Goal: Task Accomplishment & Management: Manage account settings

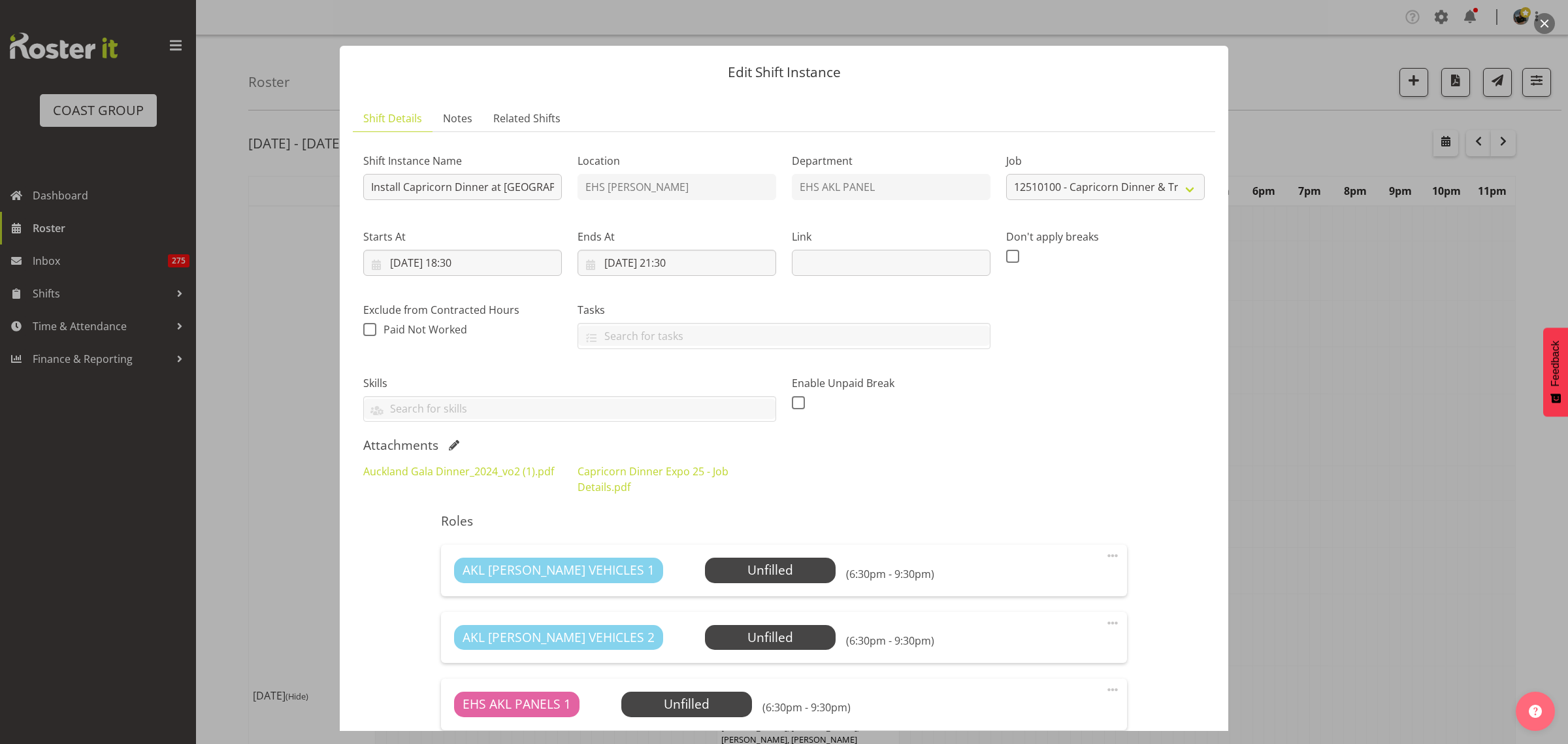
select select "9881"
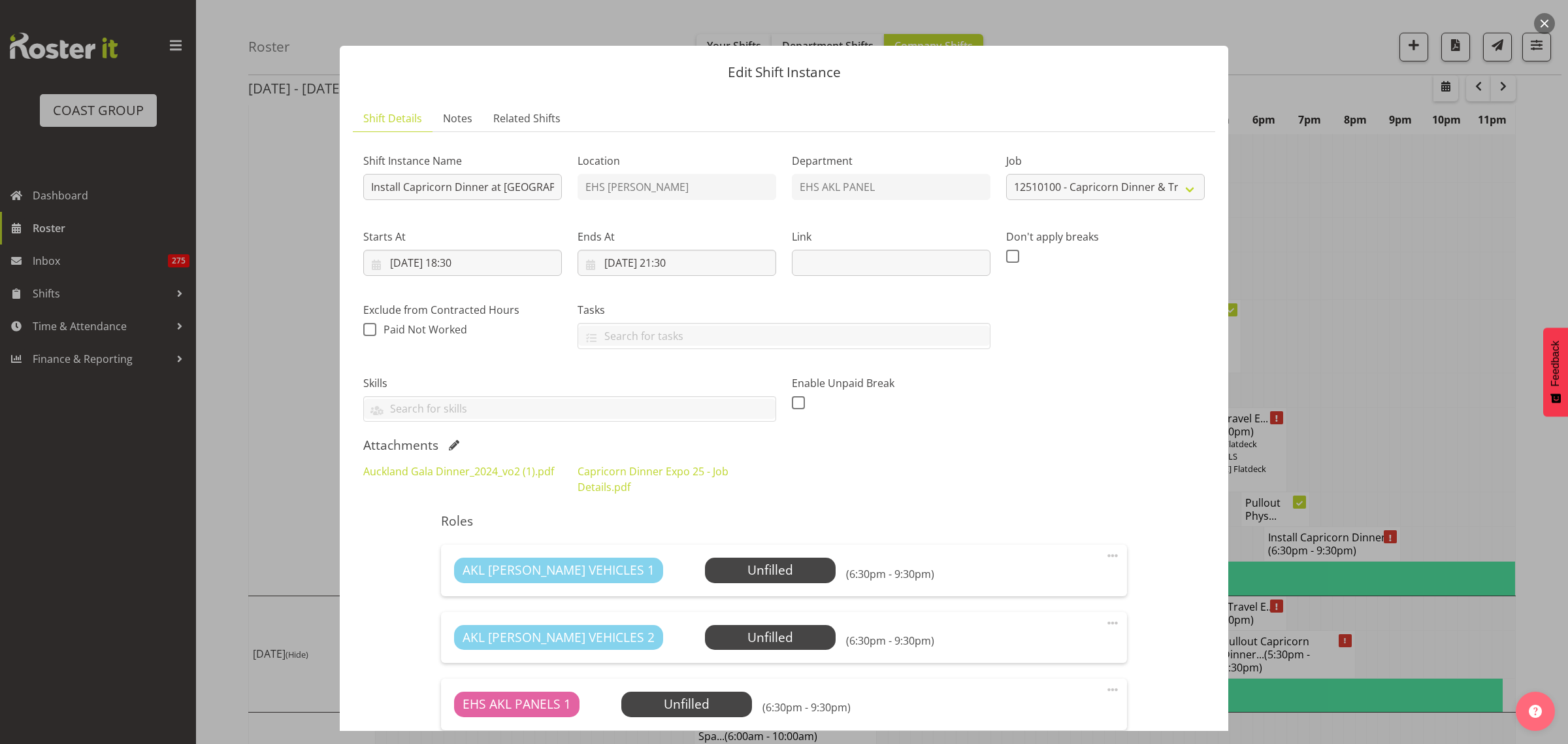
scroll to position [376, 0]
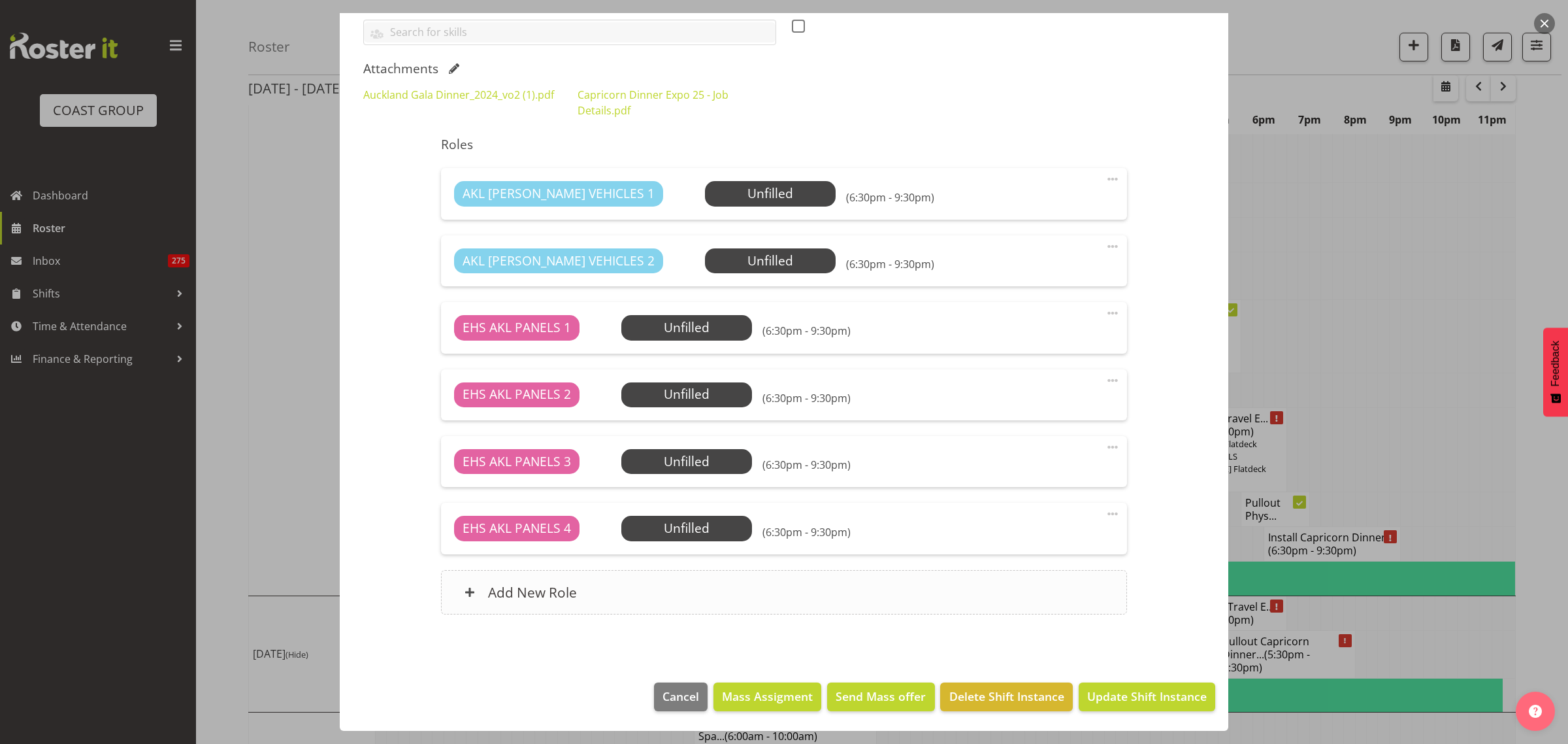
click at [758, 592] on div "Add New Role" at bounding box center [783, 592] width 685 height 45
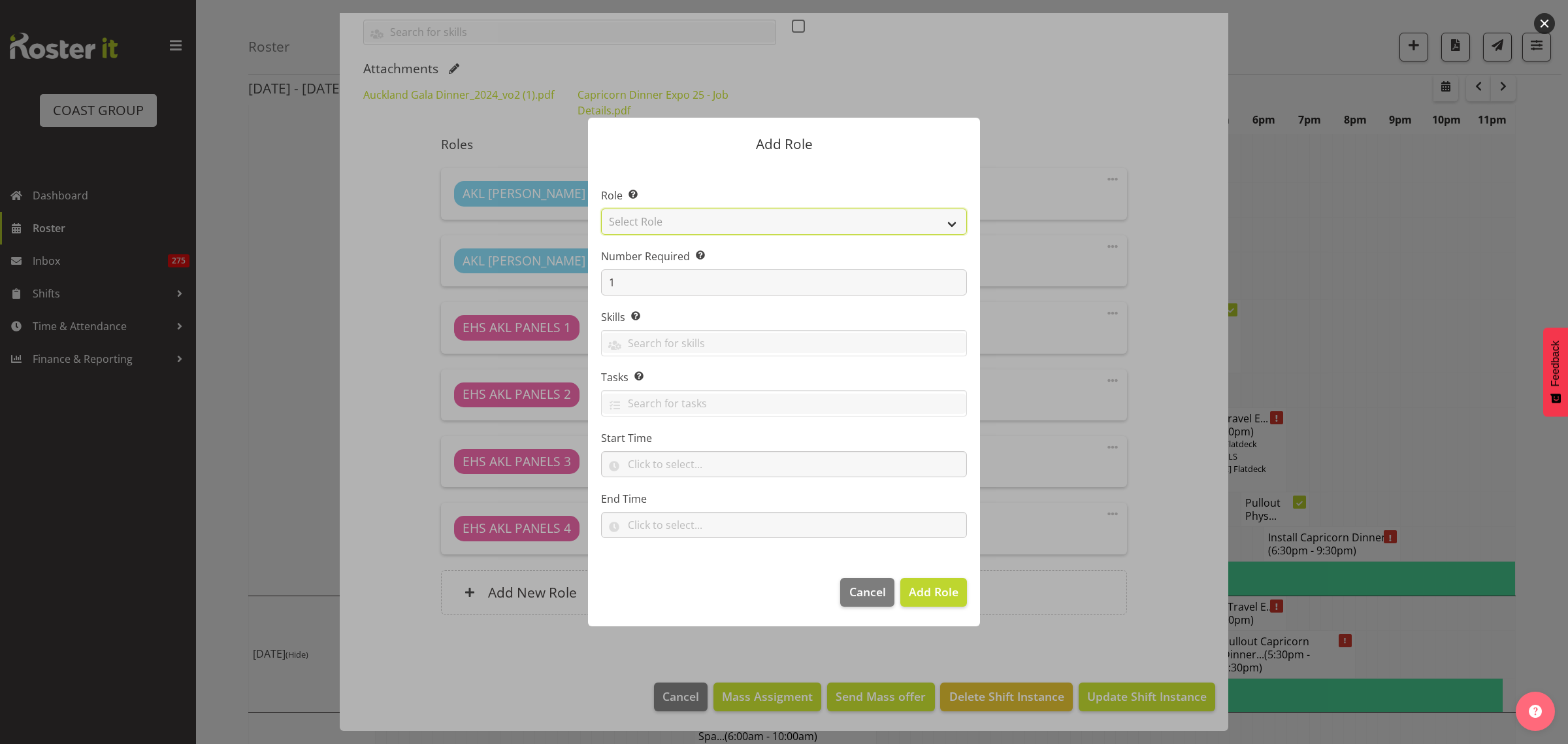
click at [951, 226] on select "Select Role ACCOUNT MANAGER ACCOUNT MANAGER DW ACCOUNTS AKL DIANNA VEHICLES AKL…" at bounding box center [784, 221] width 366 height 26
select select "188"
click at [601, 209] on select "Select Role ACCOUNT MANAGER ACCOUNT MANAGER DW ACCOUNTS AKL DIANNA VEHICLES AKL…" at bounding box center [784, 221] width 366 height 26
click at [634, 275] on input "1" at bounding box center [784, 282] width 366 height 26
type input "2"
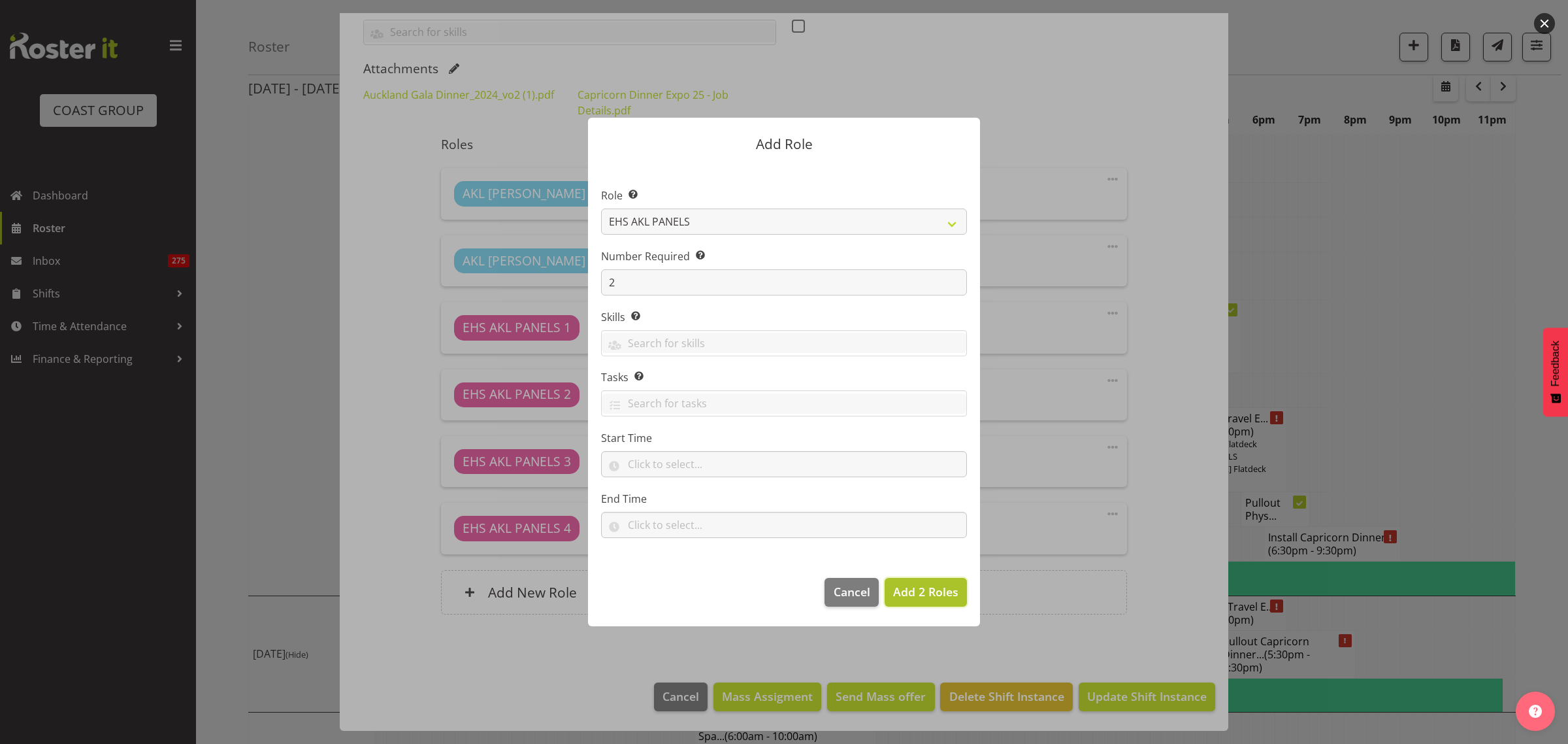
click at [939, 593] on span "Add 2 Roles" at bounding box center [926, 592] width 65 height 16
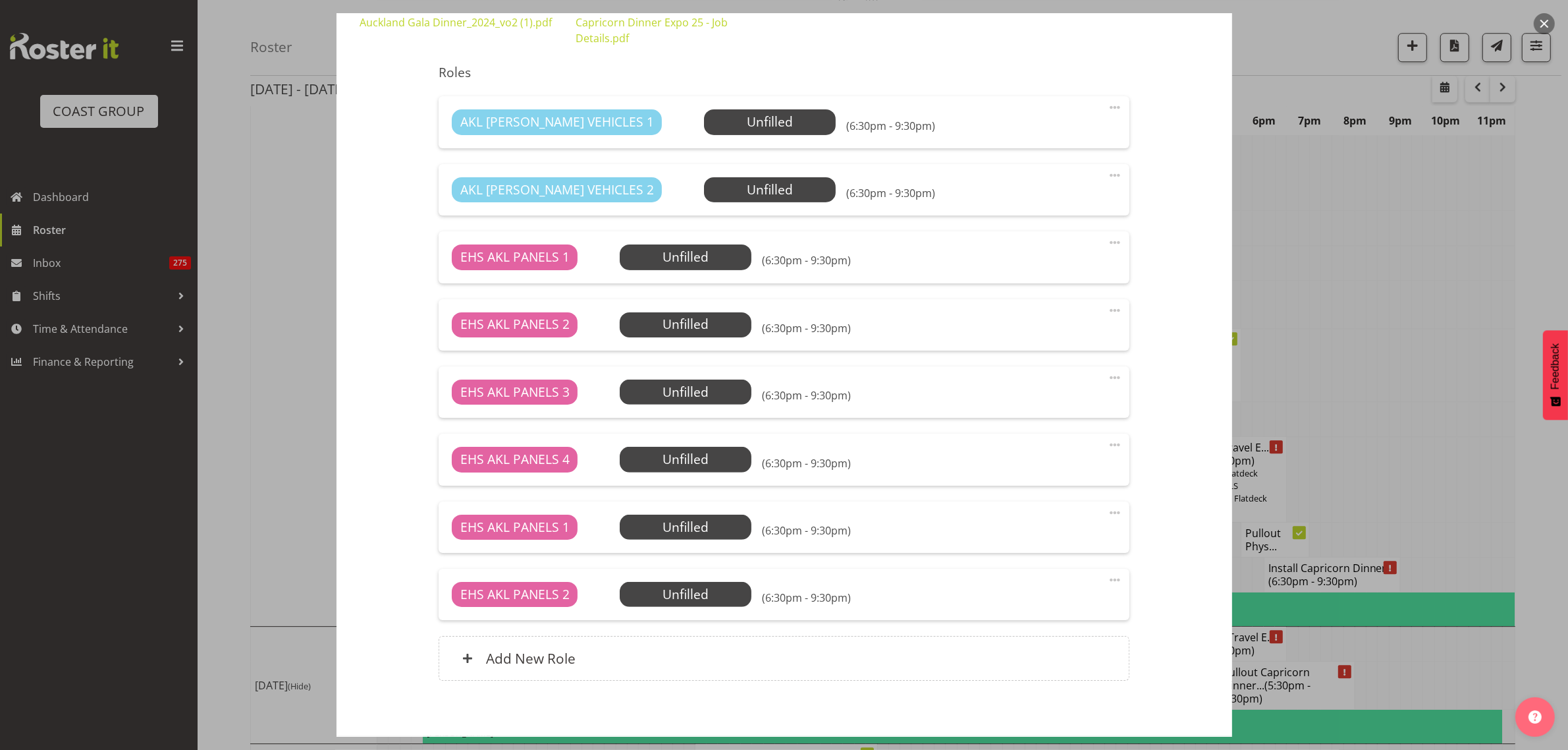
scroll to position [515, 0]
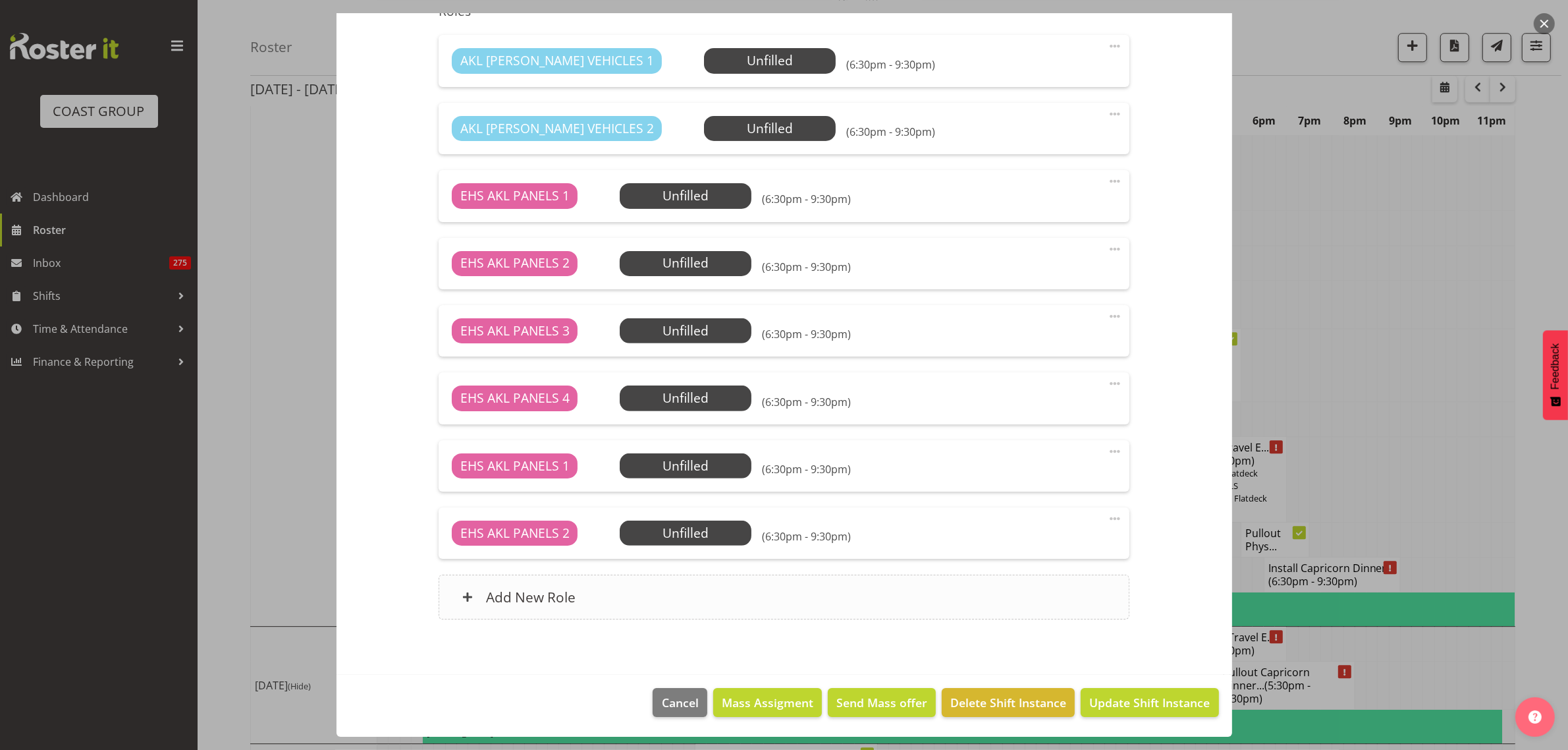
click at [746, 598] on div "Add New Role" at bounding box center [784, 597] width 691 height 45
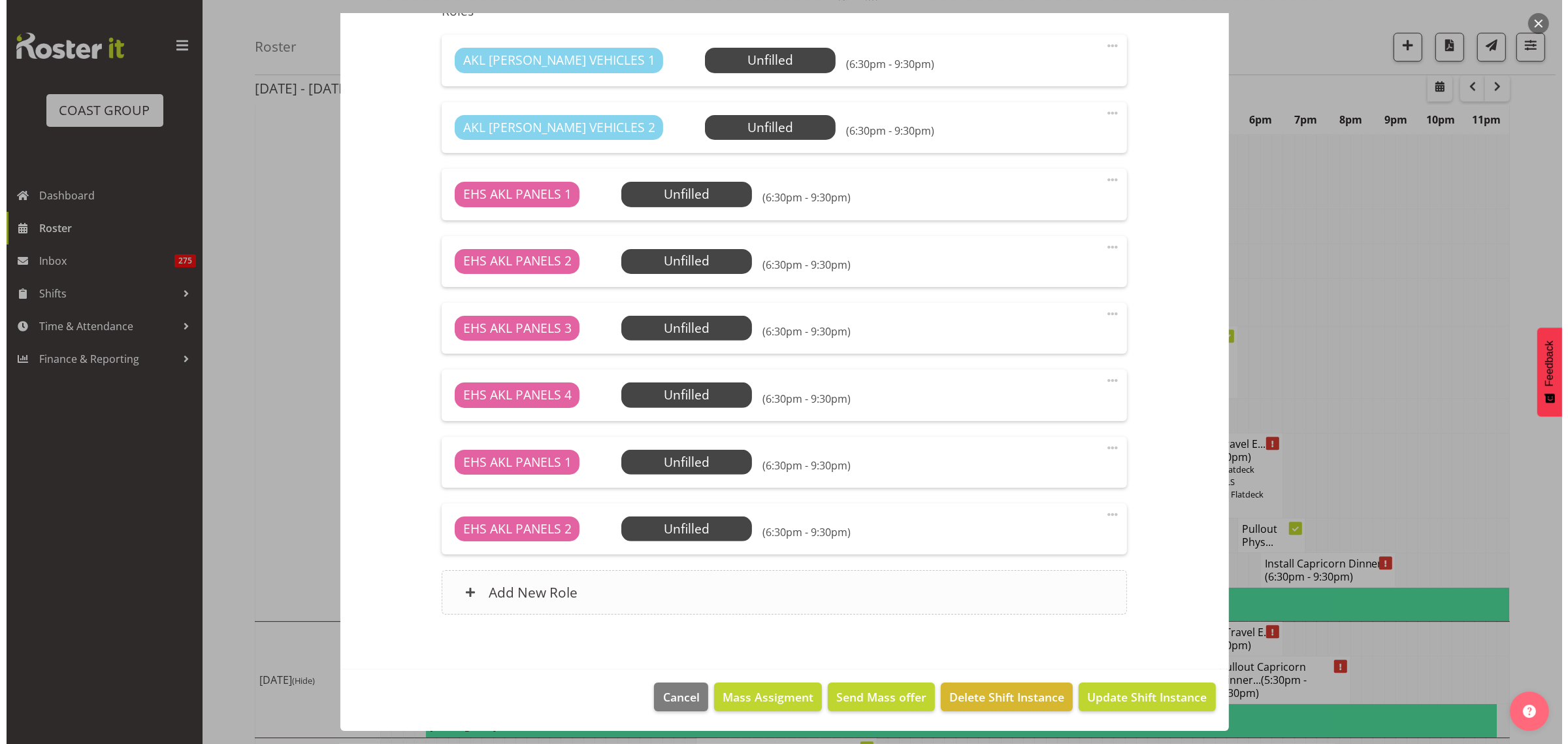
scroll to position [4675, 0]
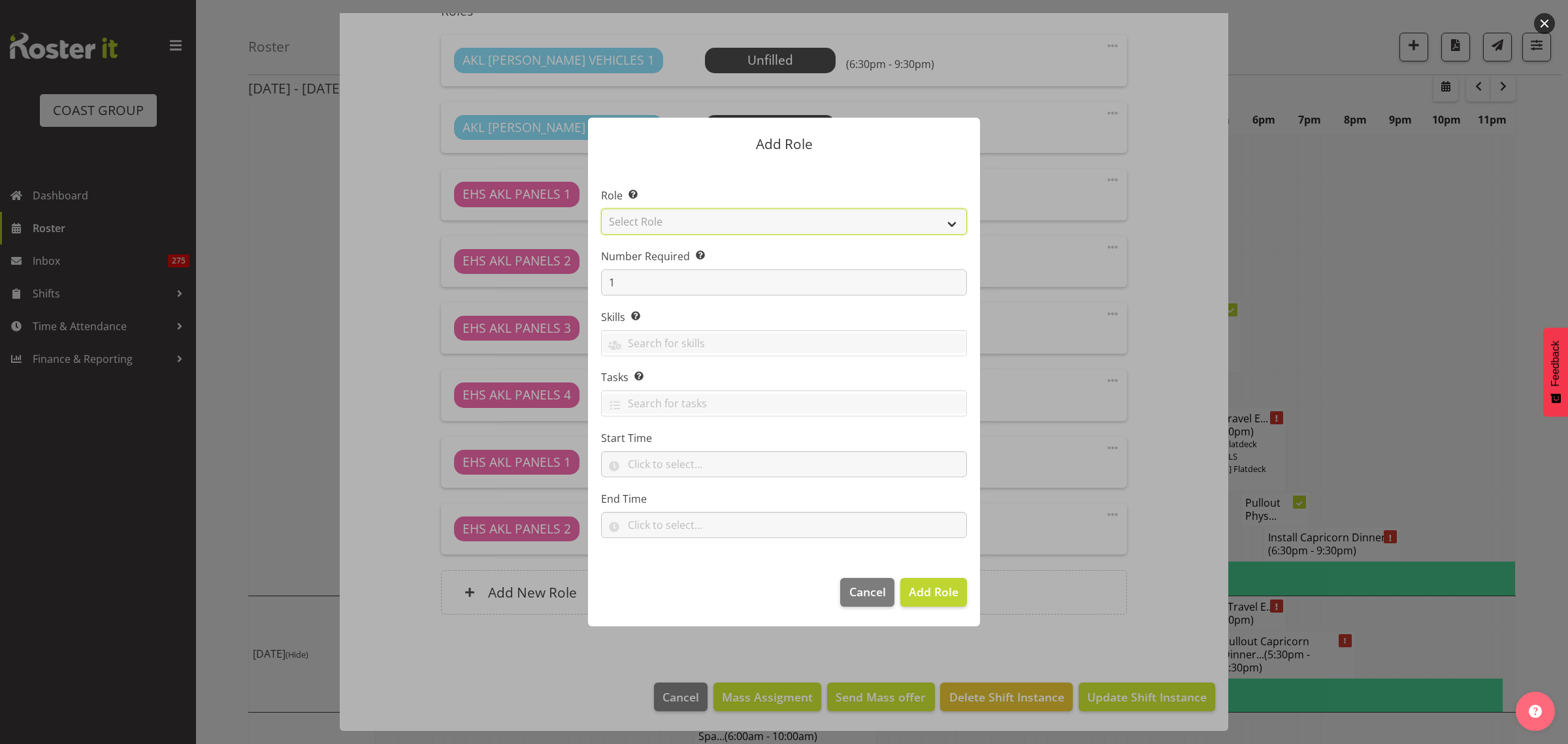
click at [954, 224] on select "Select Role ACCOUNT MANAGER ACCOUNT MANAGER DW ACCOUNTS AKL DIANNA VEHICLES AKL…" at bounding box center [784, 221] width 366 height 26
select select "81"
click at [601, 209] on select "Select Role ACCOUNT MANAGER ACCOUNT MANAGER DW ACCOUNTS AKL DIANNA VEHICLES AKL…" at bounding box center [784, 221] width 366 height 26
click at [923, 590] on span "Add Role" at bounding box center [933, 592] width 50 height 16
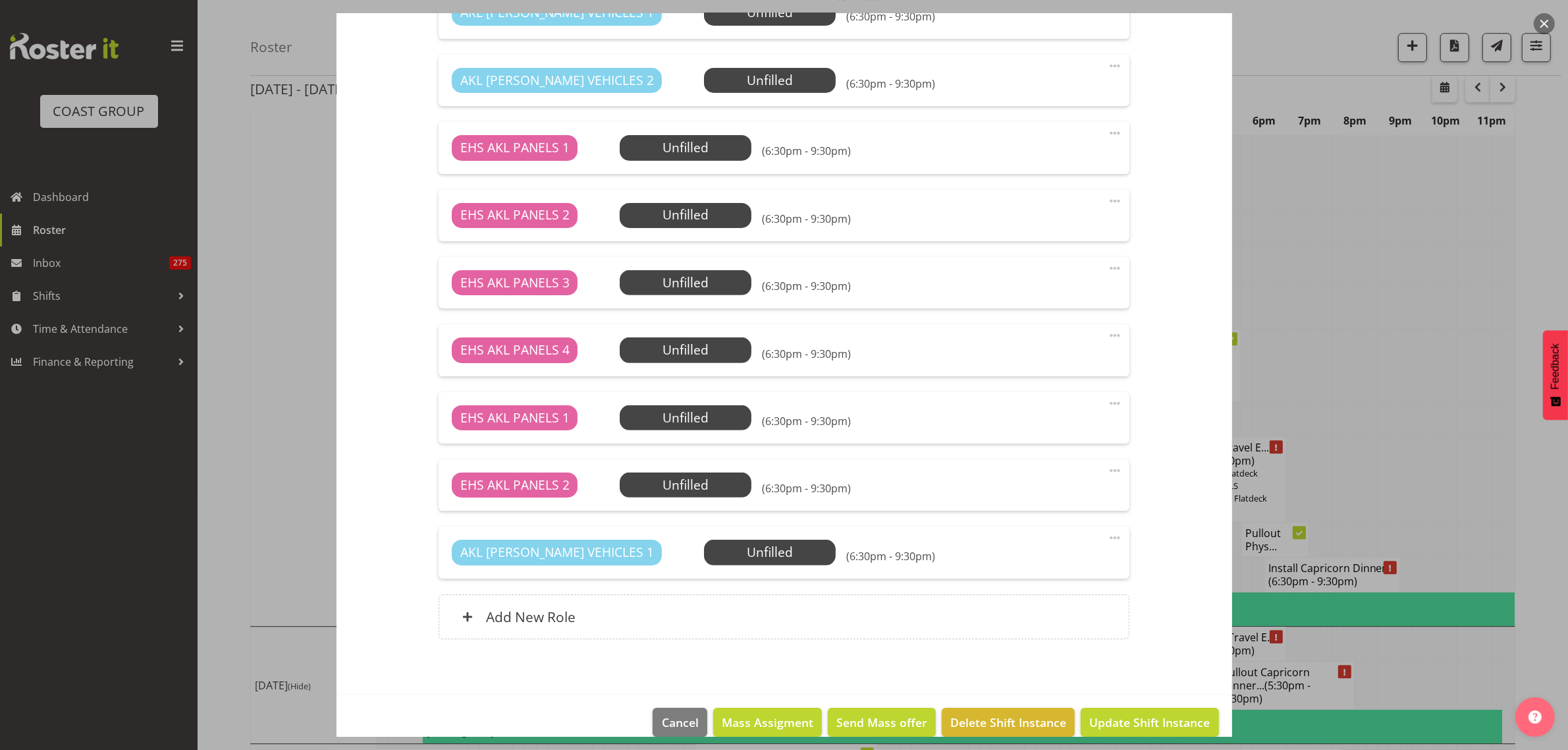
scroll to position [582, 0]
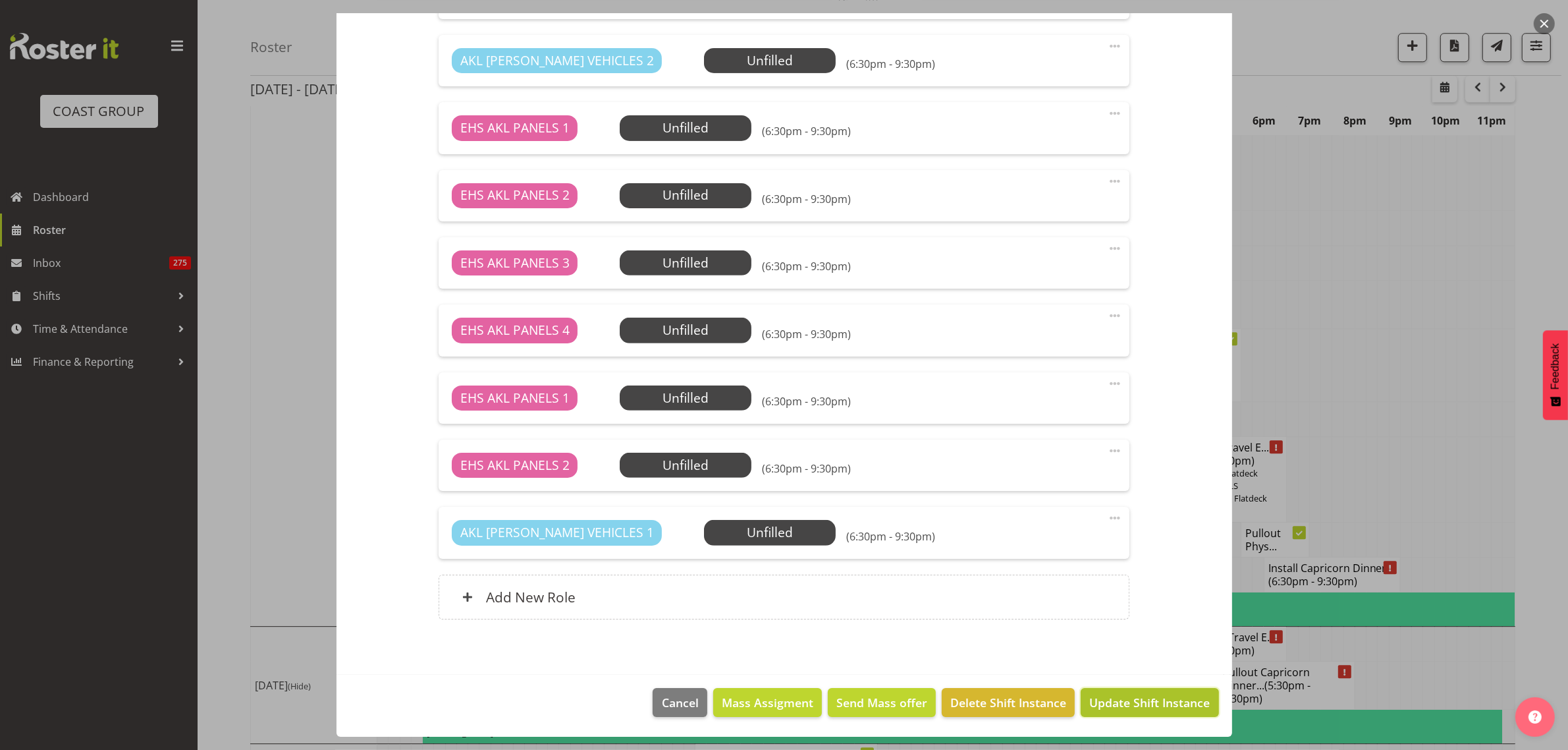
click at [1104, 702] on span "Update Shift Instance" at bounding box center [1150, 702] width 121 height 17
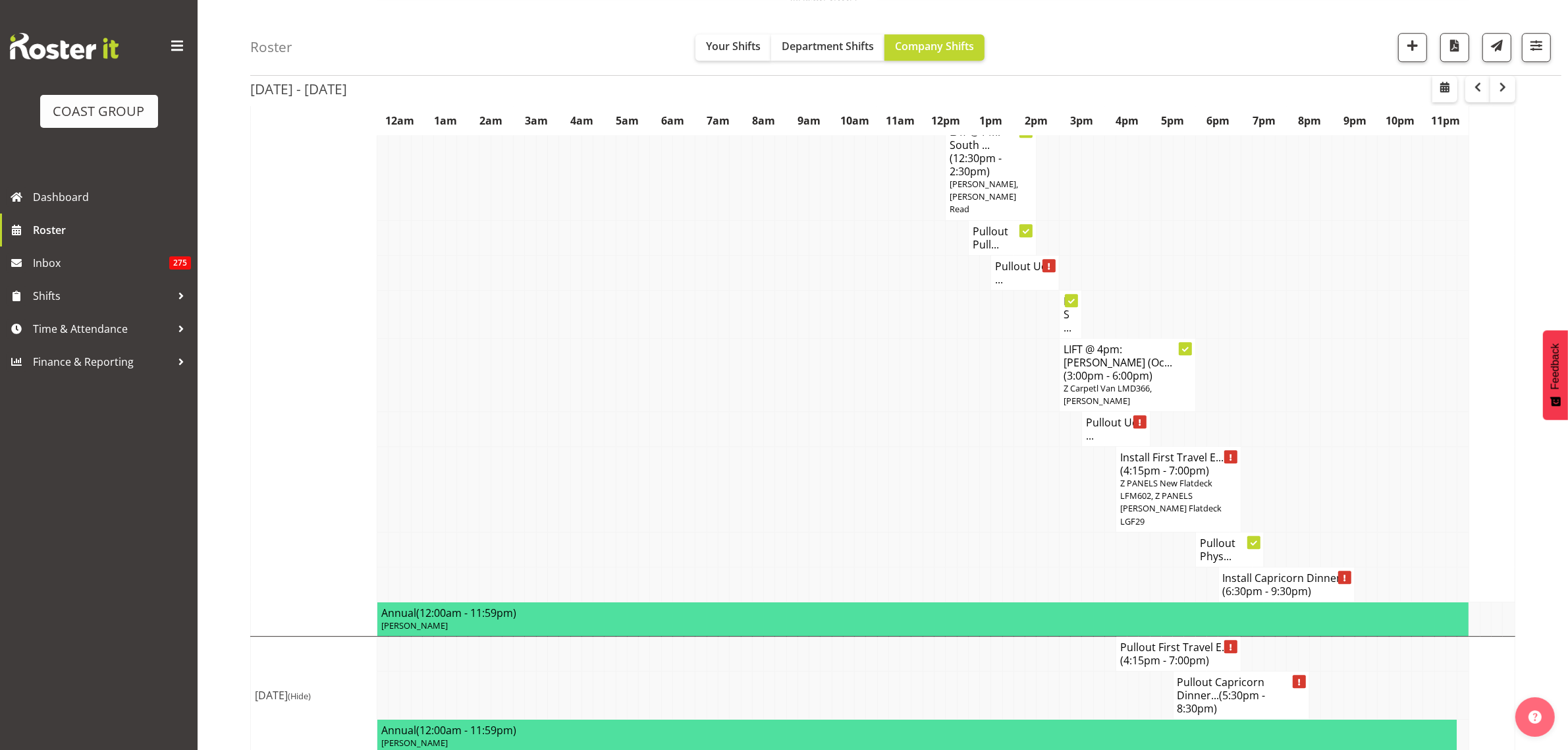
scroll to position [4776, 0]
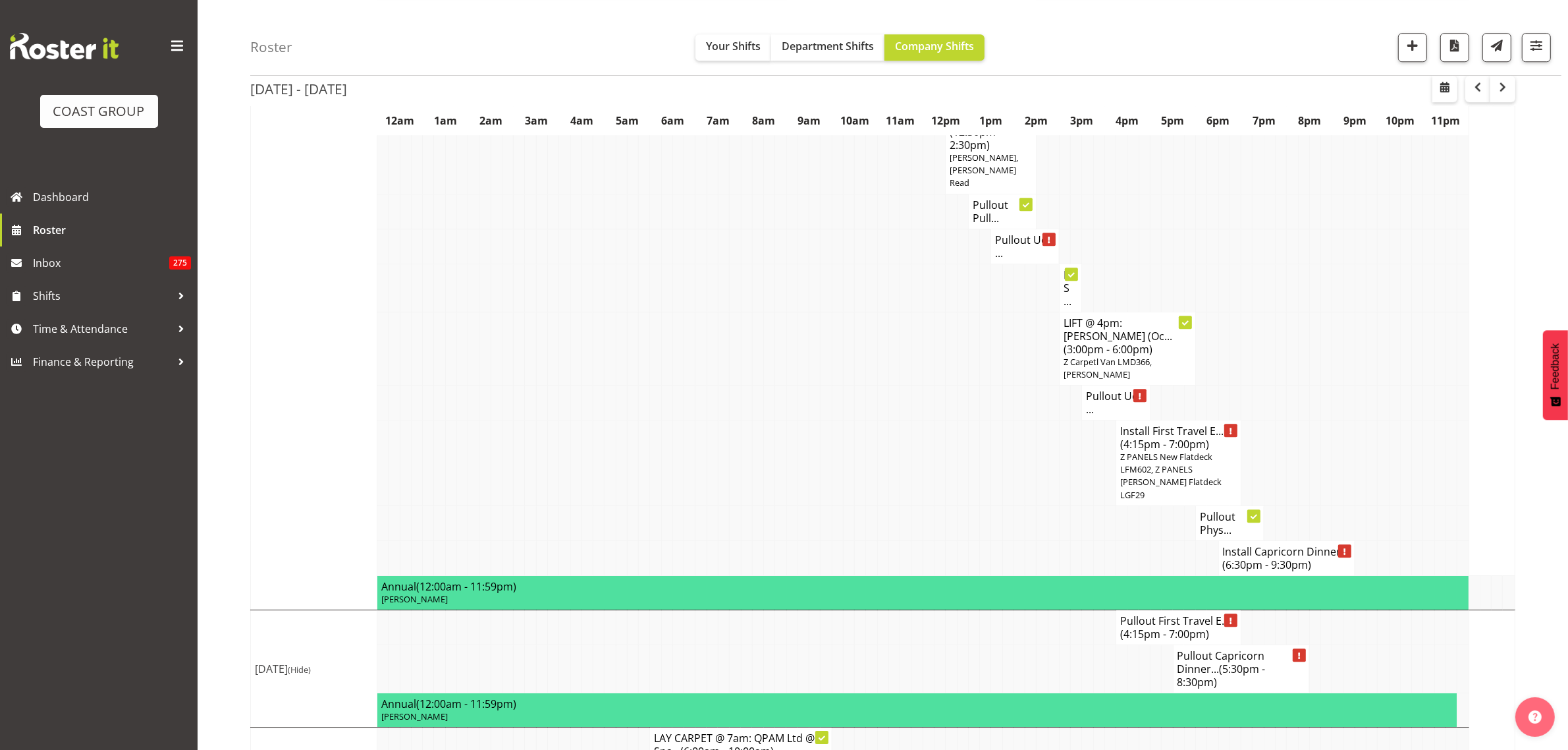
click at [1175, 450] on span "Z PANELS New Flatdeck LFM602, Z PANELS Mitsy Flatdeck LGF29" at bounding box center [1171, 475] width 101 height 50
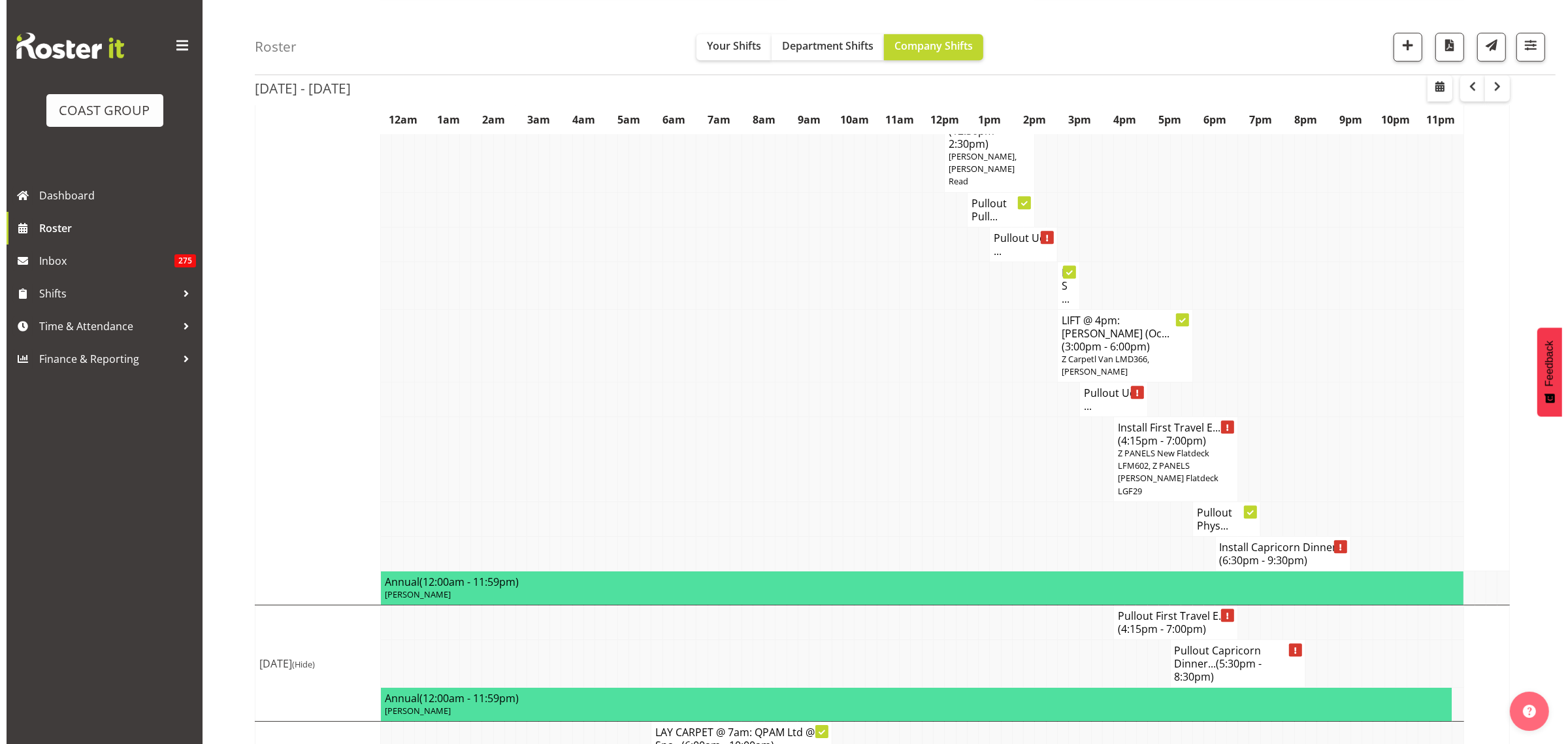
scroll to position [4725, 0]
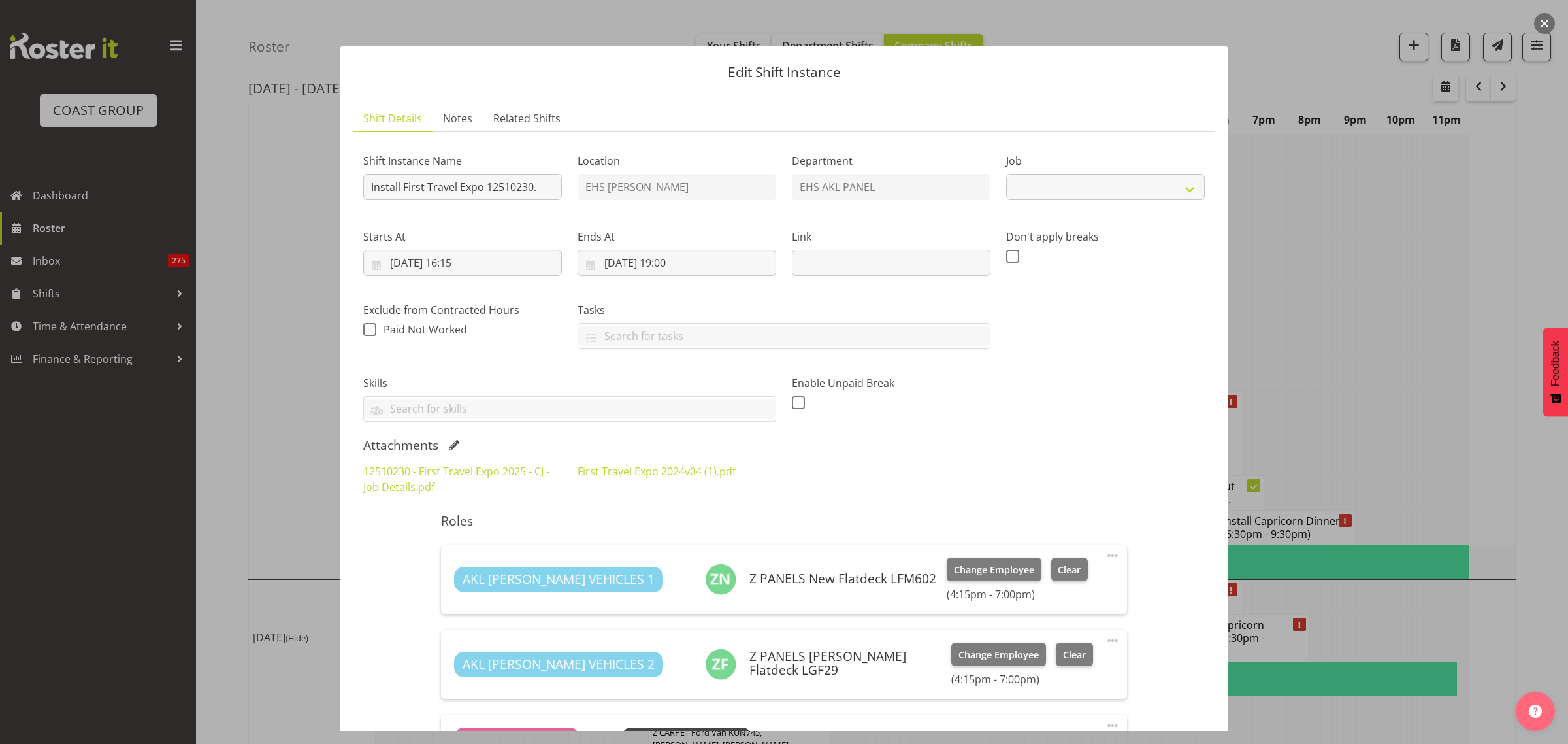
select select "10651"
click at [725, 268] on input "10/10/2025, 19:00" at bounding box center [677, 262] width 199 height 26
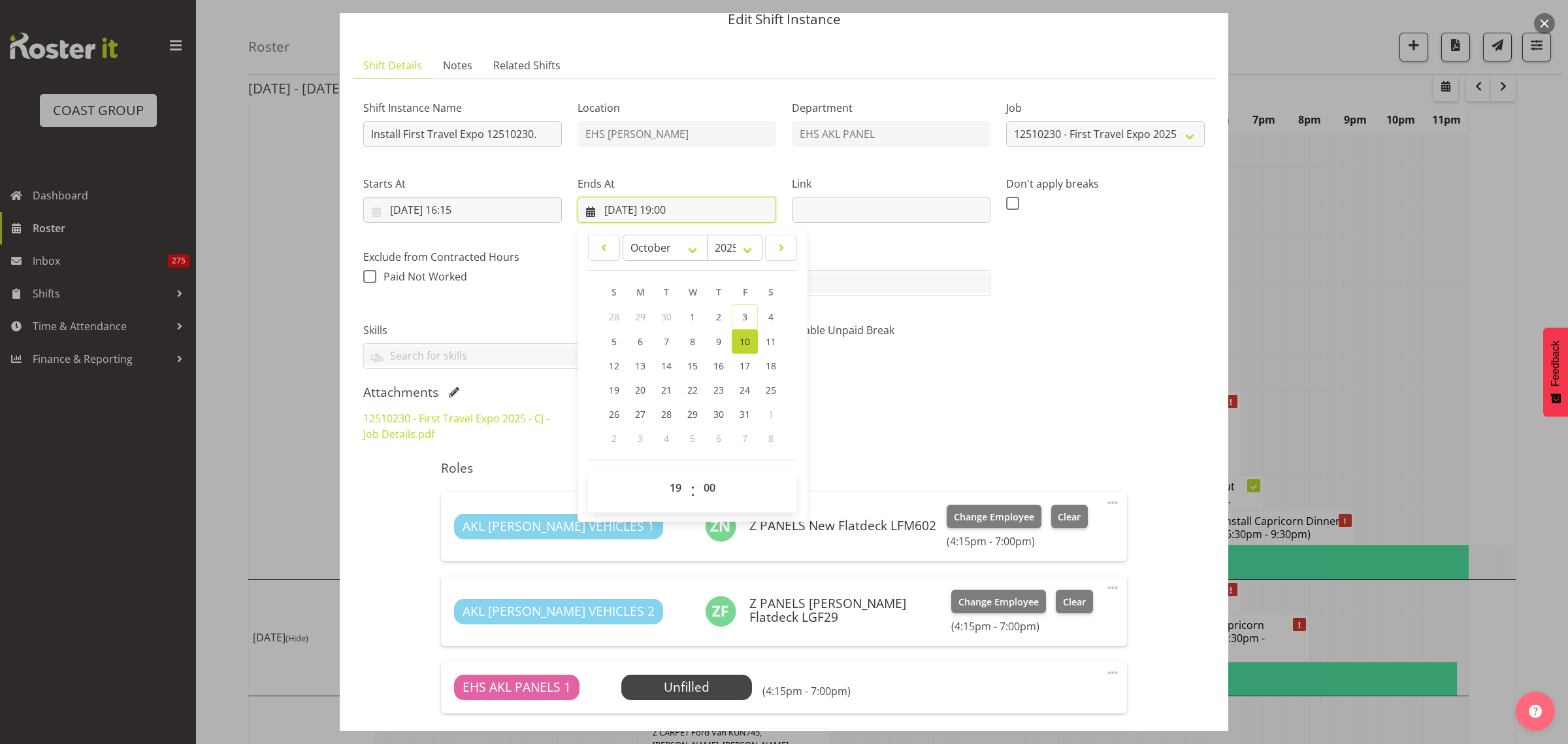
scroll to position [82, 0]
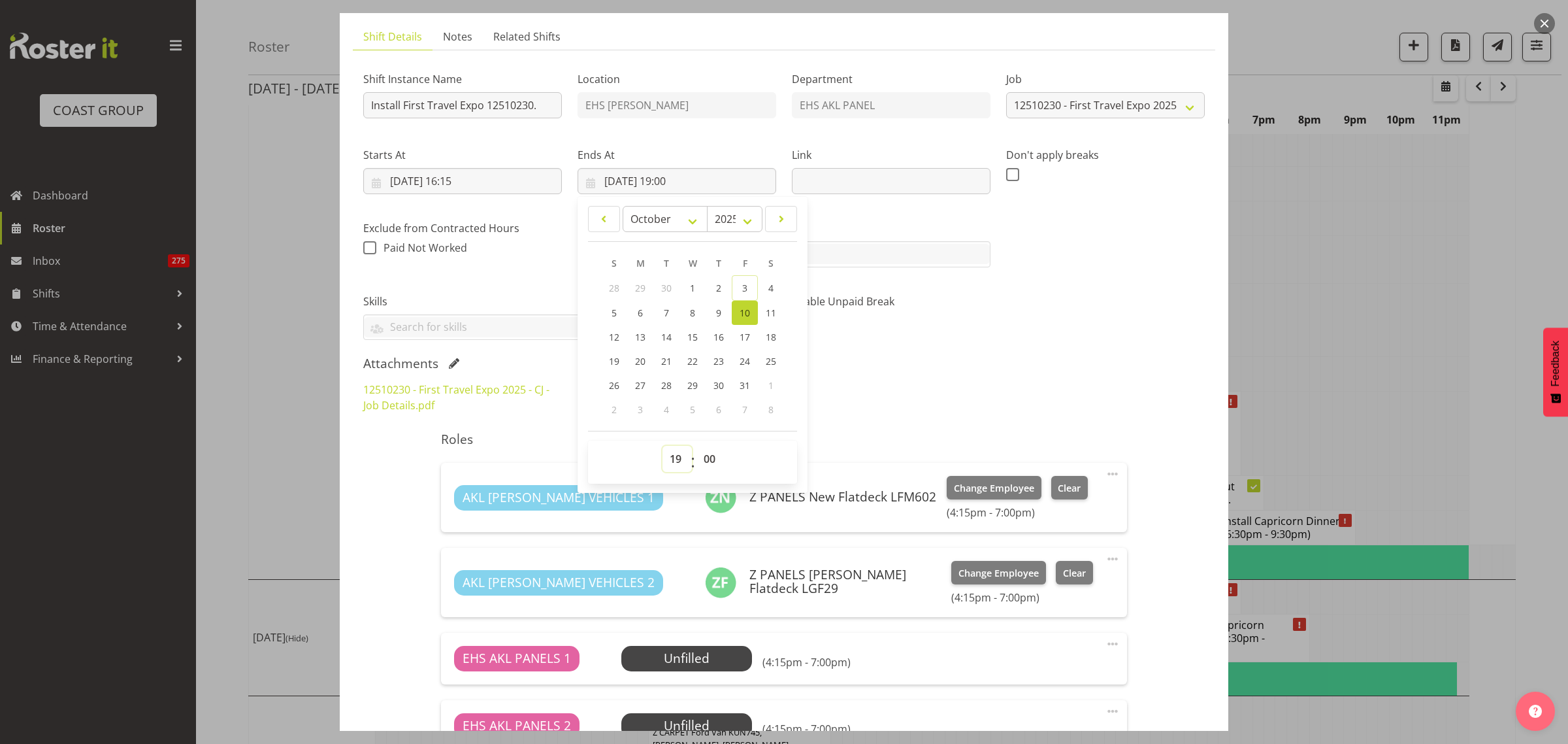
click at [671, 459] on select "00 01 02 03 04 05 06 07 08 09 10 11 12 13 14 15 16 17 18 19 20 21 22 23" at bounding box center [677, 458] width 29 height 26
select select "18"
click at [663, 445] on select "00 01 02 03 04 05 06 07 08 09 10 11 12 13 14 15 16 17 18 19 20 21 22 23" at bounding box center [677, 458] width 29 height 26
type input "10/10/2025, 18:00"
click at [707, 457] on select "00 01 02 03 04 05 06 07 08 09 10 11 12 13 14 15 16 17 18 19 20 21 22 23 24 25 2…" at bounding box center [711, 458] width 29 height 26
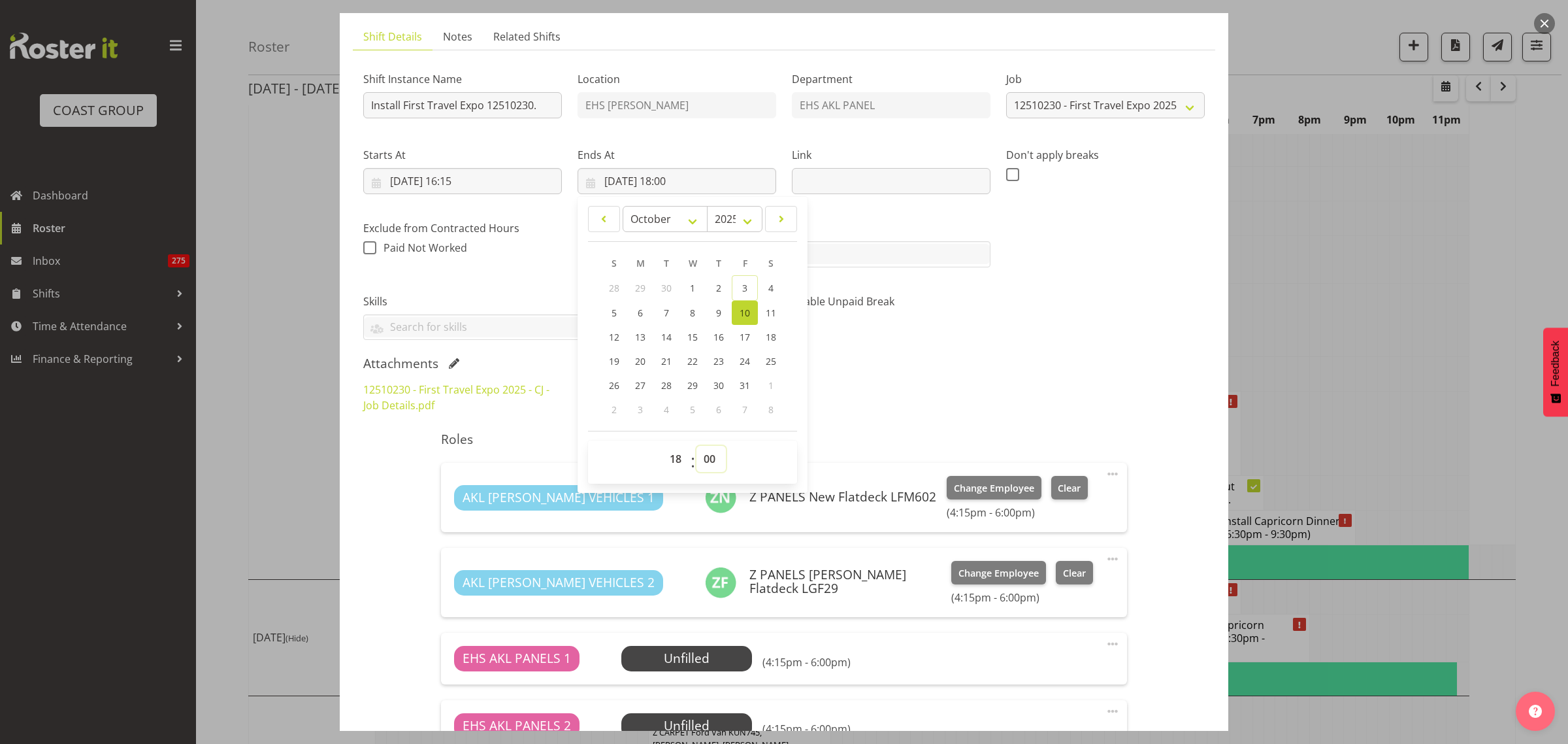
select select "30"
click at [697, 445] on select "00 01 02 03 04 05 06 07 08 09 10 11 12 13 14 15 16 17 18 19 20 21 22 23 24 25 2…" at bounding box center [711, 458] width 29 height 26
type input "10/10/2025, 18:30"
click at [1101, 343] on div "Shift Instance Name Install First Travel Expo 12510230. Location EHS RYMER Depa…" at bounding box center [784, 201] width 857 height 295
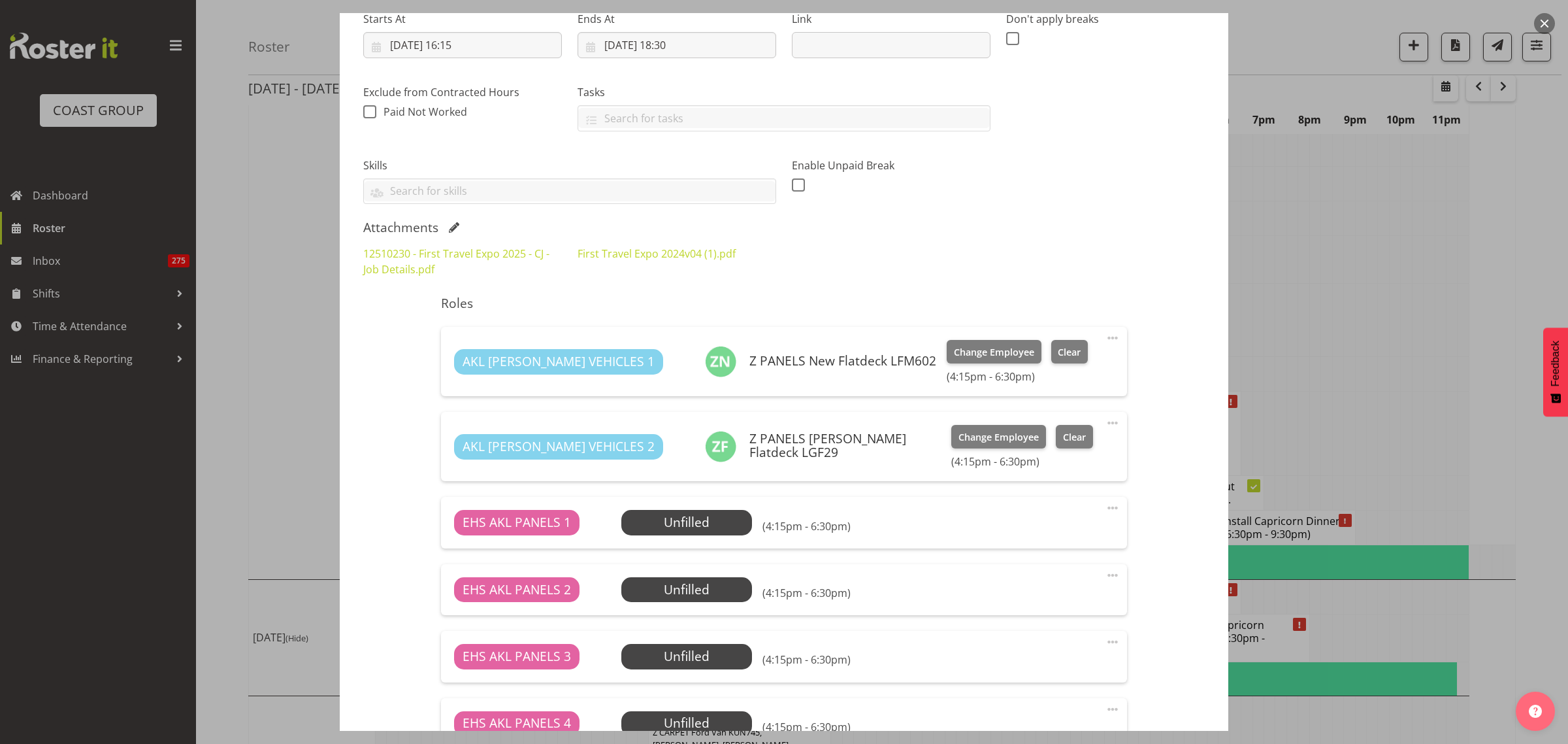
scroll to position [412, 0]
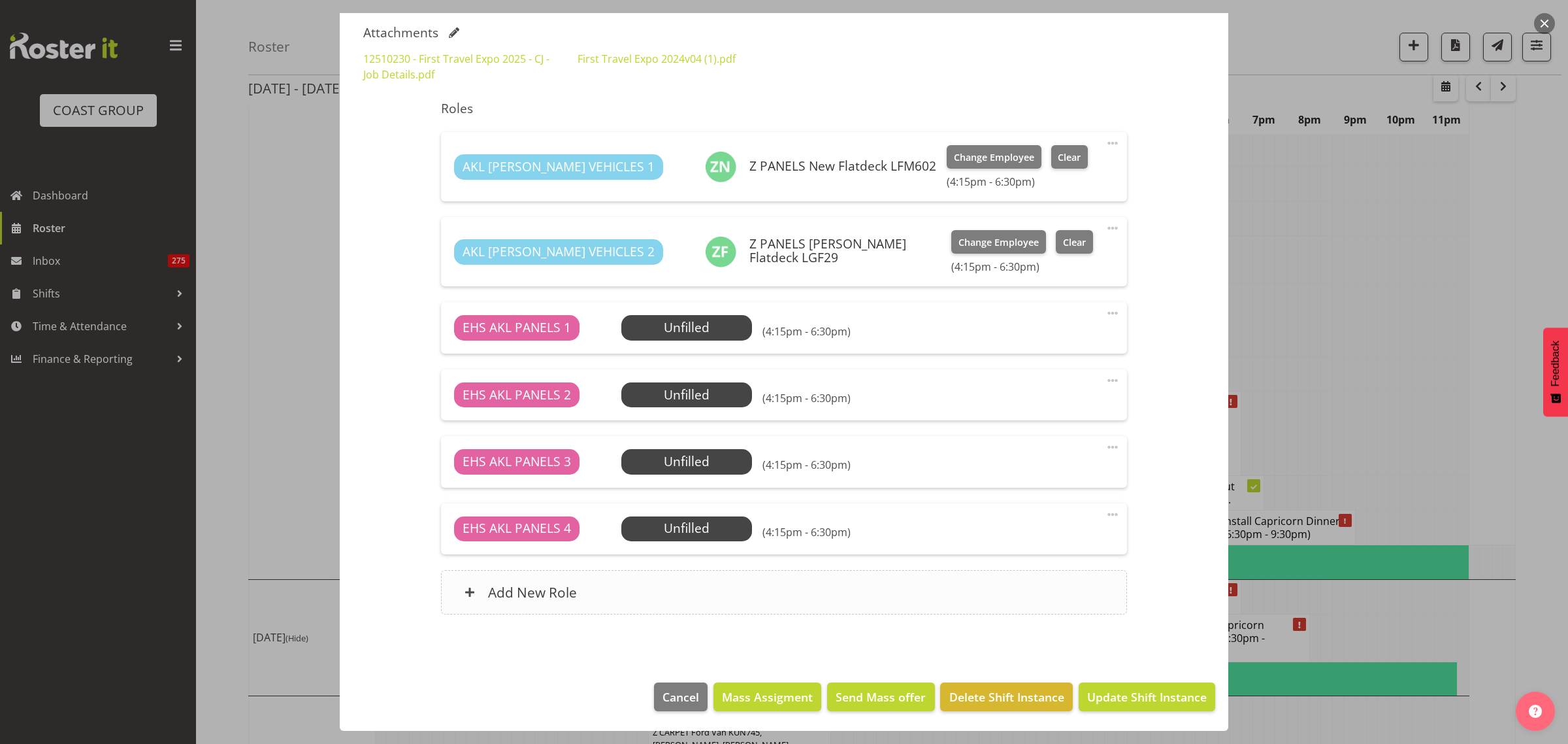
click at [784, 596] on div "Add New Role" at bounding box center [783, 592] width 685 height 45
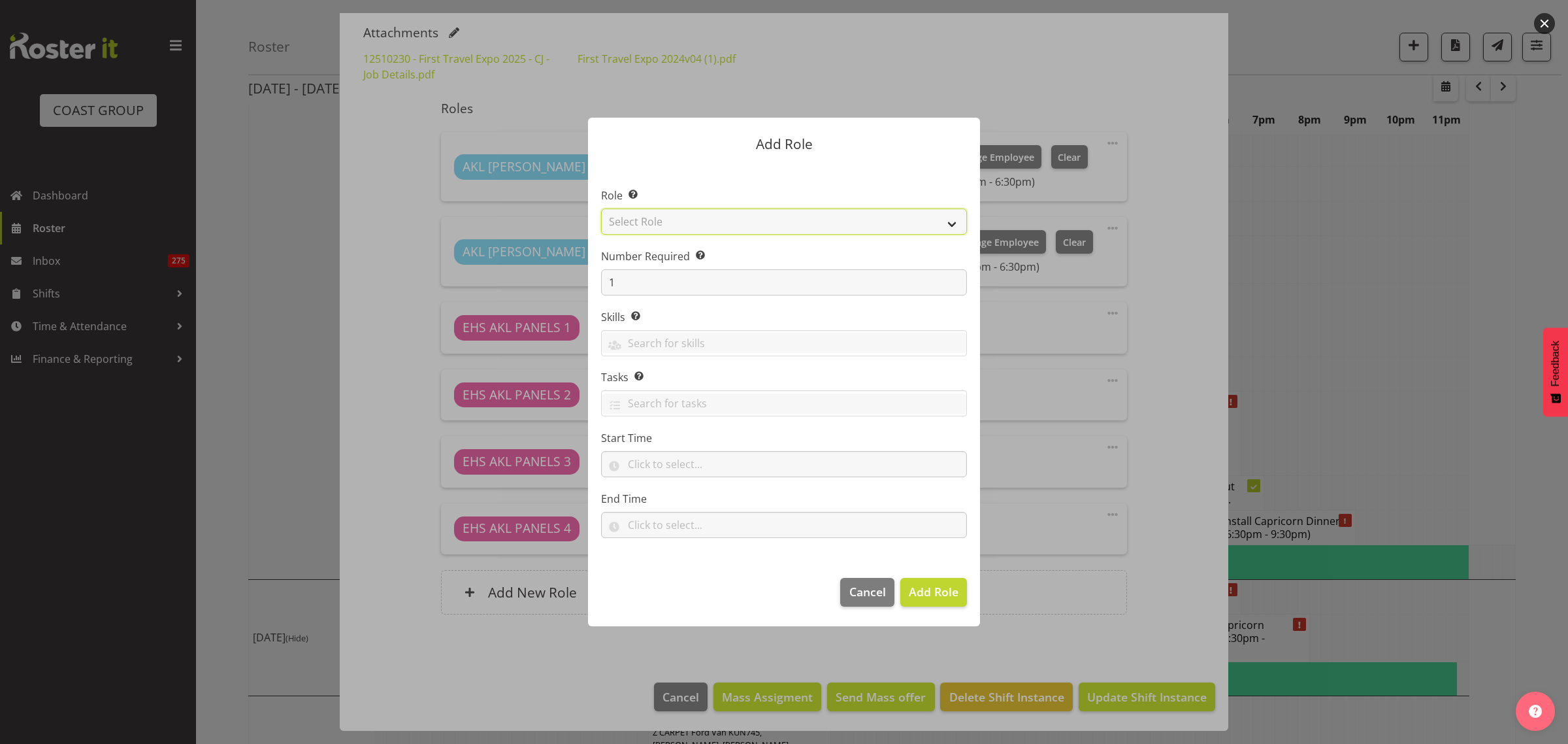
drag, startPoint x: 954, startPoint y: 223, endPoint x: 954, endPoint y: 230, distance: 7.0
click at [954, 224] on select "Select Role ACCOUNT MANAGER ACCOUNT MANAGER DW ACCOUNTS AKL DIANNA VEHICLES AKL…" at bounding box center [784, 221] width 366 height 26
select select "188"
click at [601, 209] on select "Select Role ACCOUNT MANAGER ACCOUNT MANAGER DW ACCOUNTS AKL DIANNA VEHICLES AKL…" at bounding box center [784, 221] width 366 height 26
click at [652, 285] on input "1" at bounding box center [784, 282] width 366 height 26
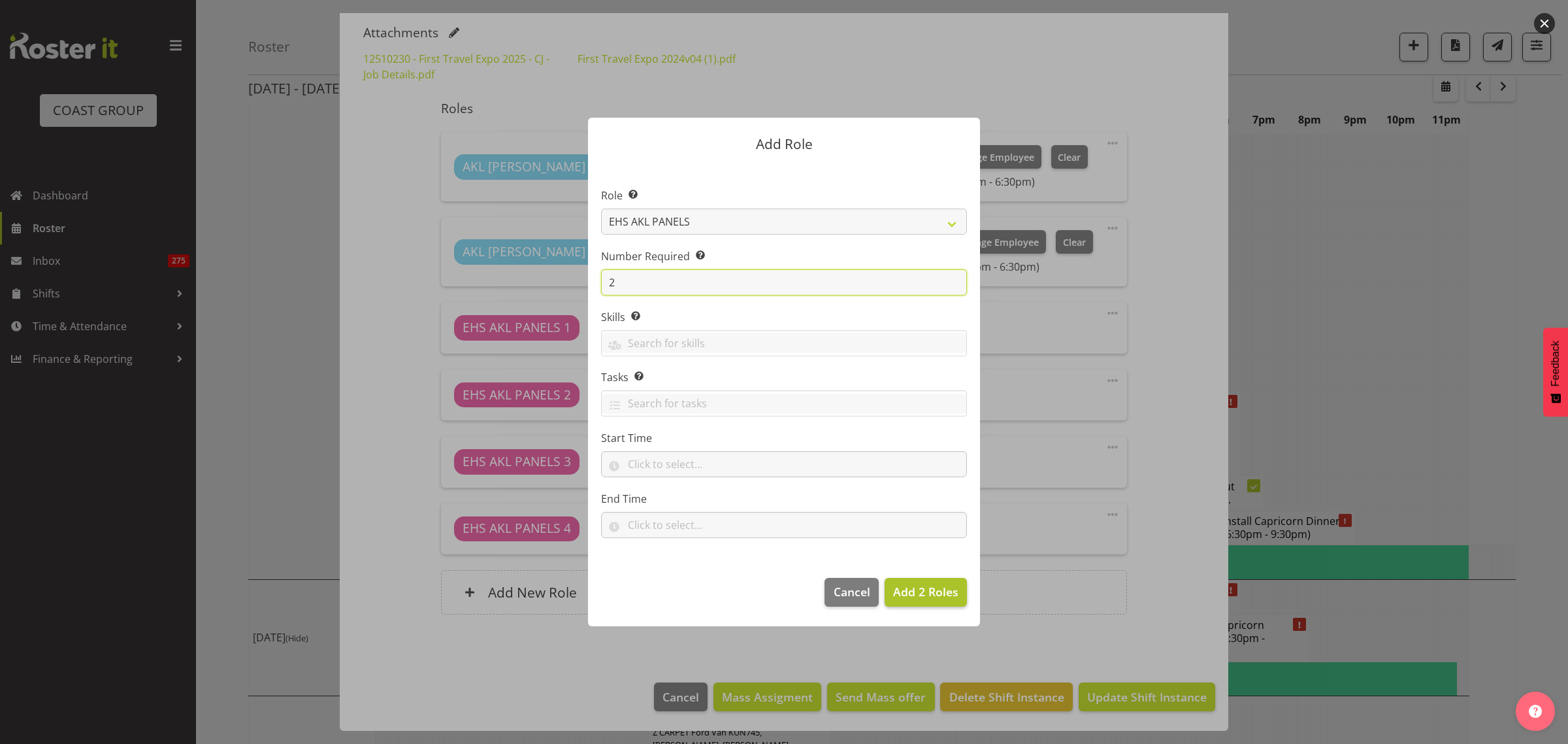
type input "2"
click at [919, 596] on span "Add 2 Roles" at bounding box center [926, 592] width 65 height 16
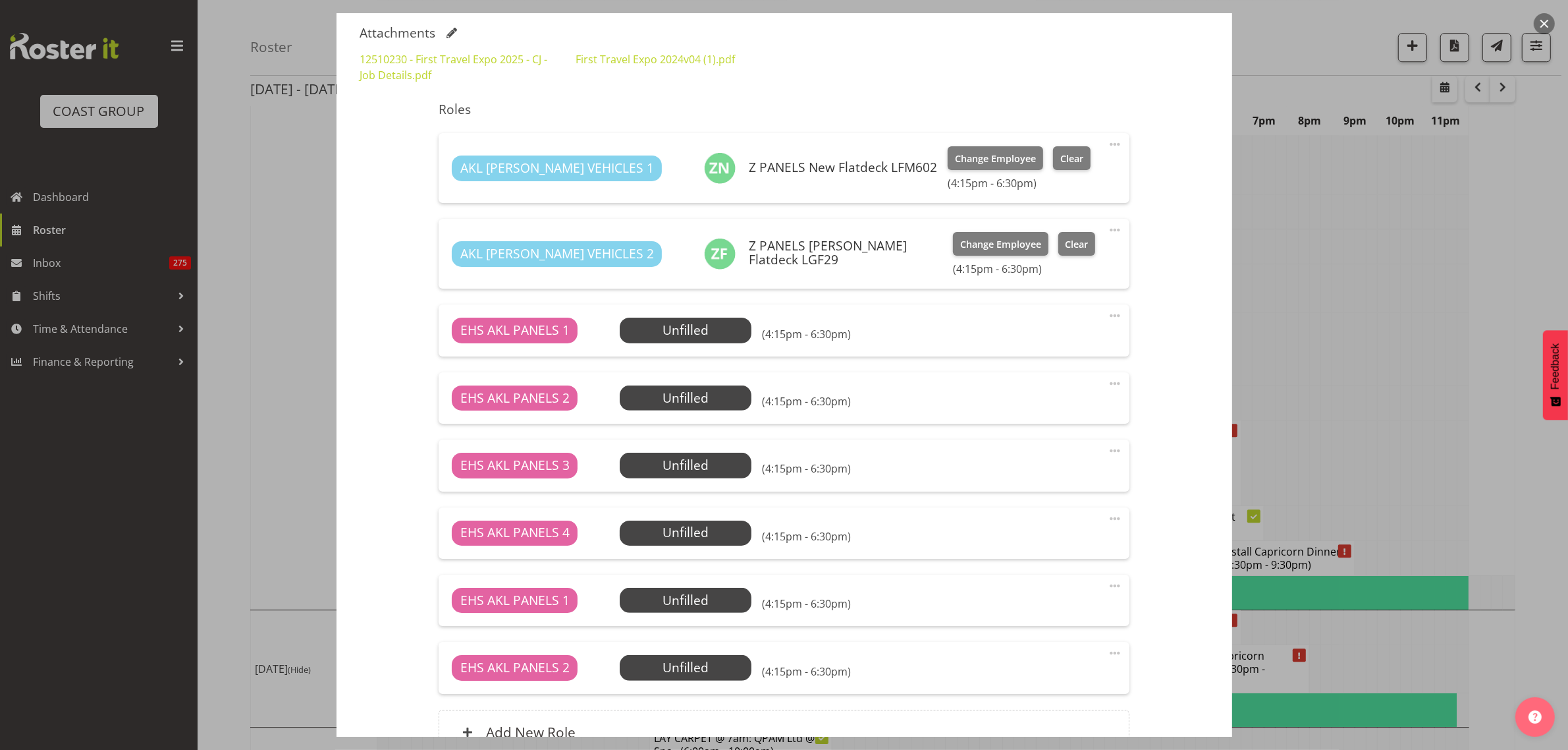
scroll to position [551, 0]
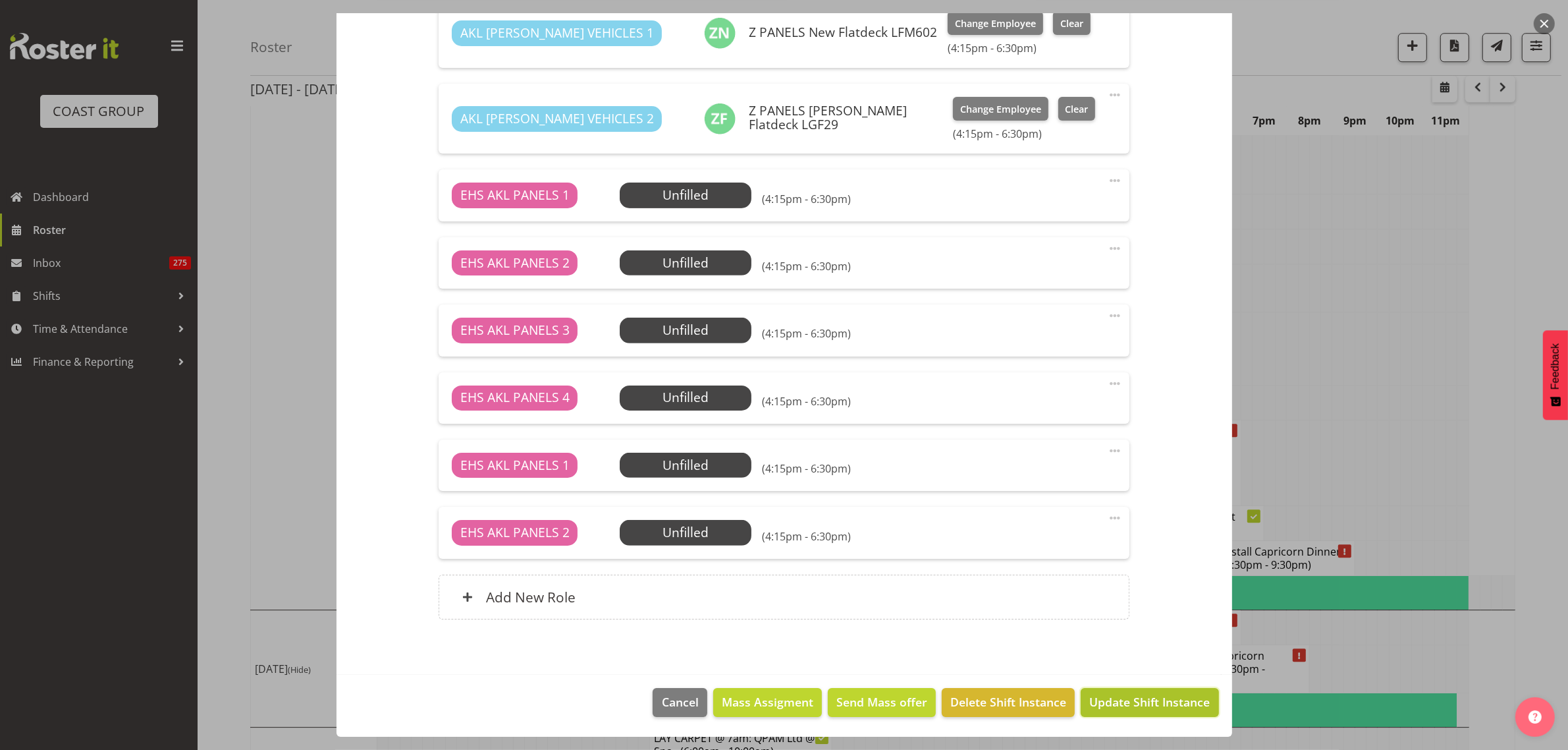
click at [1124, 700] on span "Update Shift Instance" at bounding box center [1150, 702] width 121 height 17
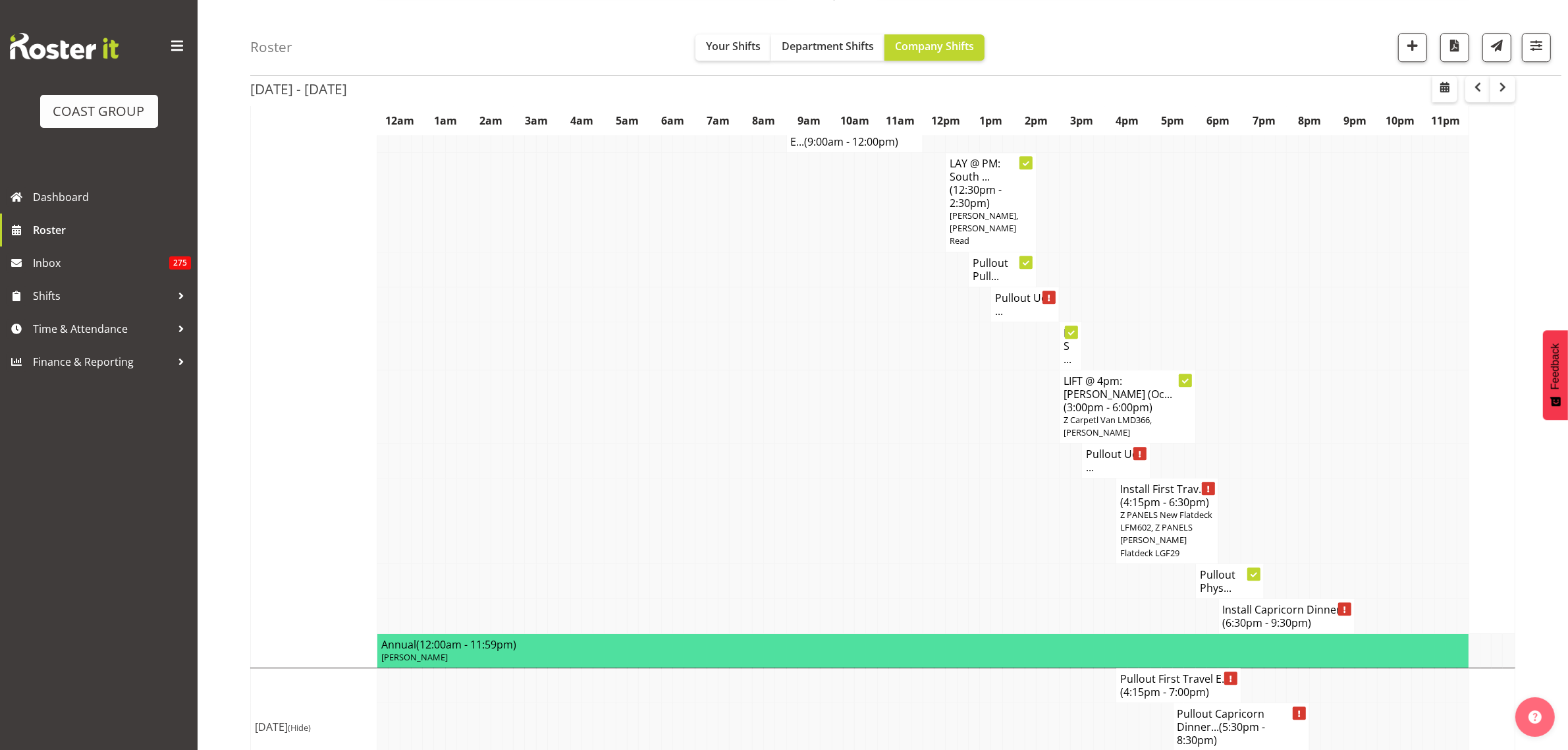
scroll to position [4725, 0]
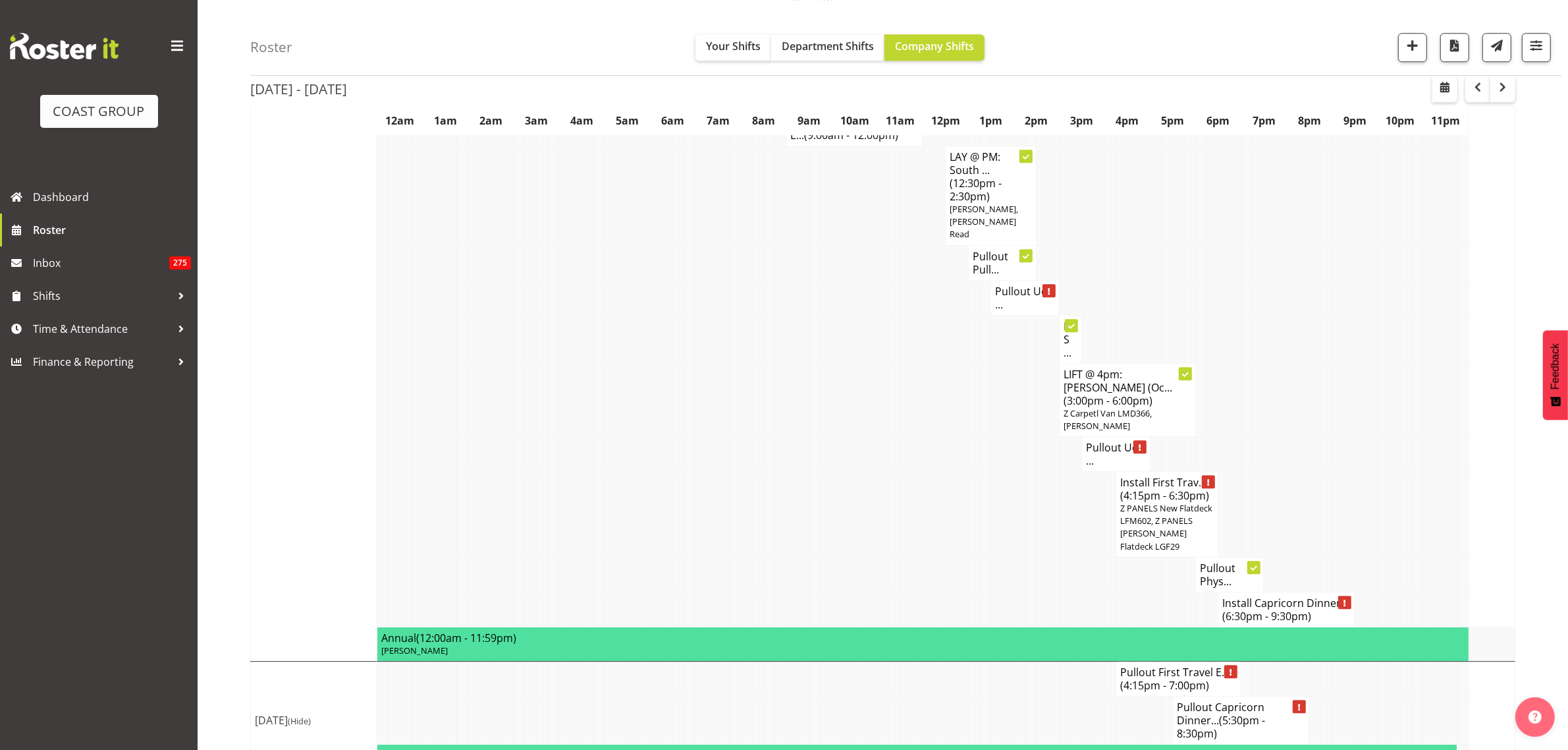
click at [1092, 441] on h4 "Pullout UoA ..." at bounding box center [1116, 454] width 60 height 26
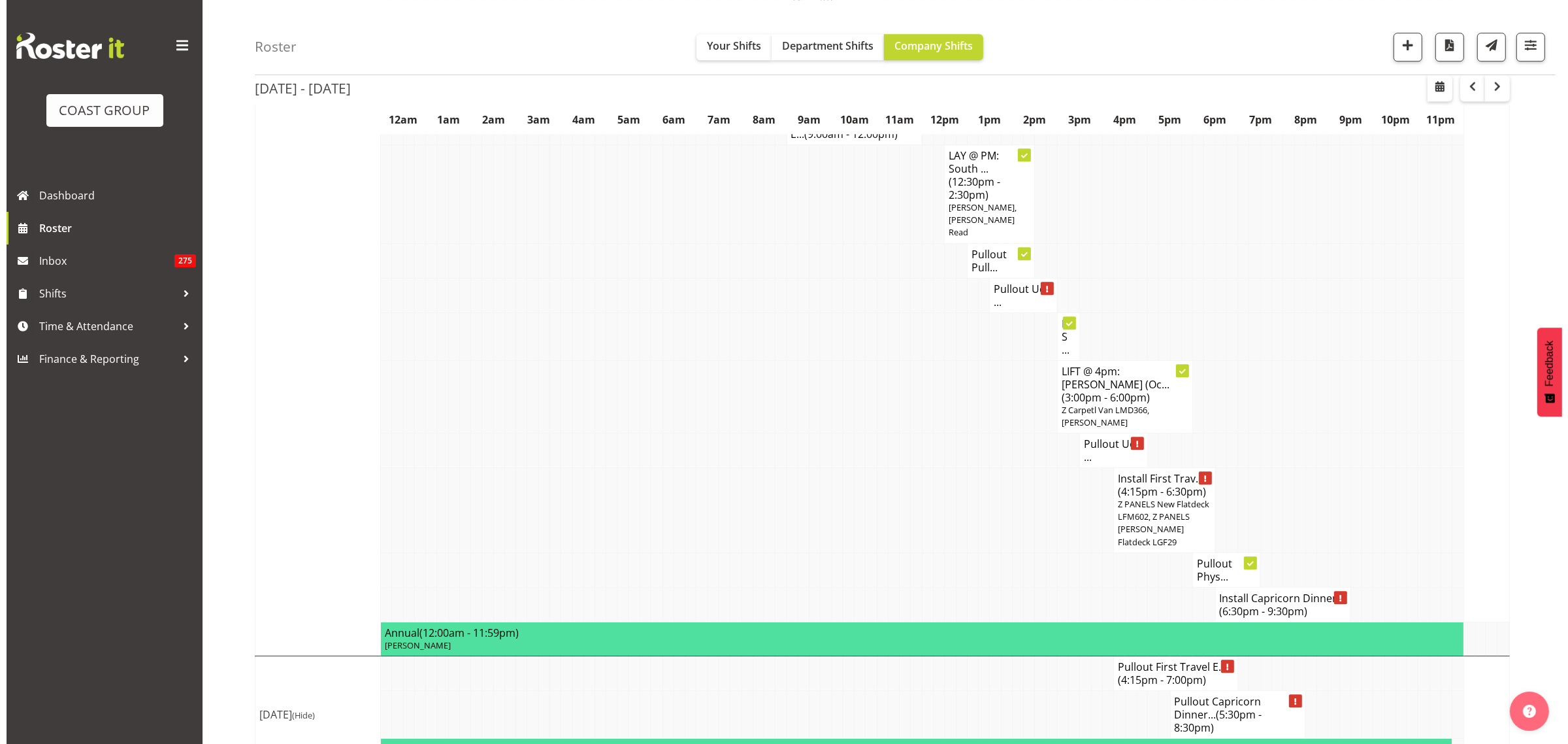
scroll to position [4675, 0]
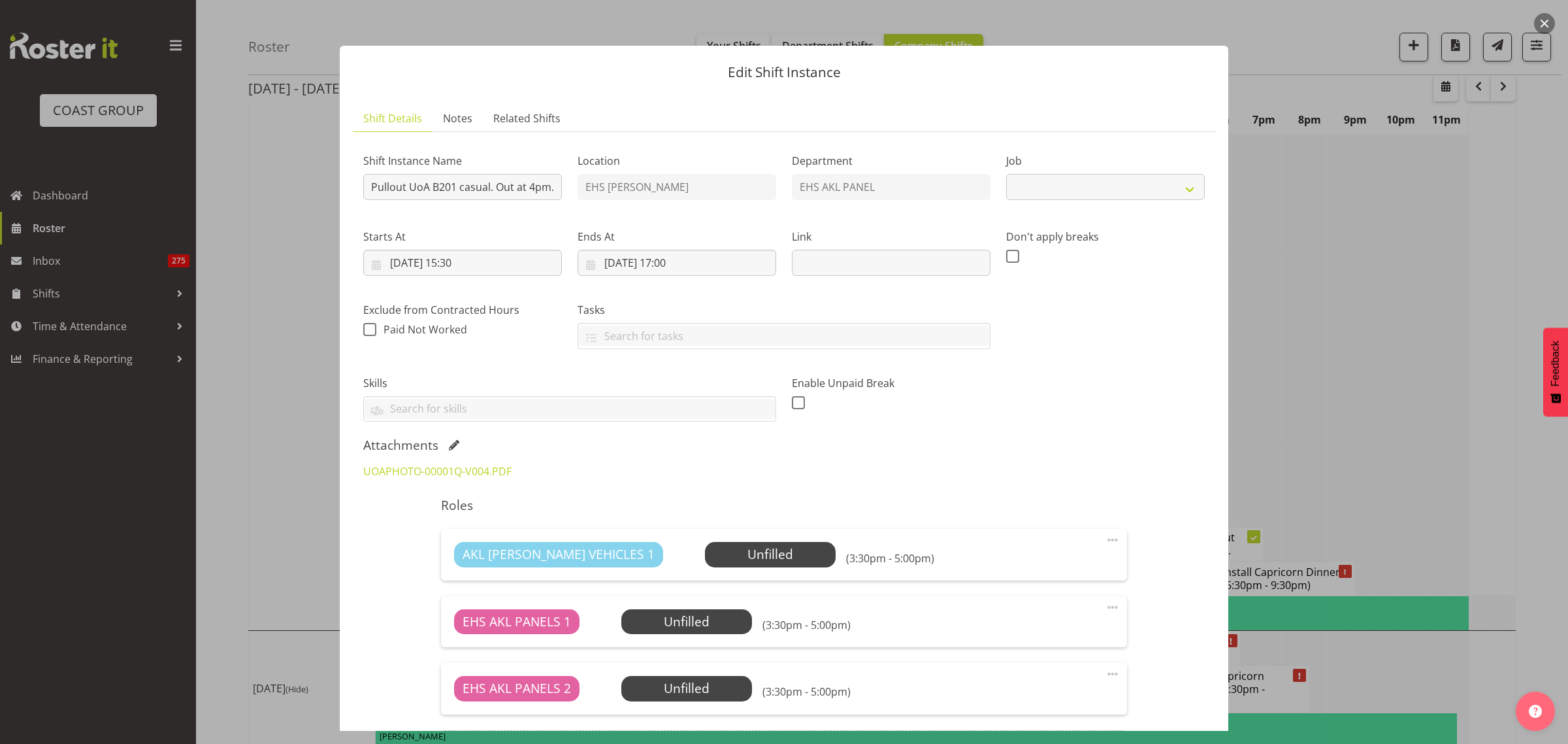
select select "8654"
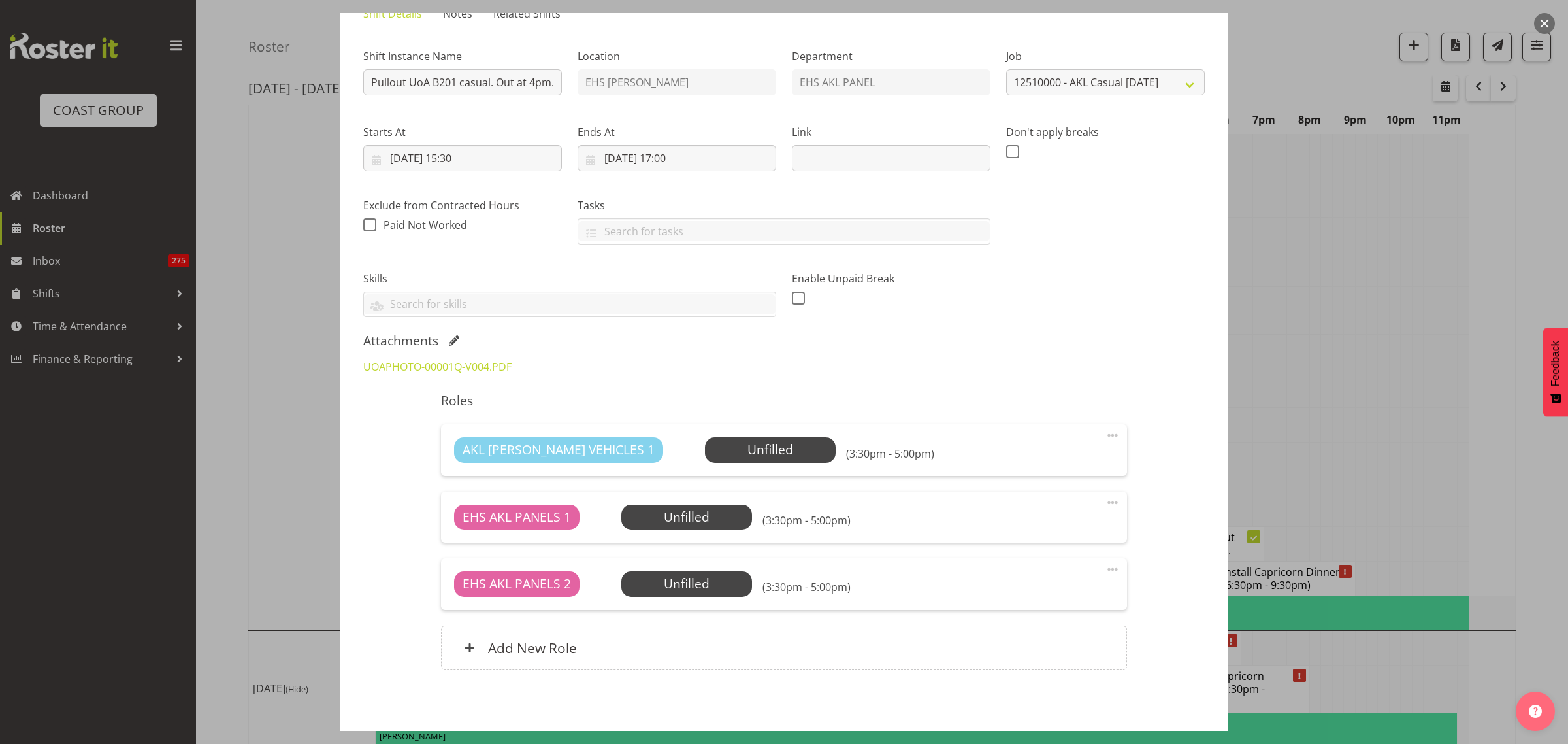
scroll to position [78, 0]
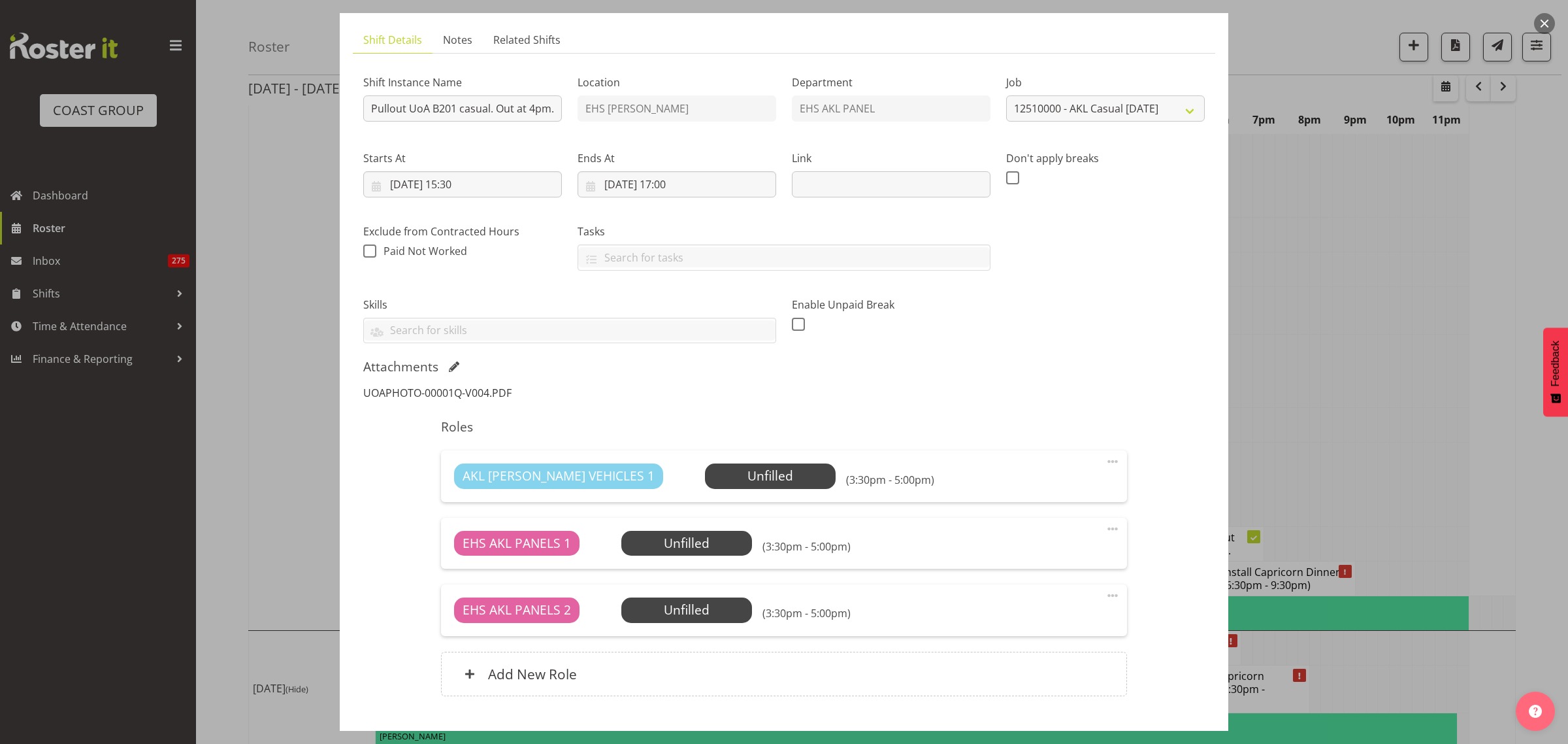
click at [381, 396] on link "UOAPHOTO-00001Q-V004.PDF" at bounding box center [437, 393] width 148 height 15
click at [1105, 593] on span at bounding box center [1113, 596] width 16 height 16
click at [1018, 669] on link "Delete" at bounding box center [1058, 671] width 126 height 23
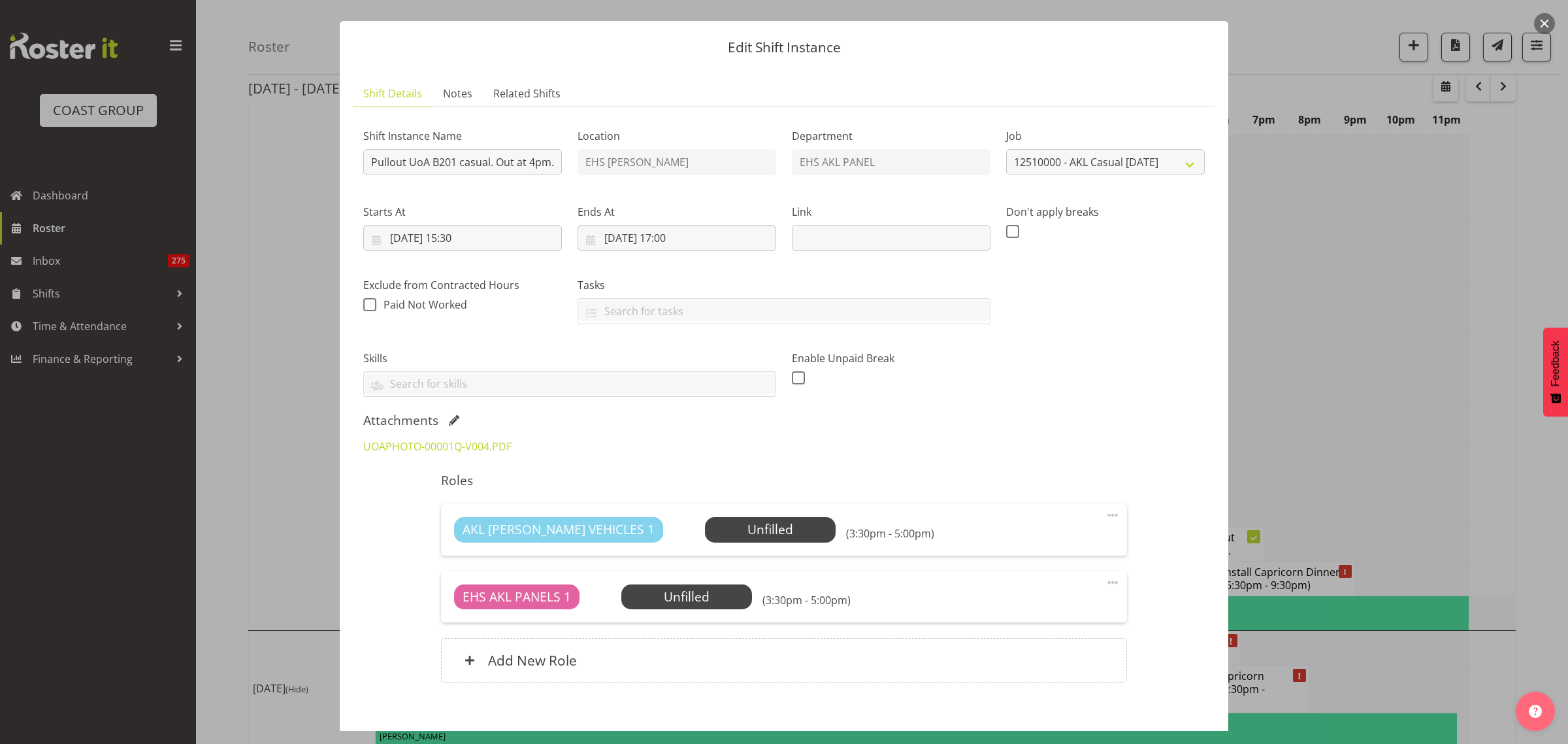
scroll to position [0, 0]
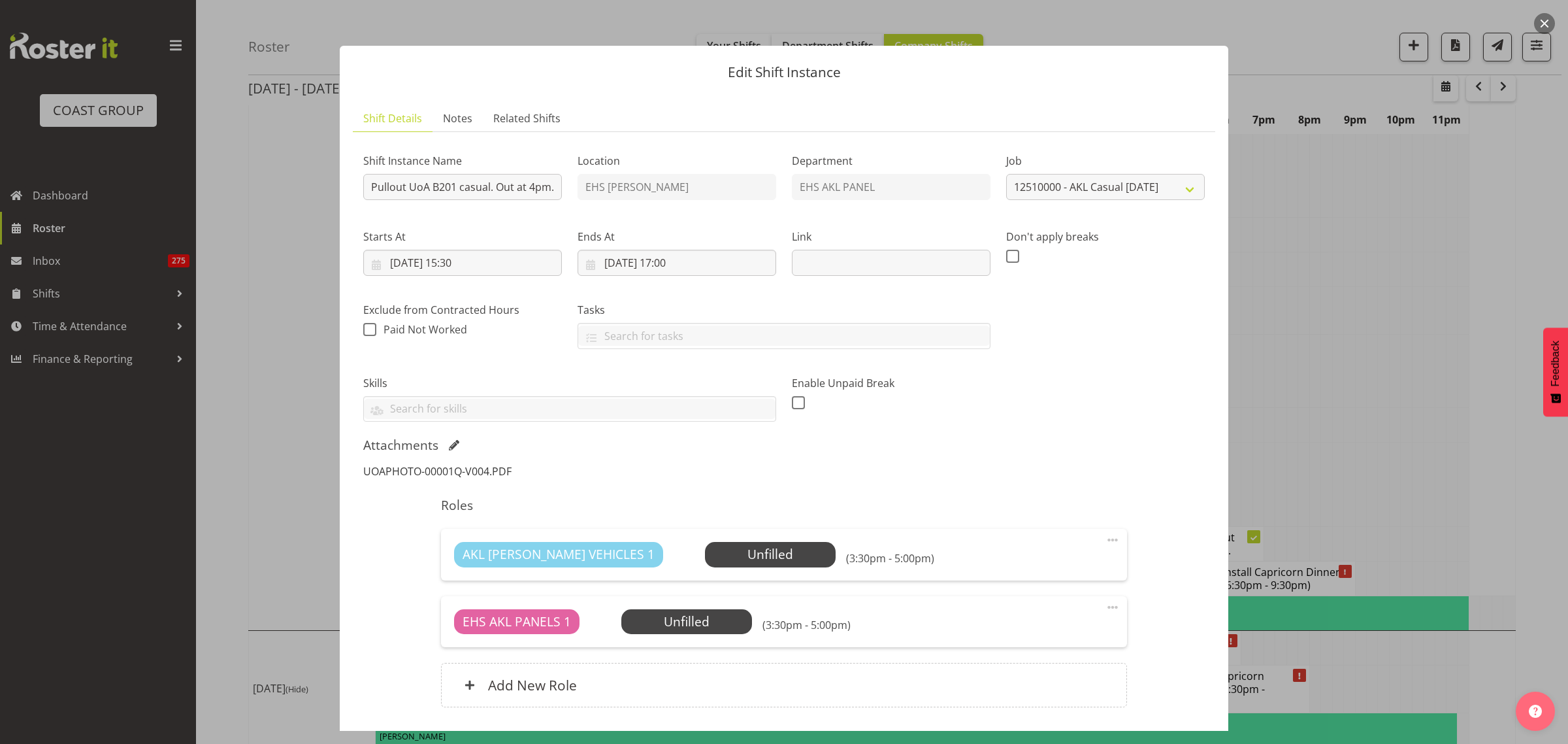
click at [420, 471] on link "UOAPHOTO-00001Q-V004.PDF" at bounding box center [437, 471] width 148 height 15
click at [721, 555] on span "Select Employee" at bounding box center [770, 555] width 97 height 19
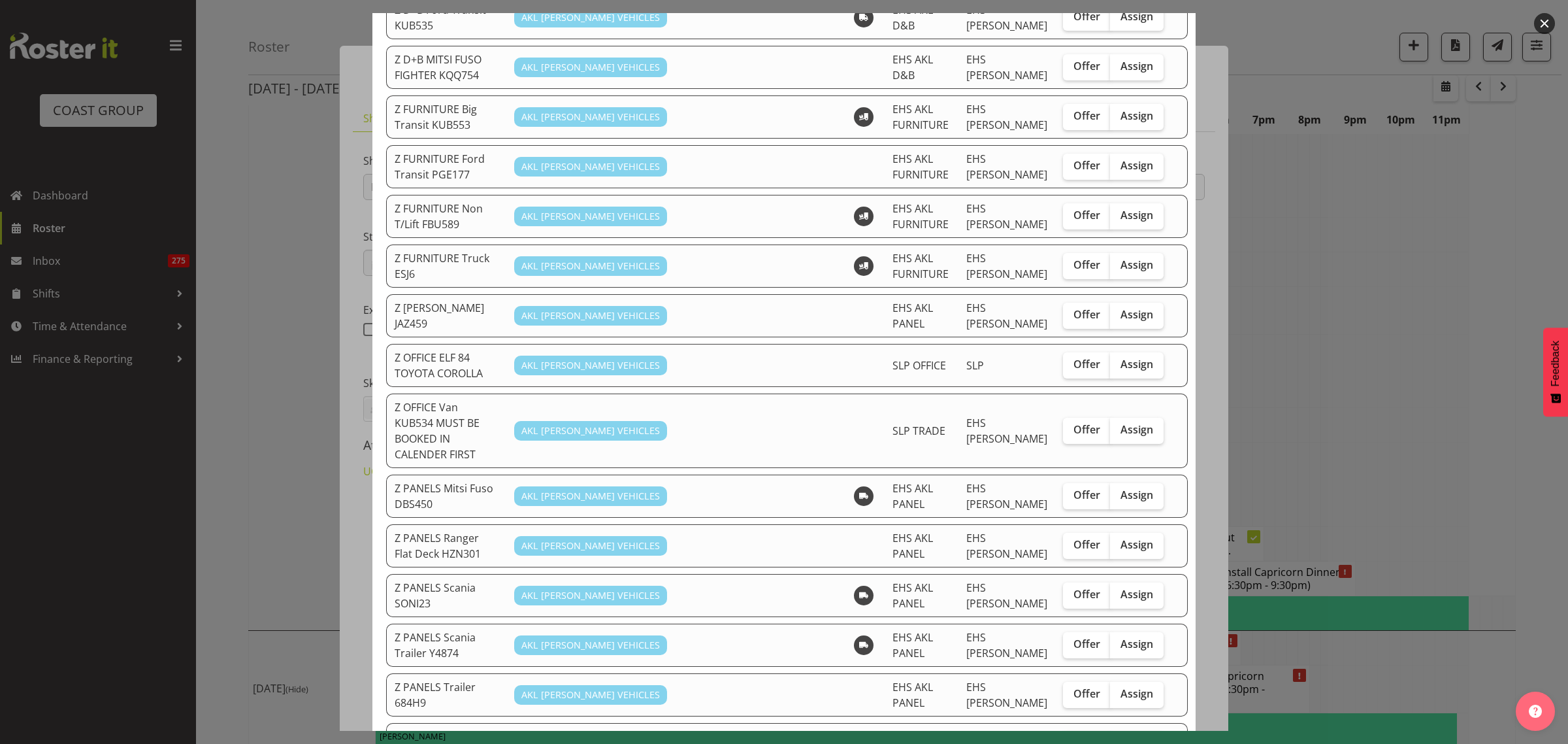
scroll to position [572, 0]
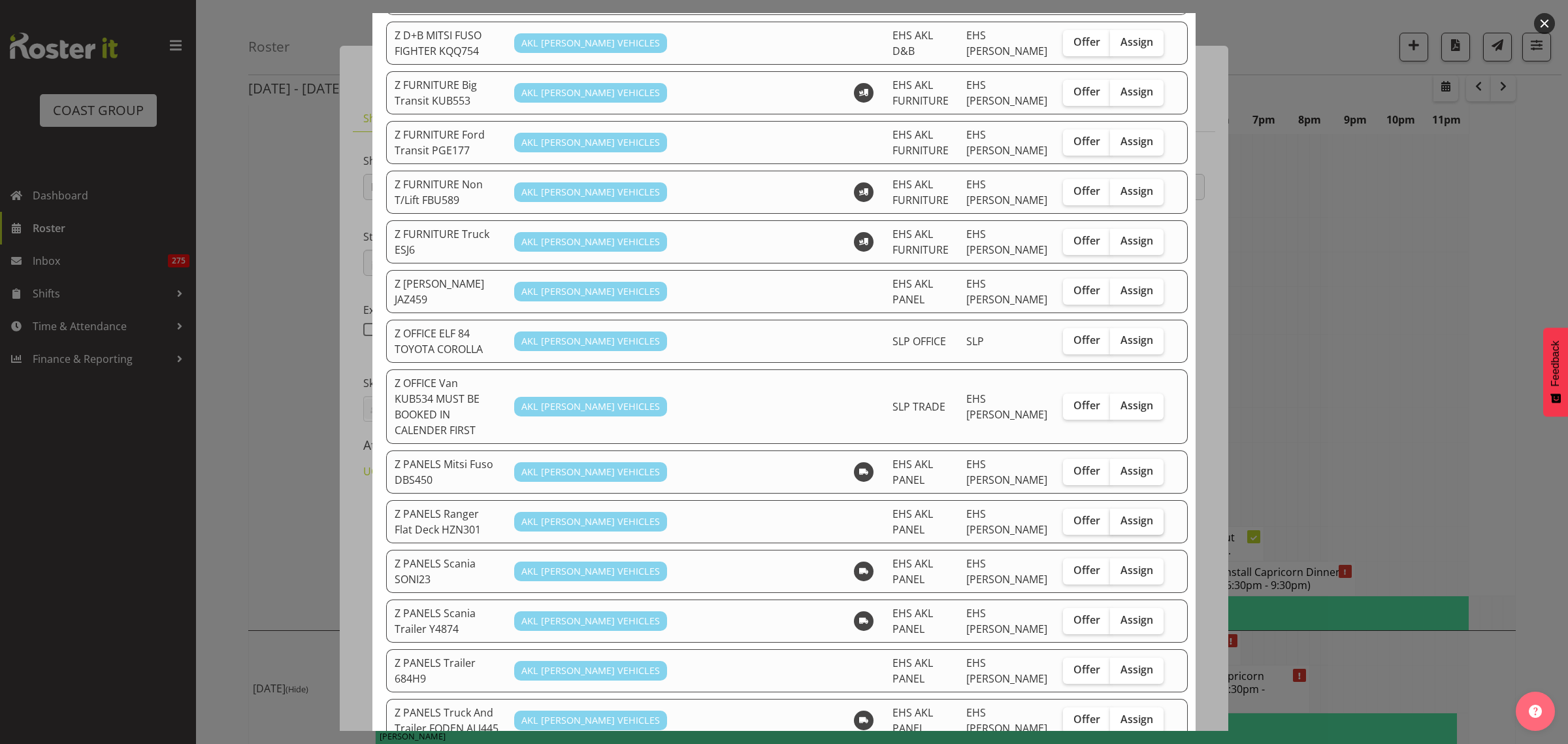
click at [1121, 514] on span "Assign" at bounding box center [1137, 521] width 33 height 13
click at [1119, 517] on input "Assign" at bounding box center [1114, 521] width 9 height 9
checkbox input "true"
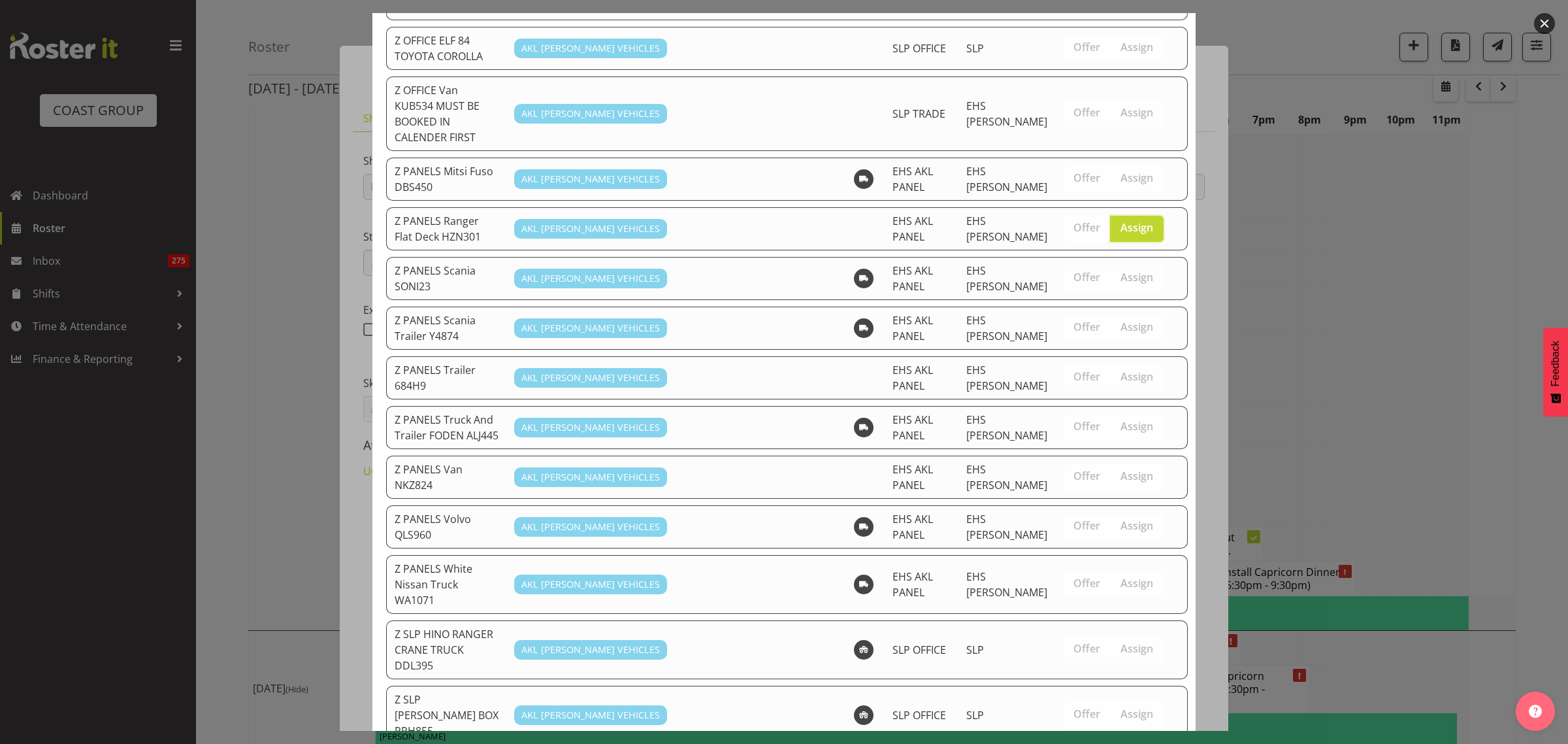
scroll to position [1062, 0]
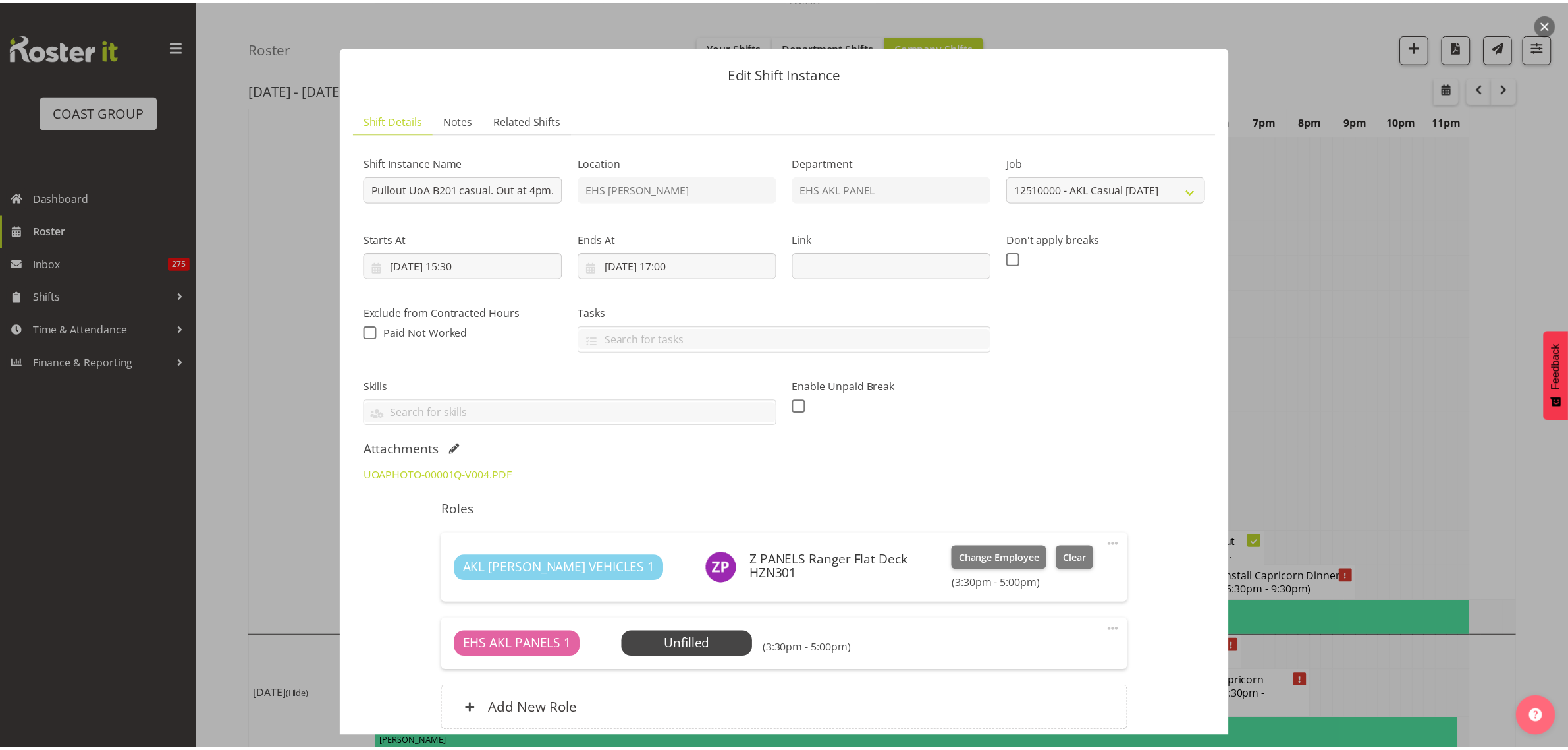
scroll to position [4725, 0]
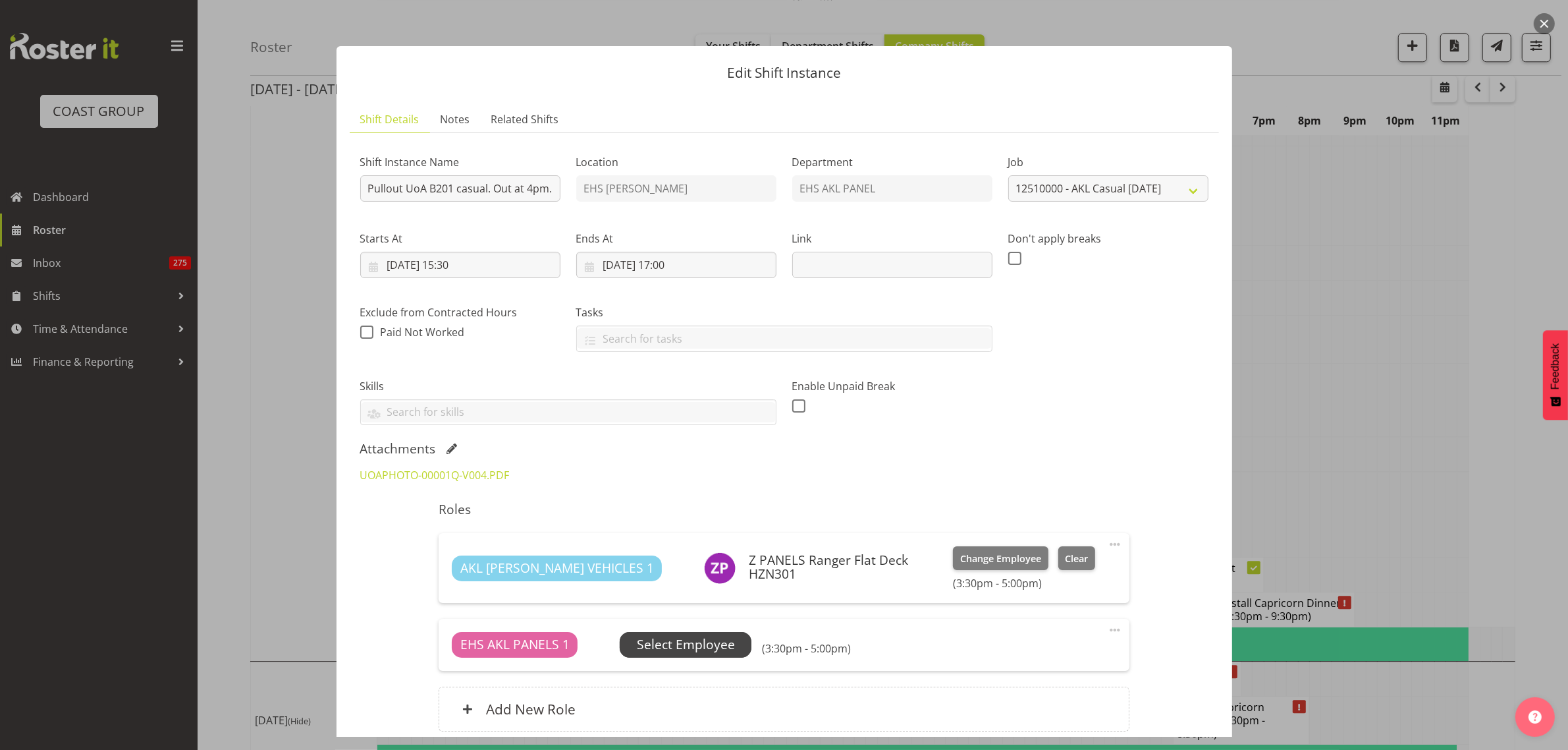
click at [721, 644] on span "Select Employee" at bounding box center [685, 645] width 98 height 19
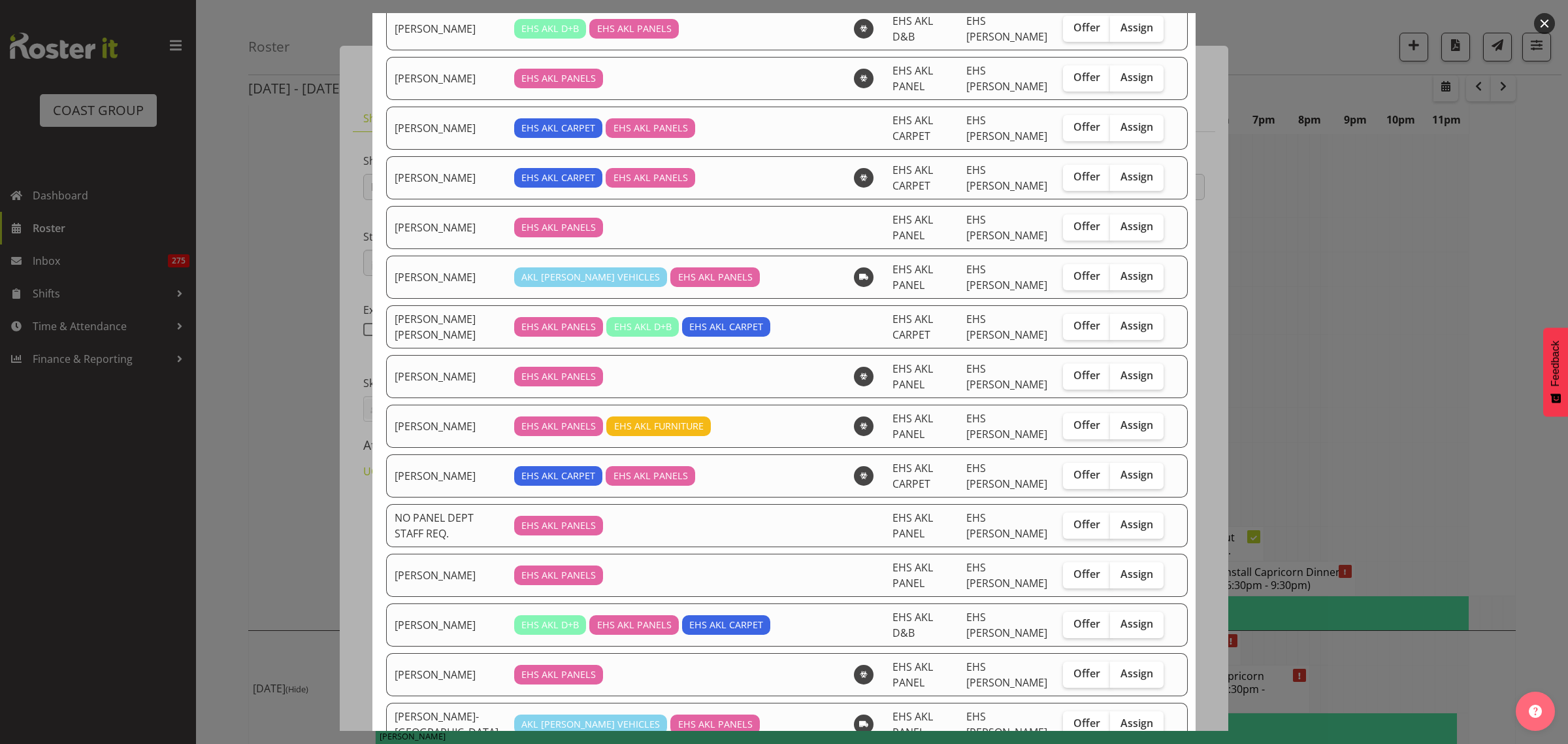
scroll to position [899, 0]
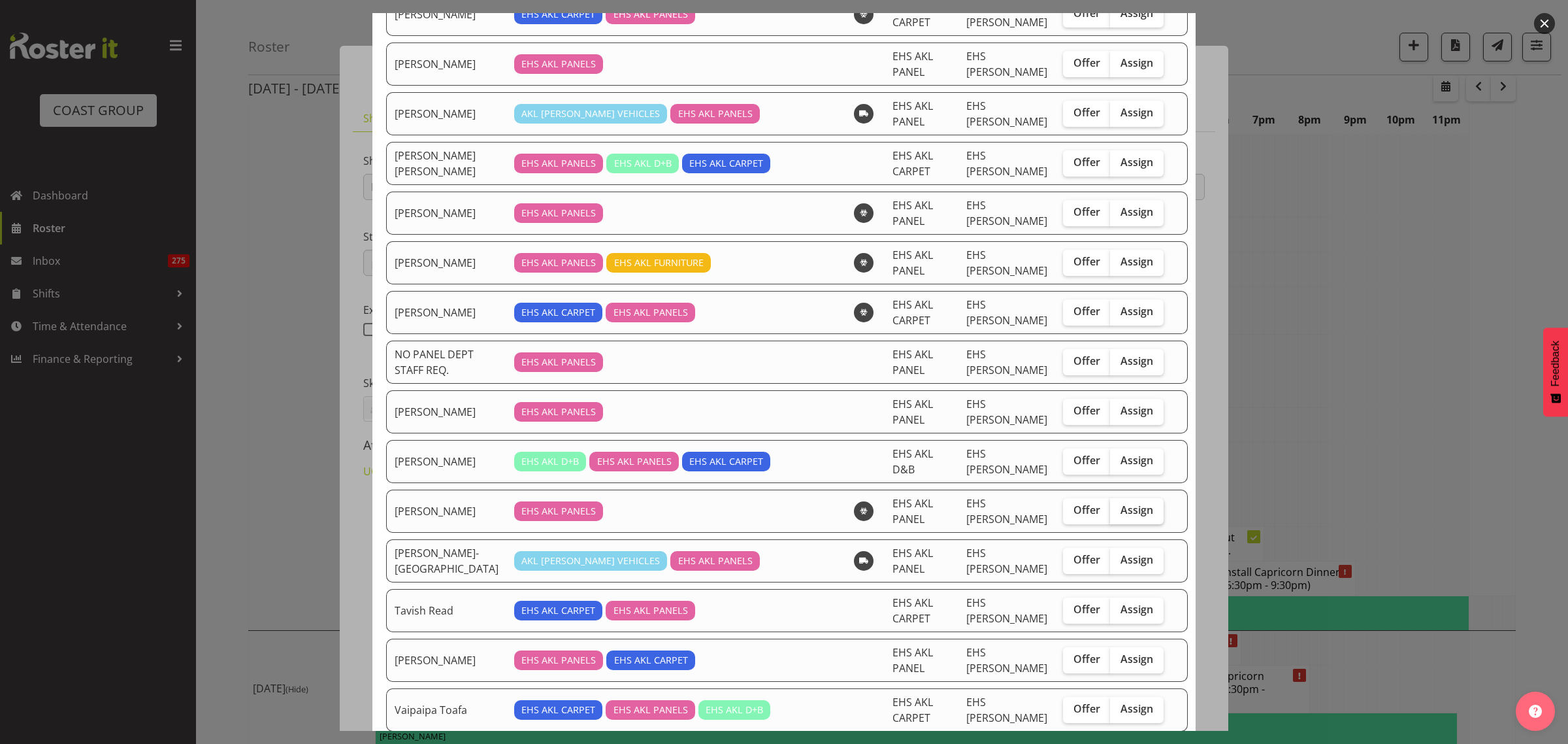
click at [1122, 517] on span "Assign" at bounding box center [1137, 510] width 33 height 13
click at [1119, 515] on input "Assign" at bounding box center [1114, 510] width 9 height 9
checkbox input "true"
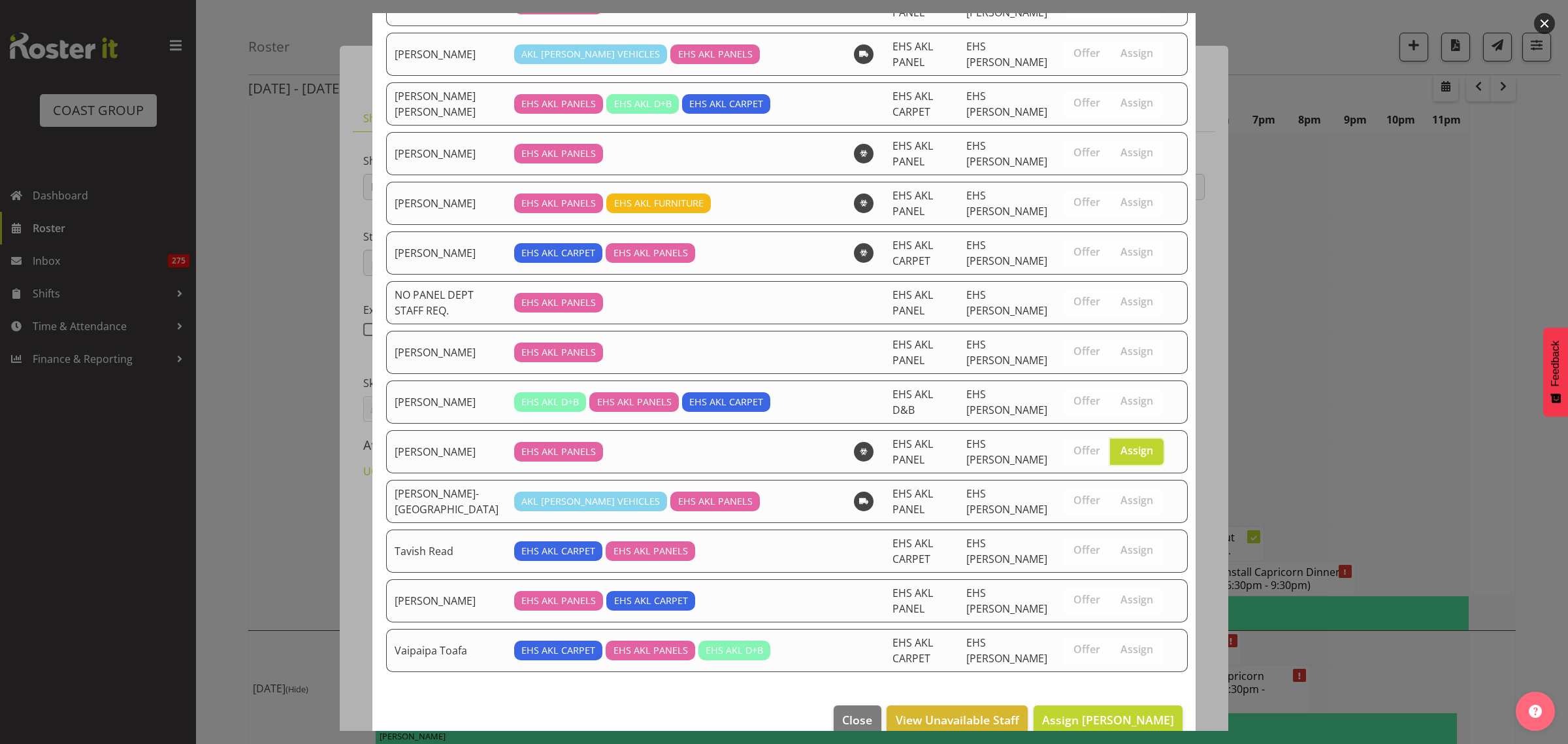
scroll to position [989, 0]
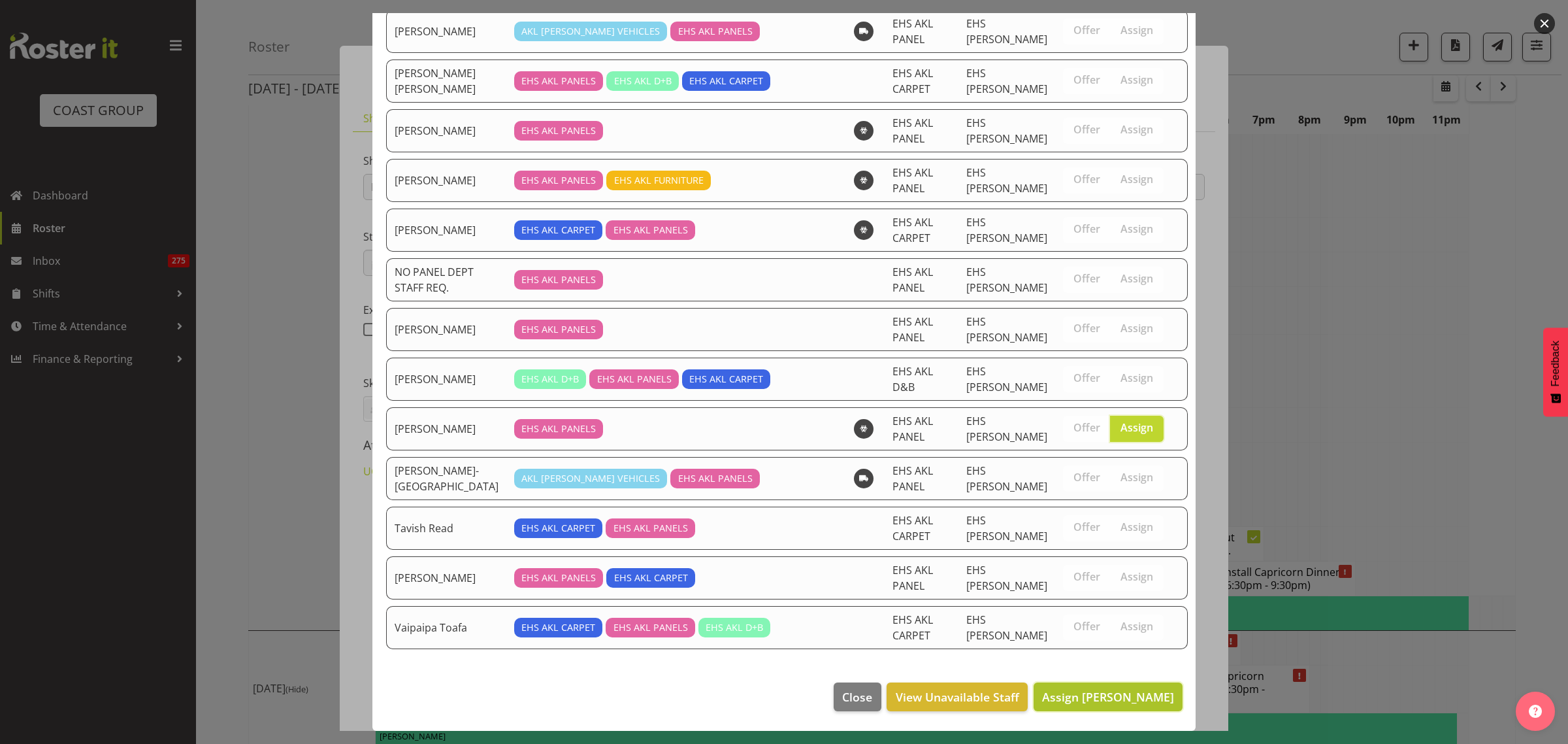
click at [1083, 709] on button "Assign Shaun Keutenius" at bounding box center [1108, 696] width 149 height 29
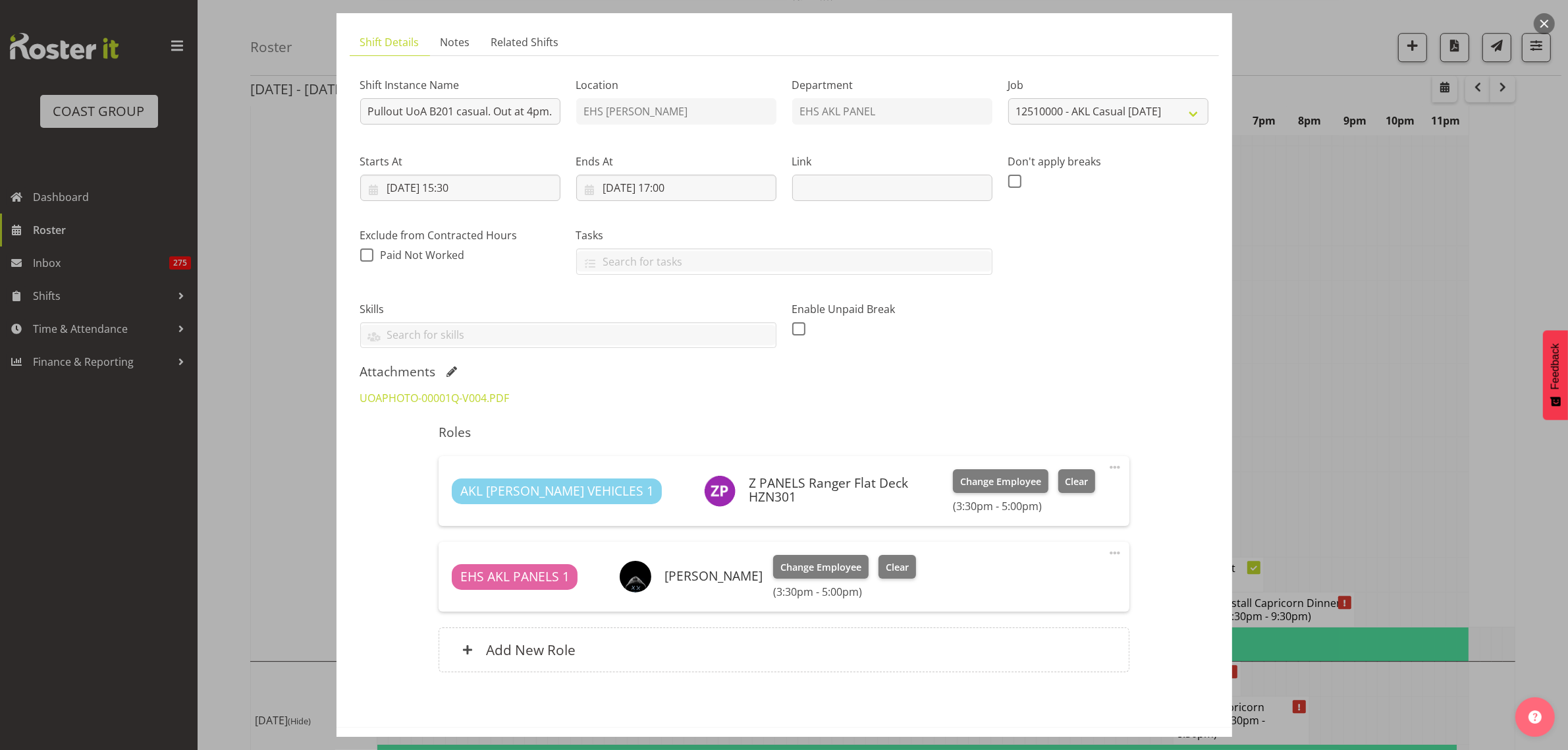
scroll to position [131, 0]
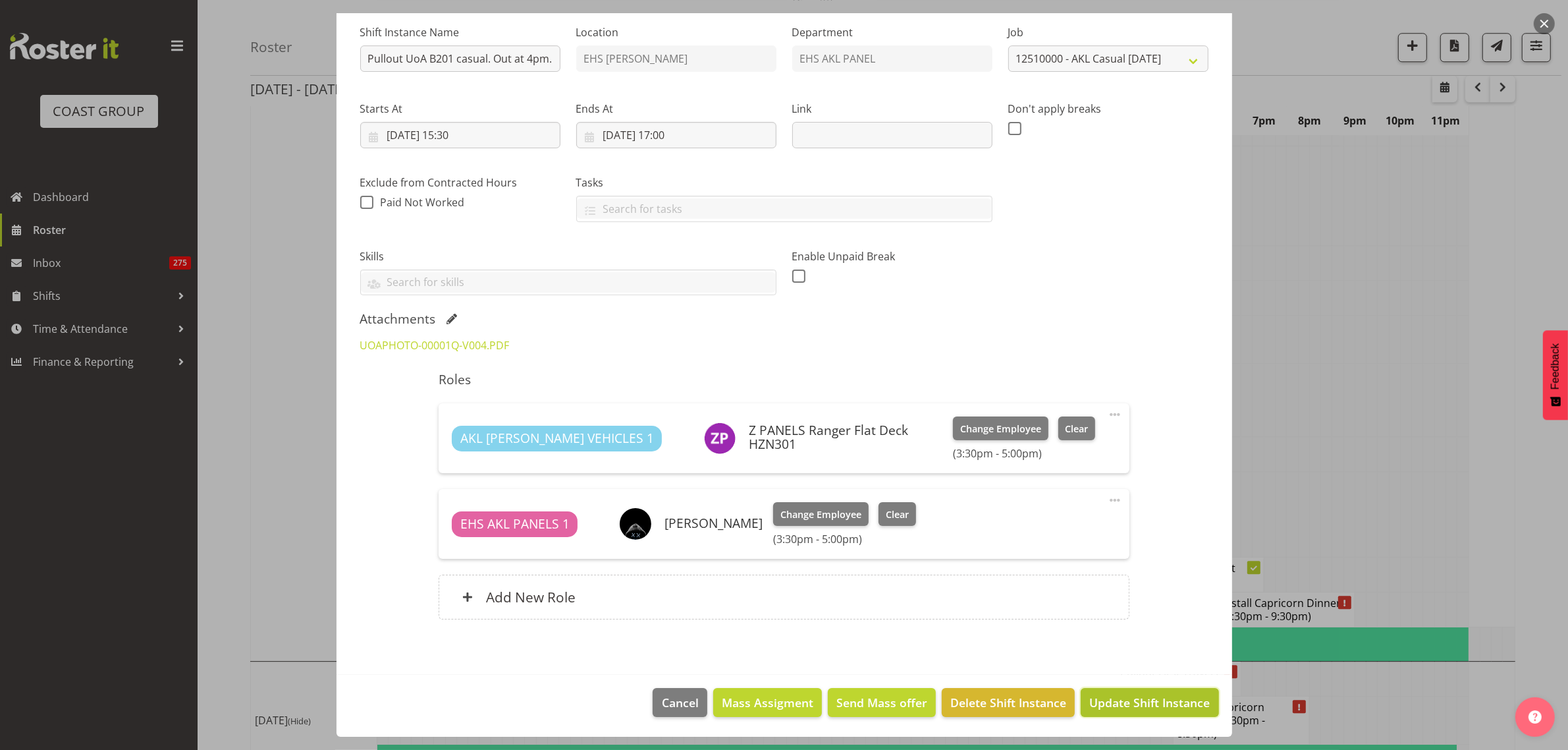
click at [1130, 704] on span "Update Shift Instance" at bounding box center [1150, 702] width 121 height 17
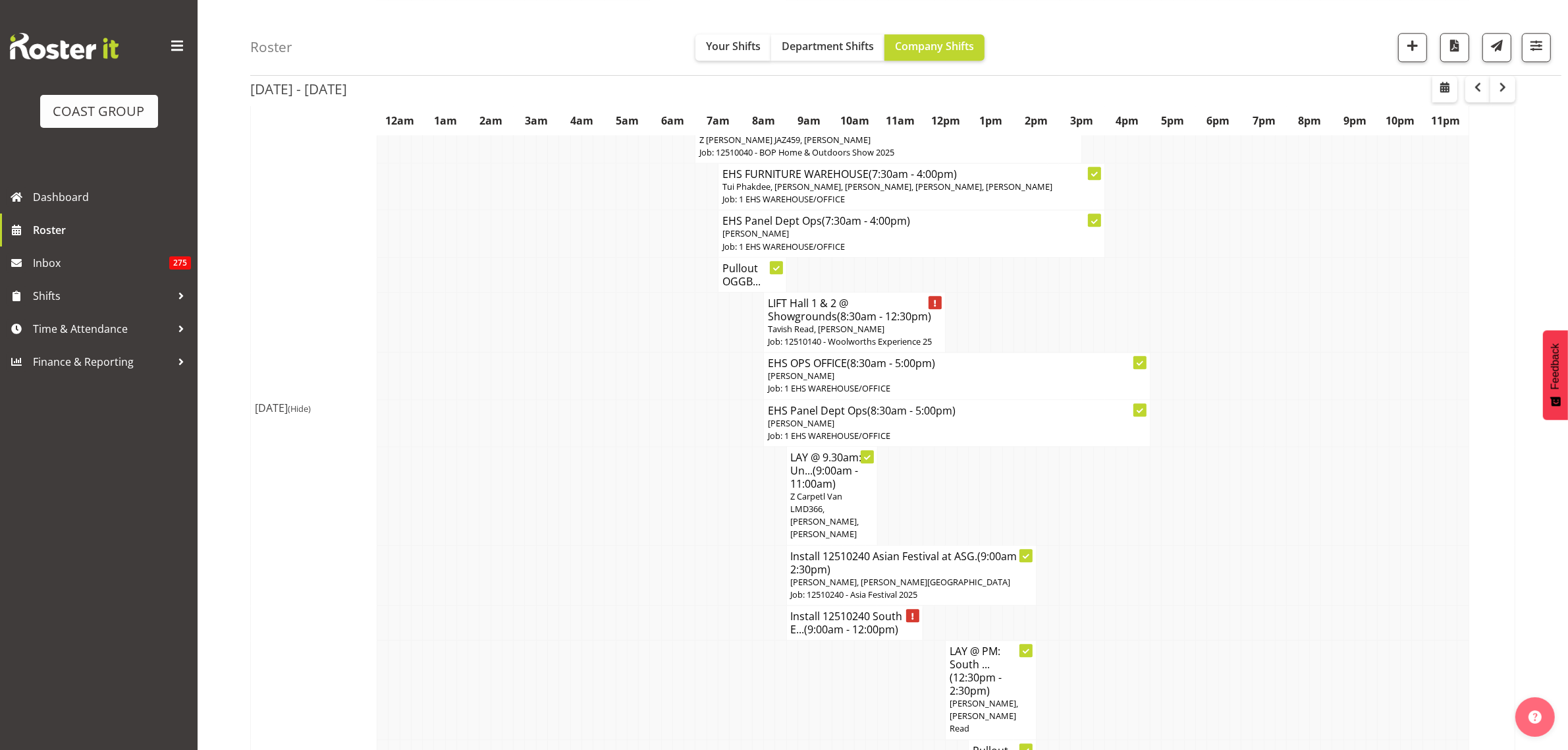
scroll to position [4643, 0]
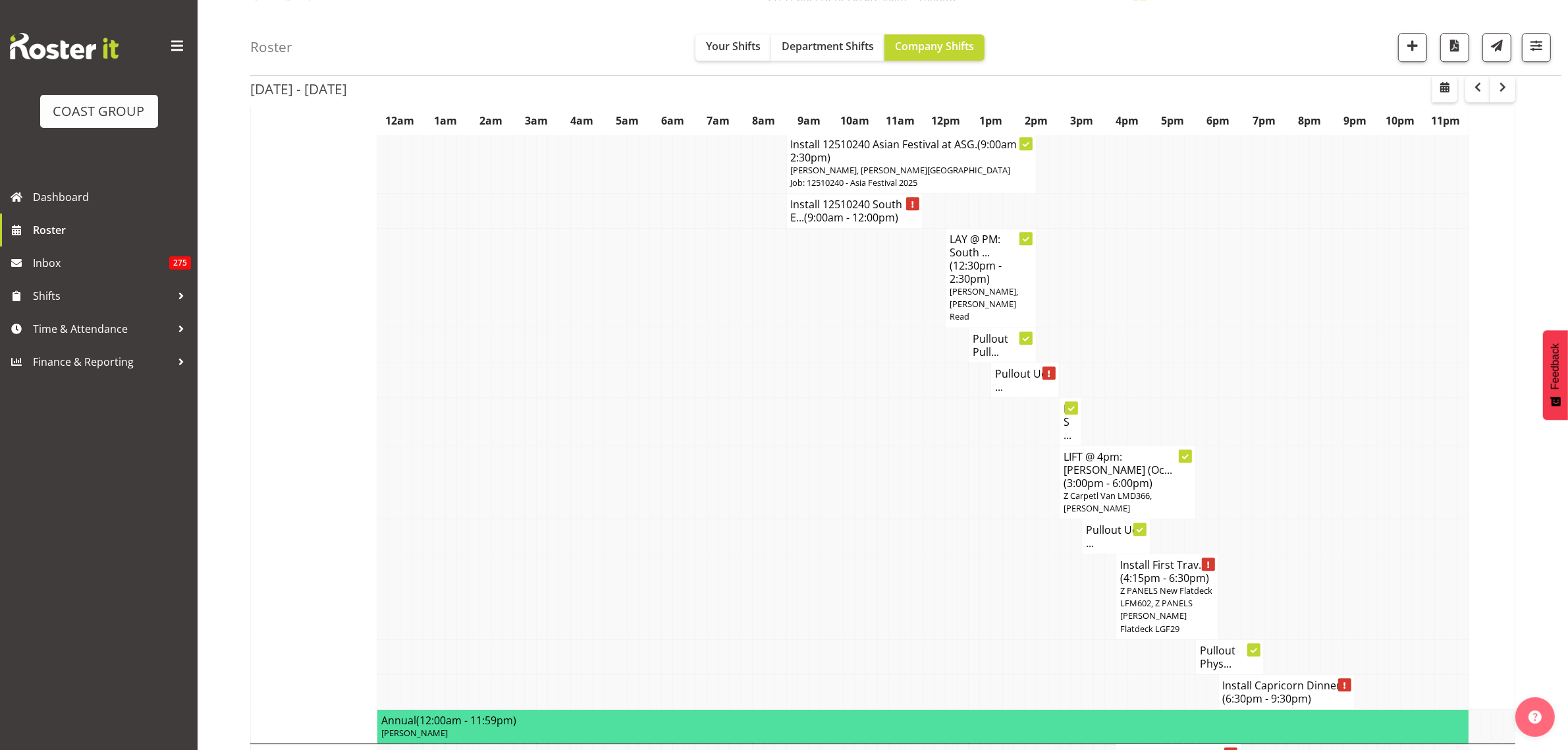
click at [1164, 584] on span "Z PANELS New Flatdeck LFM602, Z PANELS Mitsy Flatdeck LGF29" at bounding box center [1167, 609] width 92 height 50
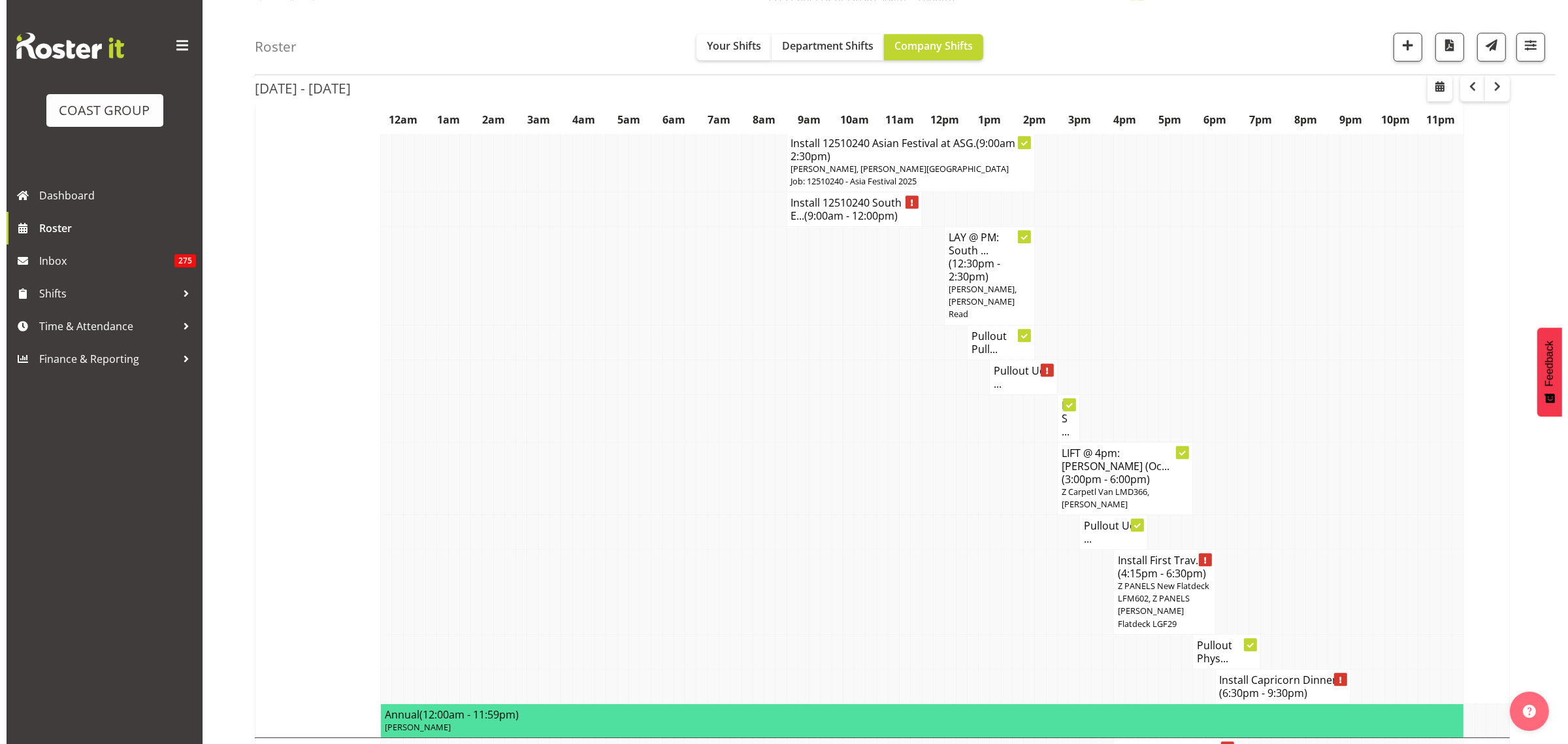
scroll to position [4593, 0]
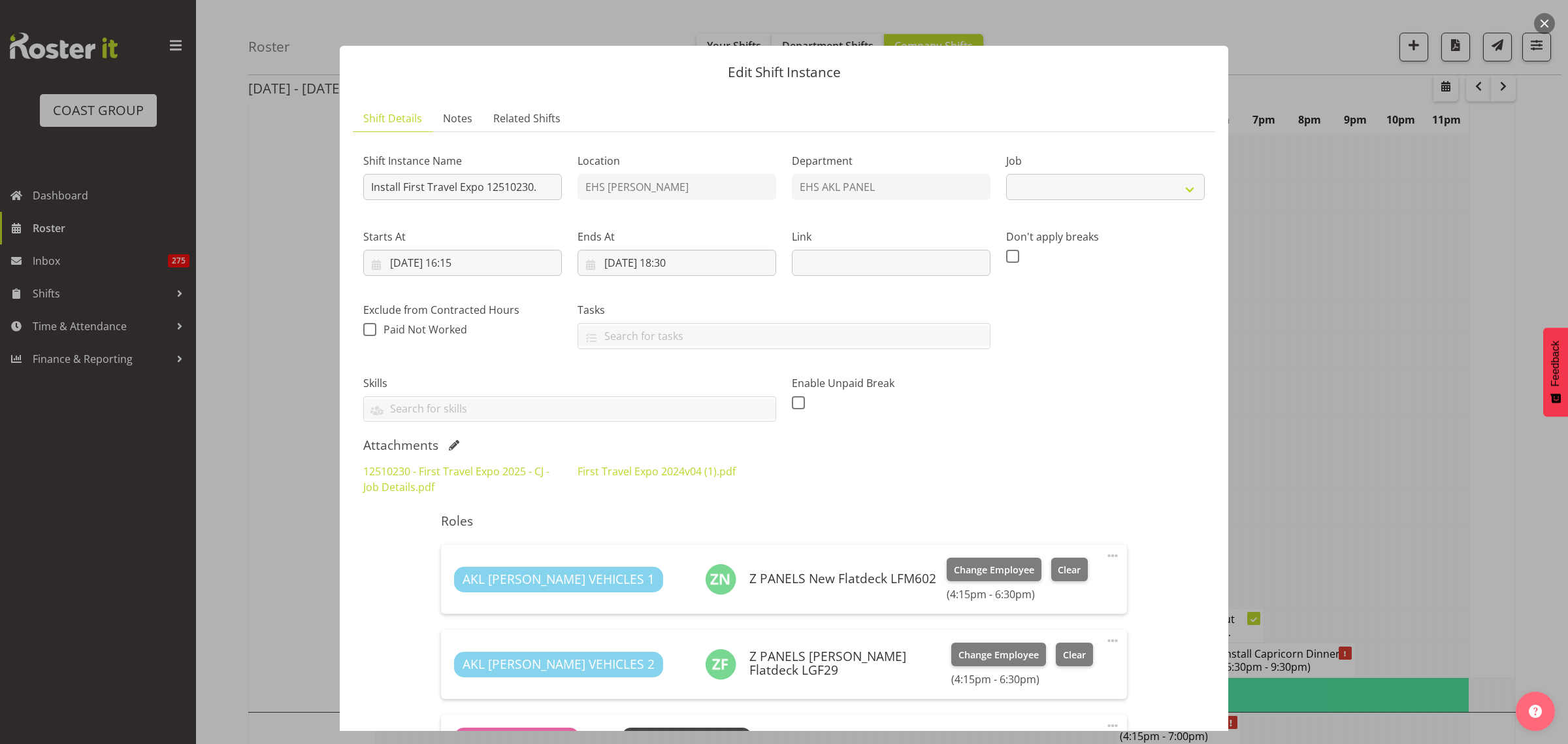
select select "10651"
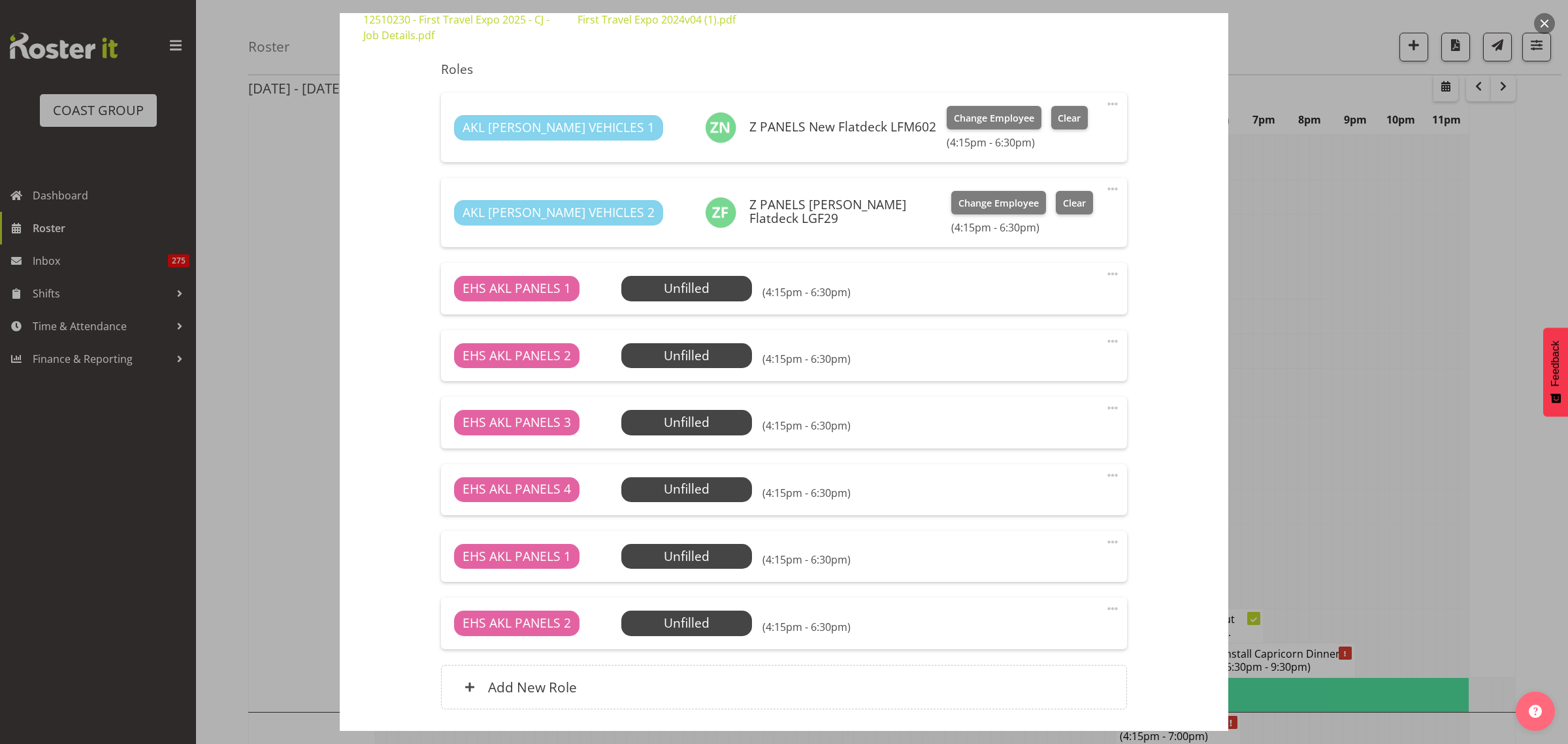
scroll to position [490, 0]
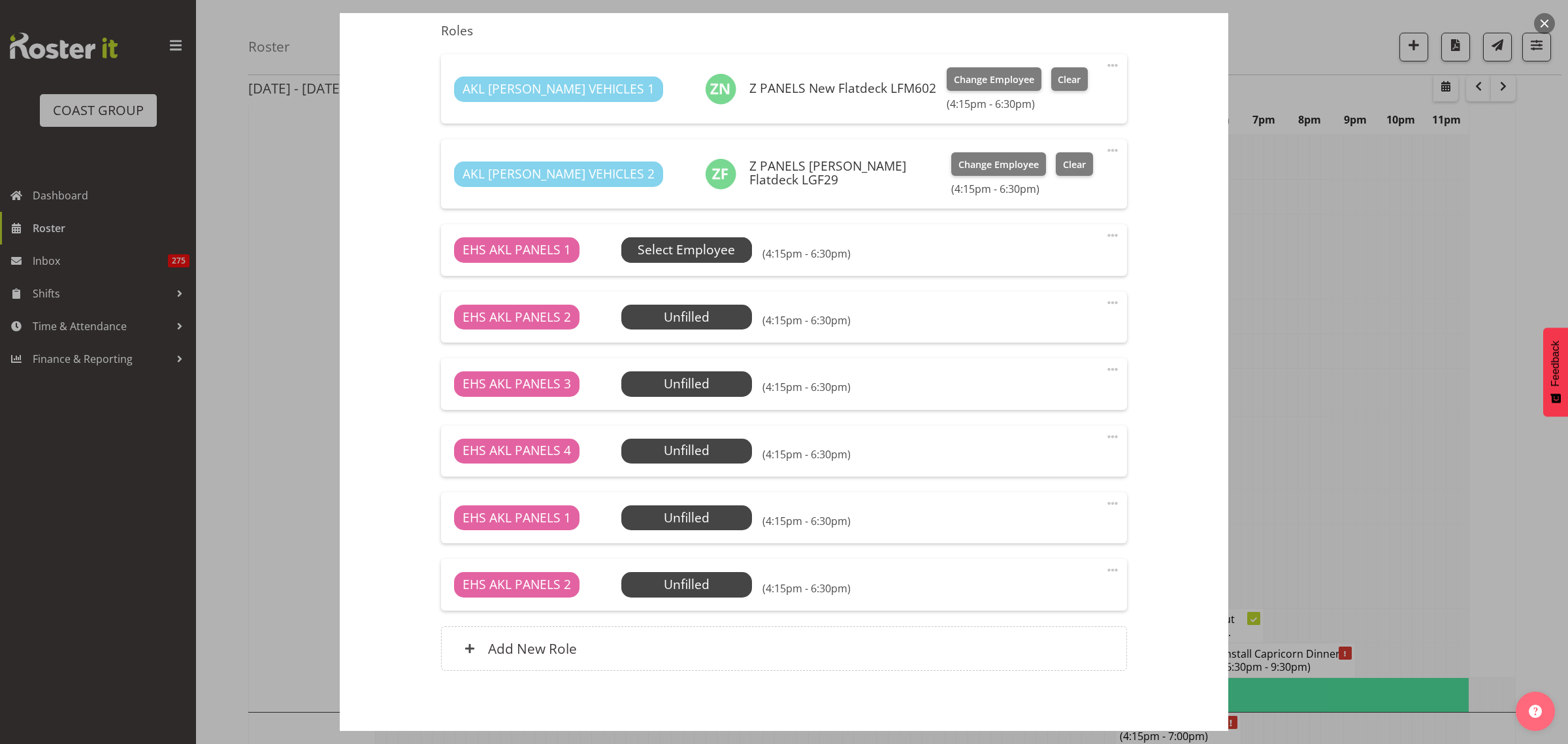
click at [696, 249] on span "Select Employee" at bounding box center [686, 250] width 97 height 19
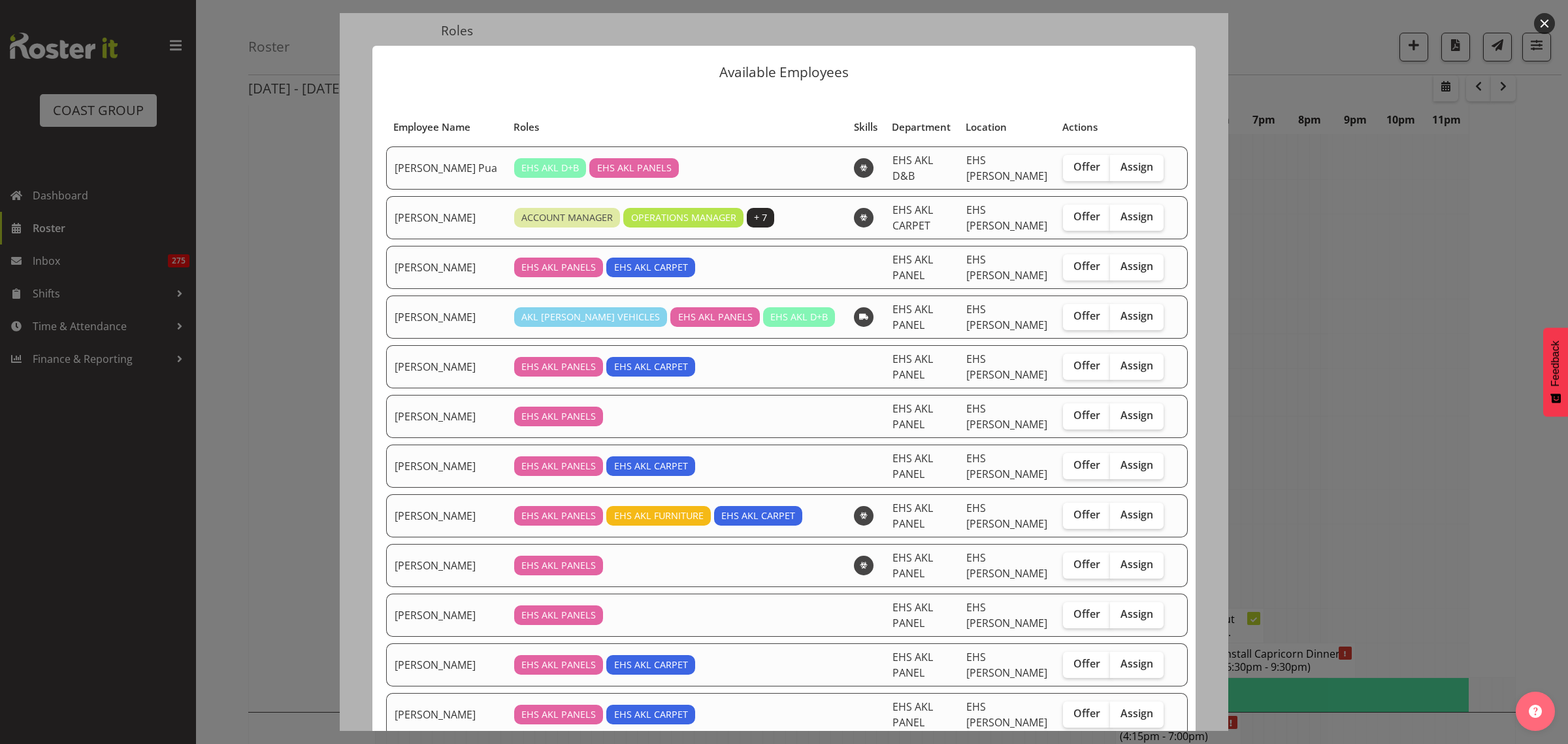
checkbox input "true"
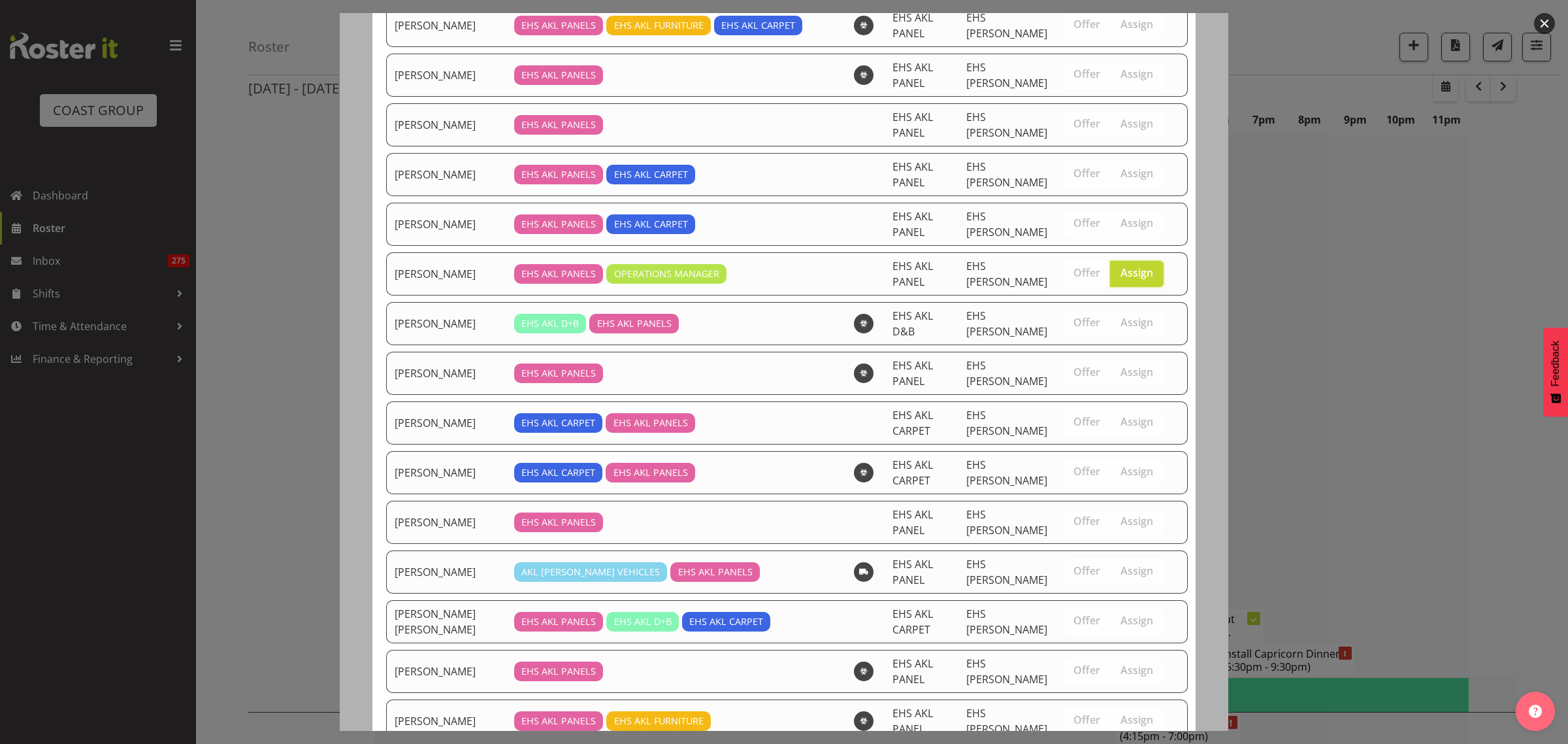
scroll to position [788, 0]
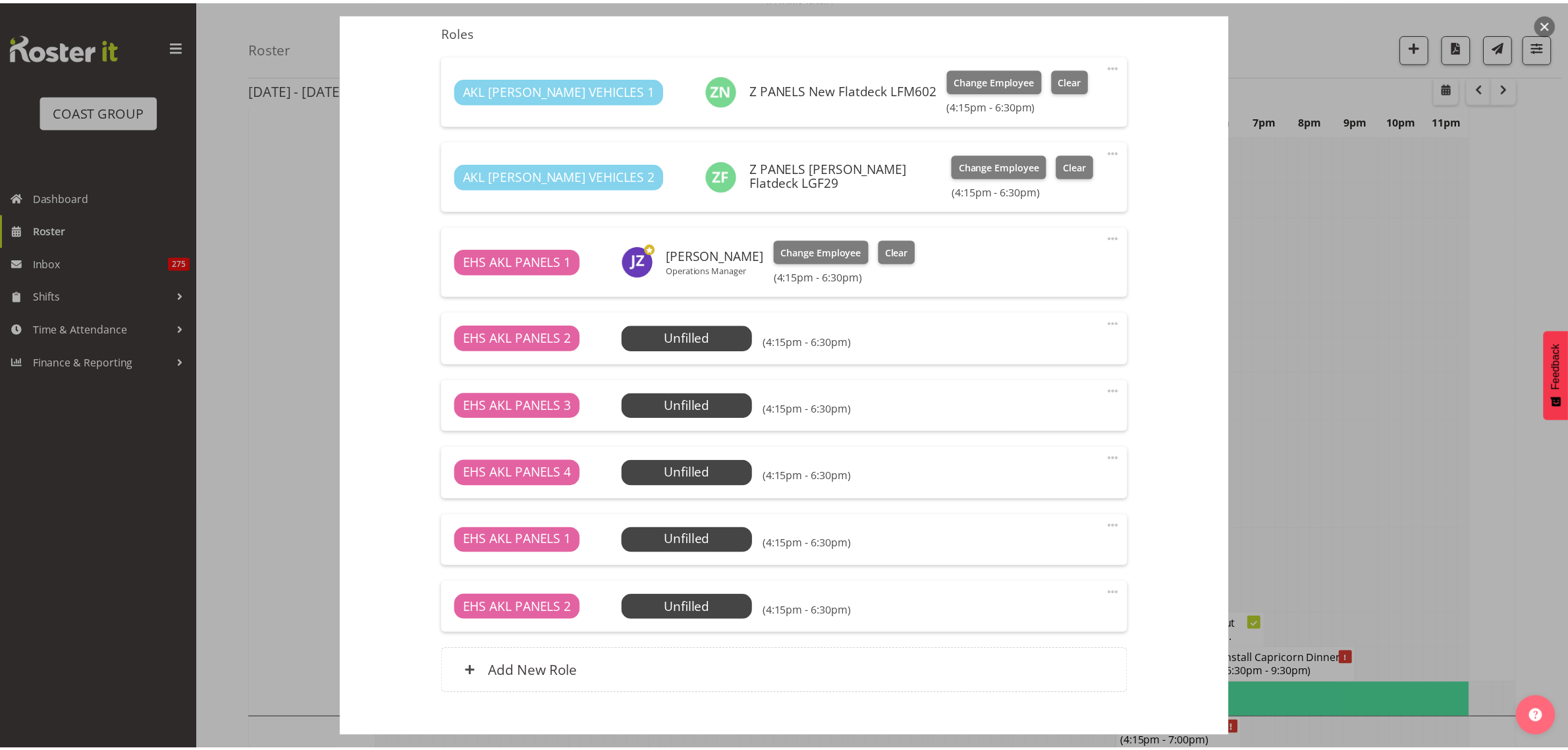
scroll to position [4643, 0]
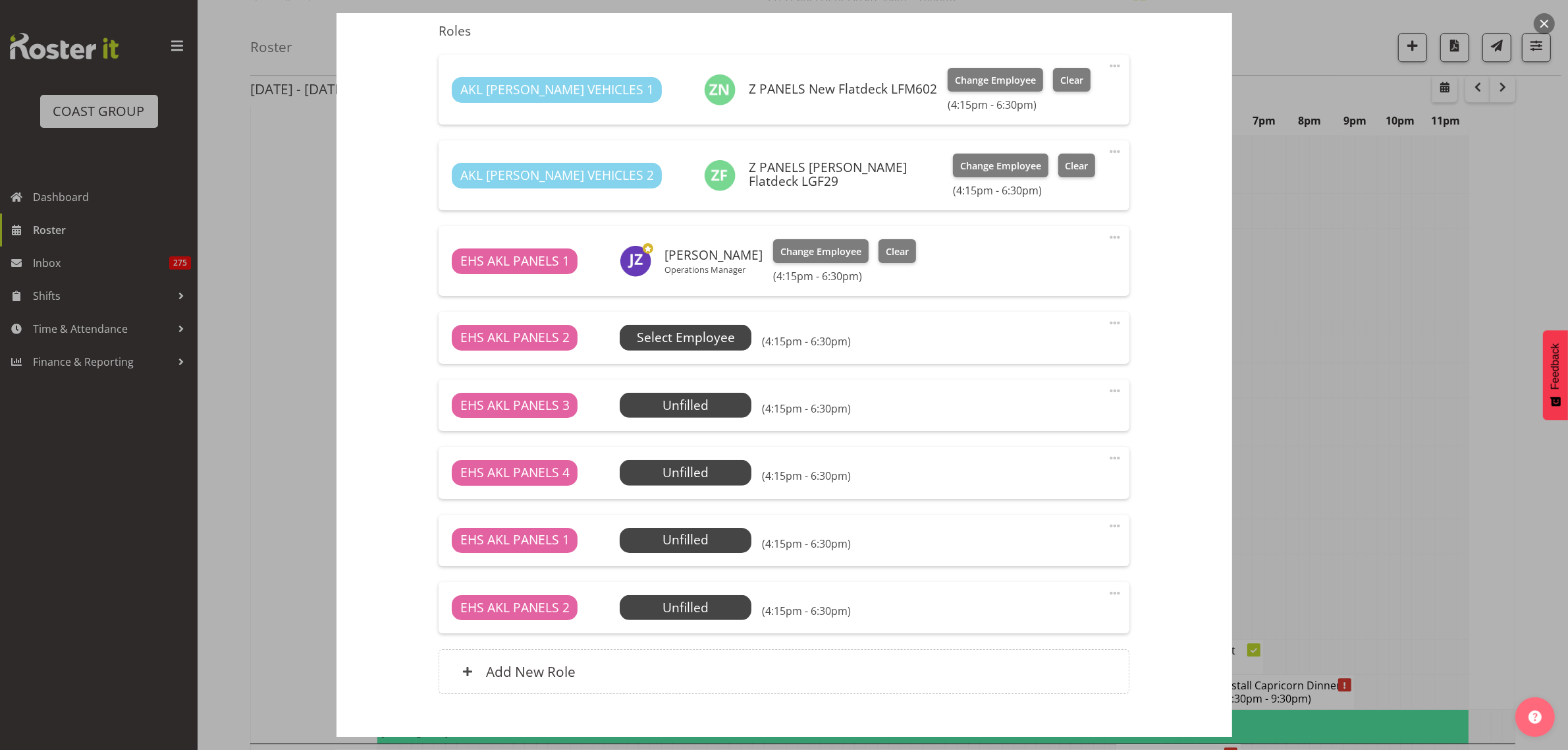
click at [707, 336] on span "Select Employee" at bounding box center [685, 337] width 98 height 19
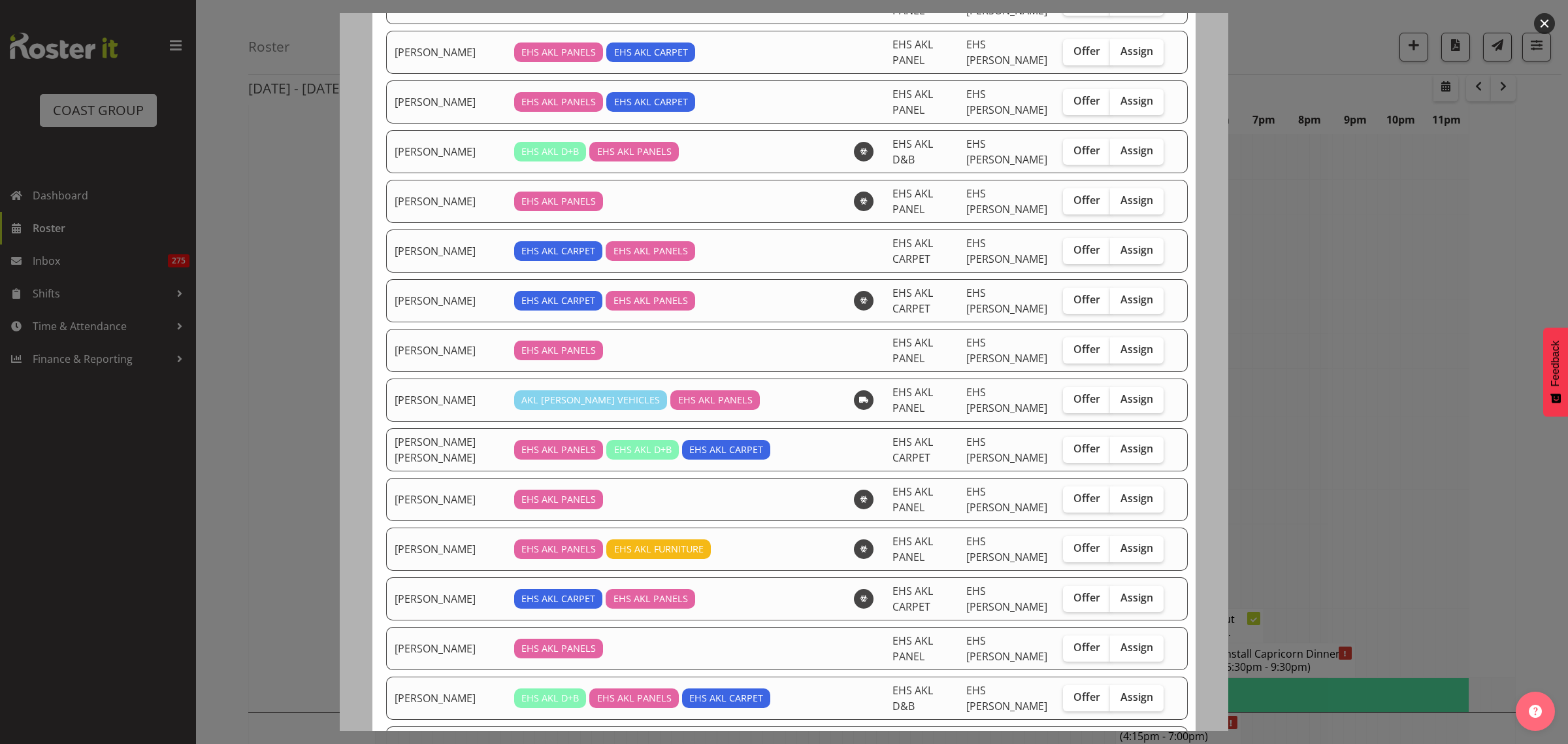
scroll to position [743, 0]
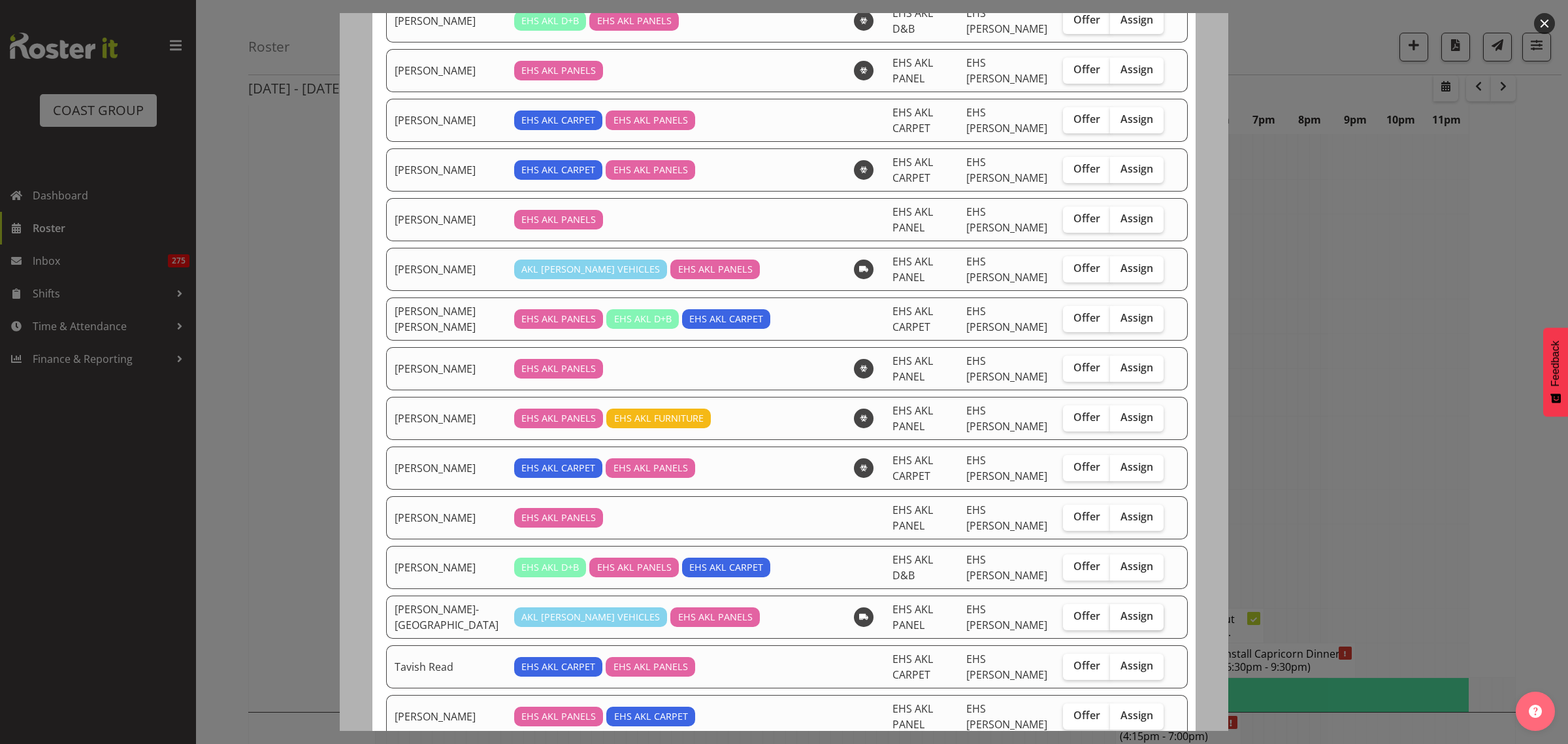
click at [1121, 609] on span "Assign" at bounding box center [1137, 616] width 33 height 13
click at [1113, 612] on input "Assign" at bounding box center [1114, 616] width 9 height 9
checkbox input "true"
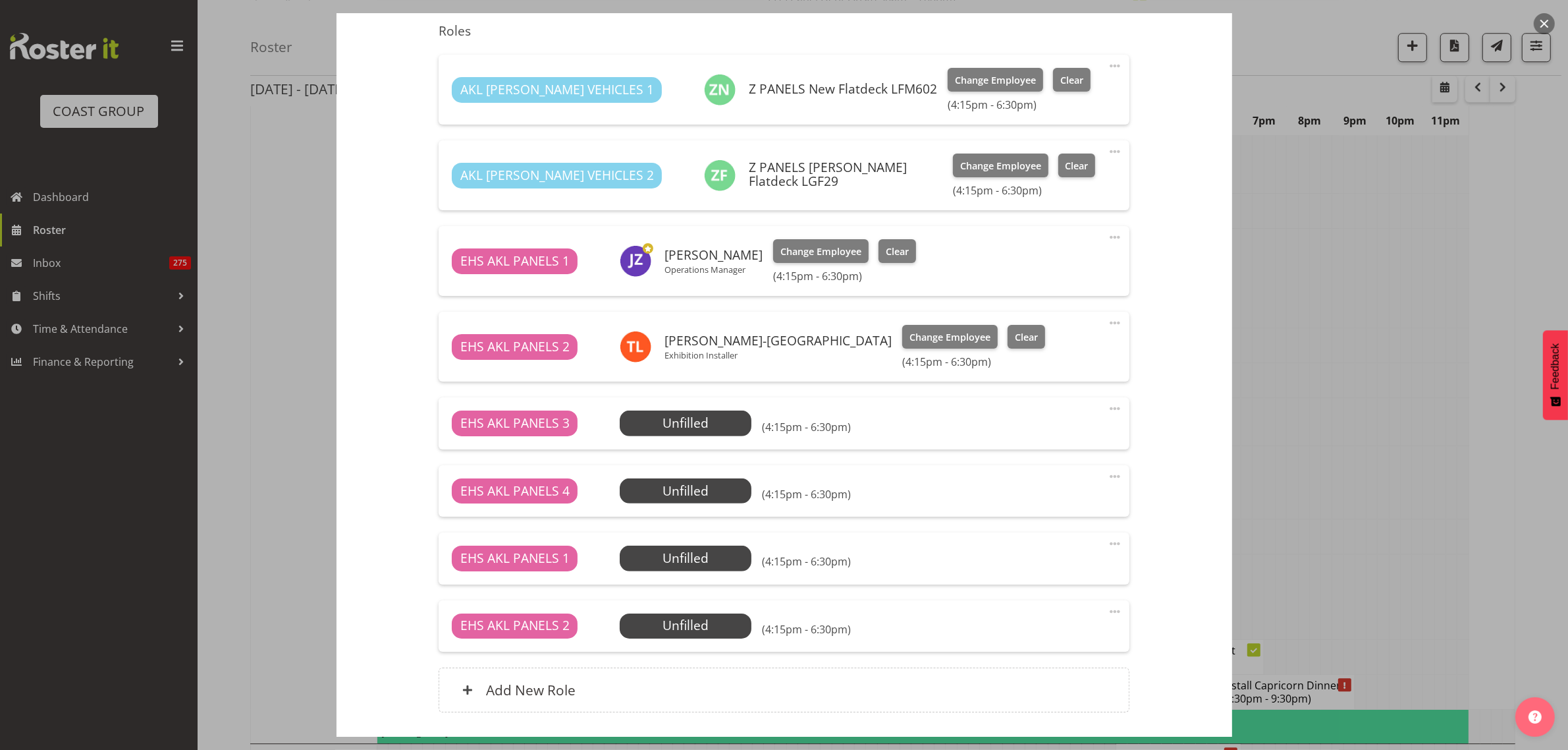
scroll to position [587, 0]
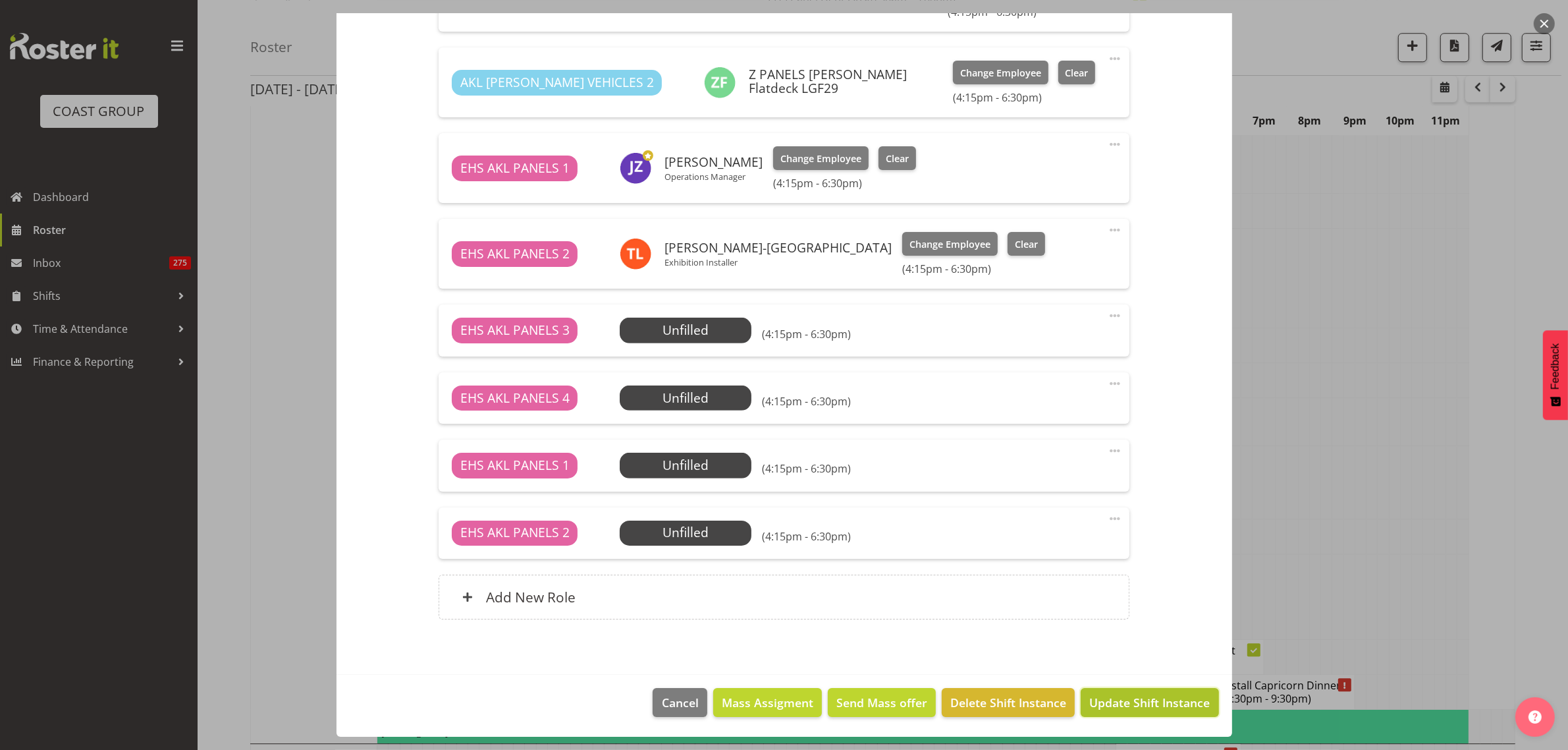
click at [1126, 707] on span "Update Shift Instance" at bounding box center [1150, 702] width 121 height 17
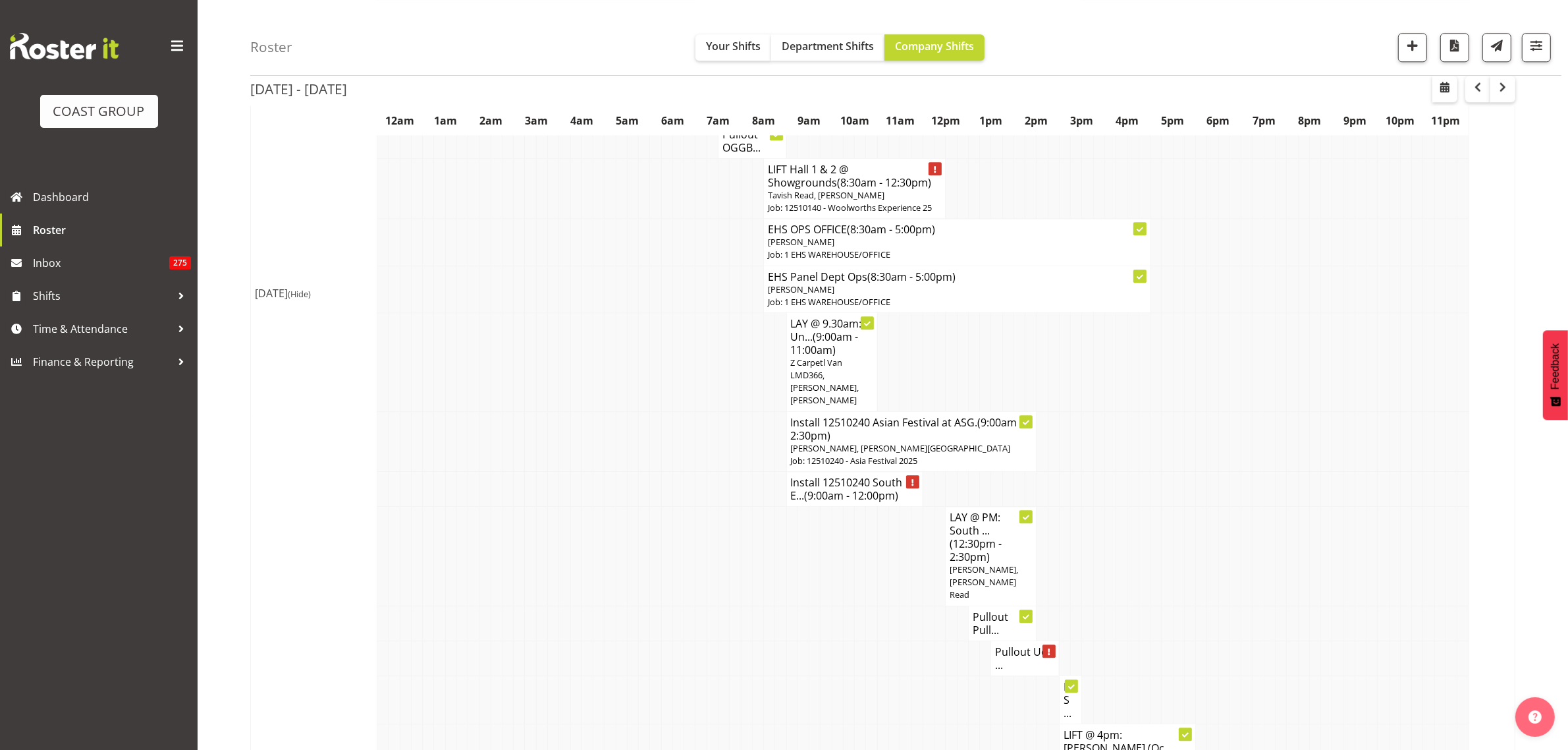
scroll to position [4611, 0]
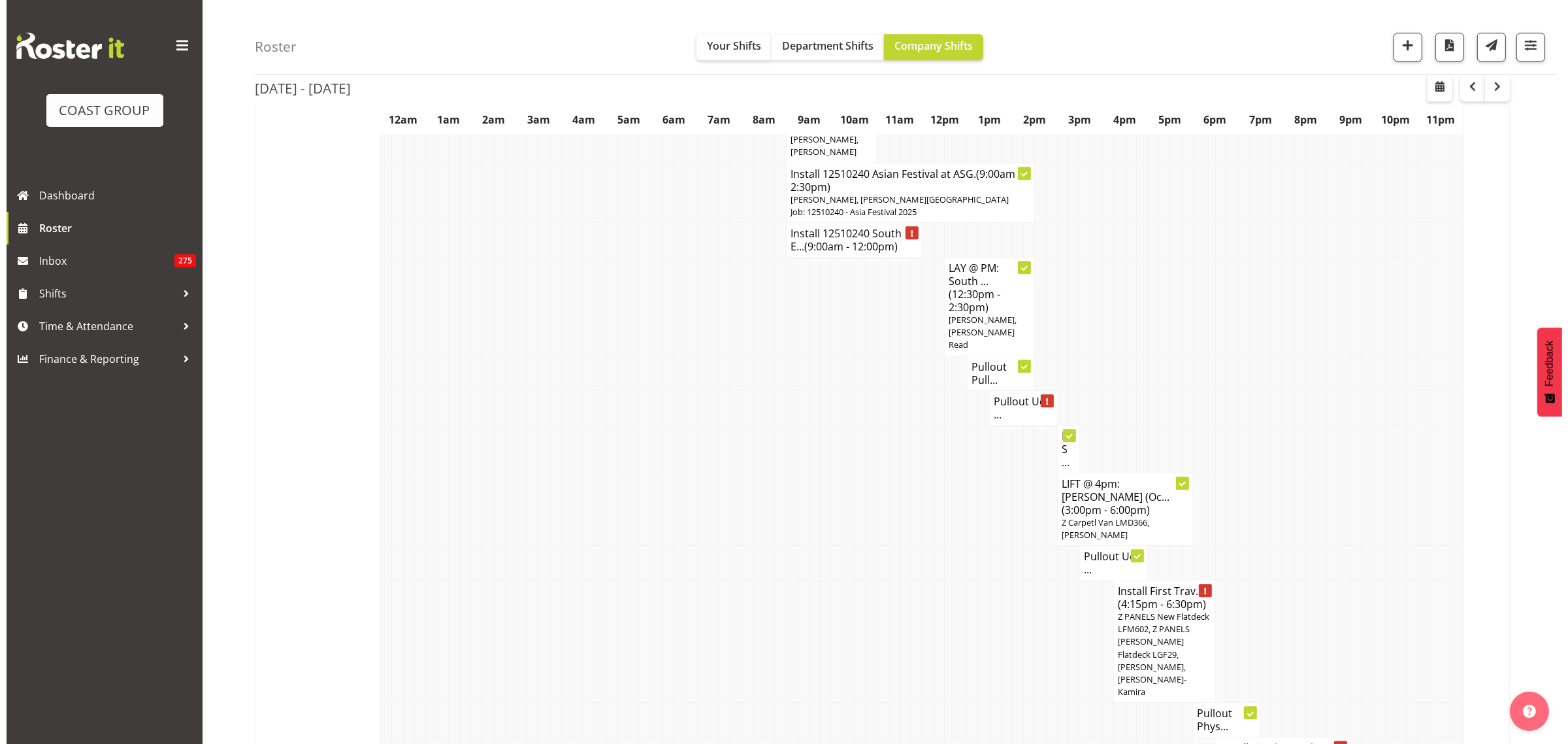
scroll to position [4556, 0]
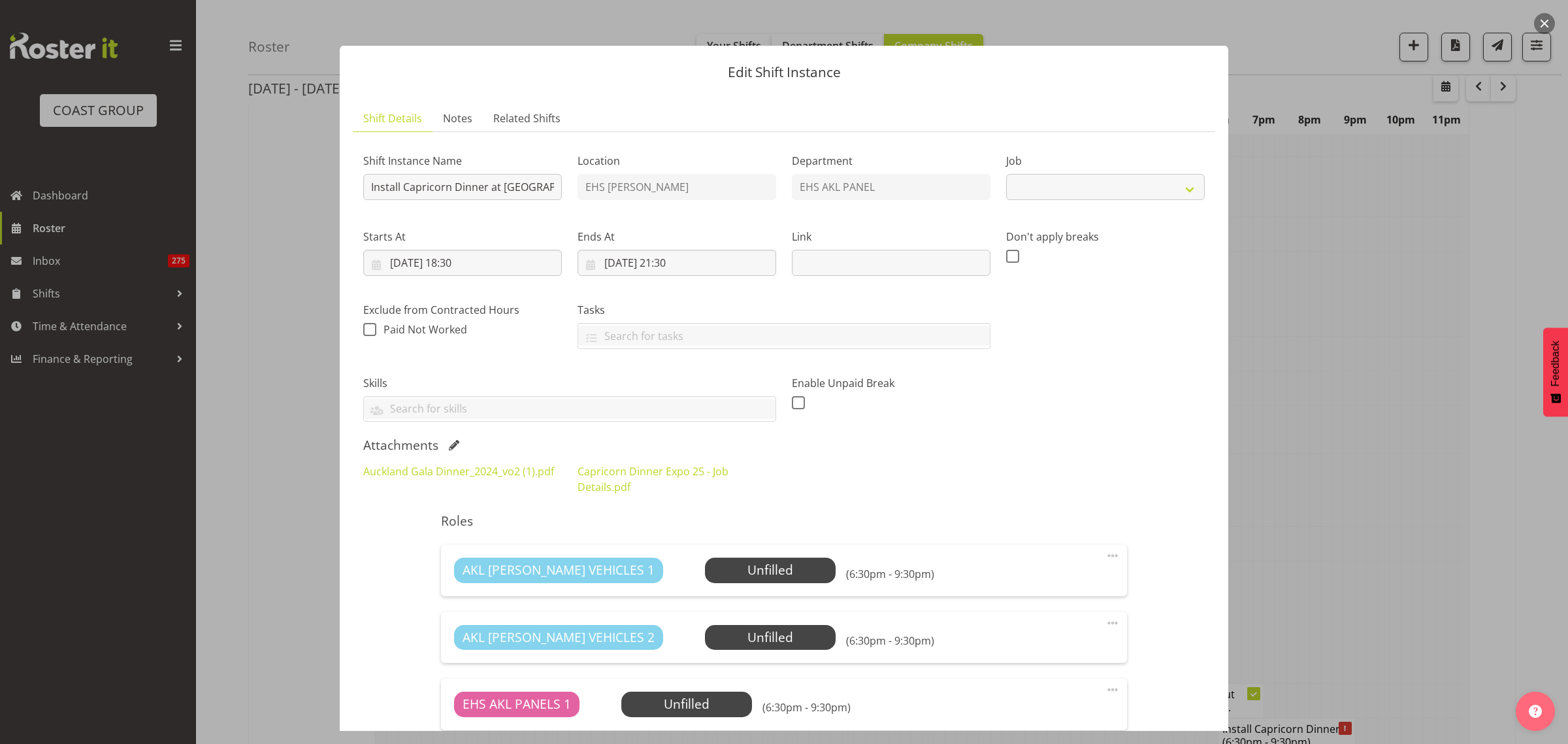
select select "9881"
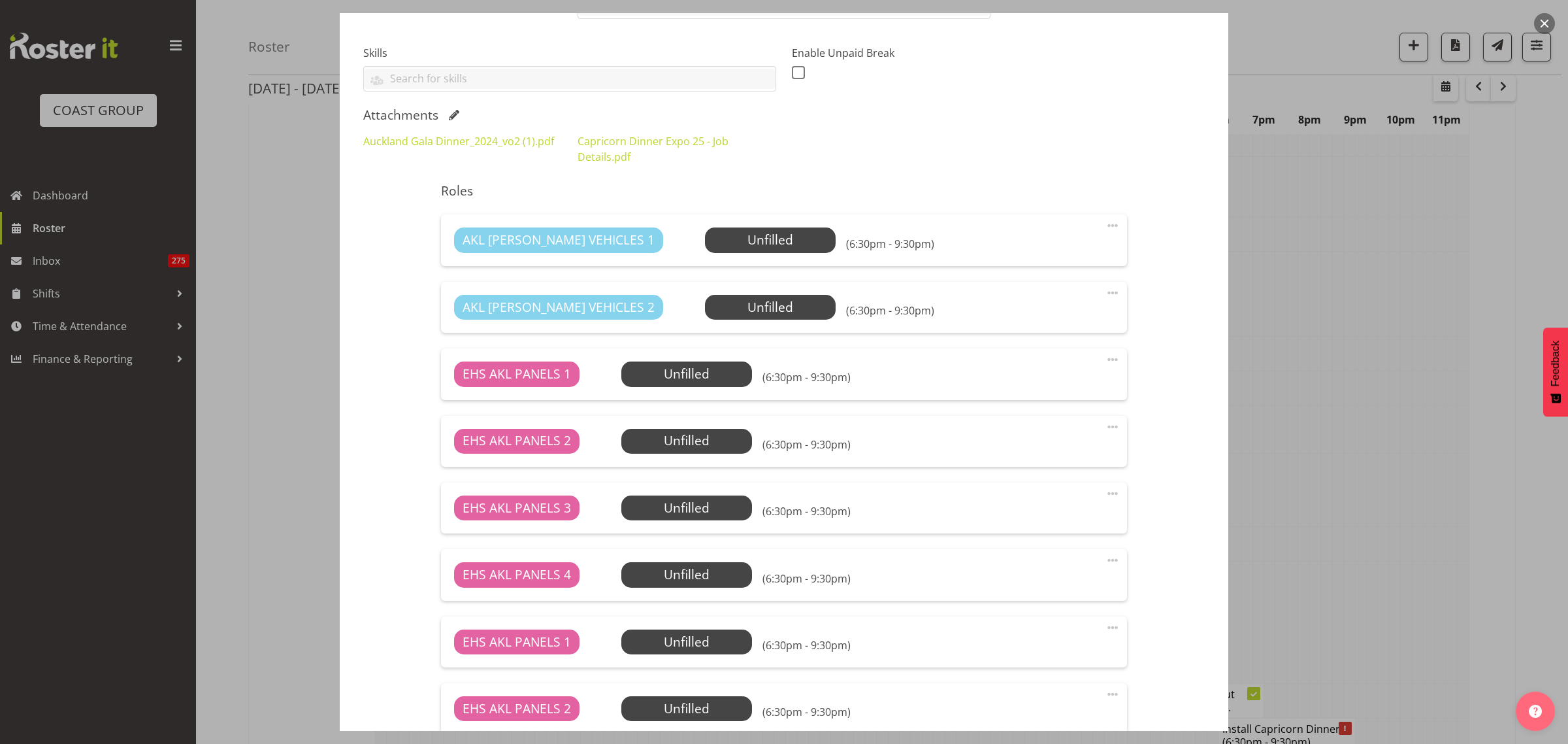
scroll to position [408, 0]
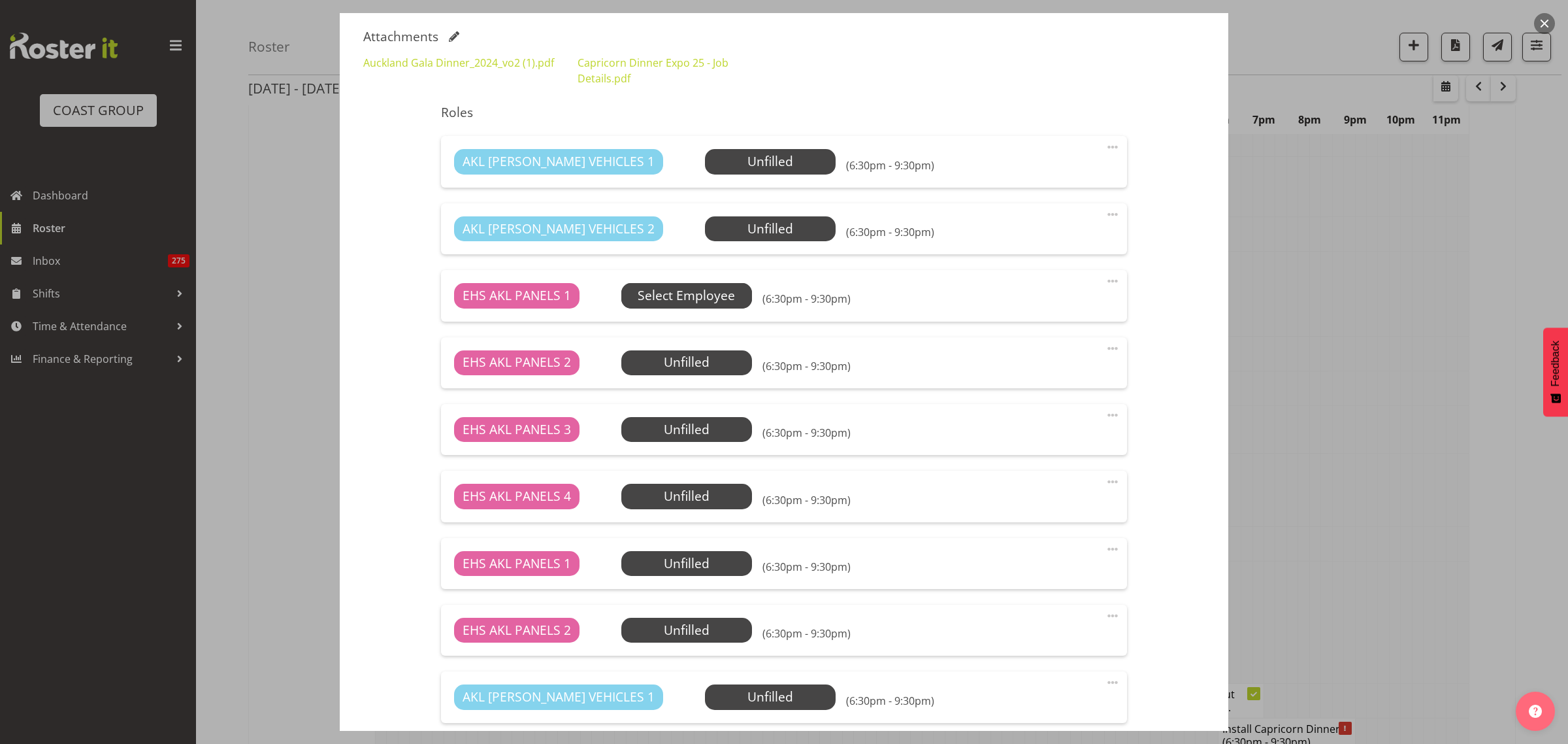
click at [683, 299] on span "Select Employee" at bounding box center [686, 296] width 97 height 19
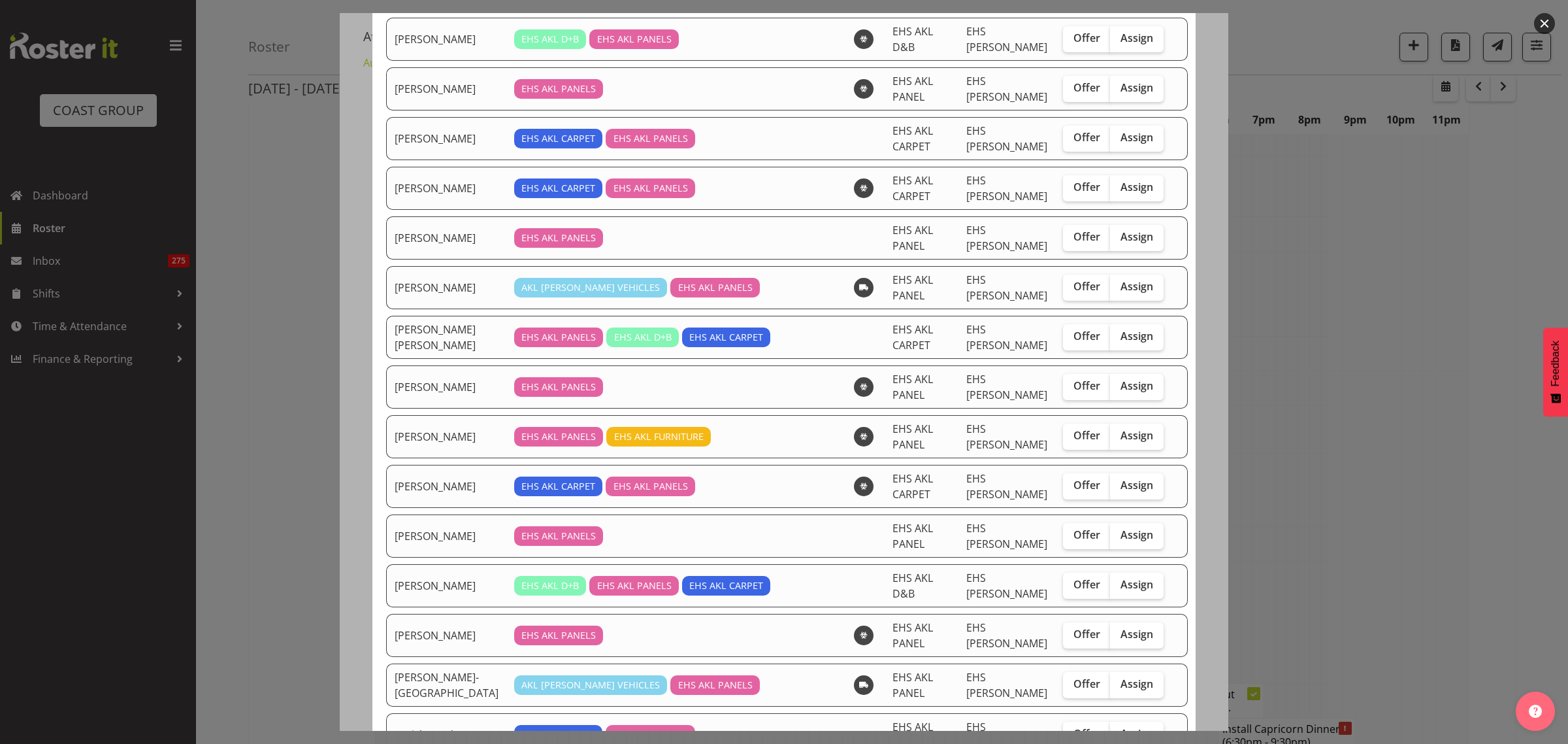
scroll to position [899, 0]
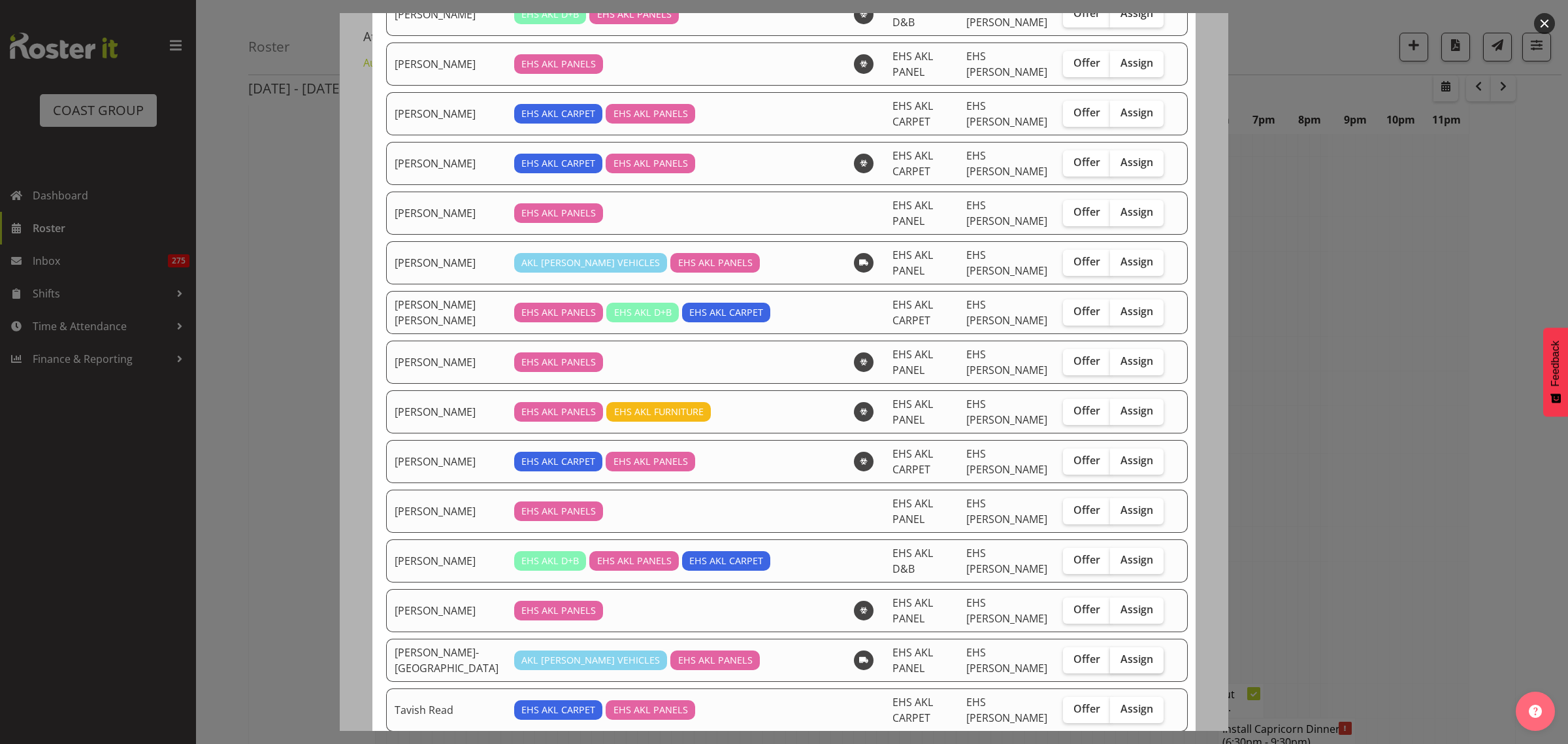
click at [1121, 652] on span "Assign" at bounding box center [1137, 659] width 33 height 13
click at [1115, 655] on input "Assign" at bounding box center [1114, 659] width 9 height 9
checkbox input "true"
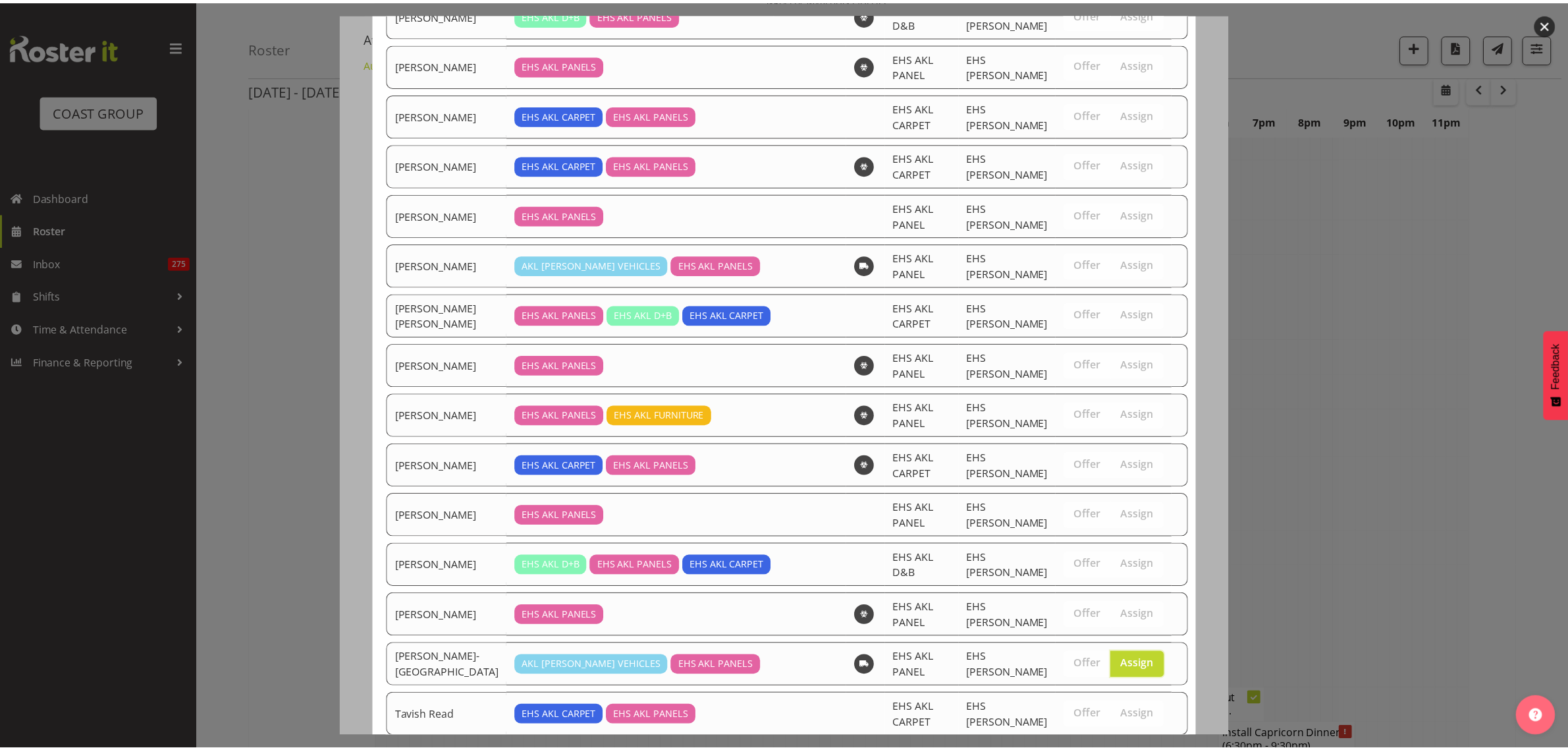
scroll to position [4611, 0]
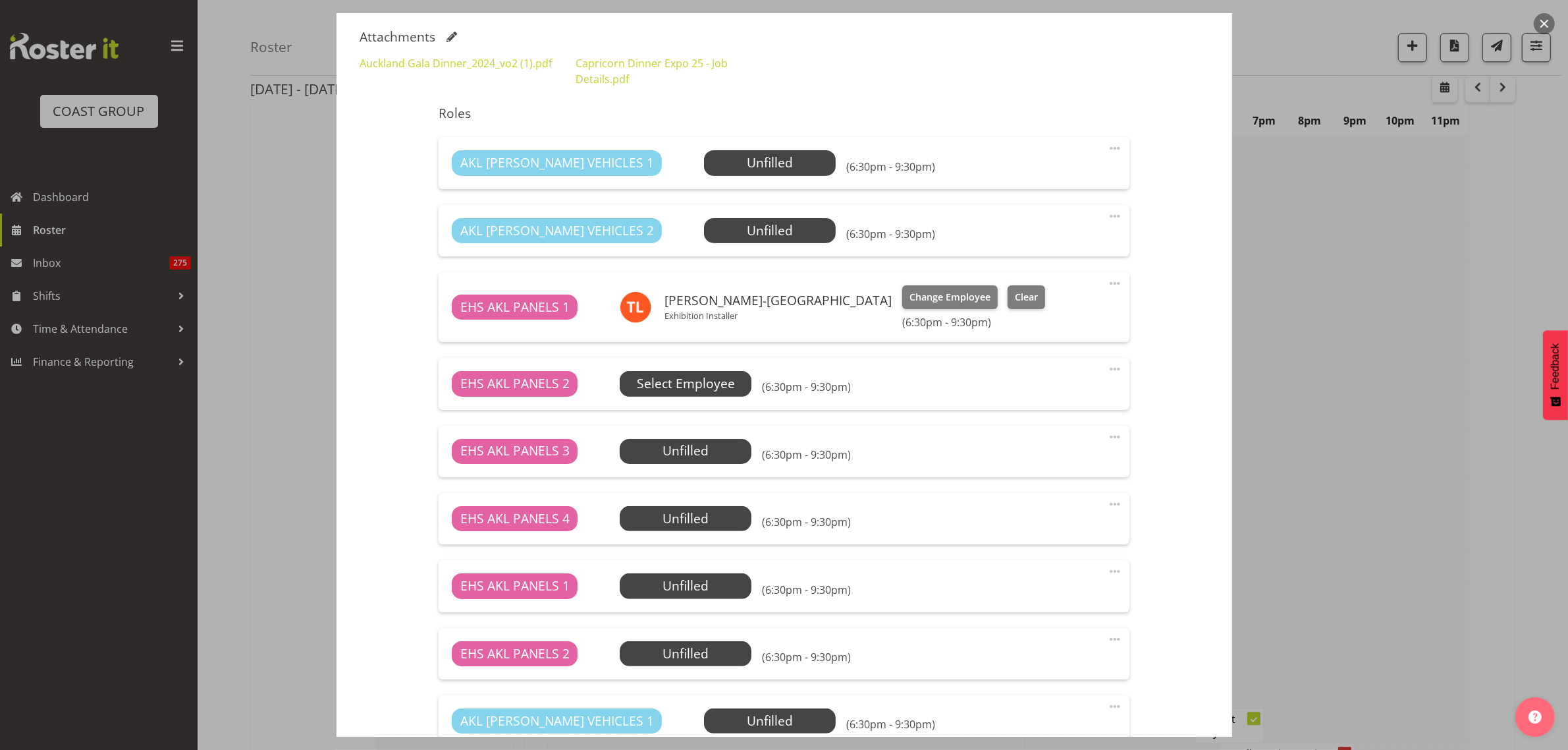
click at [713, 391] on span "Select Employee" at bounding box center [685, 383] width 98 height 19
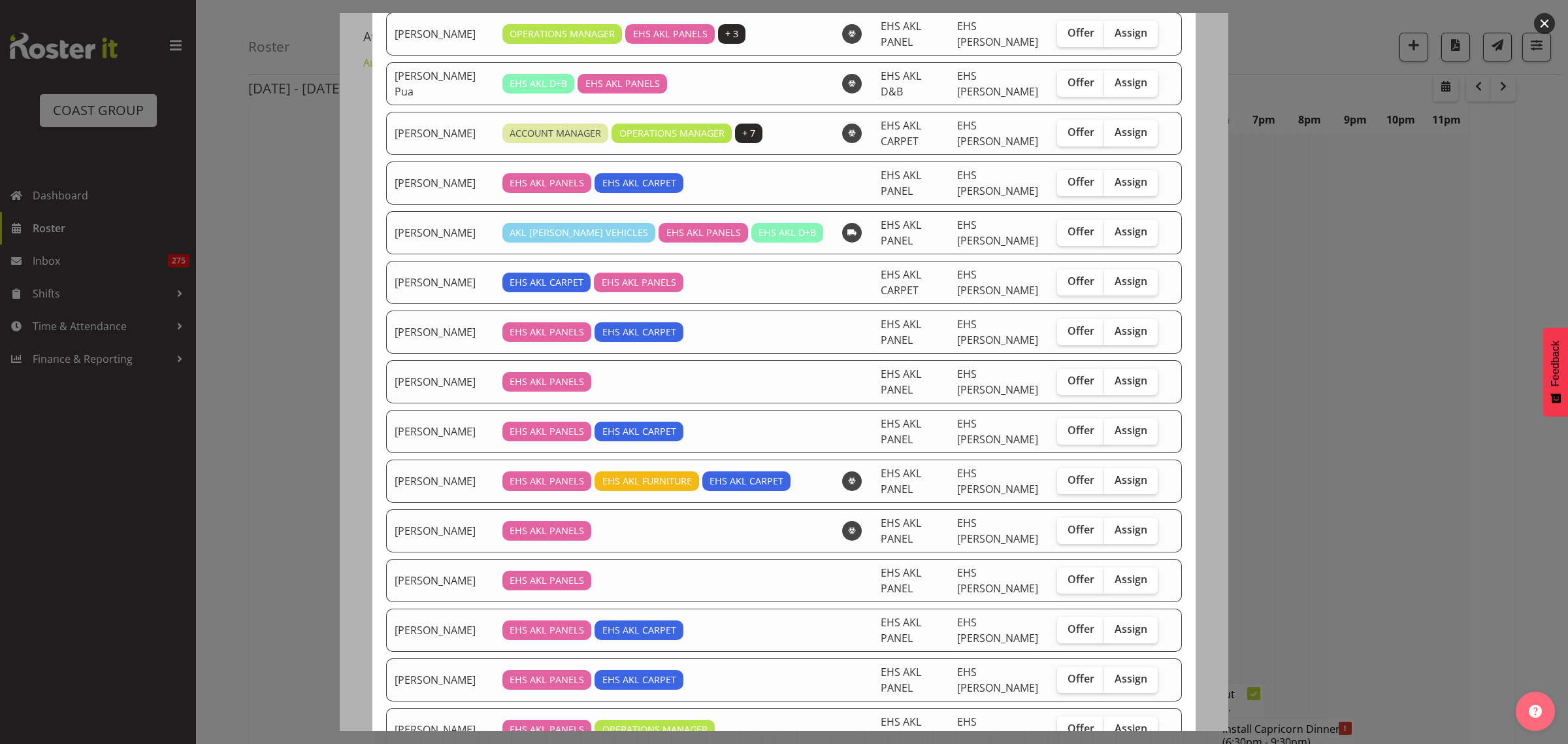
scroll to position [326, 0]
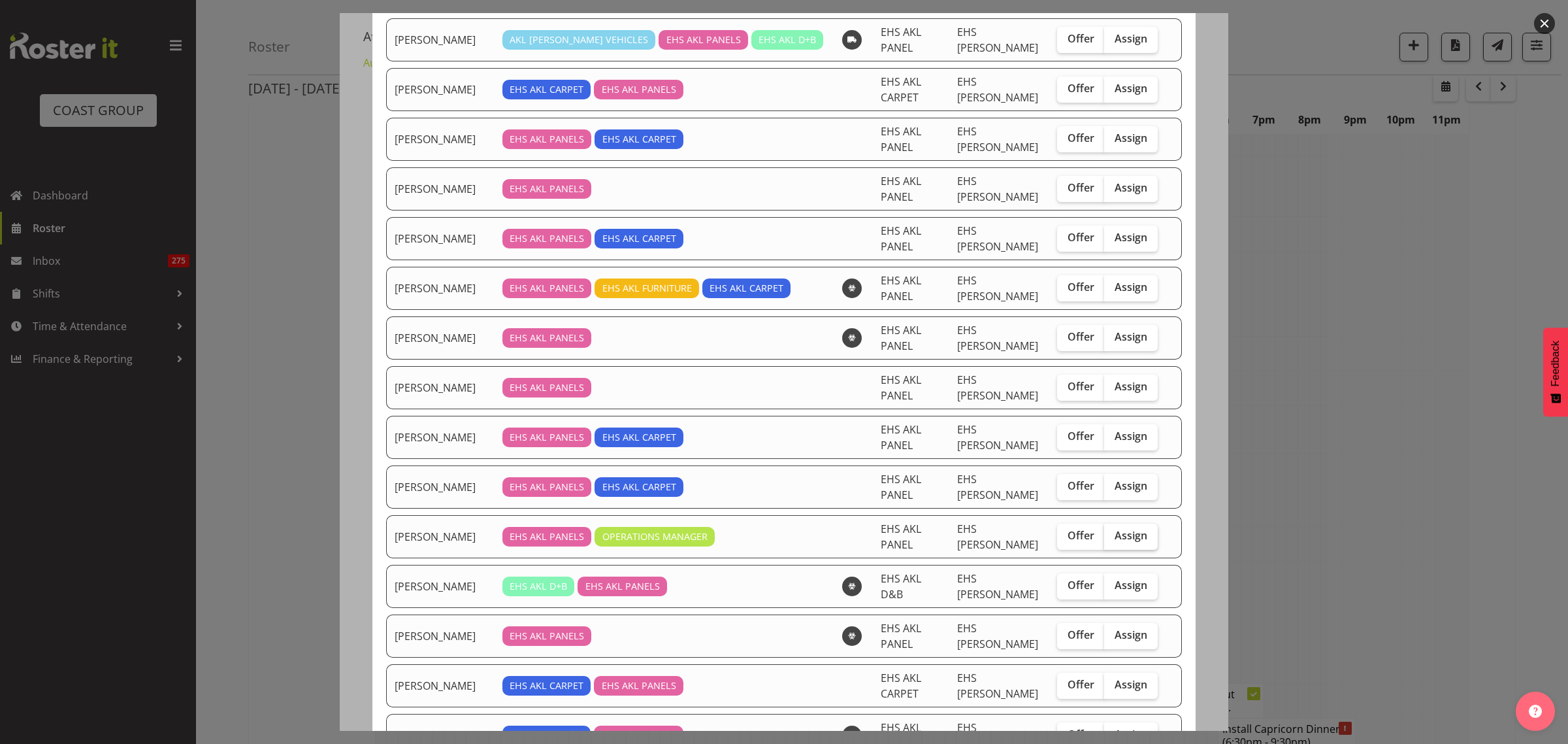
click at [1122, 529] on span "Assign" at bounding box center [1131, 535] width 33 height 13
click at [1113, 531] on input "Assign" at bounding box center [1108, 535] width 9 height 9
checkbox input "true"
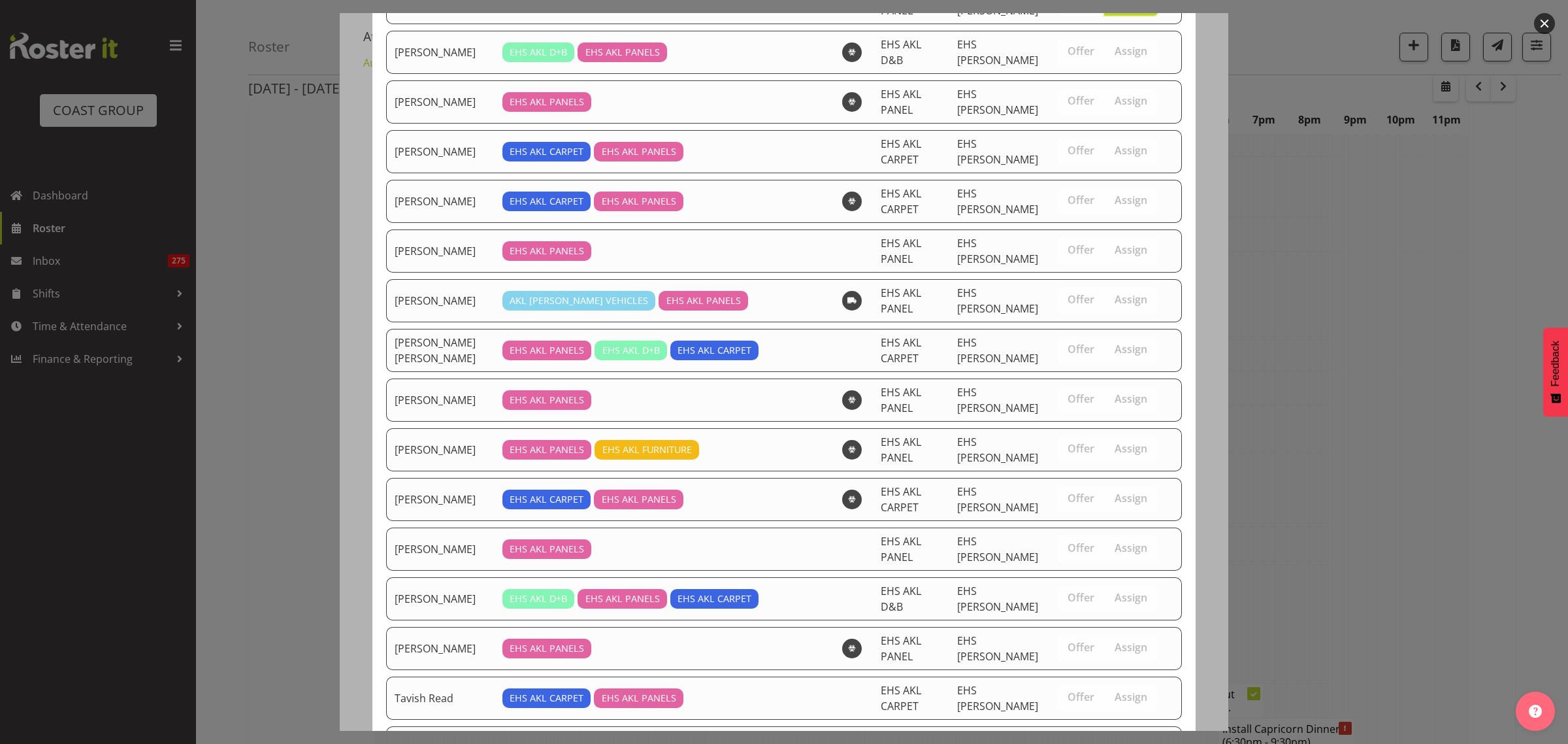
scroll to position [878, 0]
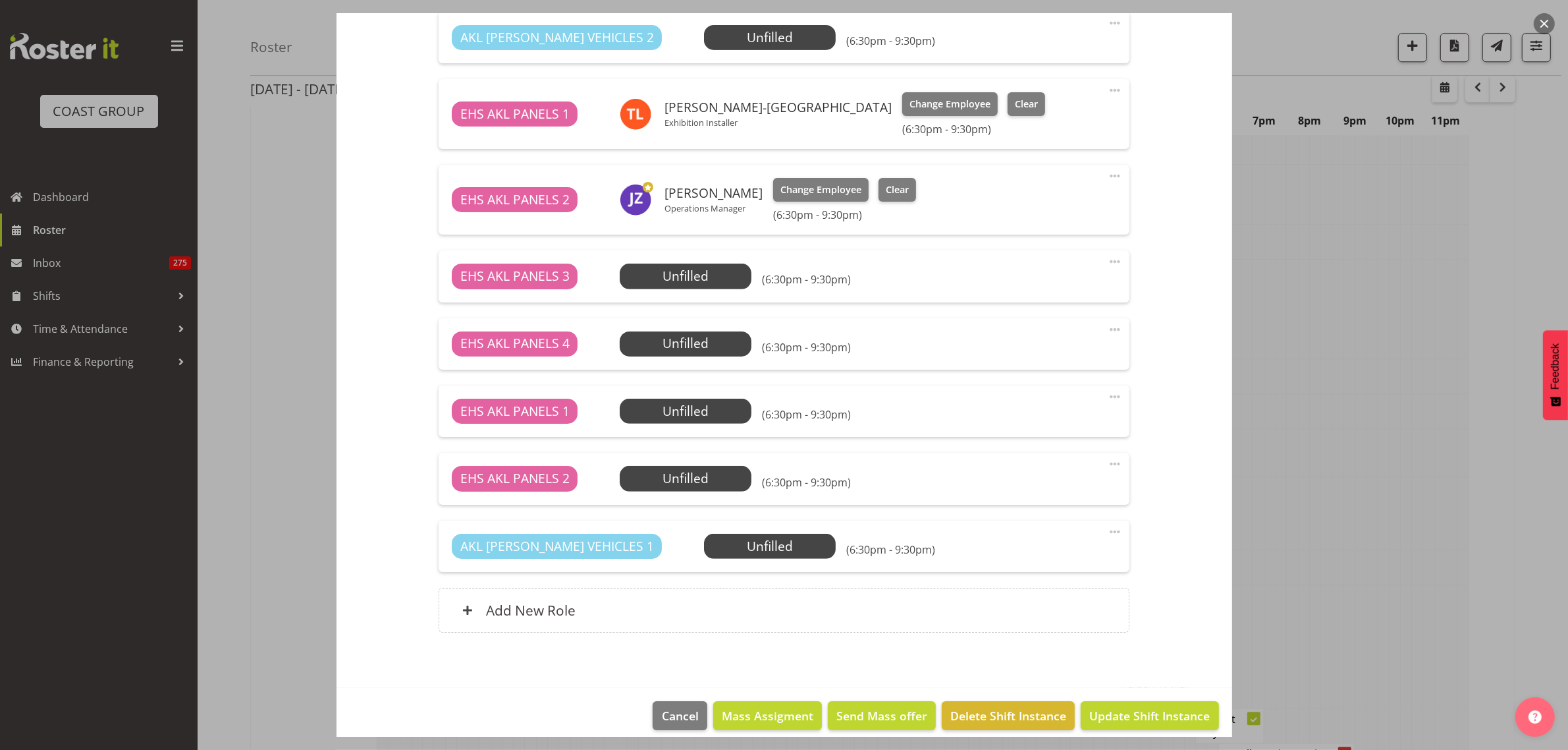
scroll to position [618, 0]
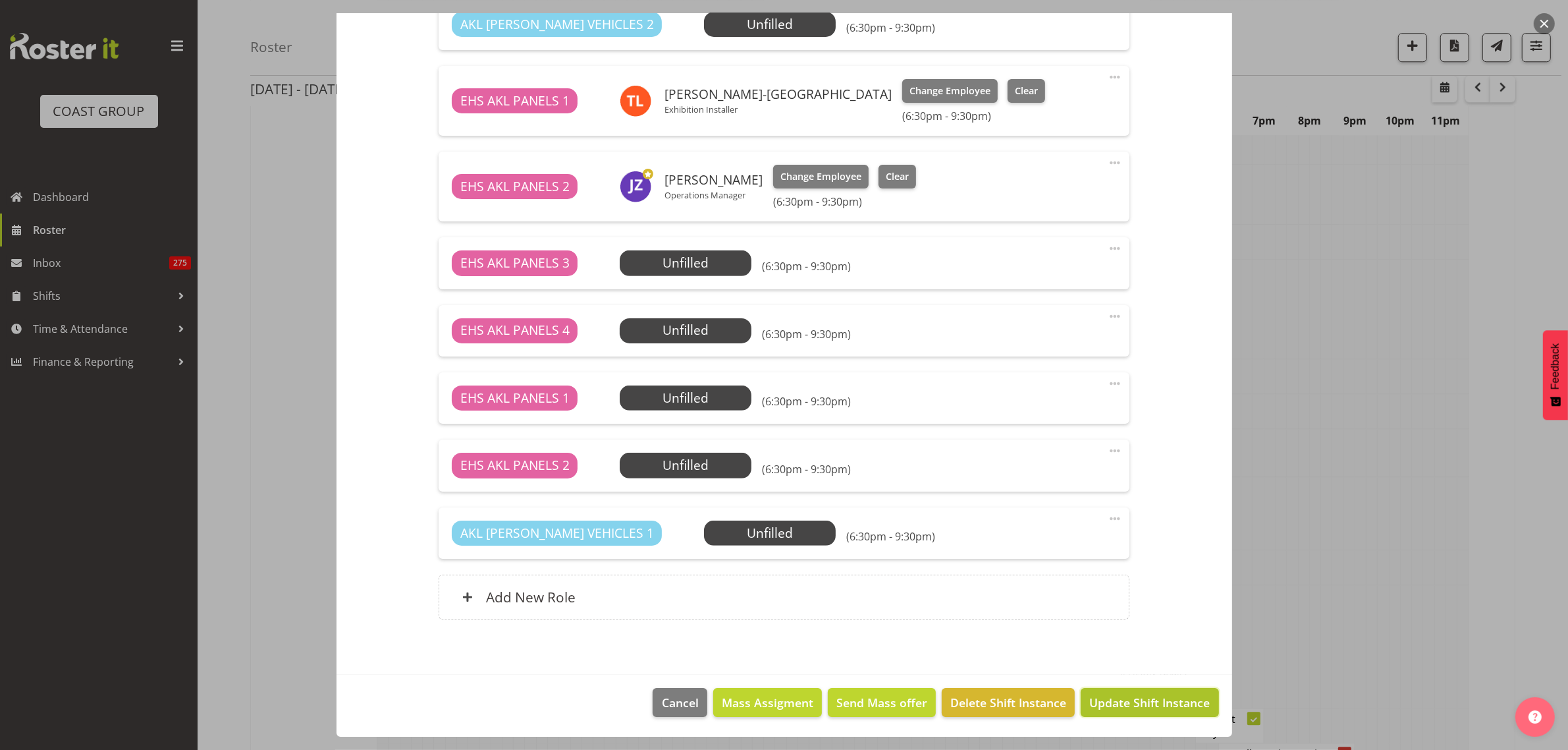
click at [1111, 705] on span "Update Shift Instance" at bounding box center [1150, 702] width 121 height 17
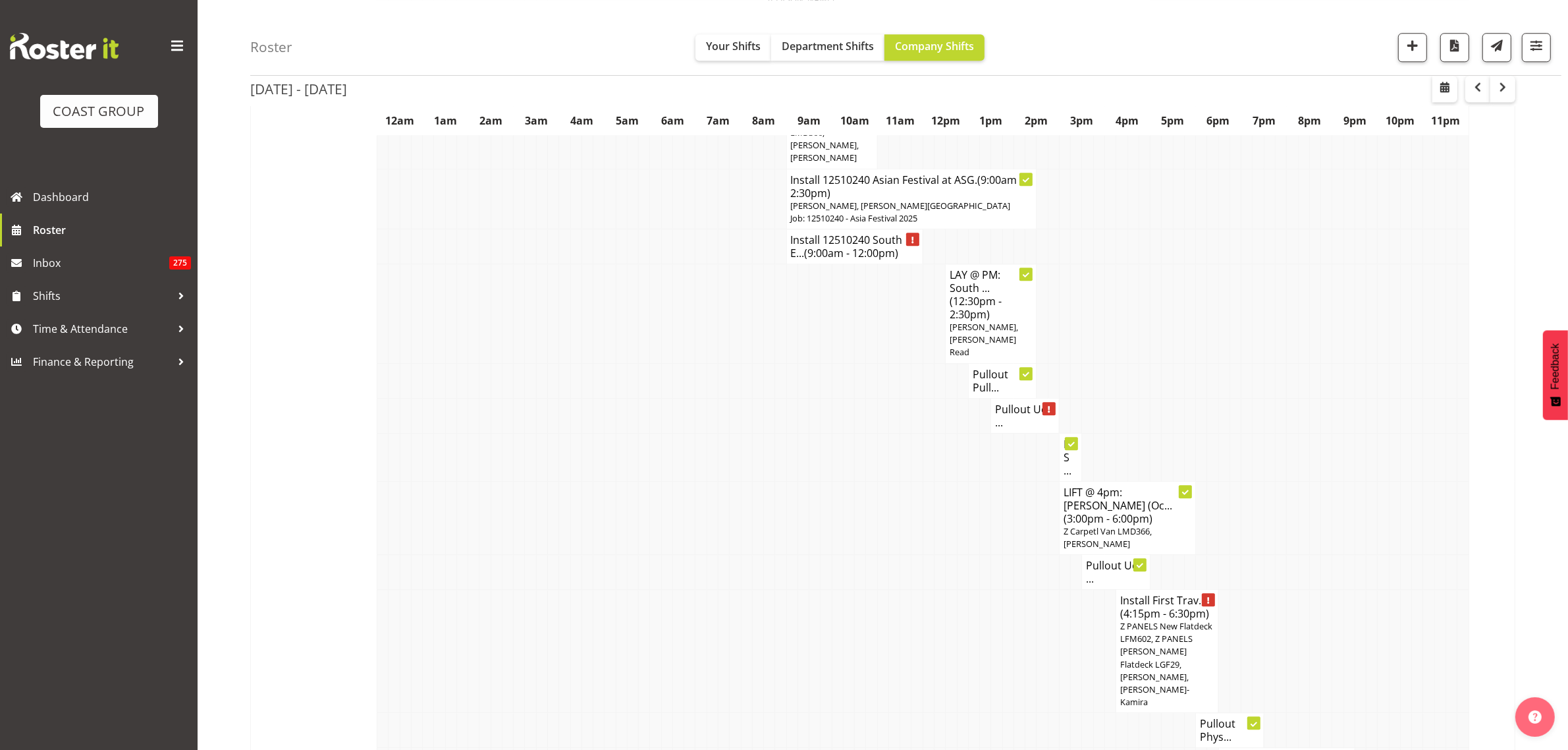
scroll to position [4611, 0]
click at [1160, 615] on span "Z PANELS New Flatdeck LFM602, Z PANELS Mitsy Flatdeck LGF29, Jeremy Zhu, Takari…" at bounding box center [1167, 659] width 92 height 88
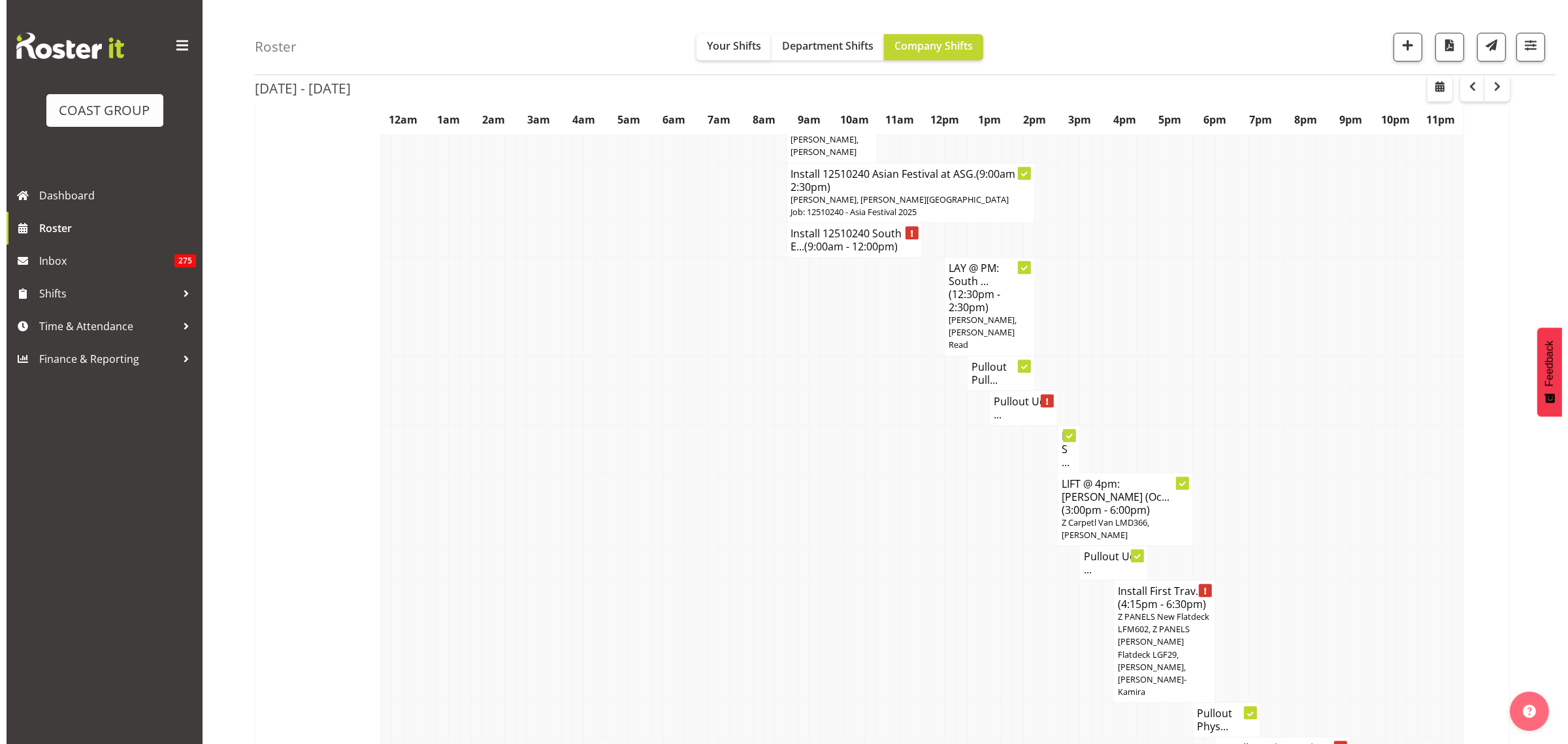
scroll to position [4556, 0]
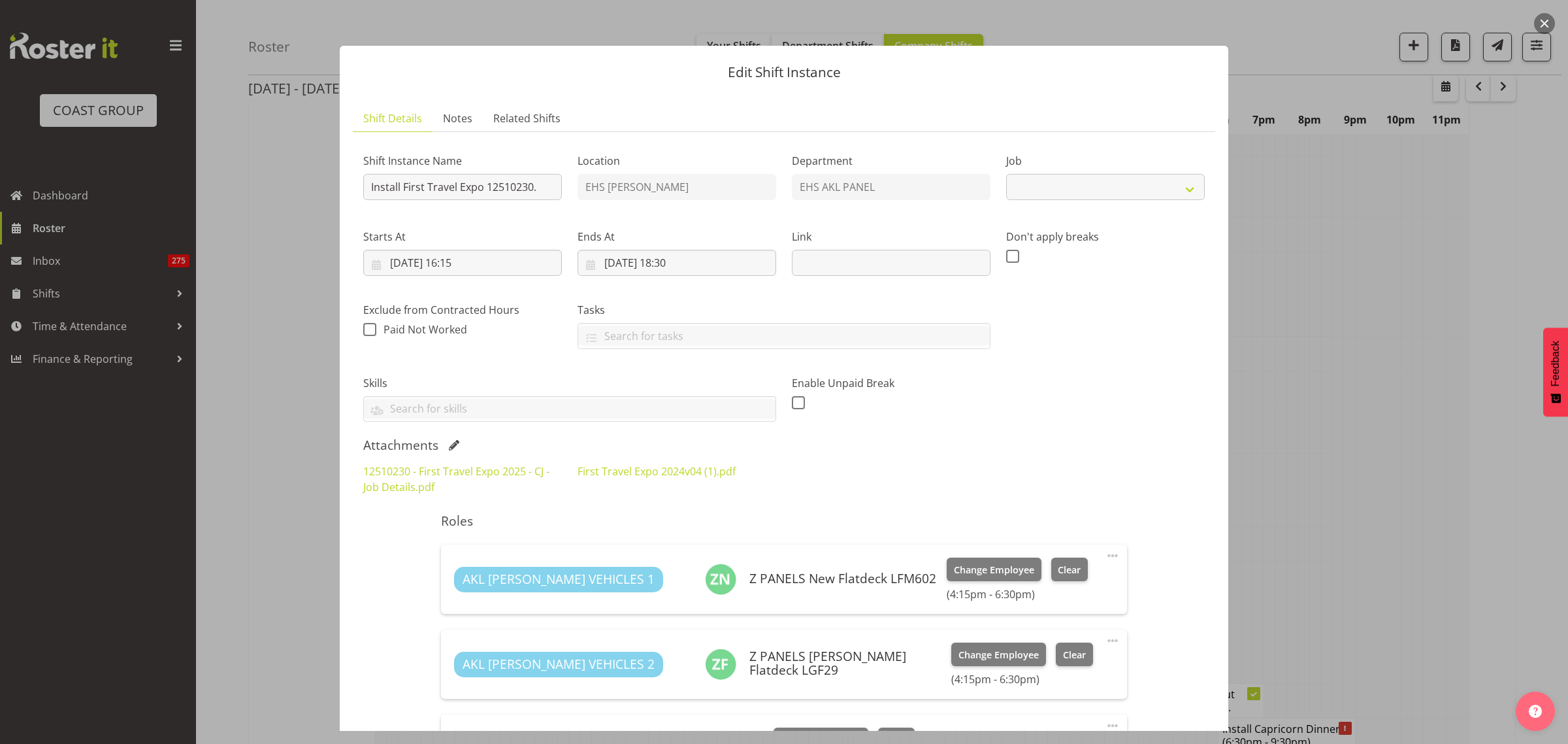
select select "10651"
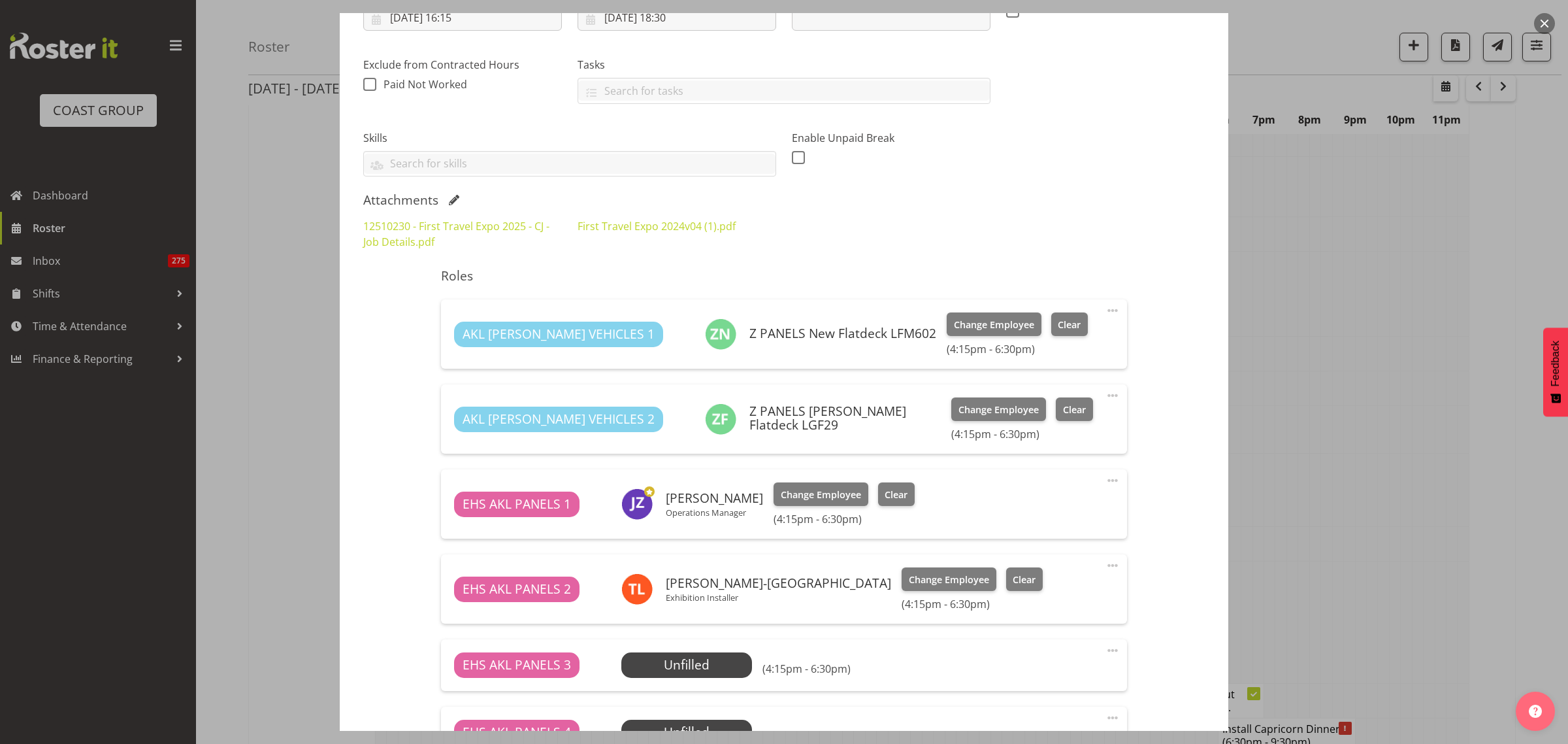
scroll to position [408, 0]
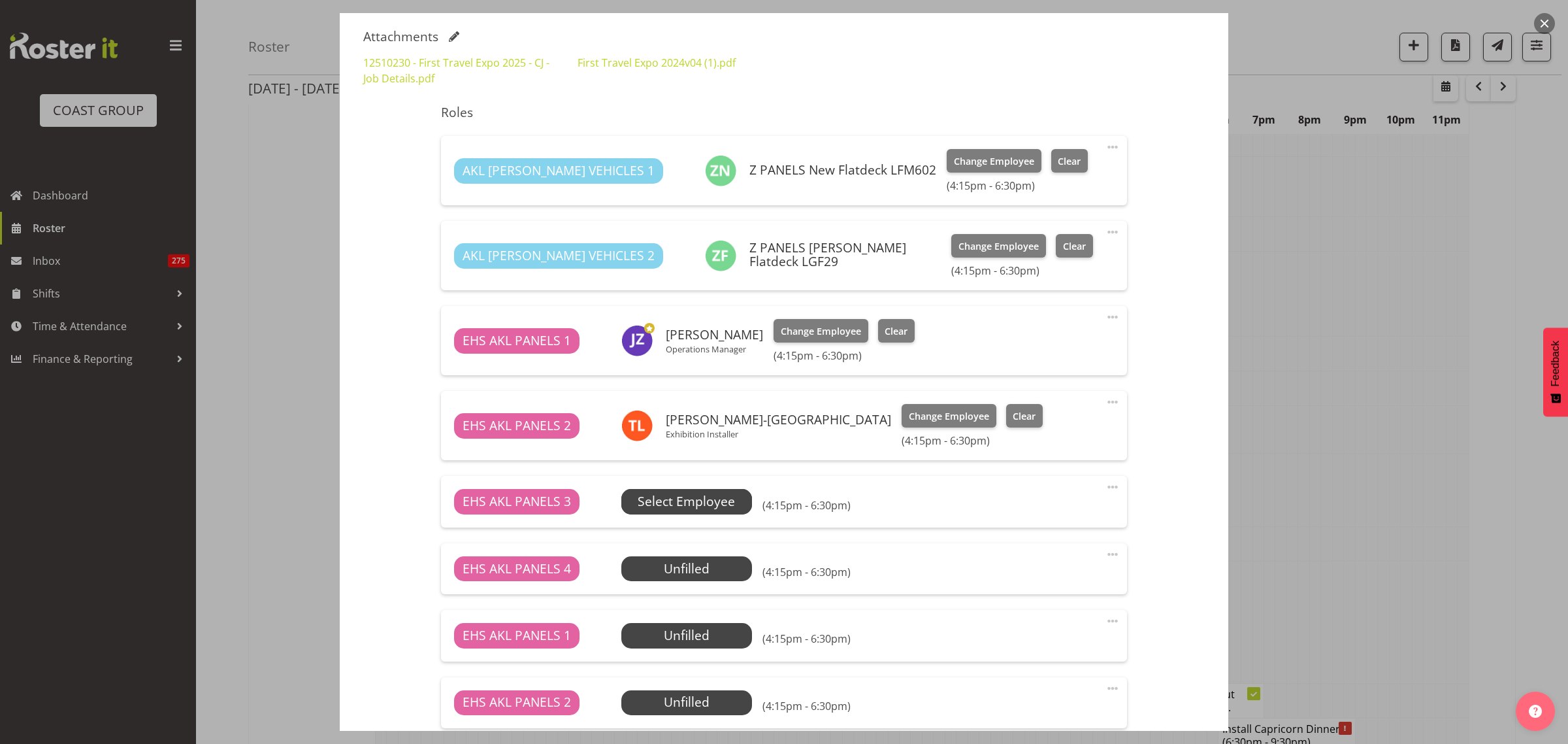
click at [713, 509] on span "Select Employee" at bounding box center [686, 501] width 97 height 19
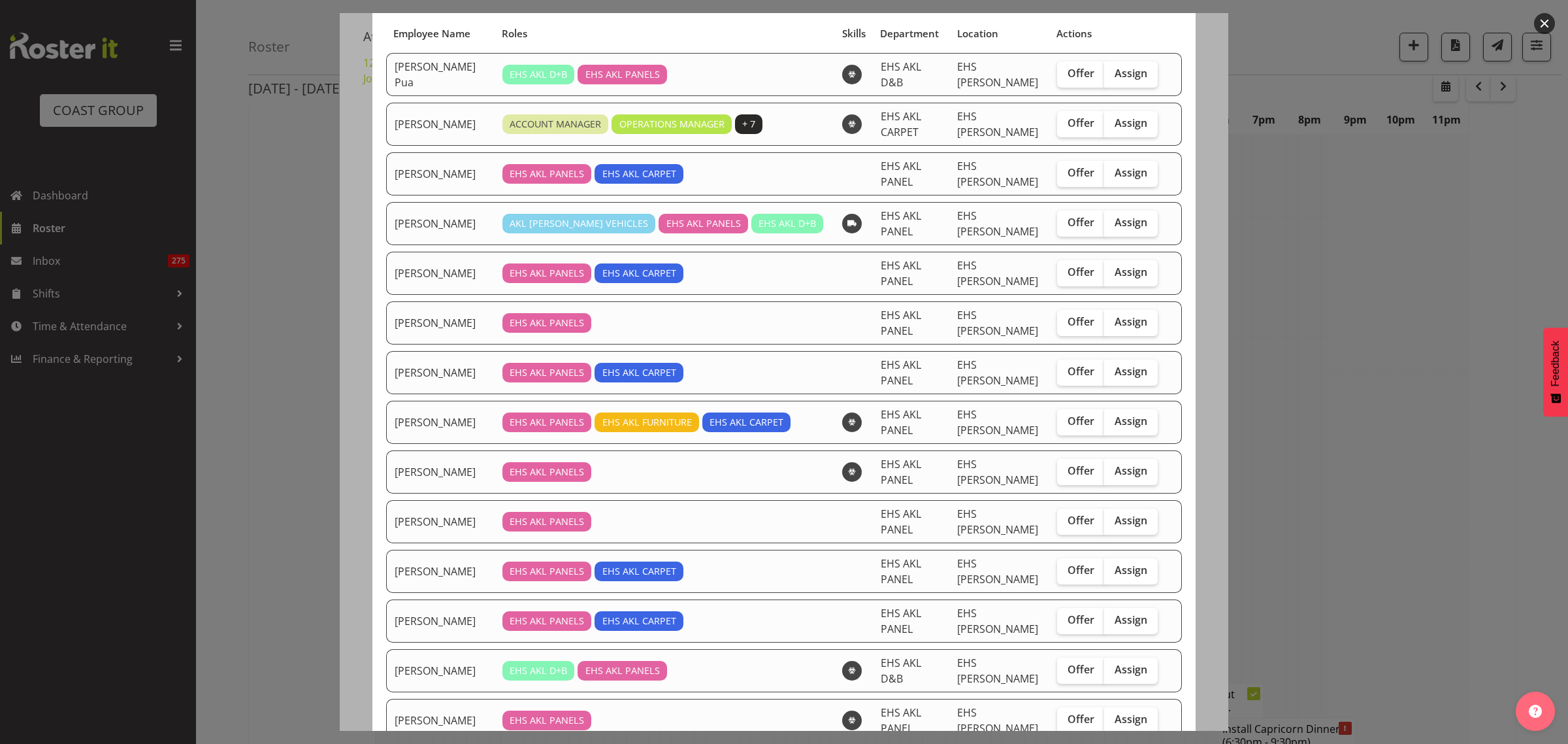
scroll to position [245, 0]
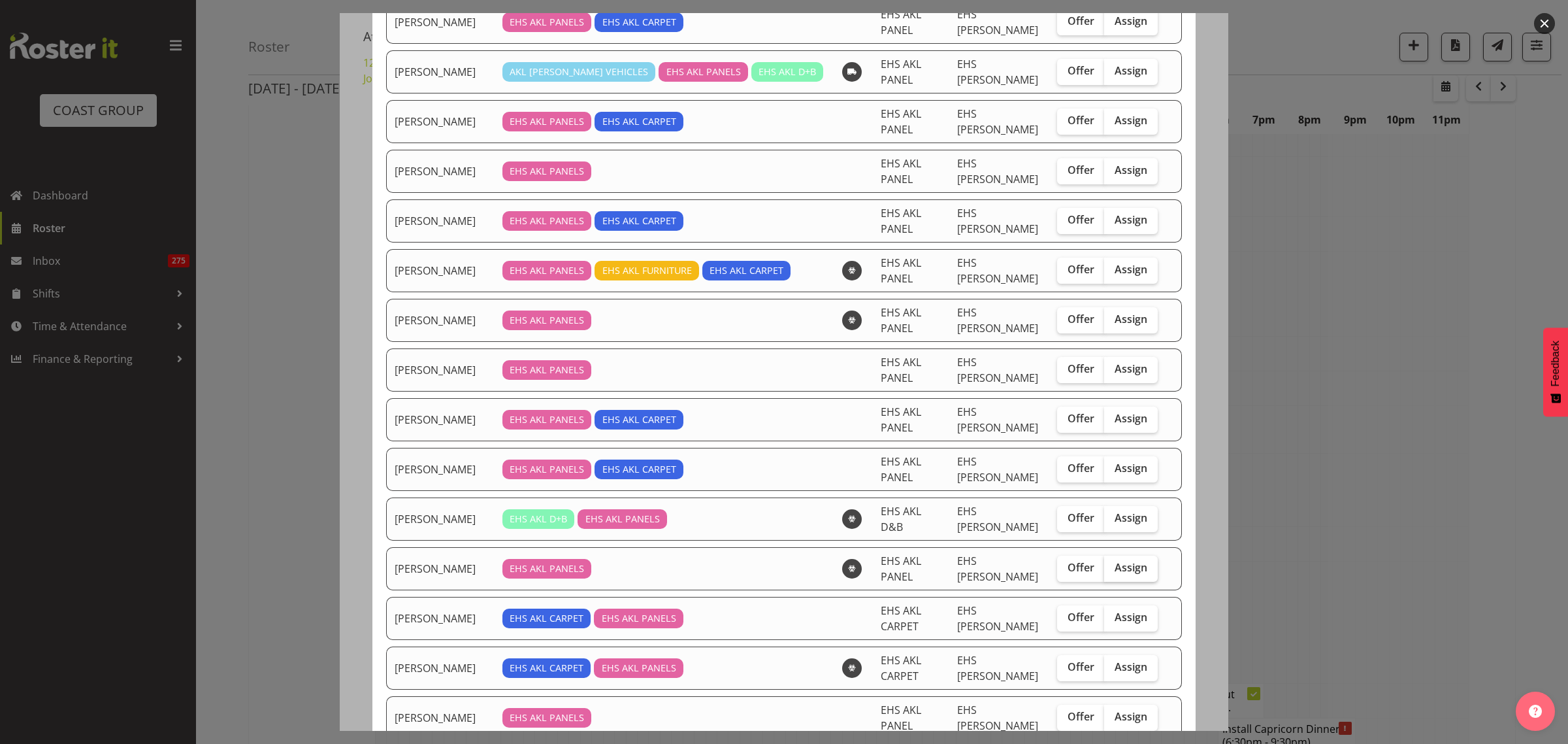
click at [1121, 555] on label "Assign" at bounding box center [1131, 568] width 54 height 26
click at [1113, 563] on input "Assign" at bounding box center [1108, 567] width 9 height 9
checkbox input "true"
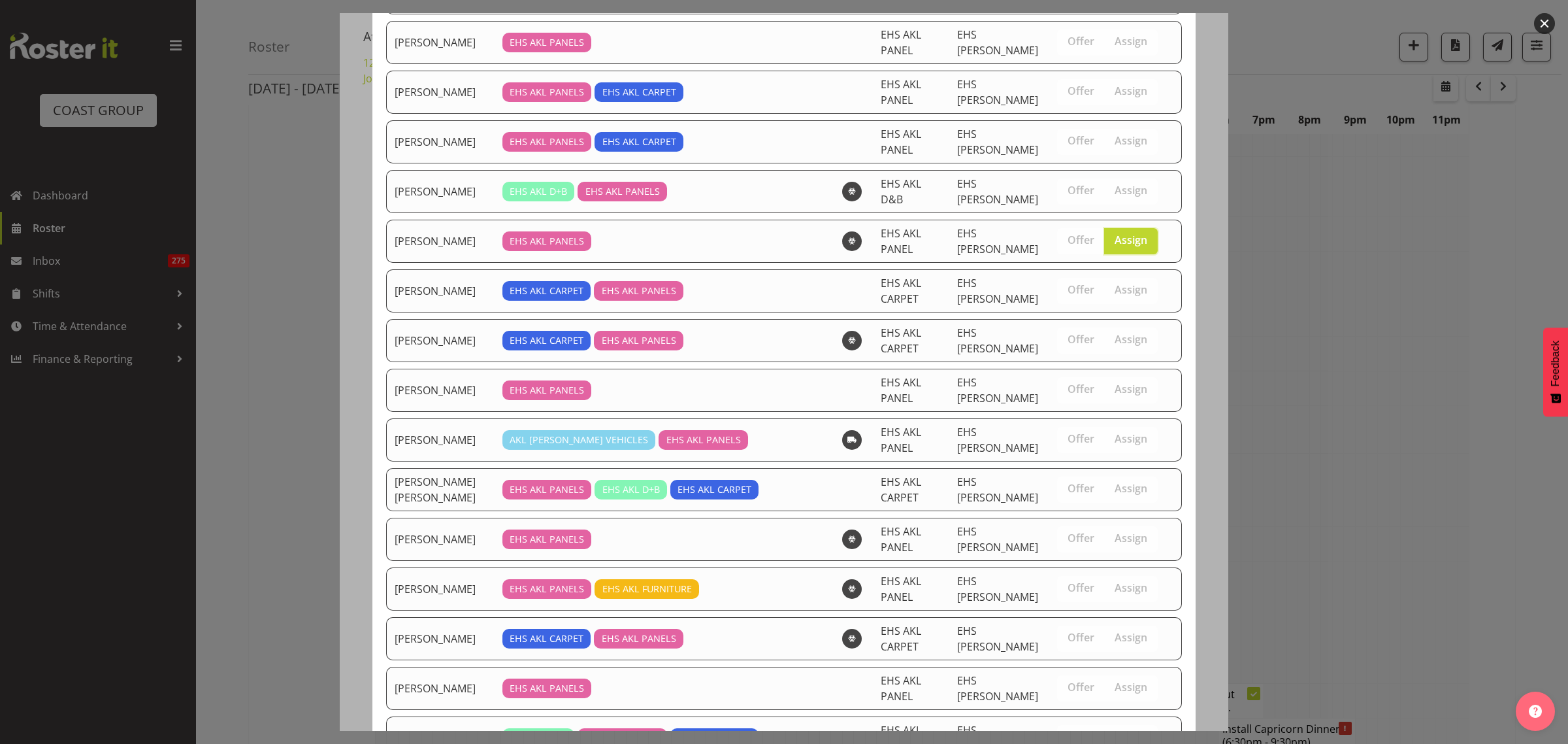
scroll to position [699, 0]
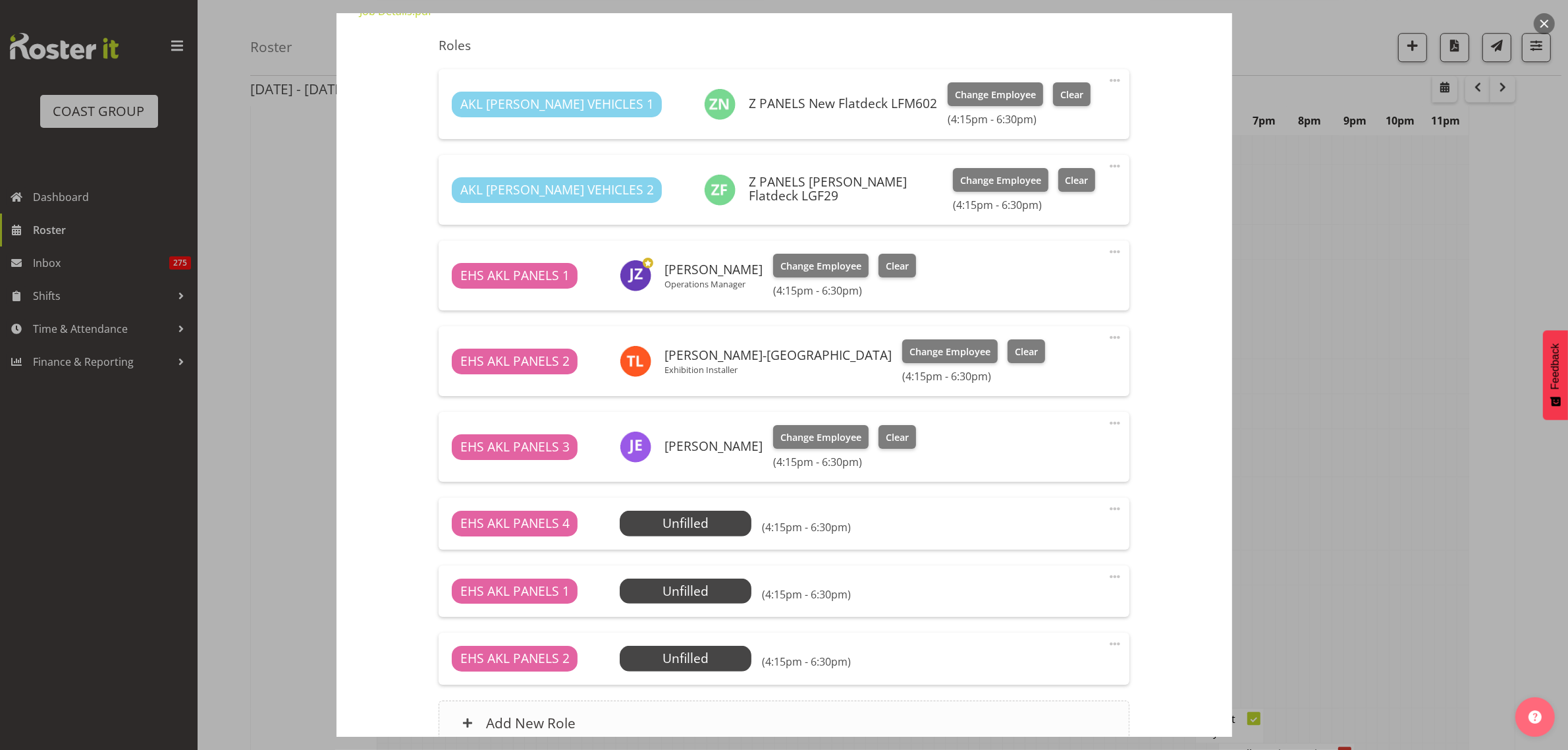
scroll to position [605, 0]
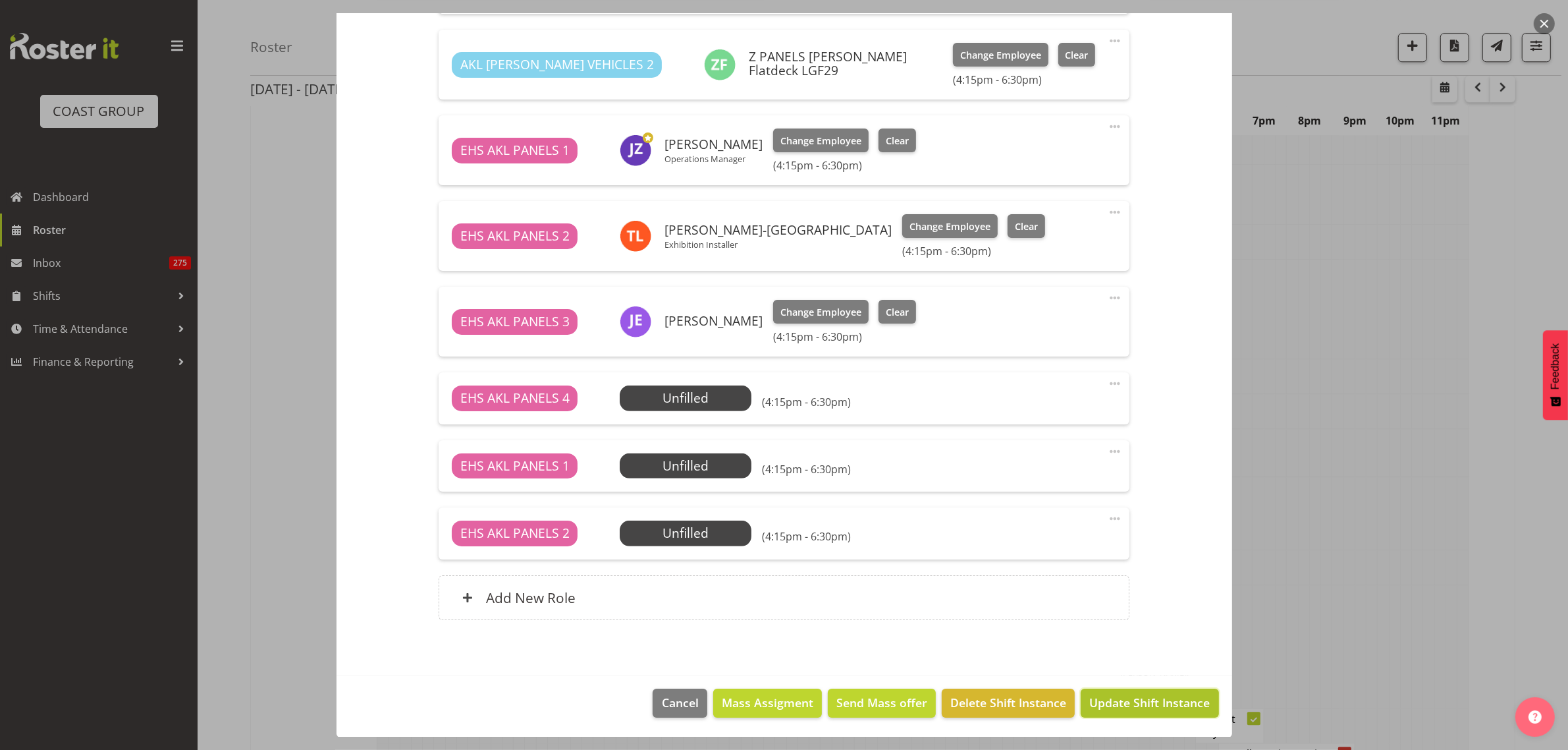
click at [1114, 707] on span "Update Shift Instance" at bounding box center [1150, 702] width 121 height 17
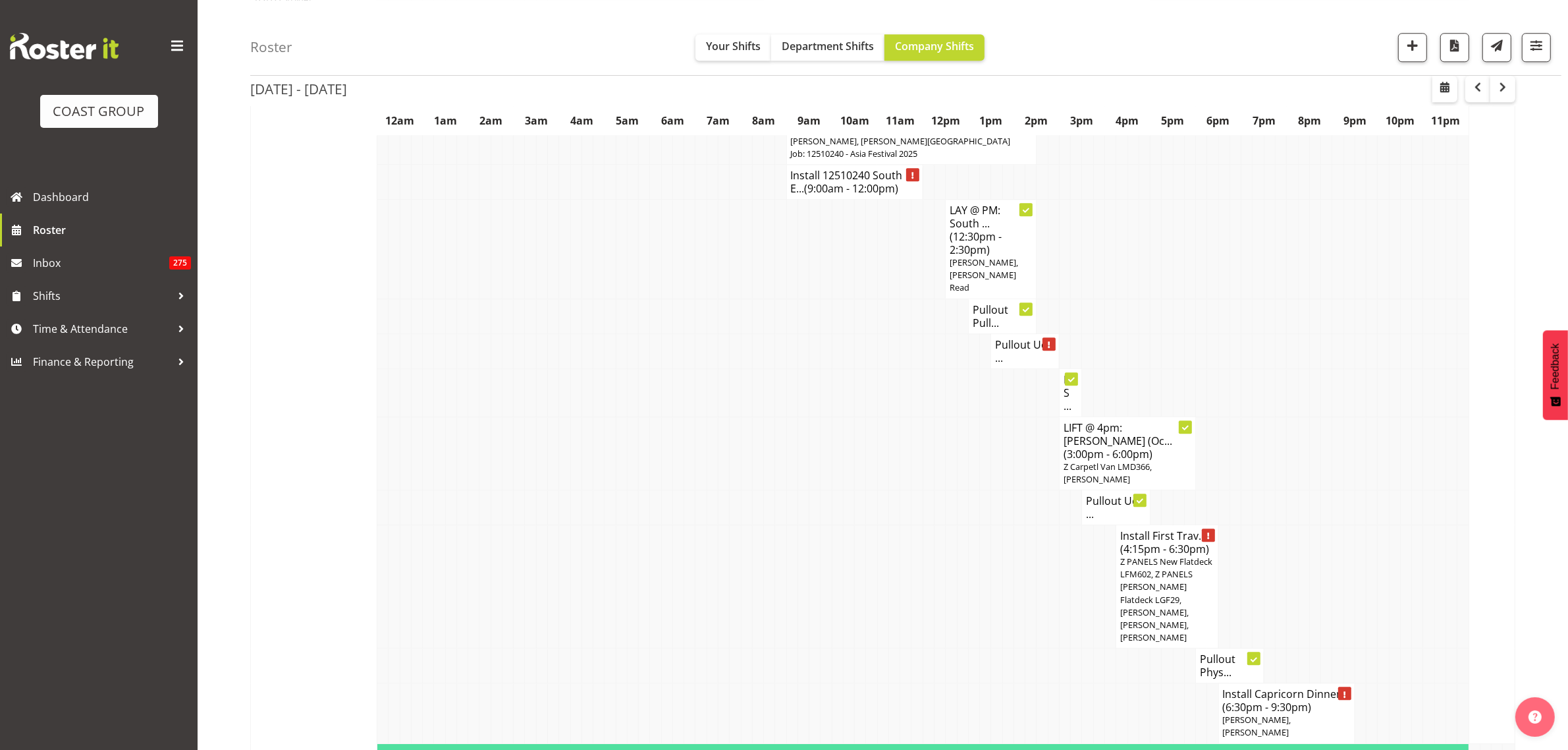
scroll to position [4694, 0]
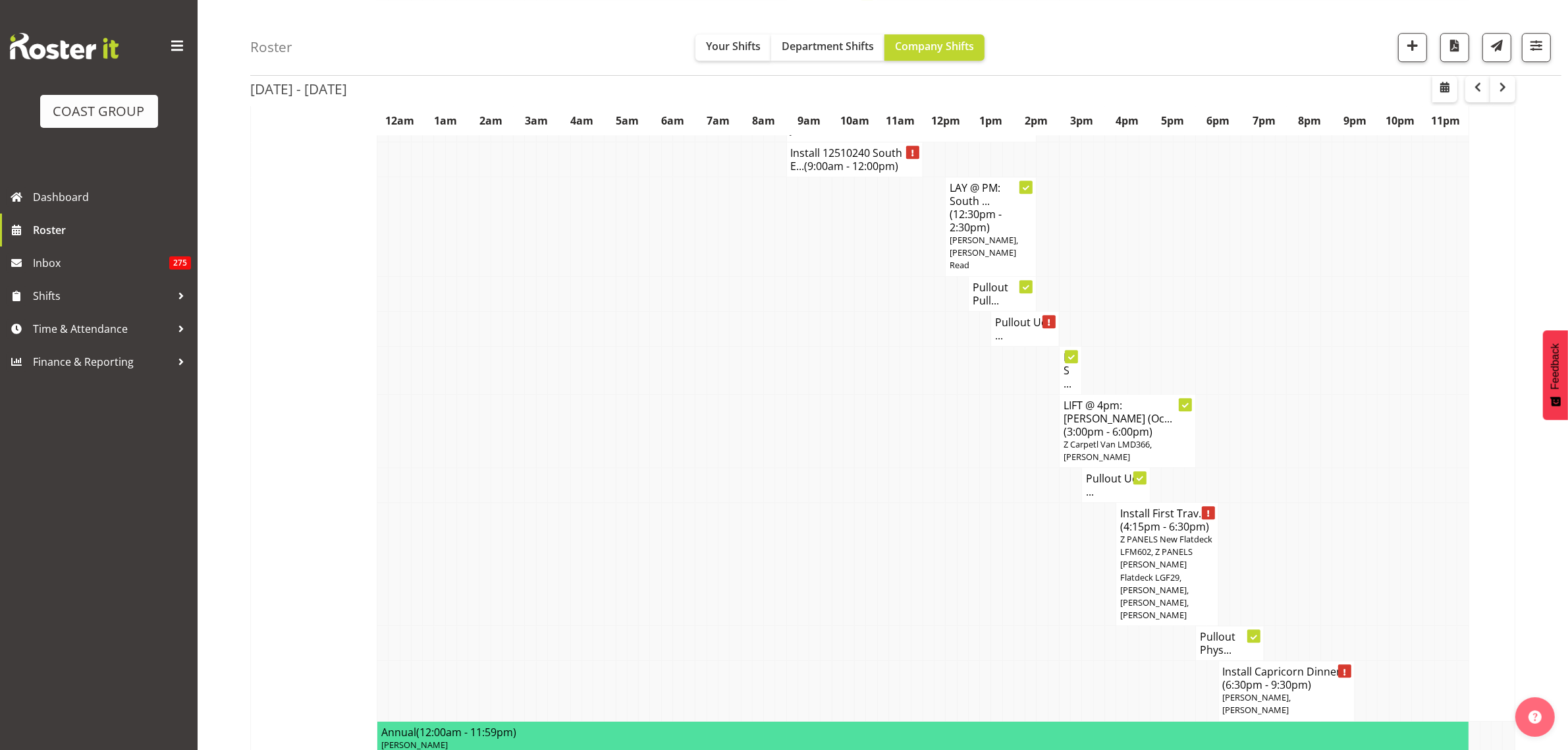
click at [1150, 533] on span "Z PANELS New Flatdeck LFM602, Z PANELS Mitsy Flatdeck LGF29, Jeremy Zhu, Takari…" at bounding box center [1167, 576] width 92 height 88
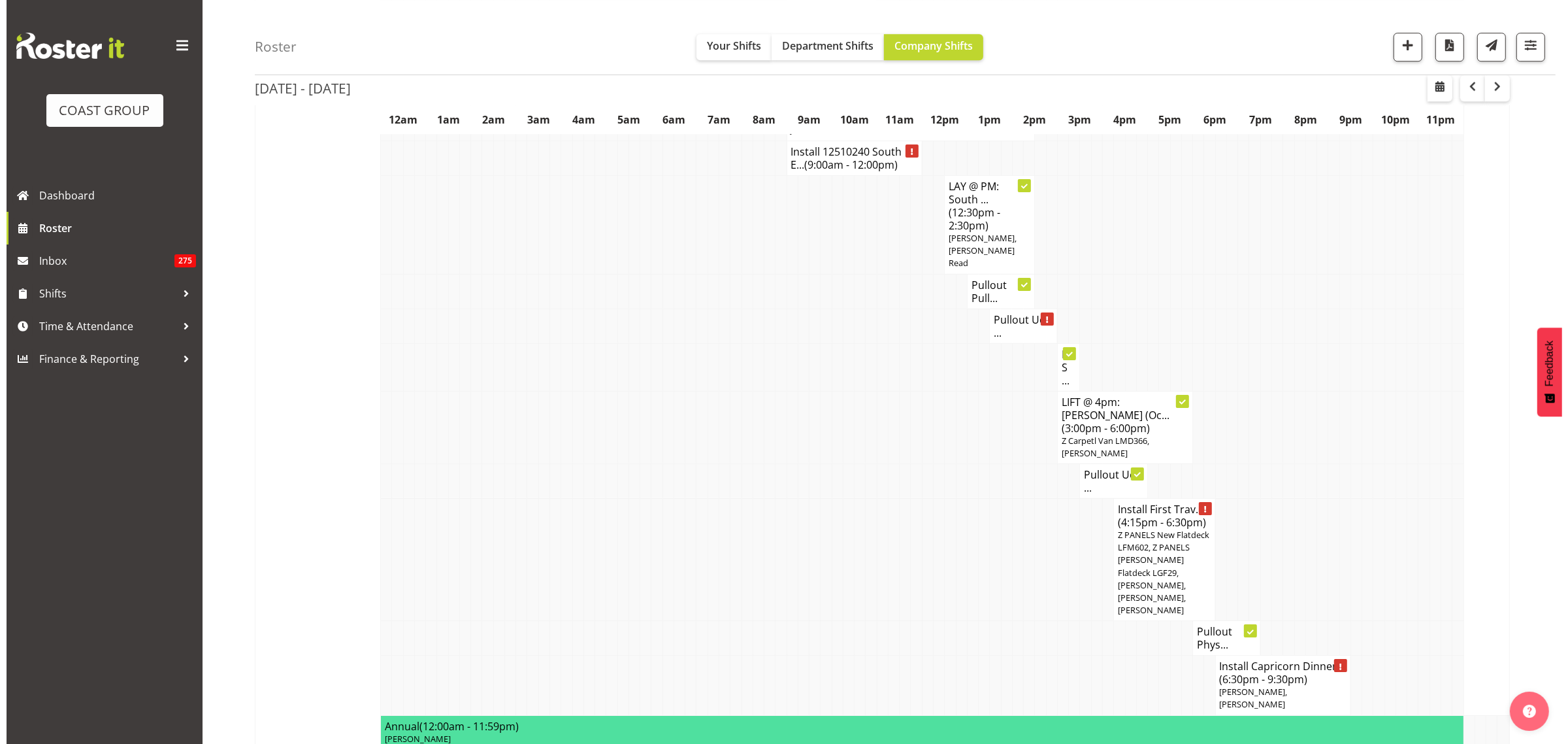
scroll to position [4644, 0]
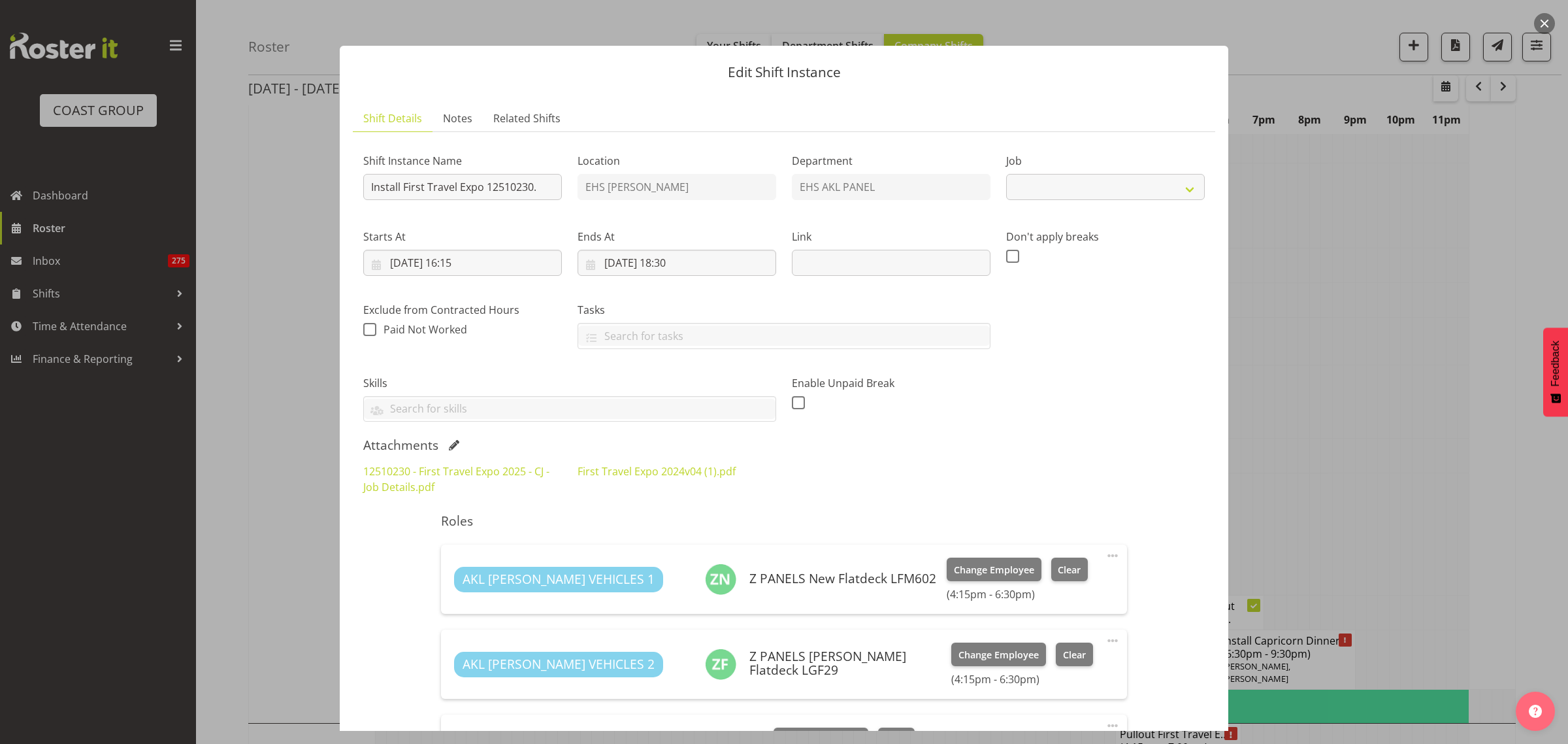
select select "10651"
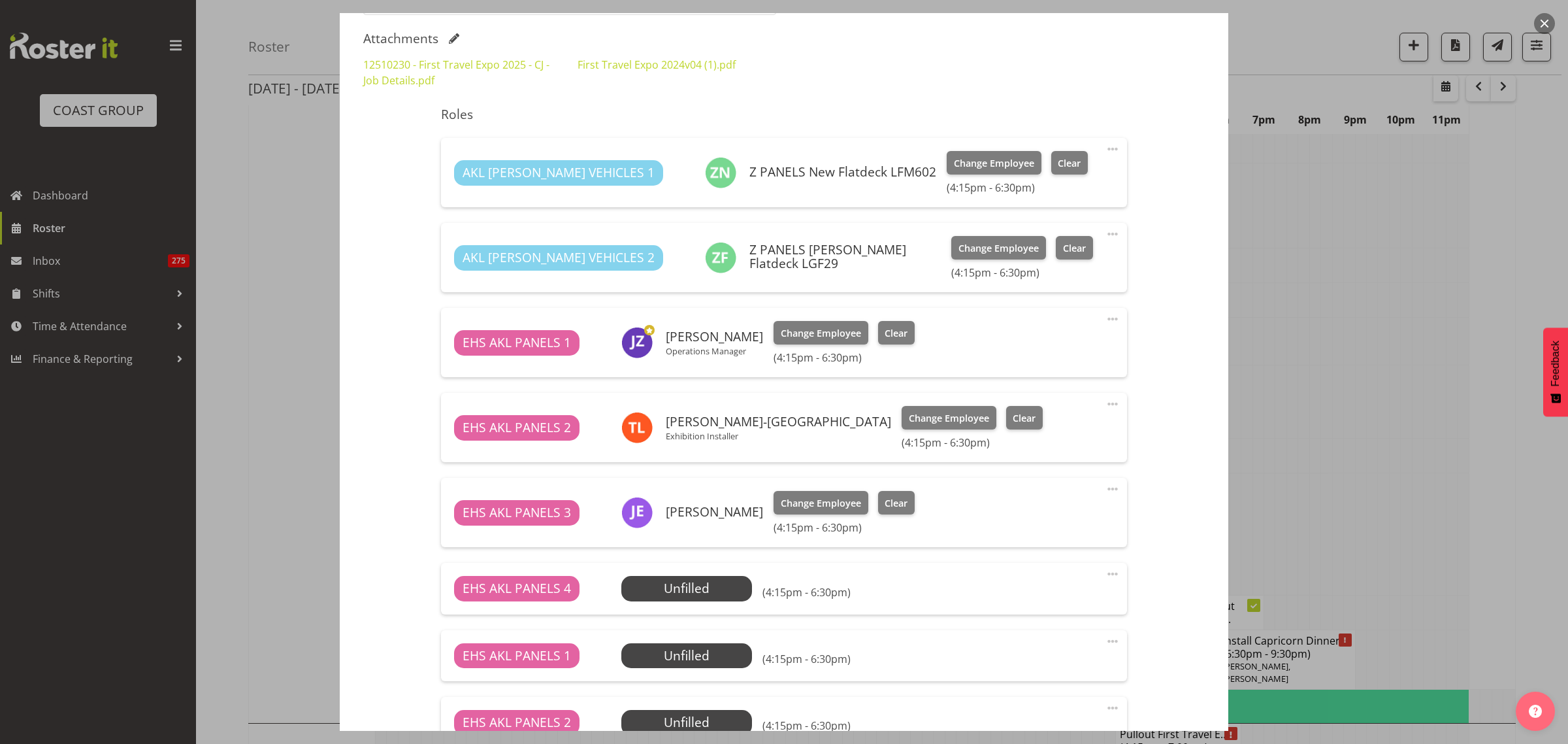
scroll to position [408, 0]
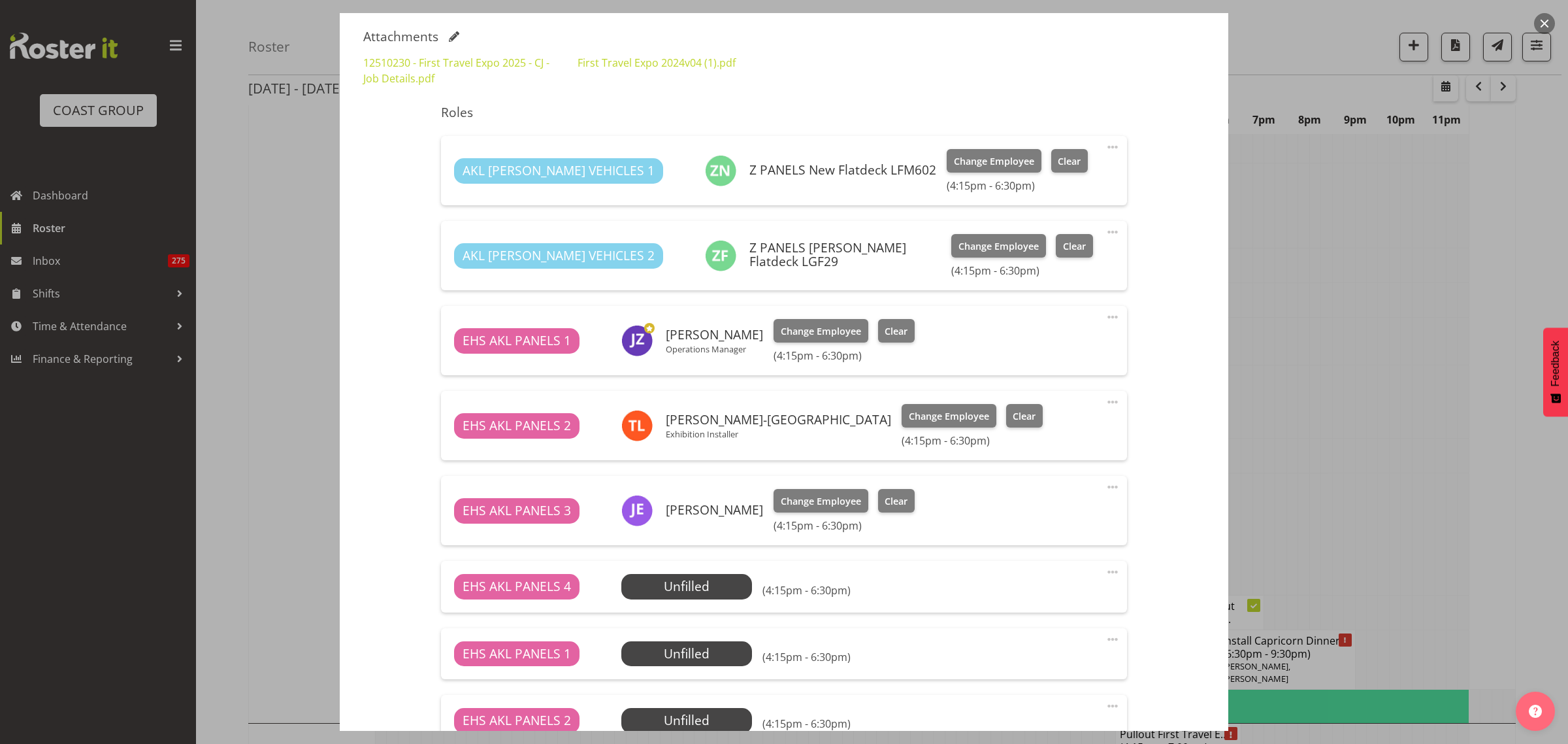
click at [1105, 402] on span at bounding box center [1113, 402] width 16 height 16
click at [1010, 435] on link "Edit" at bounding box center [1058, 430] width 126 height 23
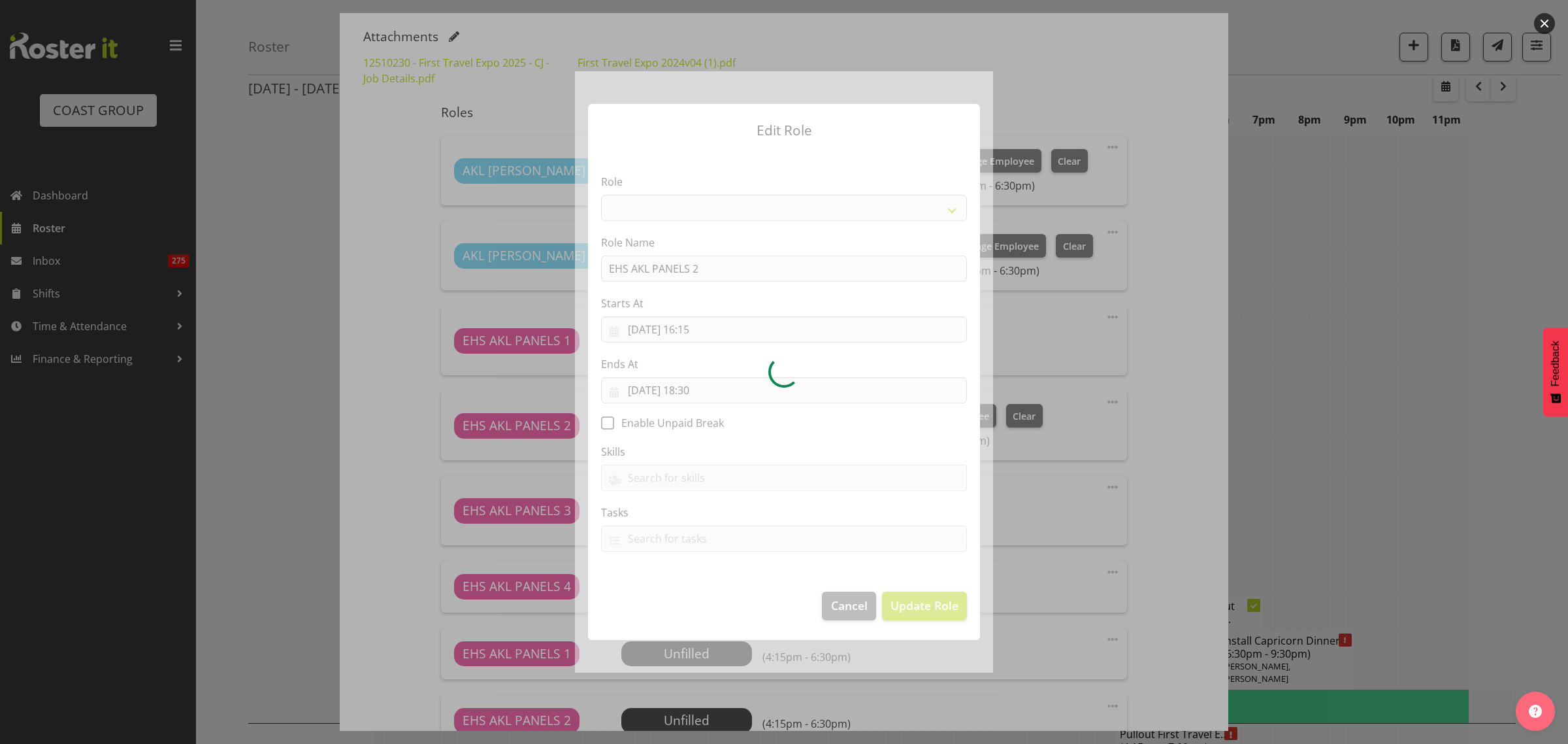
select select "188"
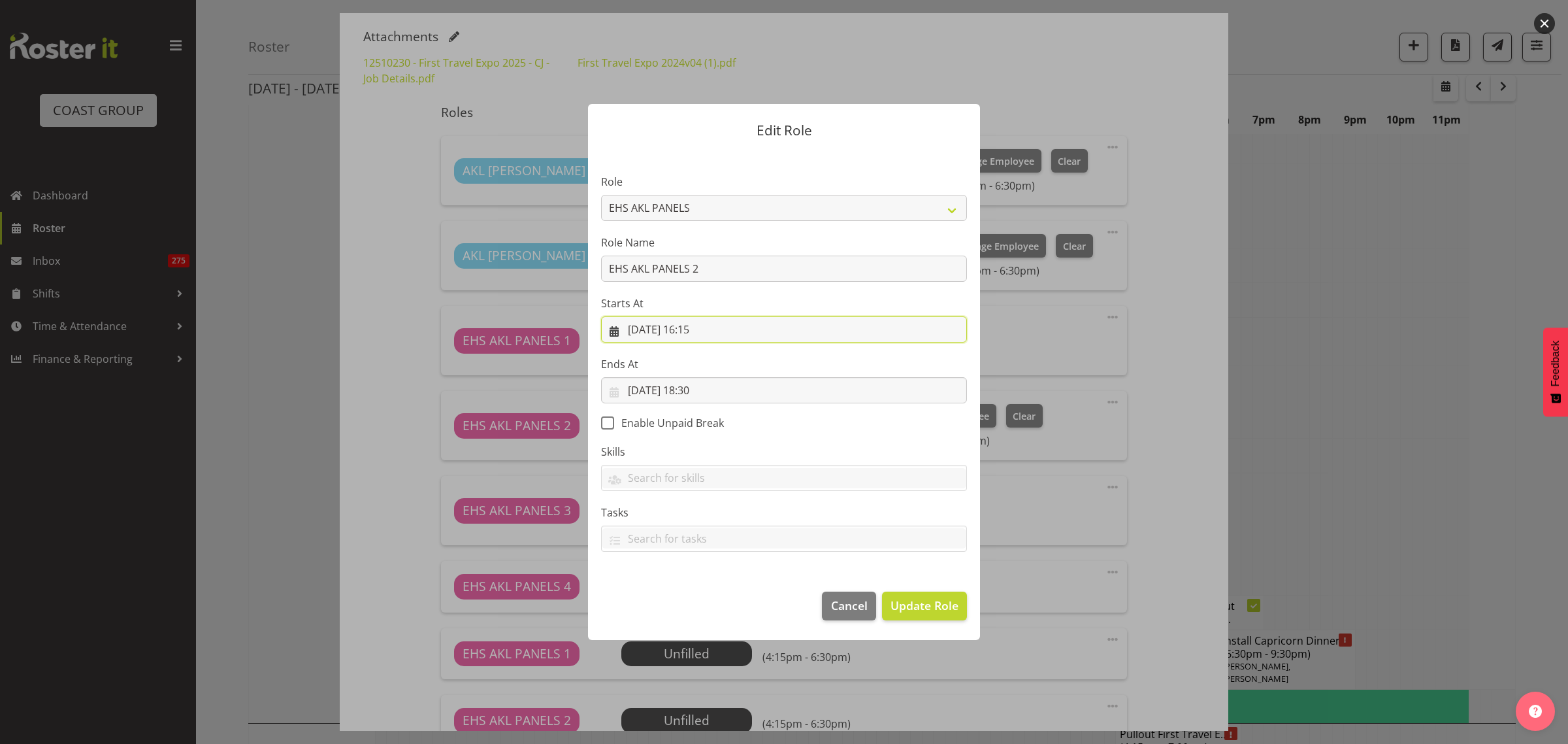
click at [742, 332] on input "10/10/2025, 16:15" at bounding box center [784, 329] width 366 height 26
click at [740, 606] on select "00 01 02 03 04 05 06 07 08 09 10 11 12 13 14 15 16 17 18 19 20 21 22 23 24 25 2…" at bounding box center [739, 606] width 29 height 26
select select "45"
click at [725, 594] on select "00 01 02 03 04 05 06 07 08 09 10 11 12 13 14 15 16 17 18 19 20 21 22 23 24 25 2…" at bounding box center [739, 606] width 29 height 26
type input "10/10/2025, 16:45"
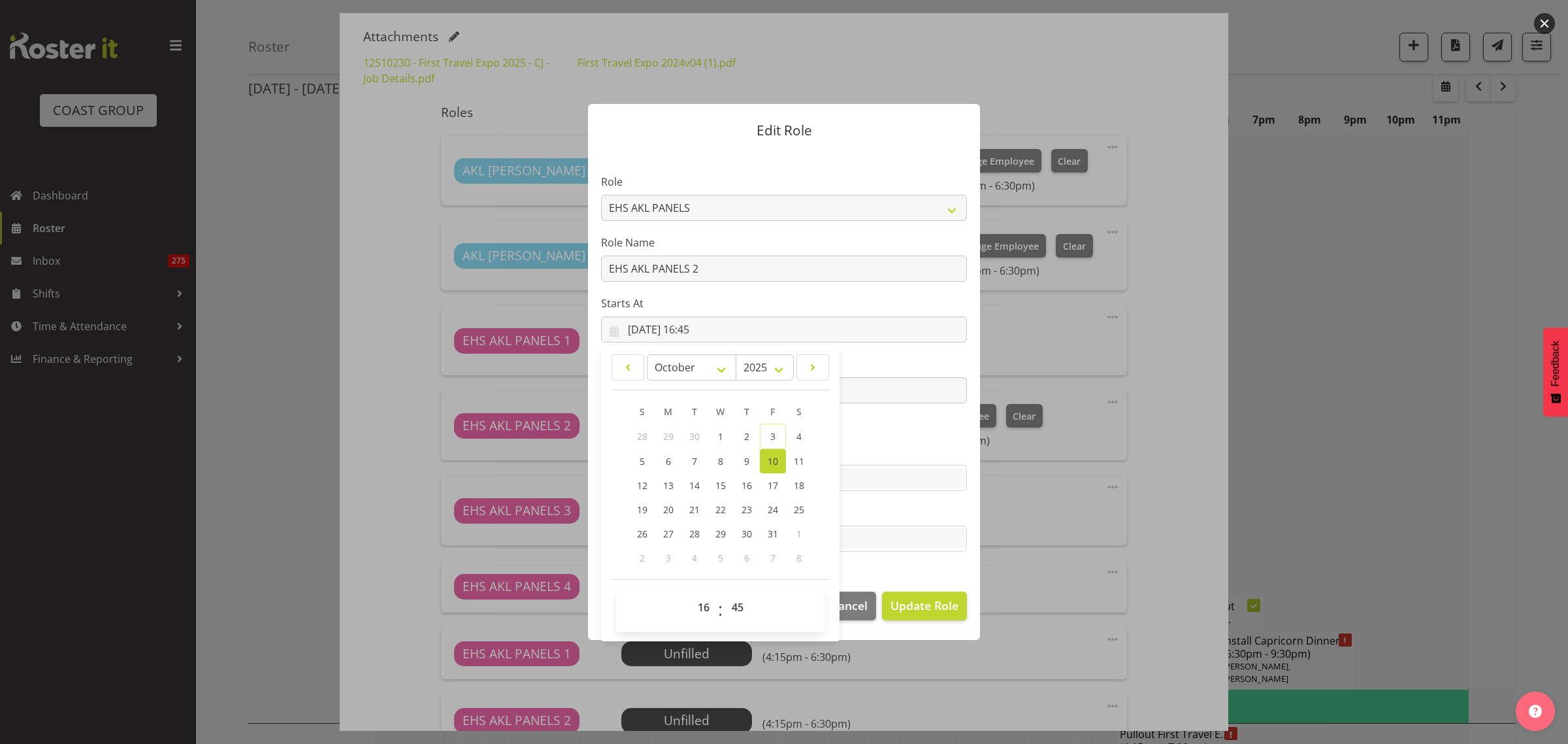
click at [913, 422] on section "Role ACCOUNT MANAGER ACCOUNT MANAGER DW ACCOUNTS AKL DIANNA VEHICLES AKL RYMER …" at bounding box center [784, 364] width 392 height 428
click at [925, 609] on span "Update Role" at bounding box center [925, 605] width 68 height 17
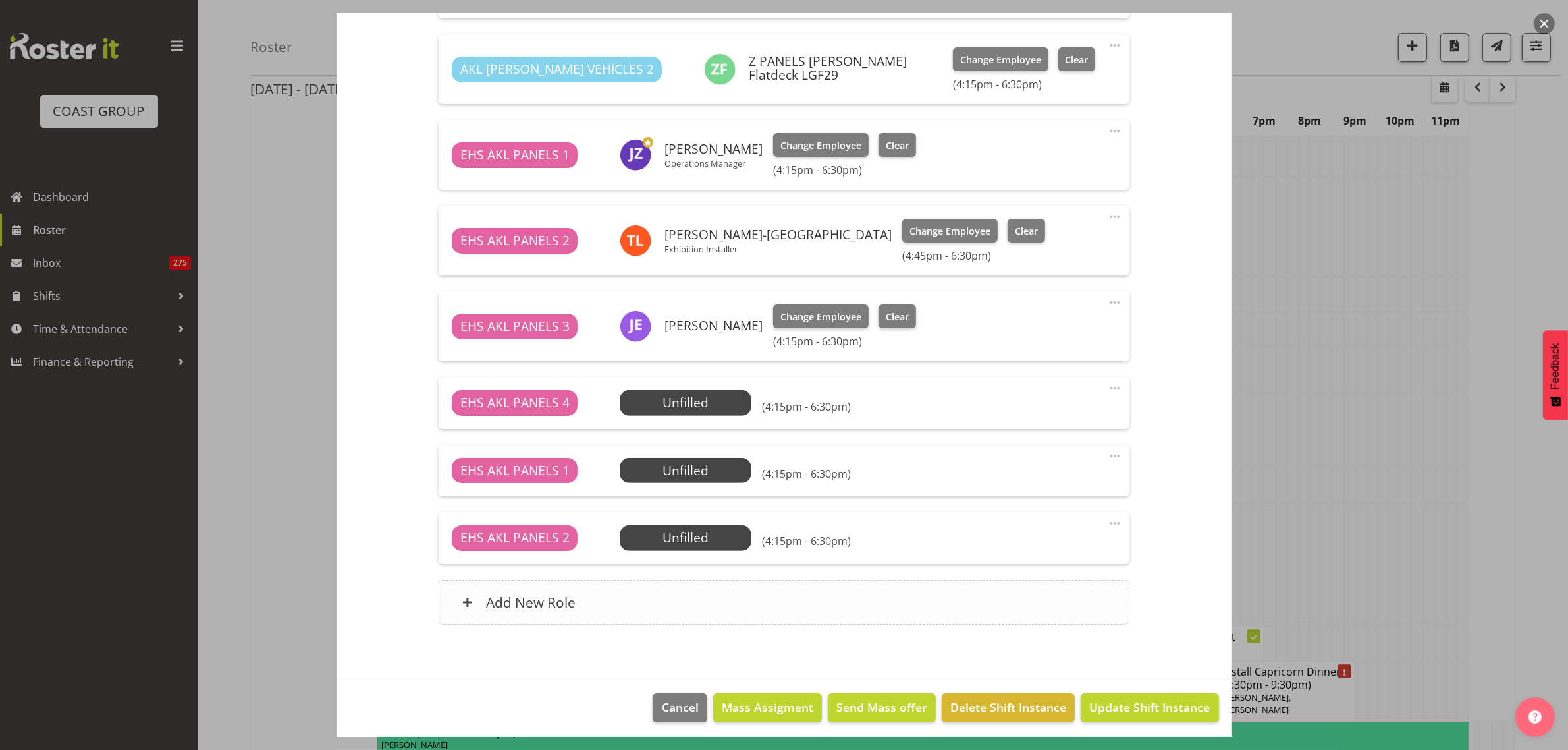
scroll to position [605, 0]
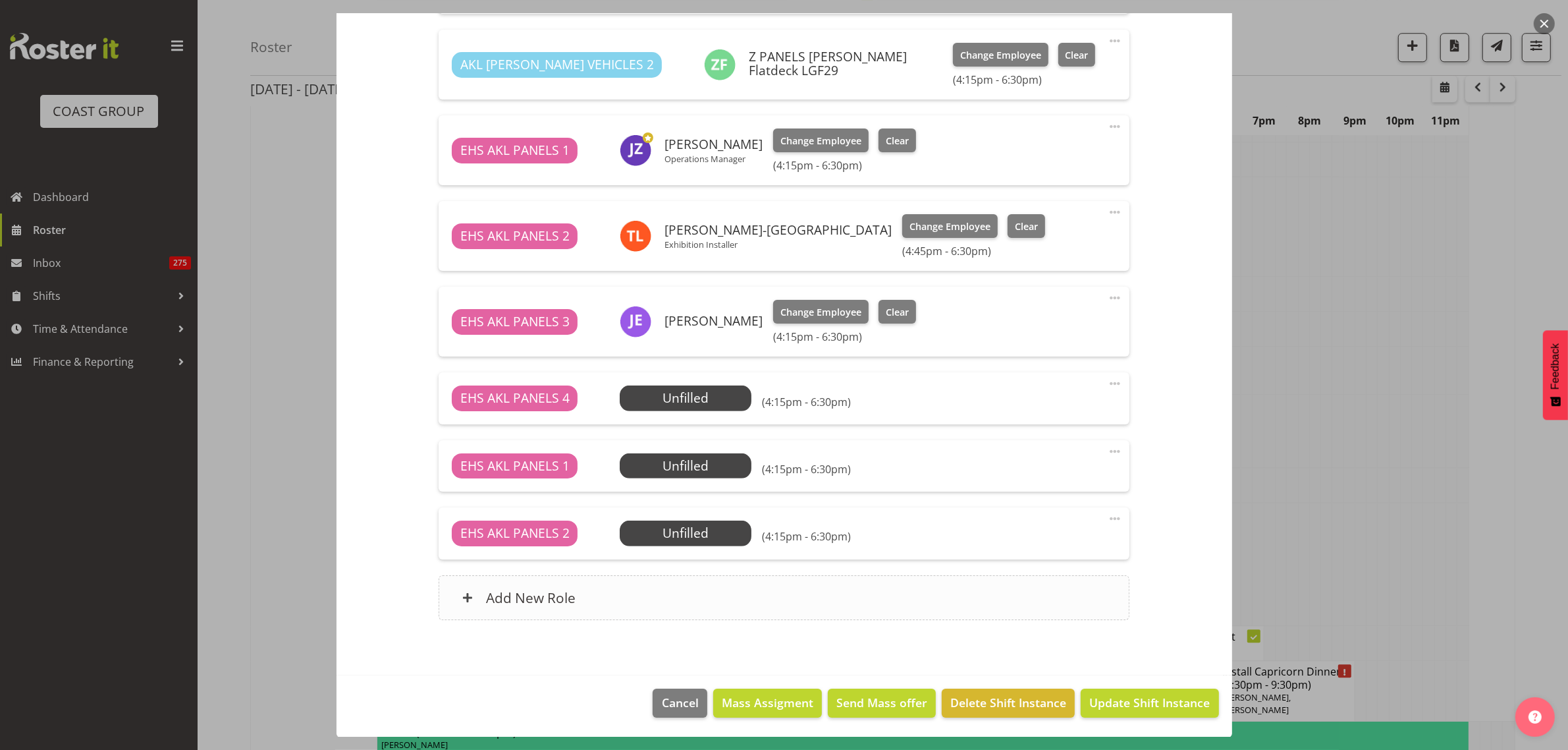
click at [891, 600] on div "Add New Role" at bounding box center [784, 597] width 691 height 45
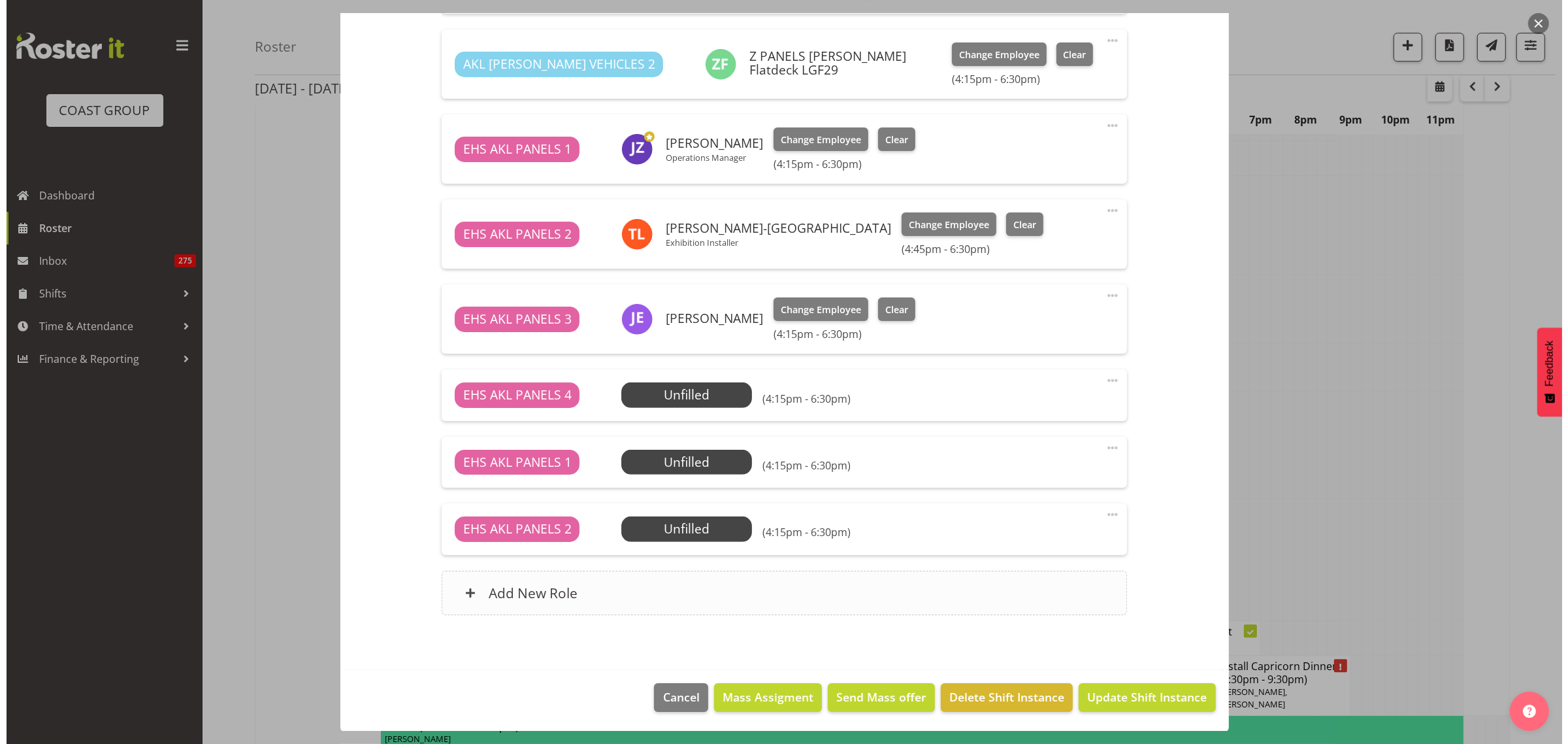
scroll to position [4644, 0]
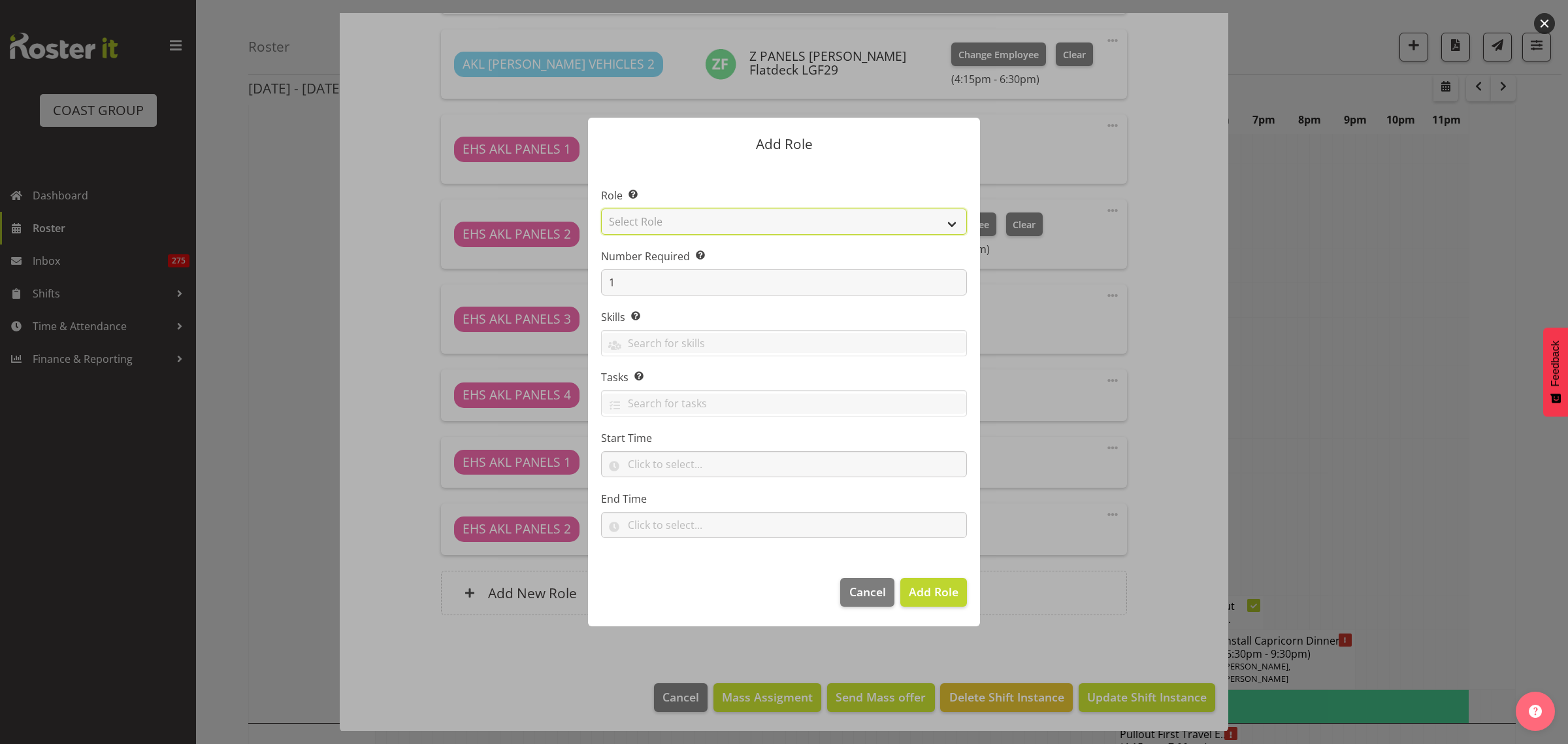
click at [951, 226] on select "Select Role ACCOUNT MANAGER ACCOUNT MANAGER DW ACCOUNTS AKL DIANNA VEHICLES AKL…" at bounding box center [784, 221] width 366 height 26
select select "81"
click at [601, 209] on select "Select Role ACCOUNT MANAGER ACCOUNT MANAGER DW ACCOUNTS AKL DIANNA VEHICLES AKL…" at bounding box center [784, 221] width 366 height 26
click at [922, 589] on span "Add Role" at bounding box center [933, 592] width 50 height 16
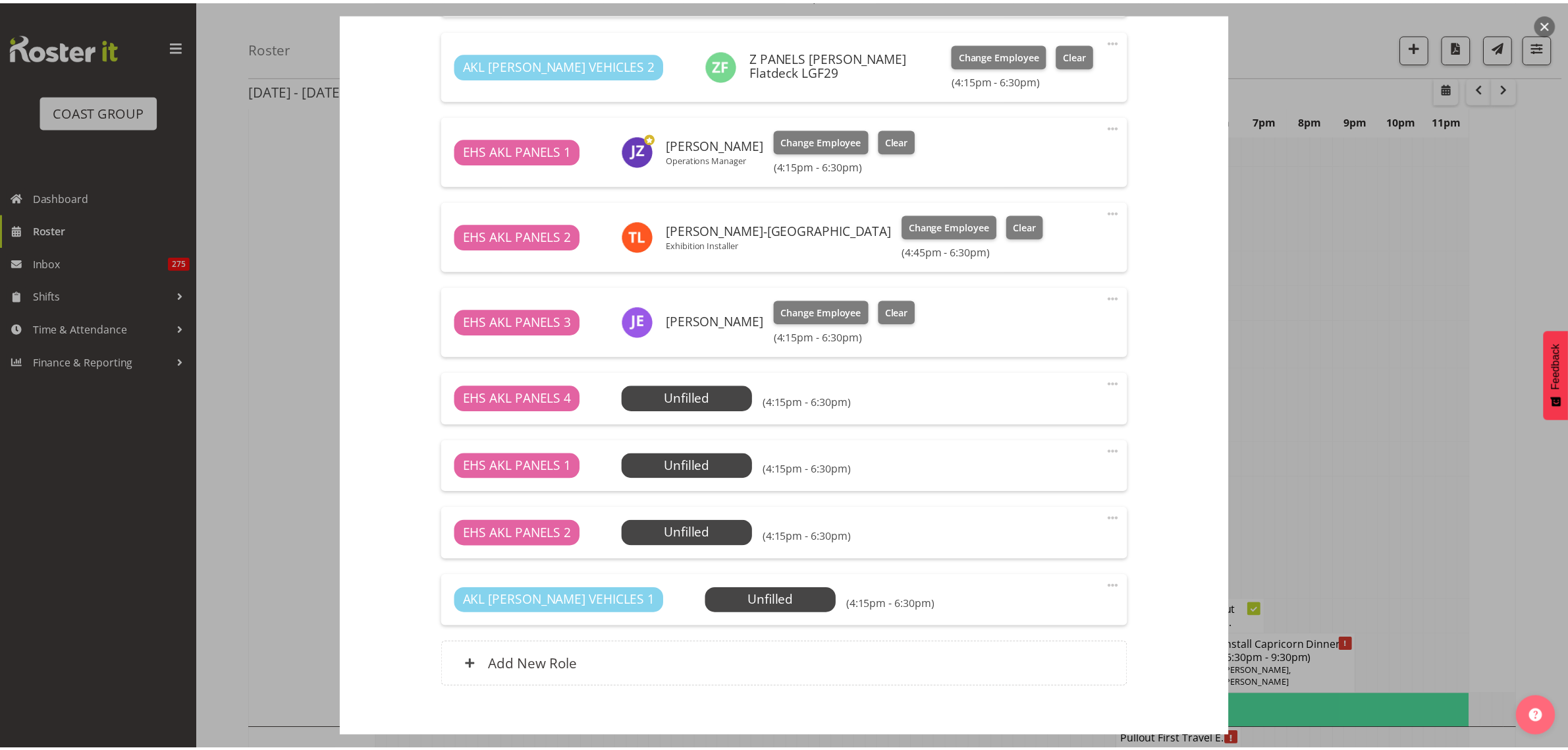
scroll to position [4694, 0]
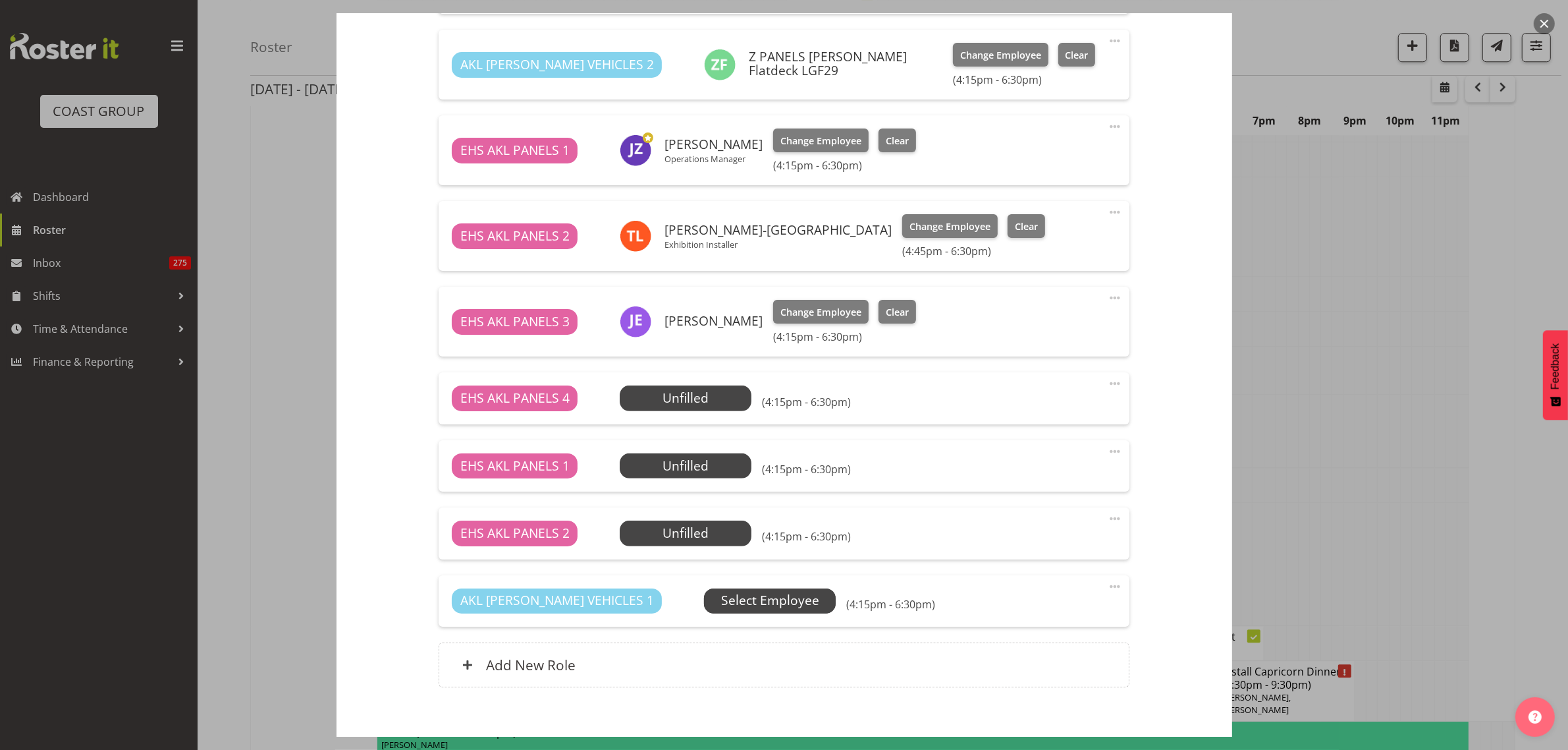
click at [726, 598] on span "Select Employee" at bounding box center [770, 601] width 98 height 19
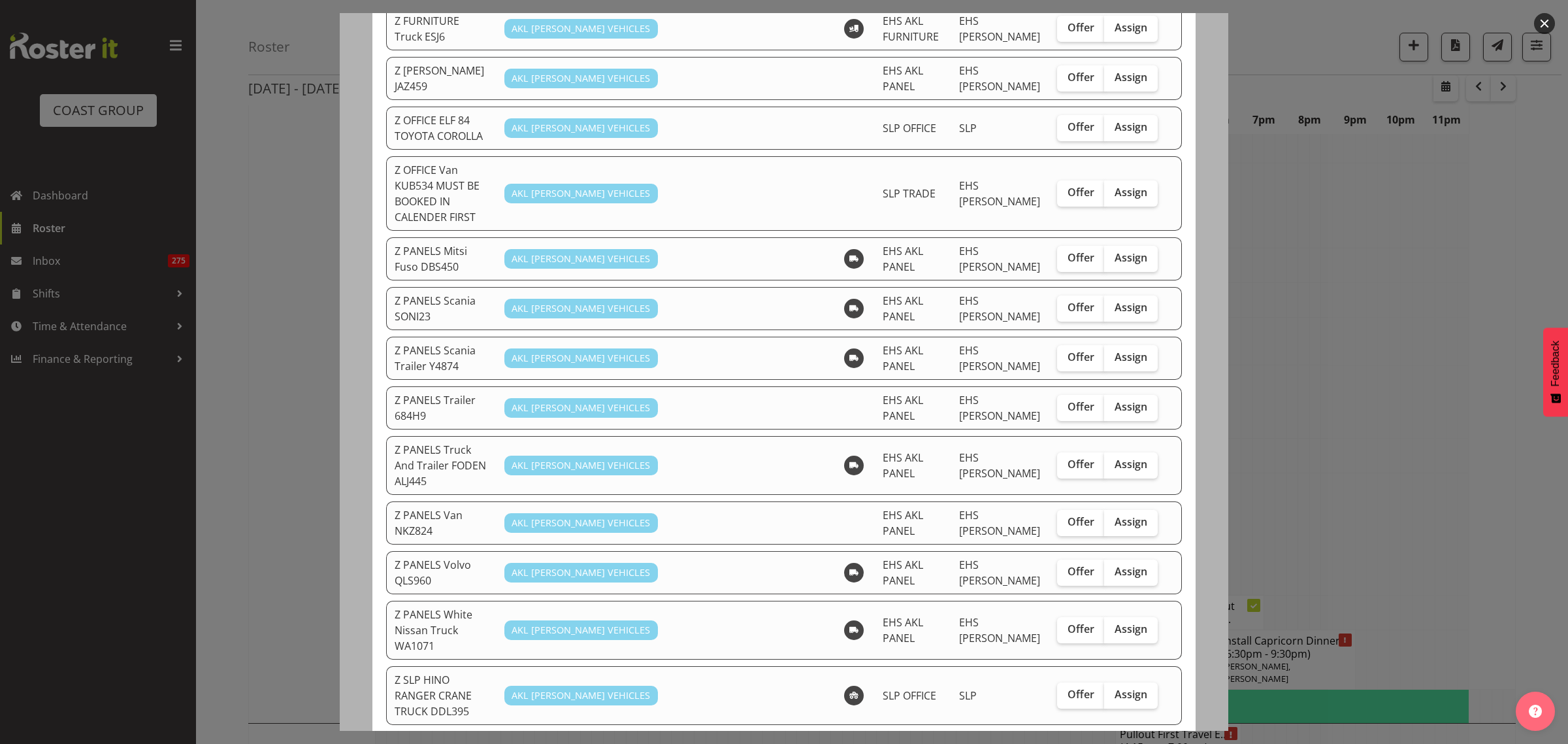
scroll to position [929, 0]
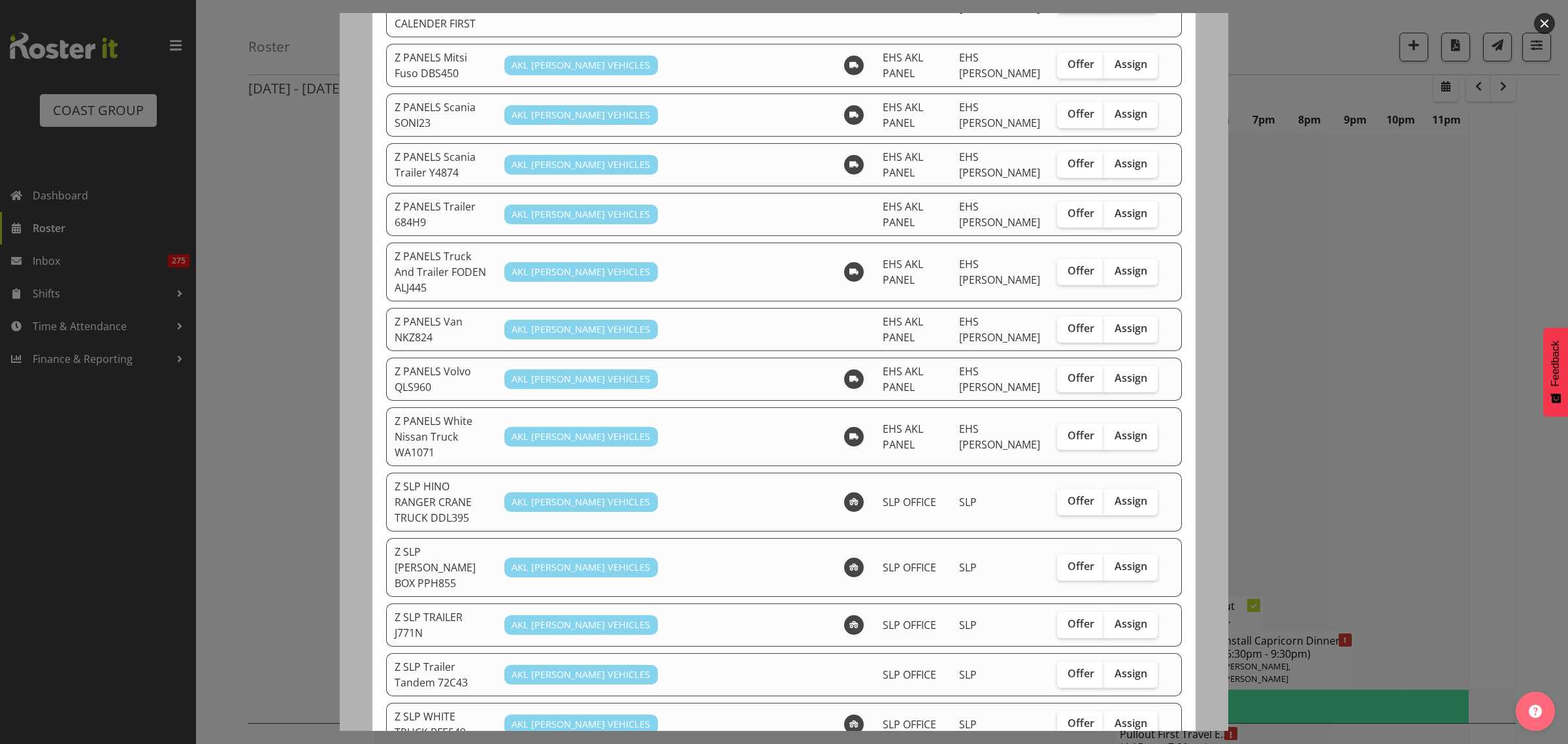
drag, startPoint x: 890, startPoint y: 697, endPoint x: 960, endPoint y: 659, distance: 79.6
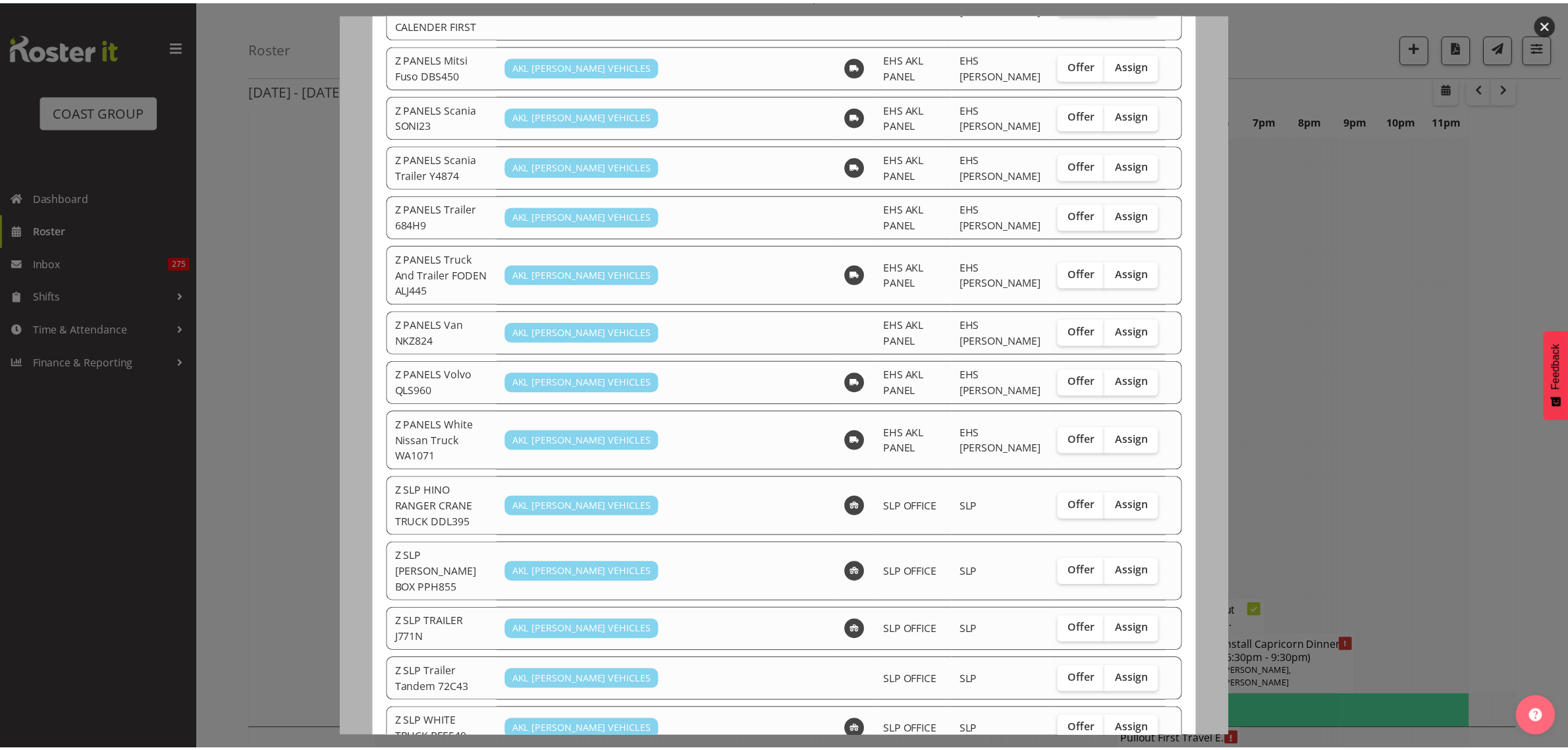
scroll to position [4694, 0]
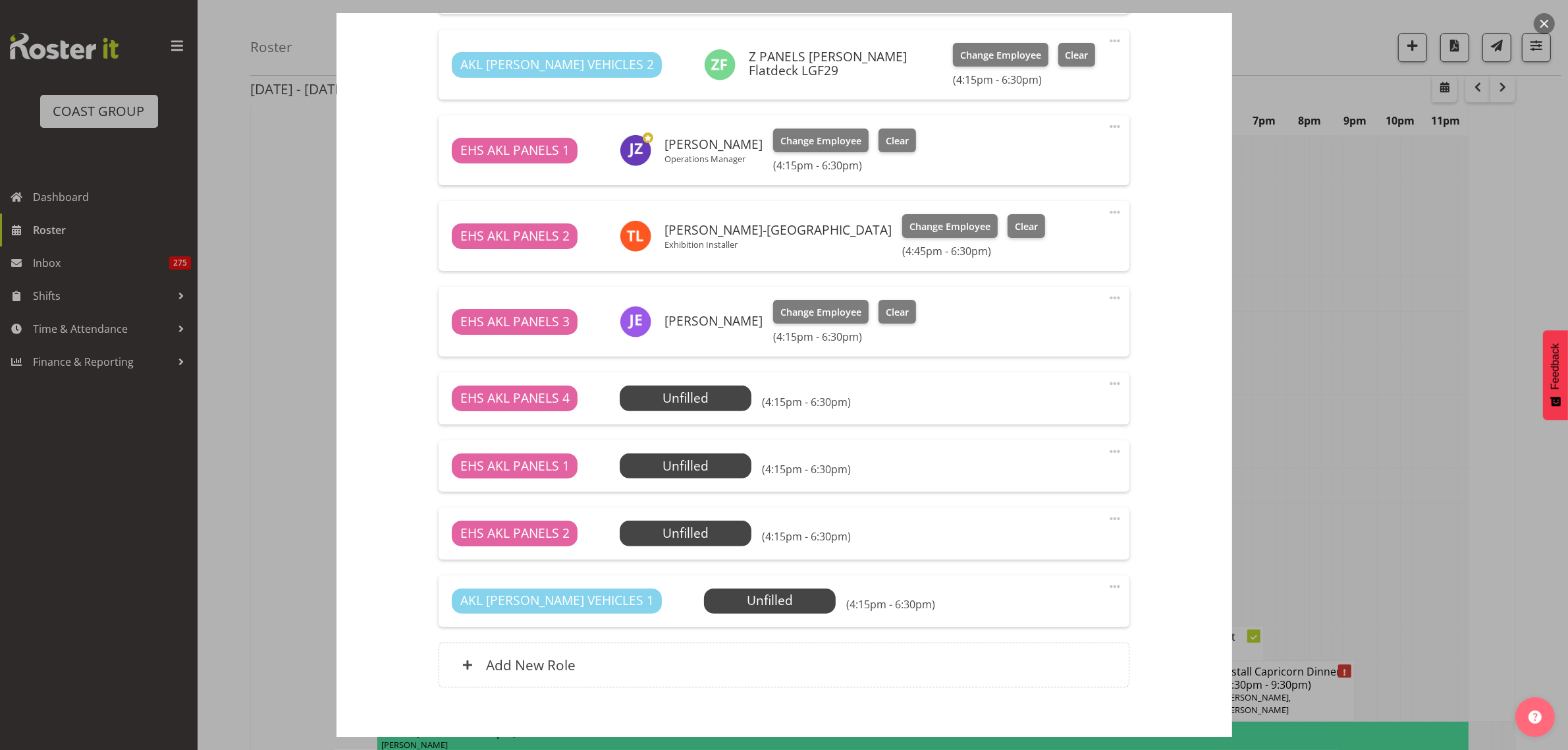
click at [1107, 385] on span at bounding box center [1115, 383] width 16 height 16
click at [1023, 414] on link "Edit" at bounding box center [1059, 412] width 127 height 23
select select "9"
select select "2025"
select select "16"
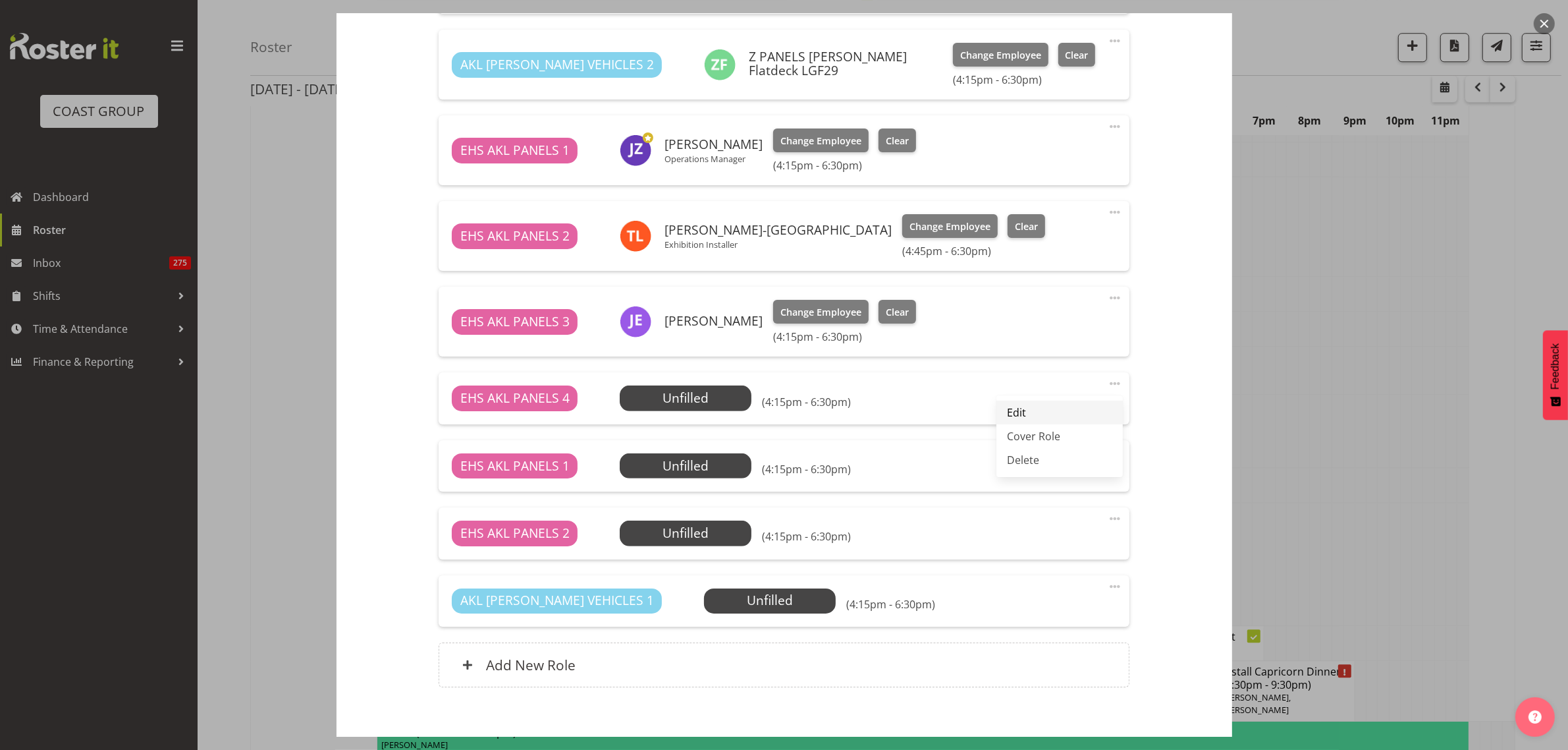
select select "15"
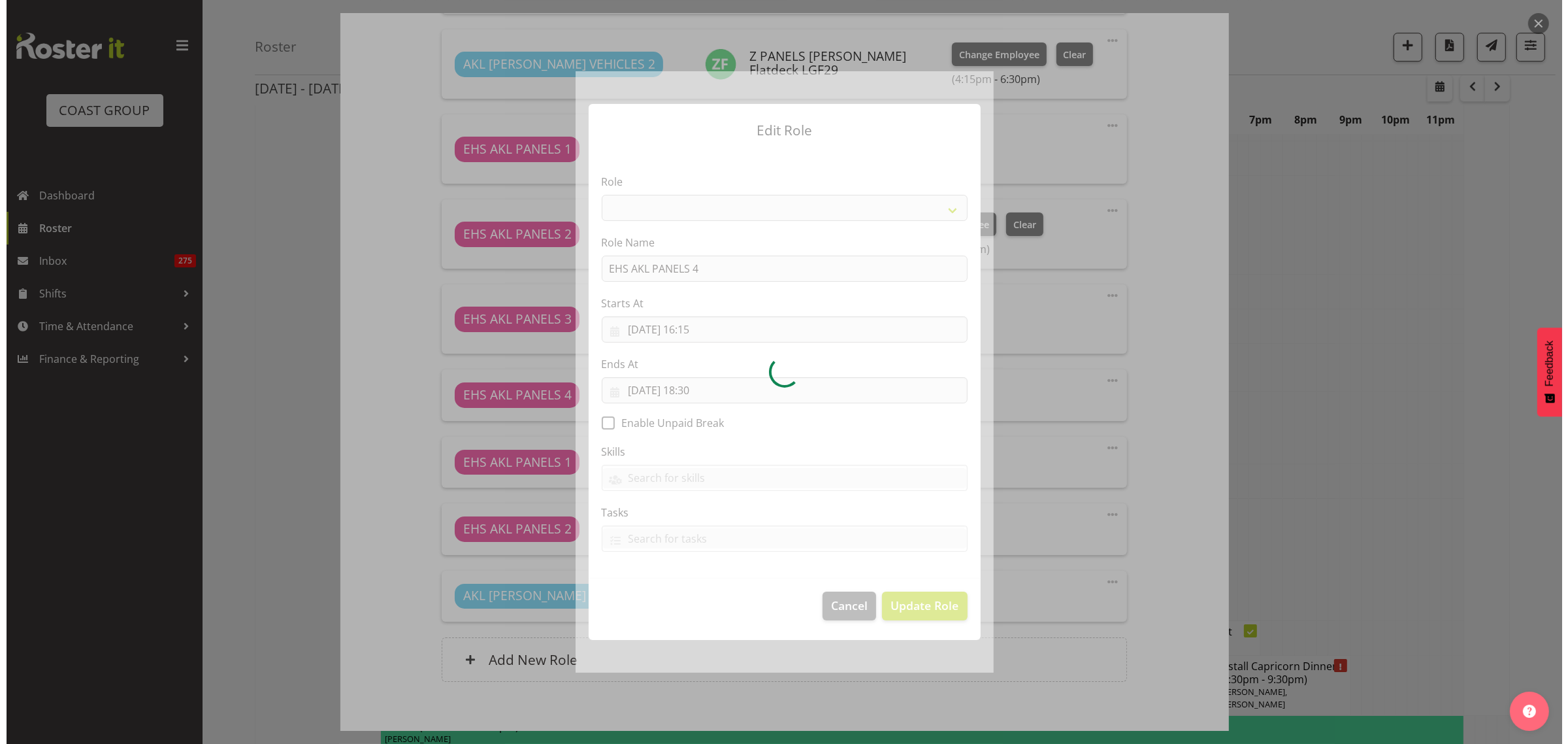
scroll to position [4644, 0]
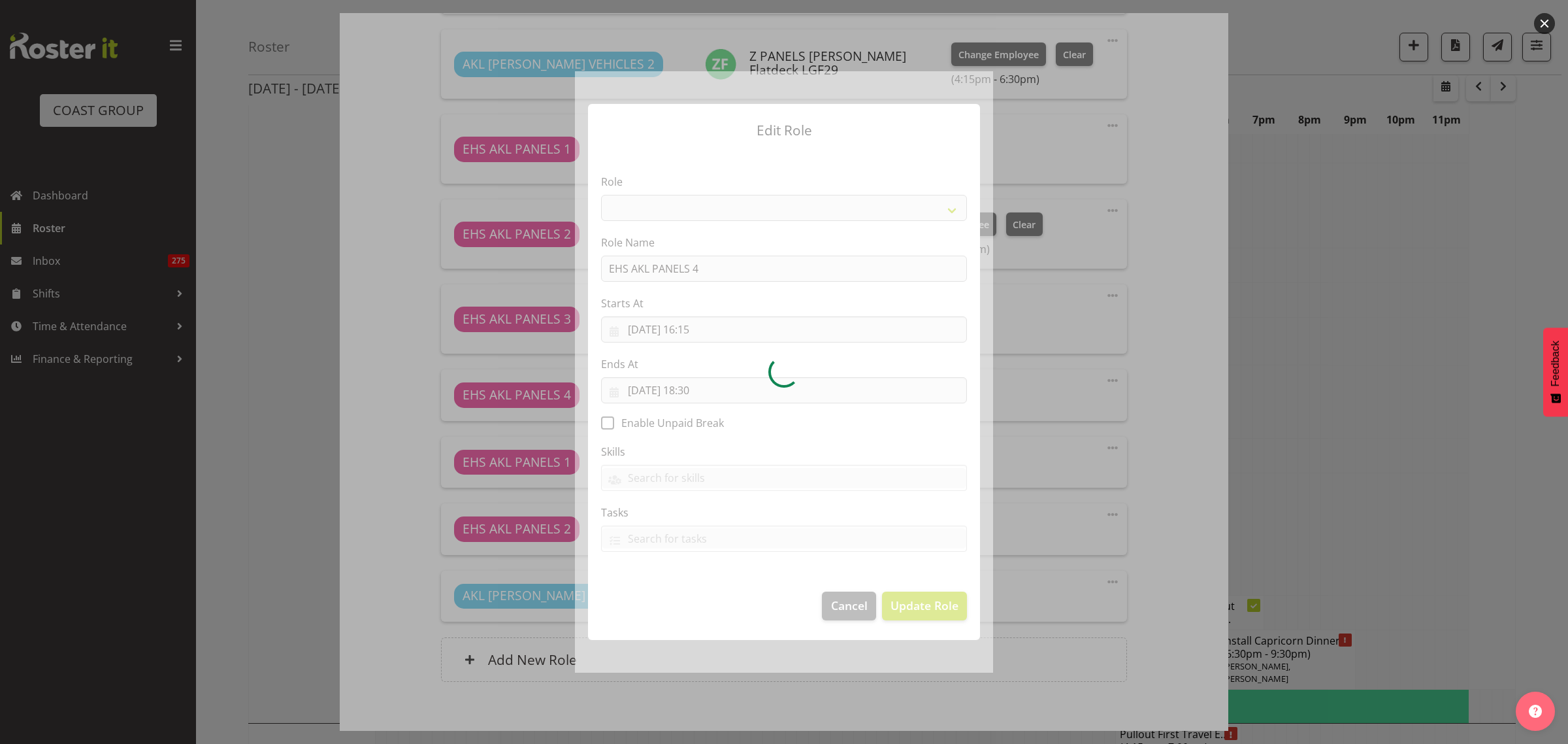
select select "188"
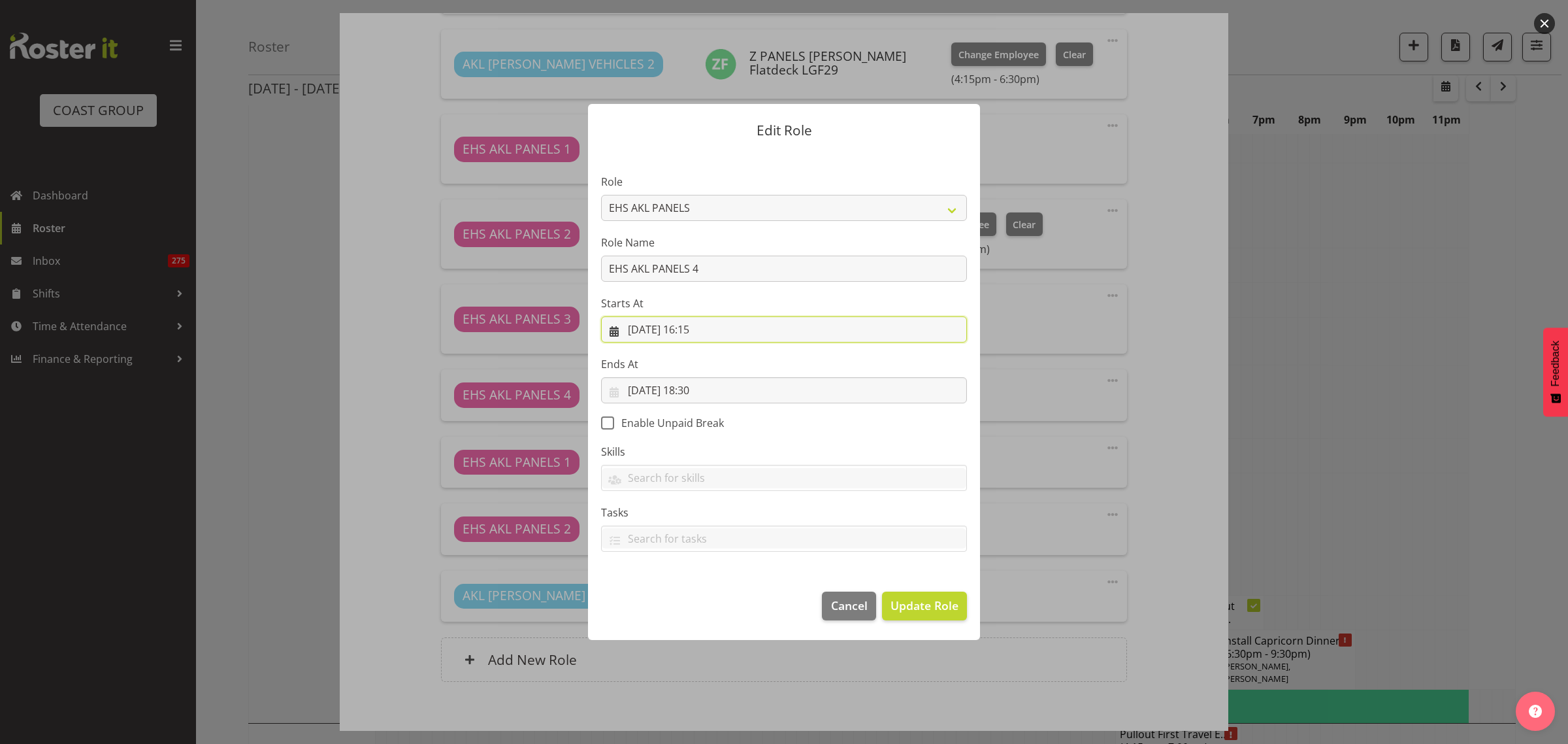
click at [740, 330] on input "10/10/2025, 16:15" at bounding box center [784, 329] width 366 height 26
click at [736, 608] on select "00 01 02 03 04 05 06 07 08 09 10 11 12 13 14 15 16 17 18 19 20 21 22 23 24 25 2…" at bounding box center [739, 606] width 29 height 26
select select "45"
click at [725, 594] on select "00 01 02 03 04 05 06 07 08 09 10 11 12 13 14 15 16 17 18 19 20 21 22 23 24 25 2…" at bounding box center [739, 606] width 29 height 26
type input "10/10/2025, 16:45"
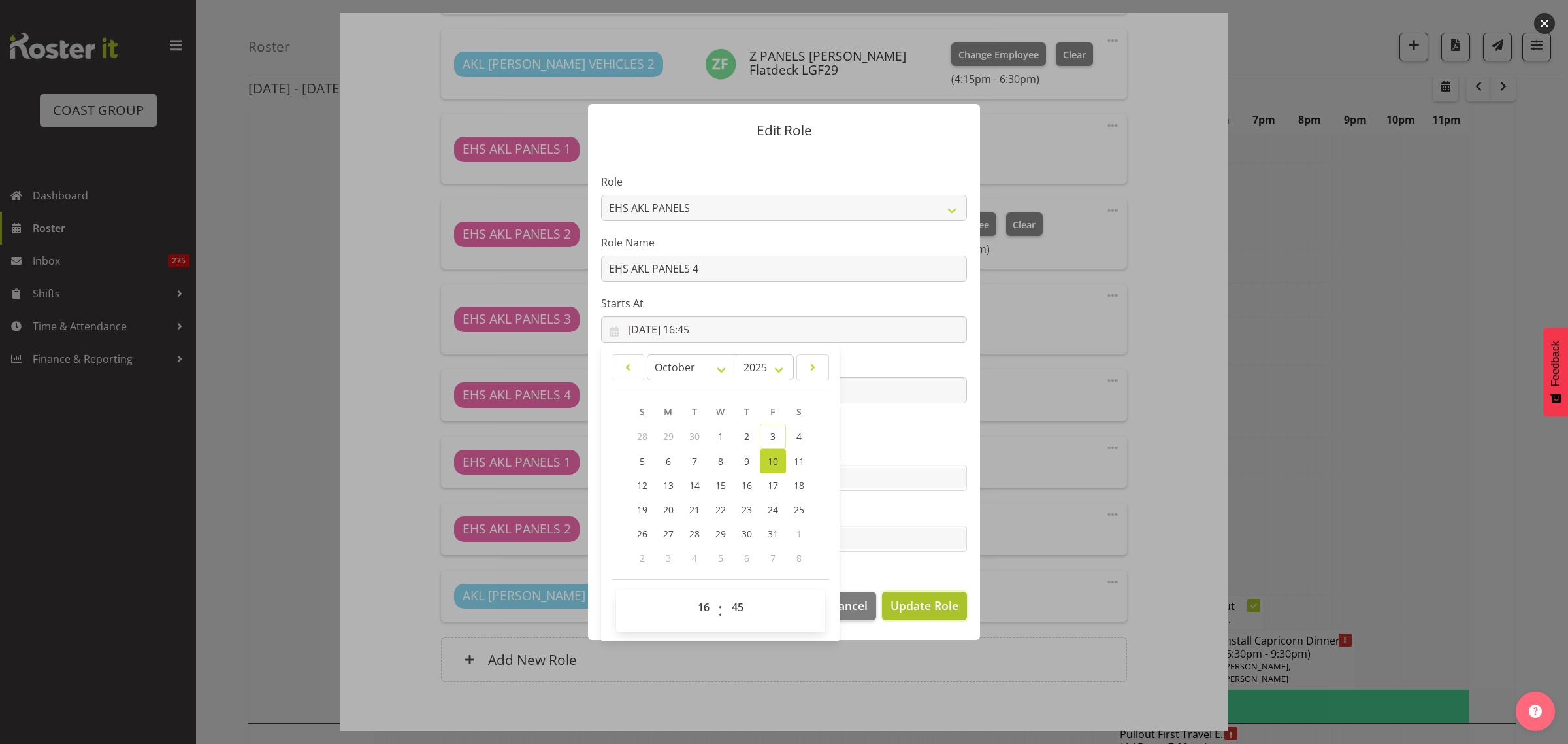
click at [921, 608] on span "Update Role" at bounding box center [925, 605] width 68 height 17
select select
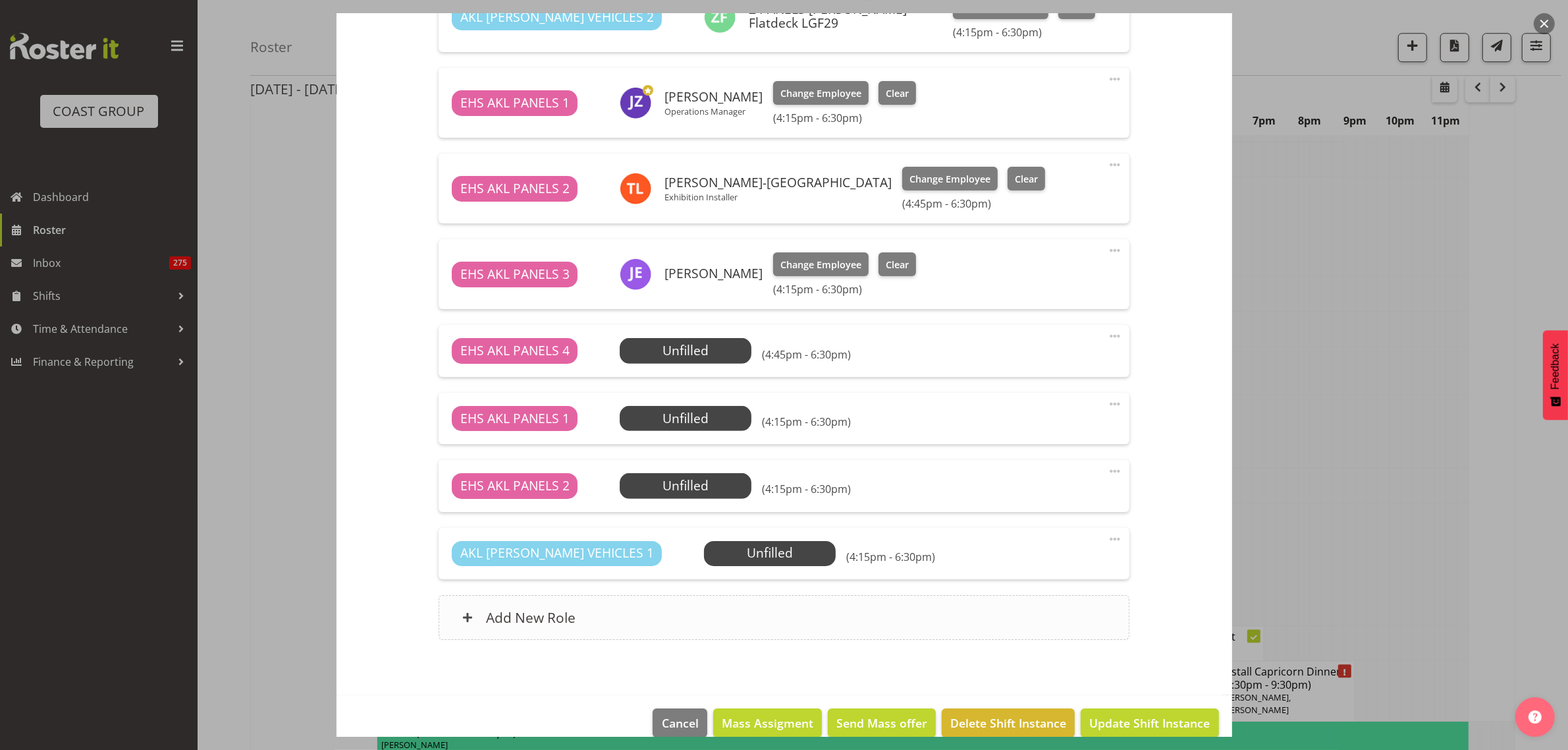
scroll to position [673, 0]
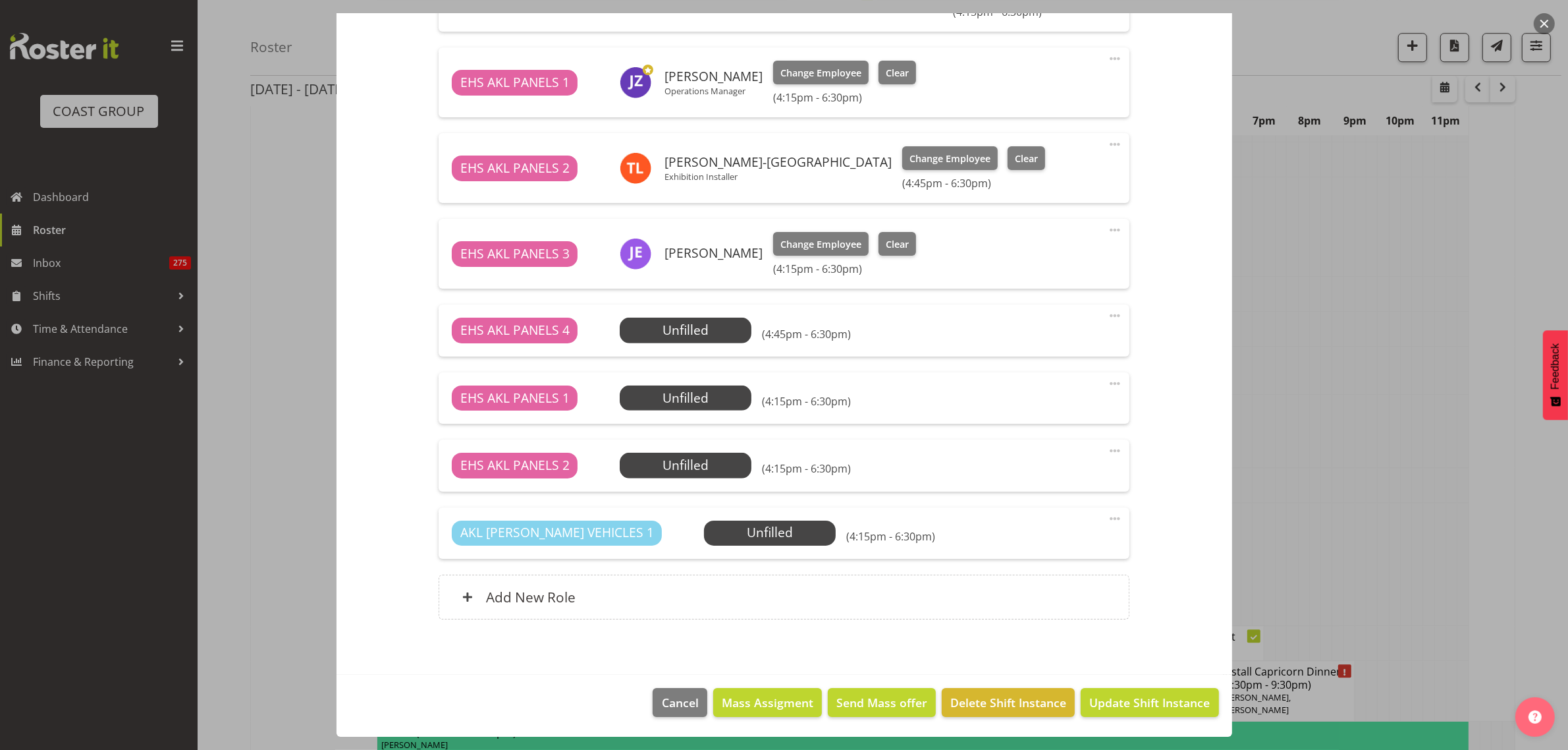
click at [1107, 518] on span at bounding box center [1115, 519] width 16 height 16
click at [1016, 548] on link "Edit" at bounding box center [1059, 547] width 127 height 23
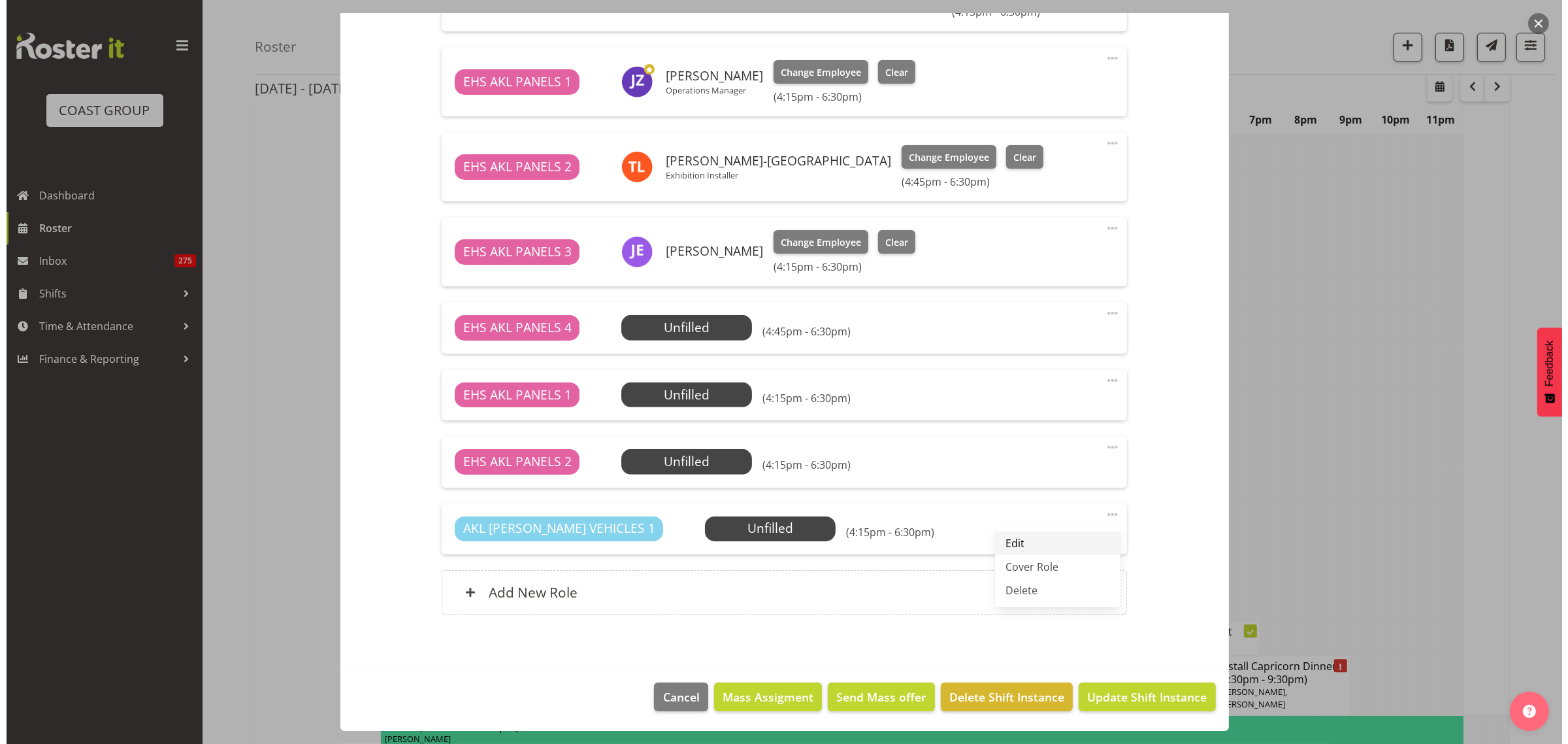
scroll to position [4644, 0]
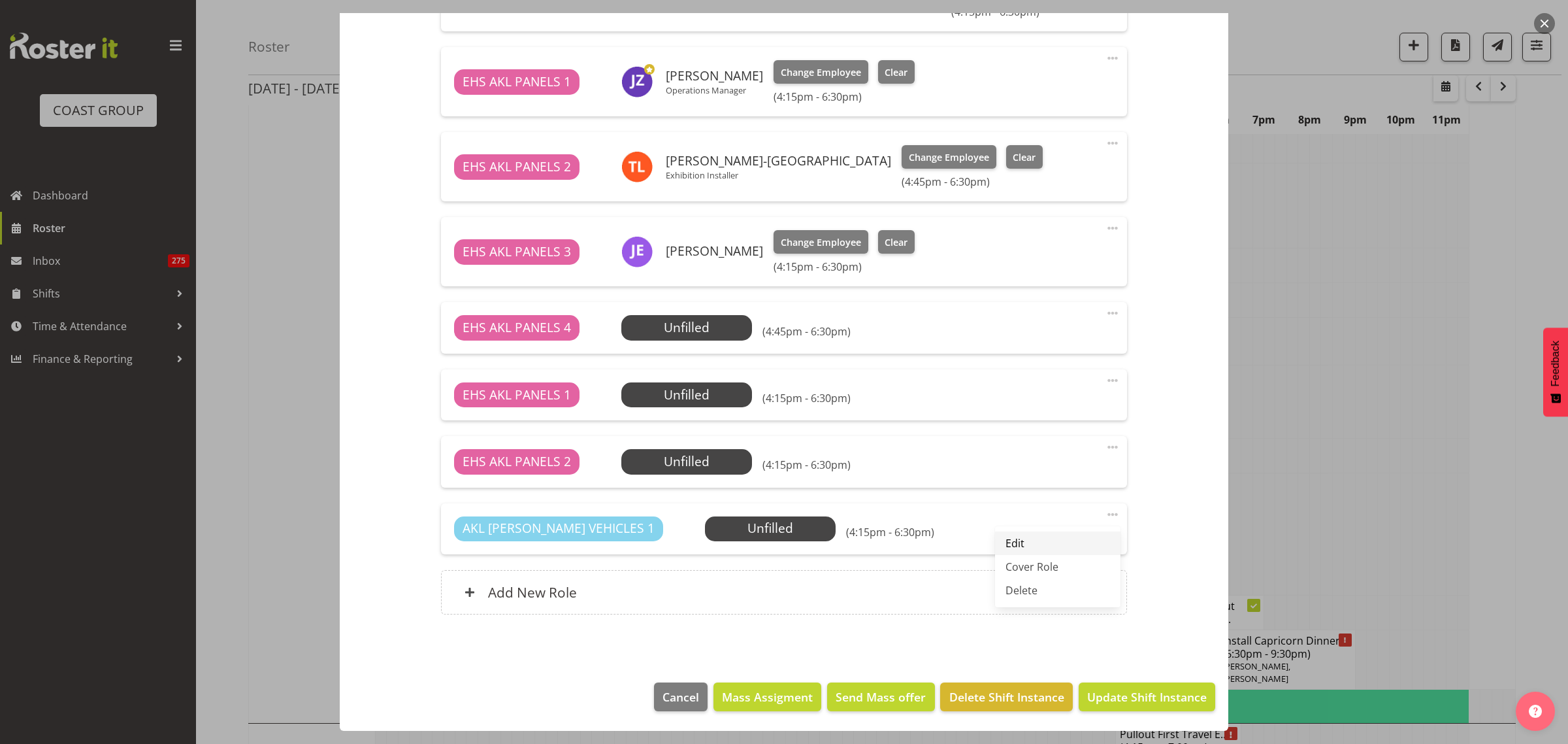
select select "9"
select select "2025"
select select "16"
select select "15"
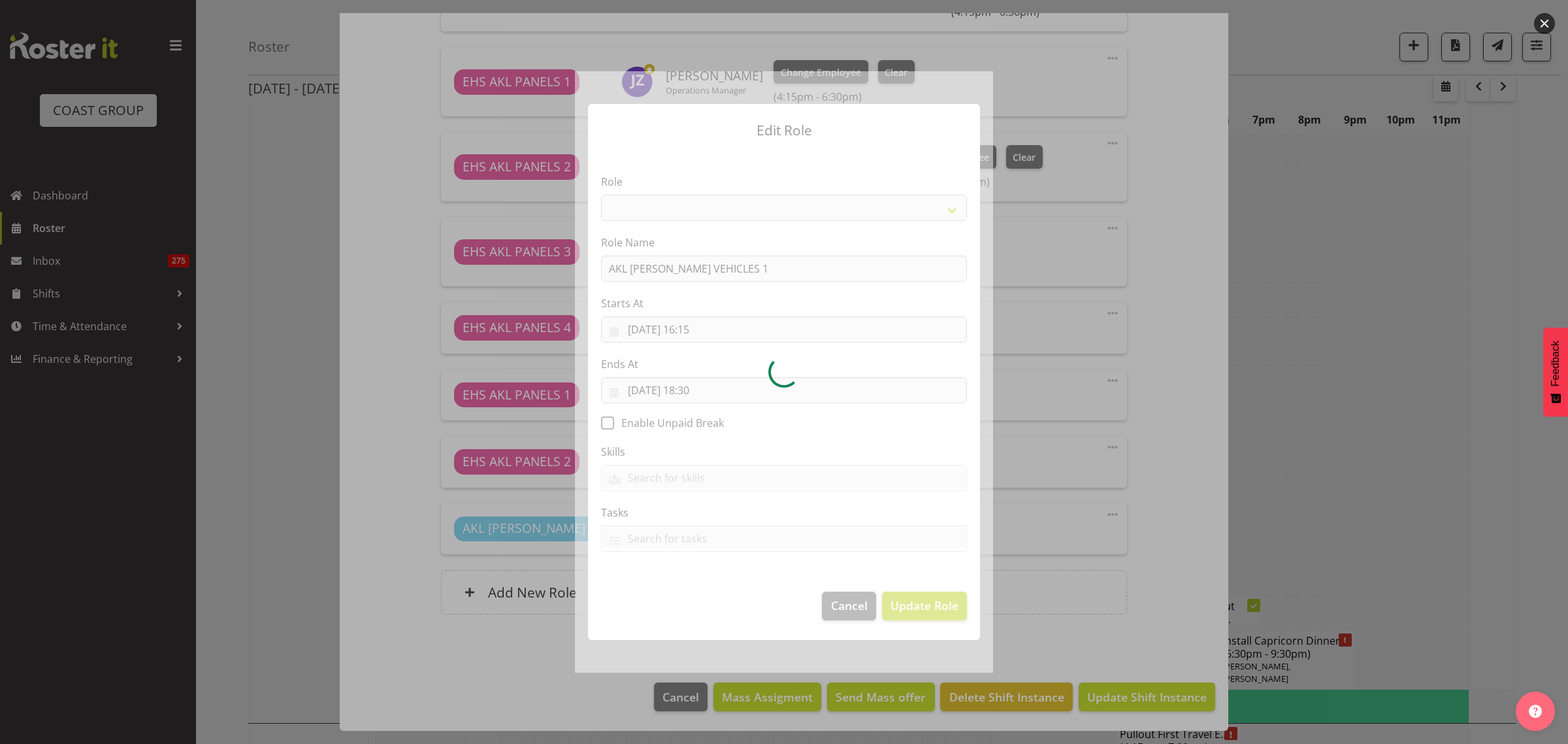
select select "81"
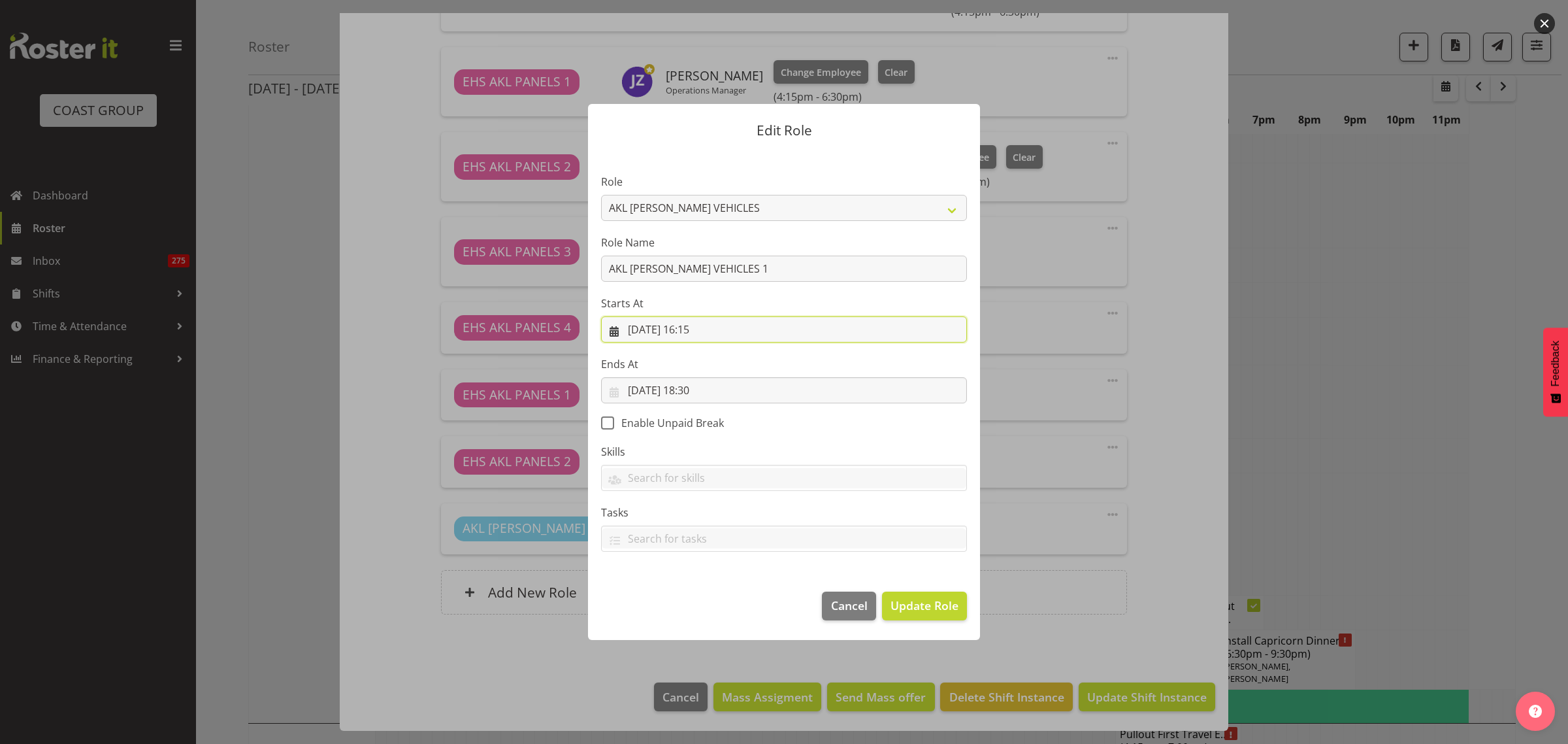
click at [739, 328] on input "10/10/2025, 16:15" at bounding box center [784, 329] width 366 height 26
click at [739, 609] on select "00 01 02 03 04 05 06 07 08 09 10 11 12 13 14 15 16 17 18 19 20 21 22 23 24 25 2…" at bounding box center [739, 606] width 29 height 26
select select "45"
click at [725, 594] on select "00 01 02 03 04 05 06 07 08 09 10 11 12 13 14 15 16 17 18 19 20 21 22 23 24 25 2…" at bounding box center [739, 606] width 29 height 26
type input "10/10/2025, 16:45"
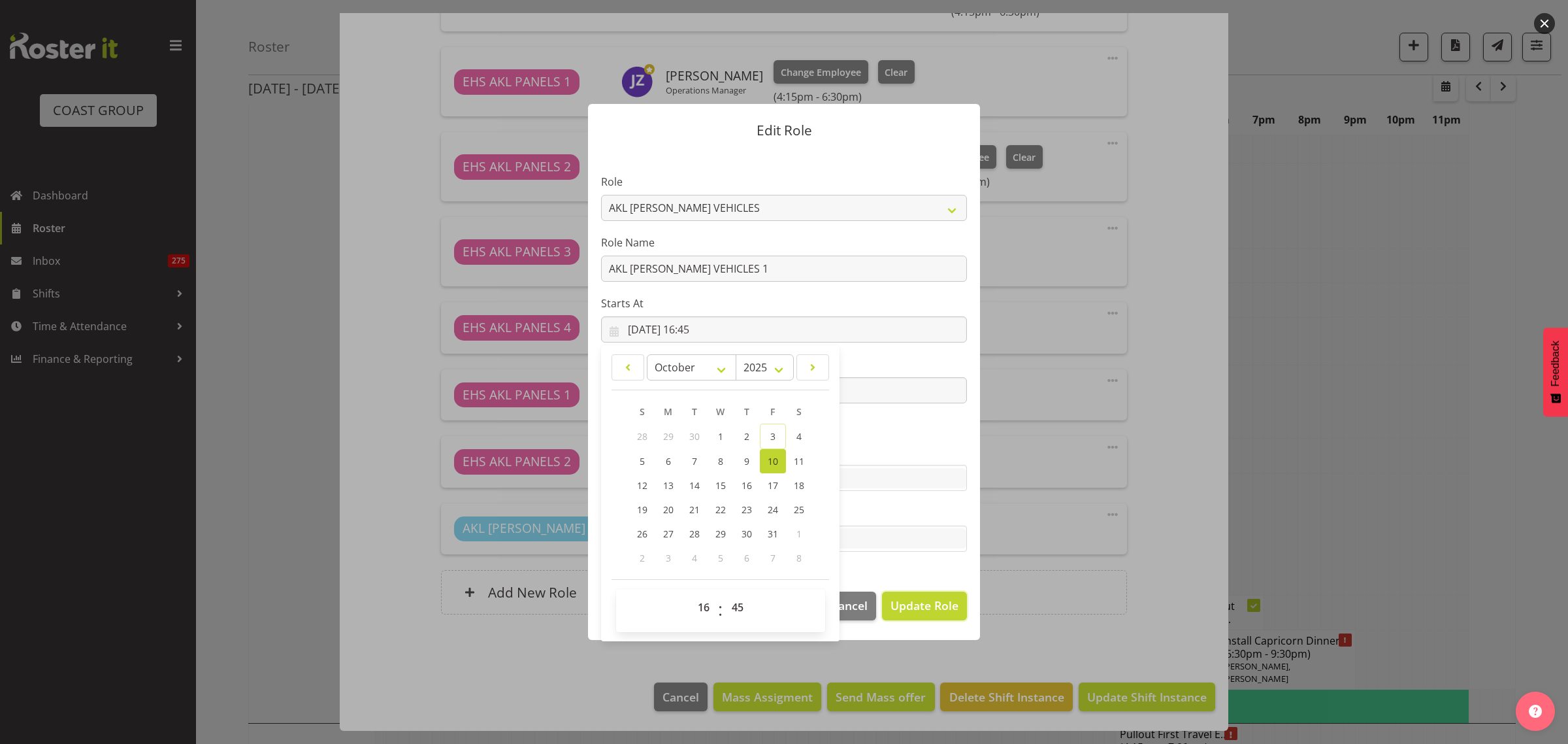
drag, startPoint x: 909, startPoint y: 608, endPoint x: 975, endPoint y: 623, distance: 67.7
click at [910, 608] on span "Update Role" at bounding box center [925, 605] width 68 height 17
select select
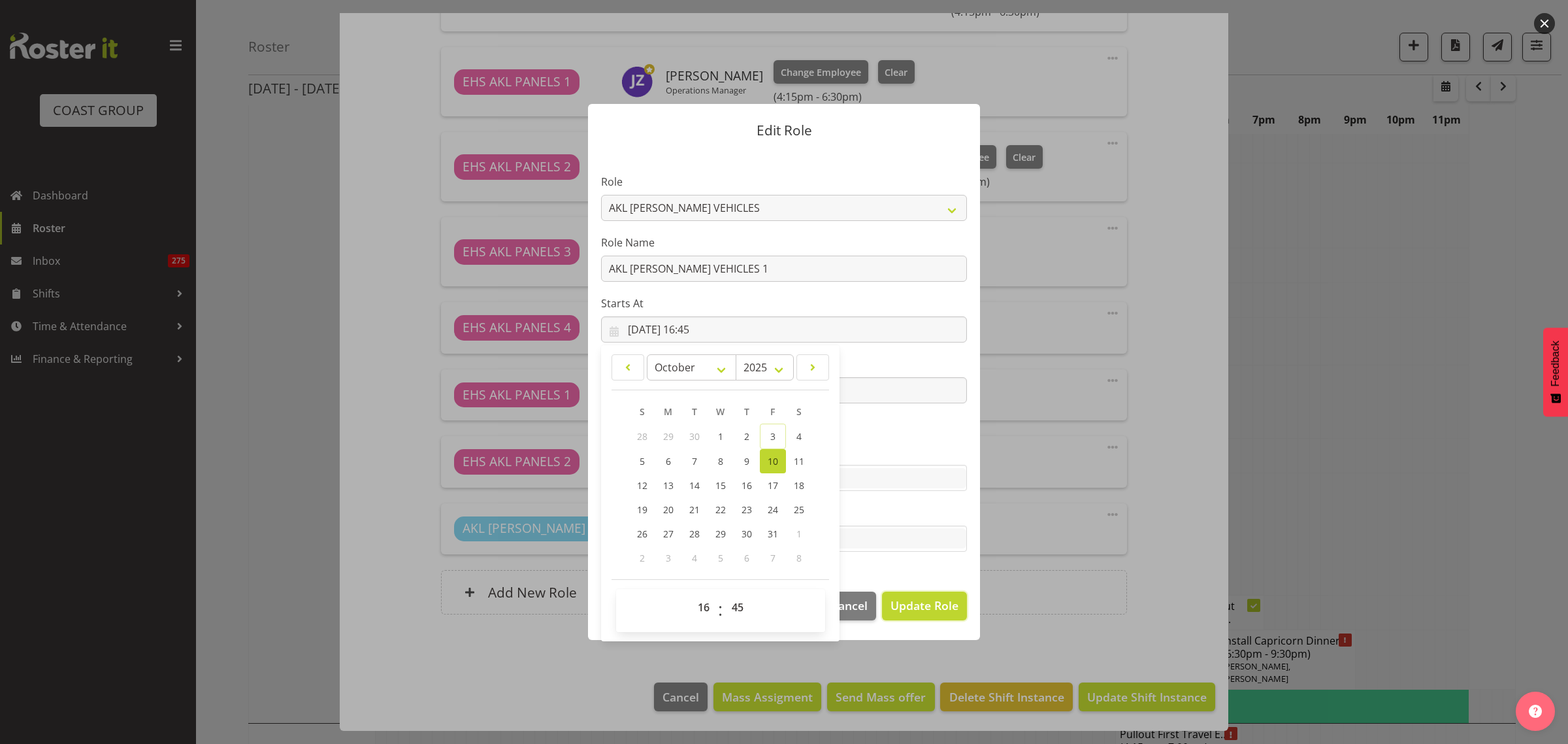
select select
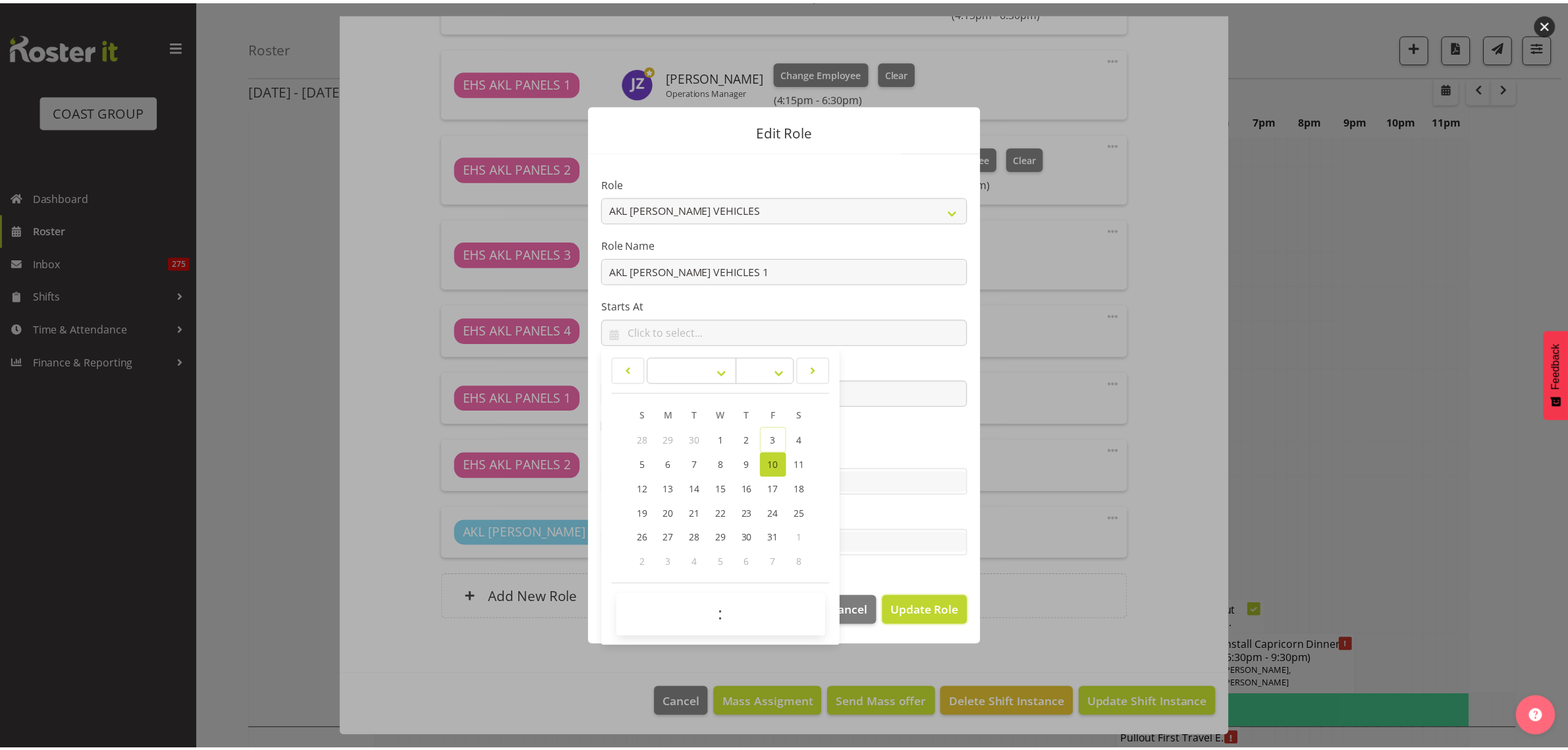
scroll to position [4694, 0]
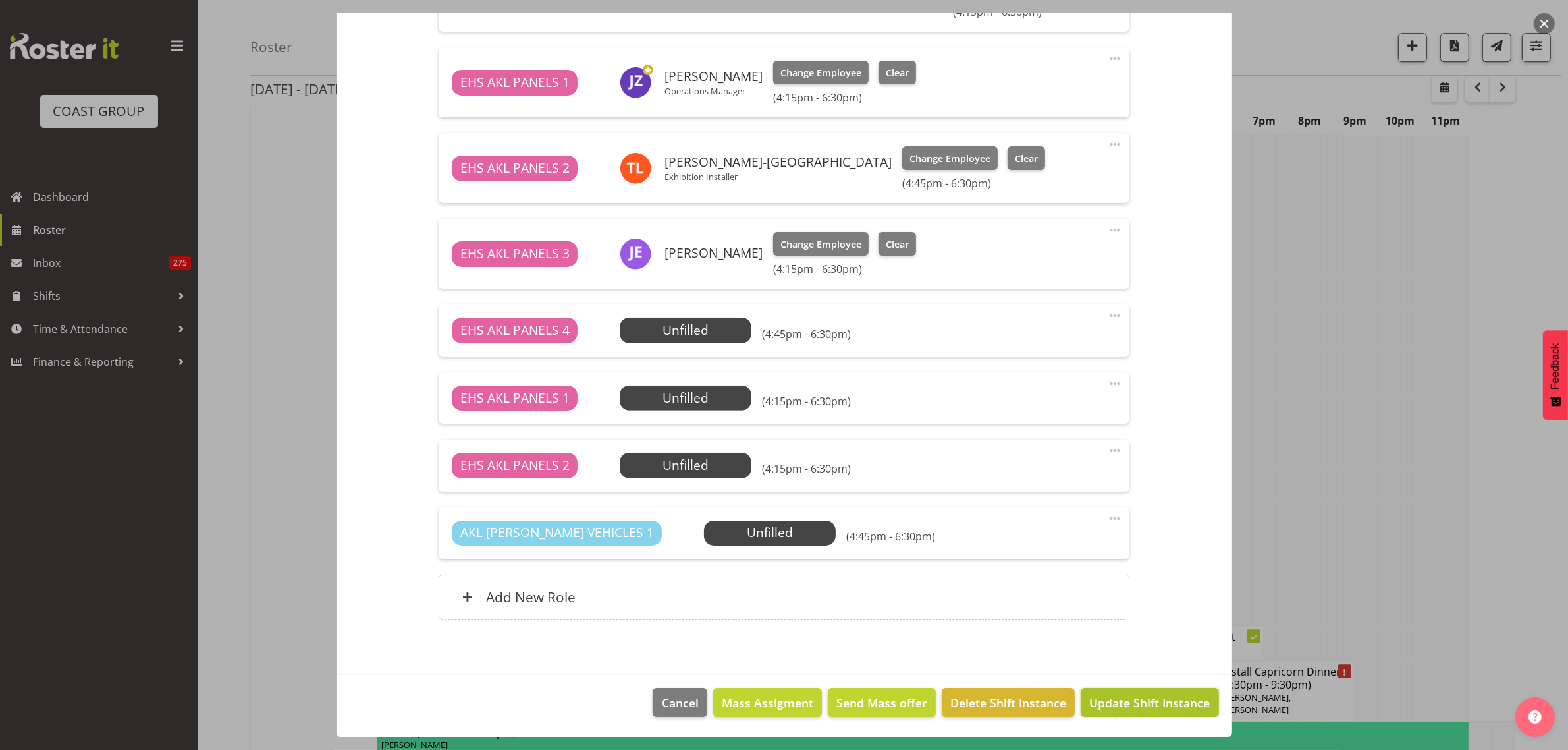
click at [1142, 702] on span "Update Shift Instance" at bounding box center [1150, 702] width 121 height 17
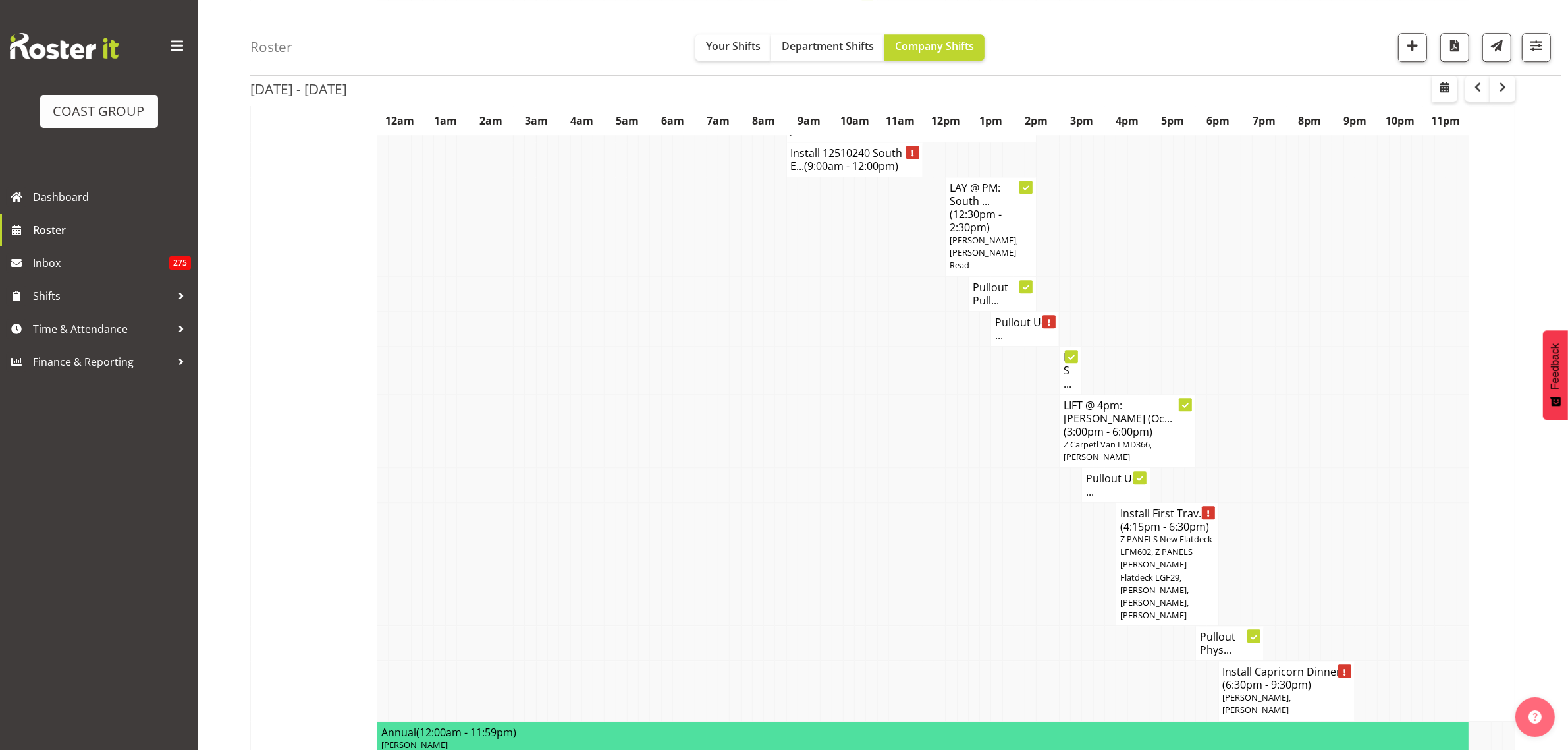
click at [1107, 472] on h4 "Pullout UoA ..." at bounding box center [1116, 485] width 60 height 26
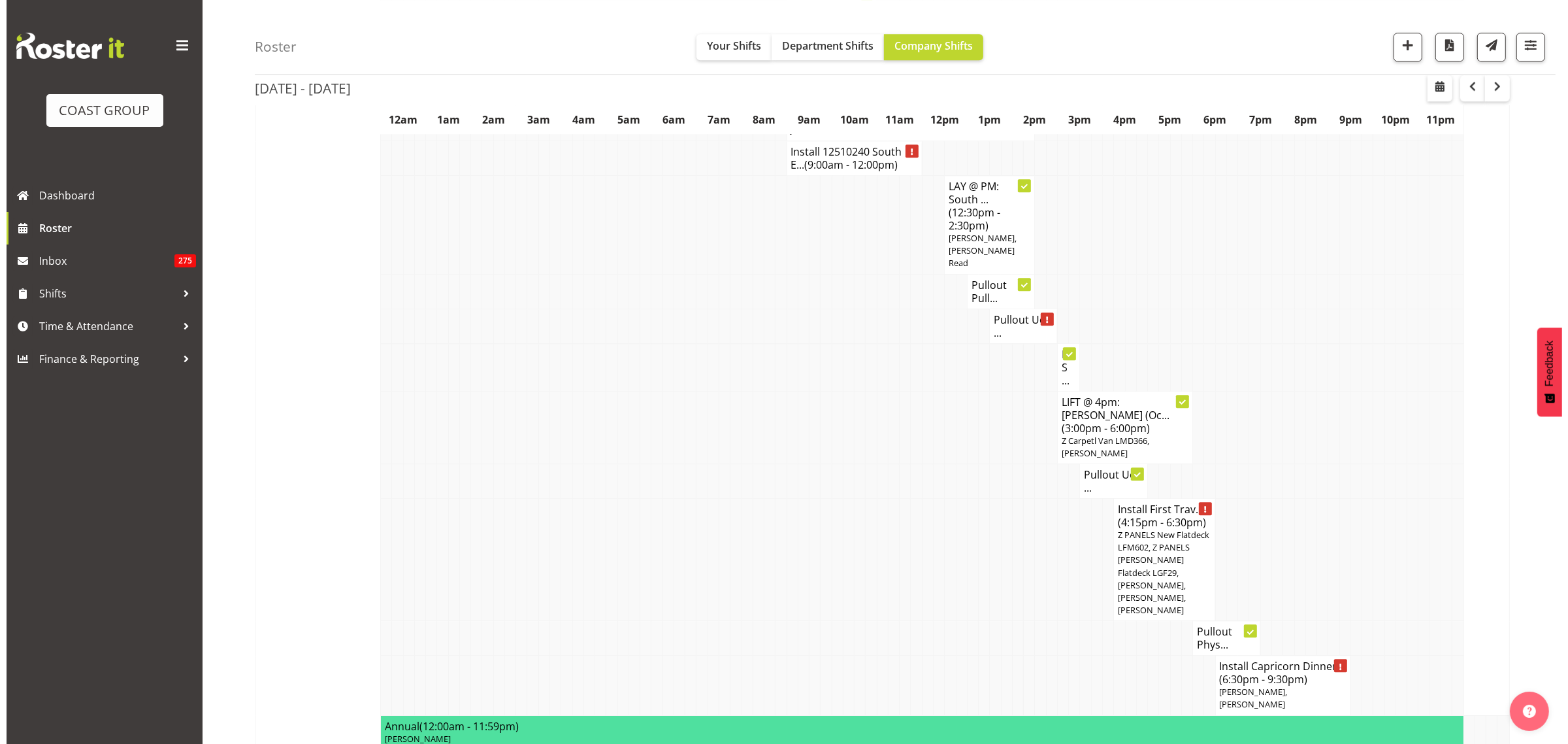
scroll to position [4644, 0]
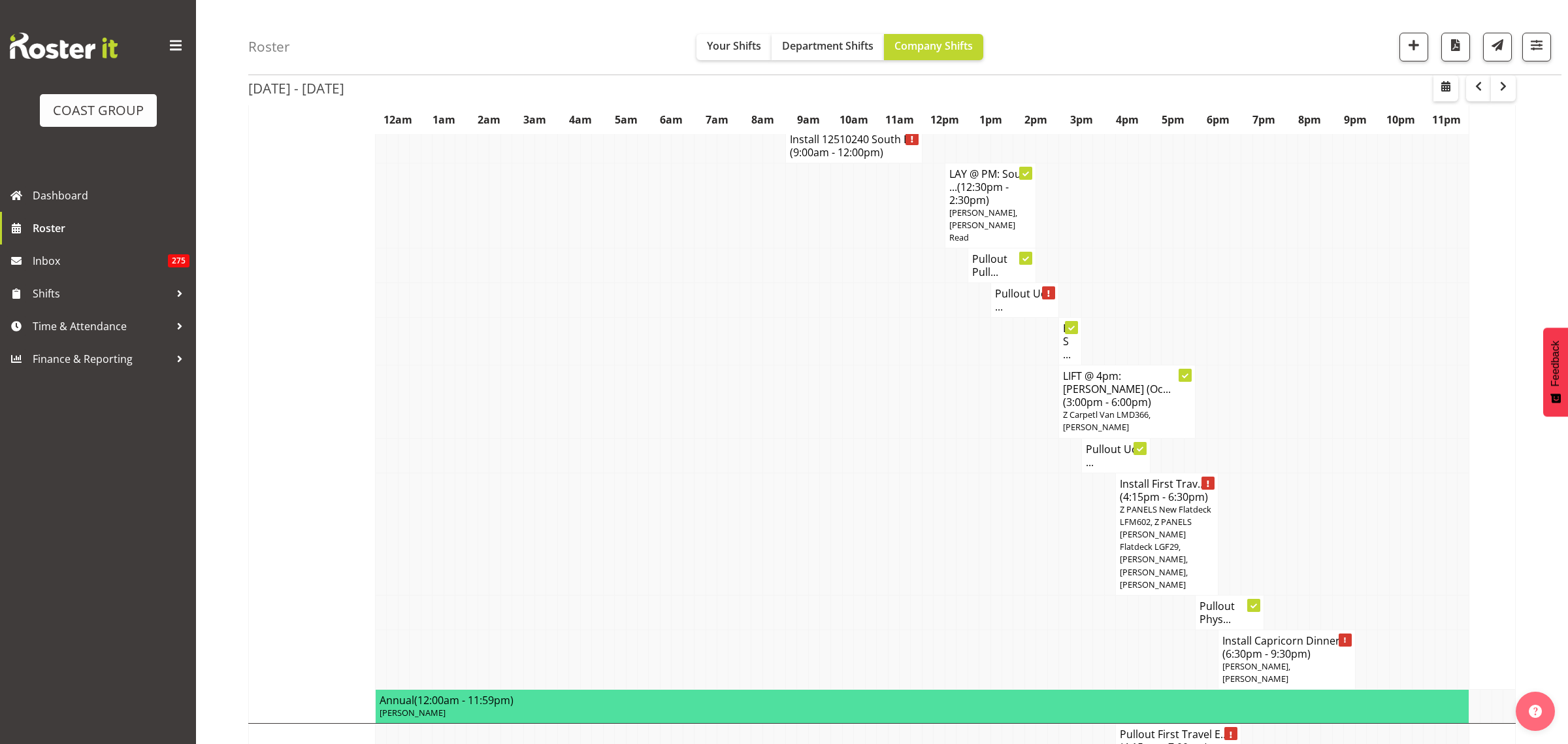
select select
select select "9"
select select "2025"
select select "17"
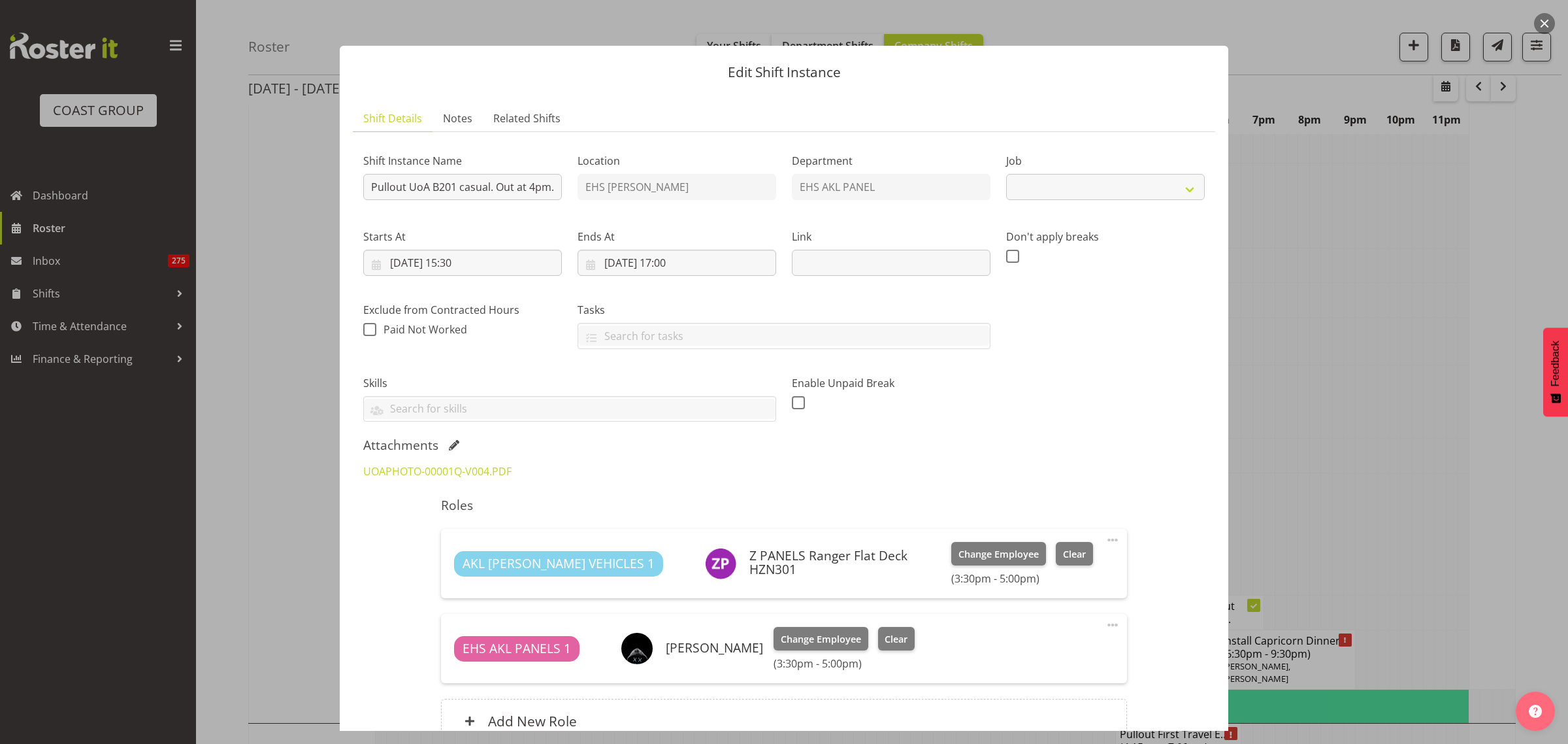
select select "8654"
click at [734, 270] on input "10/10/2025, 17:00" at bounding box center [677, 262] width 199 height 26
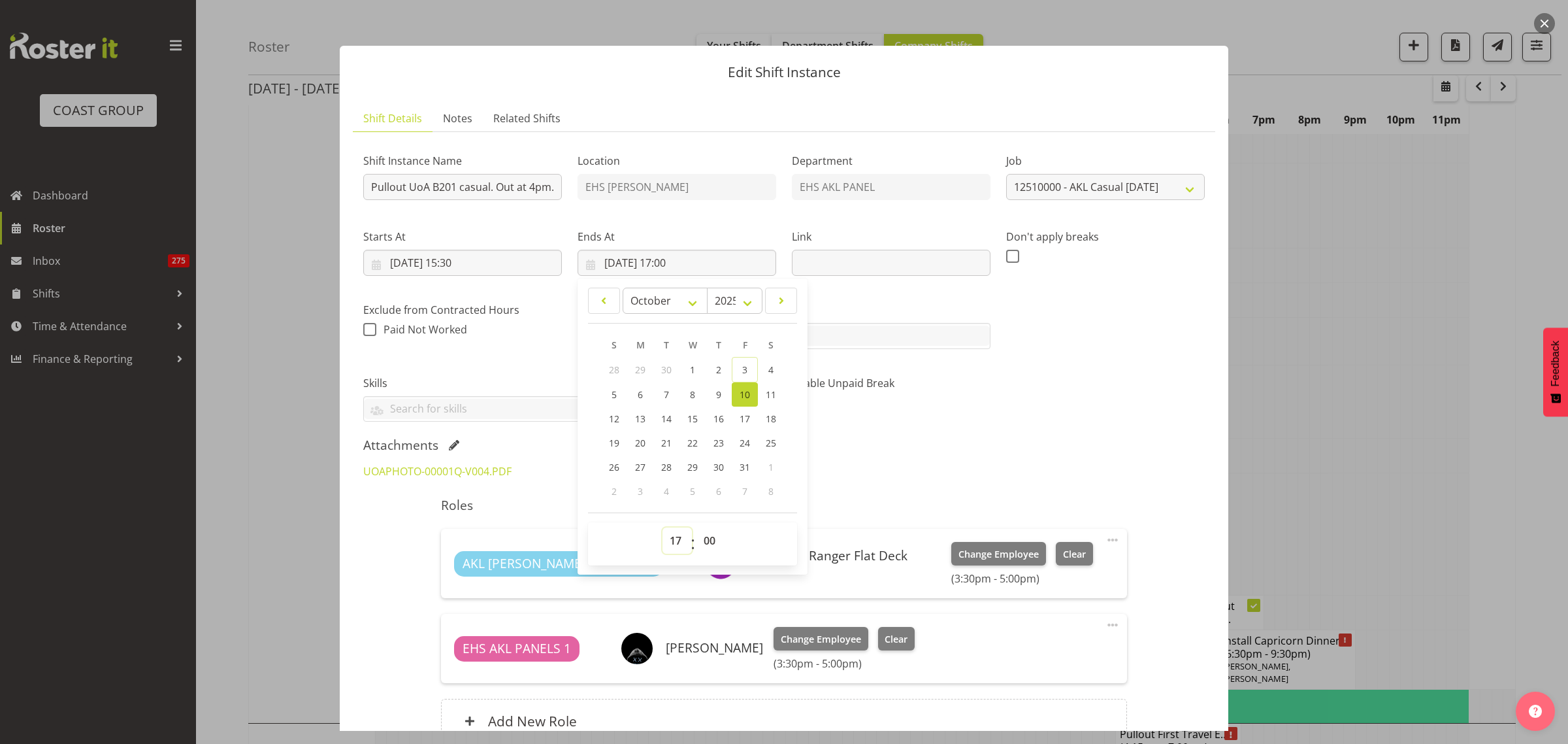
click at [674, 540] on select "00 01 02 03 04 05 06 07 08 09 10 11 12 13 14 15 16 17 18 19 20 21 22 23" at bounding box center [677, 540] width 29 height 26
select select "16"
click at [663, 527] on select "00 01 02 03 04 05 06 07 08 09 10 11 12 13 14 15 16 17 18 19 20 21 22 23" at bounding box center [677, 540] width 29 height 26
type input "10/10/2025, 16:00"
click at [704, 536] on select "00 01 02 03 04 05 06 07 08 09 10 11 12 13 14 15 16 17 18 19 20 21 22 23 24 25 2…" at bounding box center [711, 540] width 29 height 26
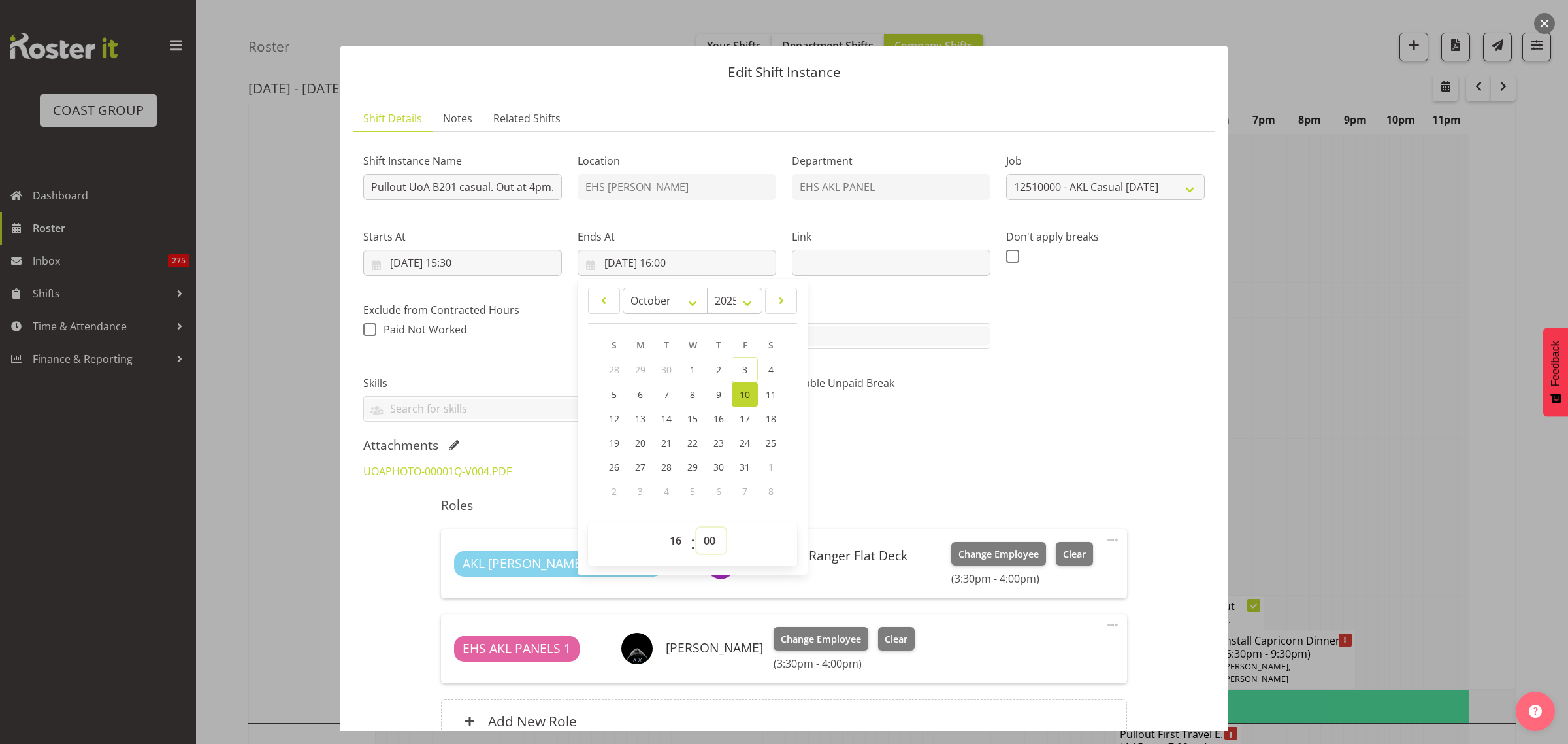
select select "45"
click at [697, 527] on select "00 01 02 03 04 05 06 07 08 09 10 11 12 13 14 15 16 17 18 19 20 21 22 23 24 25 2…" at bounding box center [711, 540] width 29 height 26
type input "10/10/2025, 16:45"
click at [980, 434] on div "Shift Instance Name Pullout UoA B201 casual. Out at 4pm. Location EHS RYMER Dep…" at bounding box center [784, 451] width 841 height 617
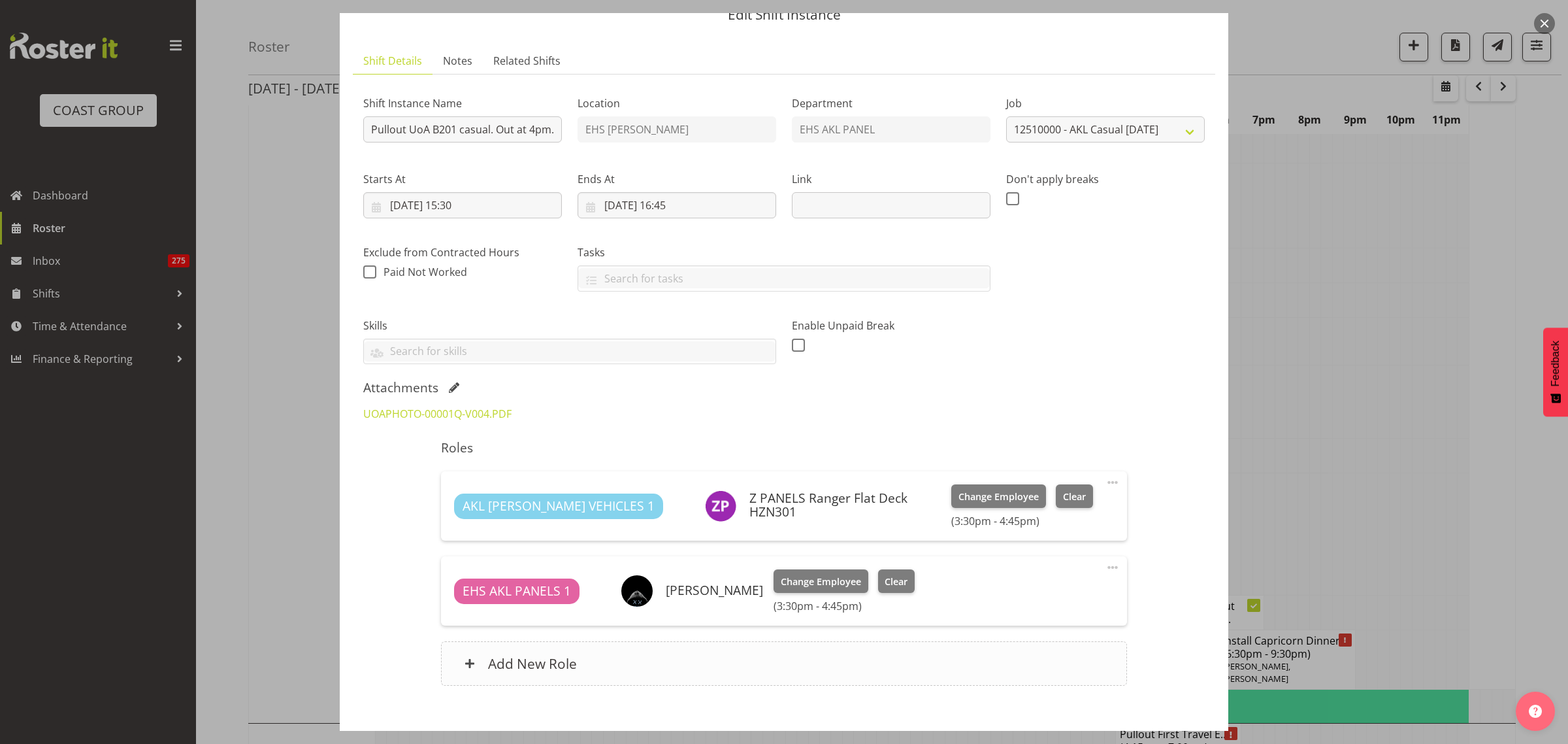
scroll to position [130, 0]
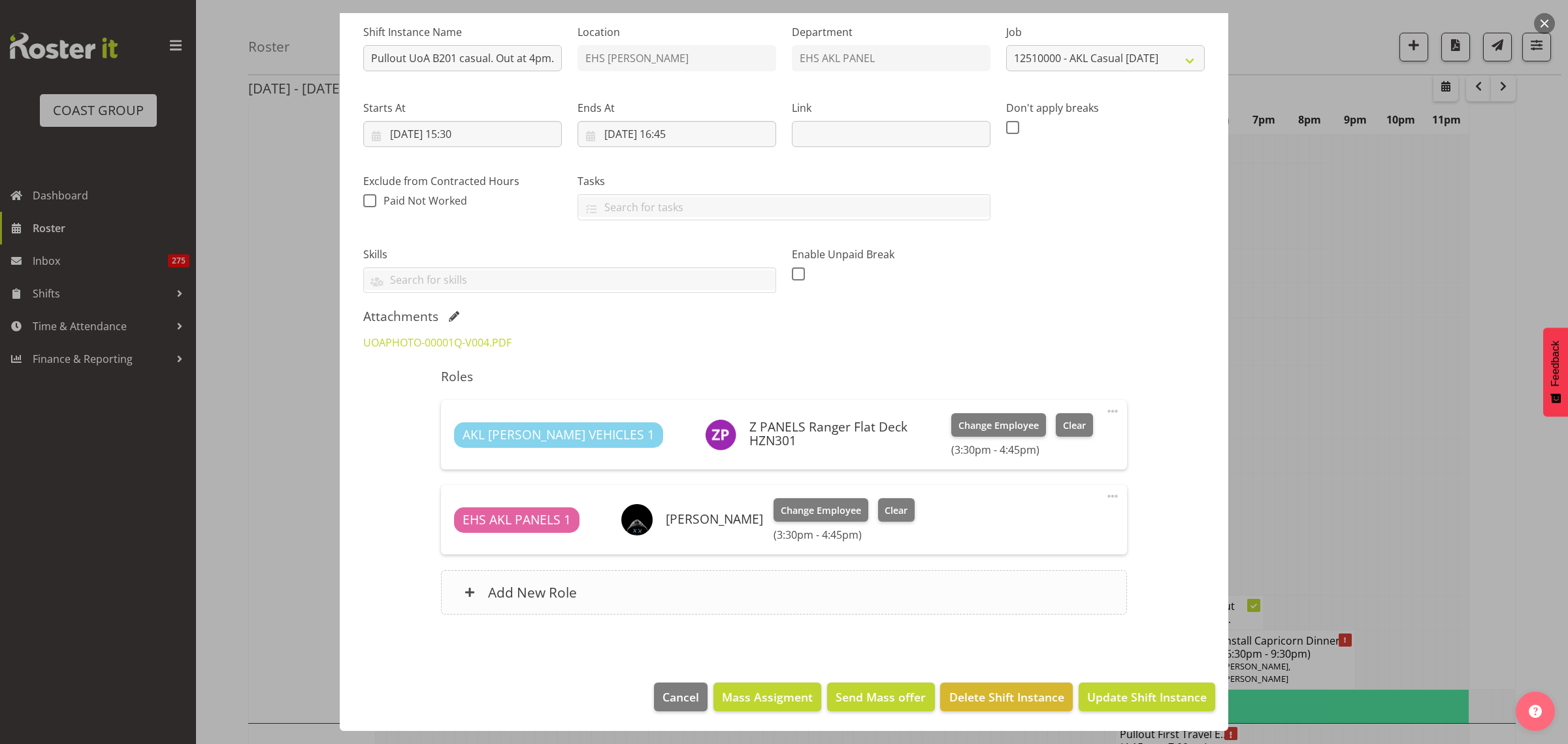
click at [832, 600] on div "Add New Role" at bounding box center [783, 592] width 685 height 45
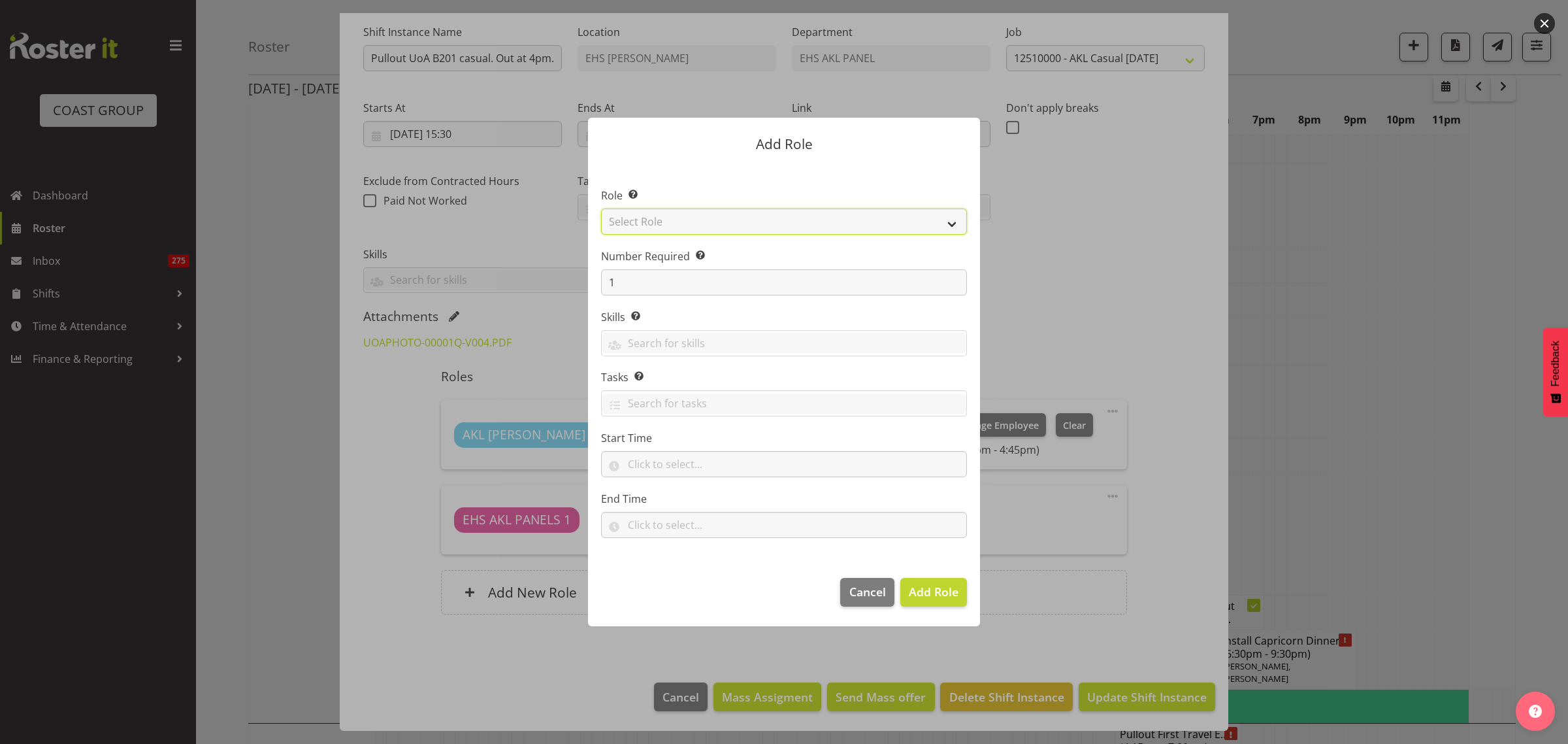
click at [949, 224] on select "Select Role ACCOUNT MANAGER ACCOUNT MANAGER DW ACCOUNTS AKL DIANNA VEHICLES AKL…" at bounding box center [784, 221] width 366 height 26
select select "188"
click at [601, 209] on select "Select Role ACCOUNT MANAGER ACCOUNT MANAGER DW ACCOUNTS AKL DIANNA VEHICLES AKL…" at bounding box center [784, 221] width 366 height 26
click at [929, 598] on span "Add Role" at bounding box center [933, 592] width 50 height 16
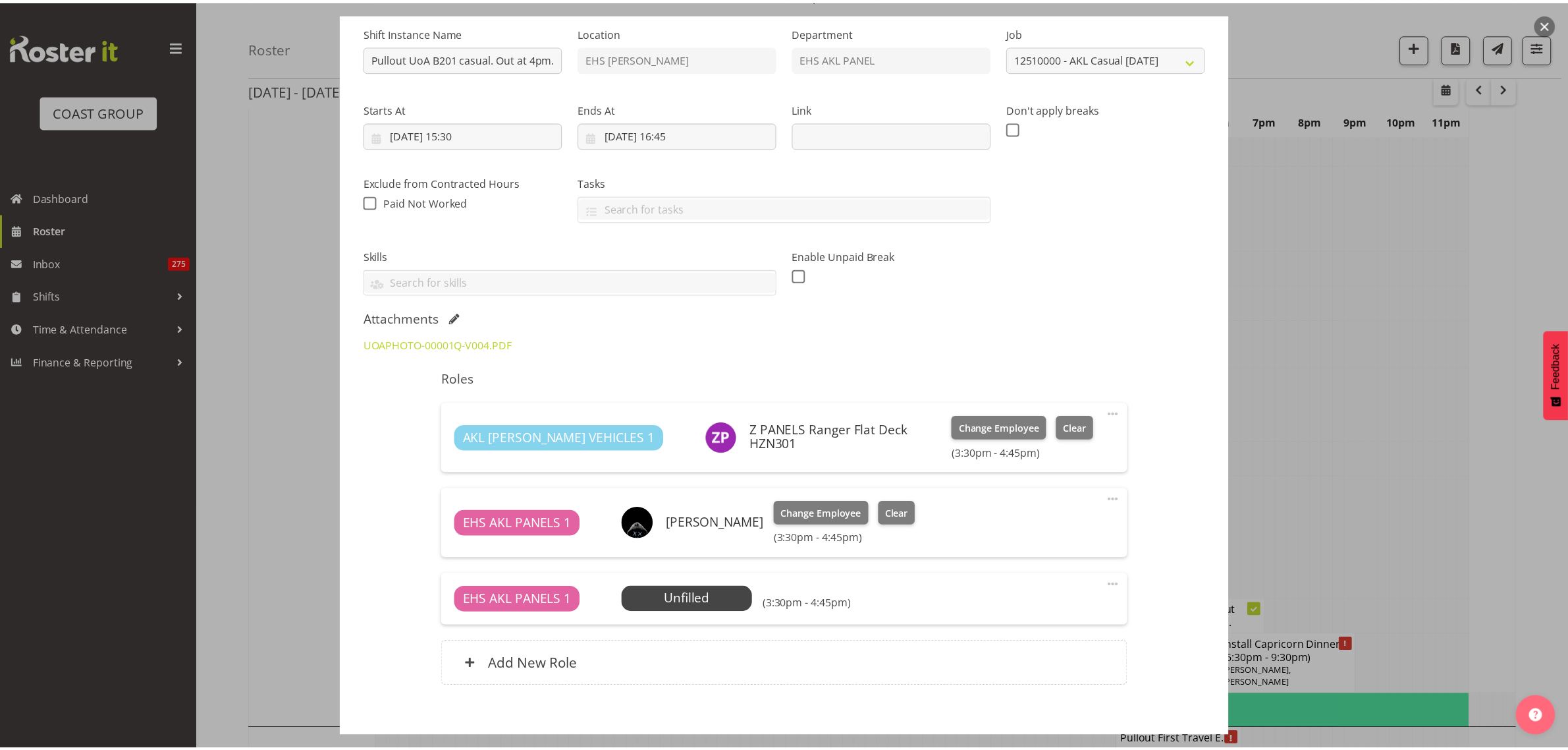
scroll to position [4694, 0]
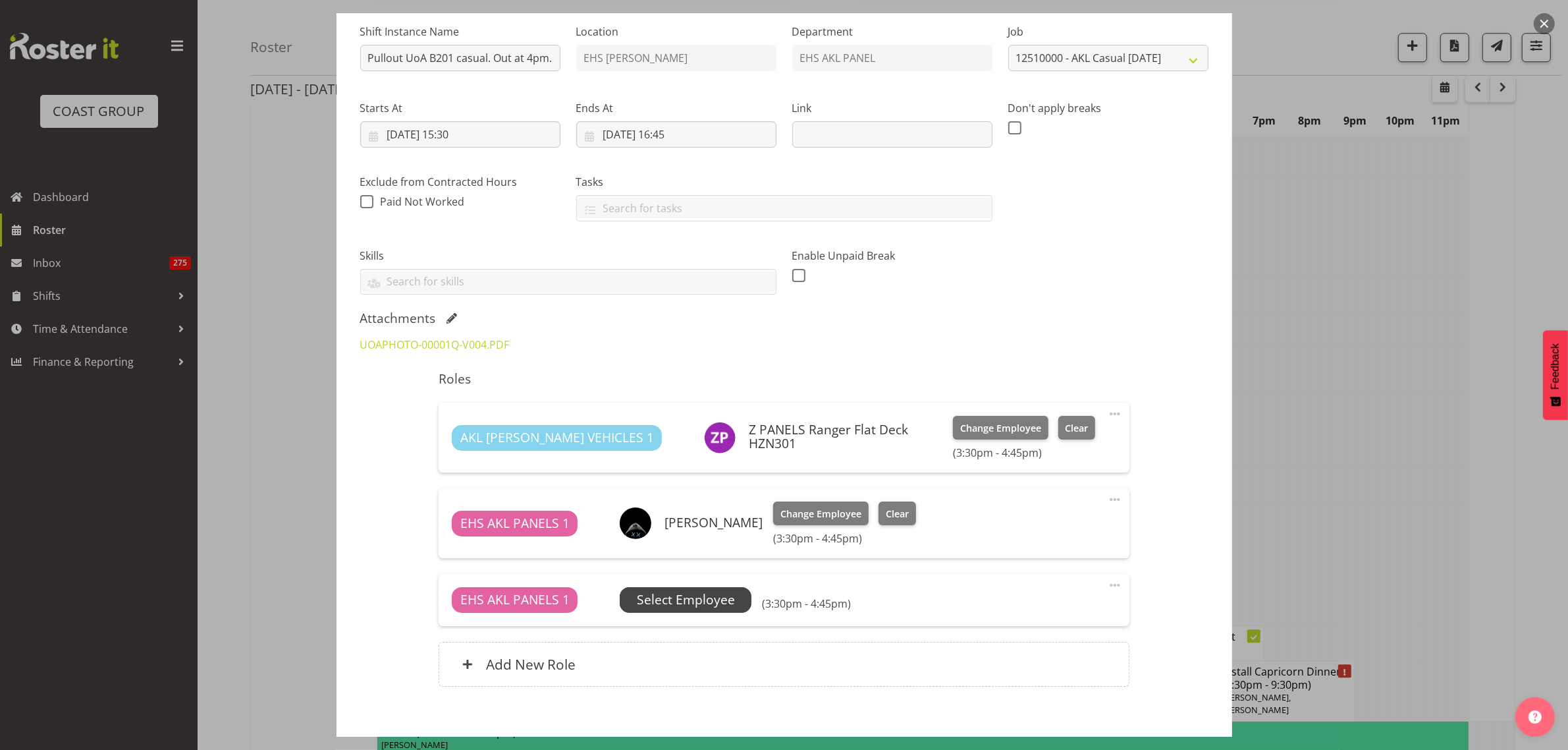
click at [702, 595] on span "Select Employee" at bounding box center [685, 600] width 98 height 19
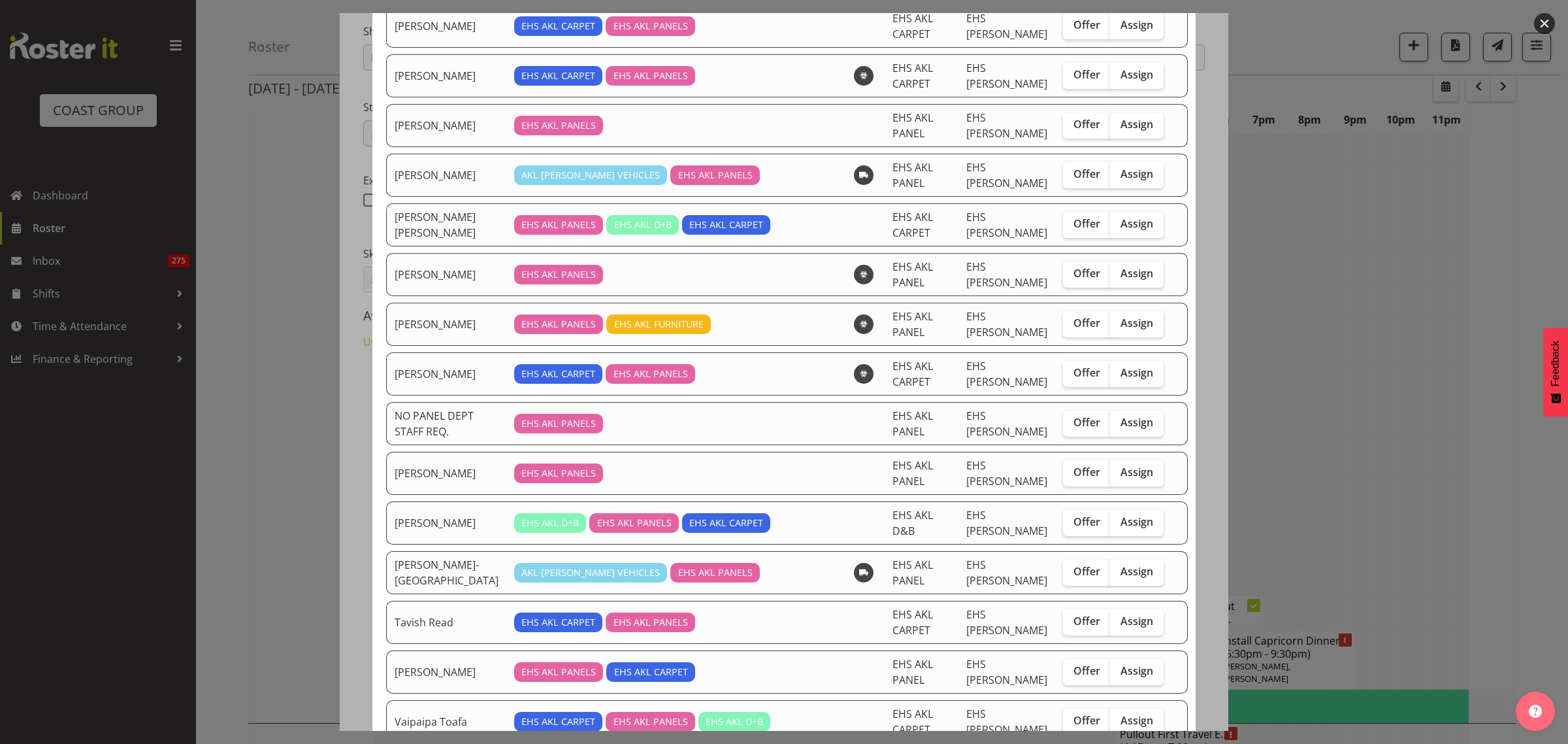
scroll to position [817, 0]
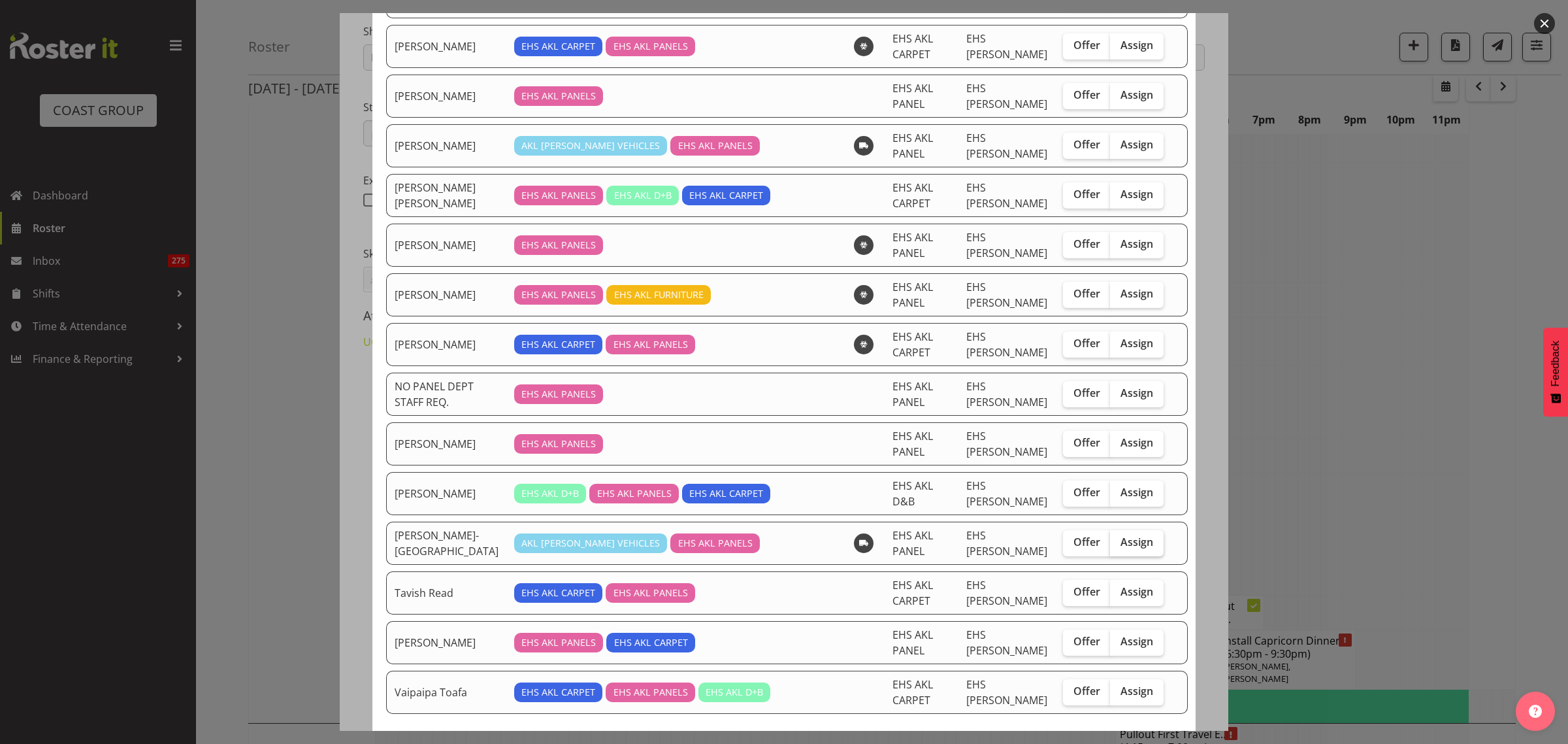
click at [1125, 549] on span "Assign" at bounding box center [1137, 542] width 33 height 13
click at [1119, 547] on input "Assign" at bounding box center [1114, 542] width 9 height 9
checkbox input "true"
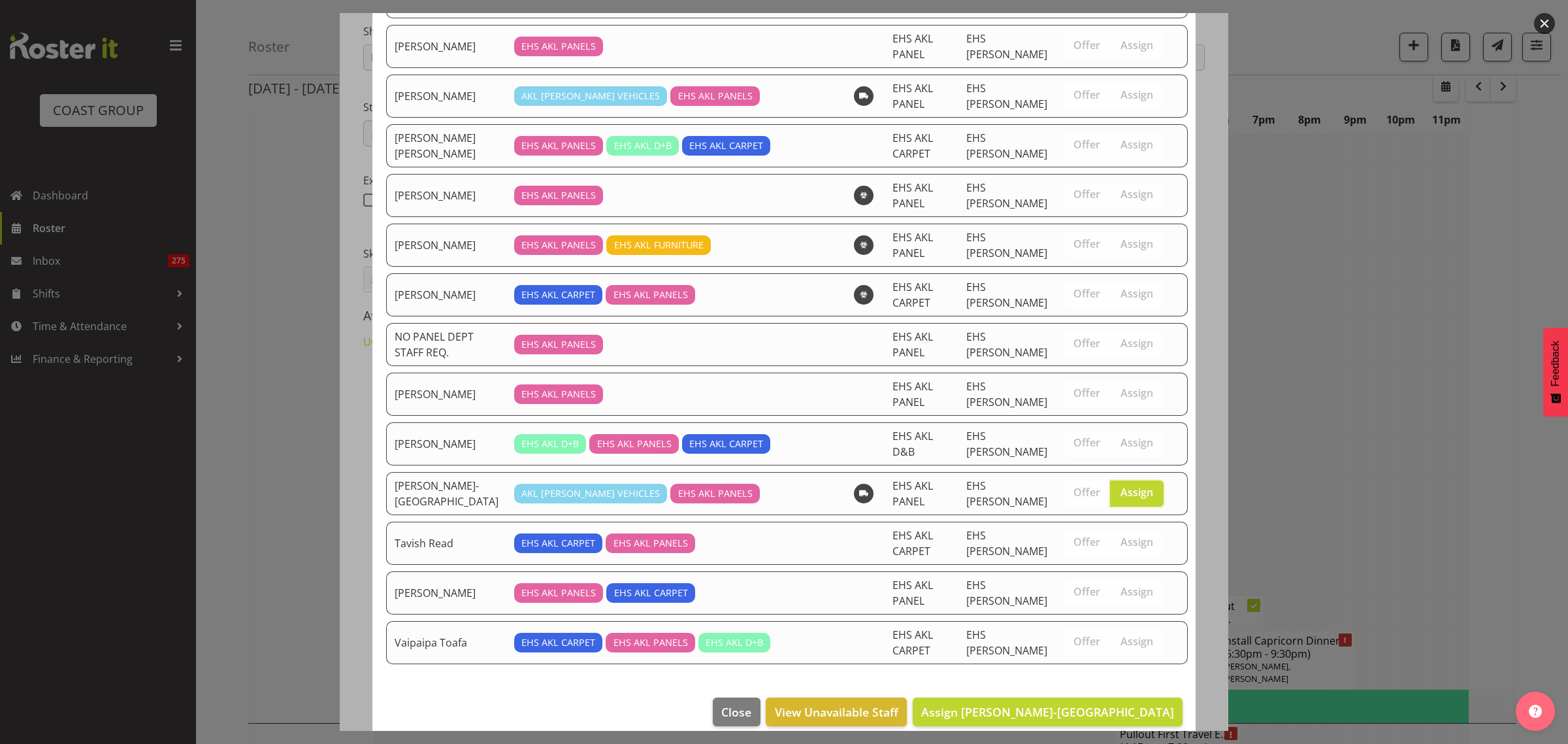
scroll to position [890, 0]
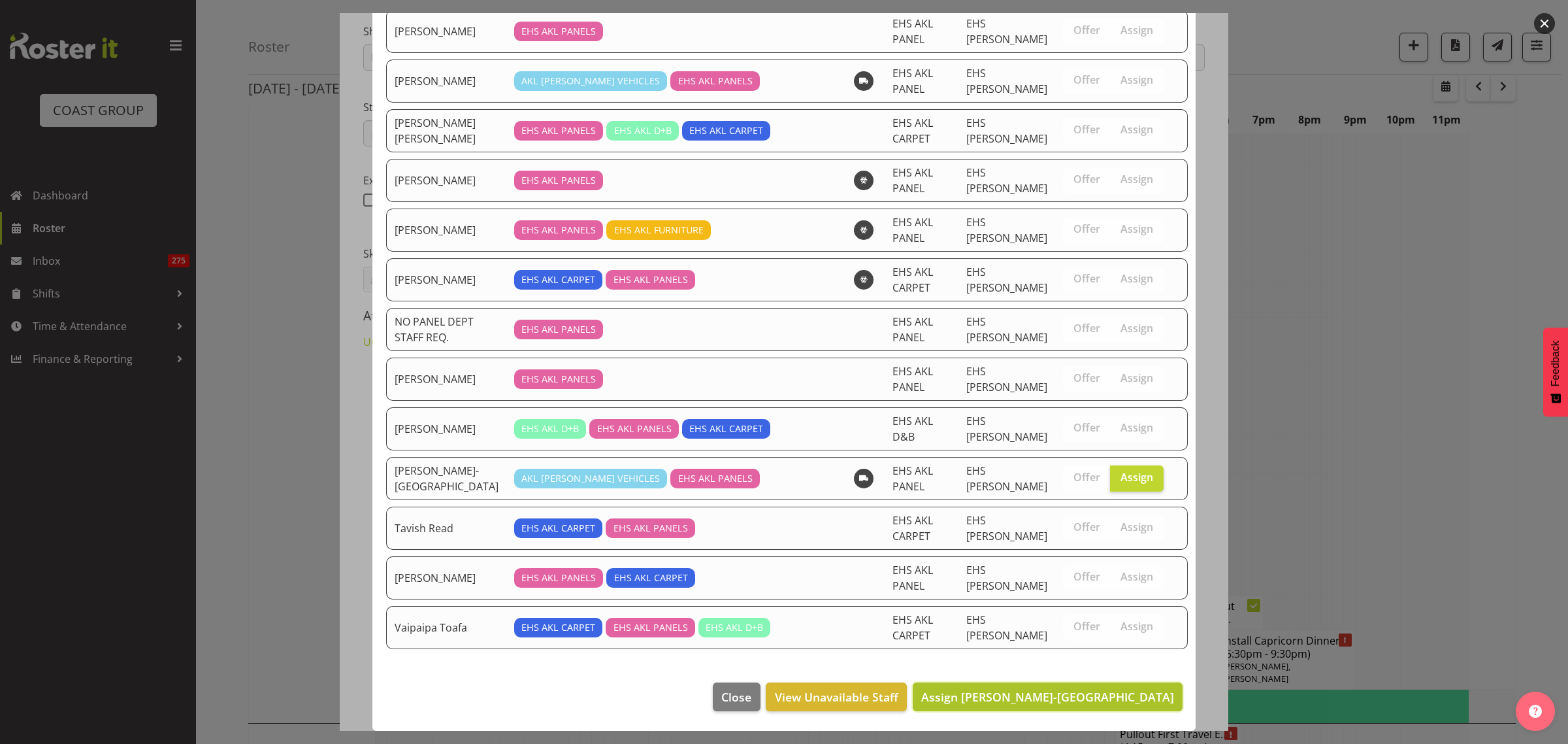
click at [1069, 697] on span "Assign Takaria Leleimua-Kamira" at bounding box center [1048, 697] width 253 height 16
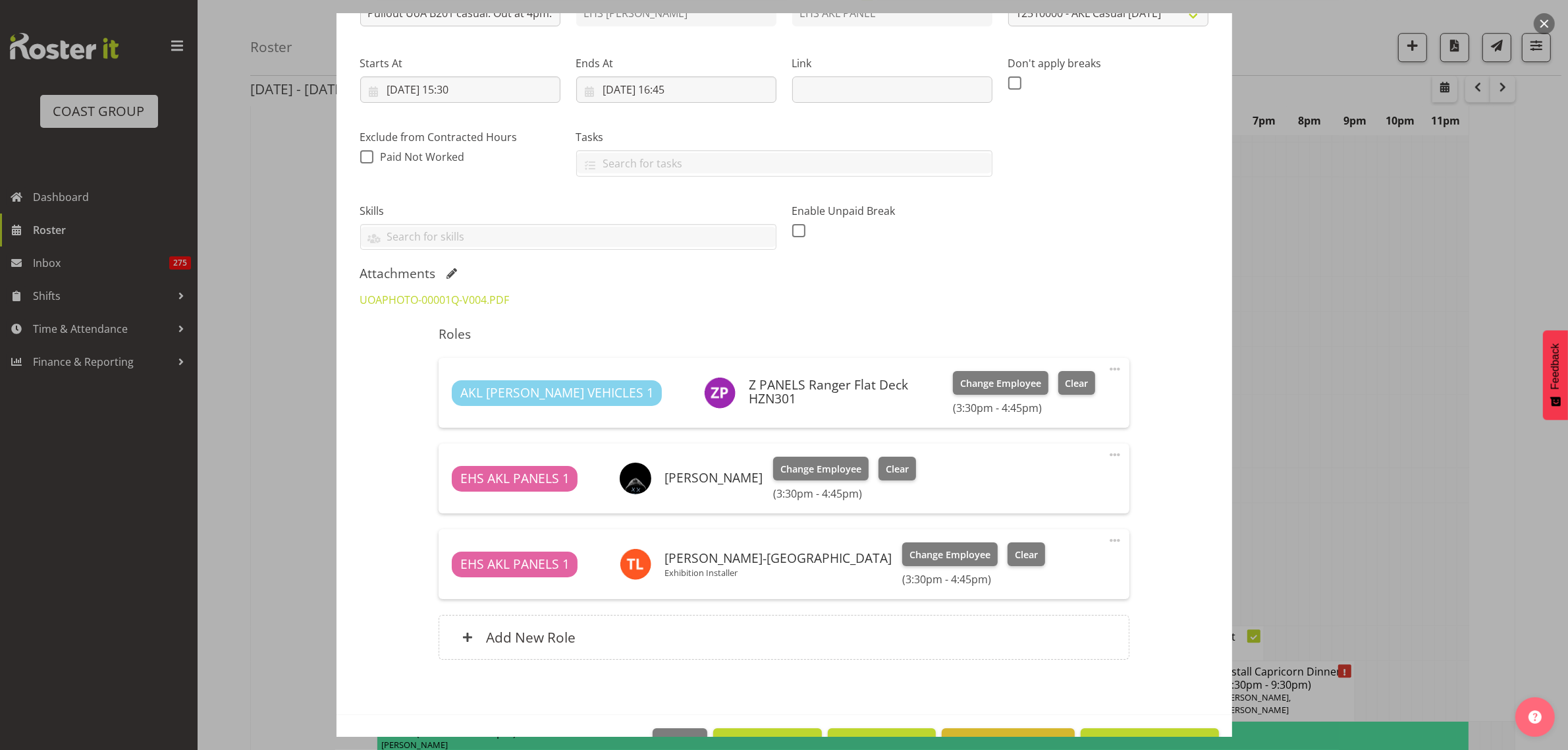
scroll to position [216, 0]
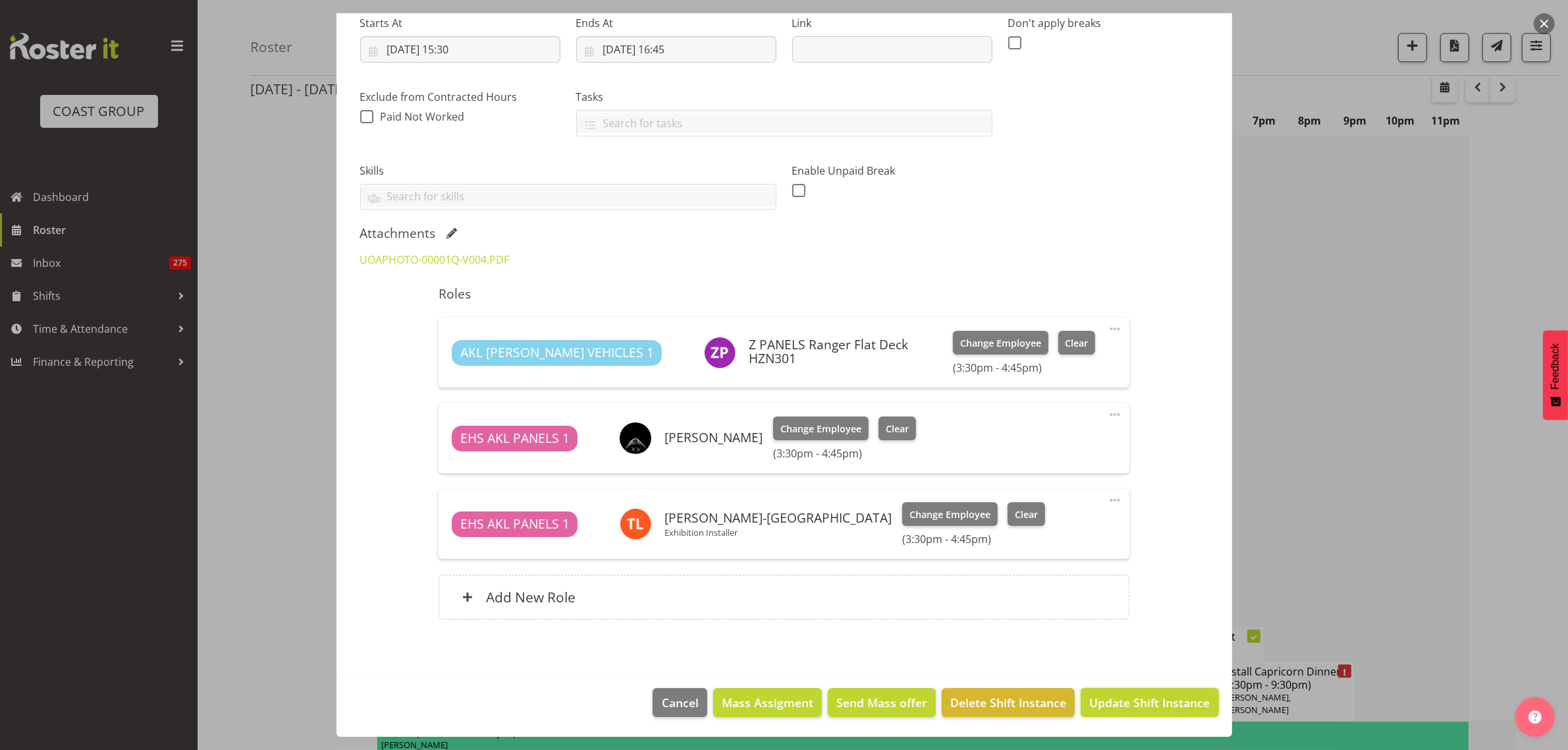
click at [1125, 702] on span "Update Shift Instance" at bounding box center [1150, 702] width 121 height 17
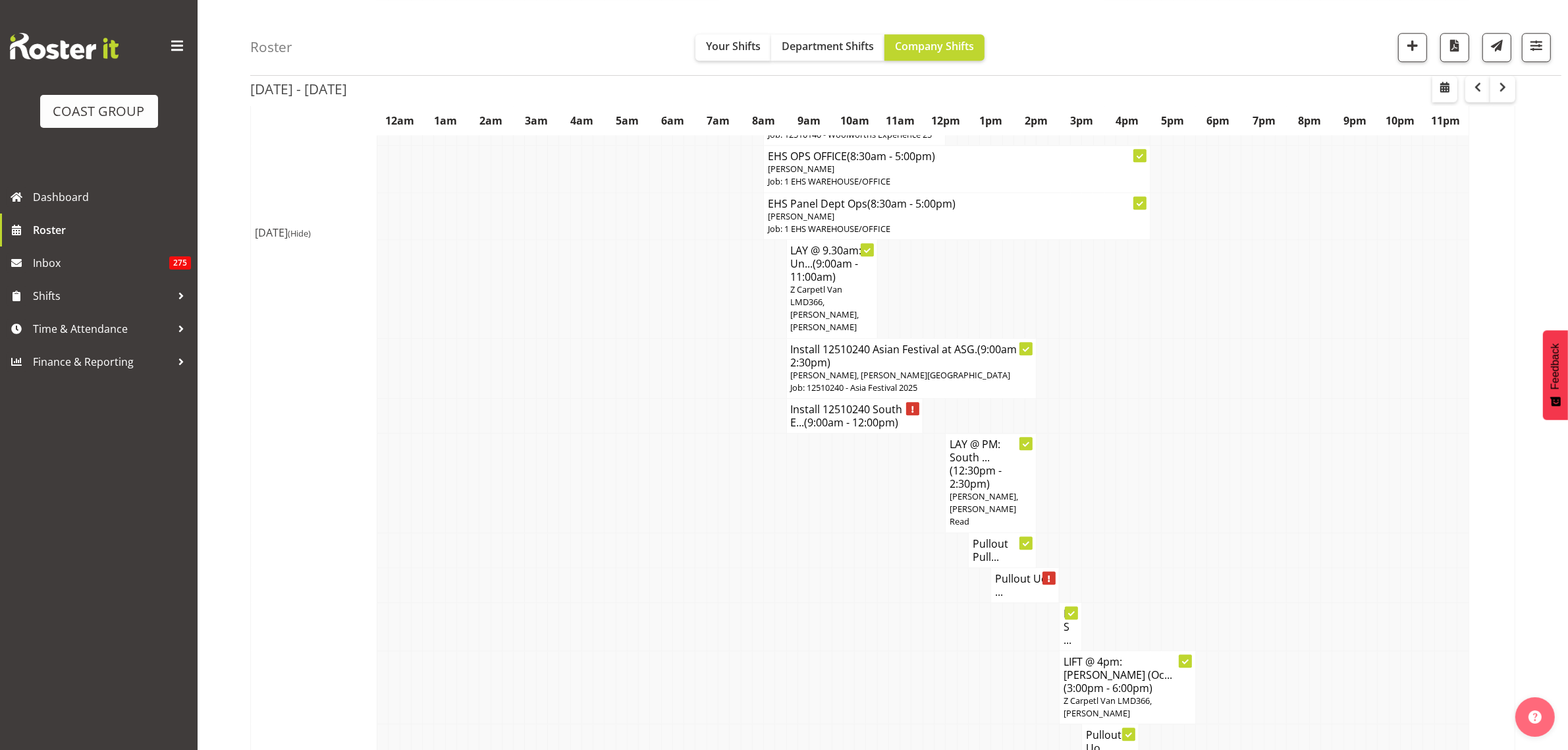
scroll to position [4694, 0]
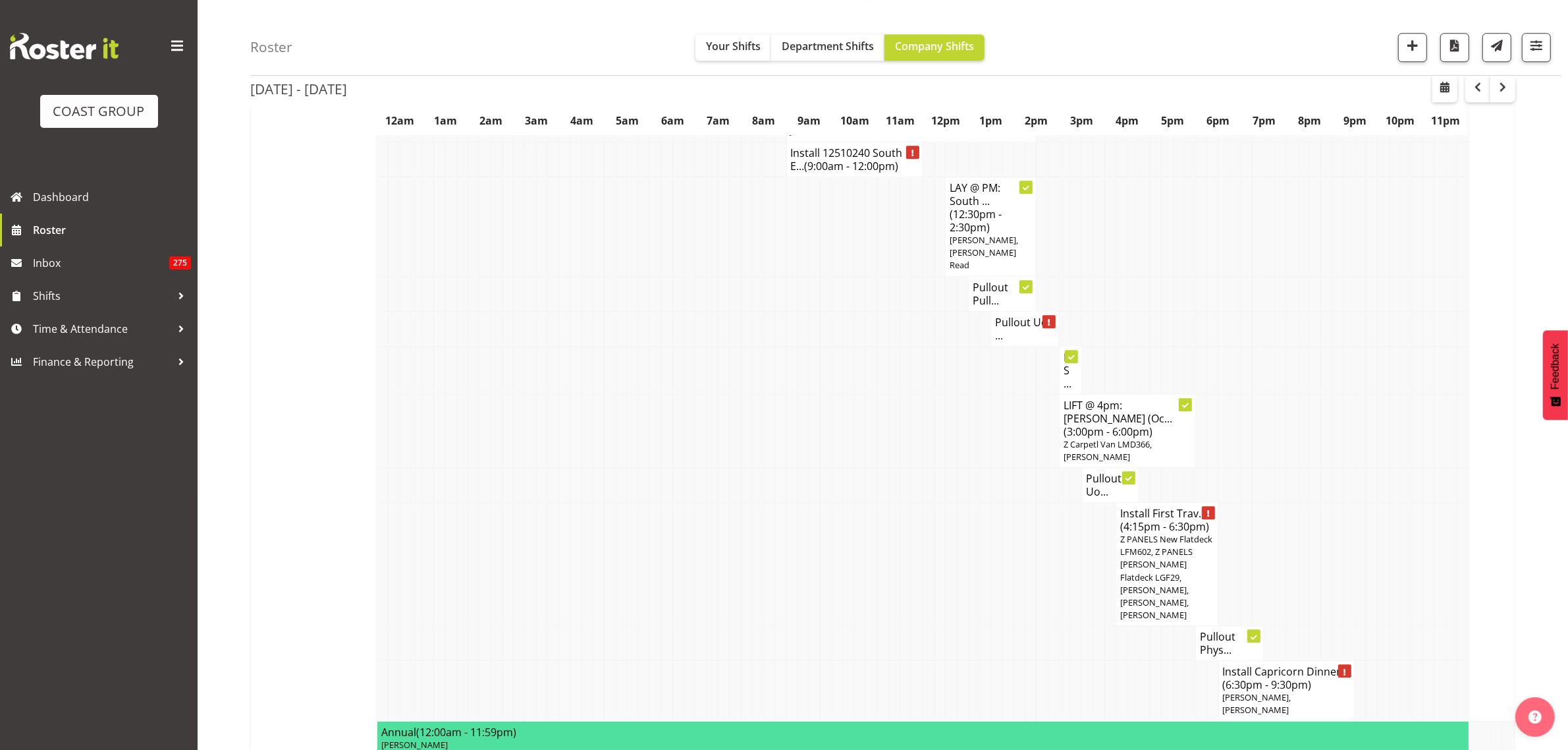
click at [1149, 533] on span "Z PANELS New Flatdeck LFM602, Z PANELS Mitsy Flatdeck LGF29, Jeremy Zhu, Takari…" at bounding box center [1167, 576] width 92 height 88
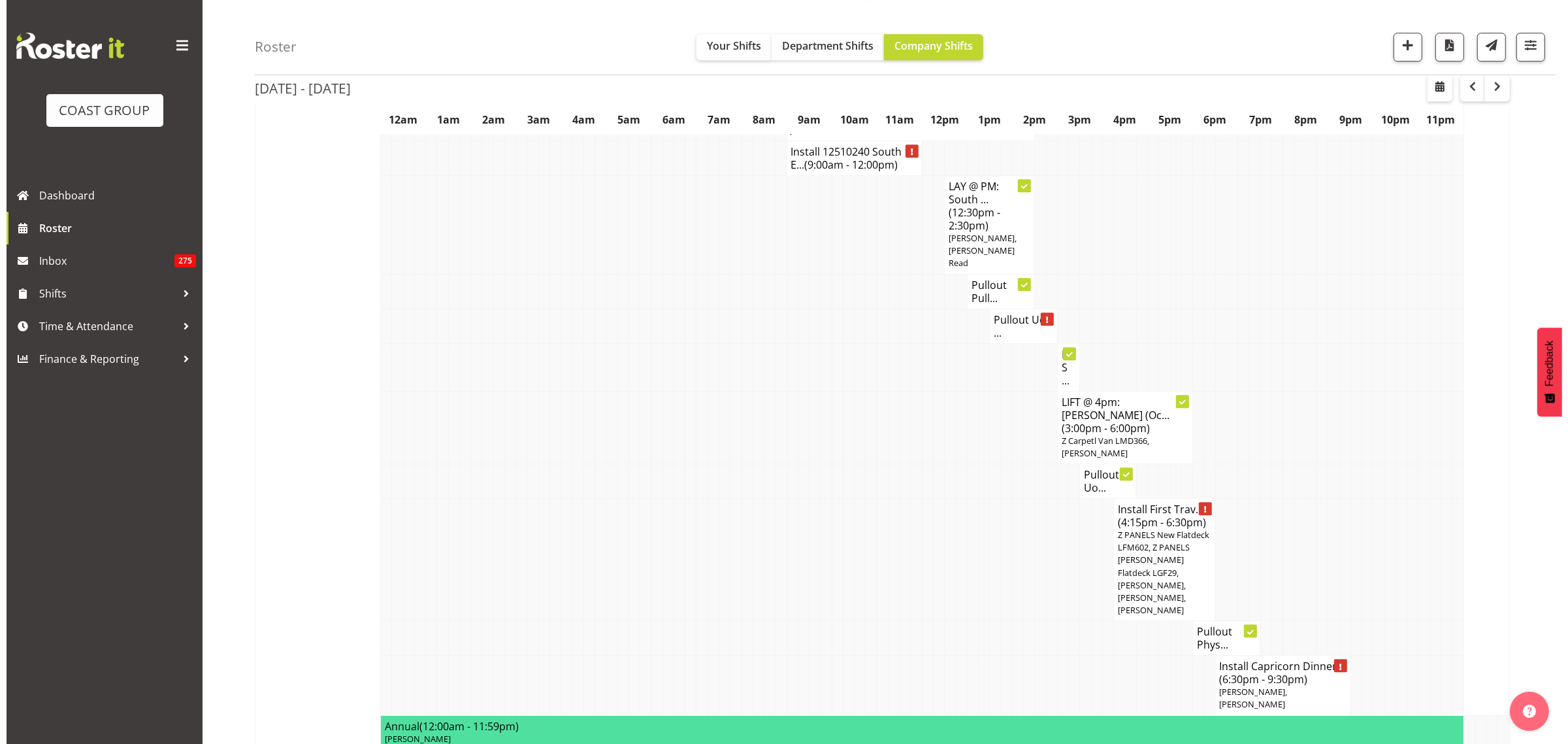
scroll to position [4644, 0]
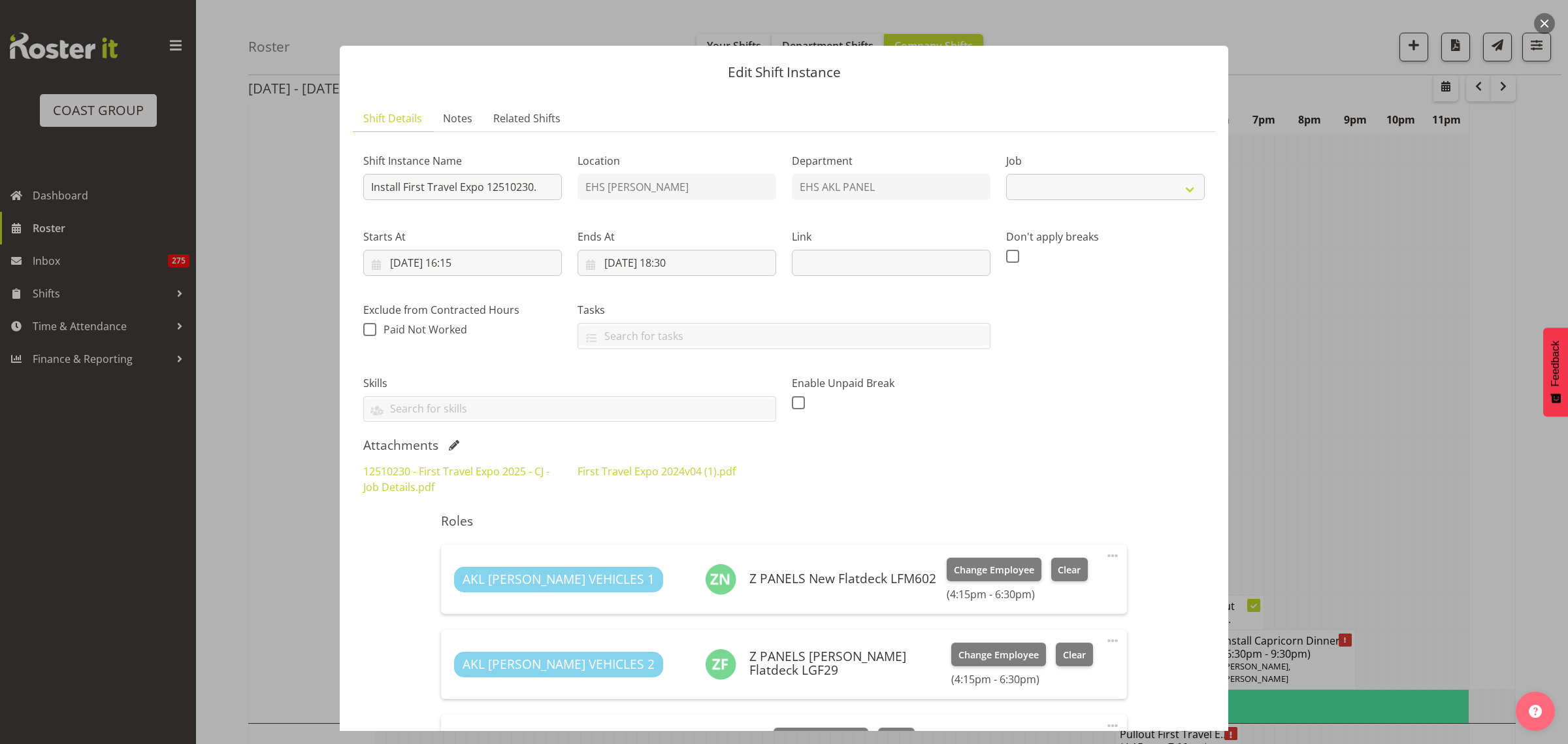
select select "10651"
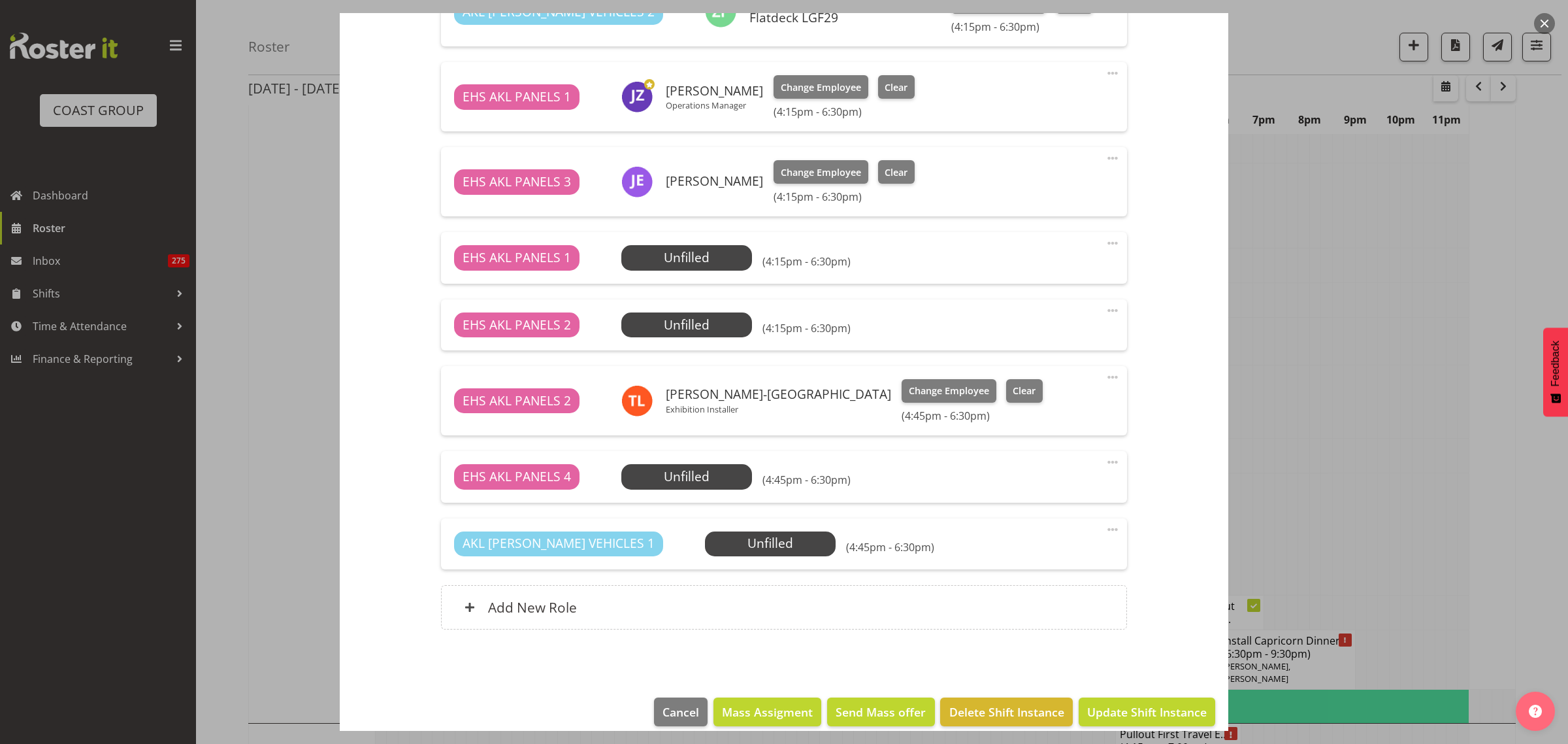
scroll to position [668, 0]
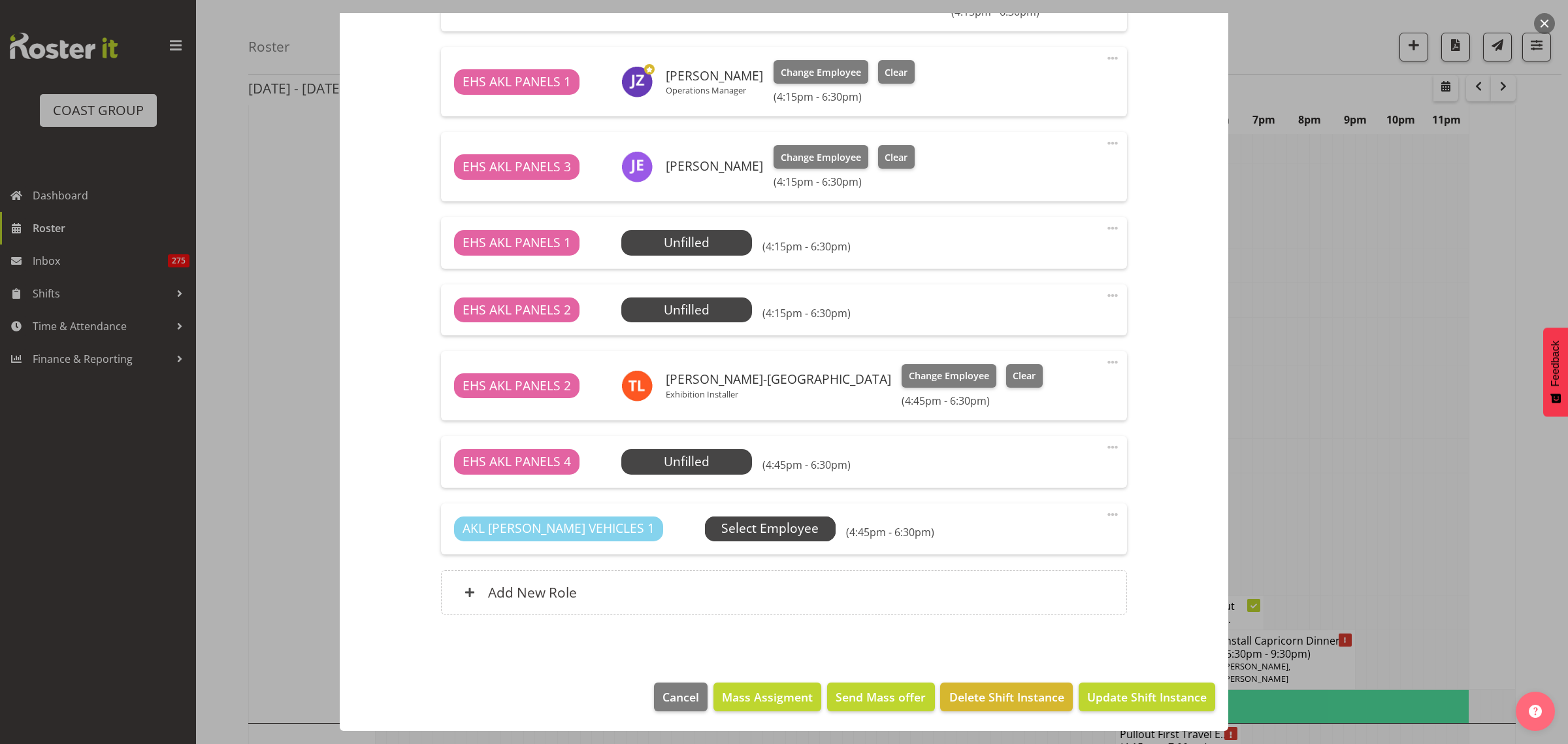
click at [736, 529] on span "Select Employee" at bounding box center [770, 528] width 97 height 19
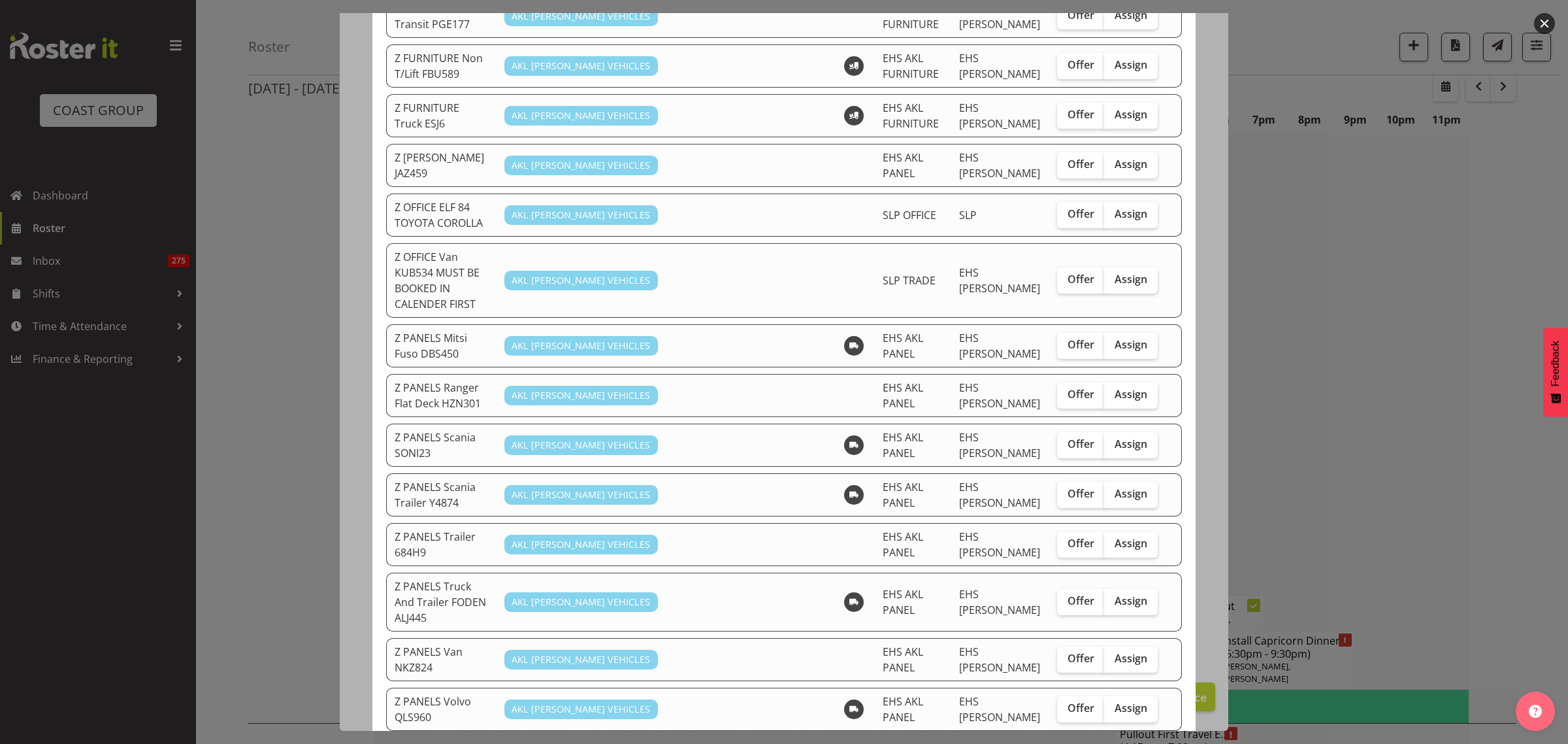
scroll to position [654, 0]
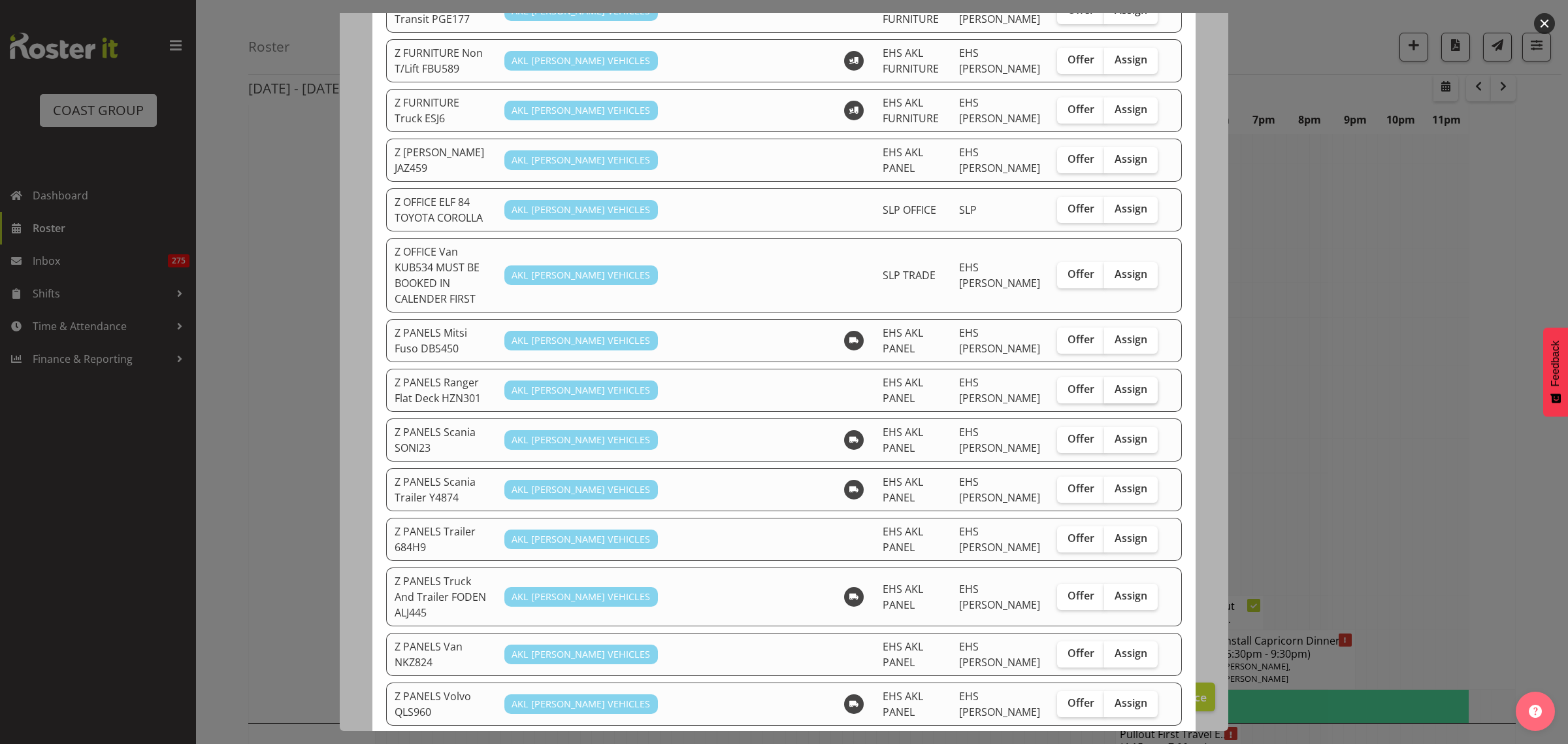
click at [1119, 382] on span "Assign" at bounding box center [1131, 389] width 33 height 13
click at [1113, 385] on input "Assign" at bounding box center [1108, 389] width 9 height 9
checkbox input "true"
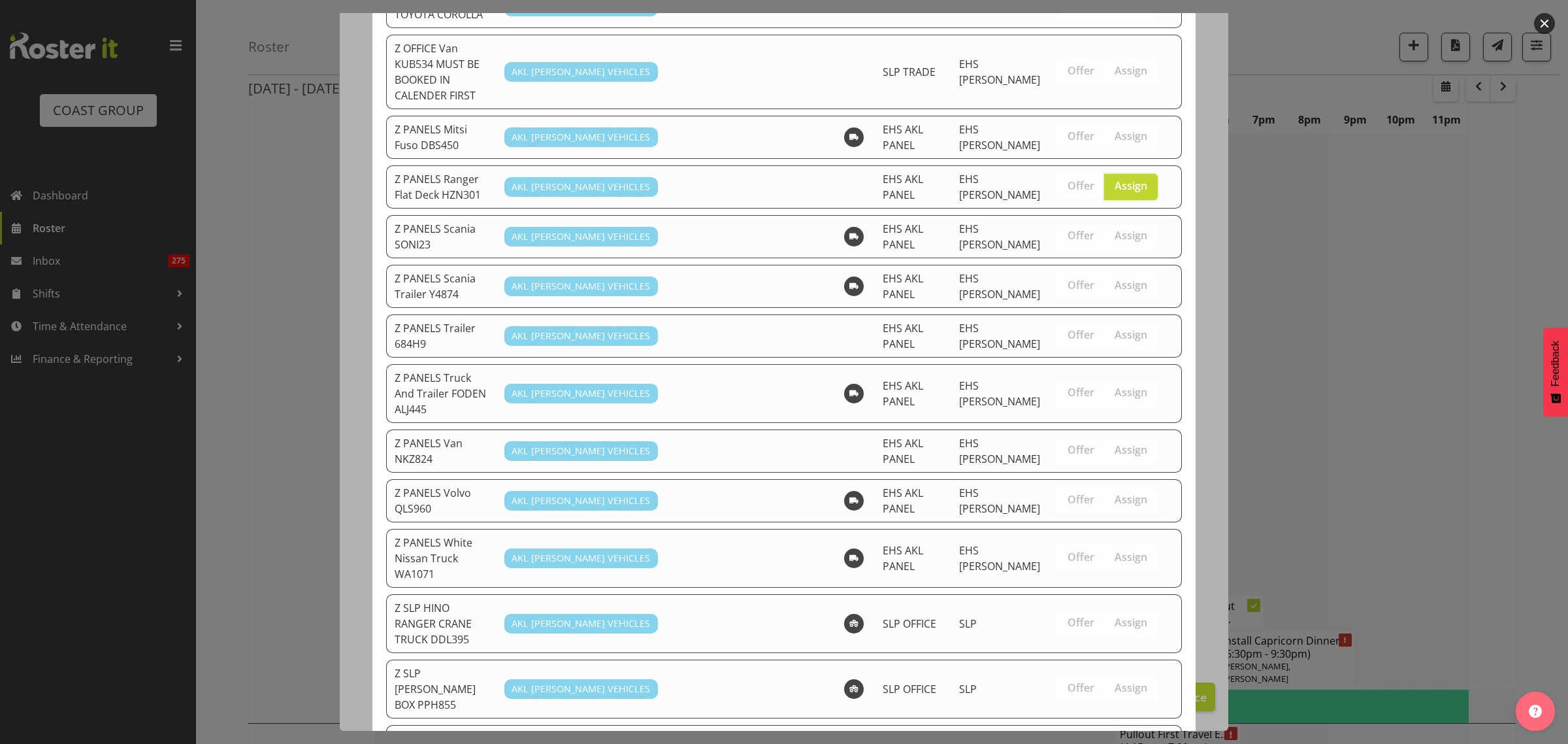
scroll to position [978, 0]
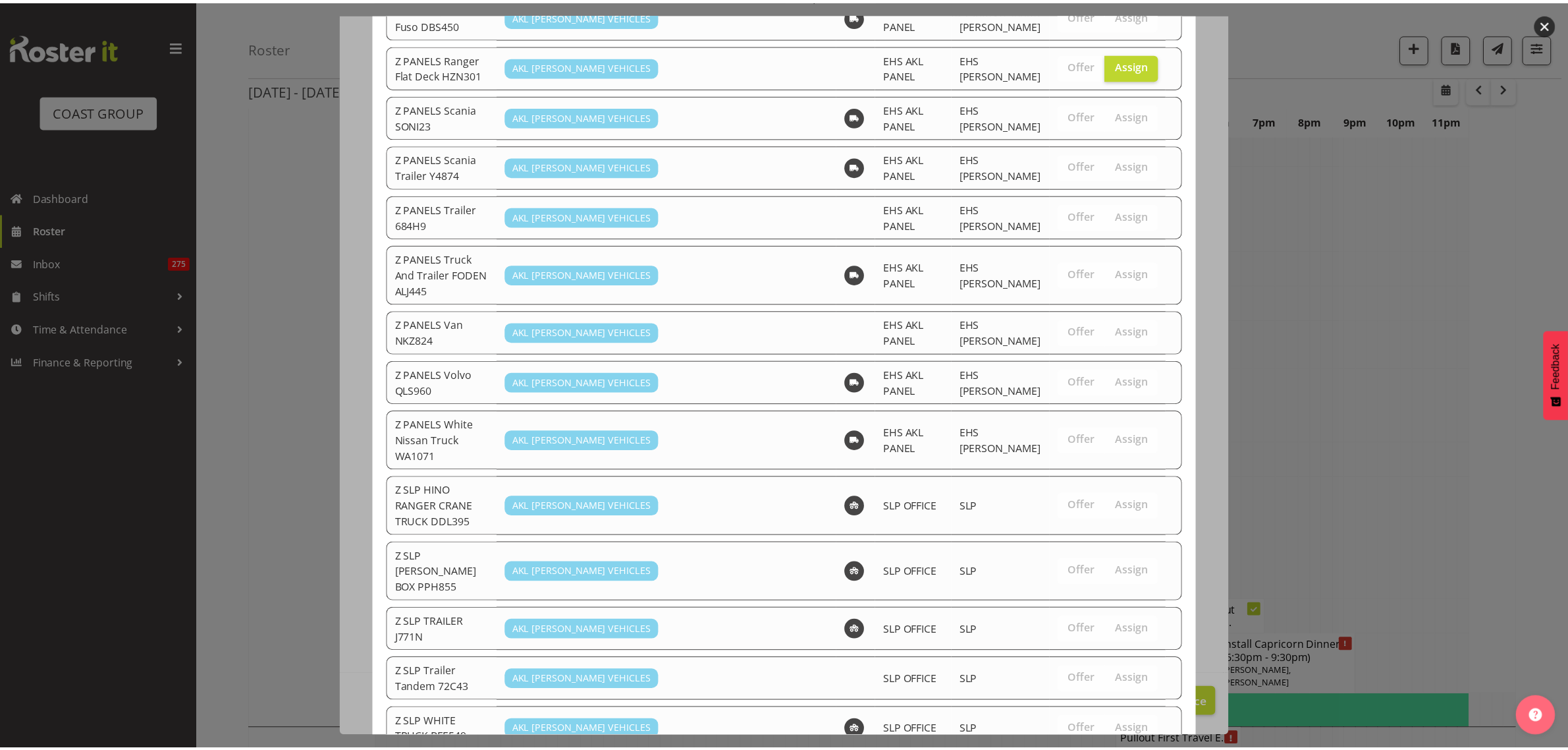
scroll to position [4694, 0]
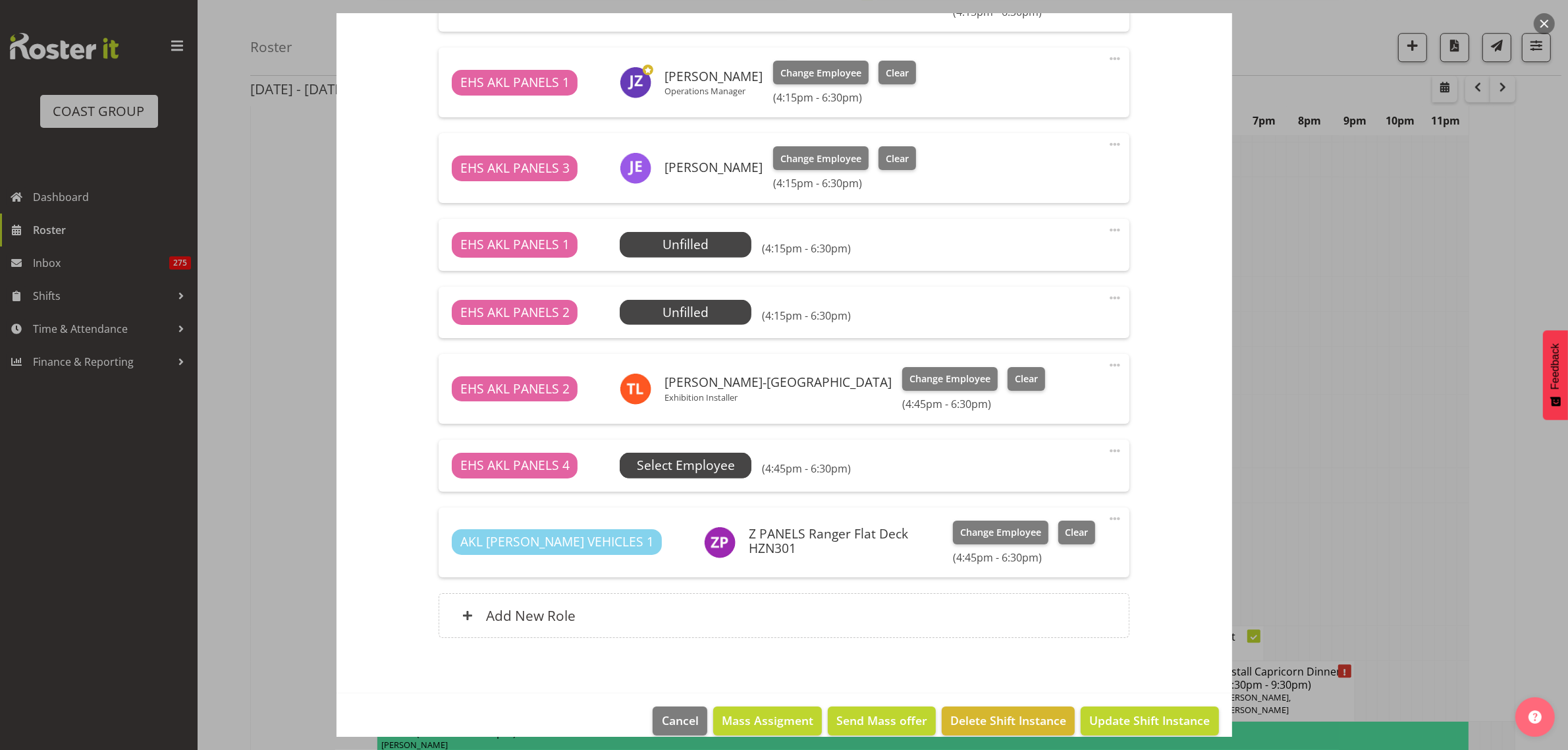
click at [710, 469] on span "Select Employee" at bounding box center [685, 465] width 98 height 19
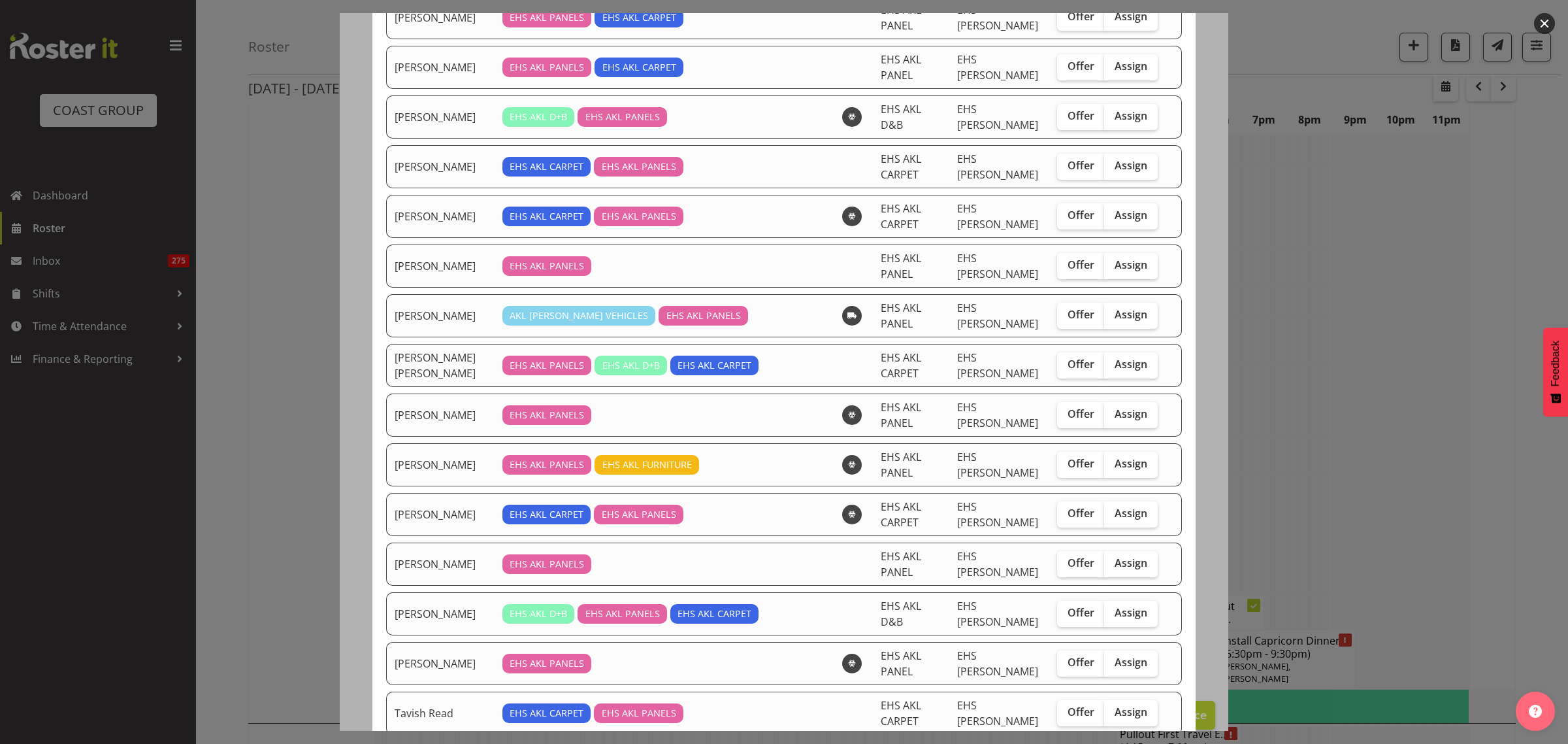
scroll to position [699, 0]
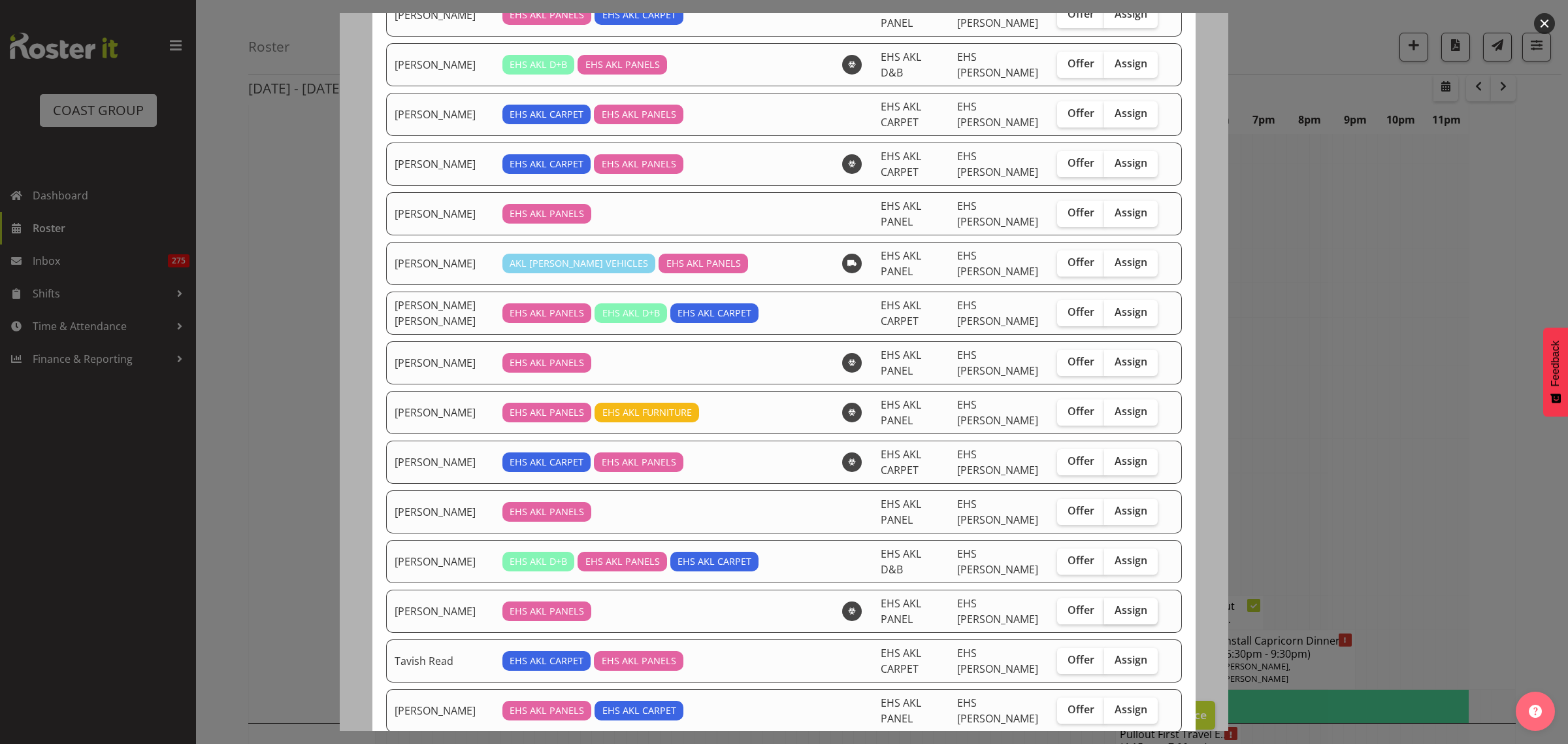
click at [1123, 603] on span "Assign" at bounding box center [1131, 610] width 33 height 13
click at [1113, 606] on input "Assign" at bounding box center [1108, 610] width 9 height 9
checkbox input "true"
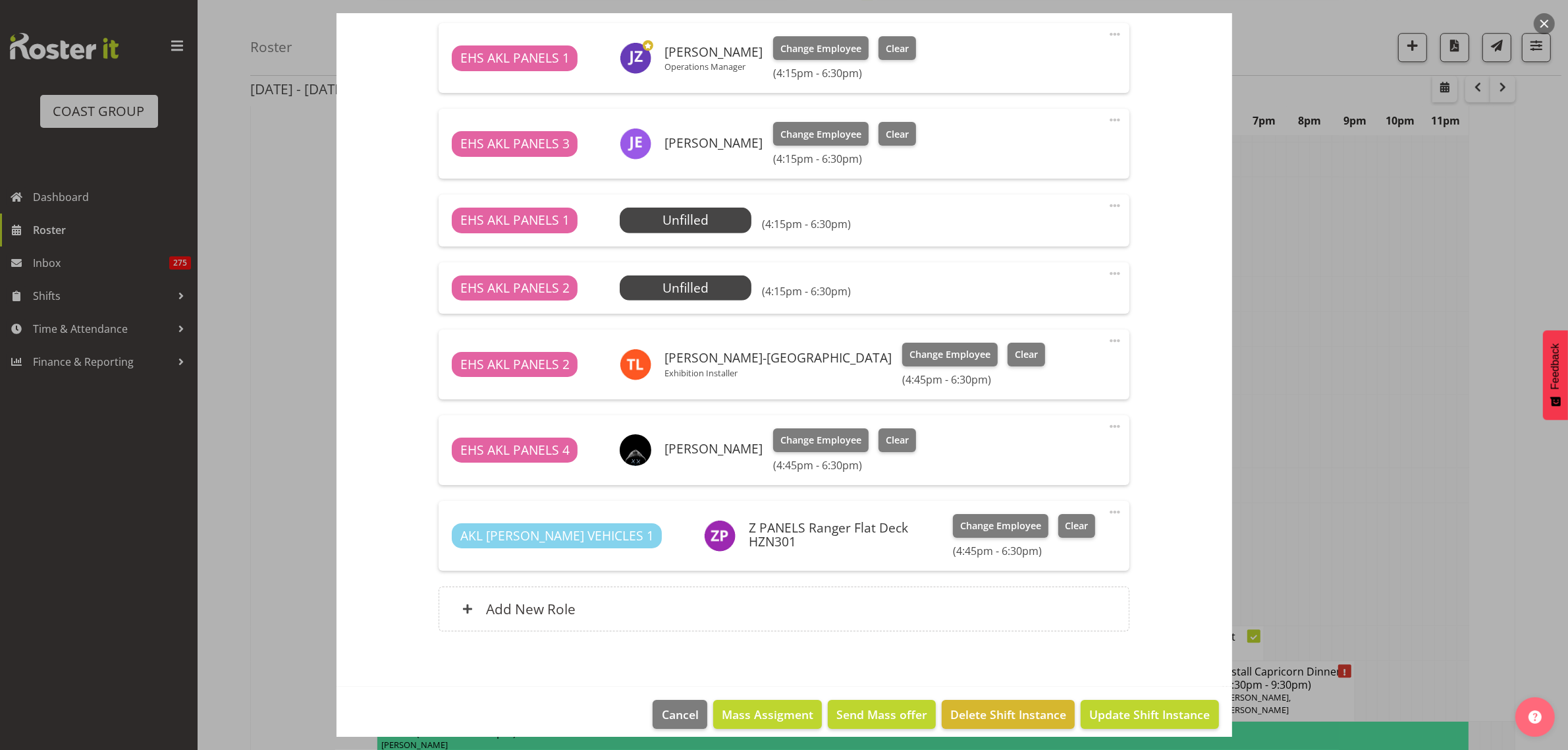
scroll to position [709, 0]
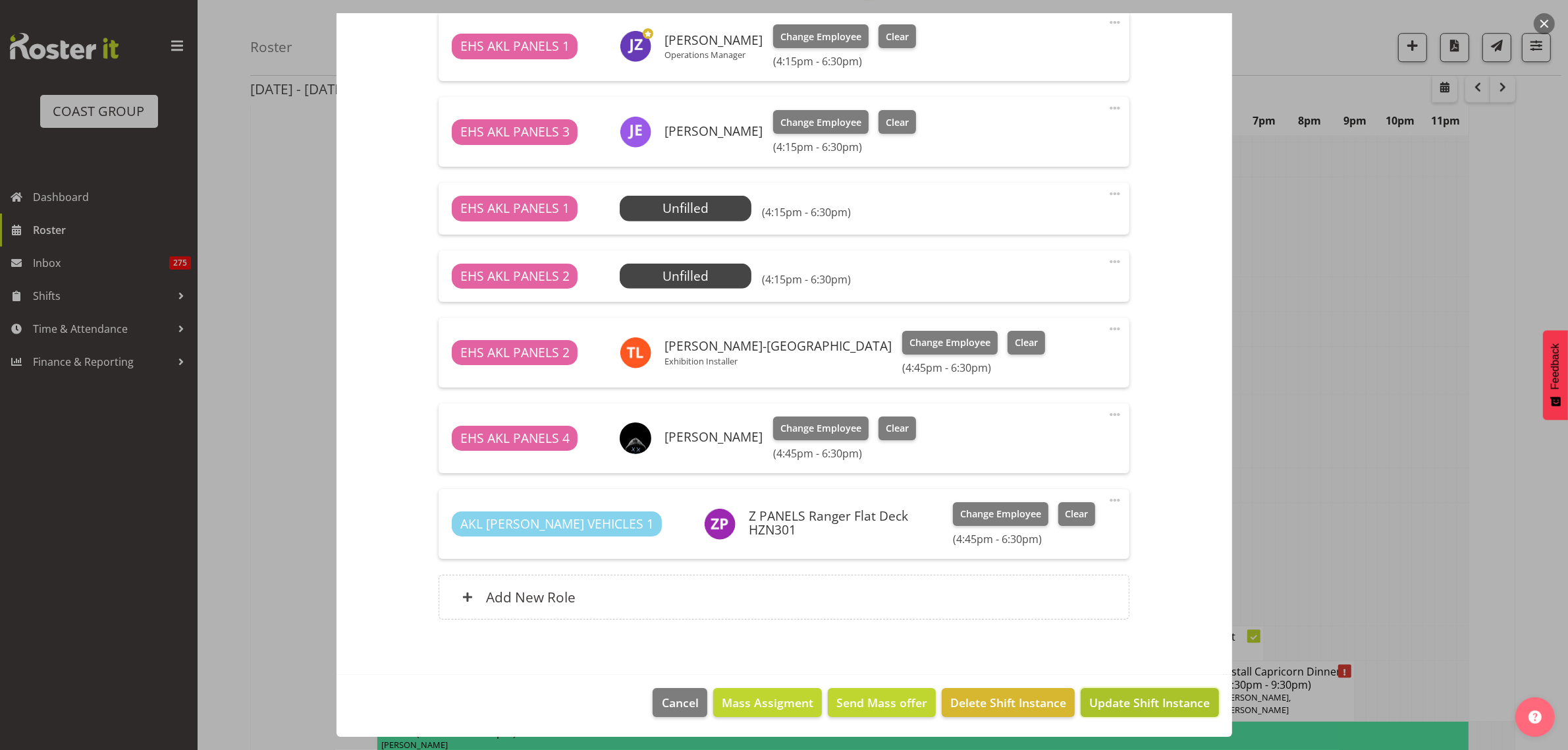
click at [1128, 705] on span "Update Shift Instance" at bounding box center [1150, 702] width 121 height 17
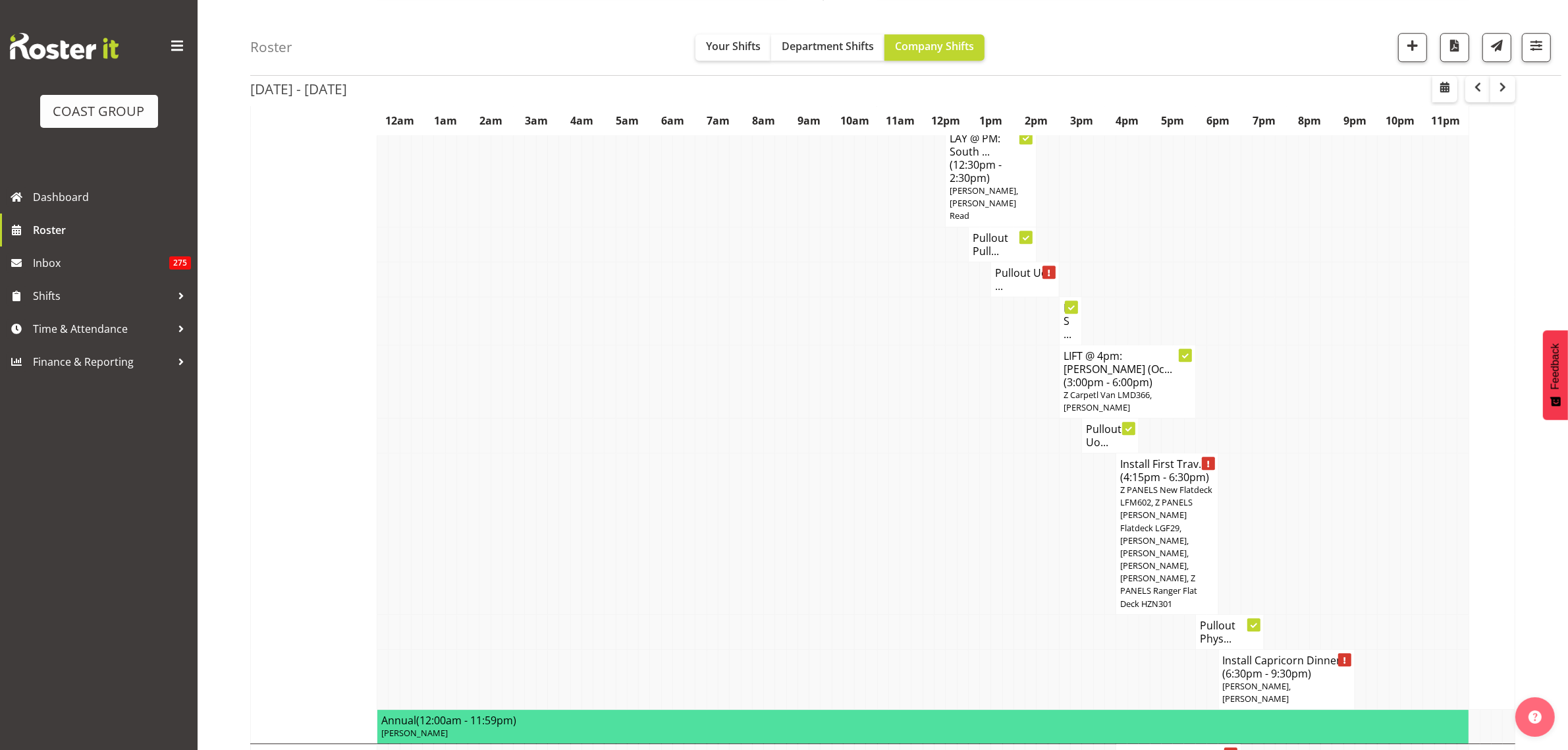
scroll to position [4578, 0]
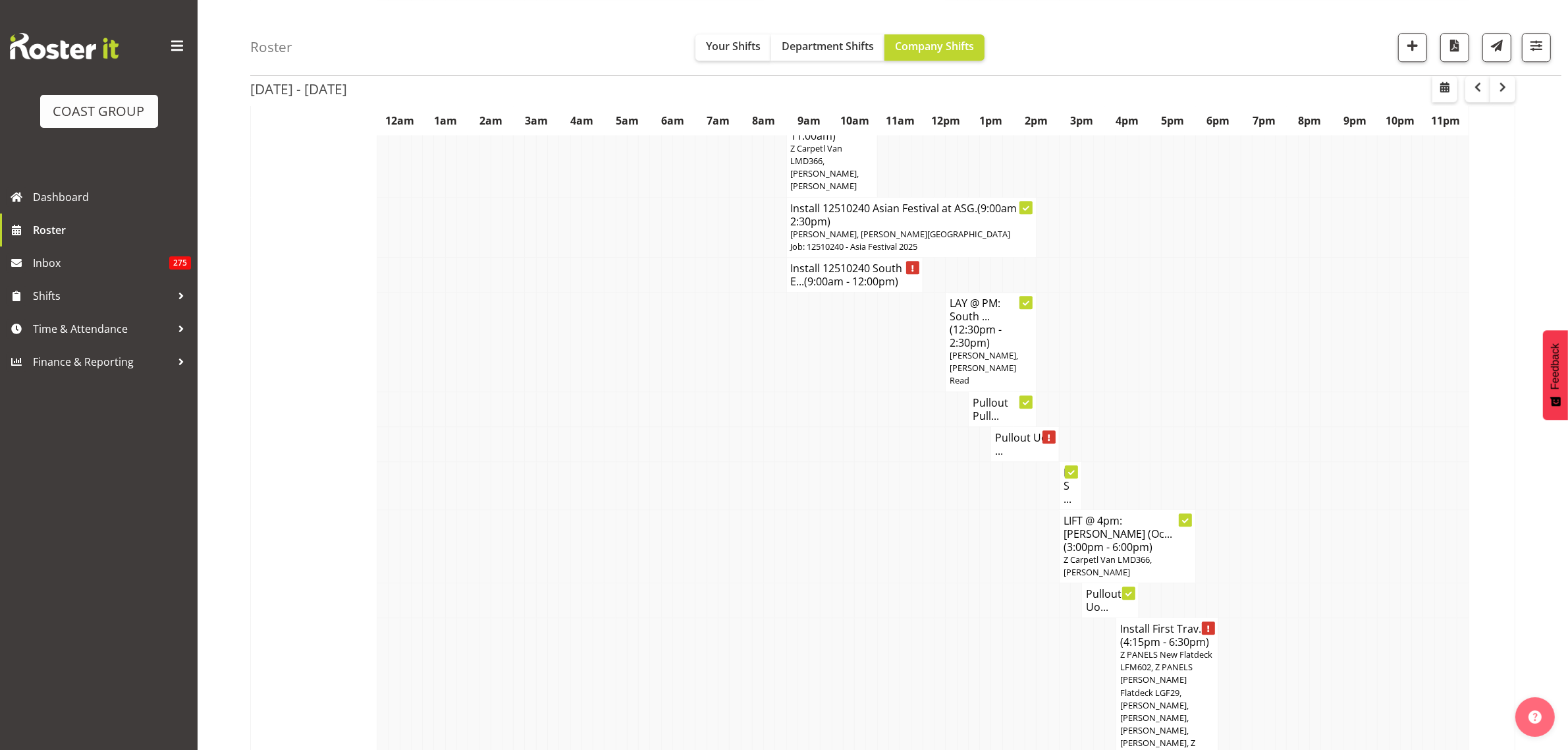
click at [1165, 648] on span "Z PANELS New Flatdeck LFM602, Z PANELS [PERSON_NAME] Flatdeck LGF29, [PERSON_NA…" at bounding box center [1167, 711] width 92 height 126
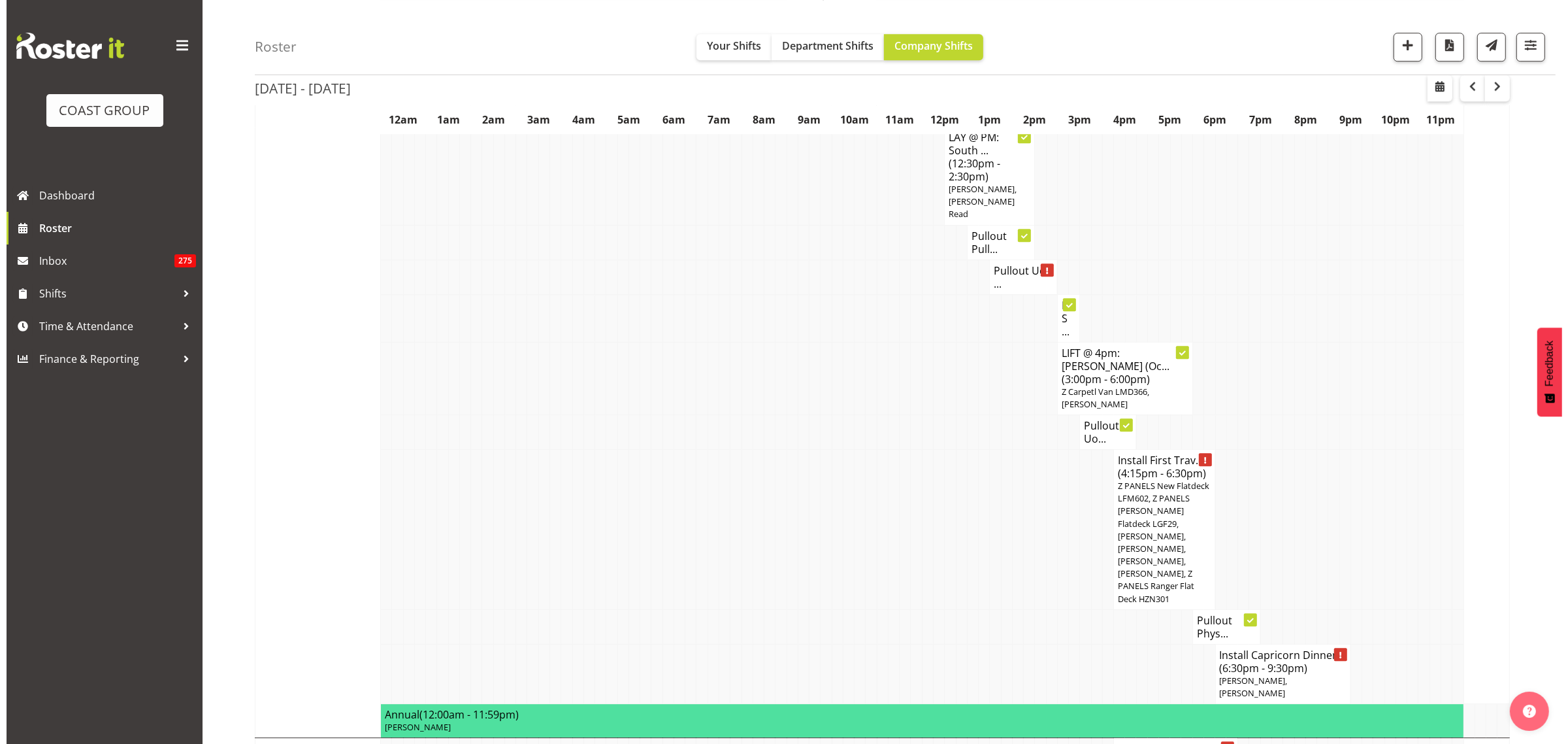
scroll to position [4693, 0]
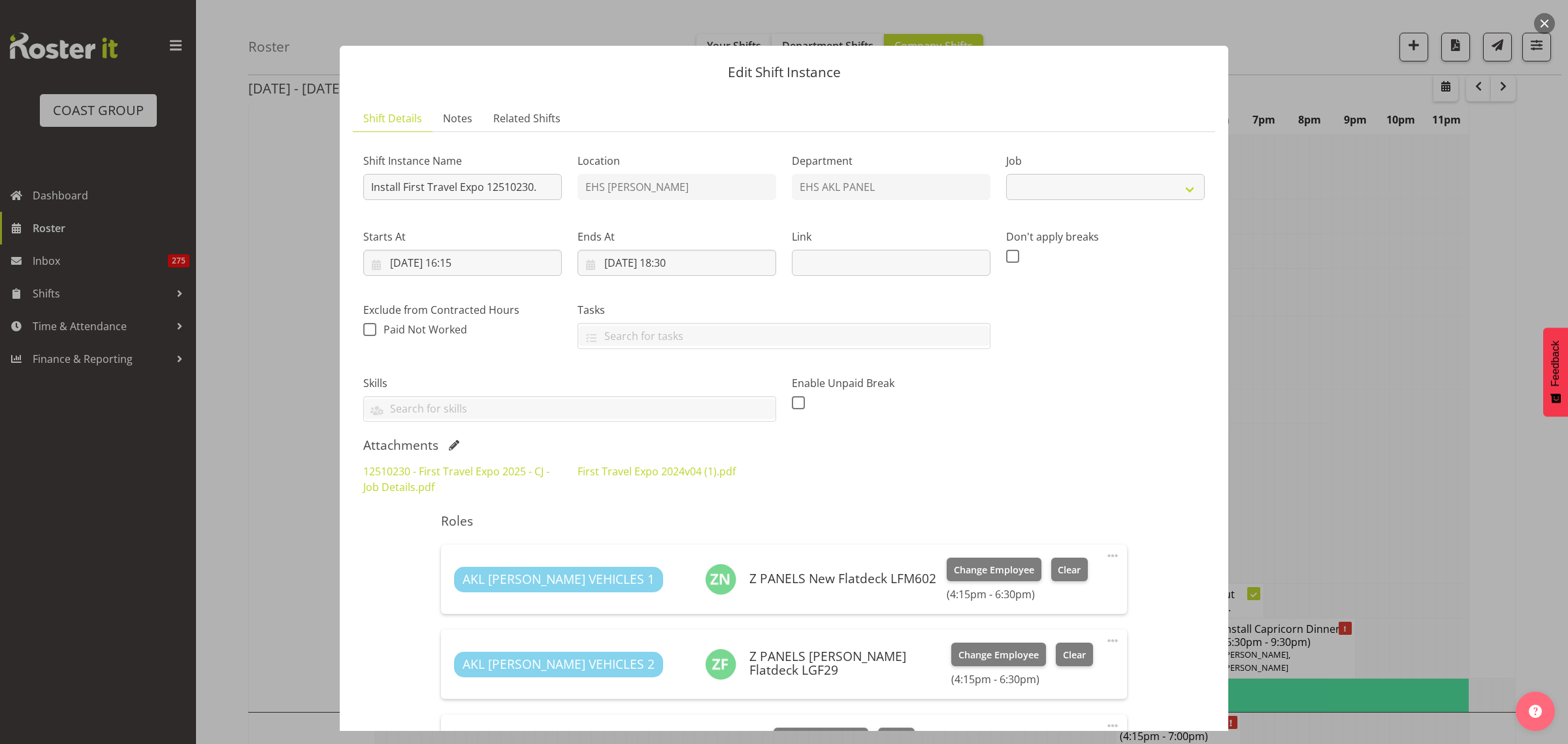
select select "10651"
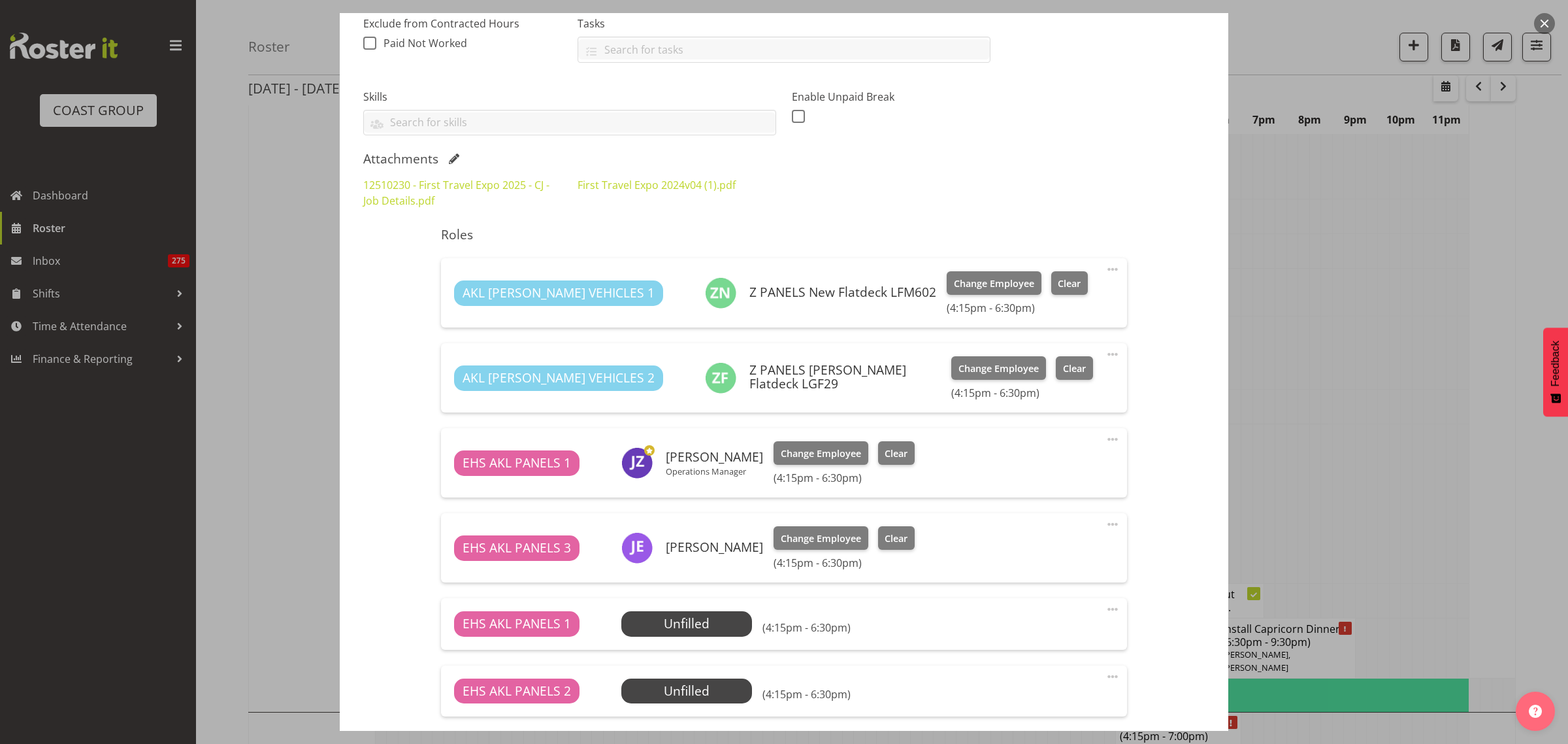
scroll to position [408, 0]
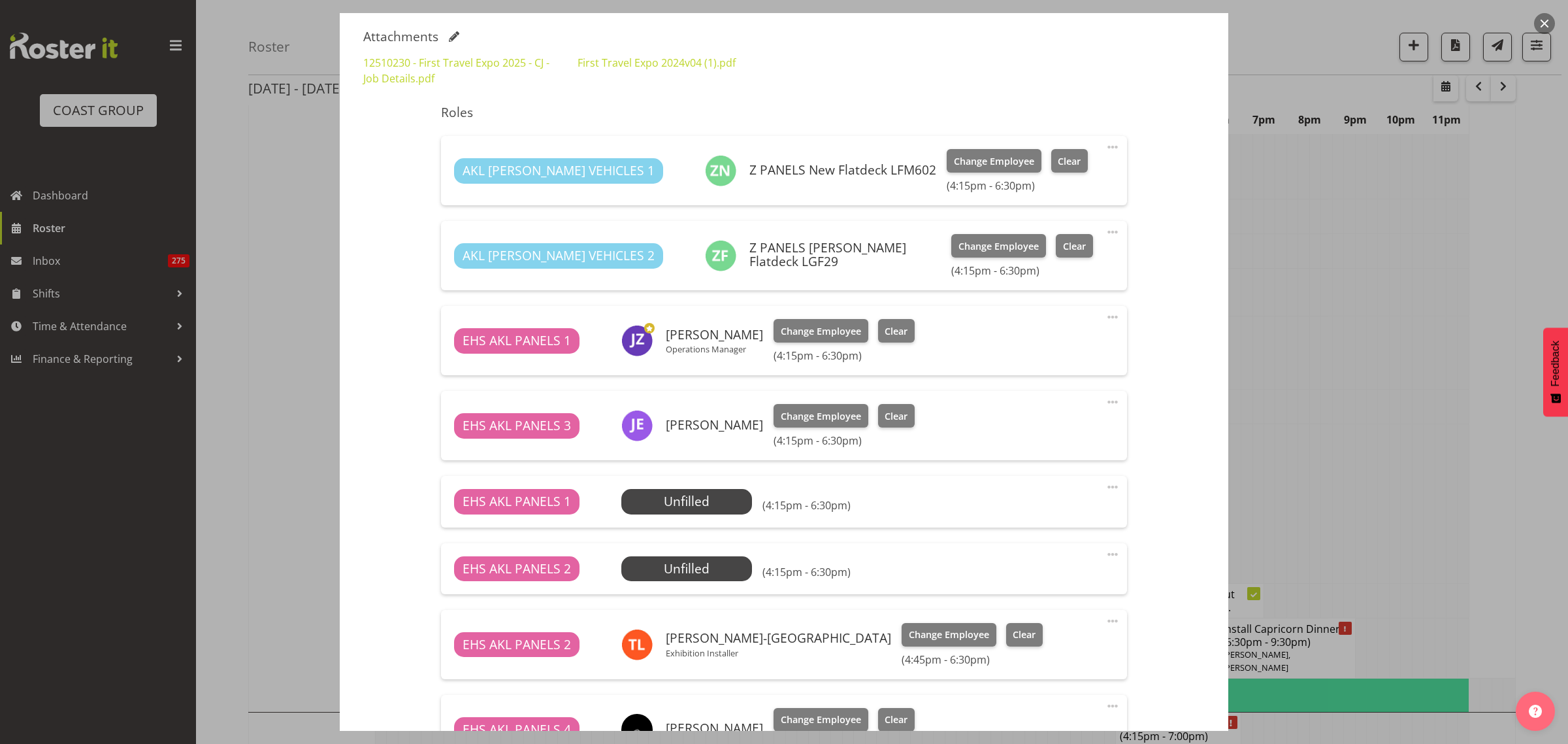
click at [1105, 487] on span at bounding box center [1113, 487] width 16 height 16
click at [1046, 560] on link "Delete" at bounding box center [1058, 562] width 126 height 23
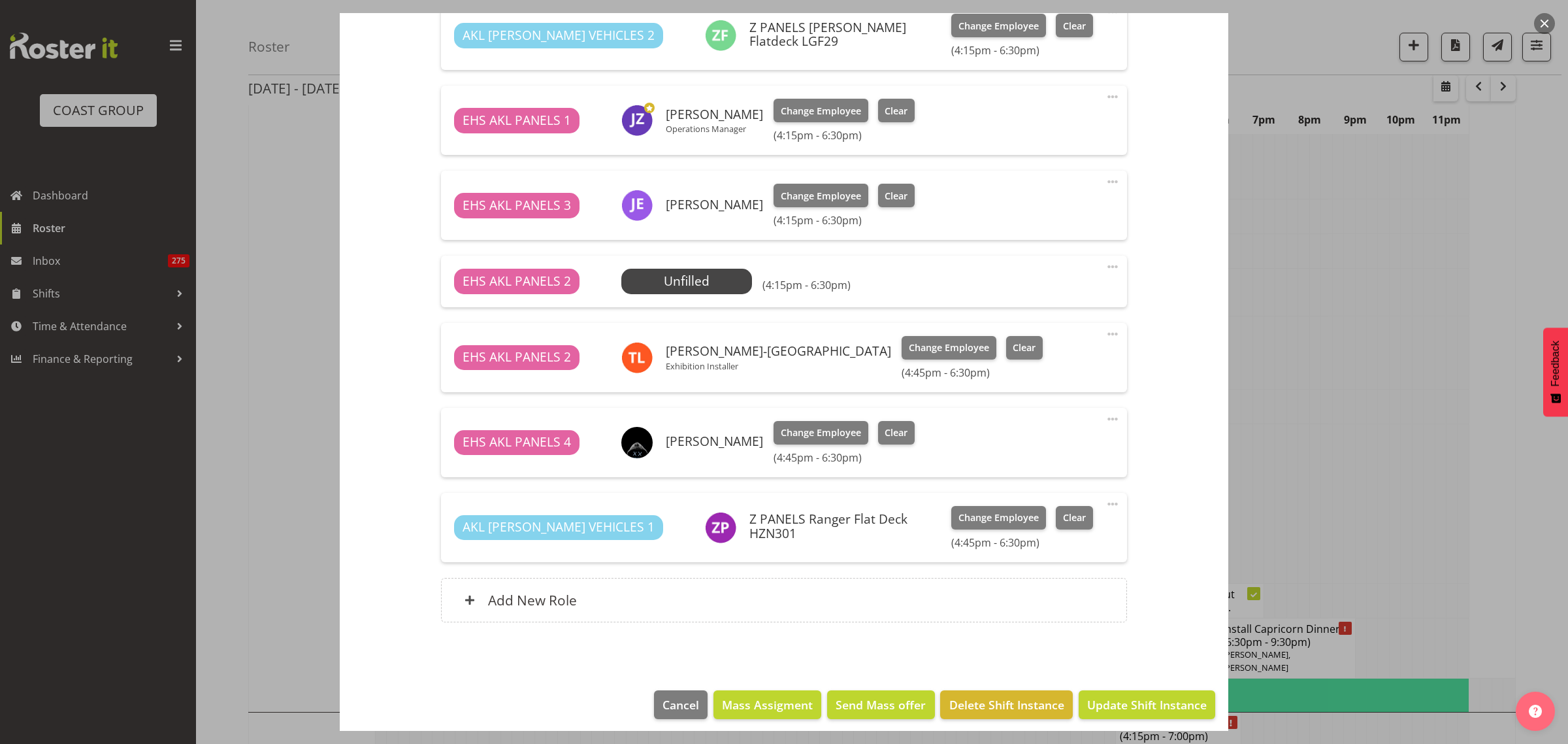
scroll to position [636, 0]
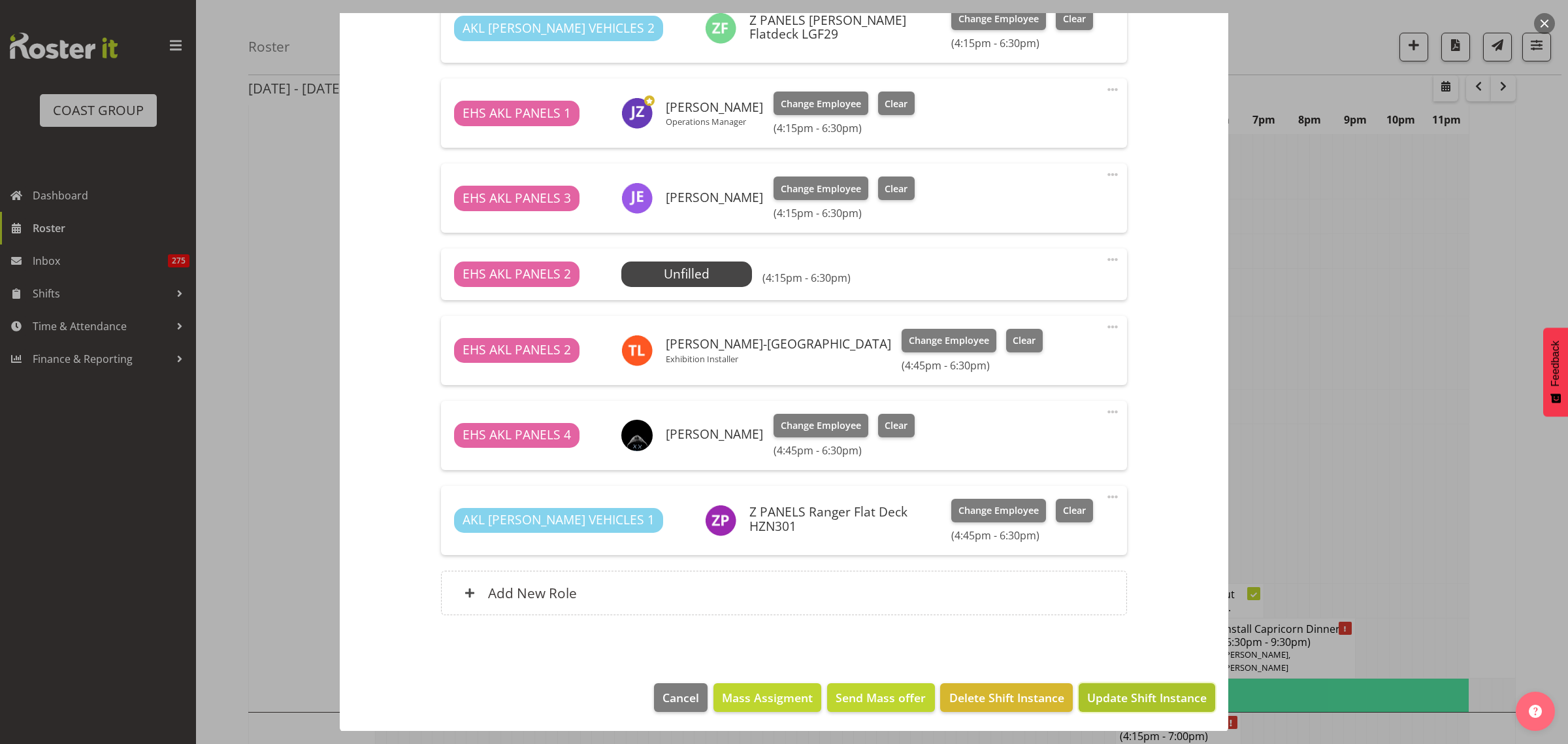
click at [1111, 697] on span "Update Shift Instance" at bounding box center [1147, 697] width 120 height 17
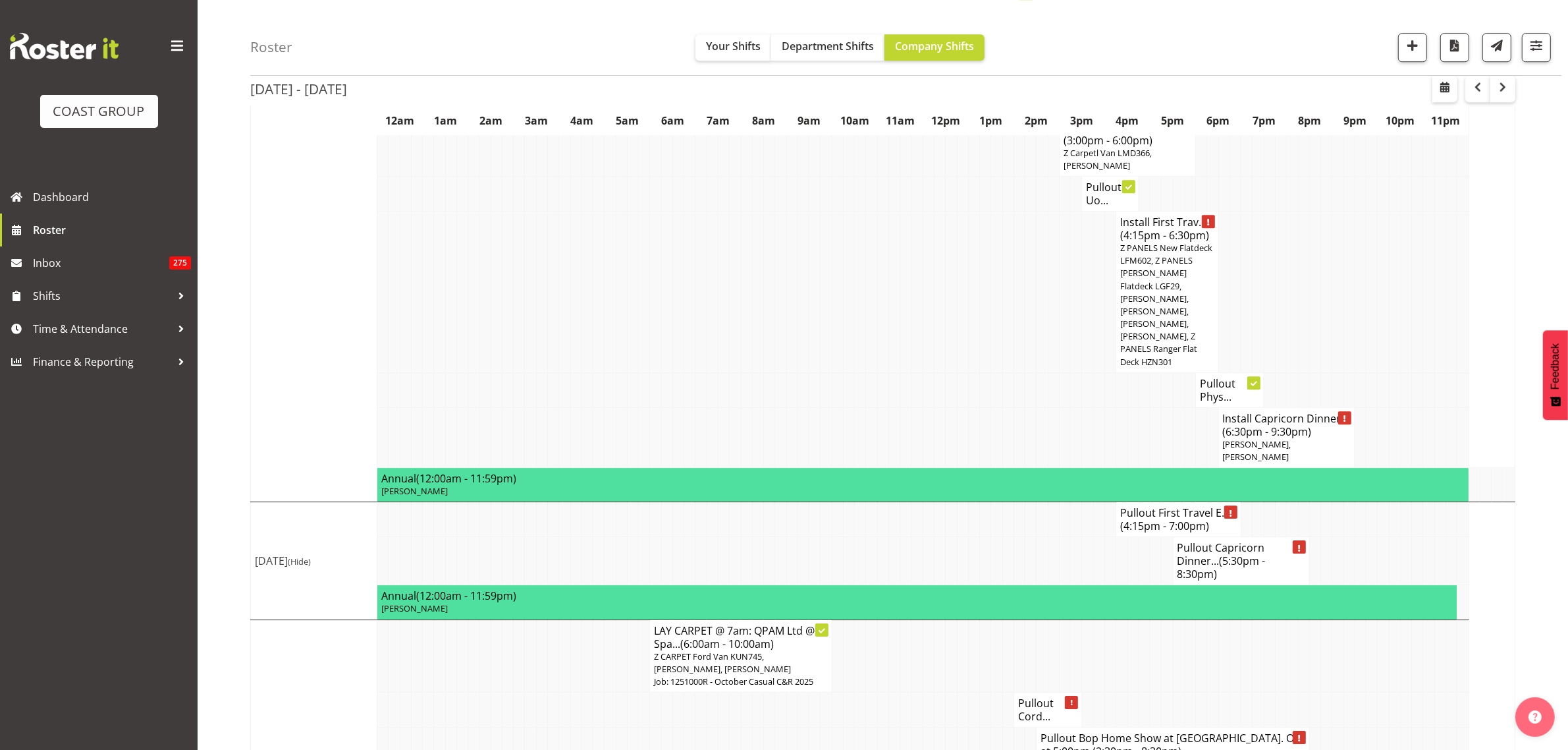
scroll to position [4908, 0]
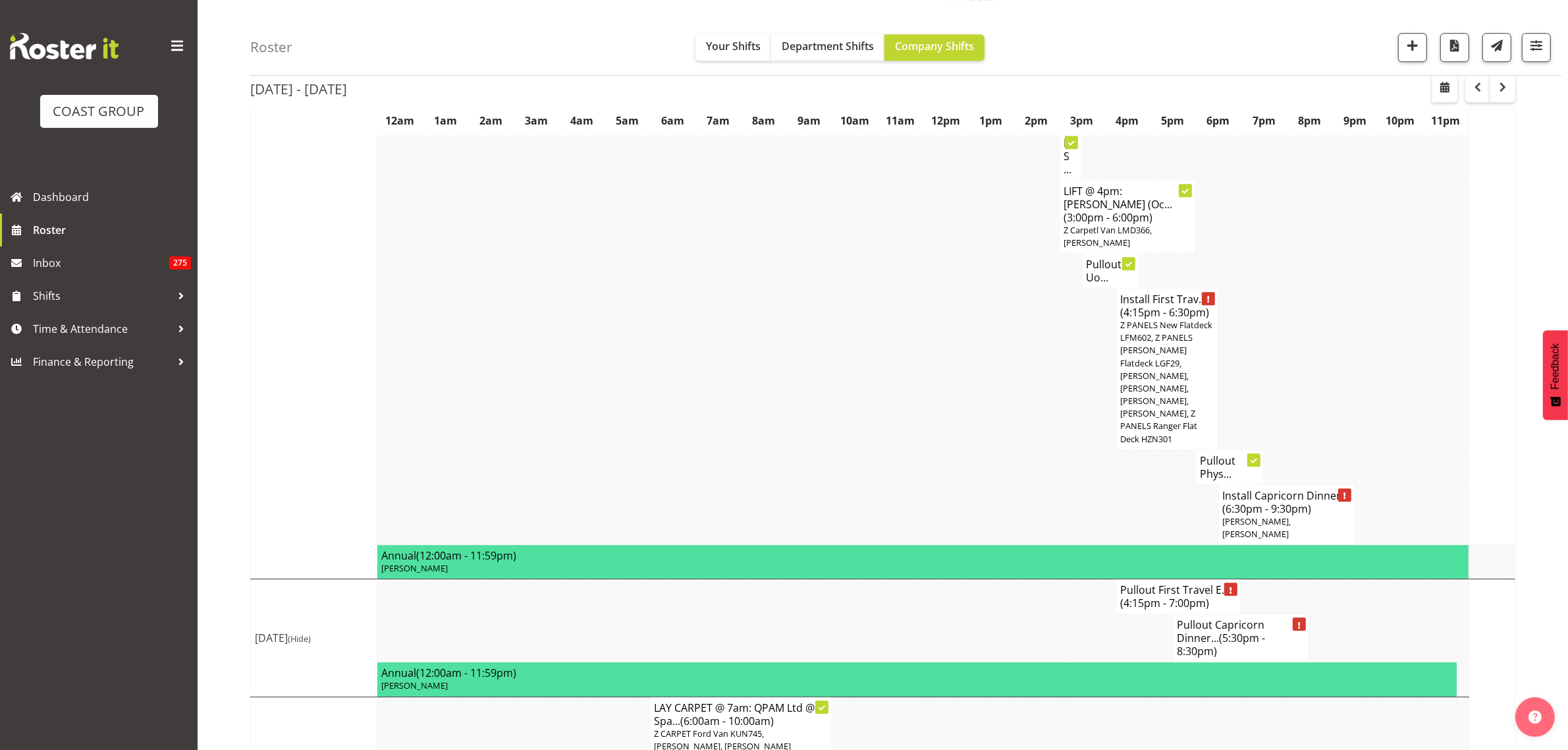
click at [1279, 501] on span "(6:30pm - 9:30pm)" at bounding box center [1267, 509] width 89 height 15
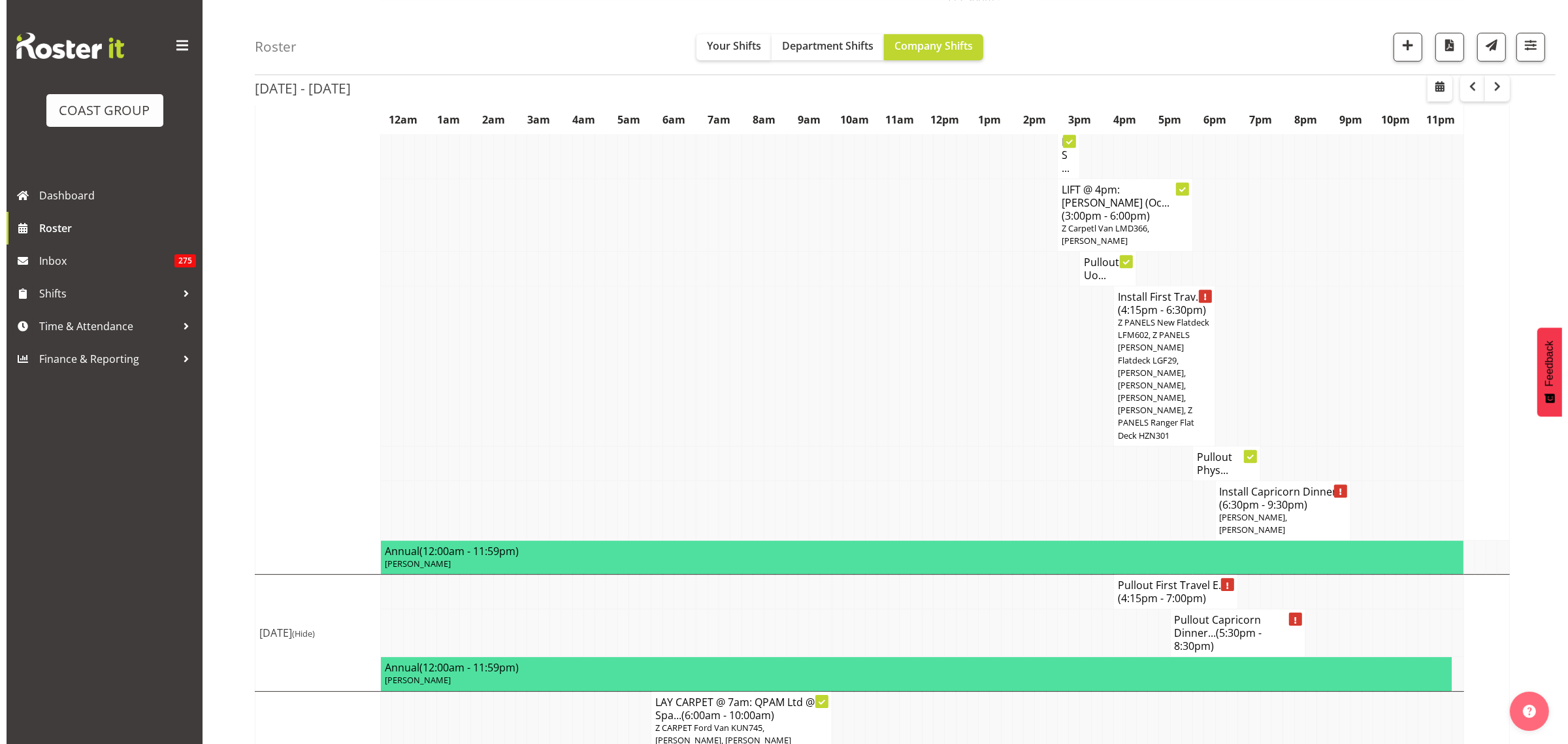
scroll to position [4856, 0]
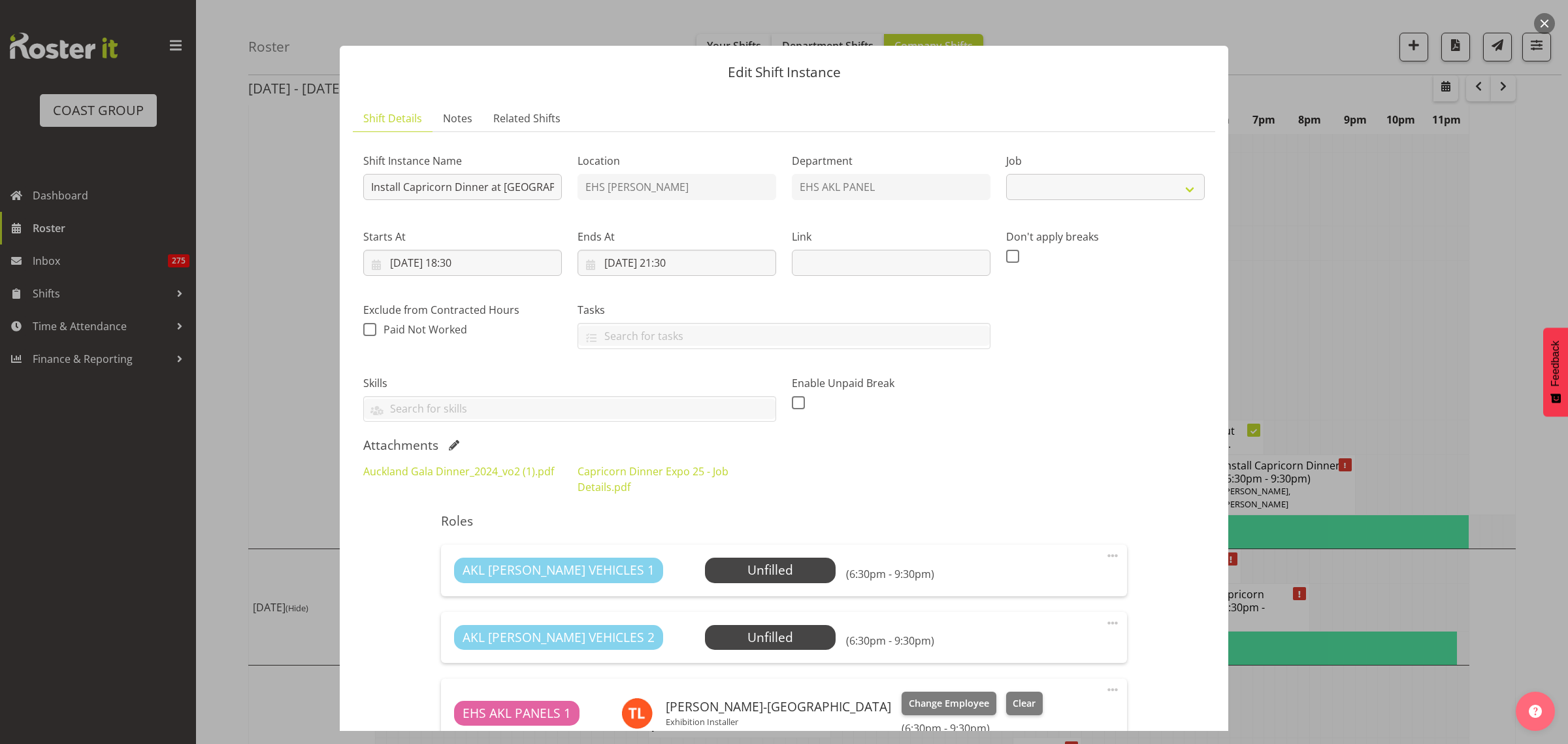
select select "9881"
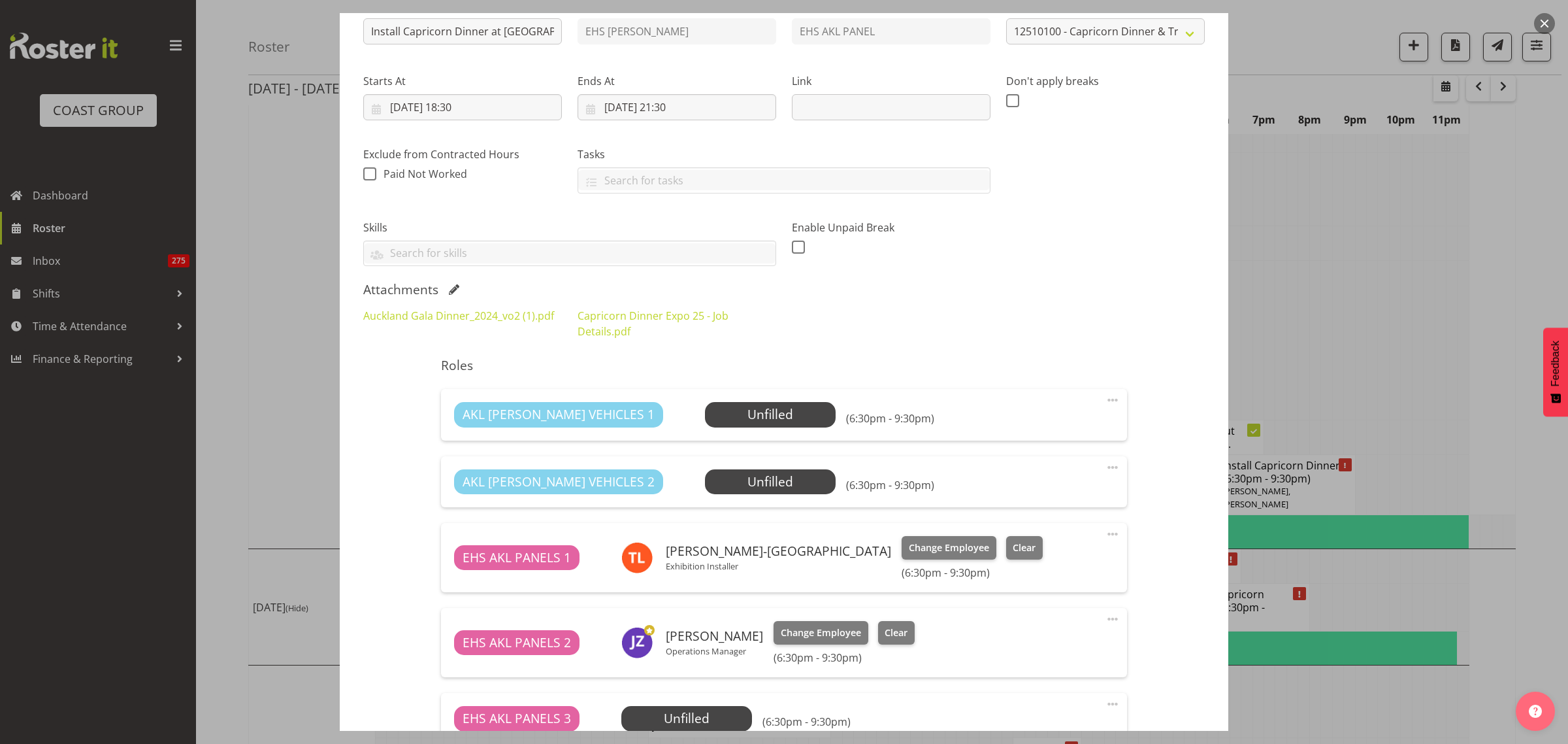
scroll to position [326, 0]
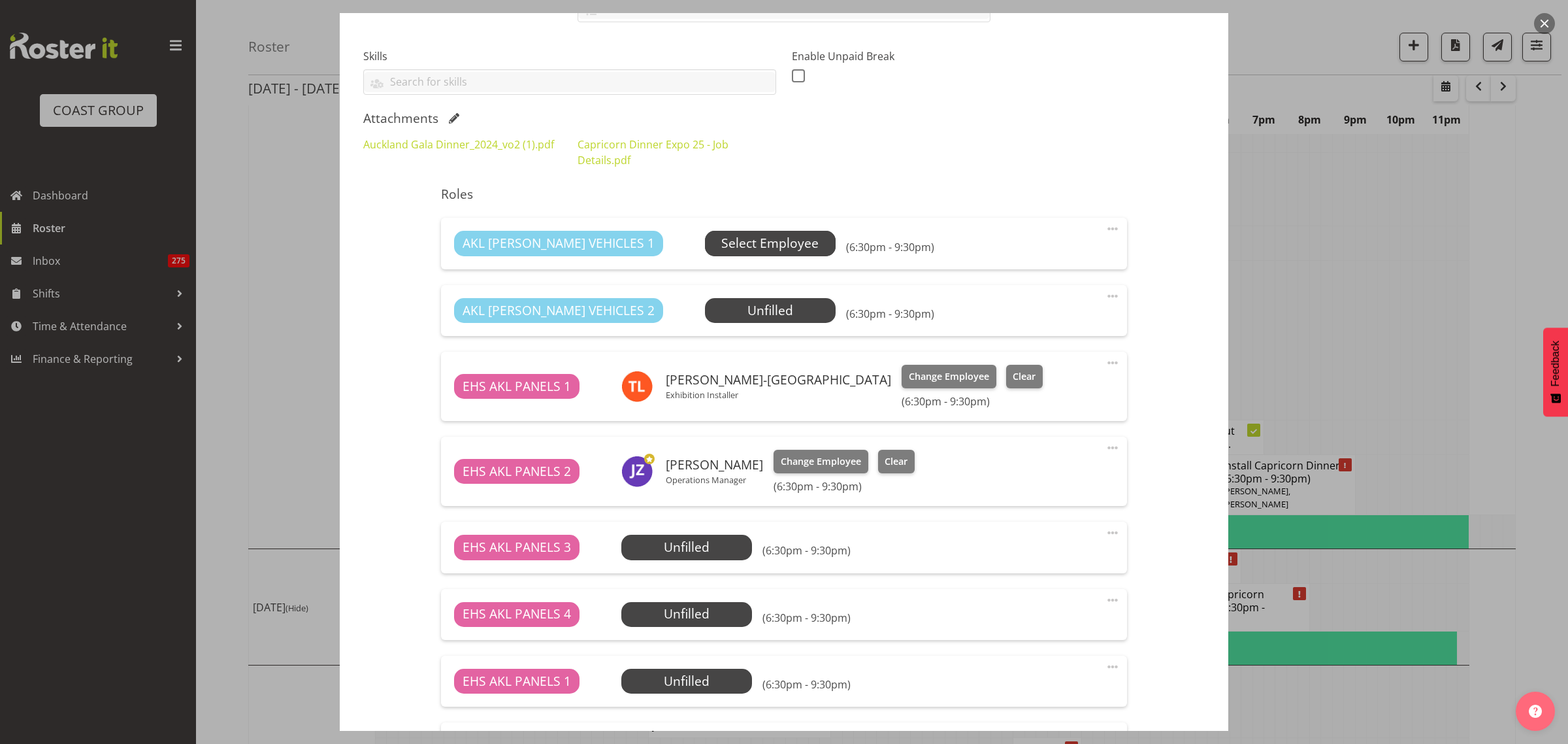
click at [730, 252] on span "Select Employee" at bounding box center [770, 243] width 97 height 19
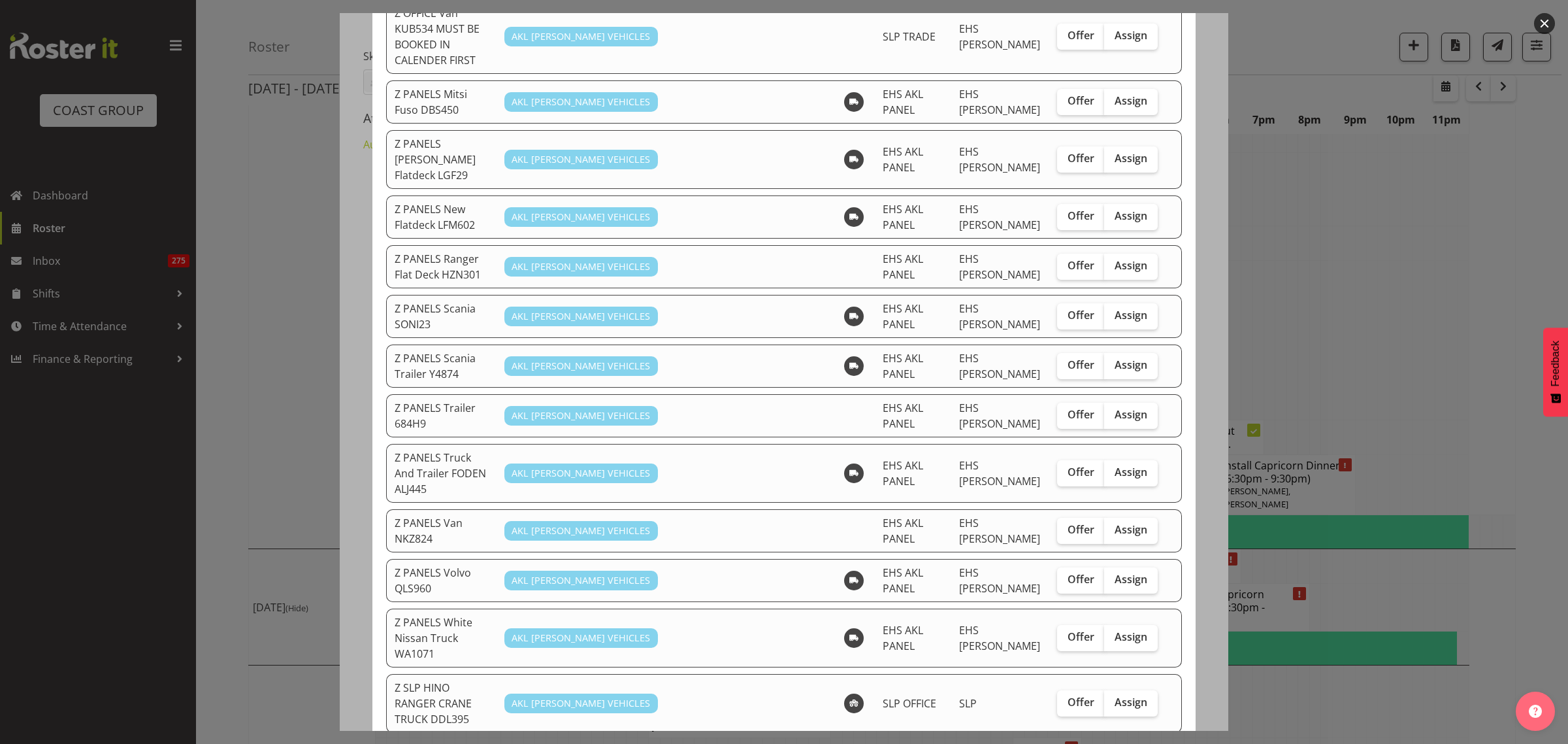
scroll to position [980, 0]
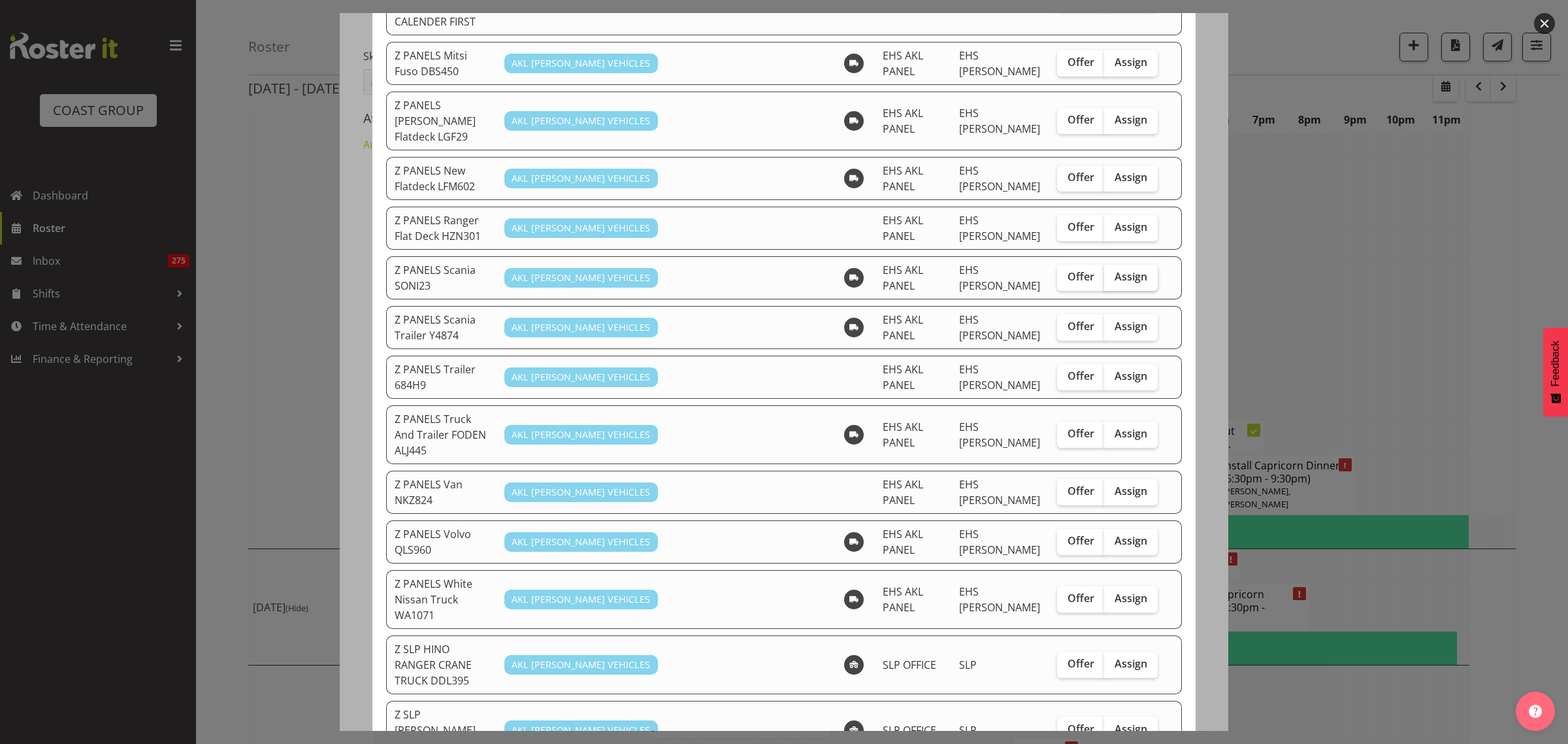
click at [1122, 270] on span "Assign" at bounding box center [1131, 277] width 33 height 13
click at [1113, 273] on input "Assign" at bounding box center [1108, 277] width 9 height 9
checkbox input "true"
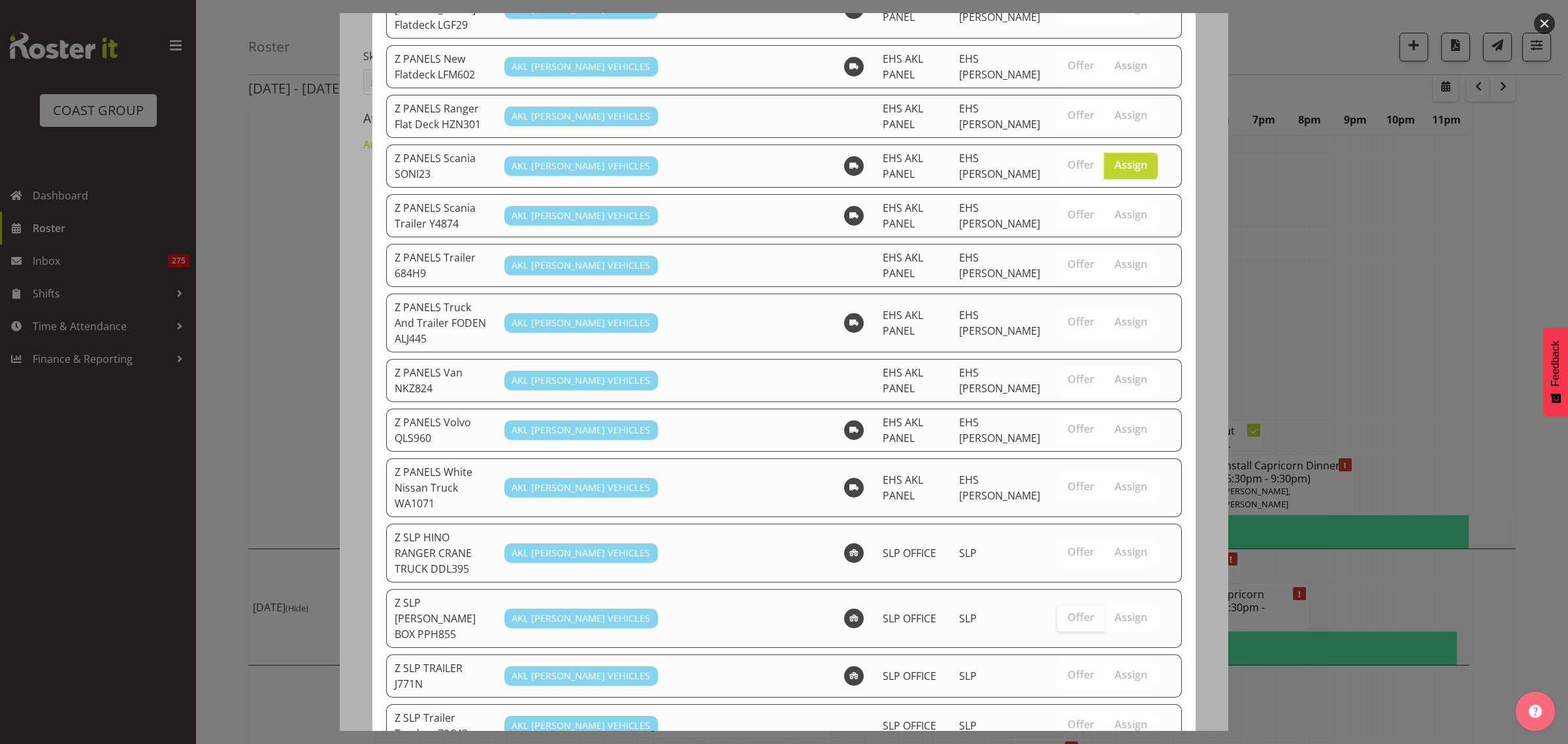
scroll to position [1128, 0]
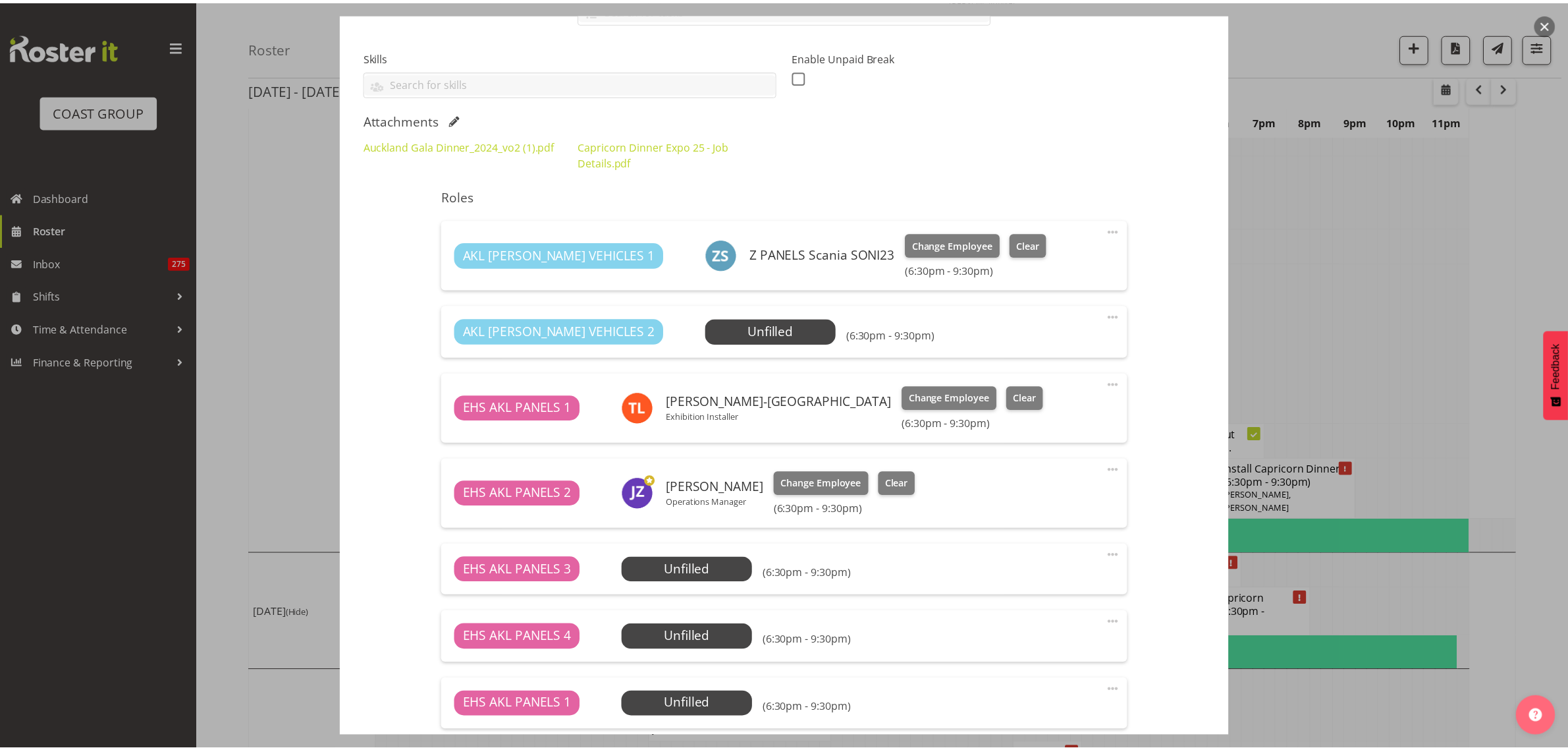
scroll to position [4908, 0]
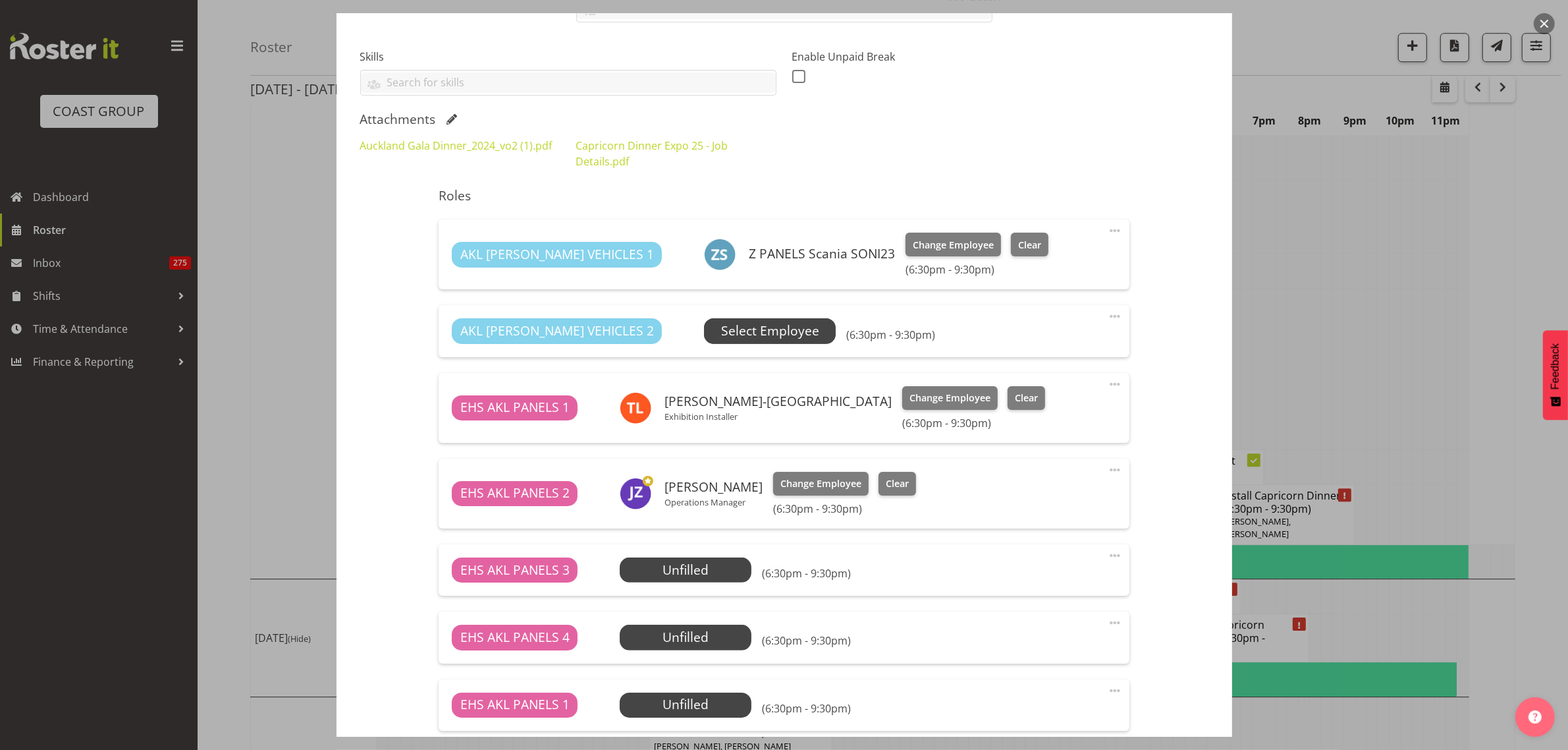
click at [738, 336] on span "Select Employee" at bounding box center [770, 331] width 98 height 19
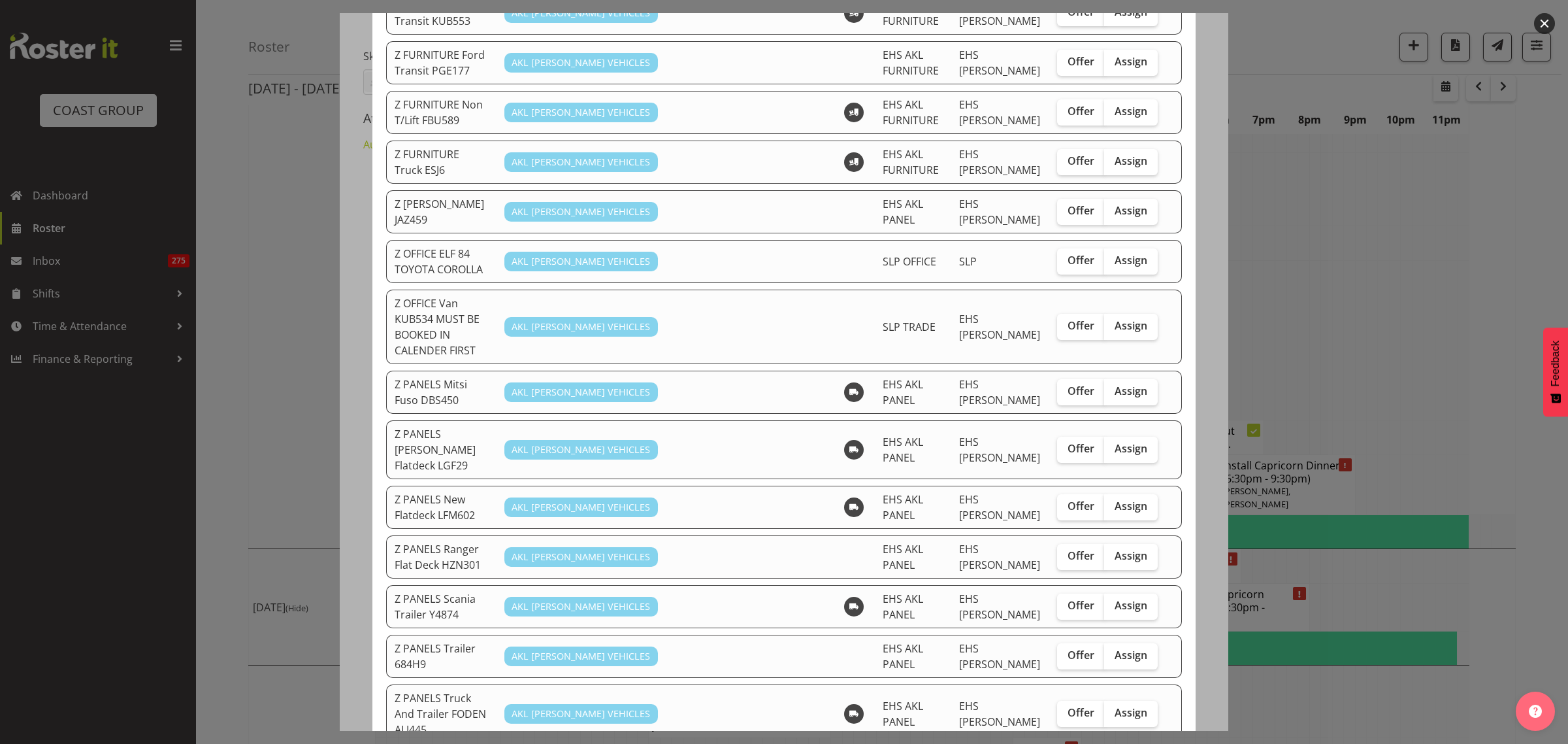
scroll to position [654, 0]
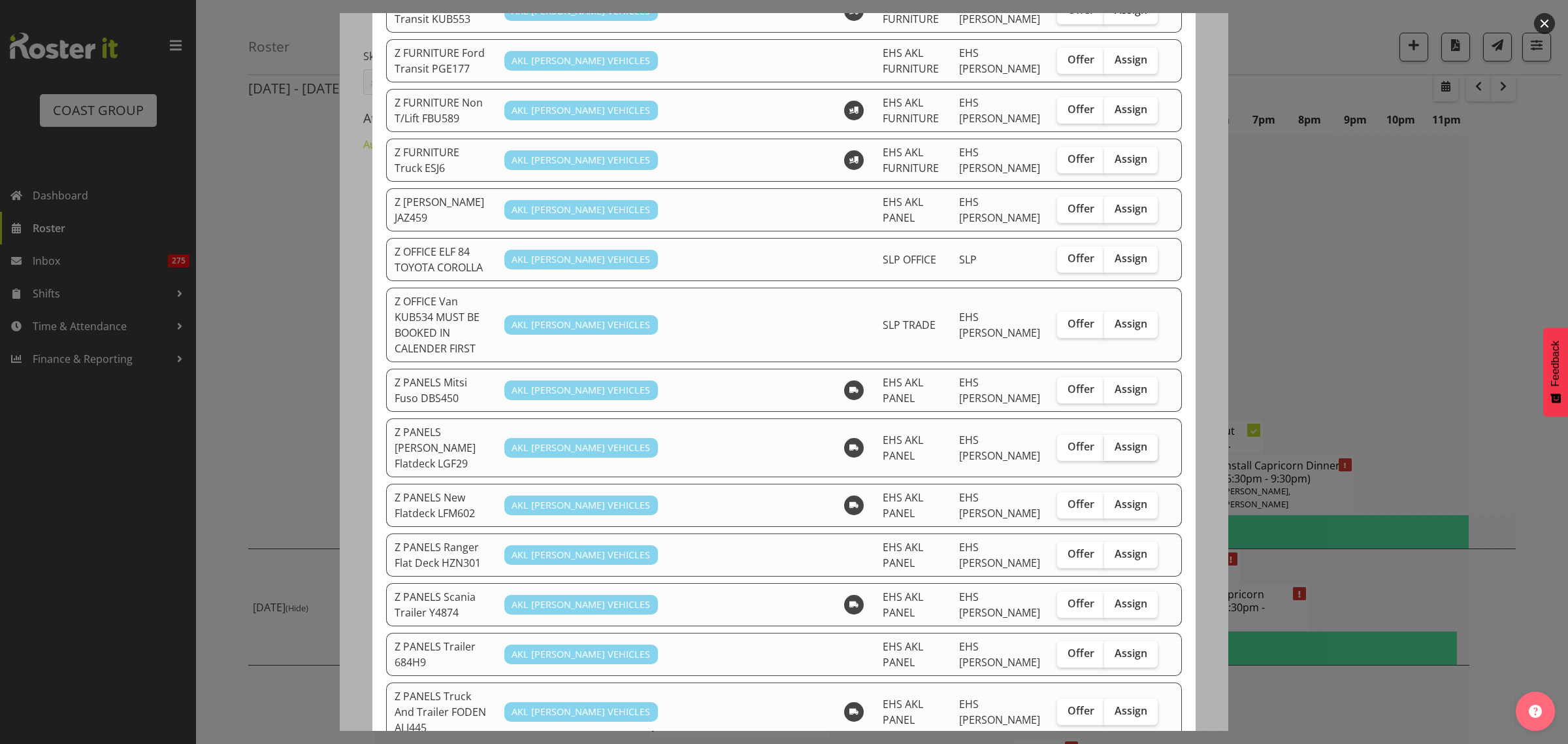
click at [1115, 440] on span "Assign" at bounding box center [1131, 447] width 33 height 13
click at [1113, 442] on input "Assign" at bounding box center [1108, 446] width 9 height 9
checkbox input "true"
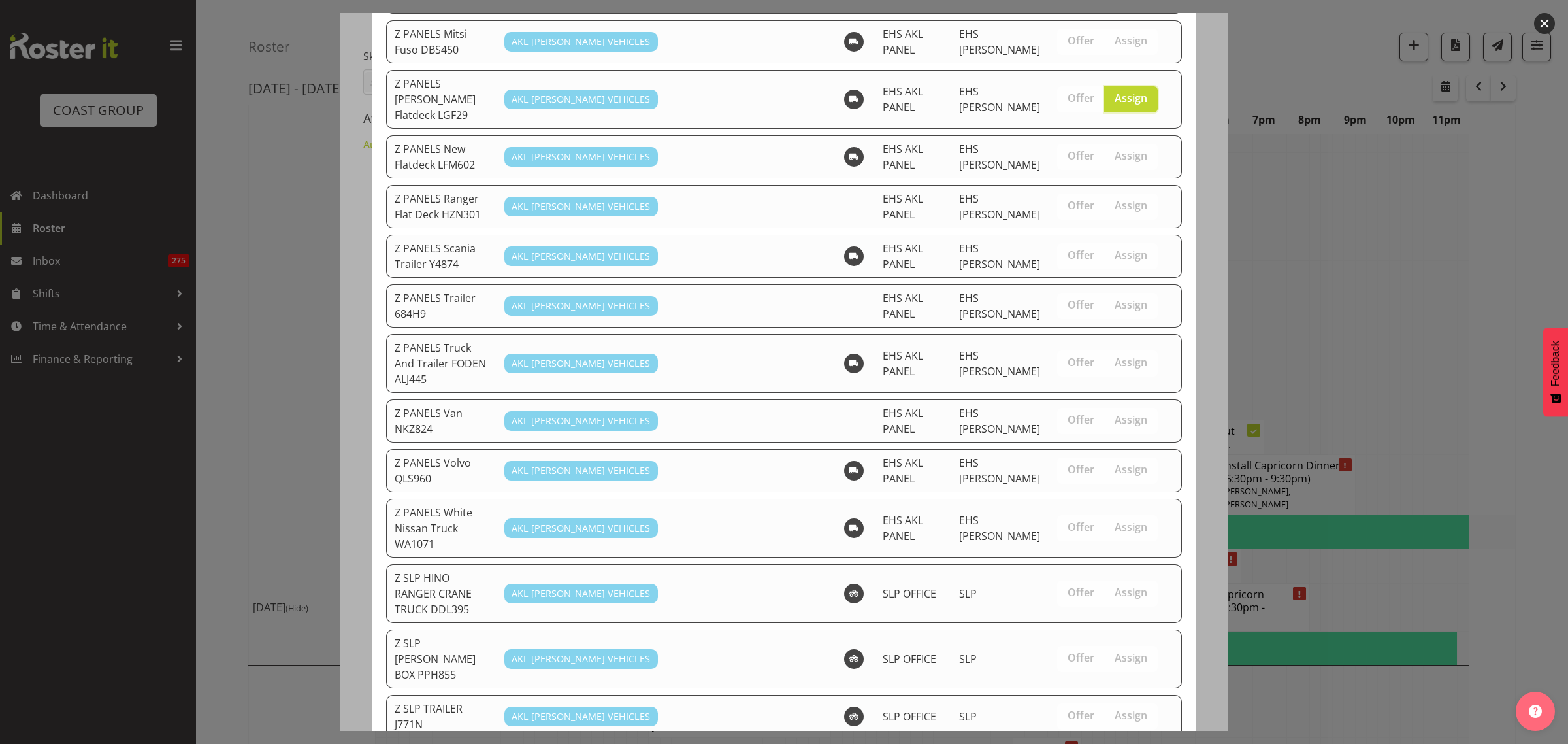
scroll to position [1079, 0]
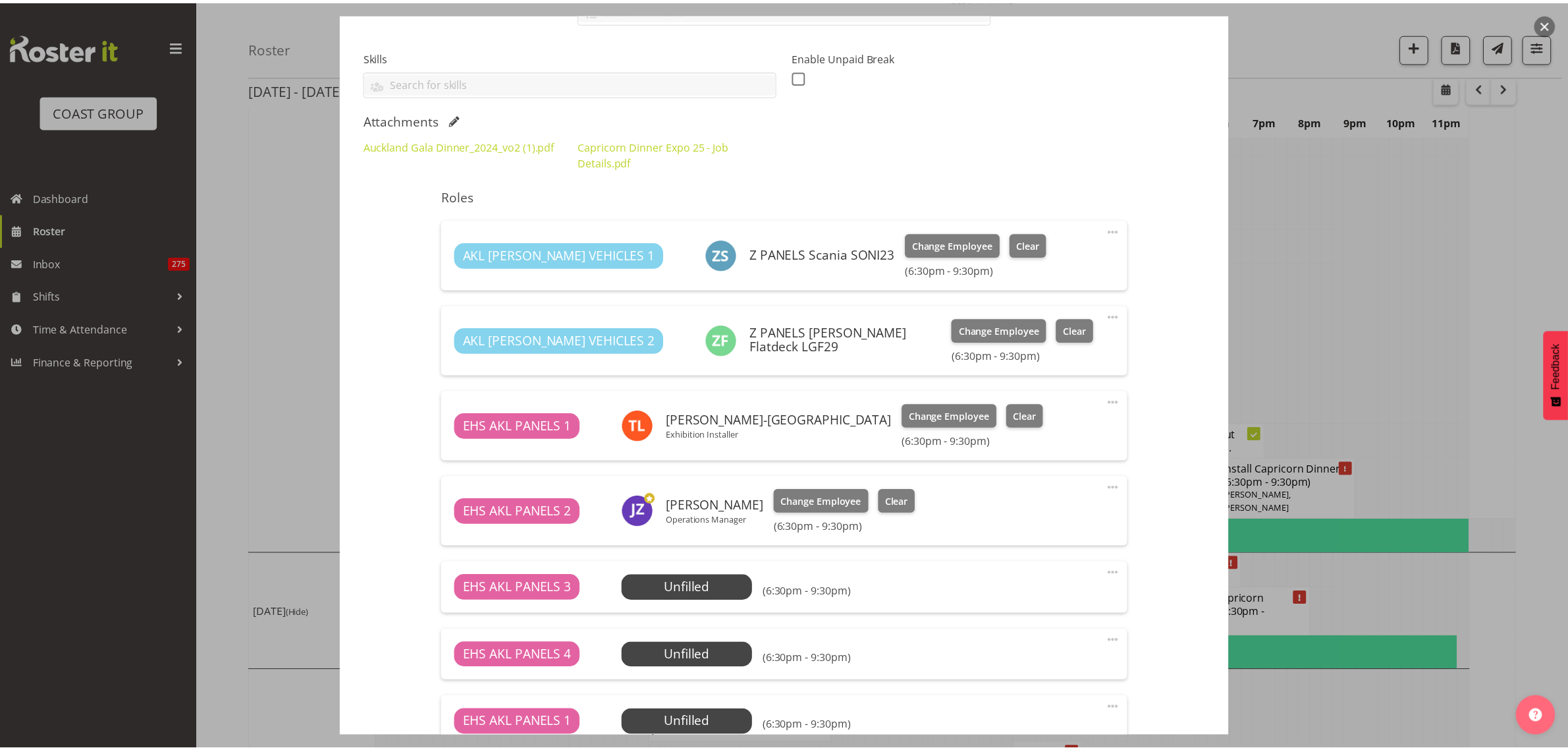
scroll to position [4908, 0]
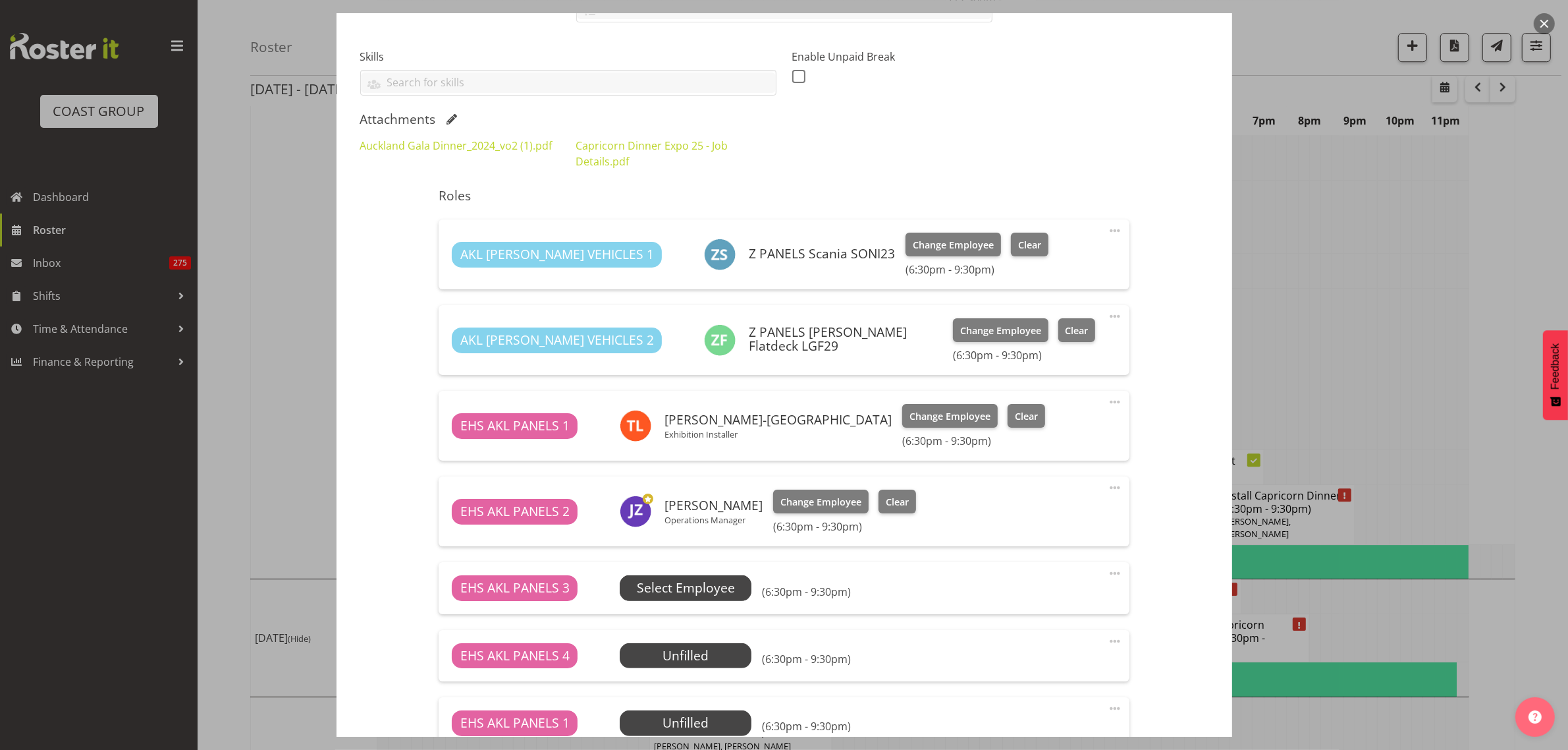
click at [695, 593] on span "Select Employee" at bounding box center [685, 588] width 98 height 19
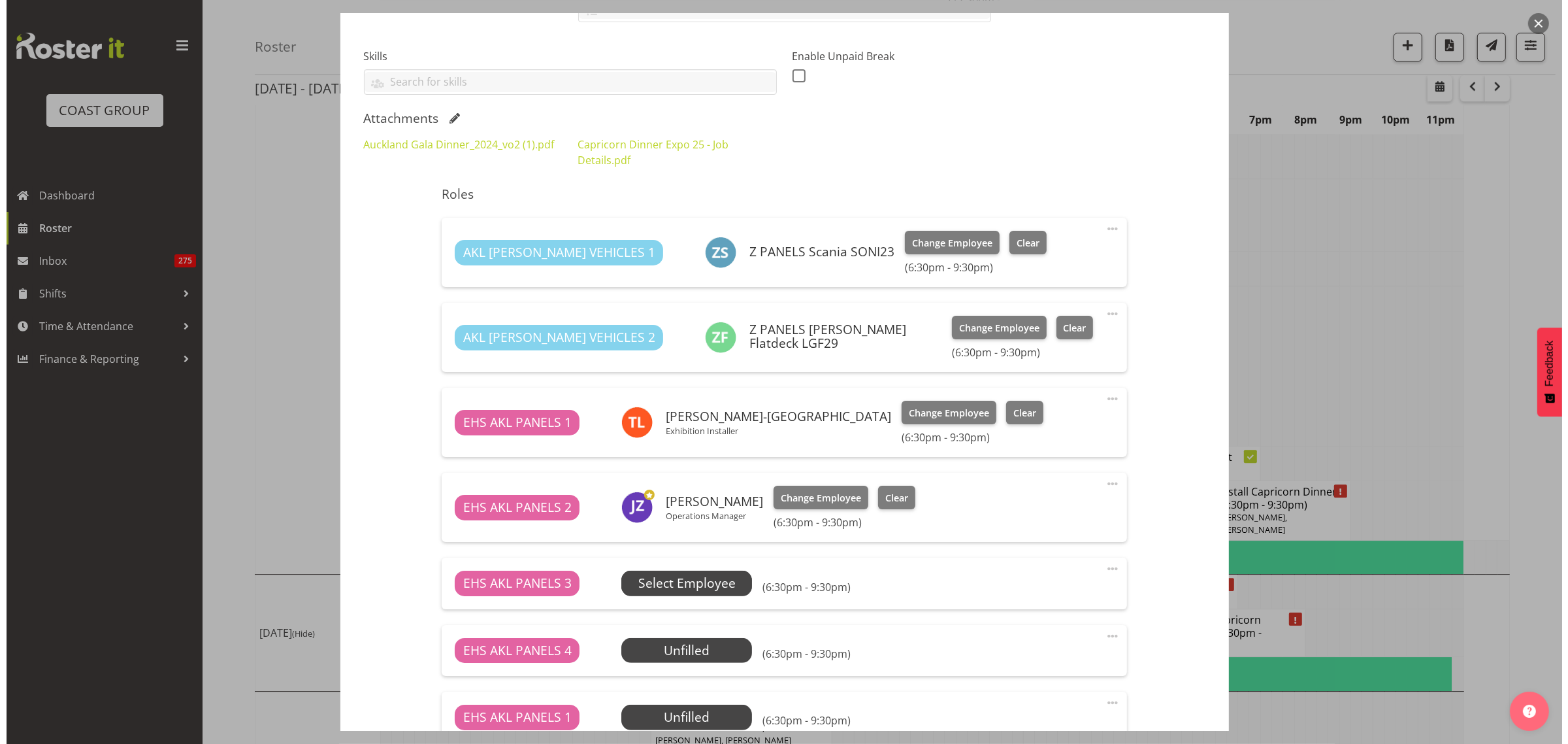
scroll to position [4856, 0]
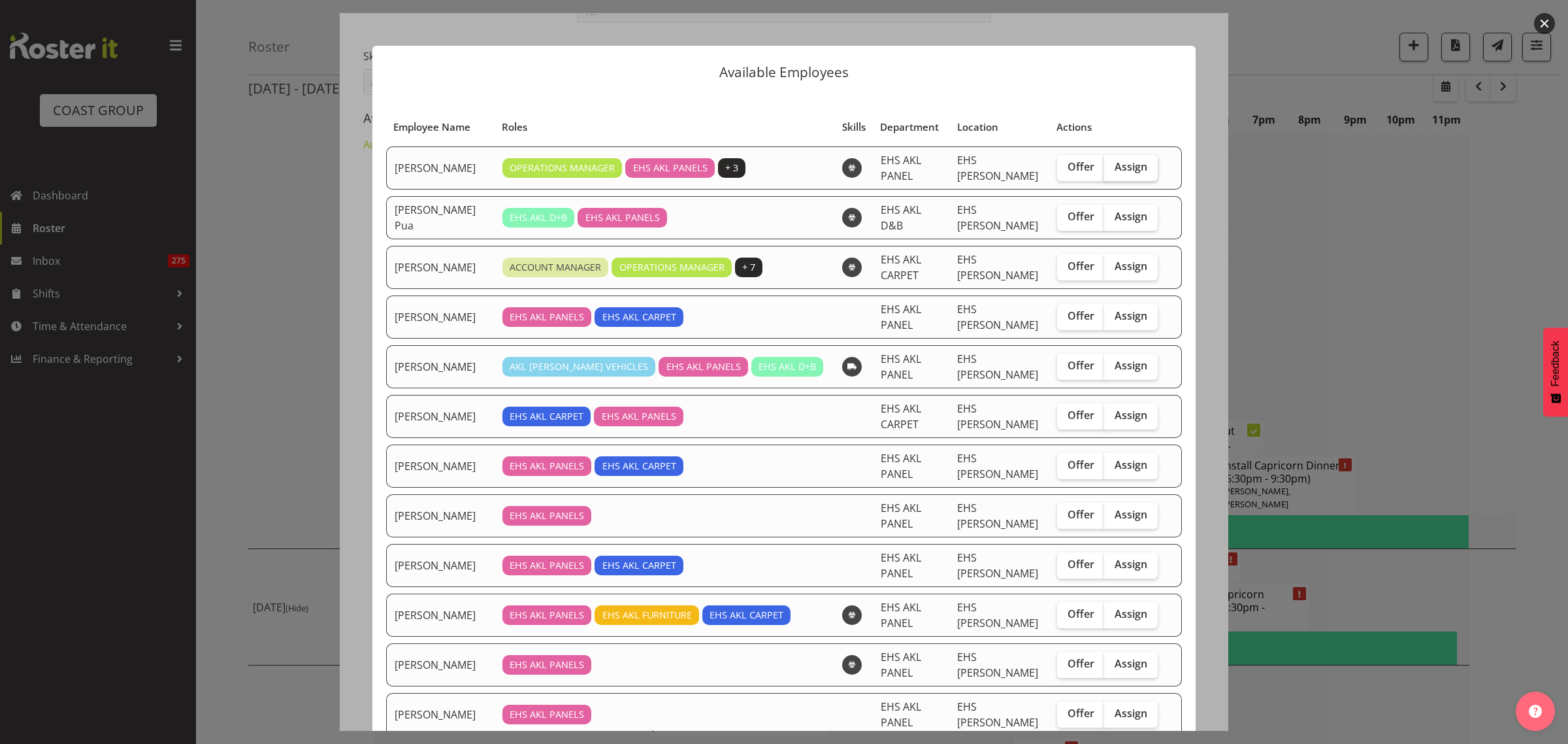
click at [1125, 171] on span "Assign" at bounding box center [1131, 167] width 33 height 13
click at [1113, 171] on input "Assign" at bounding box center [1108, 167] width 9 height 9
checkbox input "true"
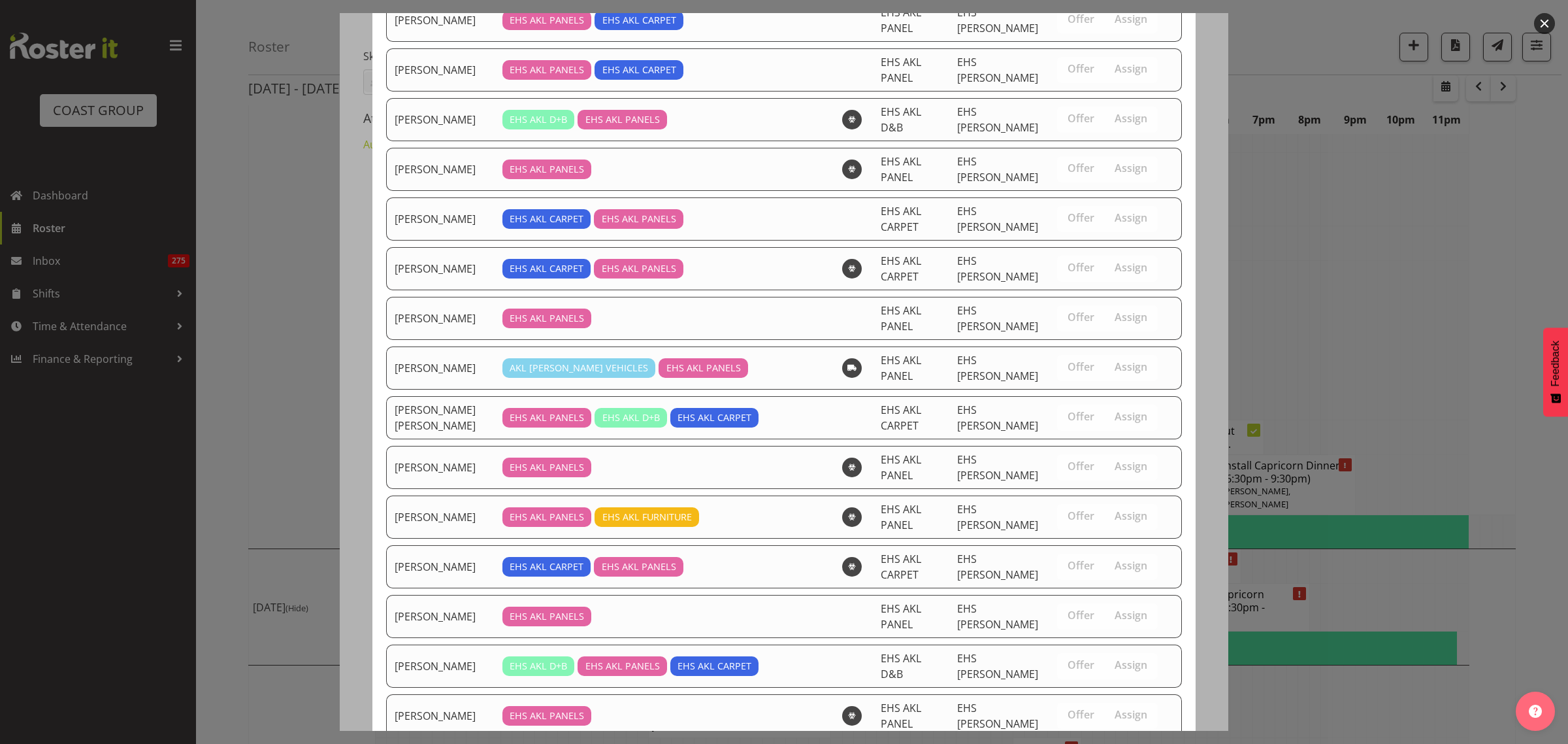
scroll to position [833, 0]
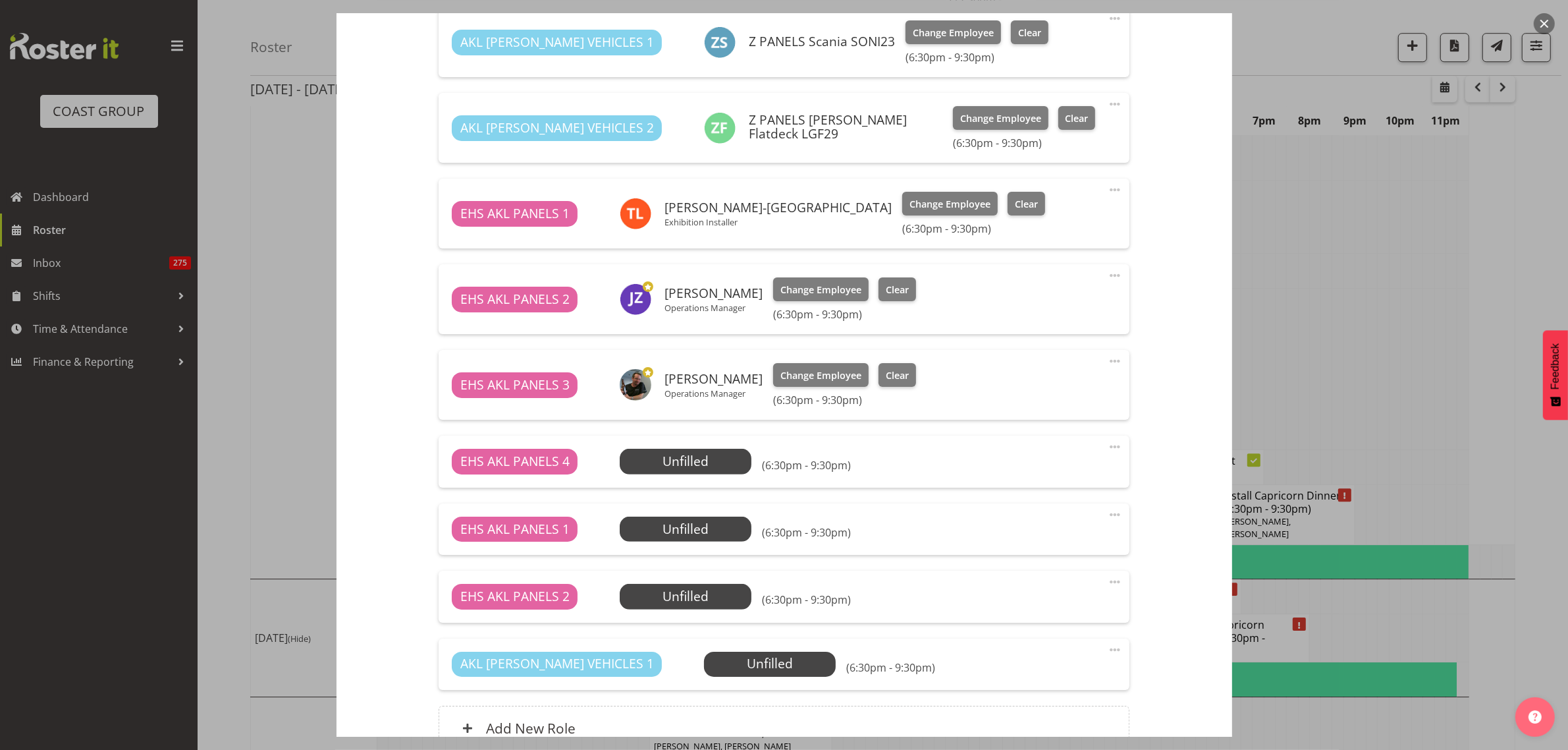
scroll to position [576, 0]
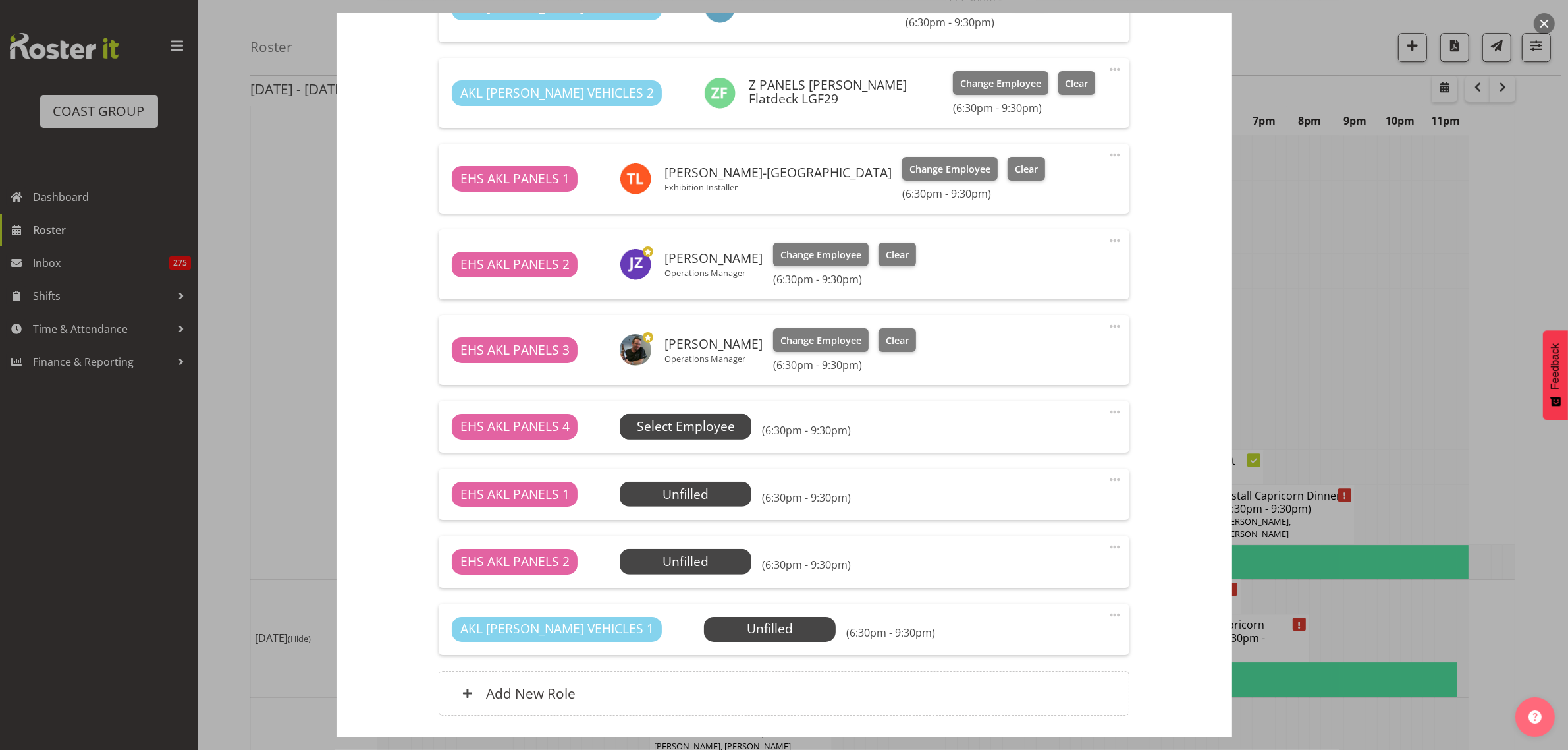
click at [700, 428] on span "Select Employee" at bounding box center [685, 426] width 98 height 19
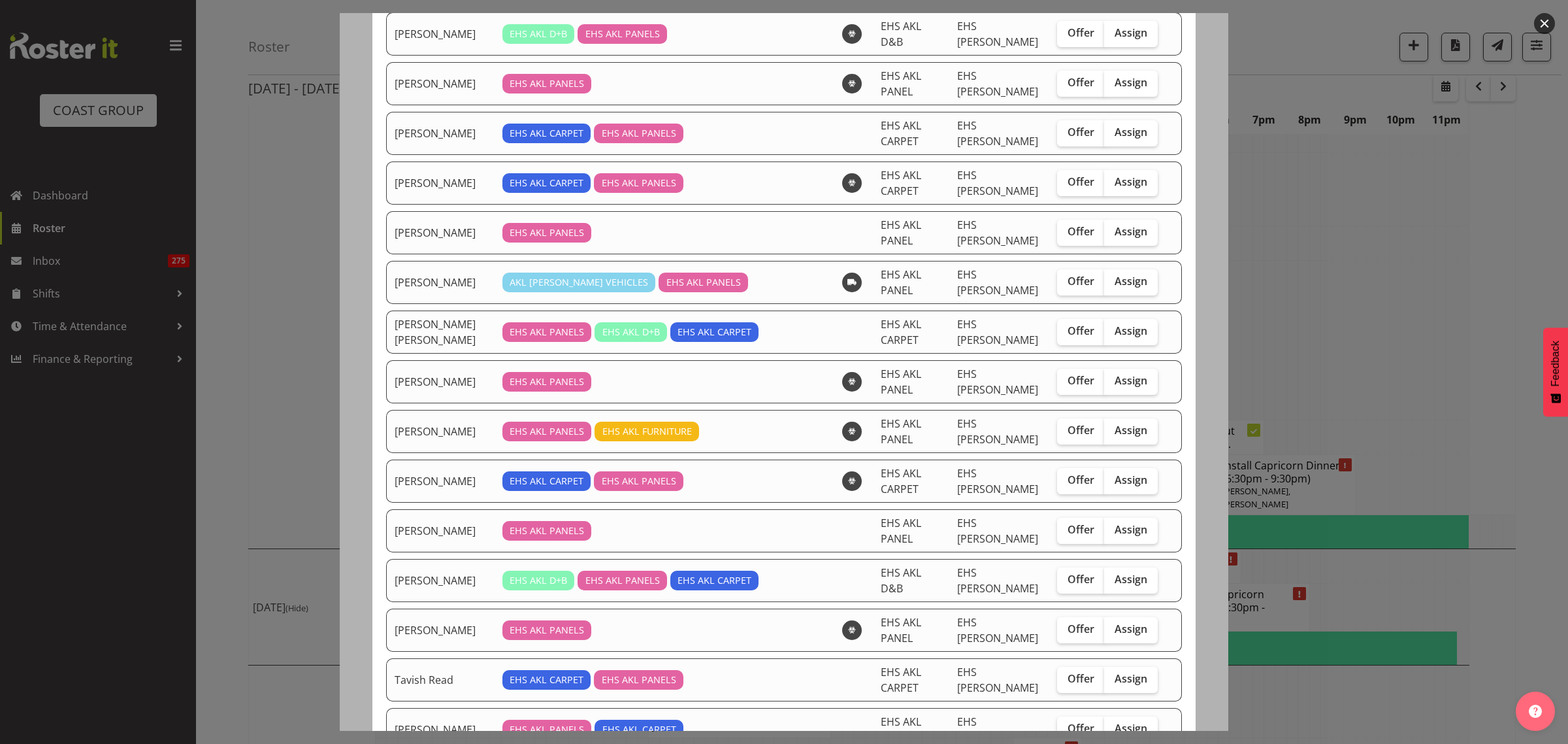
scroll to position [788, 0]
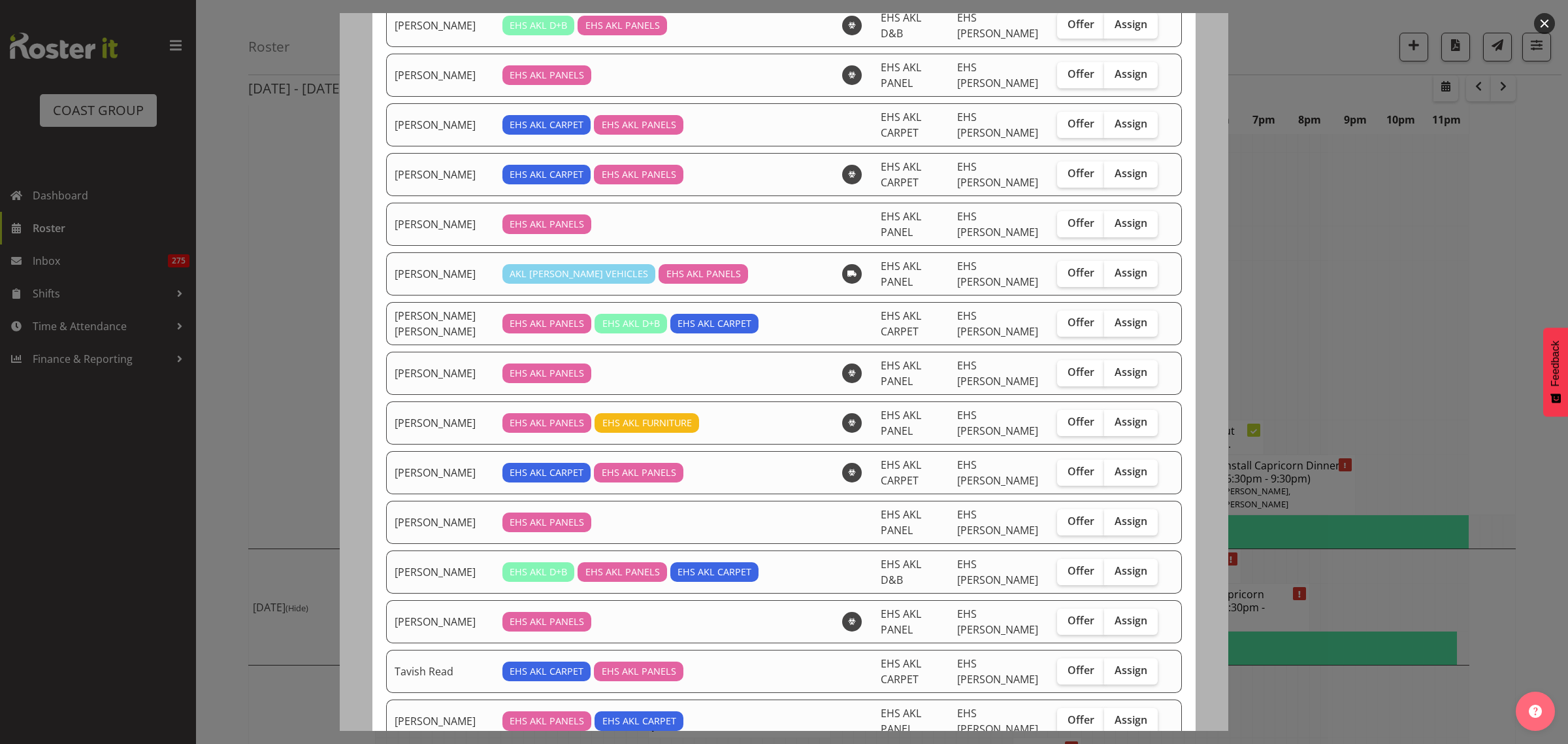
drag, startPoint x: 1114, startPoint y: 492, endPoint x: 1115, endPoint y: 525, distance: 33.0
click at [1115, 614] on span "Assign" at bounding box center [1131, 620] width 33 height 13
click at [1113, 616] on input "Assign" at bounding box center [1108, 620] width 9 height 9
checkbox input "true"
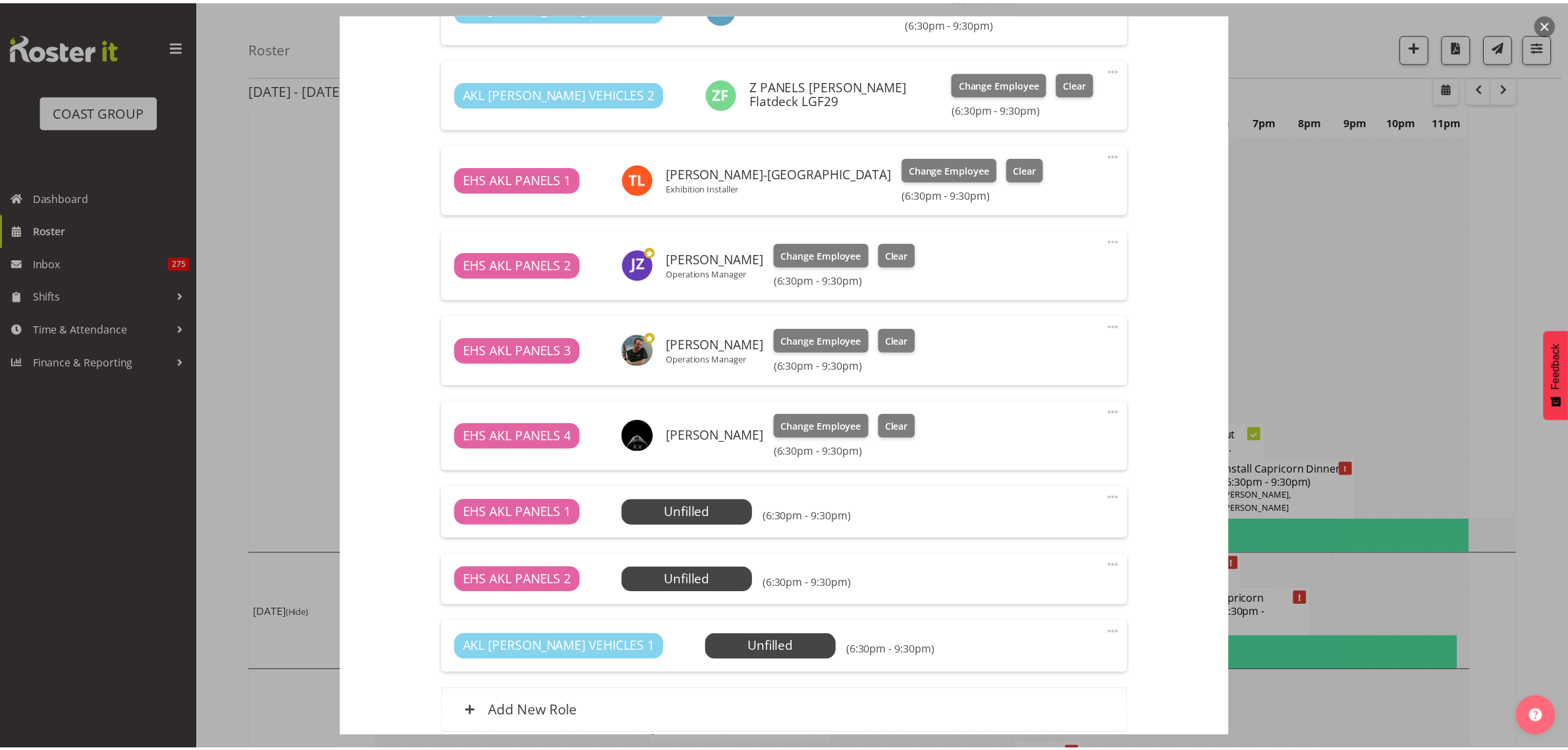
scroll to position [4908, 0]
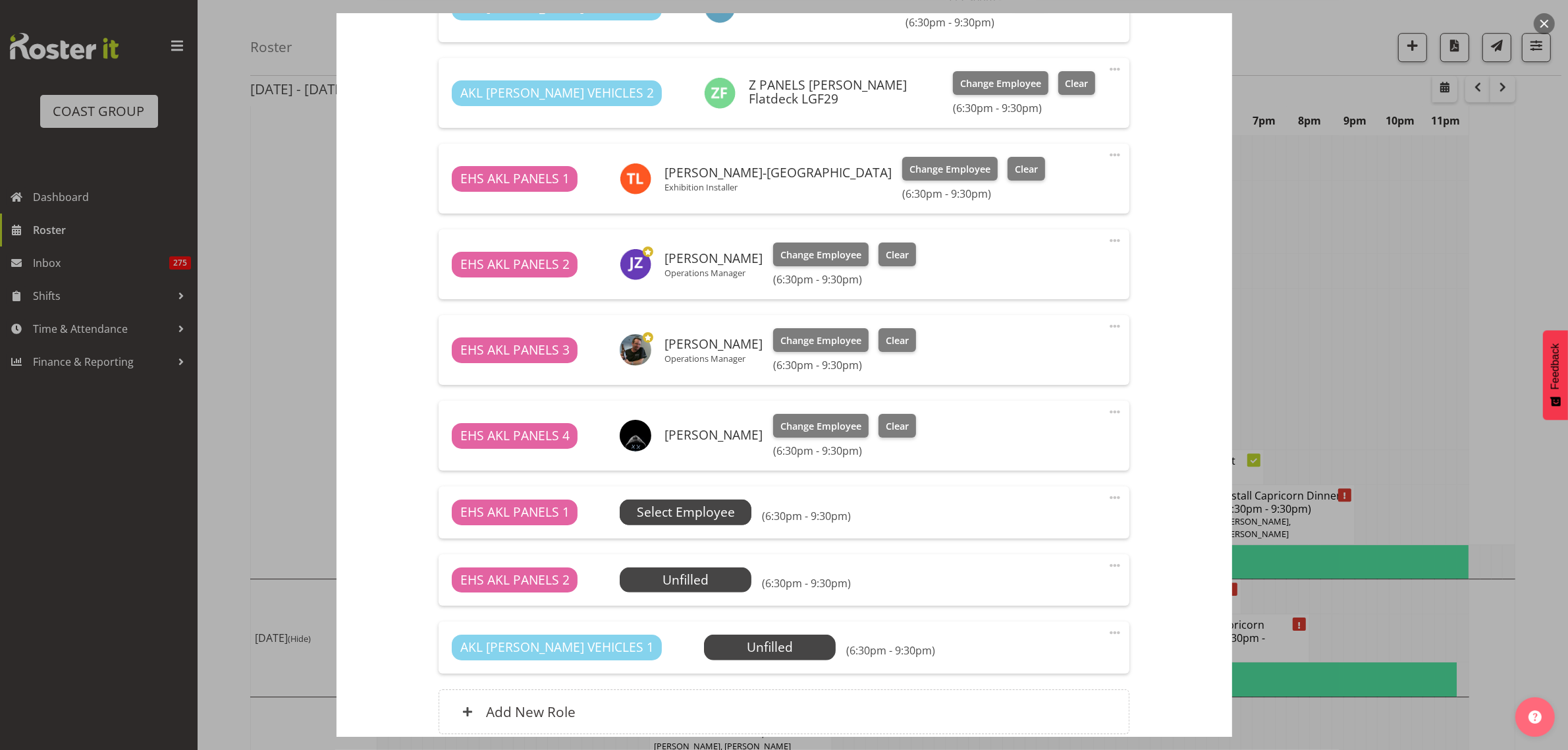
click at [722, 516] on span "Select Employee" at bounding box center [685, 512] width 98 height 19
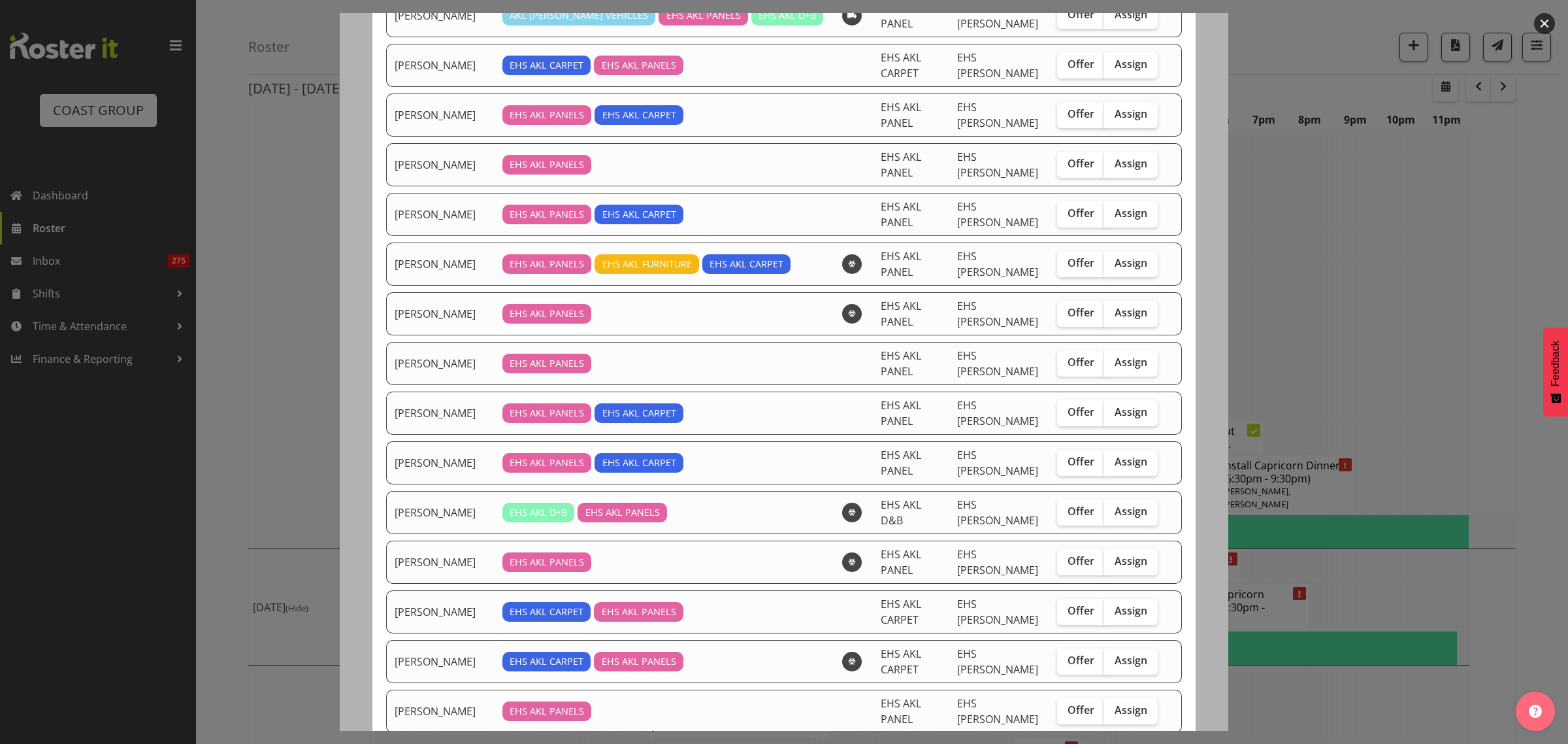
scroll to position [326, 0]
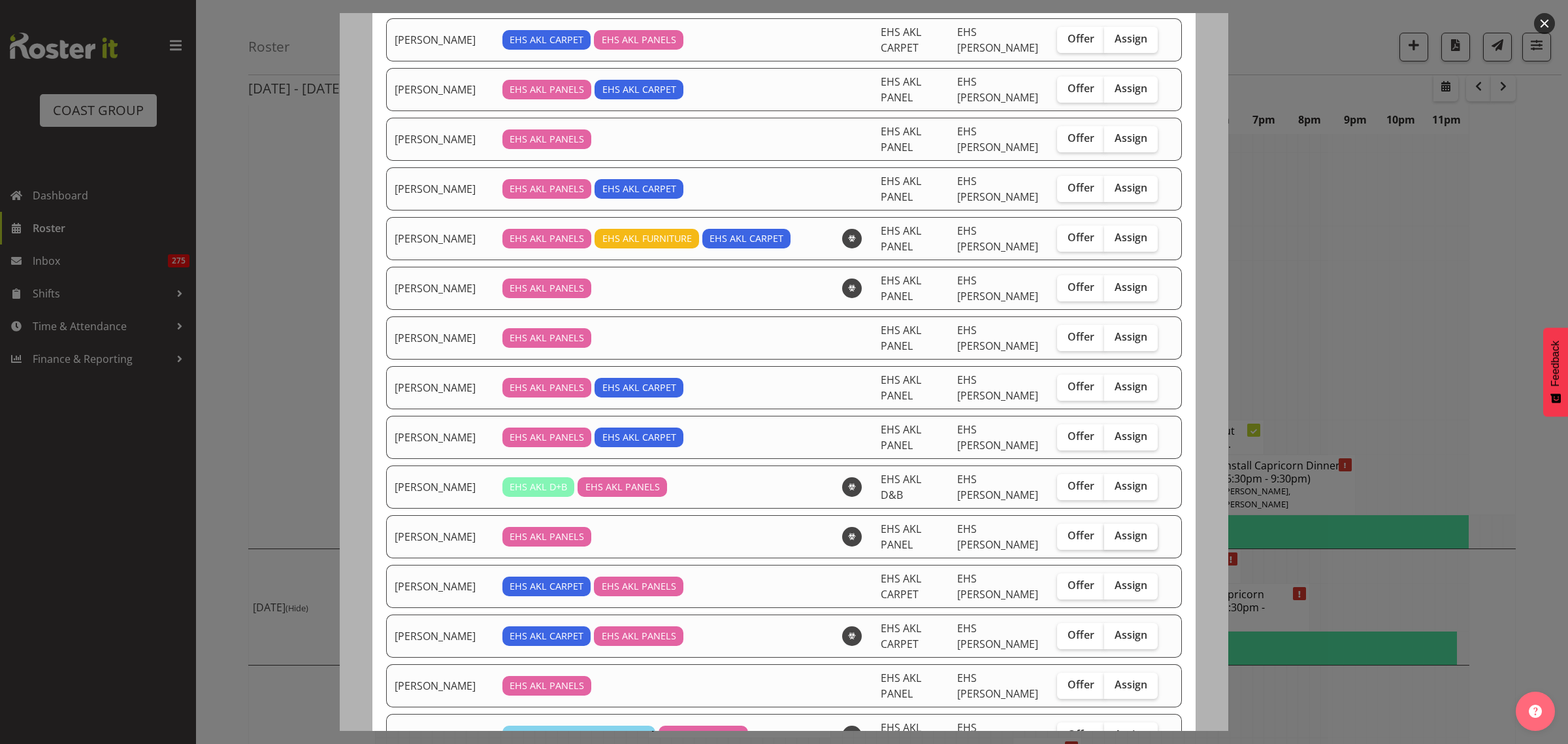
click at [1115, 529] on span "Assign" at bounding box center [1131, 535] width 33 height 13
click at [1111, 531] on input "Assign" at bounding box center [1108, 535] width 9 height 9
checkbox input "true"
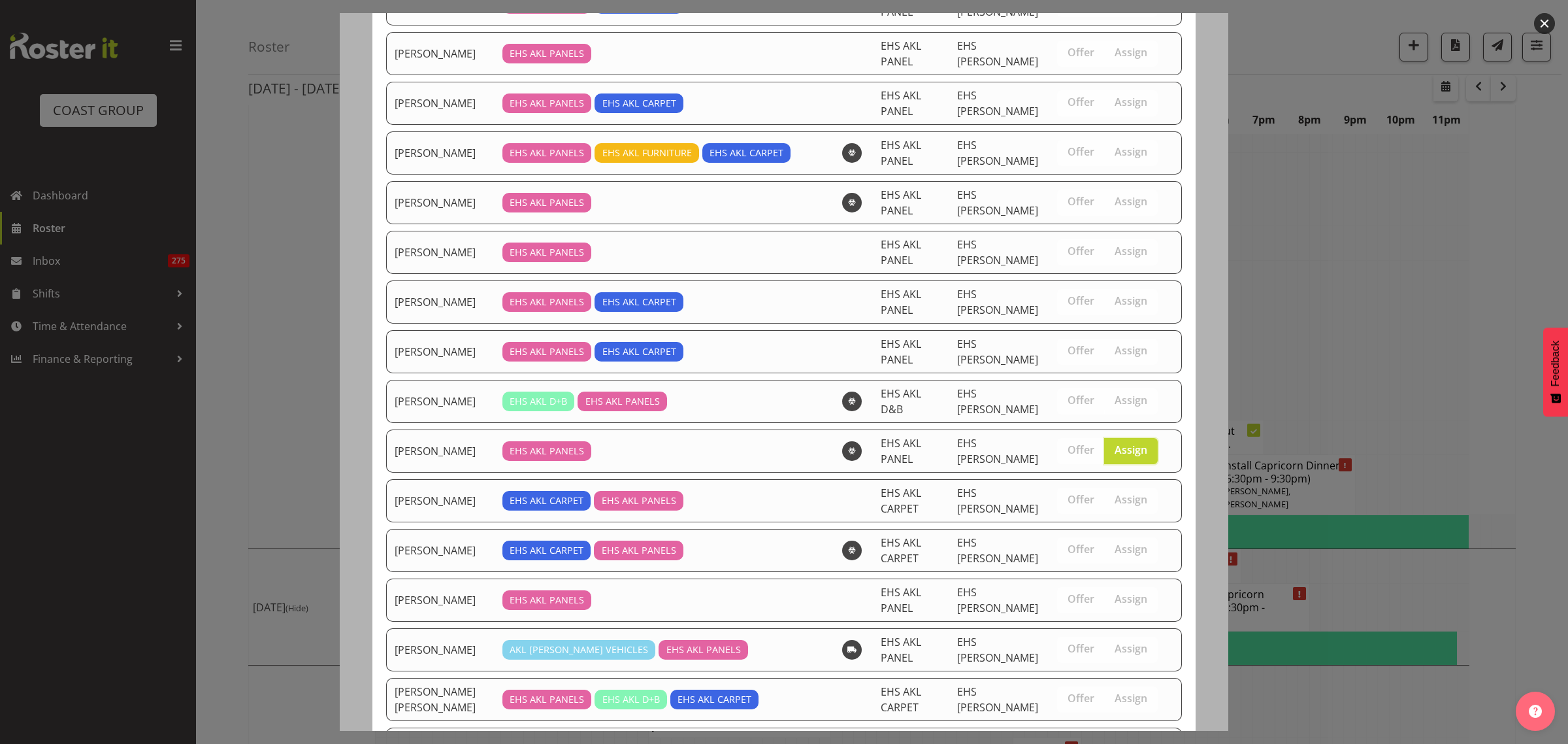
scroll to position [743, 0]
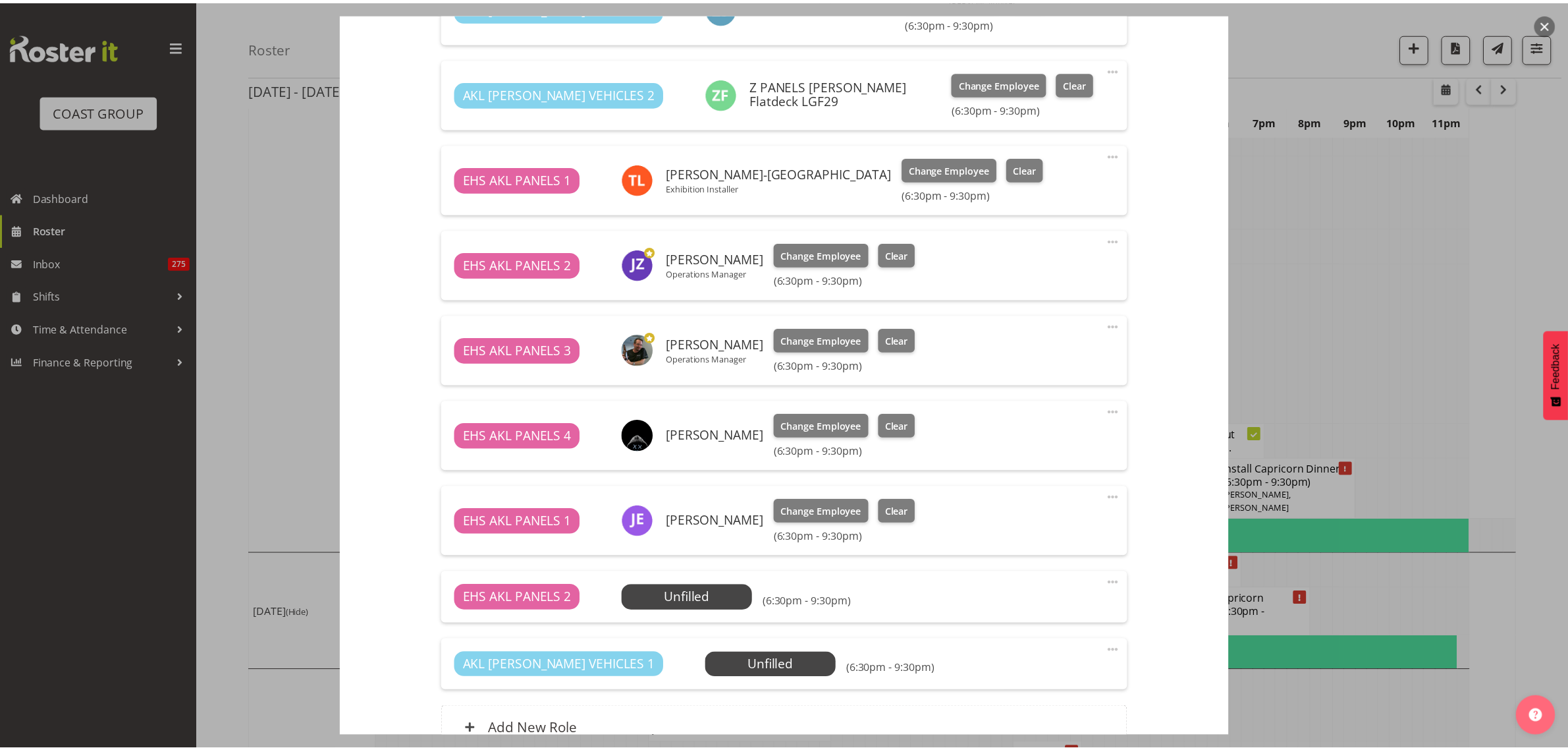
scroll to position [4908, 0]
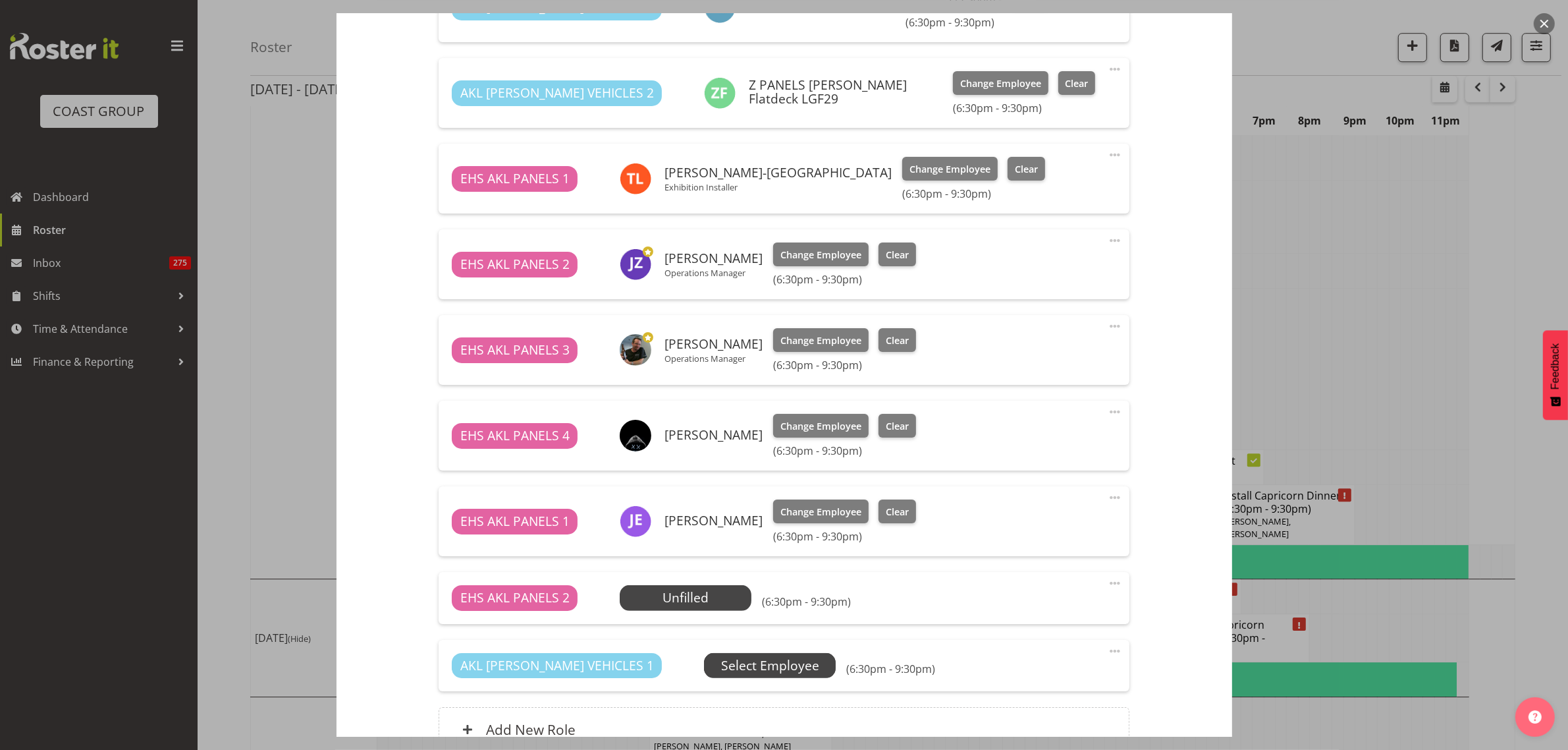
click at [723, 664] on span "Select Employee" at bounding box center [770, 666] width 98 height 19
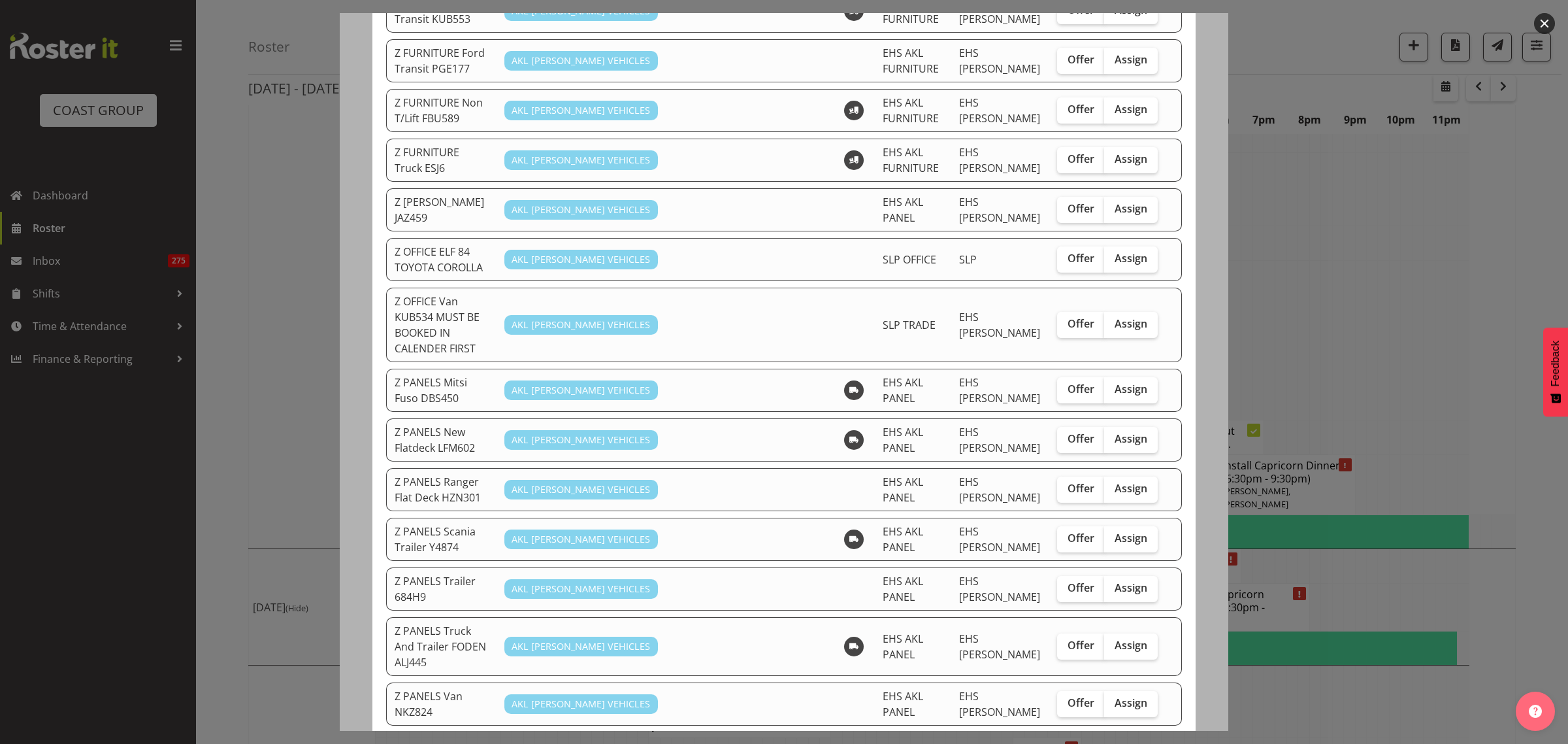
scroll to position [735, 0]
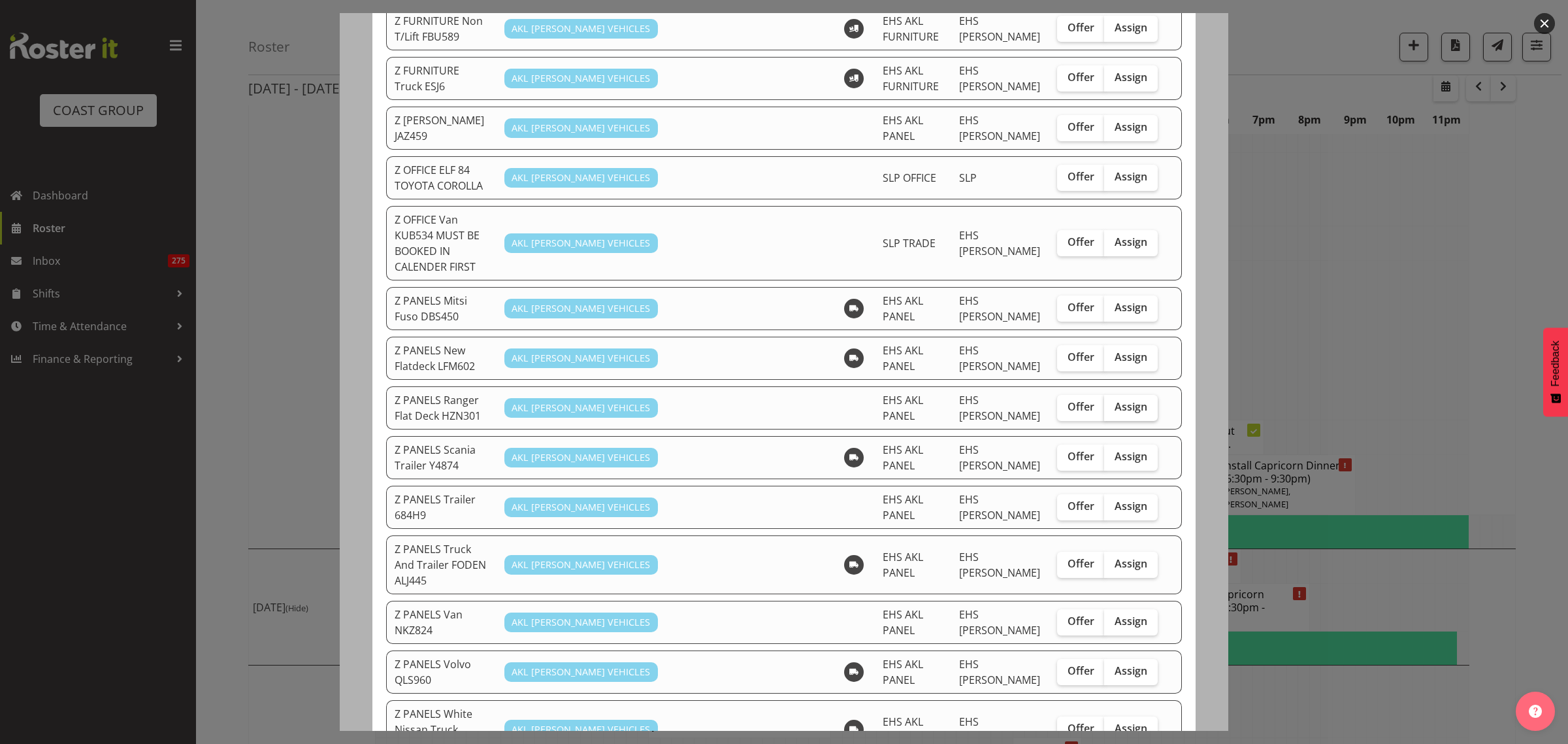
click at [1128, 400] on span "Assign" at bounding box center [1131, 407] width 33 height 13
click at [1113, 402] on input "Assign" at bounding box center [1108, 406] width 9 height 9
checkbox input "true"
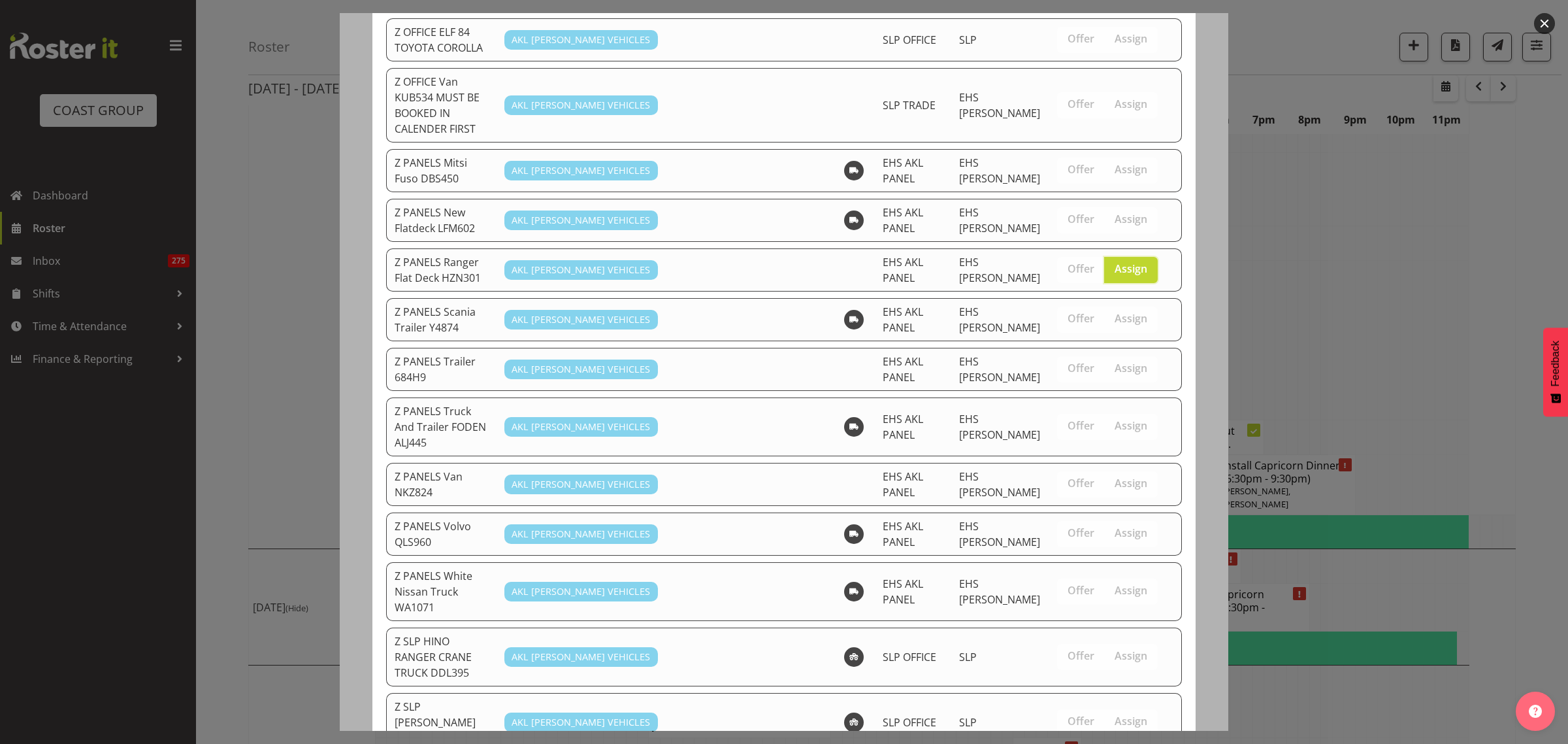
scroll to position [1029, 0]
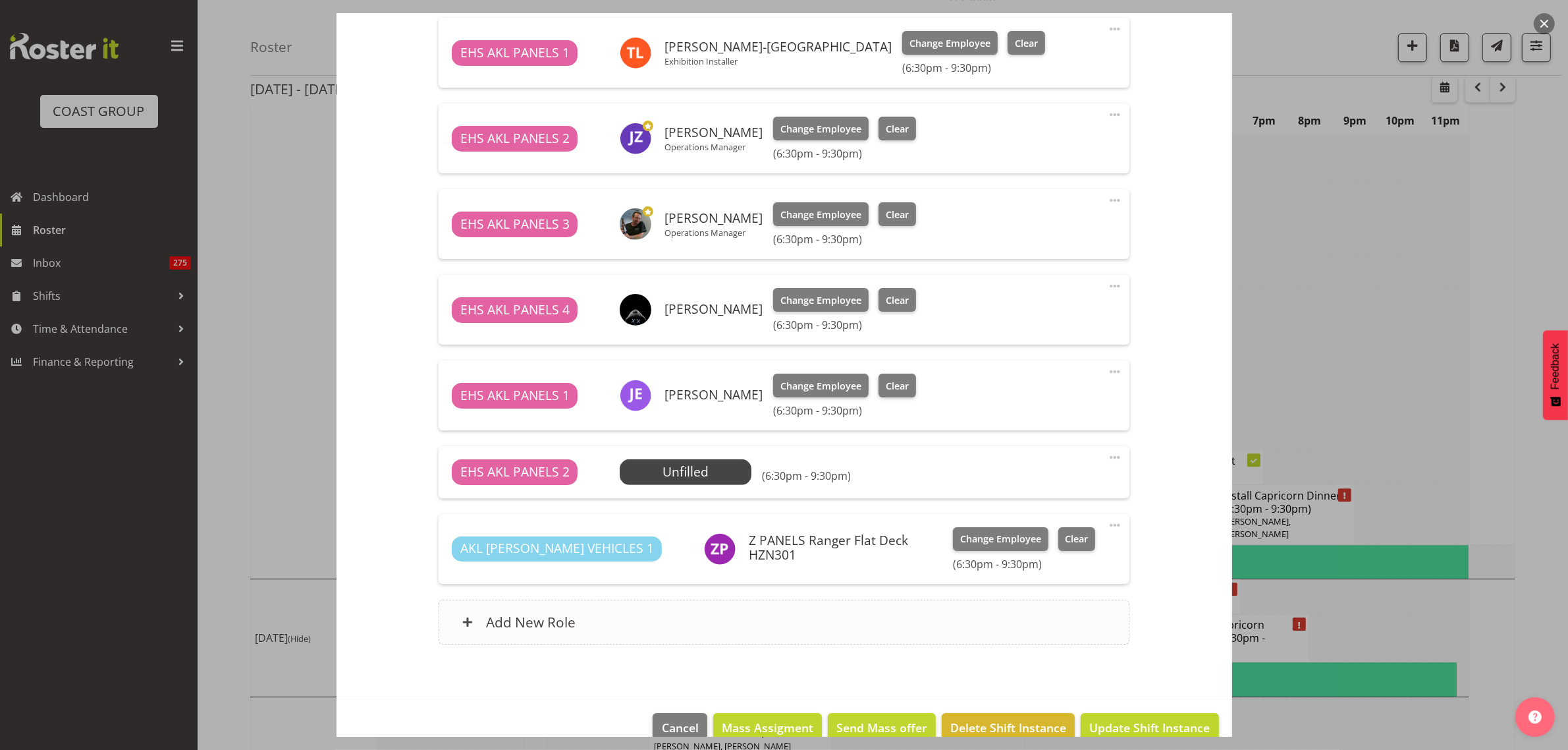
scroll to position [727, 0]
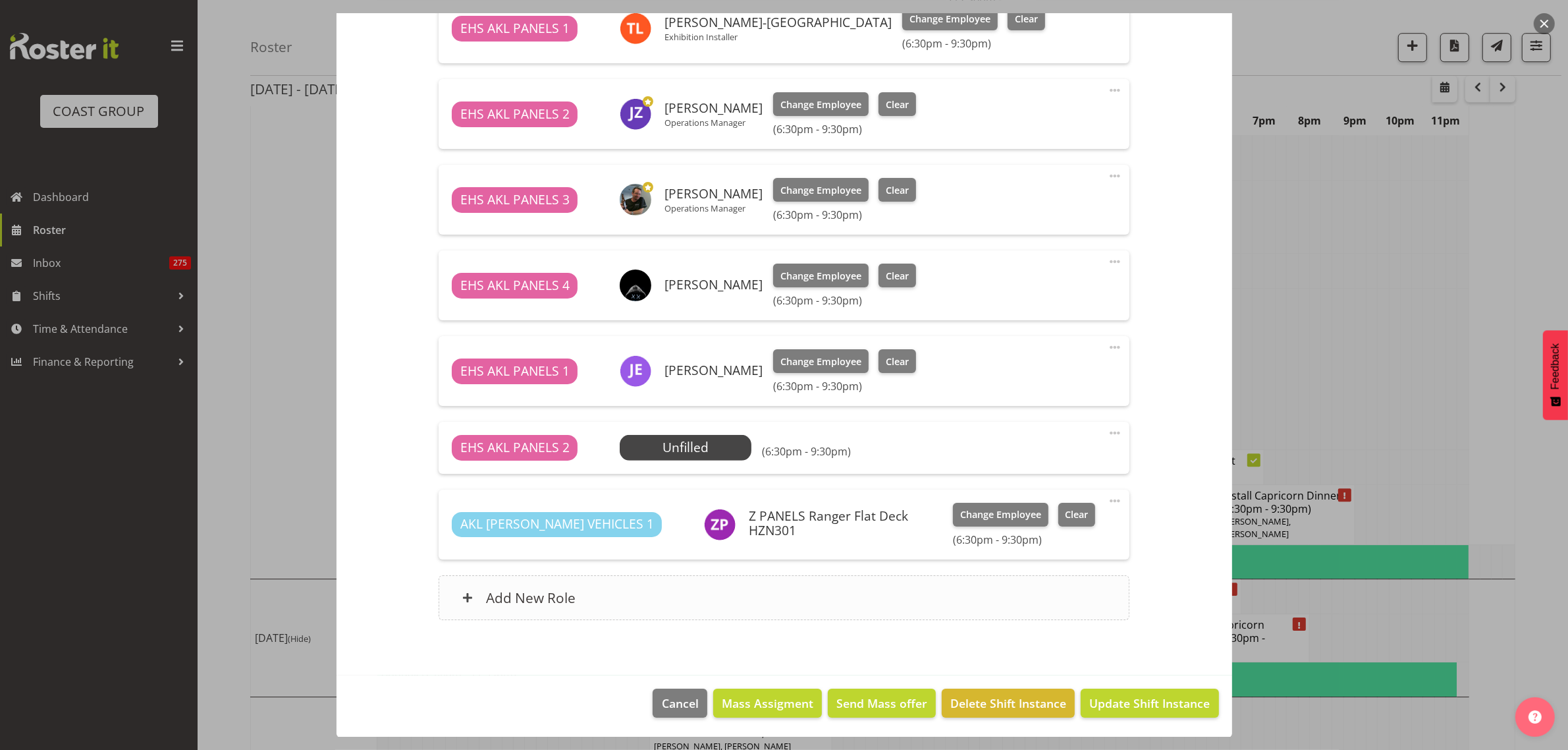
click at [855, 603] on div "Add New Role" at bounding box center [784, 597] width 691 height 45
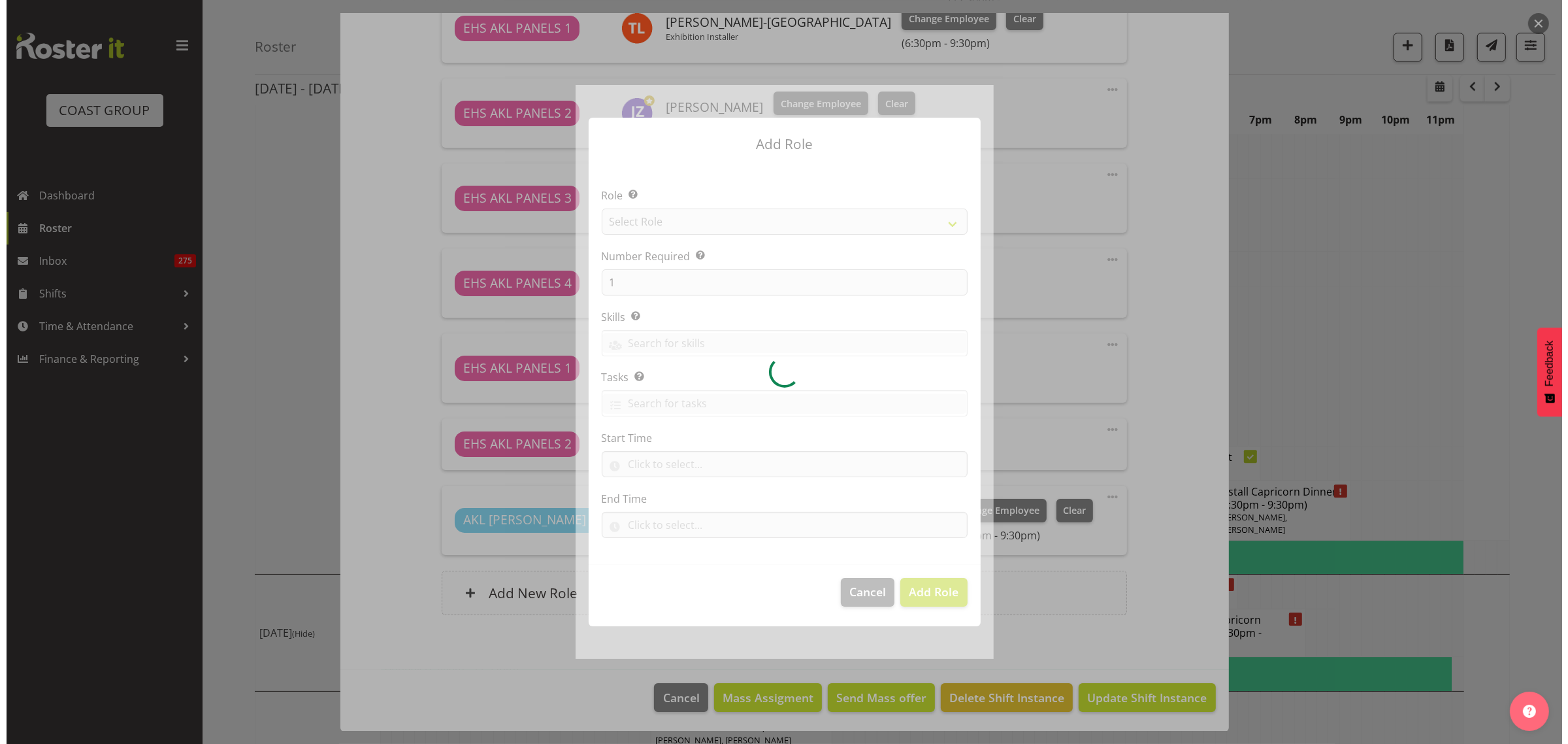
scroll to position [4856, 0]
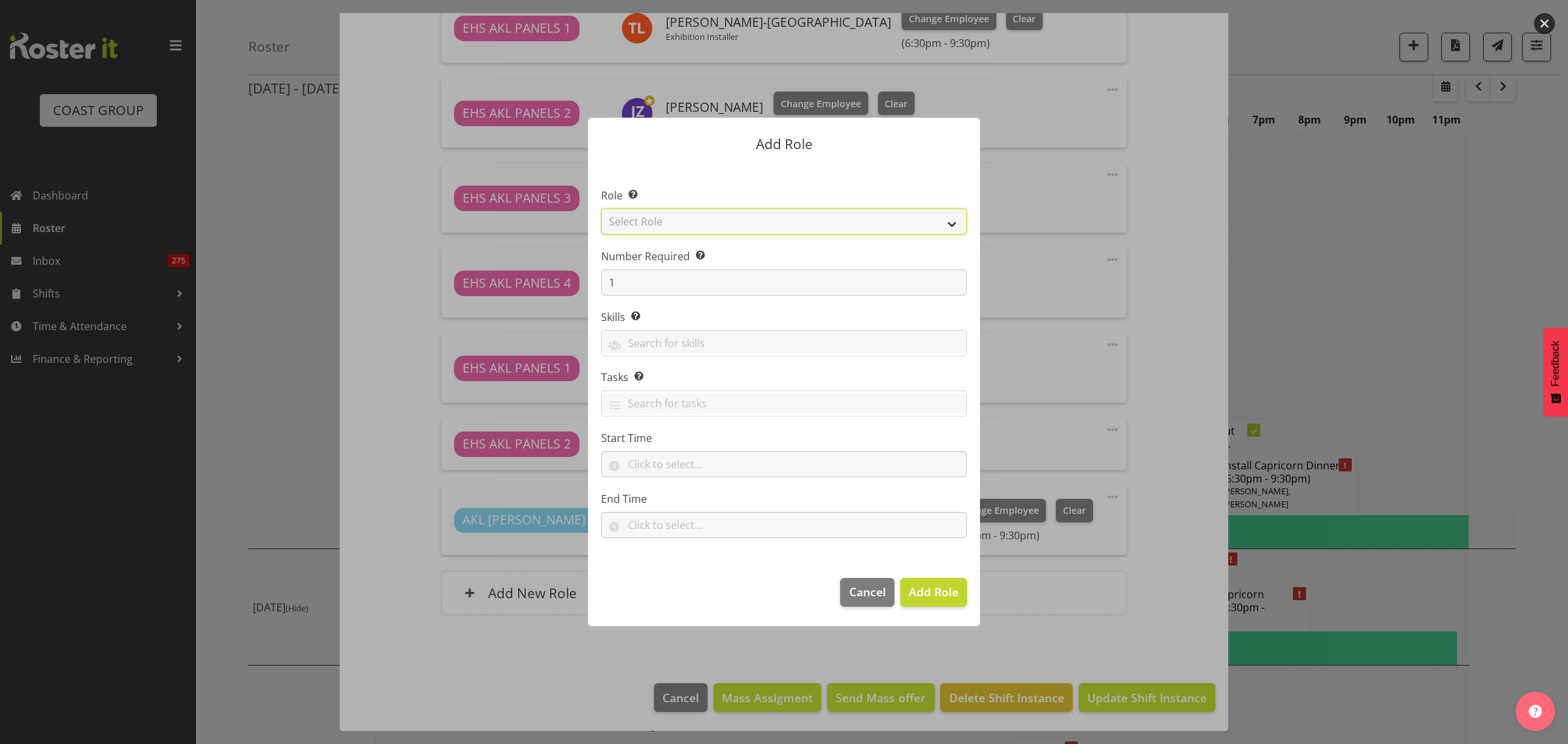
click at [951, 224] on select "Select Role ACCOUNT MANAGER ACCOUNT MANAGER DW ACCOUNTS AKL DIANNA VEHICLES AKL…" at bounding box center [784, 221] width 366 height 26
select select "81"
click at [601, 209] on select "Select Role ACCOUNT MANAGER ACCOUNT MANAGER DW ACCOUNTS AKL DIANNA VEHICLES AKL…" at bounding box center [784, 221] width 366 height 26
click at [929, 596] on span "Add Role" at bounding box center [933, 592] width 50 height 16
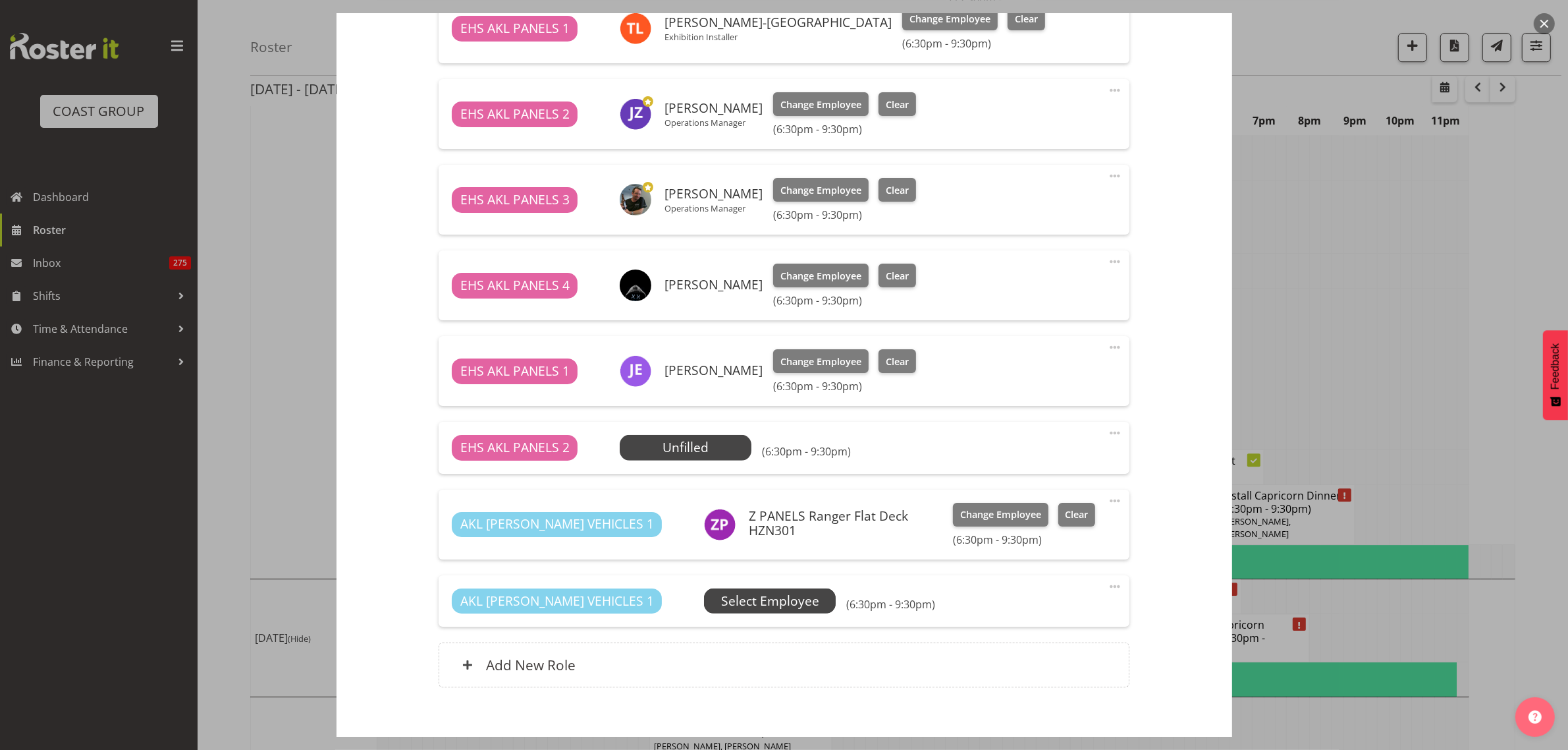
click at [742, 598] on span "Select Employee" at bounding box center [770, 601] width 98 height 19
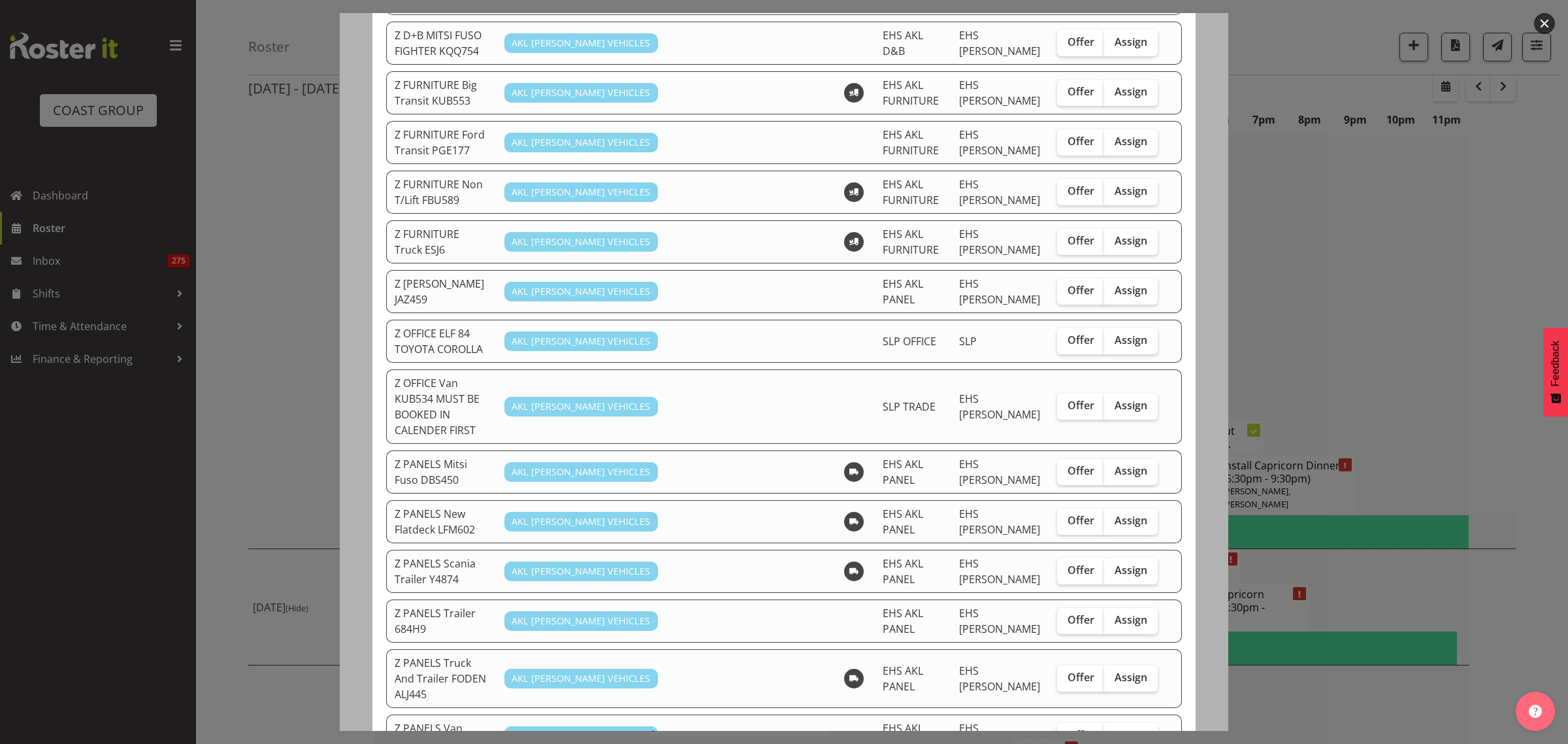
scroll to position [654, 0]
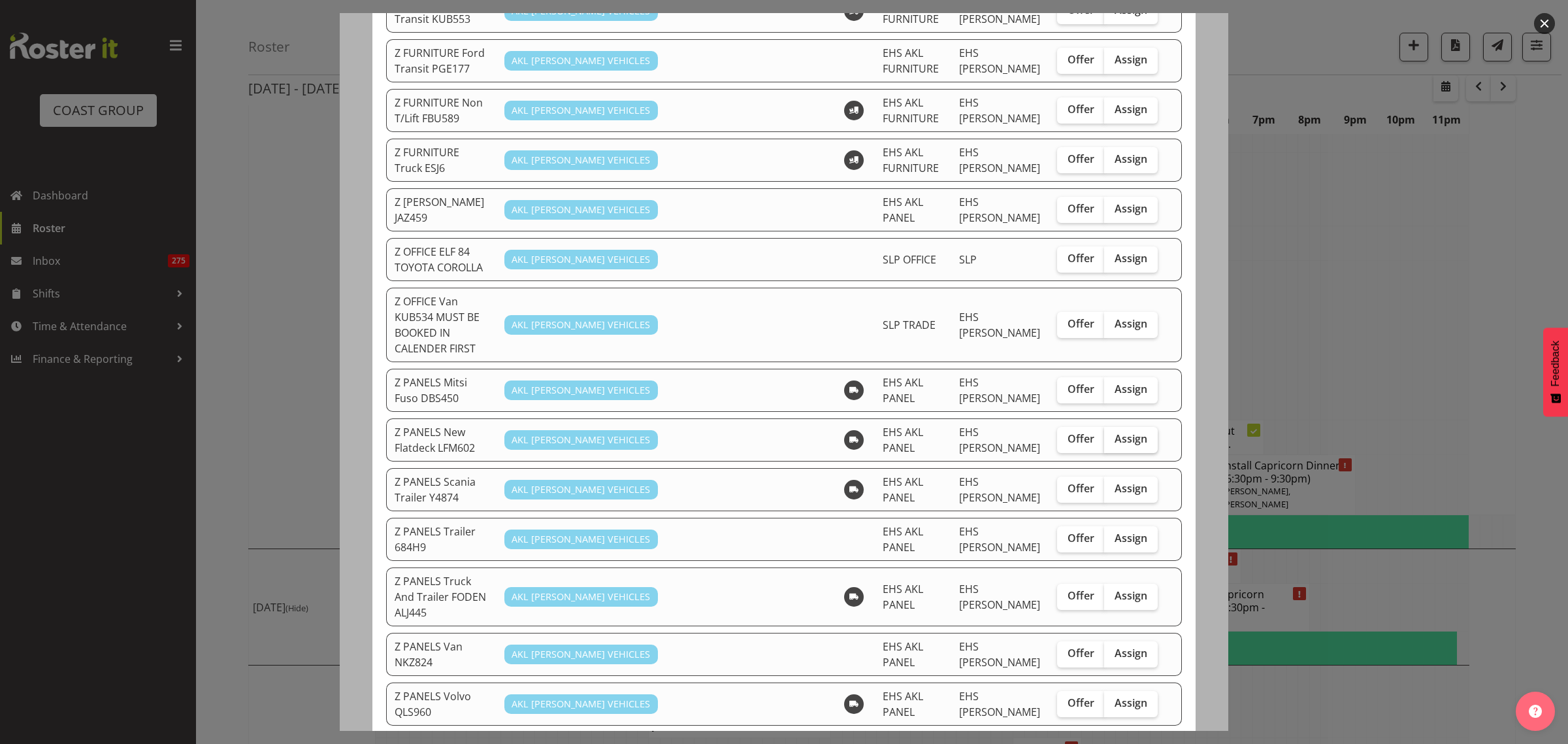
click at [1115, 432] on span "Assign" at bounding box center [1131, 439] width 33 height 13
click at [1112, 435] on input "Assign" at bounding box center [1108, 439] width 9 height 9
checkbox input "true"
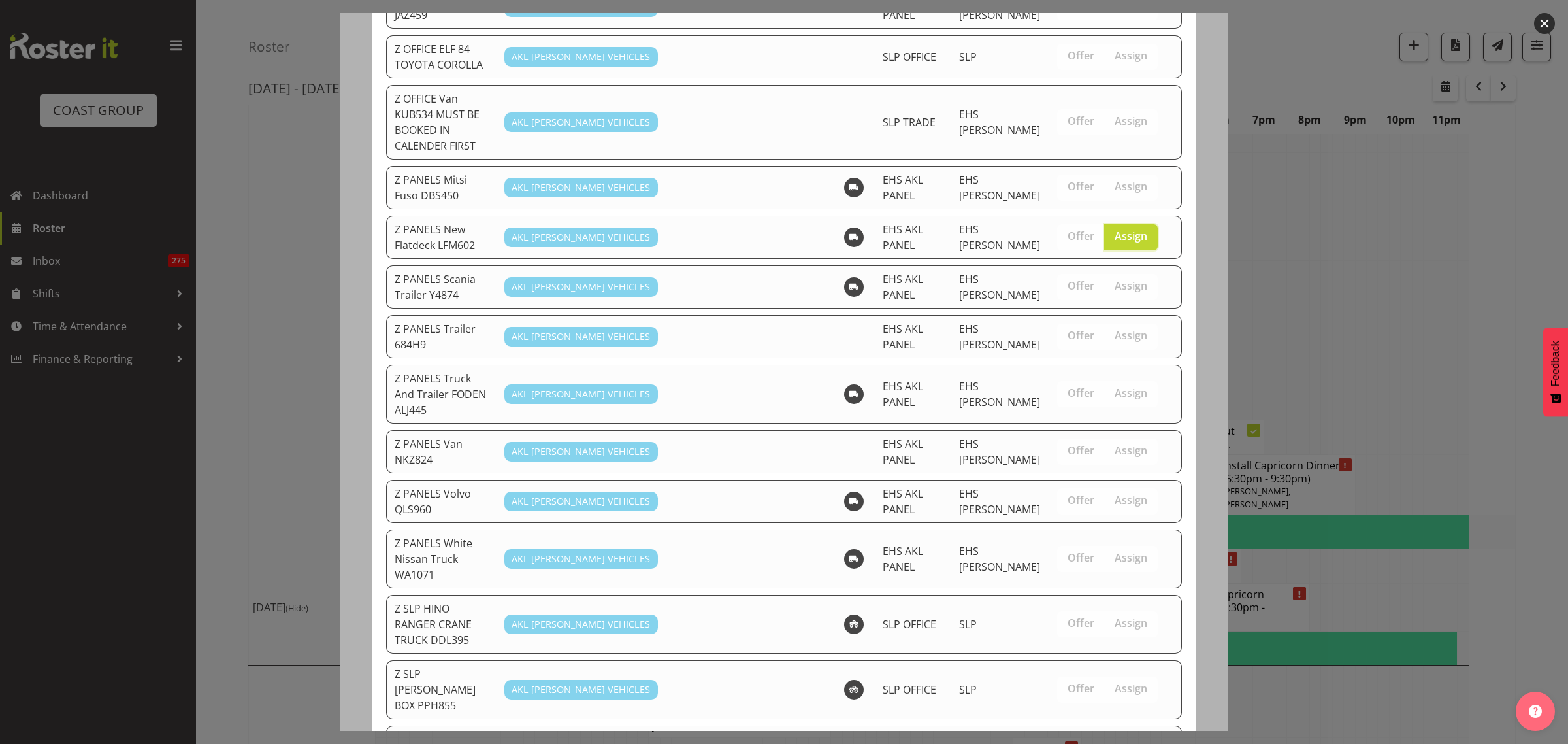
scroll to position [978, 0]
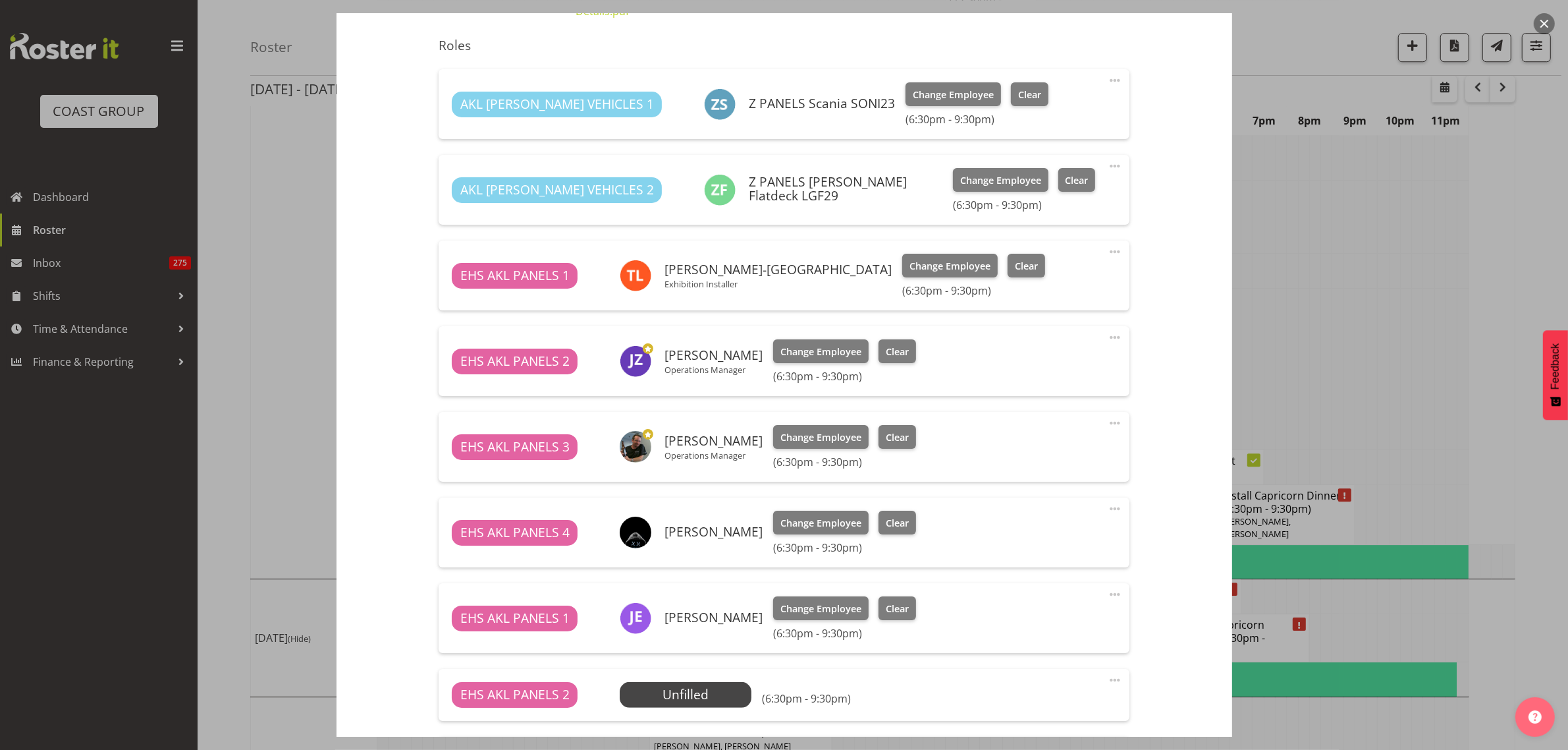
scroll to position [812, 0]
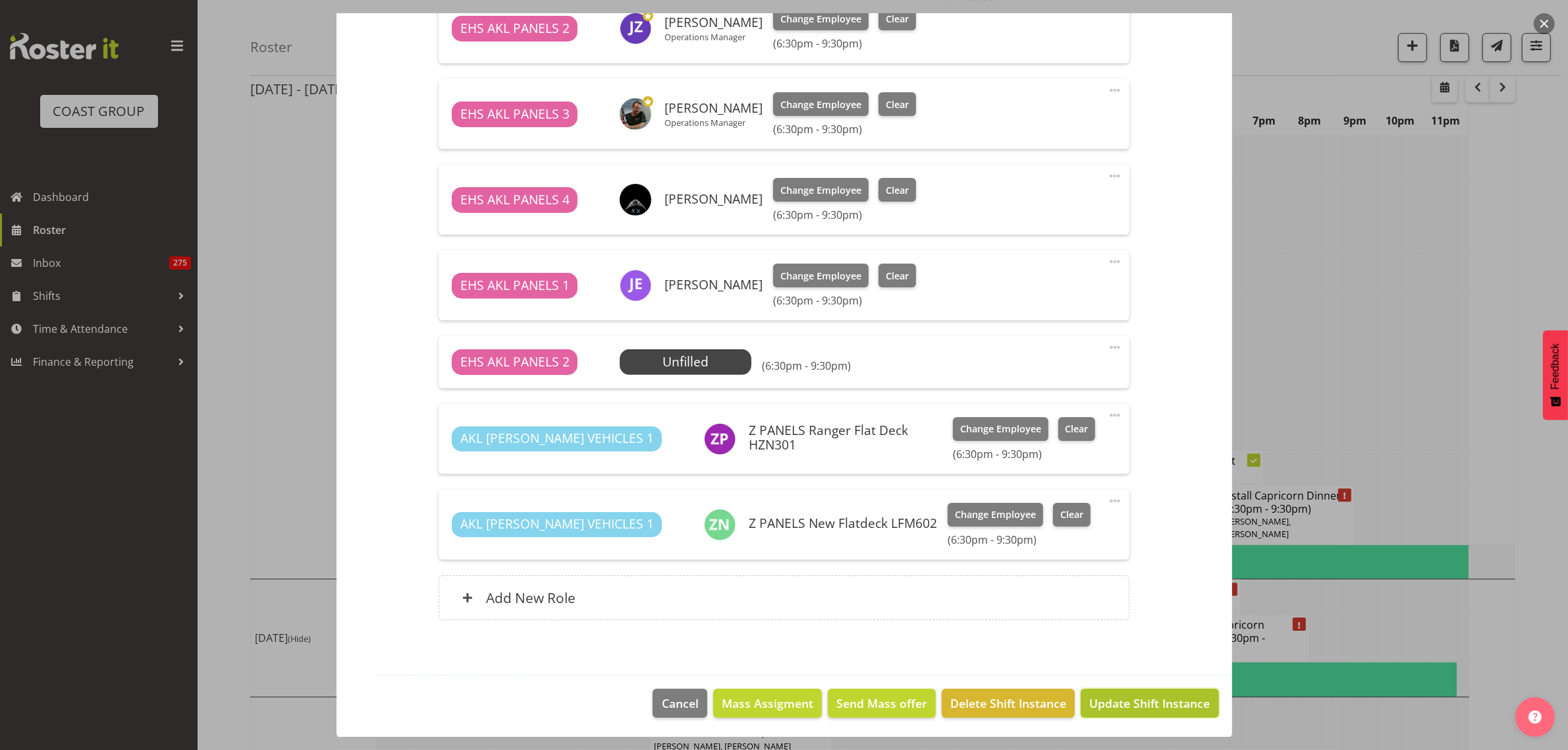
click at [1123, 706] on span "Update Shift Instance" at bounding box center [1150, 703] width 121 height 17
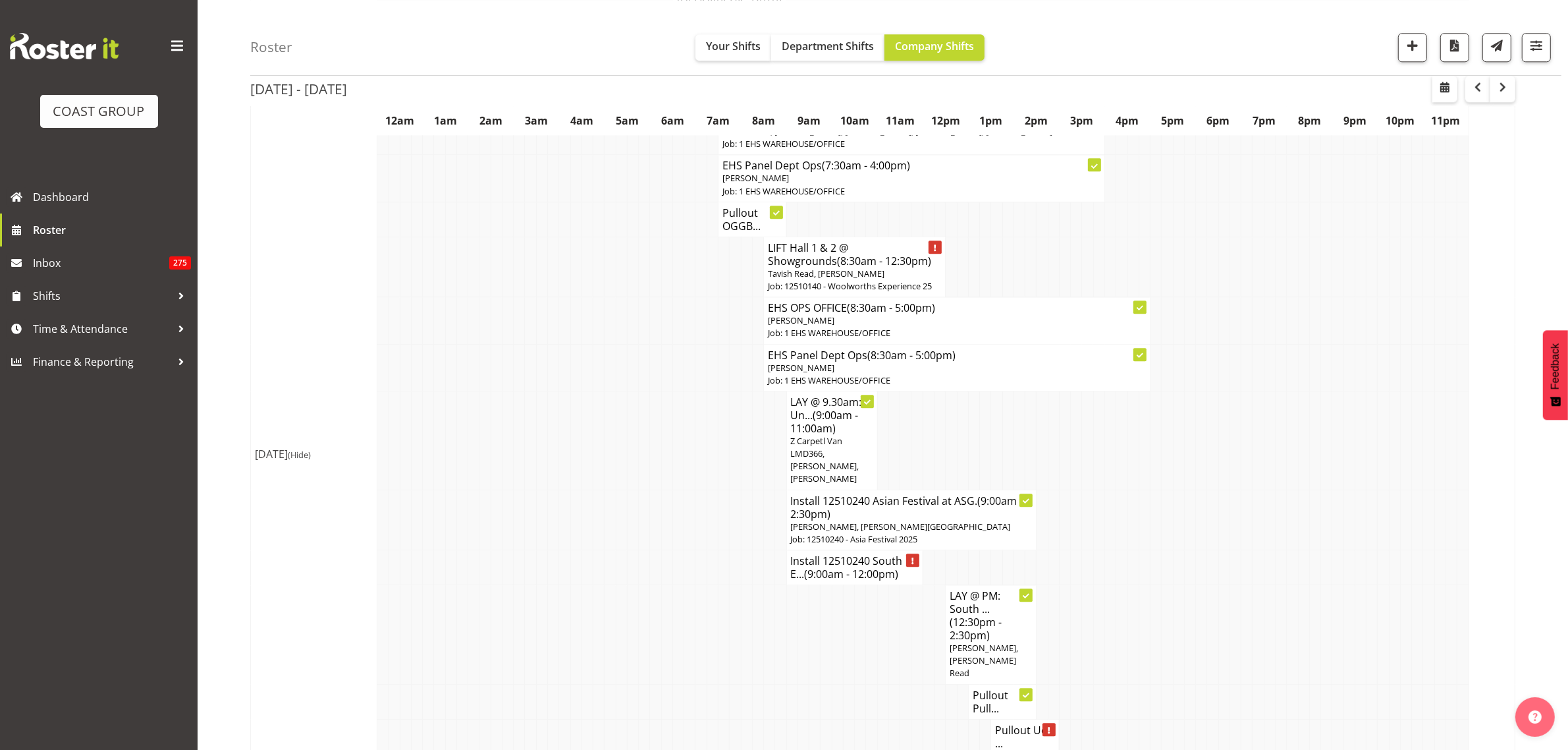
scroll to position [4365, 0]
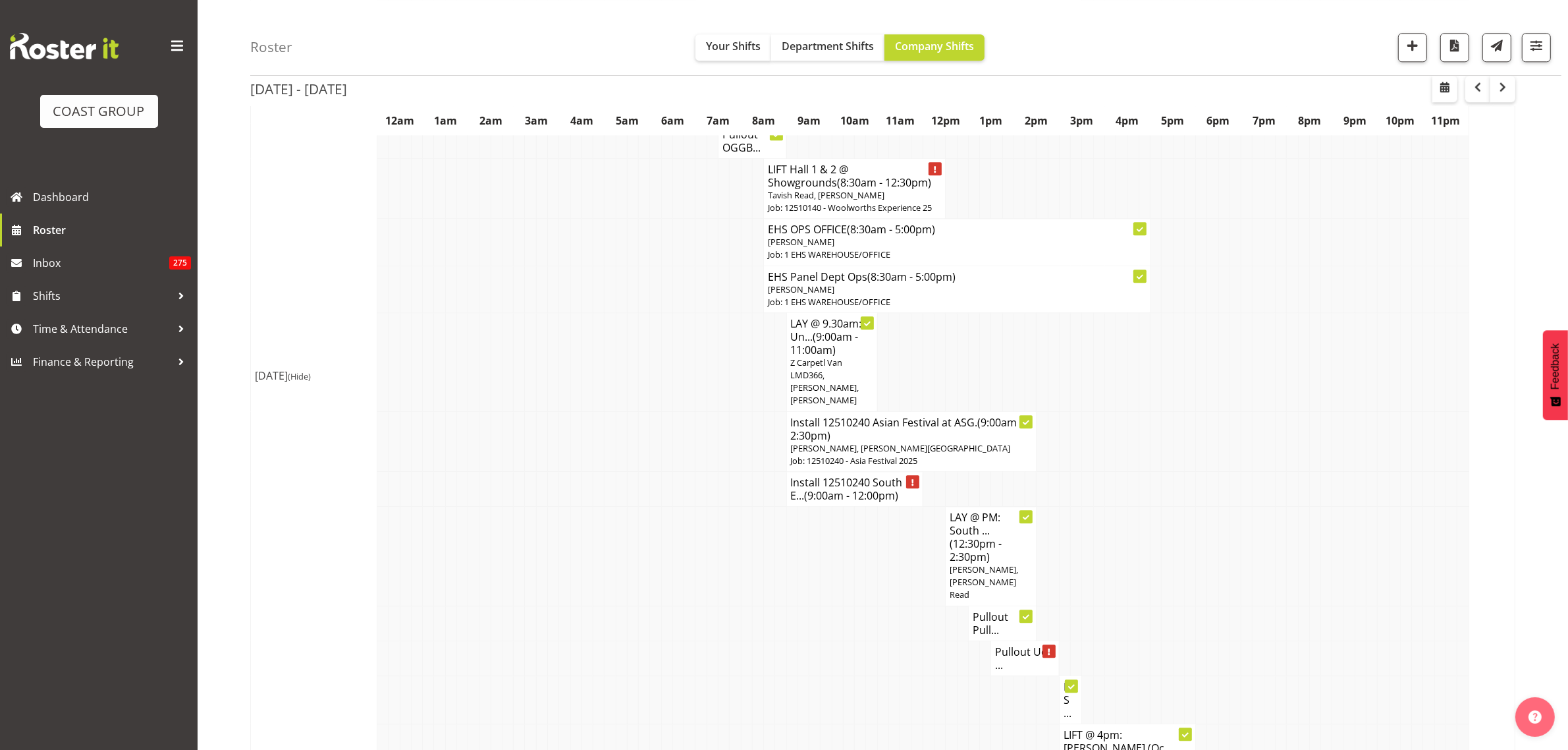
click at [840, 488] on span "(9:00am - 12:00pm)" at bounding box center [852, 495] width 94 height 15
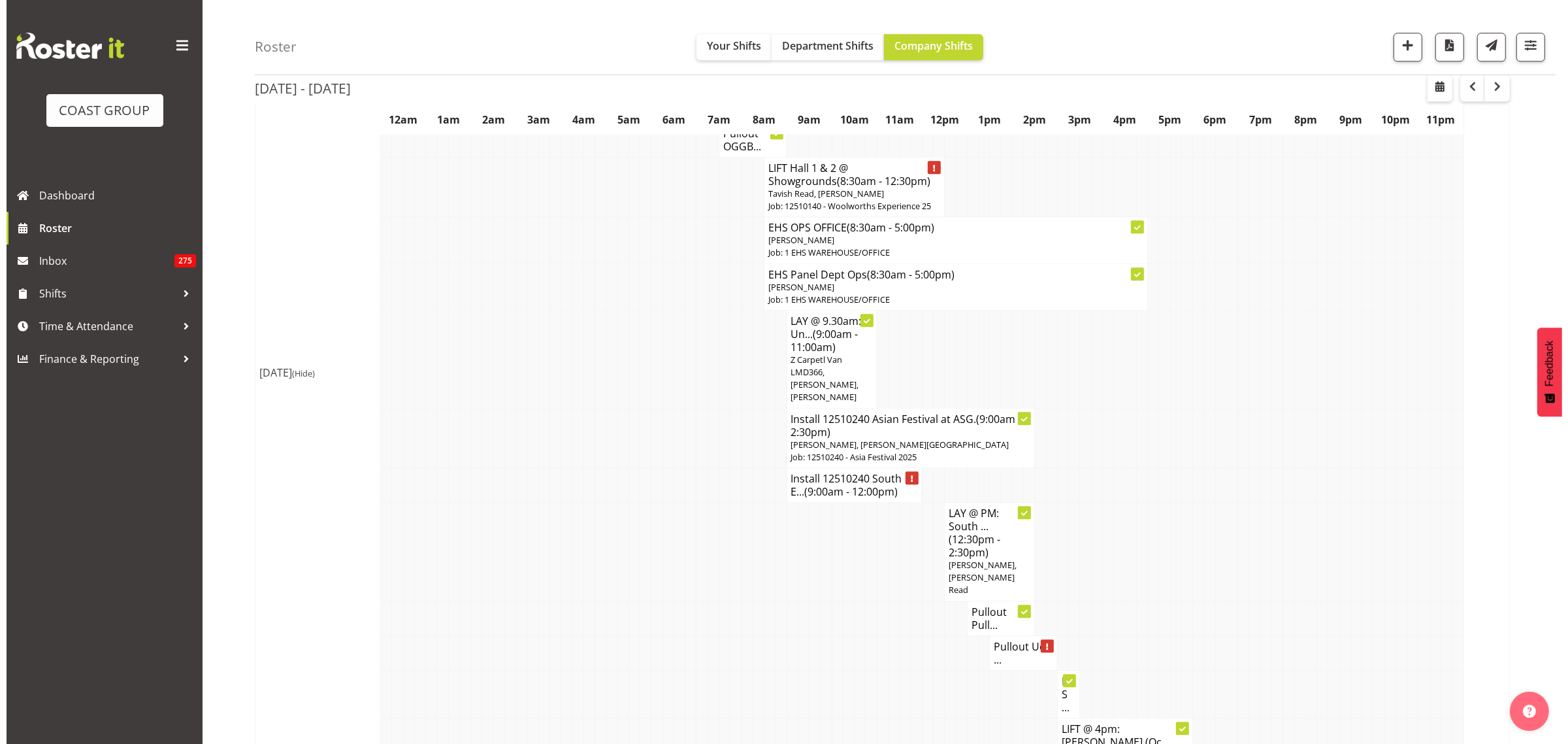
scroll to position [4310, 0]
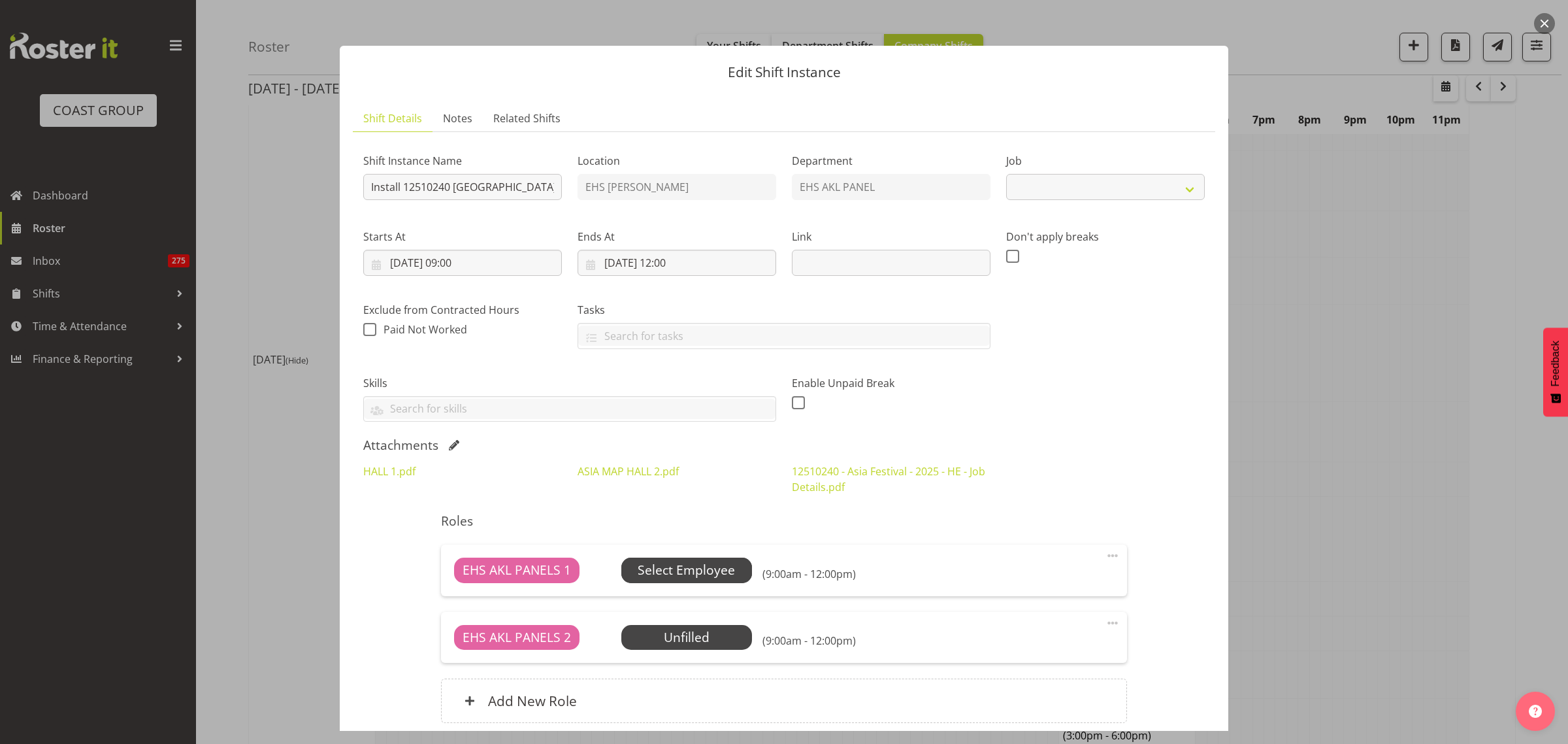
select select "10720"
click at [693, 568] on span "Select Employee" at bounding box center [686, 570] width 97 height 19
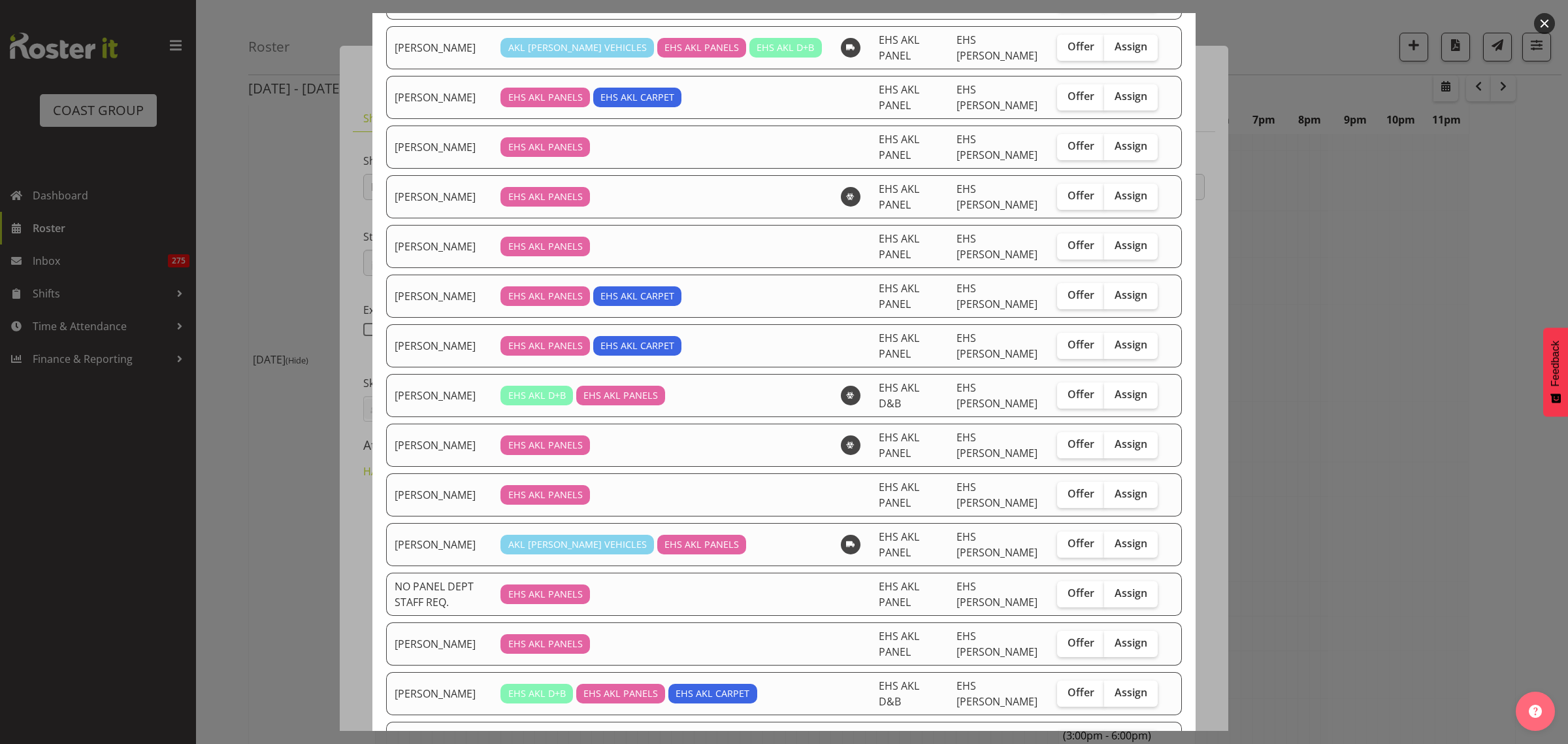
scroll to position [144, 0]
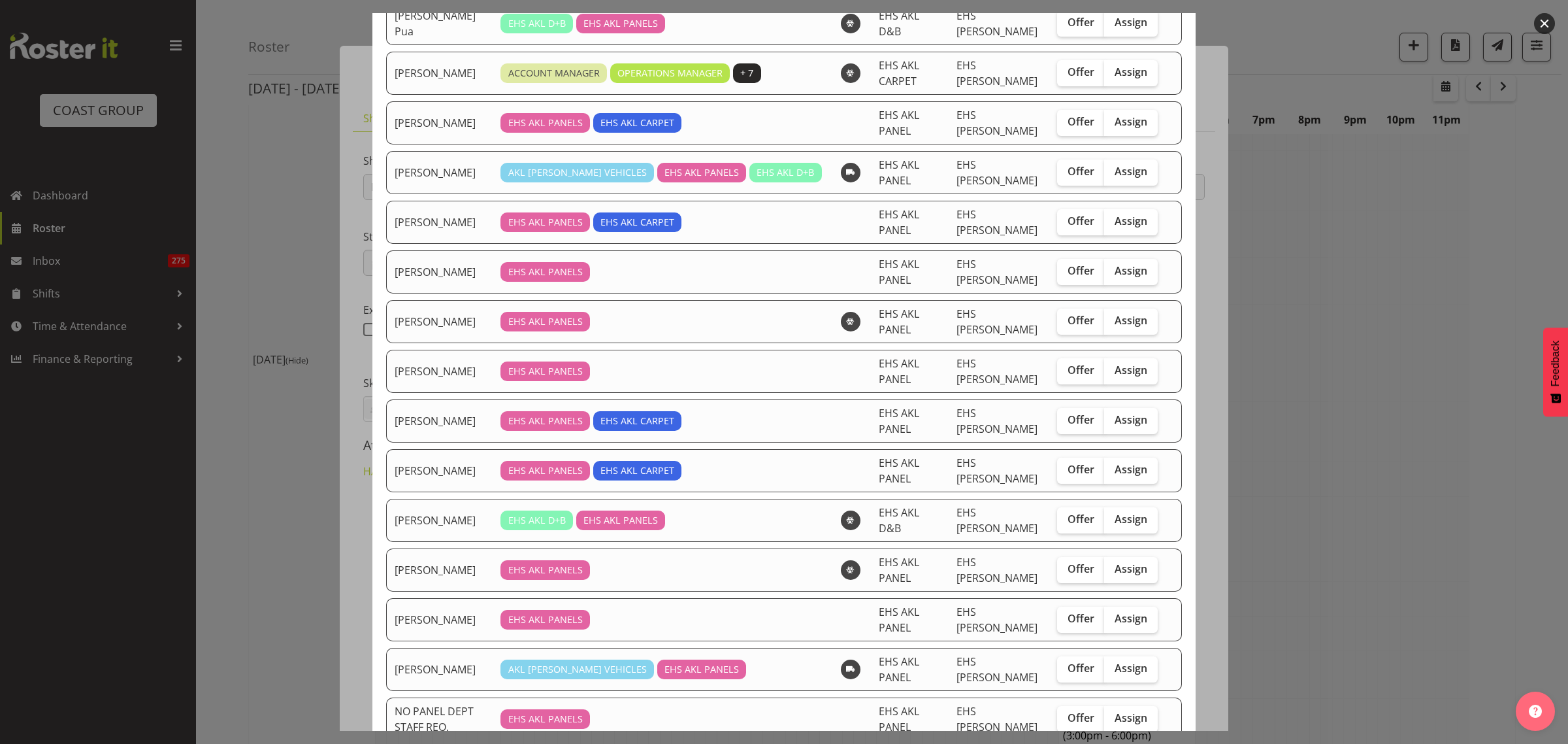
click at [1545, 24] on button "button" at bounding box center [1544, 23] width 21 height 21
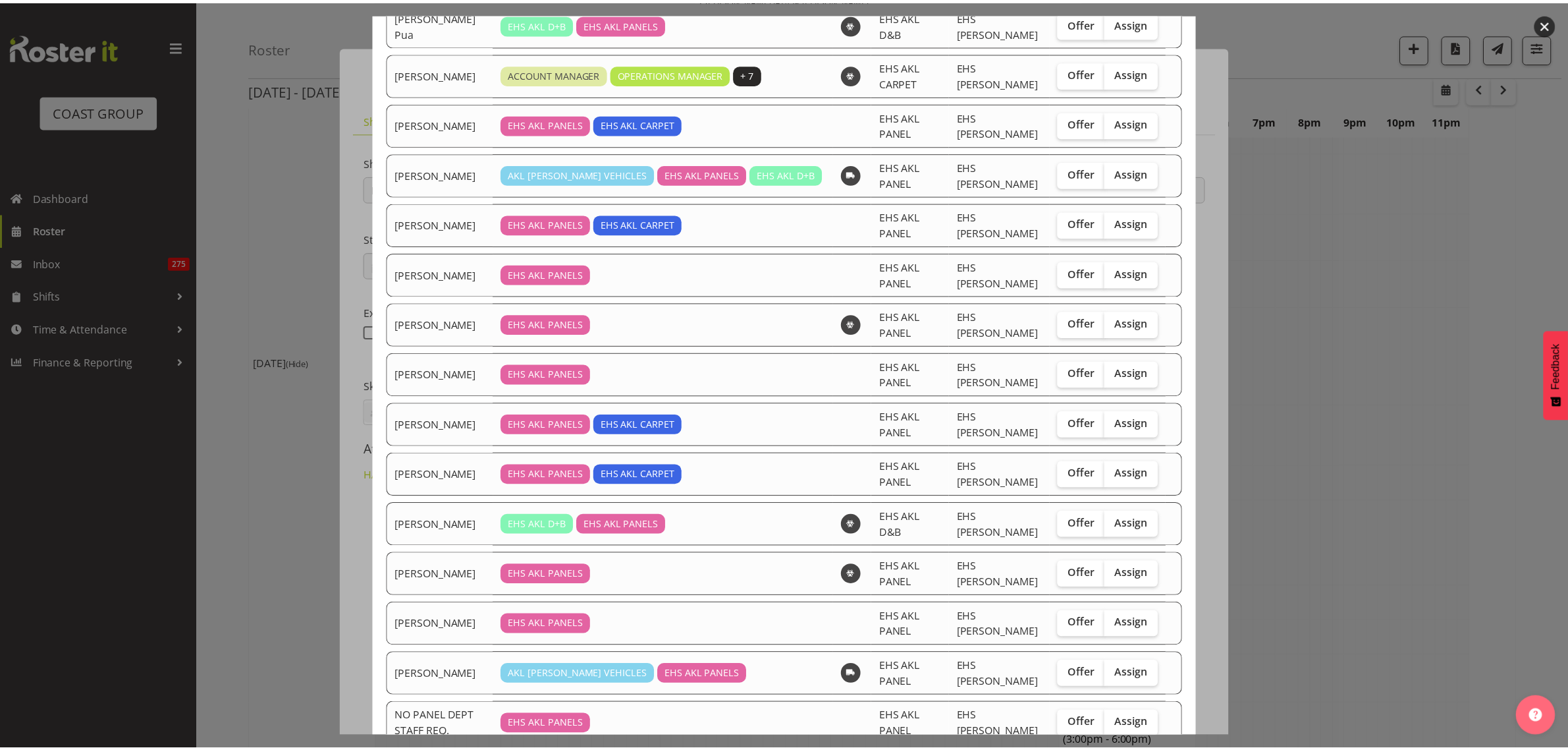
scroll to position [4365, 0]
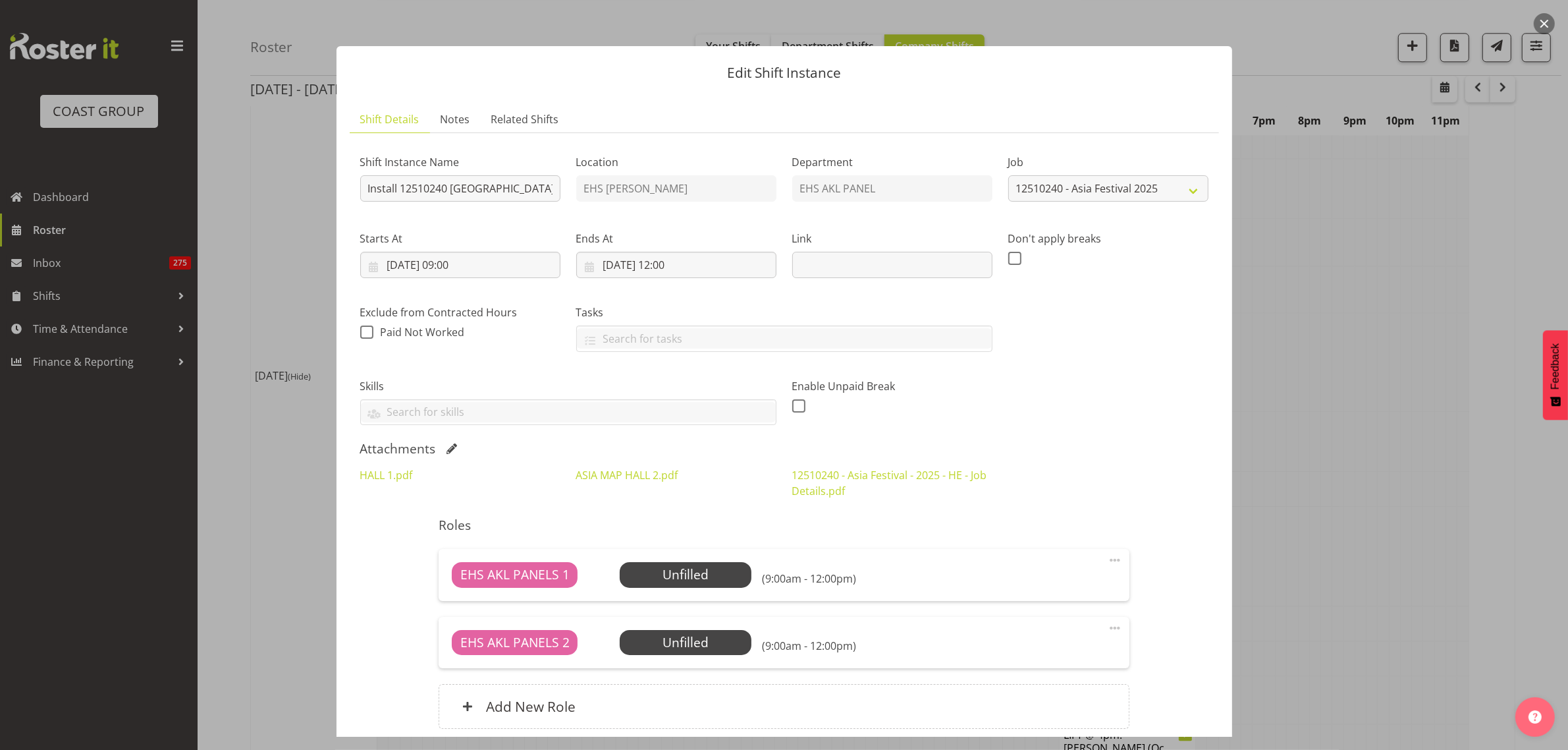
click at [1546, 23] on button "button" at bounding box center [1544, 23] width 21 height 21
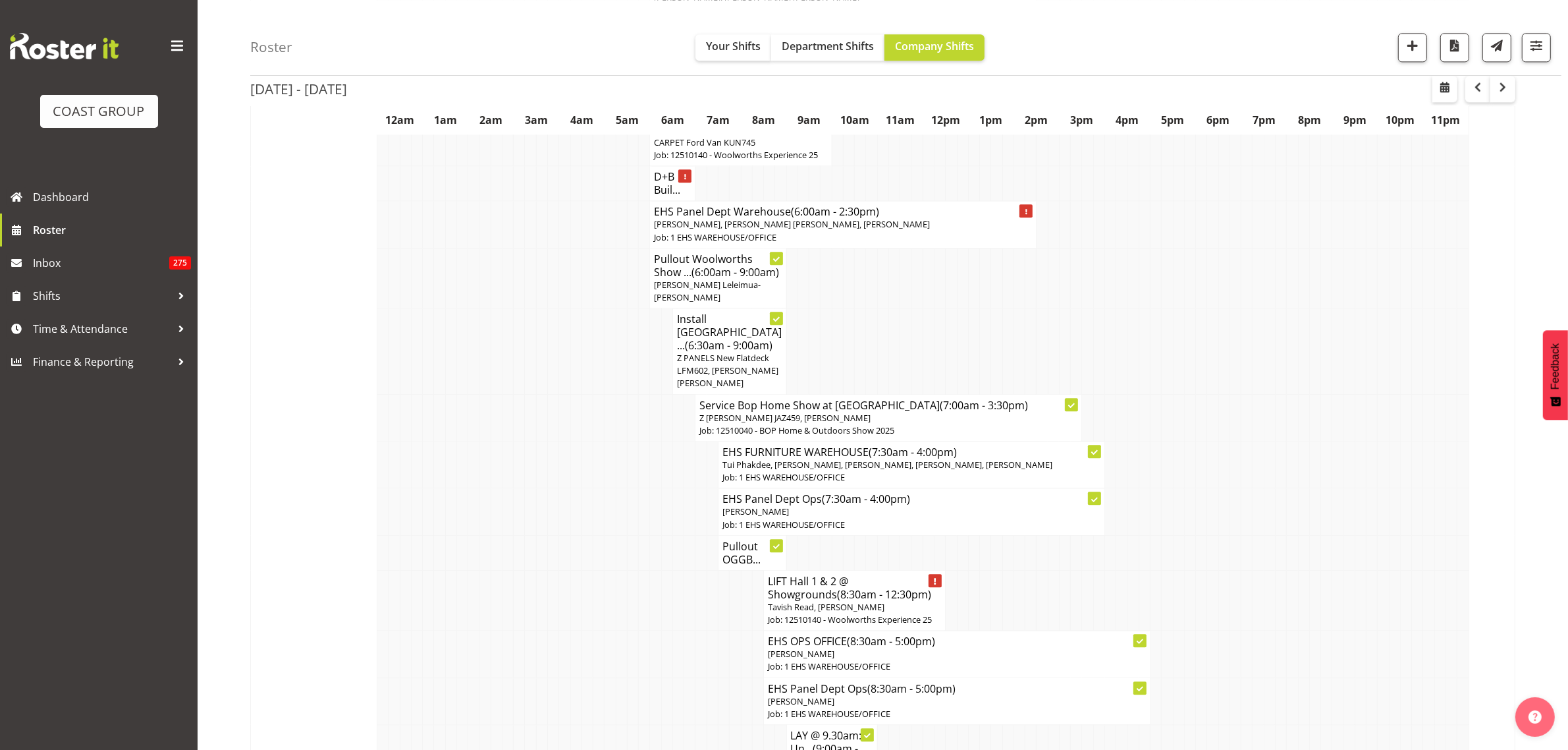
scroll to position [3788, 0]
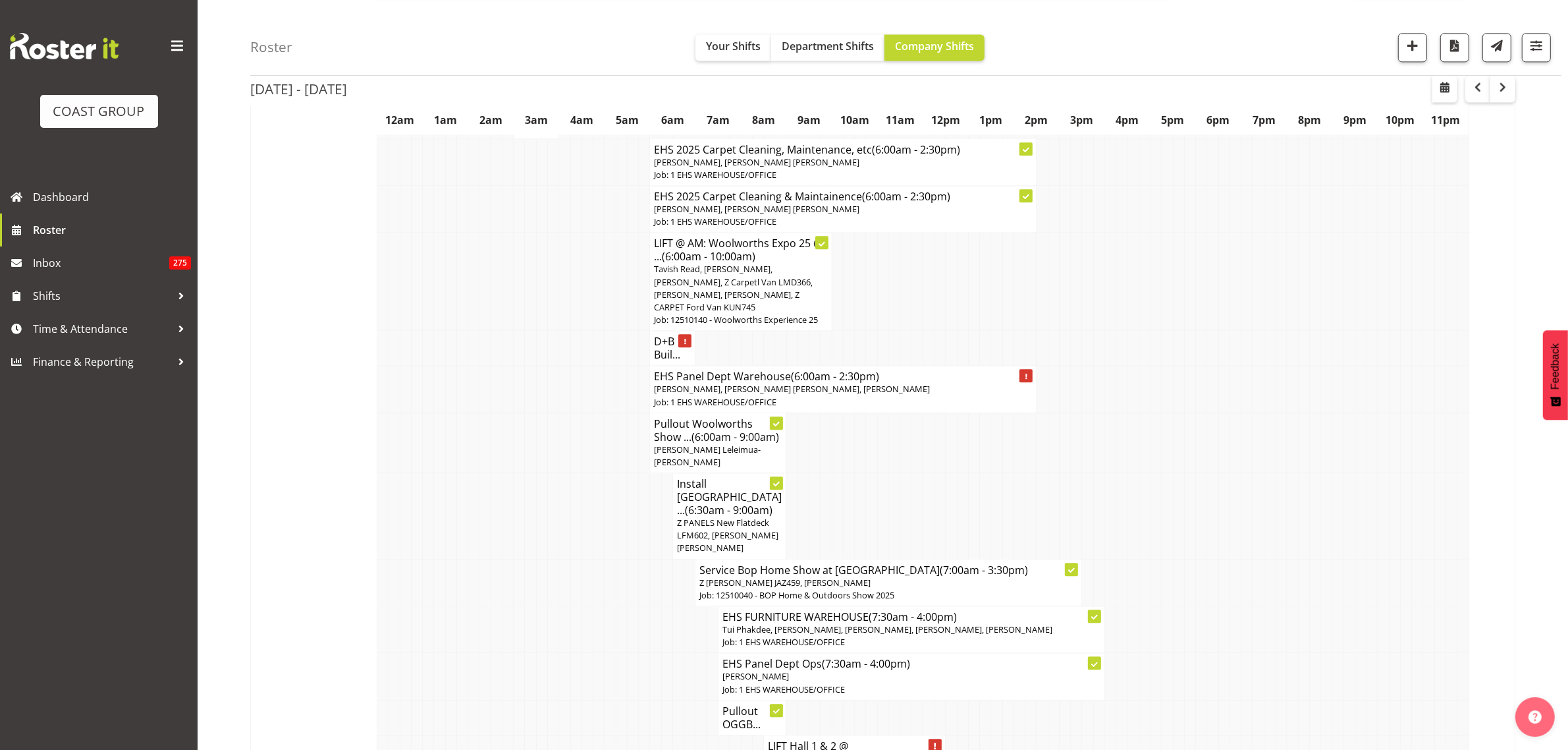
click at [710, 430] on span "(6:00am - 9:00am)" at bounding box center [735, 437] width 88 height 15
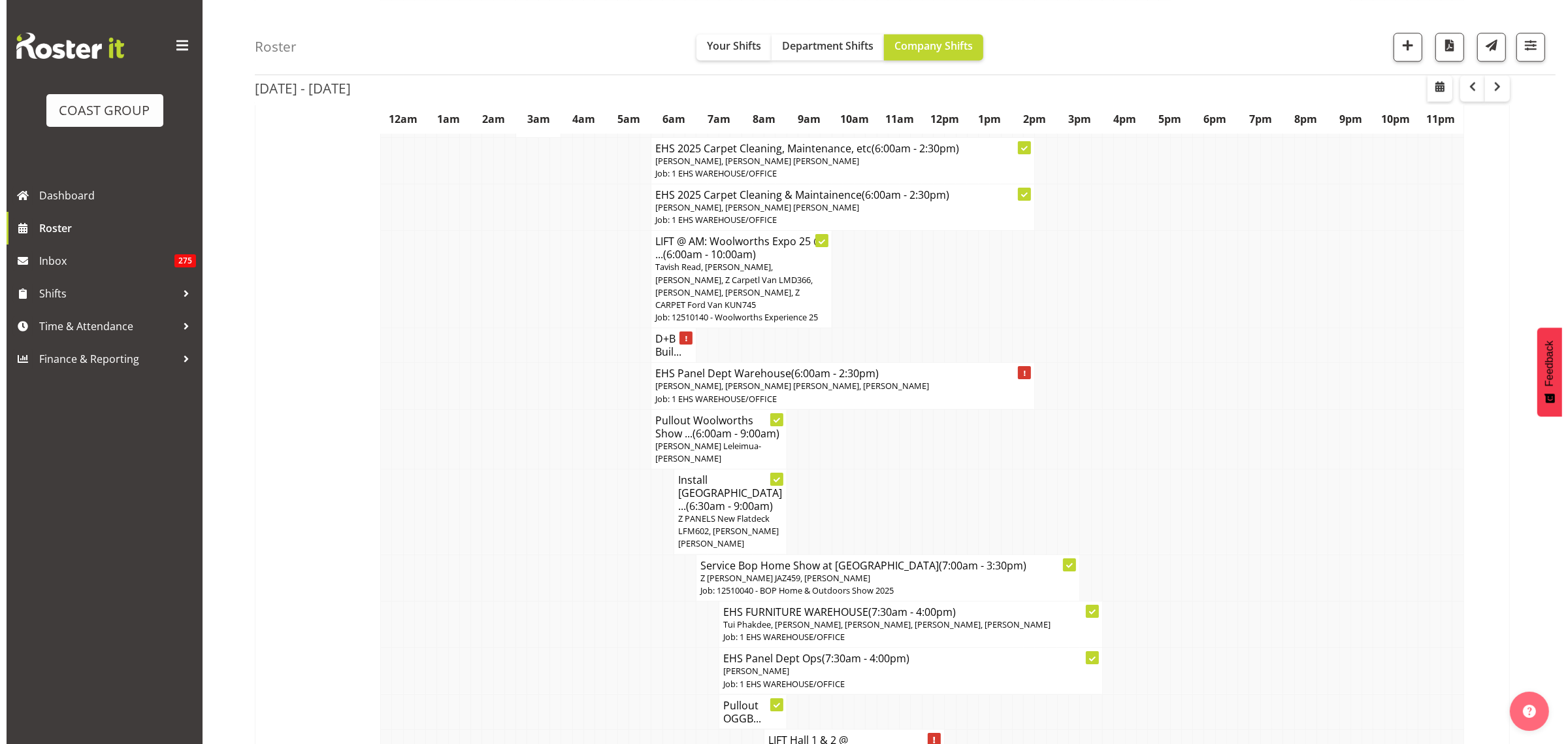
scroll to position [3745, 0]
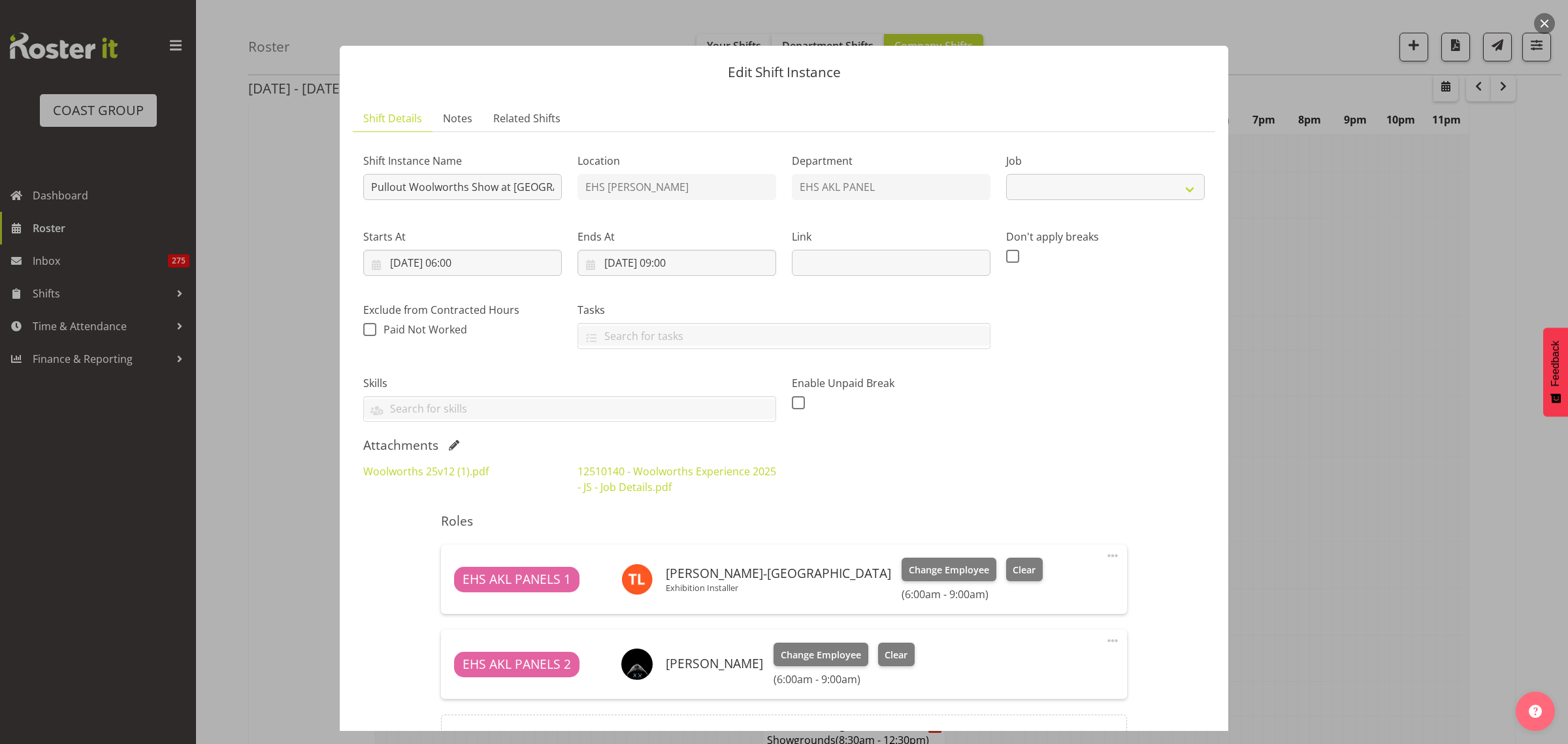
select select "10237"
click at [1547, 26] on button "button" at bounding box center [1544, 23] width 21 height 21
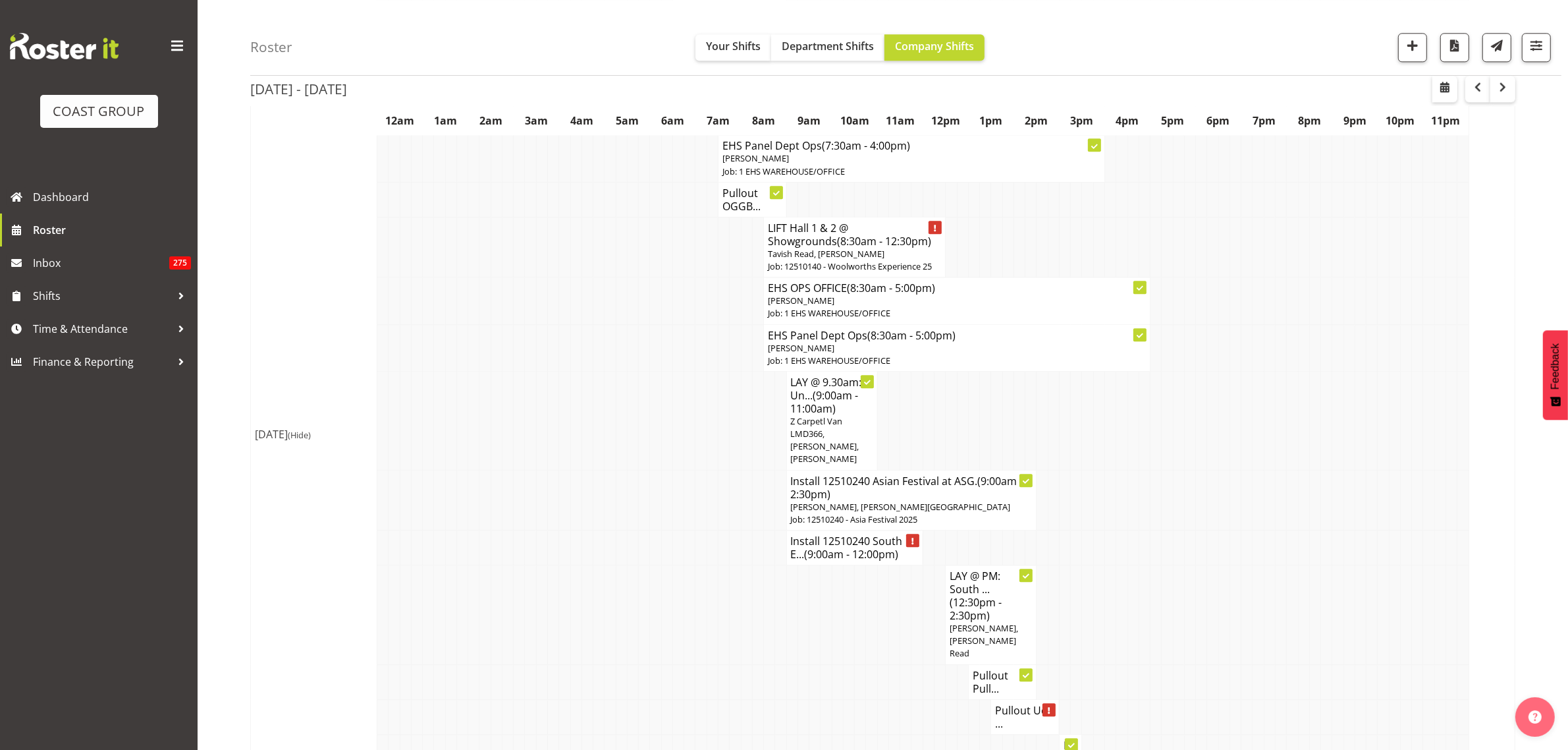
scroll to position [4365, 0]
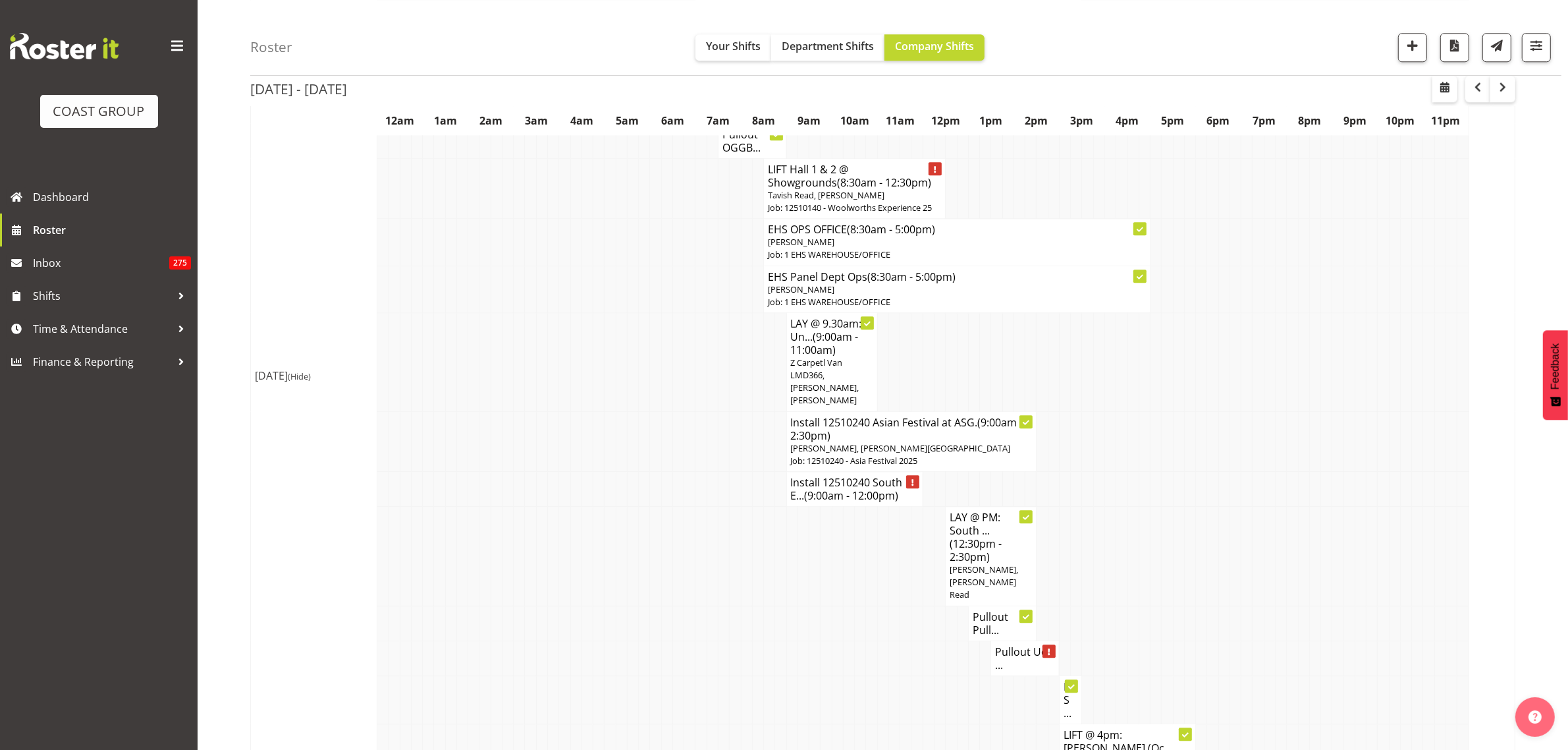
click at [848, 488] on span "(9:00am - 12:00pm)" at bounding box center [852, 495] width 94 height 15
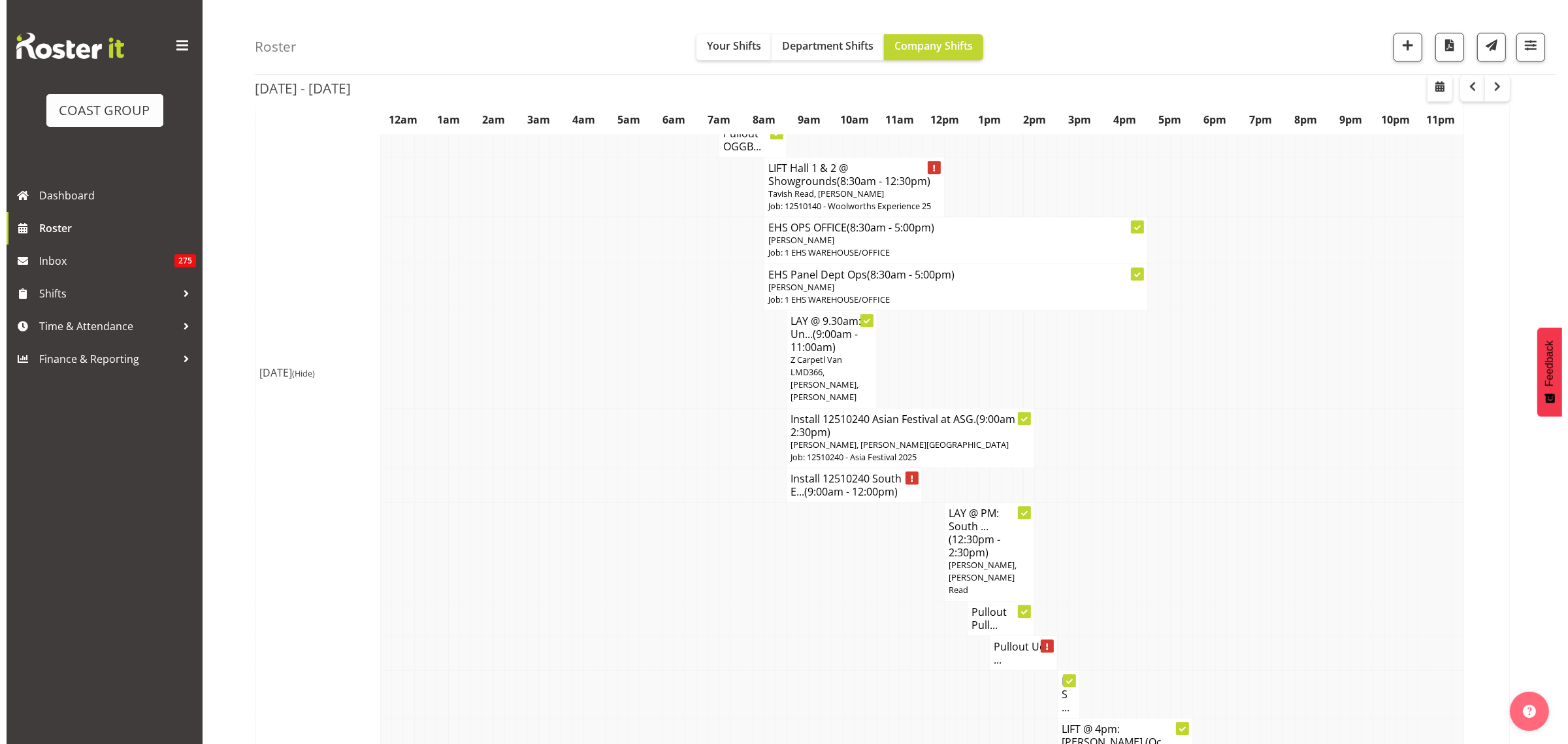
scroll to position [4310, 0]
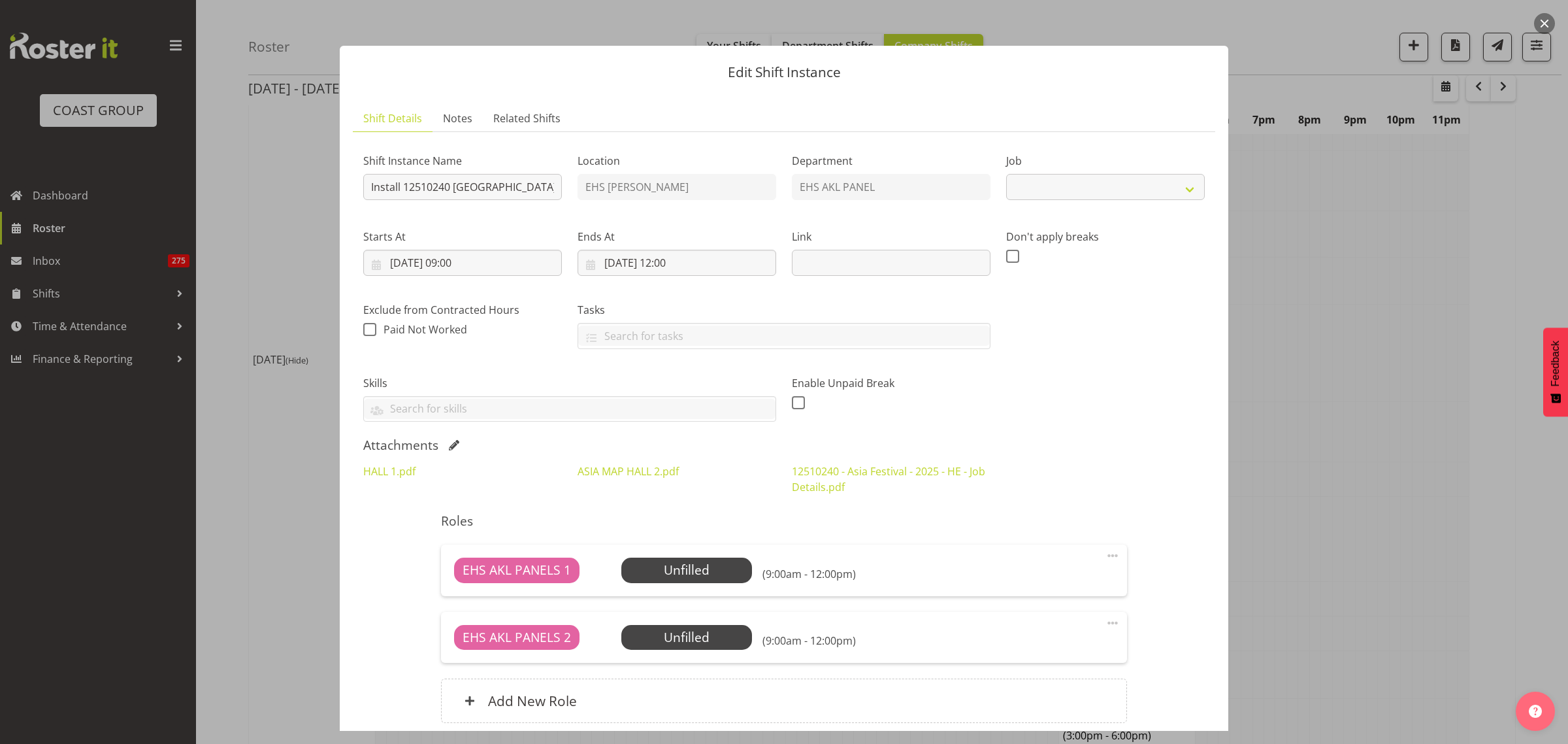
select select "10720"
click at [742, 263] on input "10/10/2025, 12:00" at bounding box center [677, 262] width 199 height 26
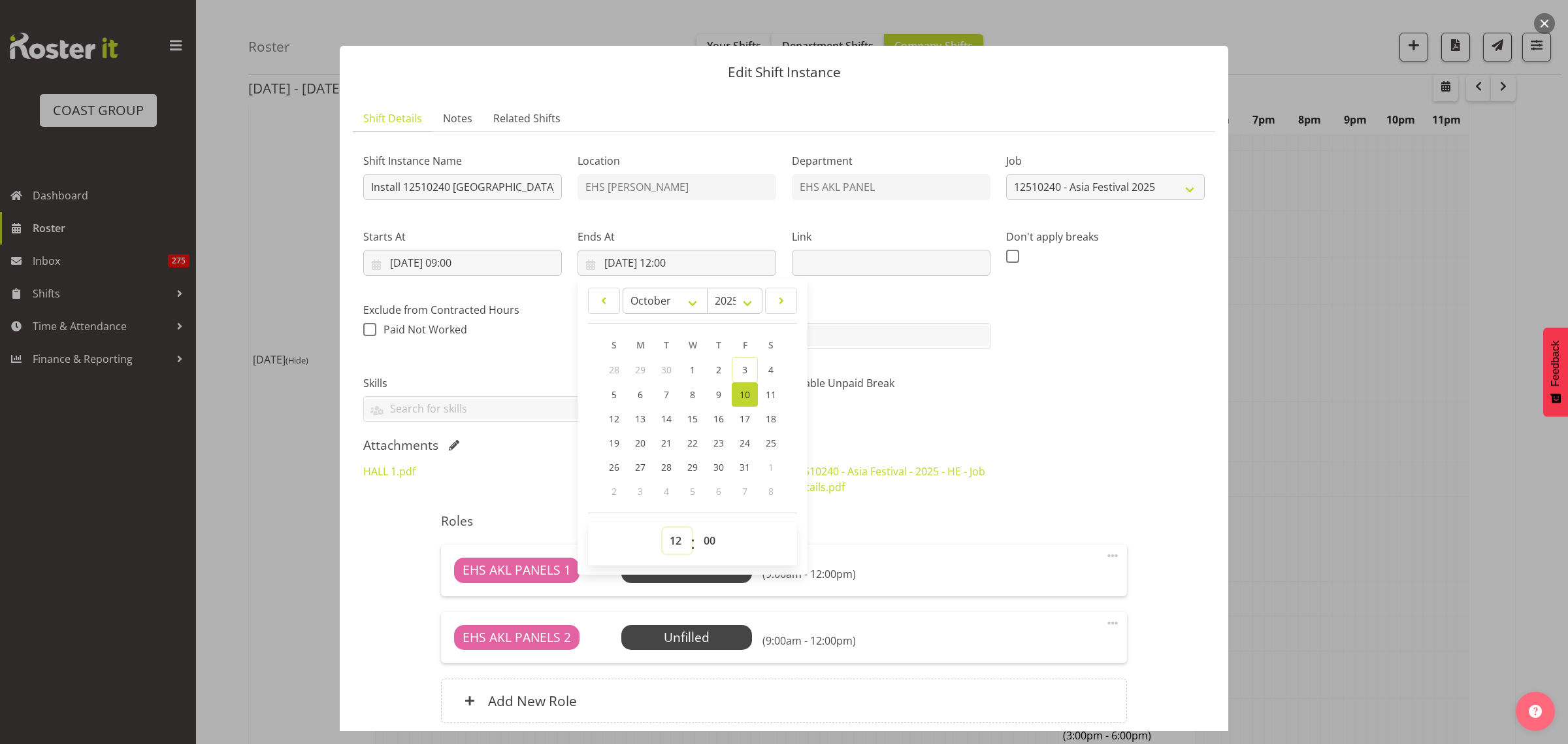
click at [669, 541] on select "00 01 02 03 04 05 06 07 08 09 10 11 12 13 14 15 16 17 18 19 20 21 22 23" at bounding box center [677, 540] width 29 height 26
select select "14"
click at [663, 527] on select "00 01 02 03 04 05 06 07 08 09 10 11 12 13 14 15 16 17 18 19 20 21 22 23" at bounding box center [677, 540] width 29 height 26
type input "10/10/2025, 14:00"
click at [993, 430] on div "Shift Instance Name Install 12510240 South East Asia Festival. Location EHS RYM…" at bounding box center [784, 282] width 857 height 295
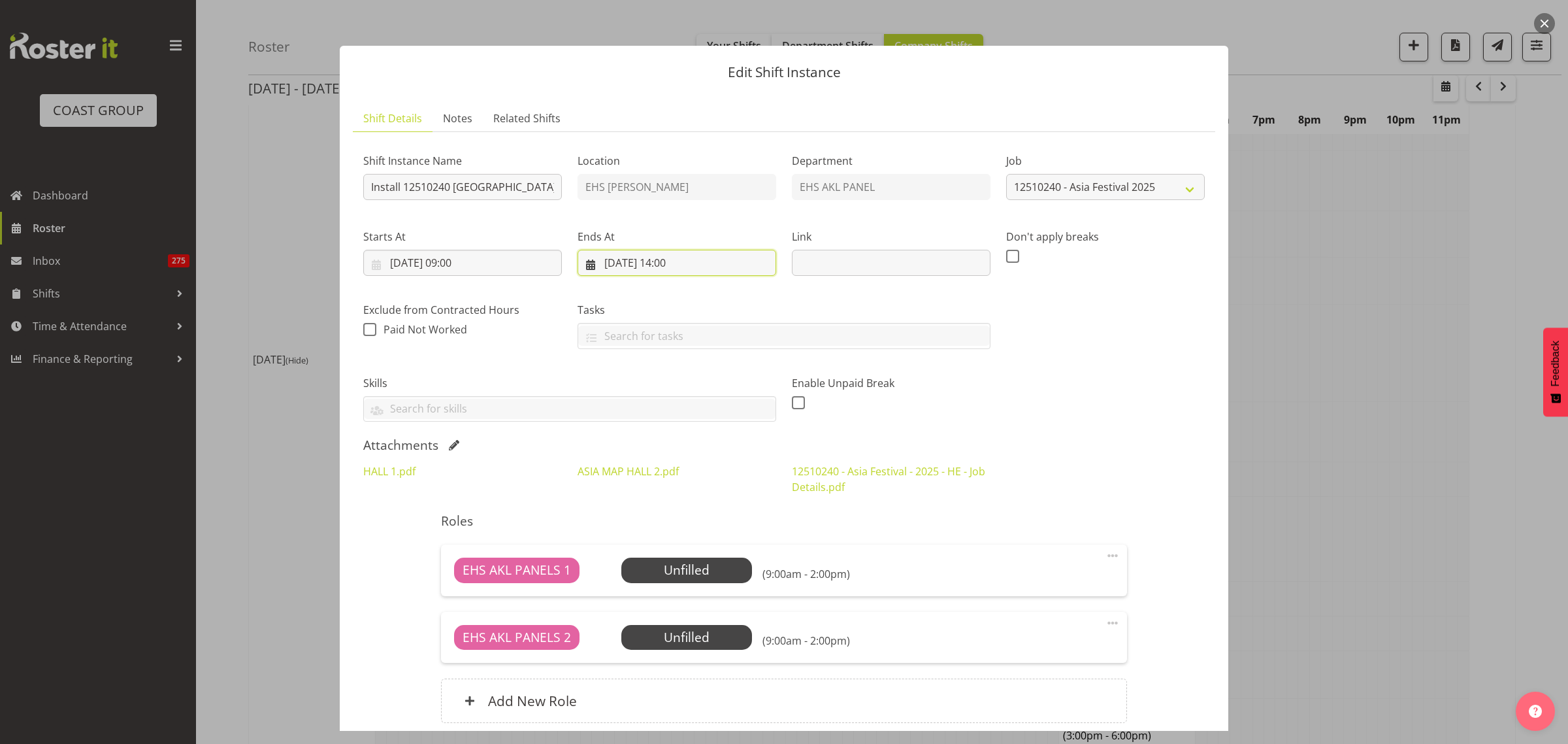
click at [713, 267] on input "10/10/2025, 14:00" at bounding box center [677, 262] width 199 height 26
click at [673, 538] on select "00 01 02 03 04 05 06 07 08 09 10 11 12 13 14 15 16 17 18 19 20 21 22 23" at bounding box center [677, 540] width 29 height 26
select select "12"
click at [663, 527] on select "00 01 02 03 04 05 06 07 08 09 10 11 12 13 14 15 16 17 18 19 20 21 22 23" at bounding box center [677, 540] width 29 height 26
type input "10/10/2025, 12:00"
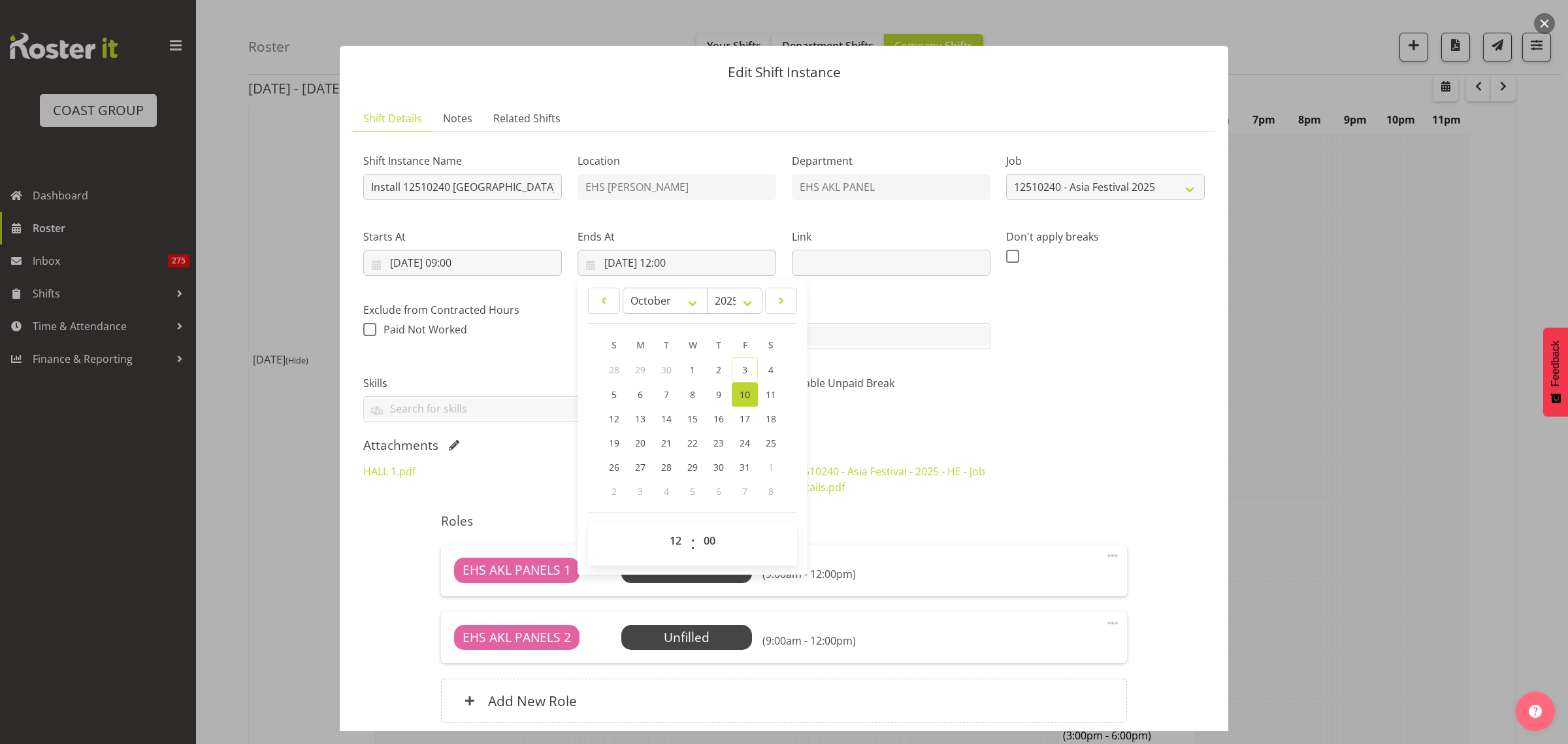
click at [1105, 464] on div "HALL 1.pdf ASIA MAP HALL 2.pdf 12510240 - Asia Festival - 2025 - HE - Job Detai…" at bounding box center [784, 479] width 857 height 47
click at [696, 568] on span "Select Employee" at bounding box center [686, 570] width 97 height 19
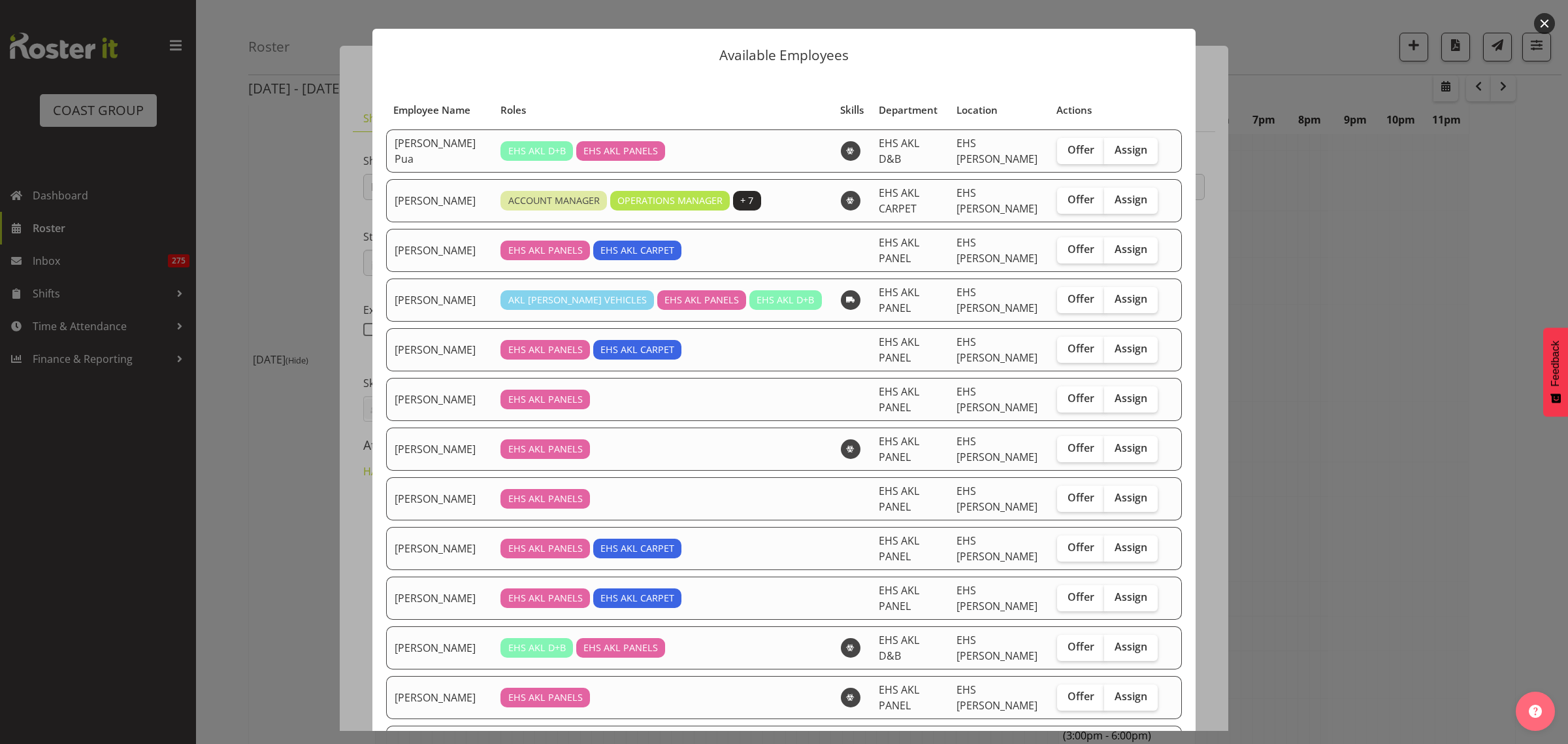
scroll to position [0, 0]
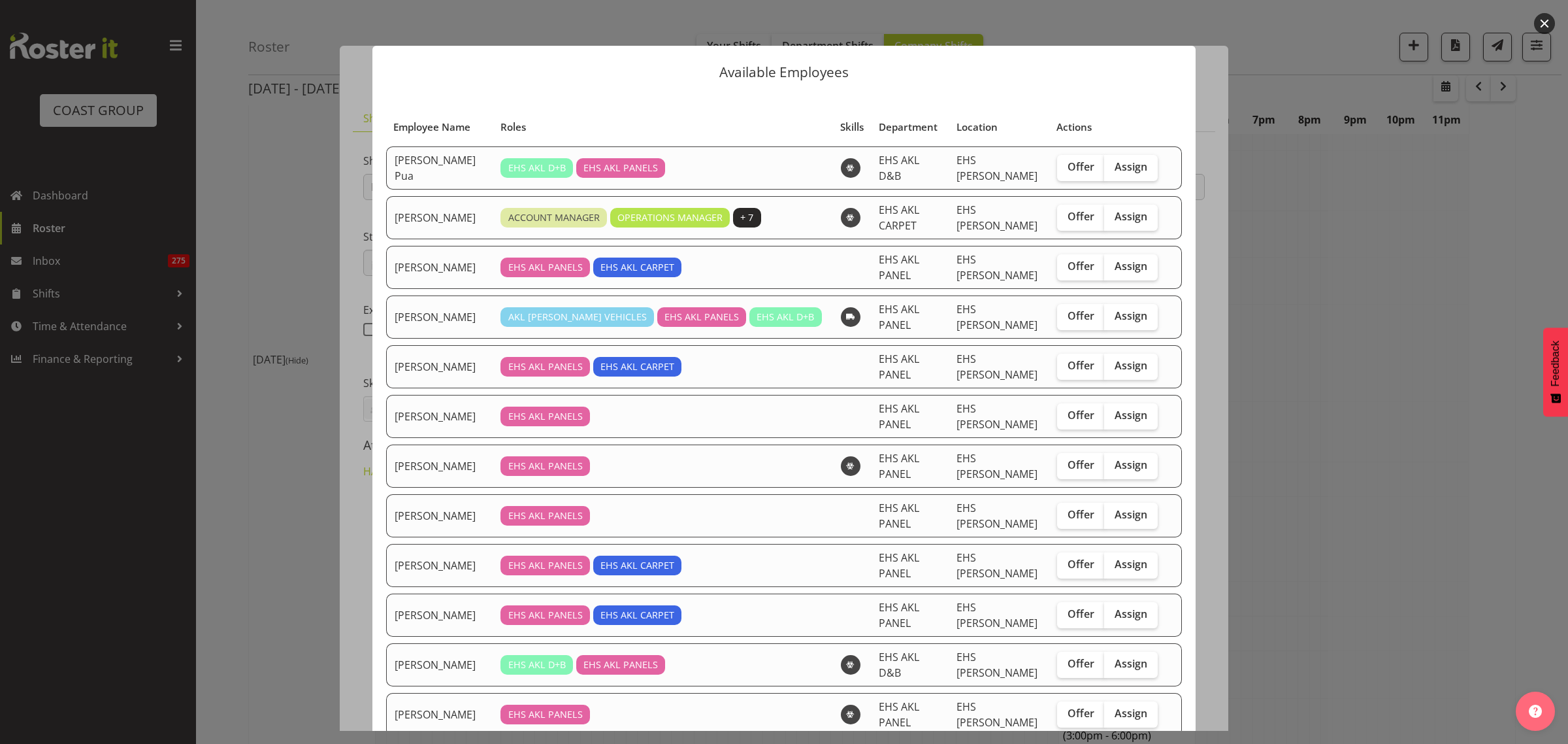
click at [1542, 23] on button "button" at bounding box center [1544, 23] width 21 height 21
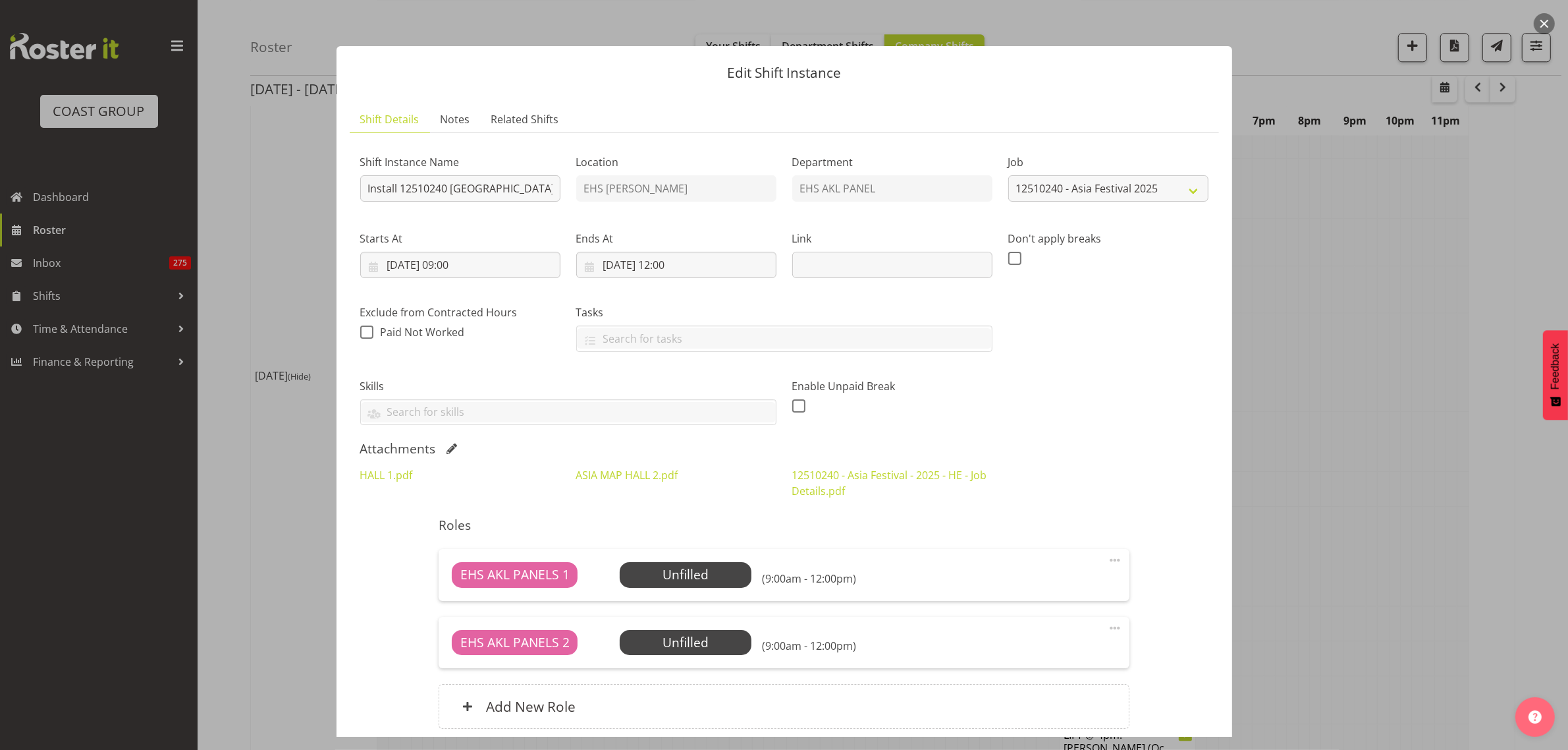
scroll to position [110, 0]
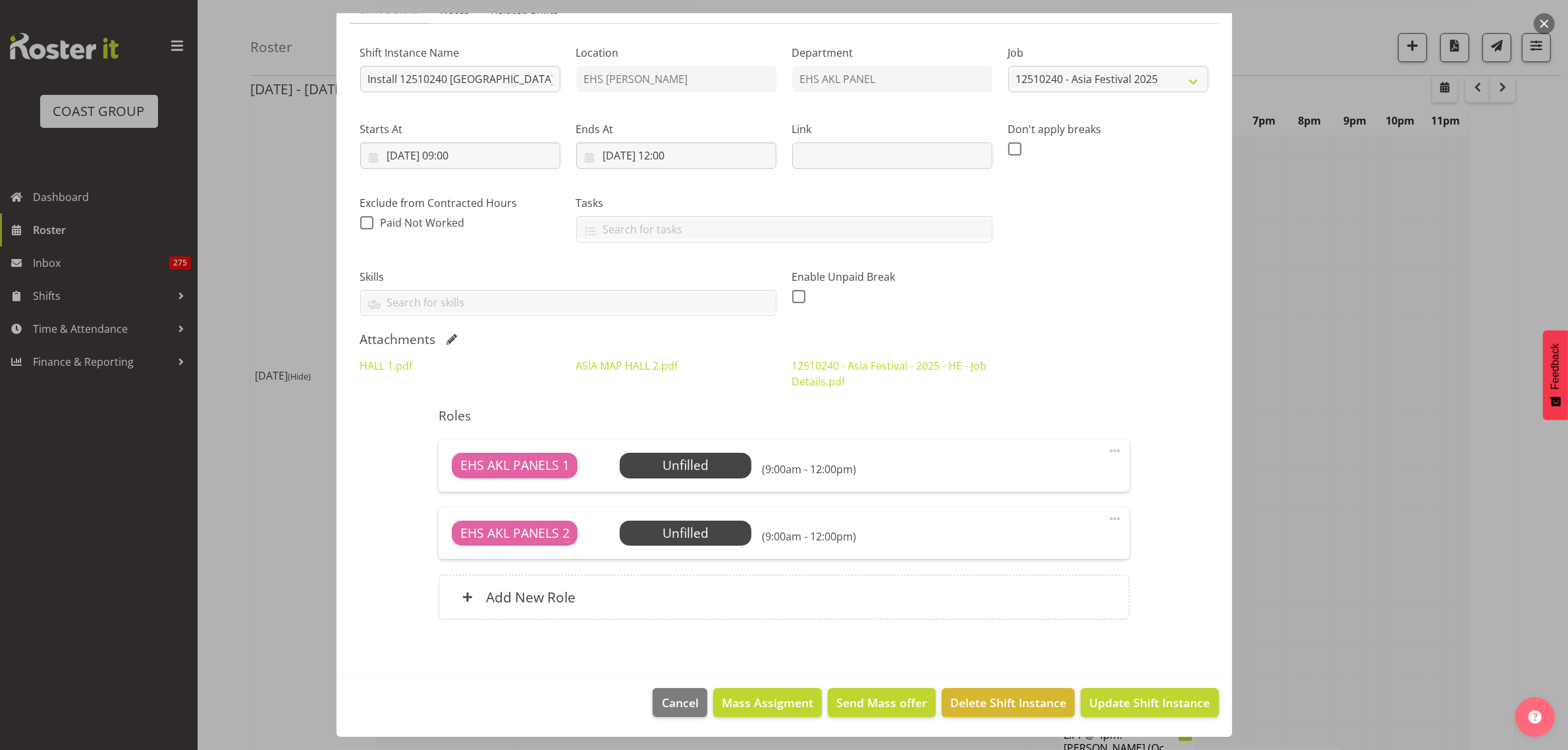
click at [1542, 21] on button "button" at bounding box center [1544, 23] width 21 height 21
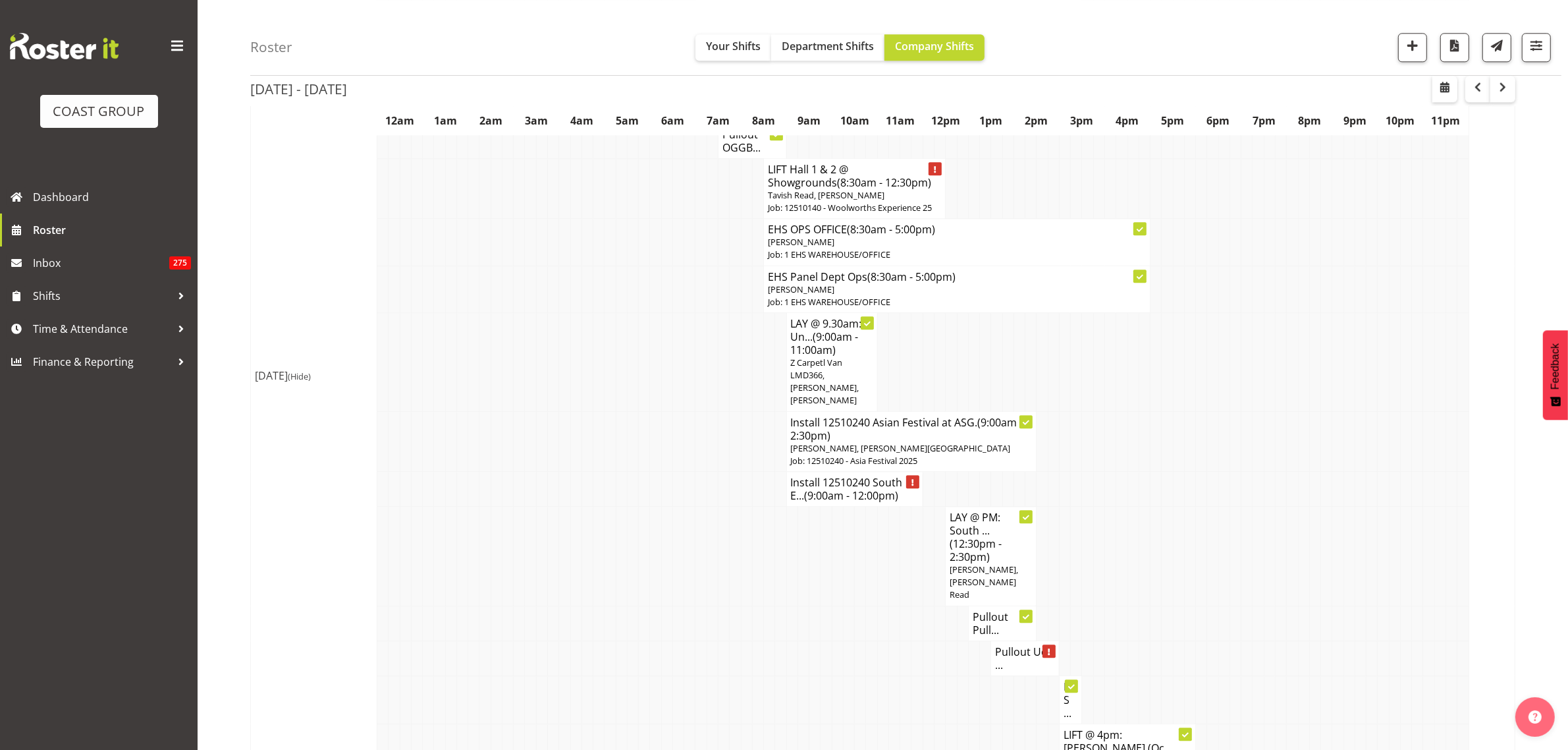
click at [858, 488] on span "(9:00am - 12:00pm)" at bounding box center [852, 495] width 94 height 15
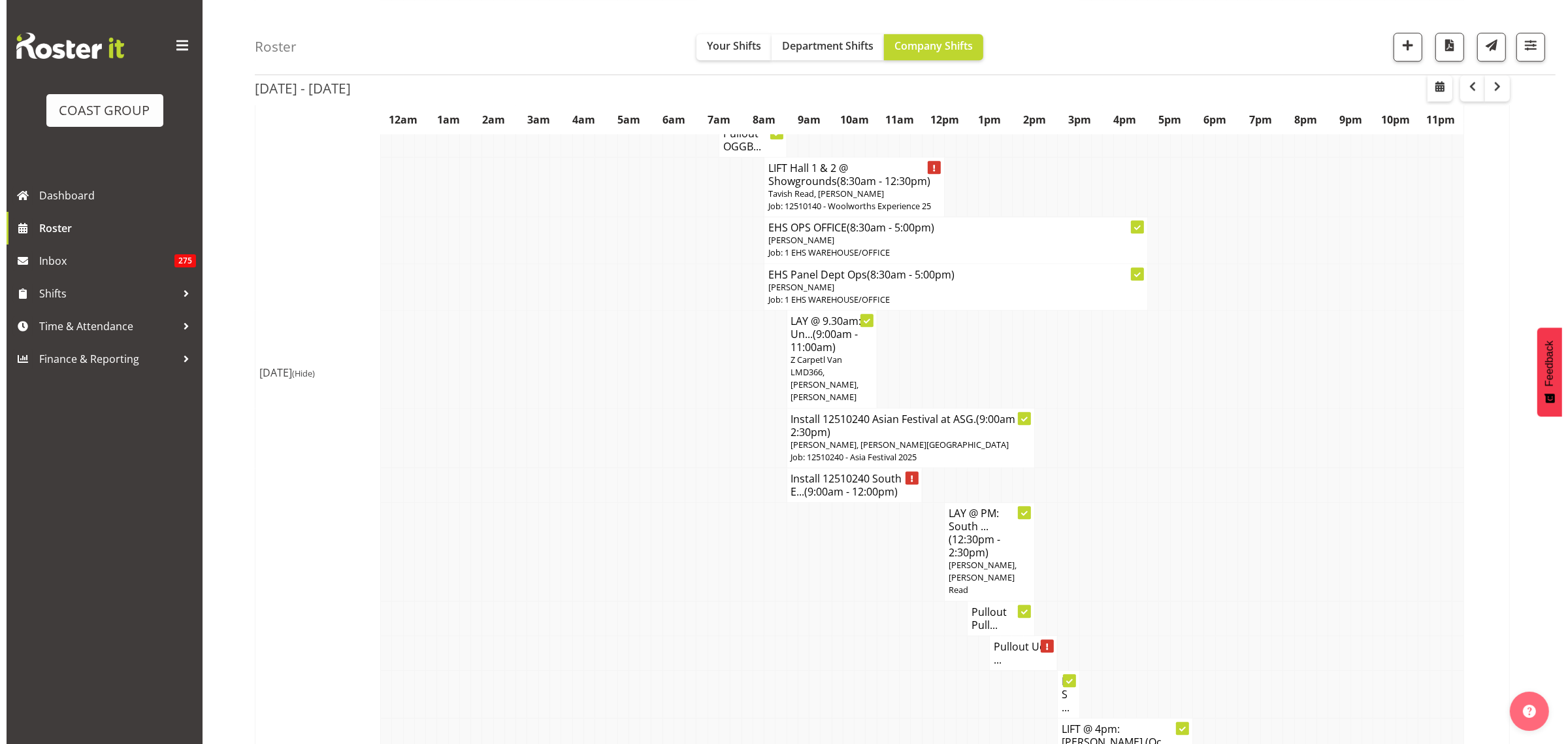
scroll to position [4310, 0]
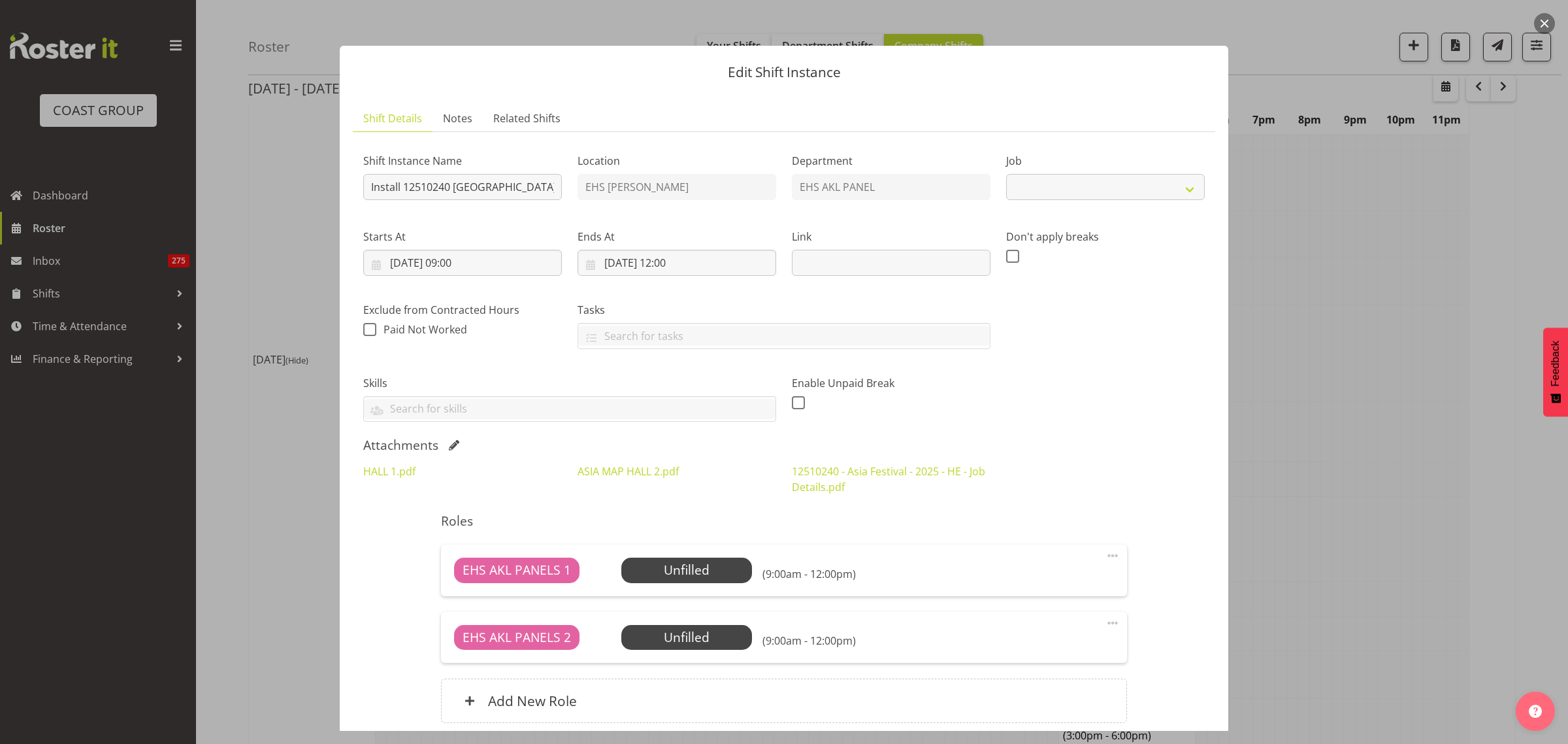
select select "10720"
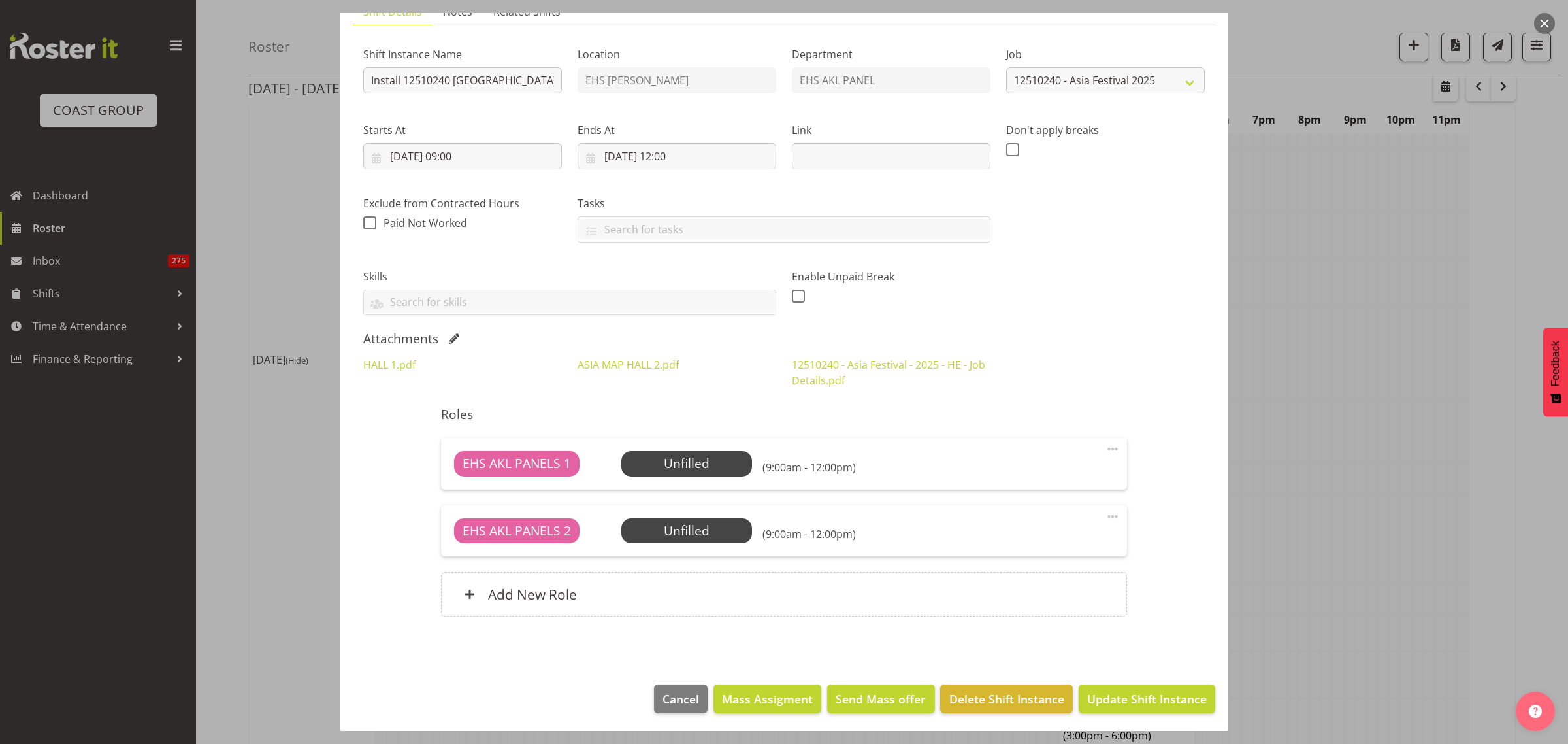
scroll to position [109, 0]
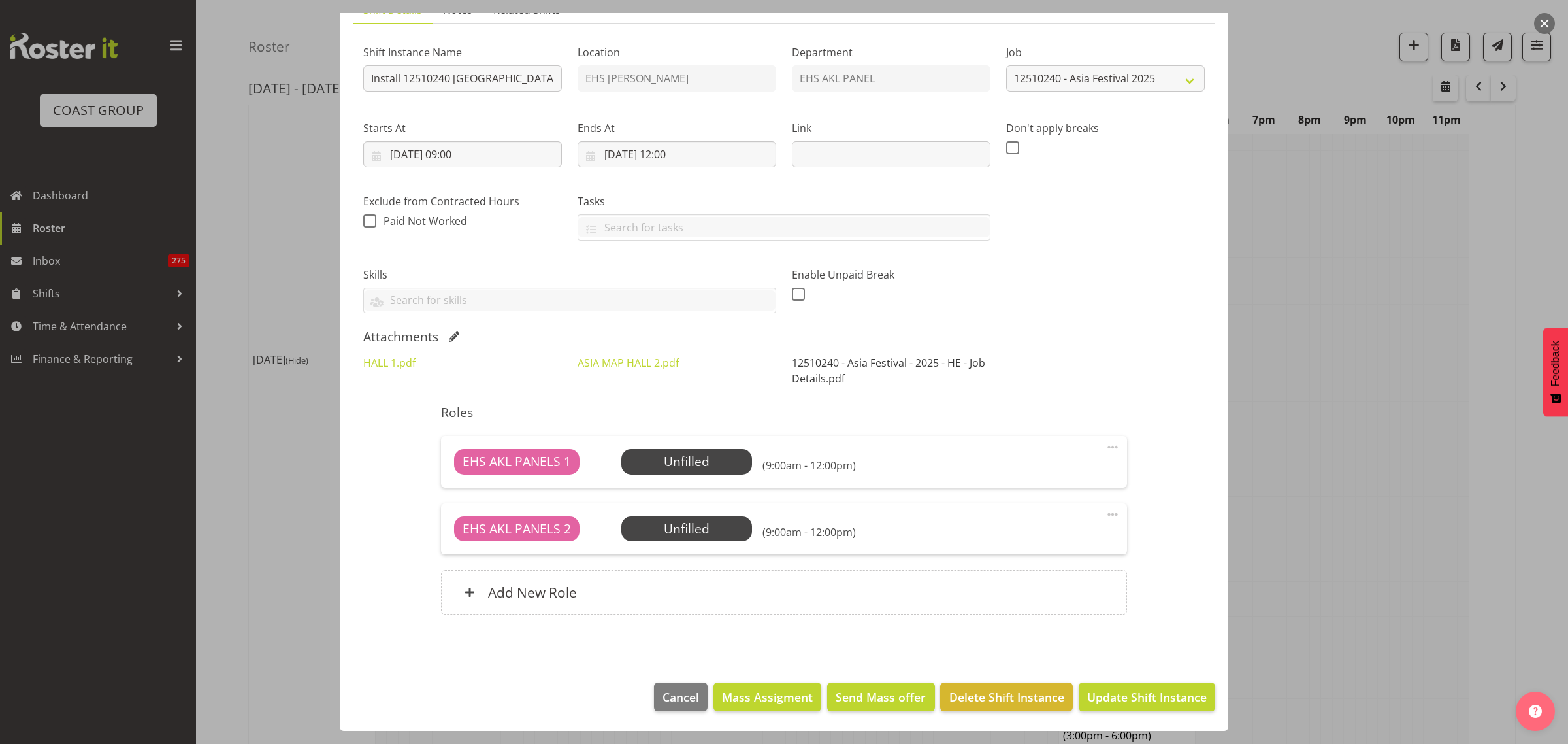
click at [808, 361] on link "12510240 - Asia Festival - 2025 - HE - Job Details.pdf" at bounding box center [888, 370] width 193 height 30
click at [1541, 31] on button "button" at bounding box center [1544, 23] width 21 height 21
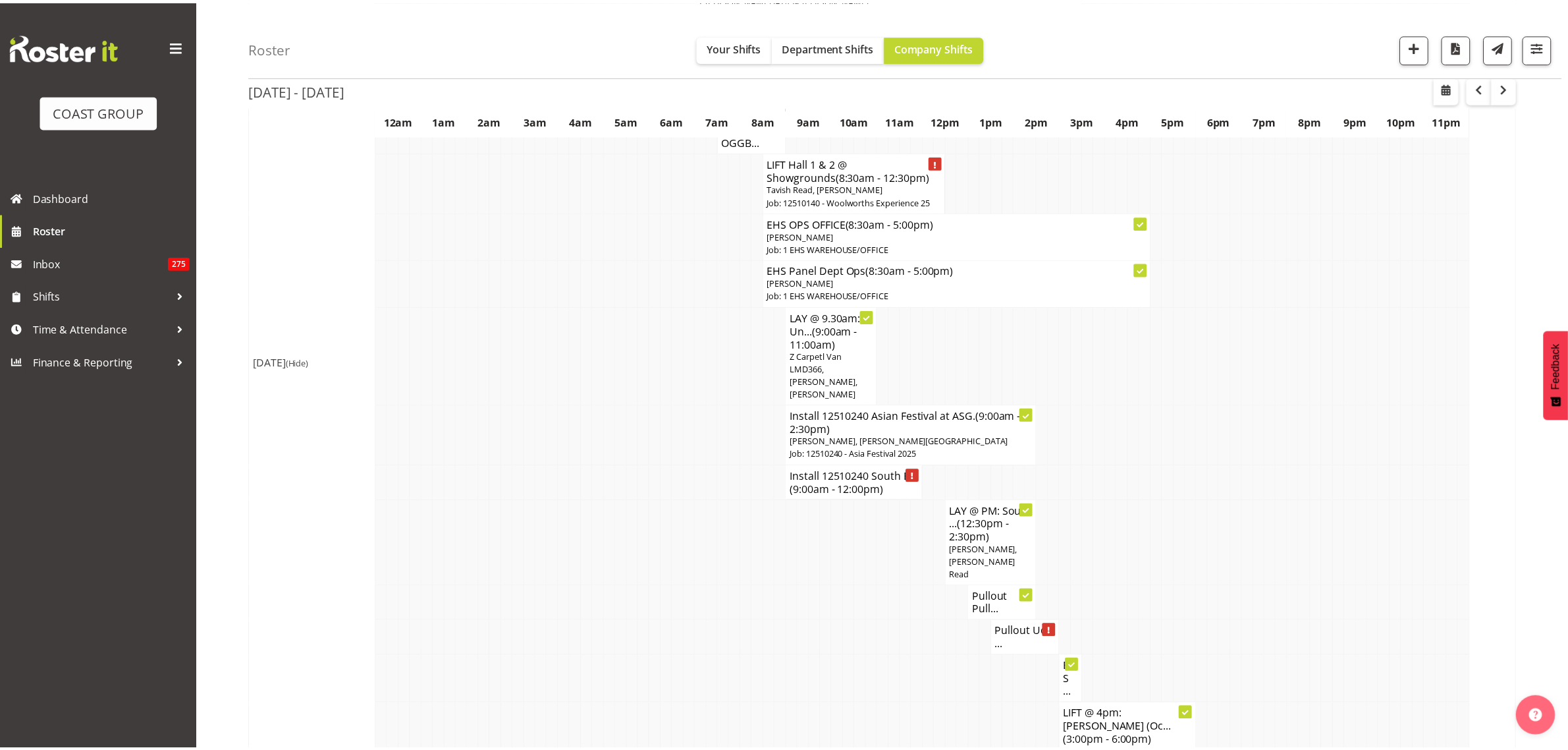
scroll to position [4365, 0]
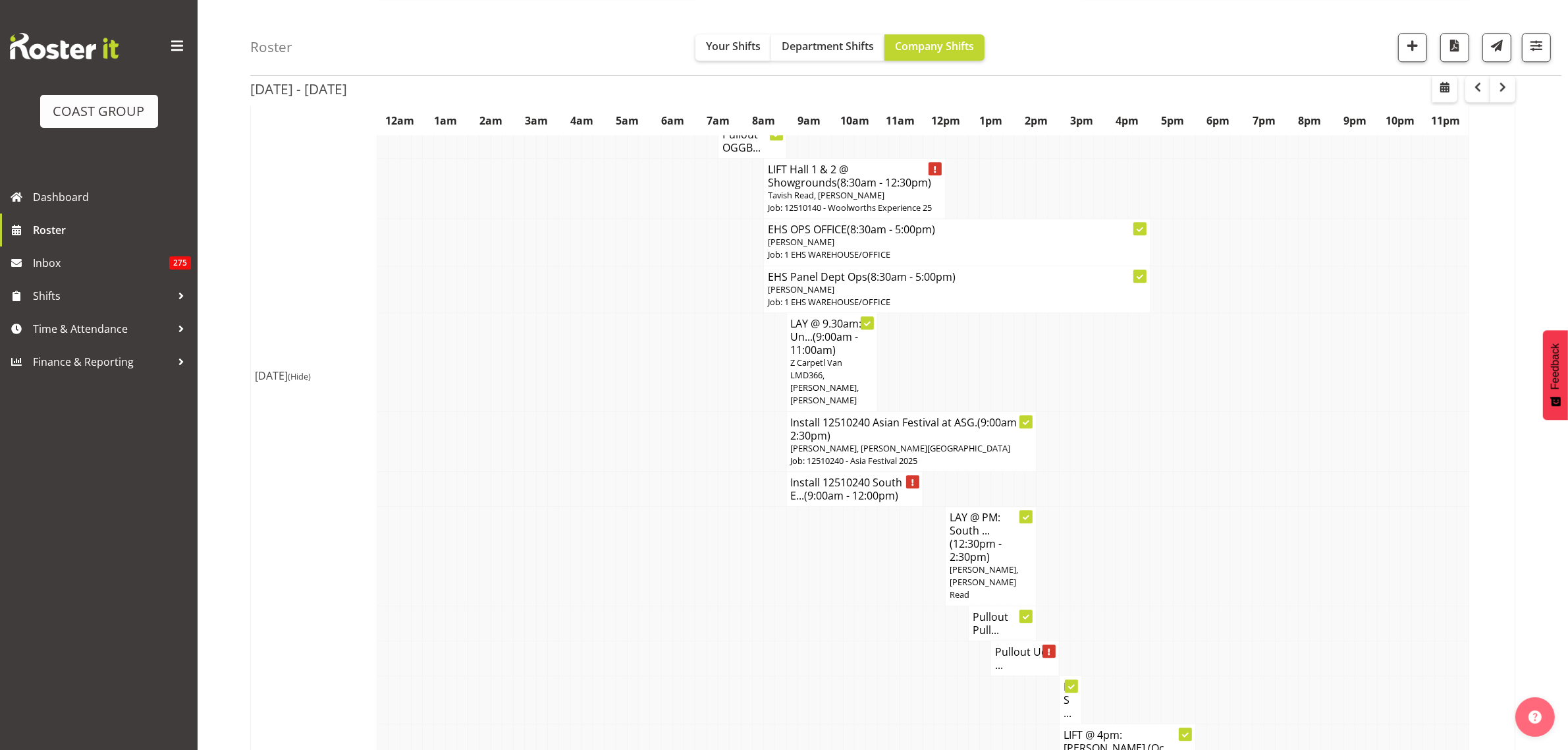
click at [883, 416] on h4 "Install 12510240 Asian Festival at ASG. (9:00am - 2:30pm)" at bounding box center [911, 428] width 242 height 26
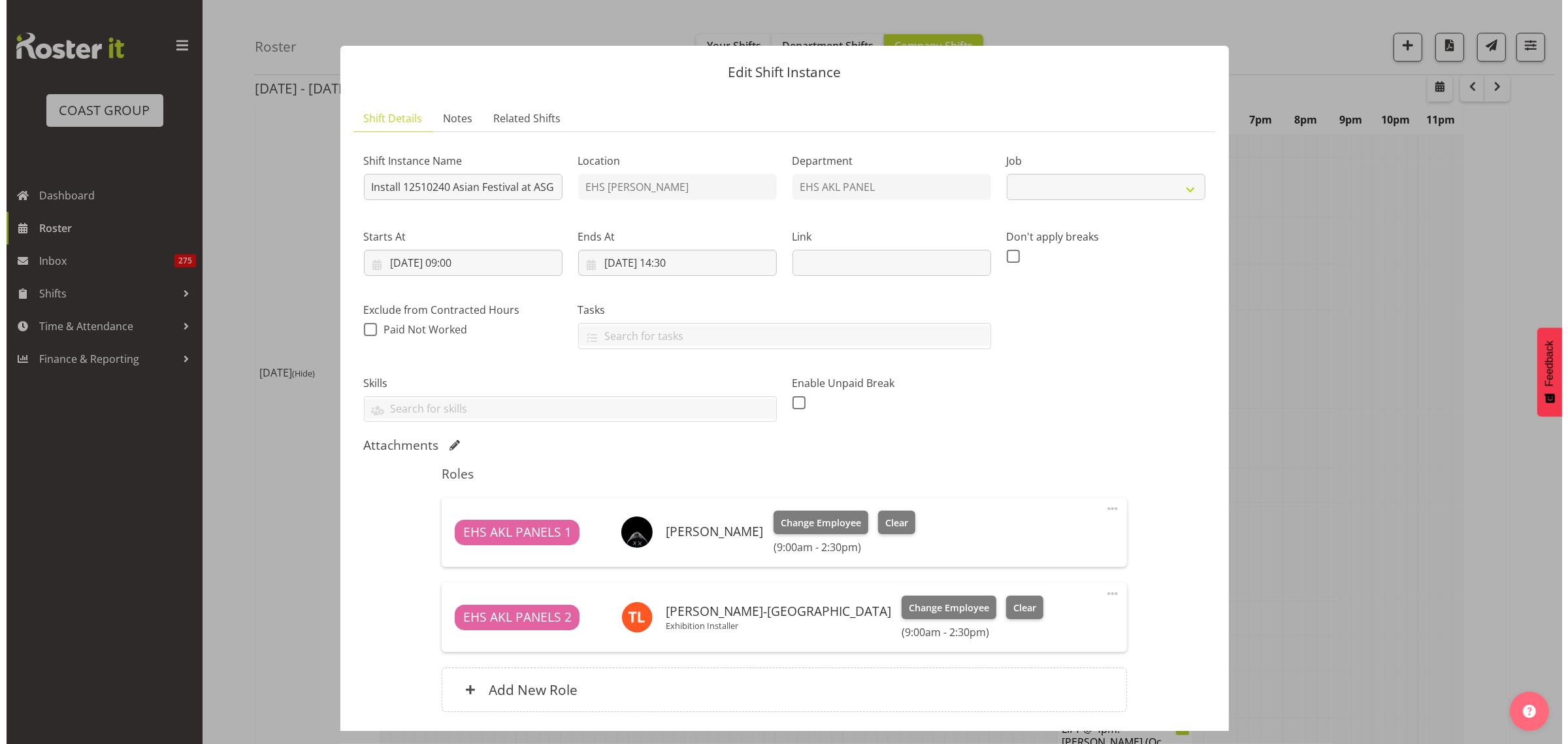
scroll to position [4310, 0]
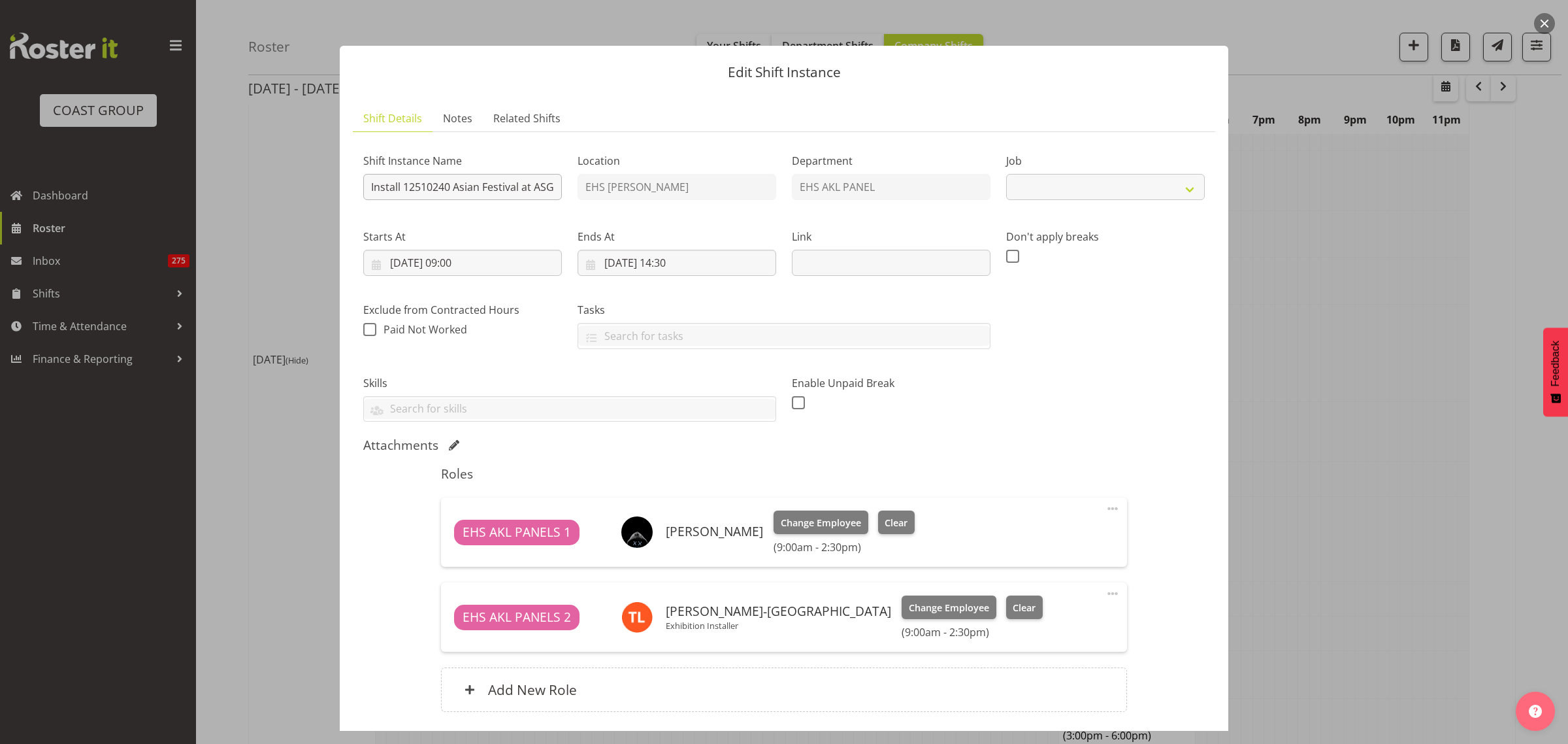
select select "10720"
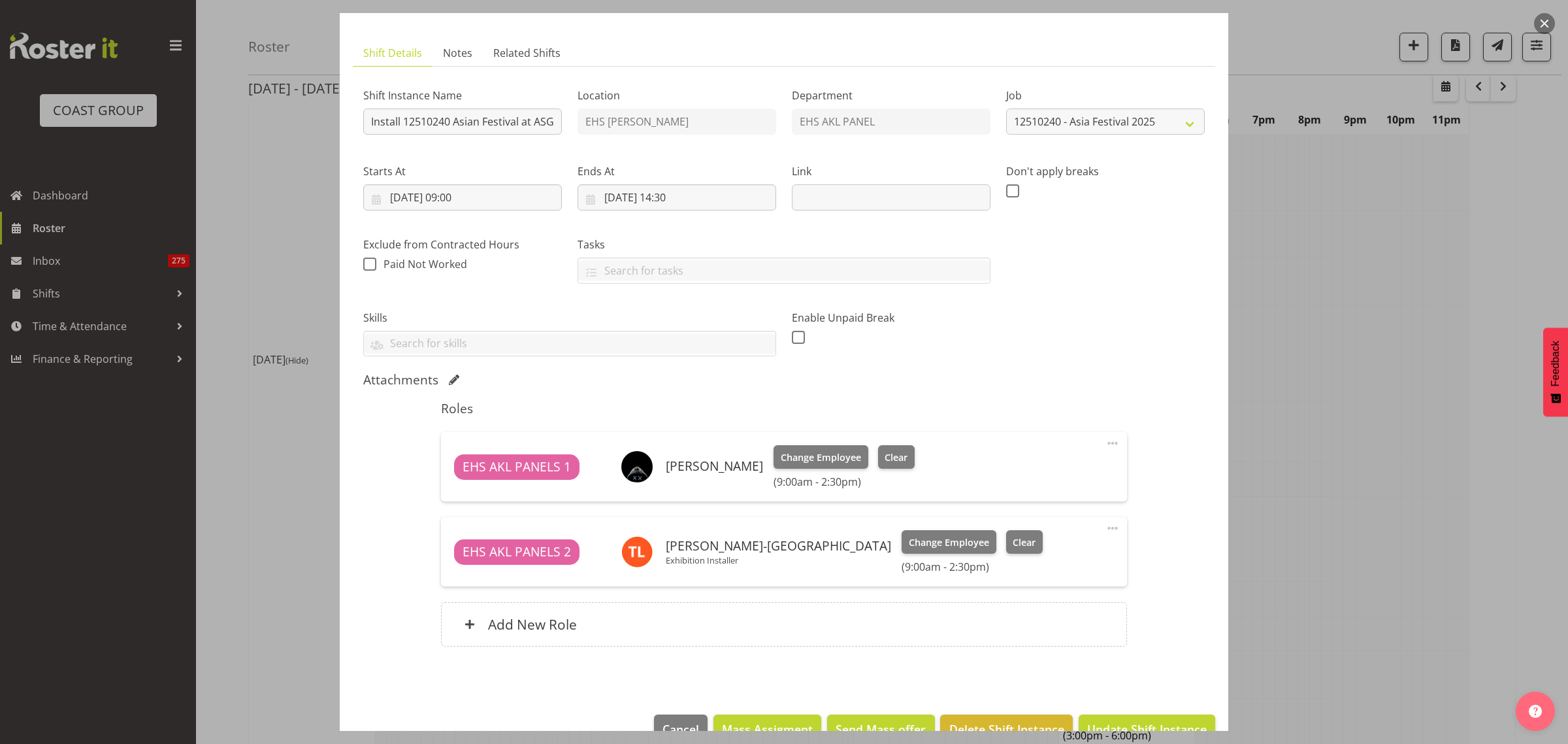
scroll to position [98, 0]
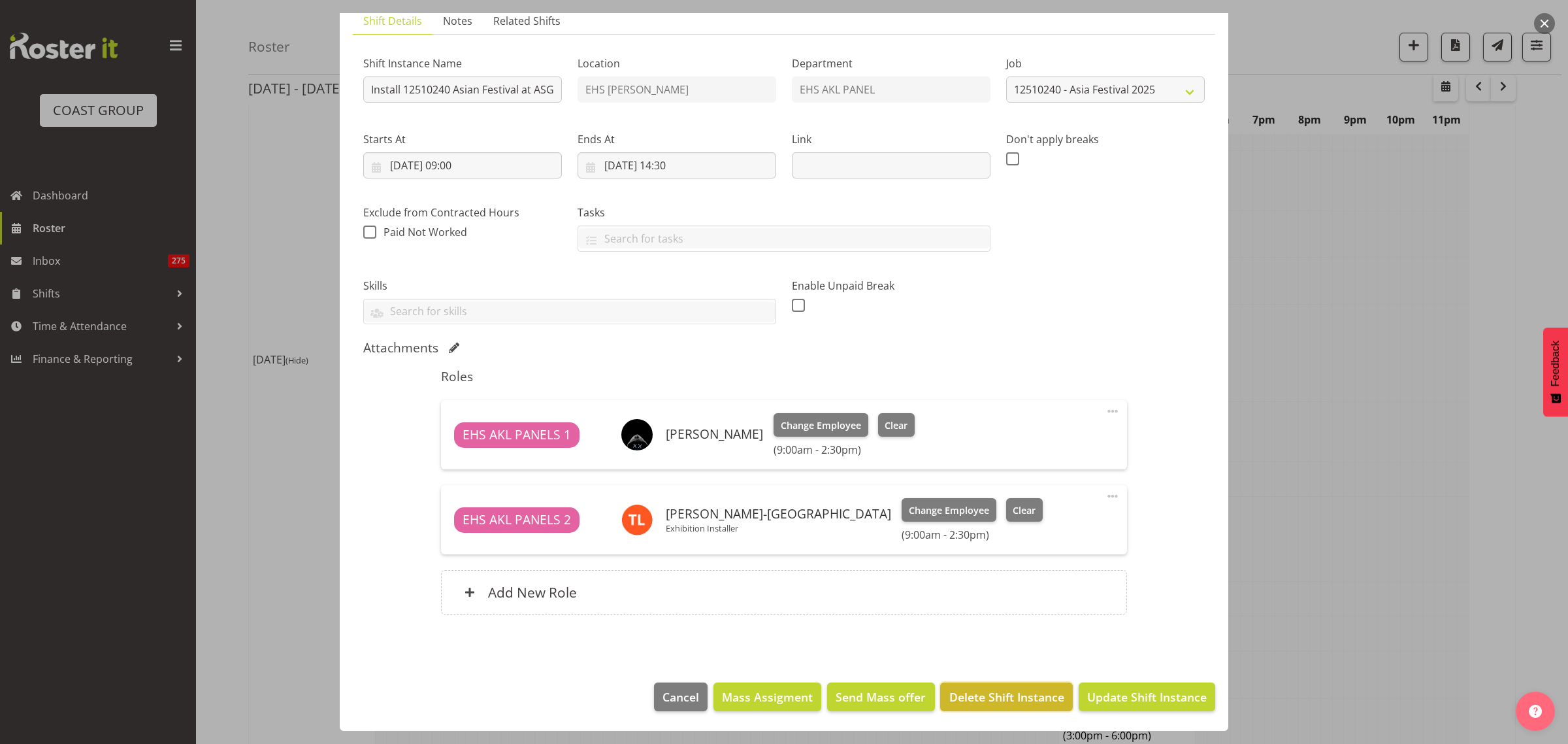
click at [968, 701] on span "Delete Shift Instance" at bounding box center [1006, 697] width 115 height 17
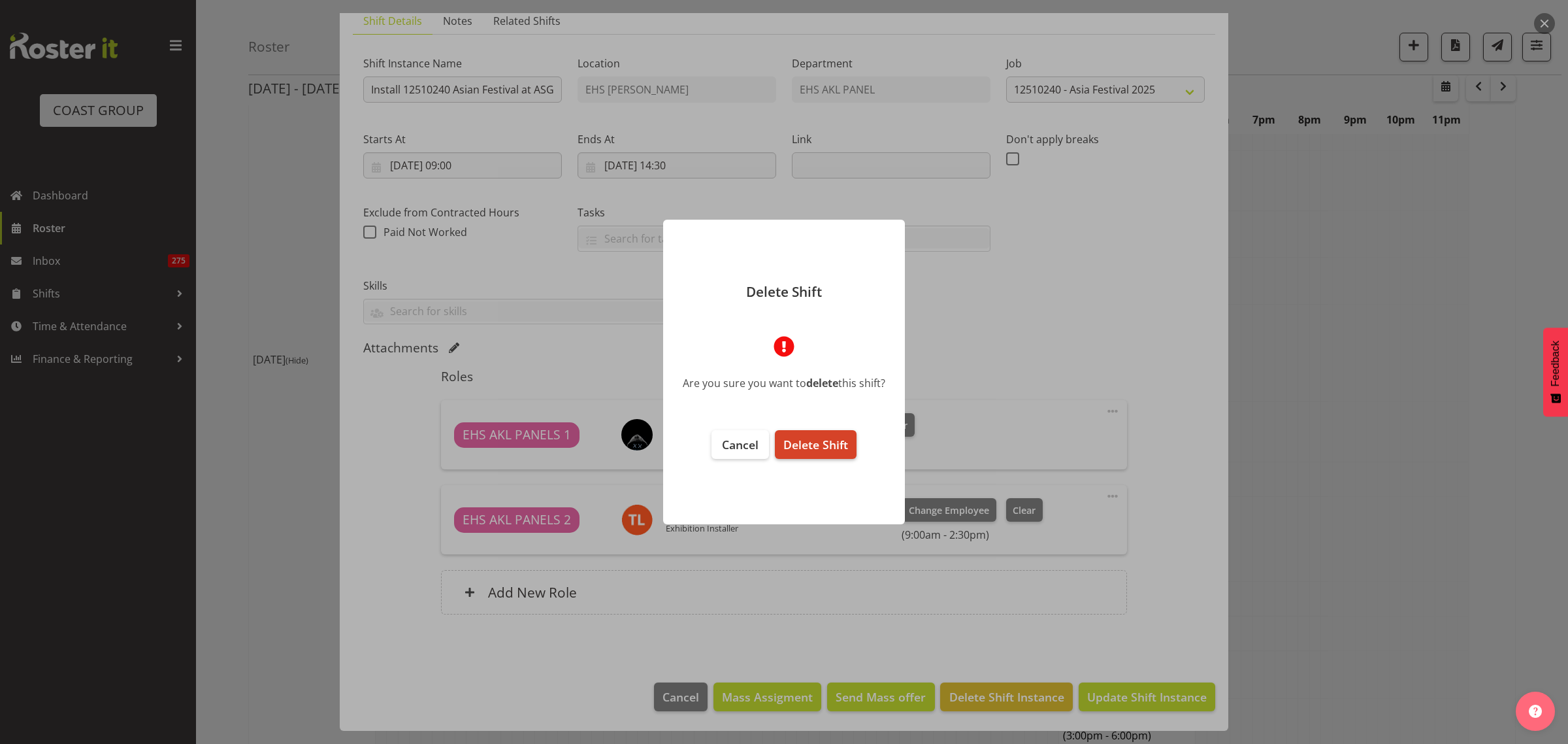
drag, startPoint x: 834, startPoint y: 442, endPoint x: 846, endPoint y: 445, distance: 12.4
click at [835, 443] on span "Delete Shift" at bounding box center [816, 445] width 64 height 16
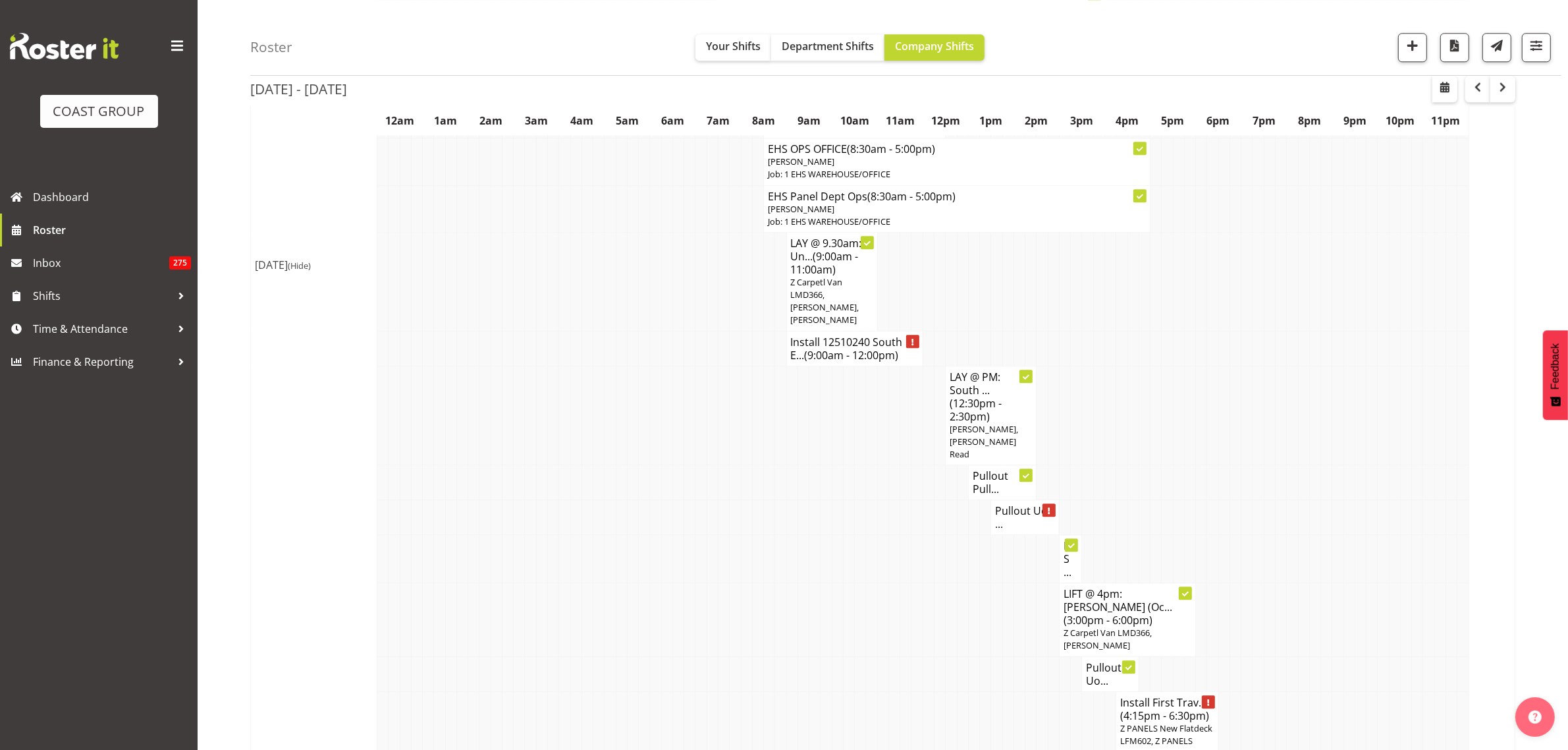
scroll to position [4447, 0]
click at [841, 333] on h4 "Install 12510240 South E... (9:00am - 12:00pm)" at bounding box center [854, 346] width 128 height 26
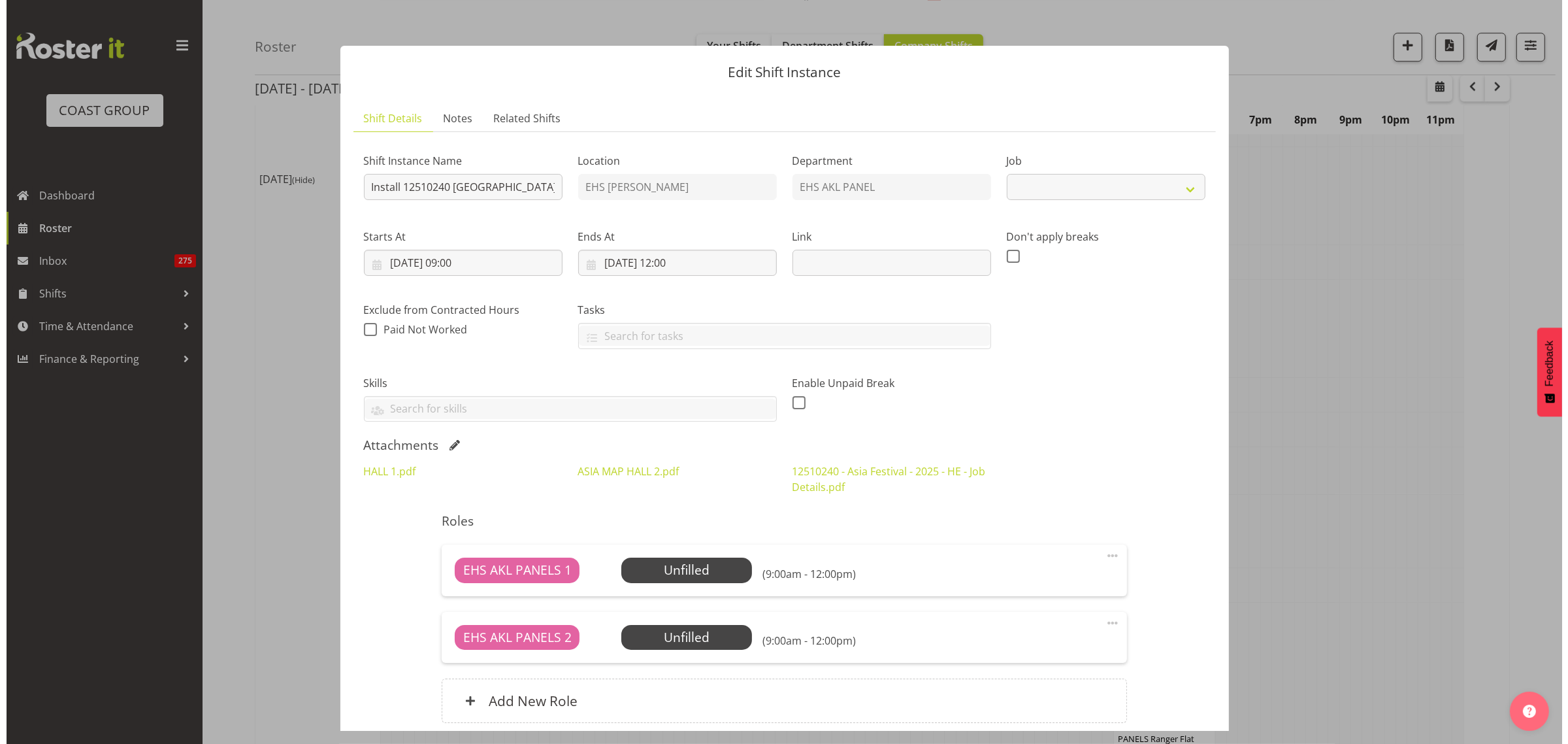
scroll to position [4474, 0]
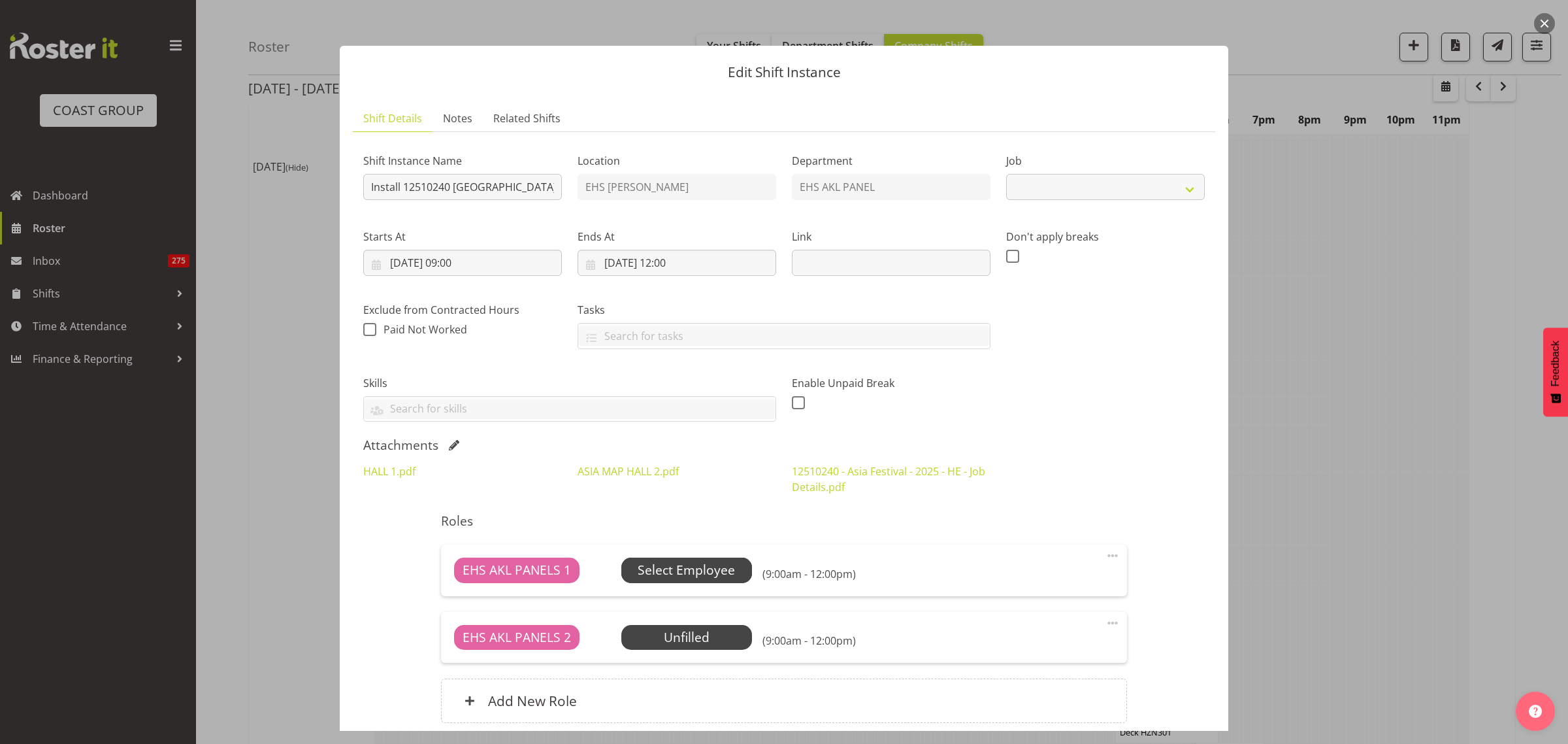
select select "10720"
click at [687, 576] on span "Select Employee" at bounding box center [686, 570] width 97 height 19
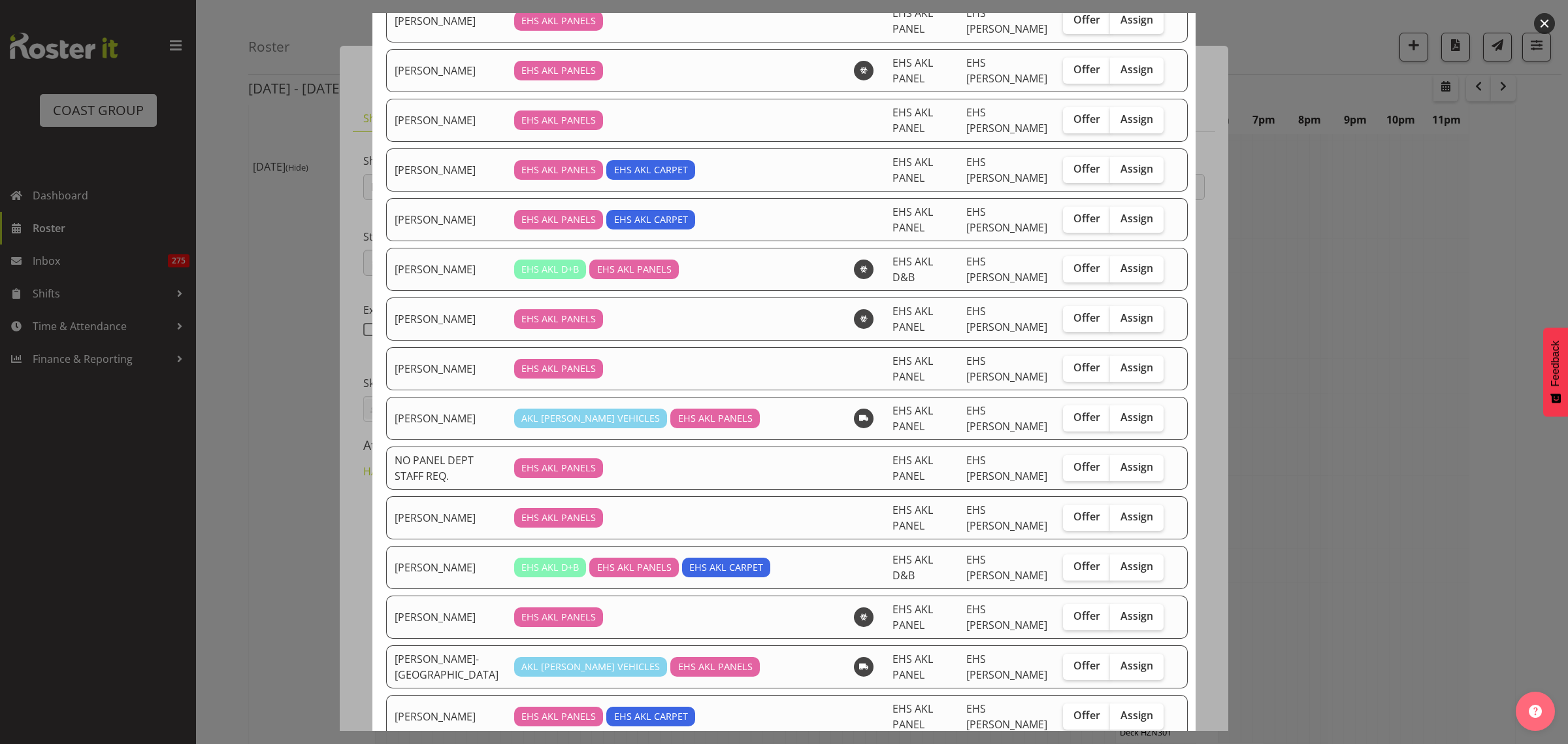
scroll to position [490, 0]
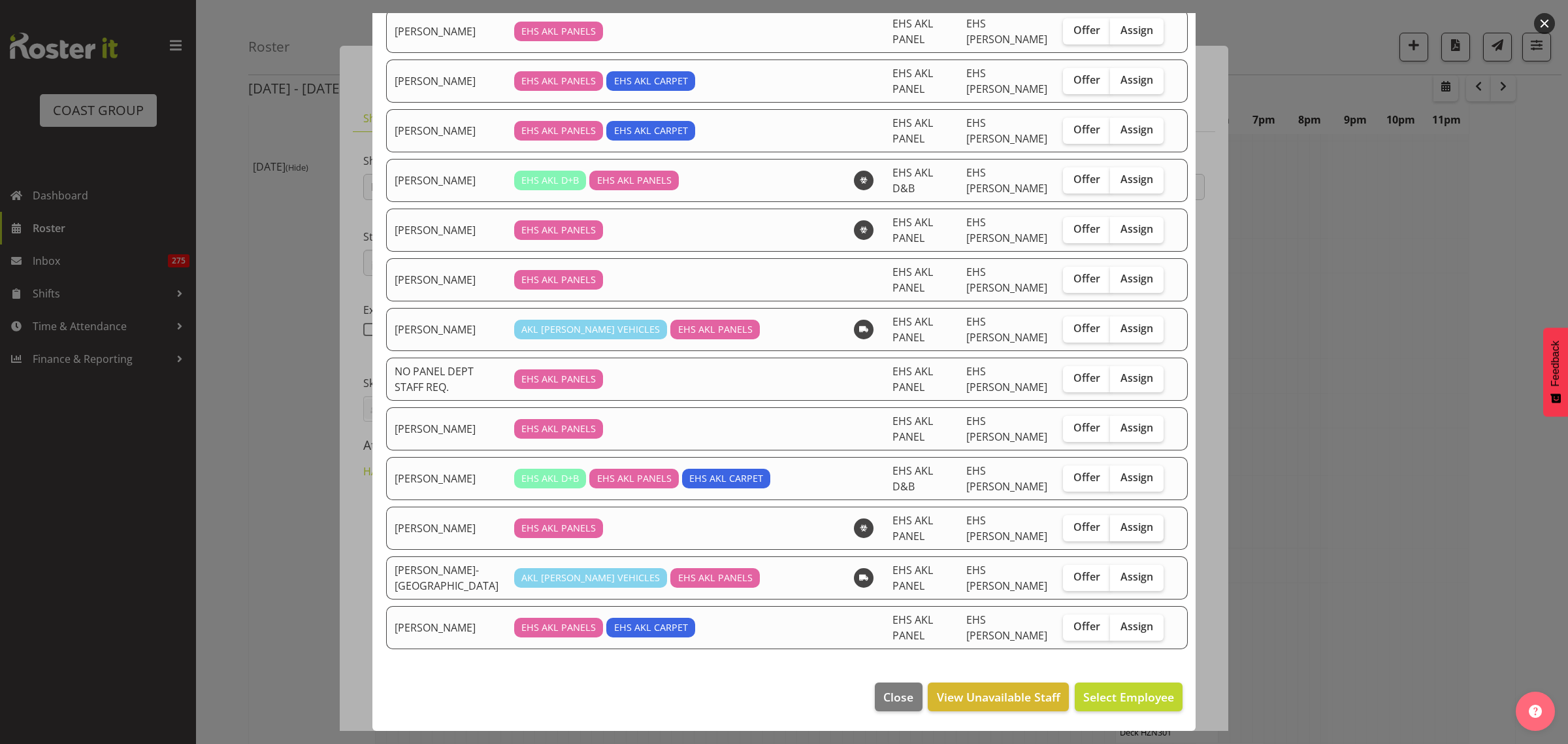
drag, startPoint x: 1111, startPoint y: 525, endPoint x: 1115, endPoint y: 531, distance: 7.2
click at [1121, 527] on span "Assign" at bounding box center [1137, 527] width 33 height 13
click at [1113, 527] on input "Assign" at bounding box center [1114, 527] width 9 height 9
checkbox input "true"
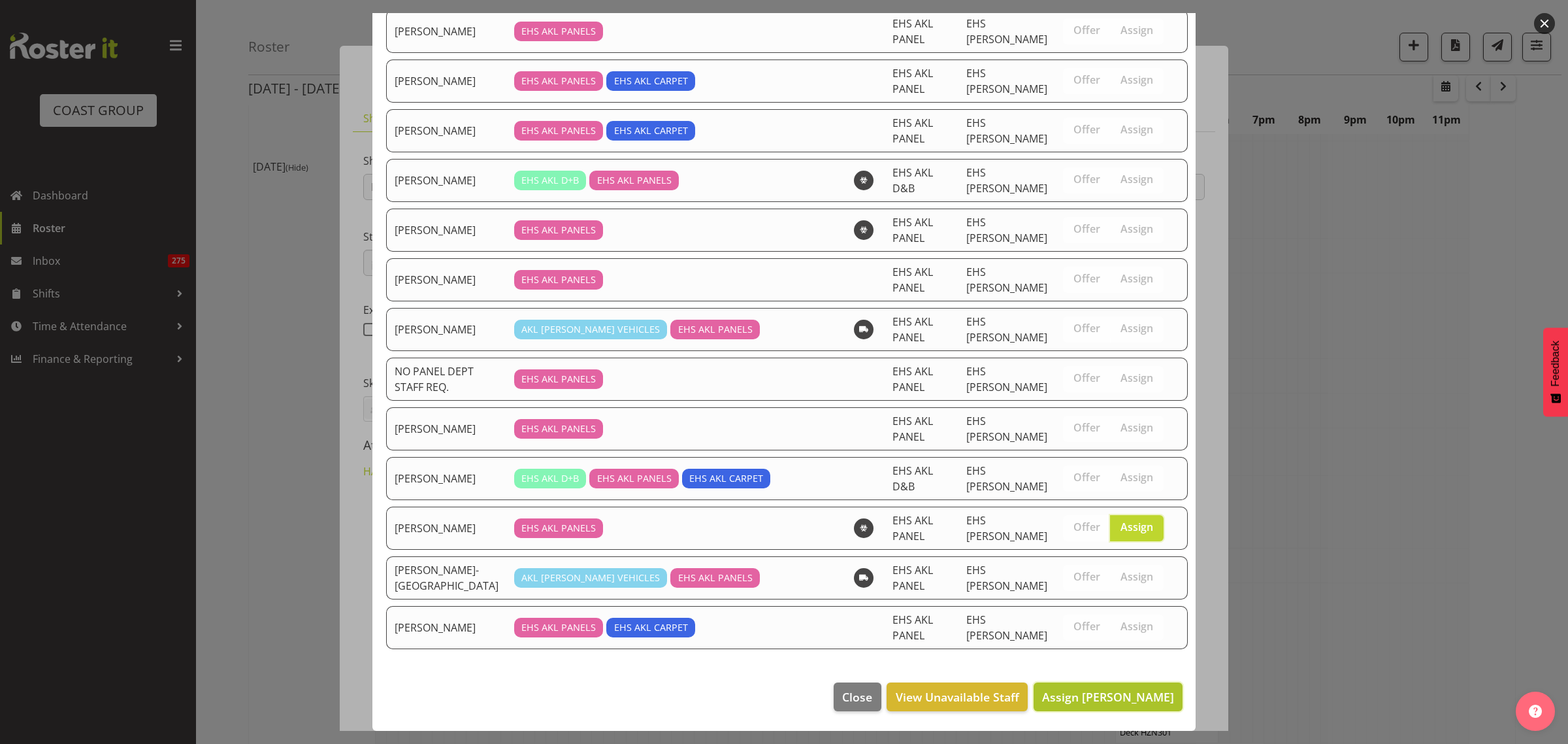
click at [1094, 696] on span "Assign Shaun Keutenius" at bounding box center [1108, 697] width 132 height 16
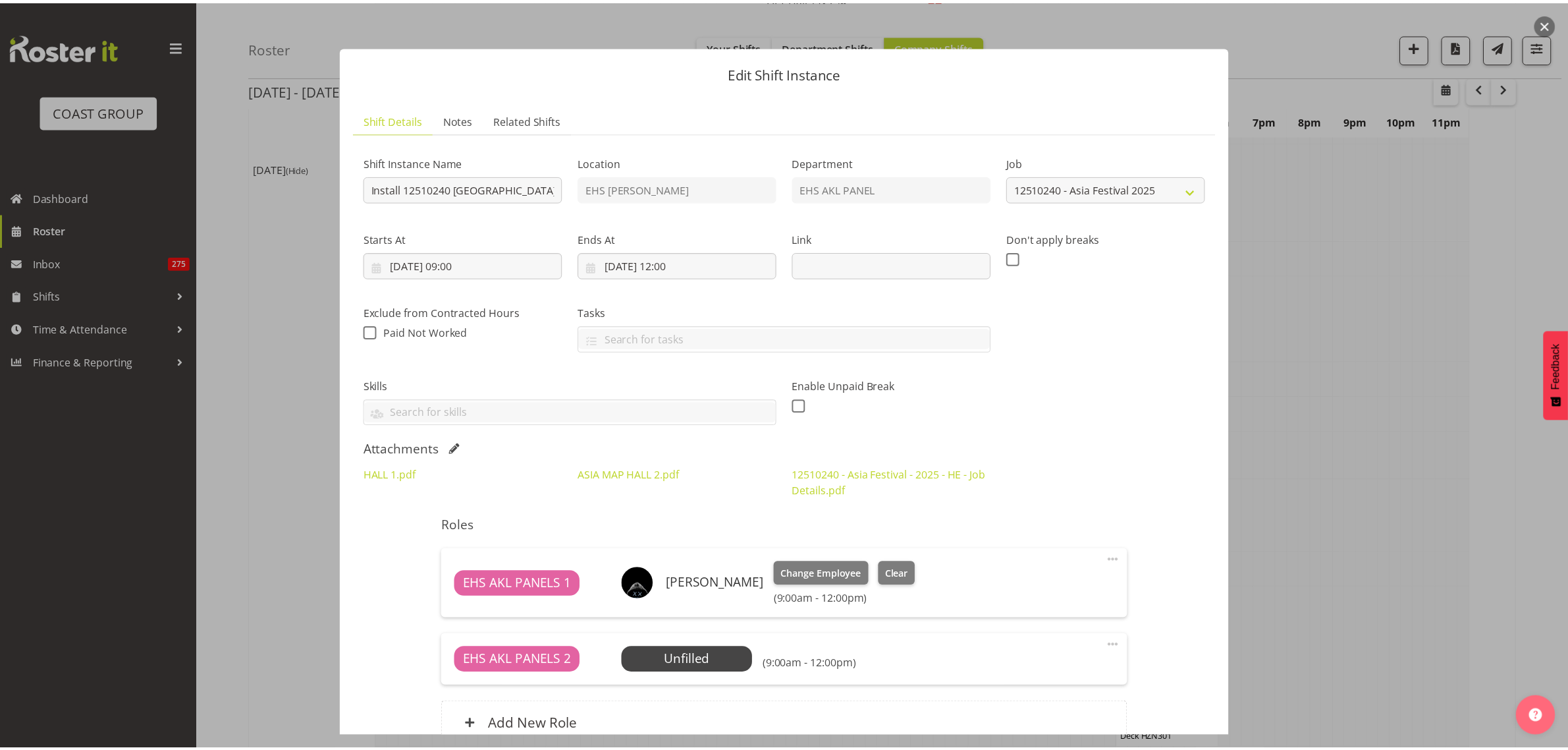
scroll to position [4529, 0]
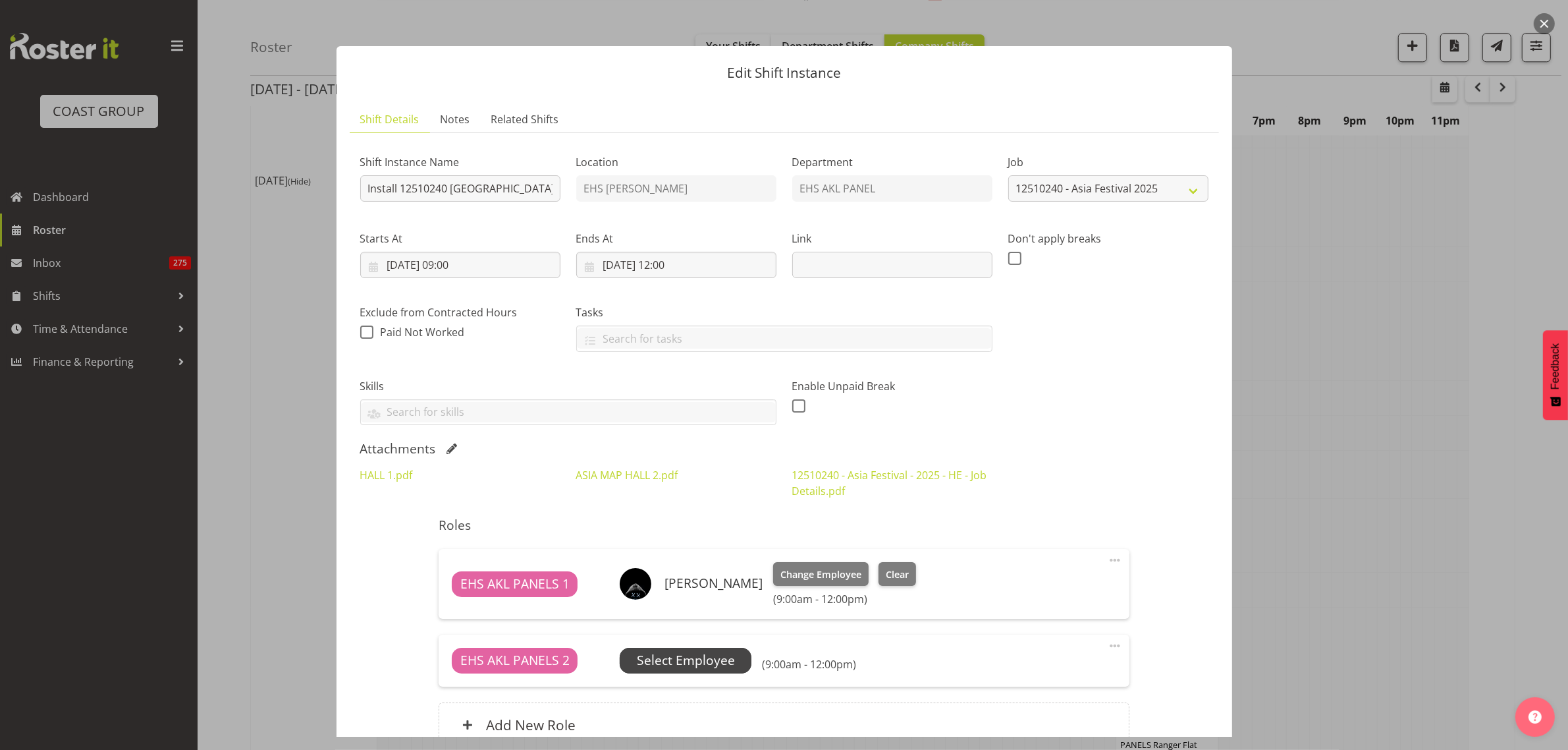
click at [713, 660] on span "Select Employee" at bounding box center [685, 660] width 98 height 19
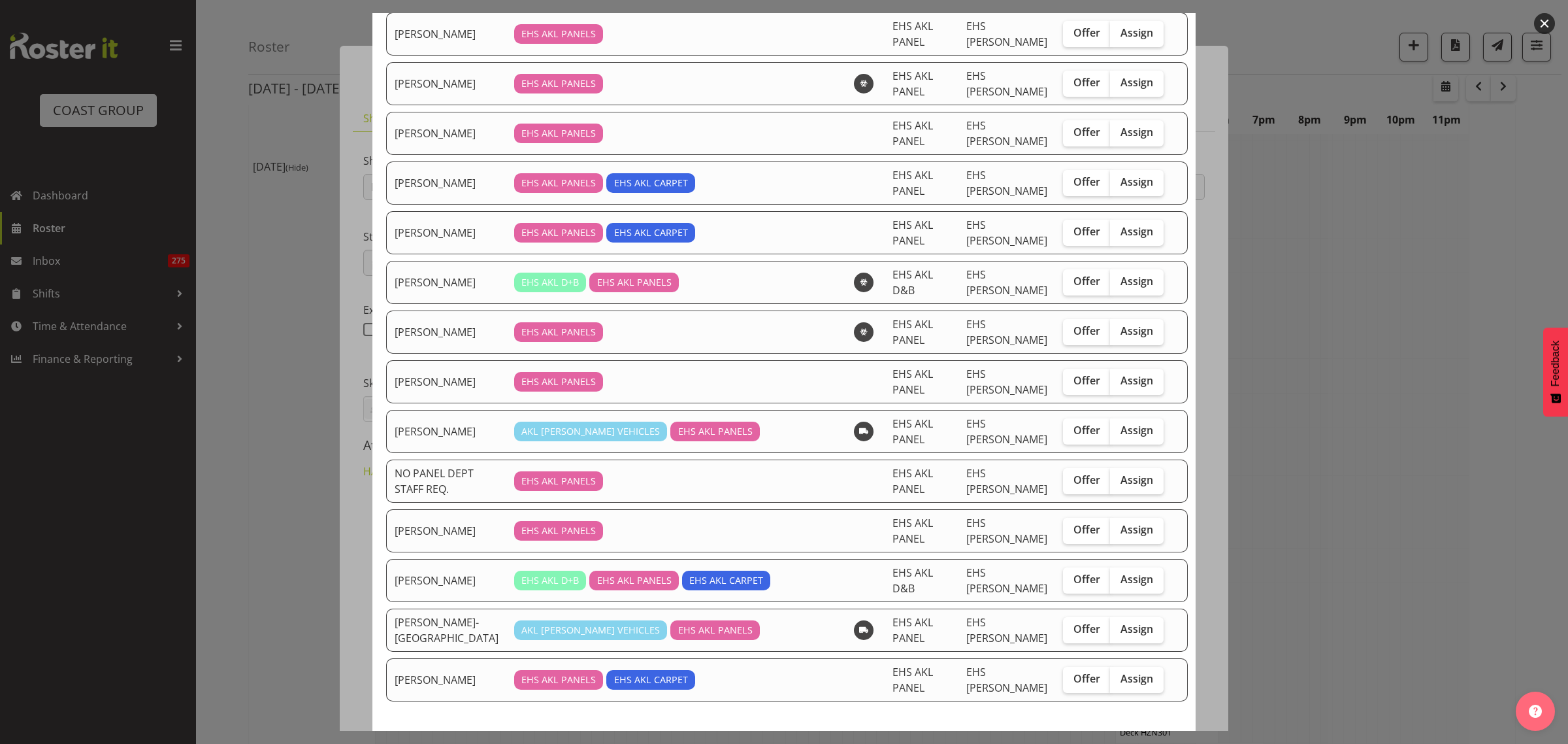
scroll to position [439, 0]
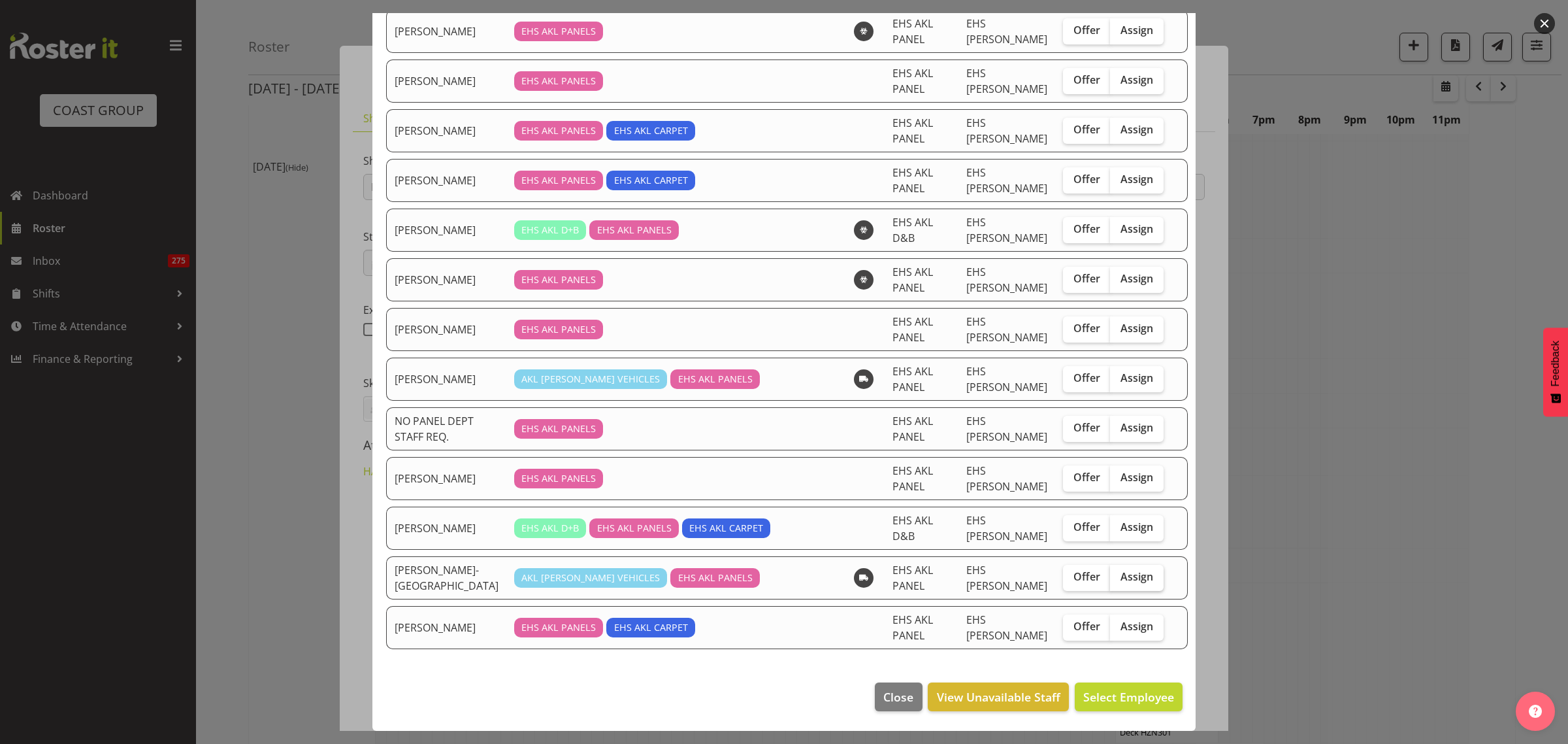
click at [1122, 574] on span "Assign" at bounding box center [1137, 576] width 33 height 13
click at [1119, 574] on input "Assign" at bounding box center [1114, 576] width 9 height 9
checkbox input "true"
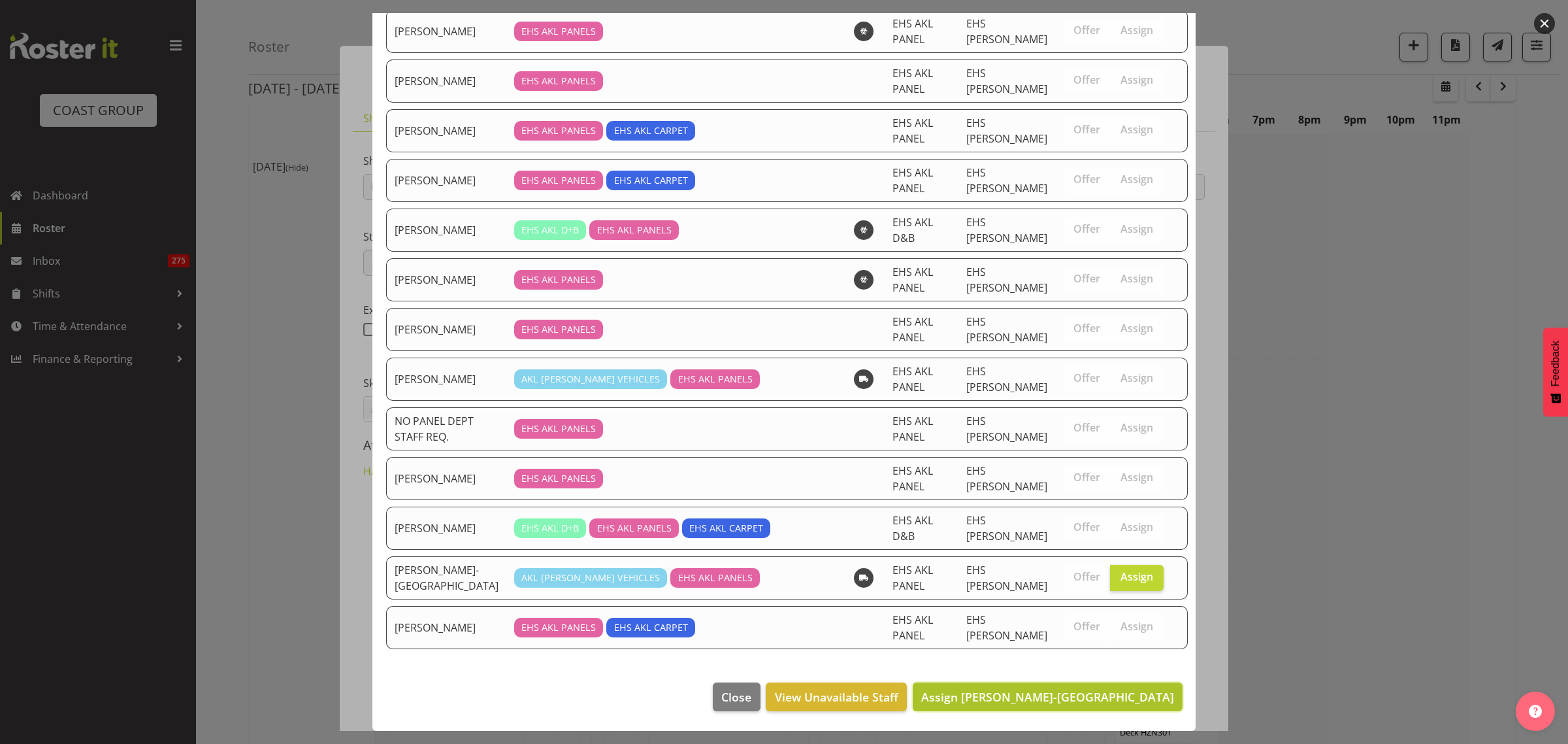
click at [1072, 696] on span "Assign Takaria Leleimua-Kamira" at bounding box center [1048, 697] width 253 height 16
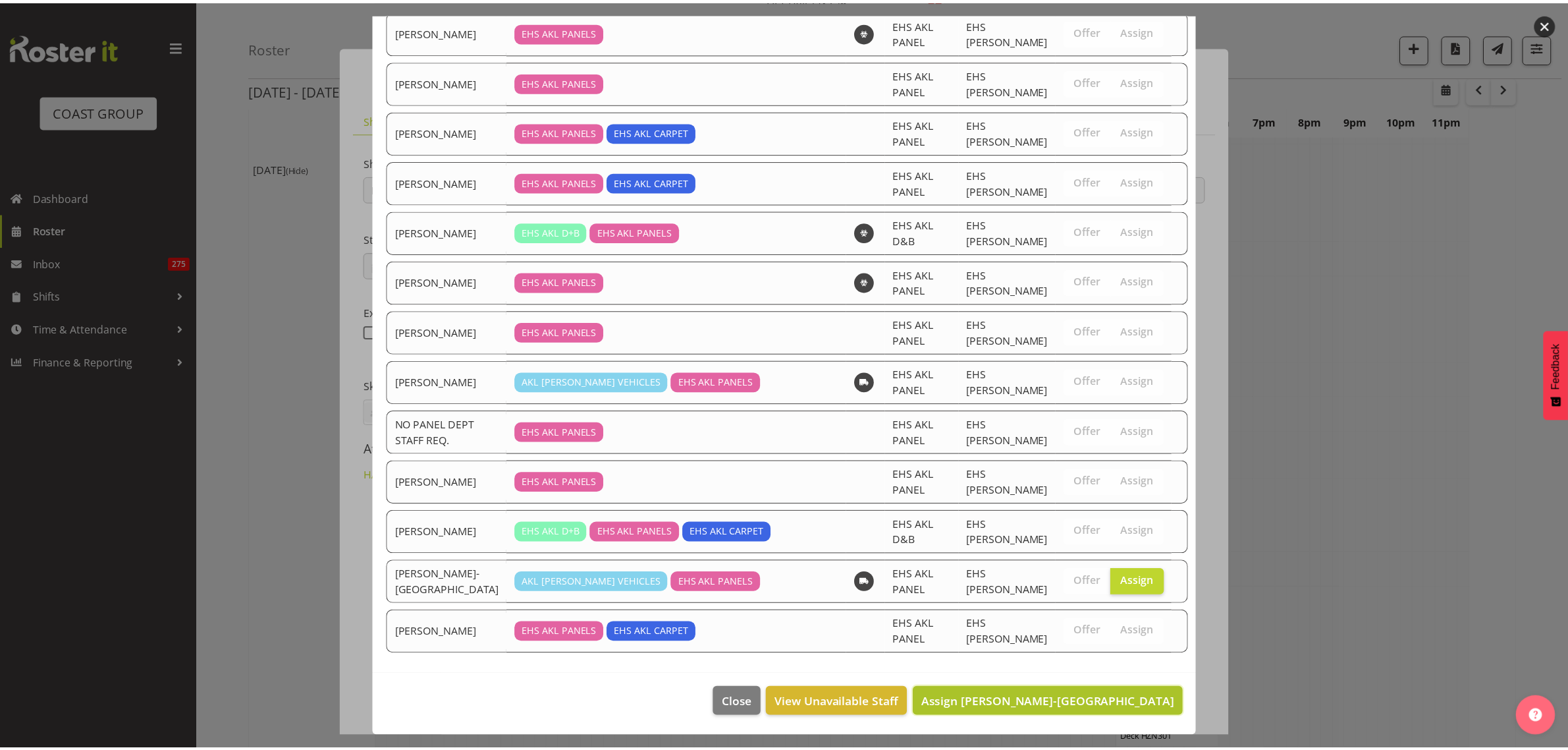
scroll to position [4529, 0]
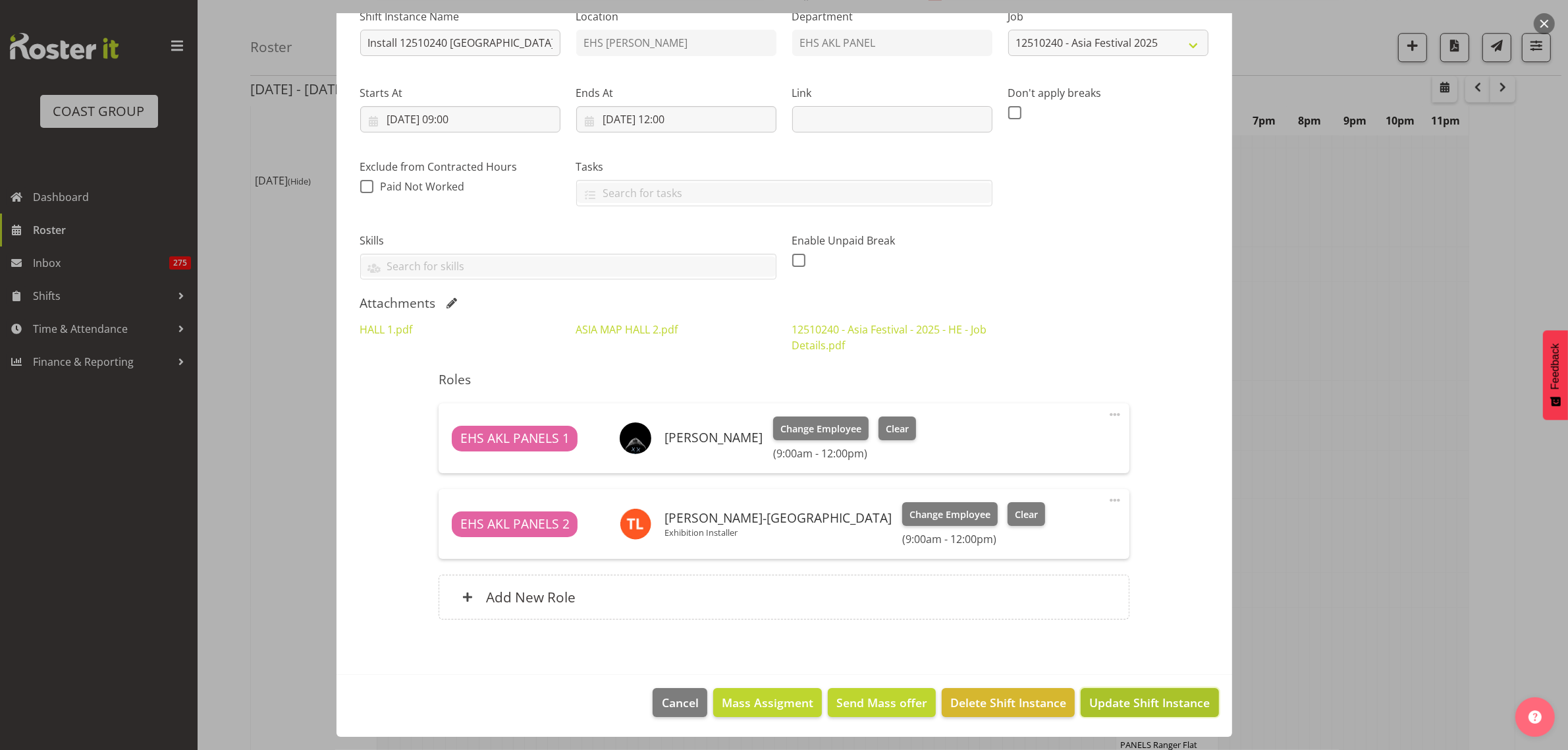
click at [1122, 696] on span "Update Shift Instance" at bounding box center [1150, 702] width 121 height 17
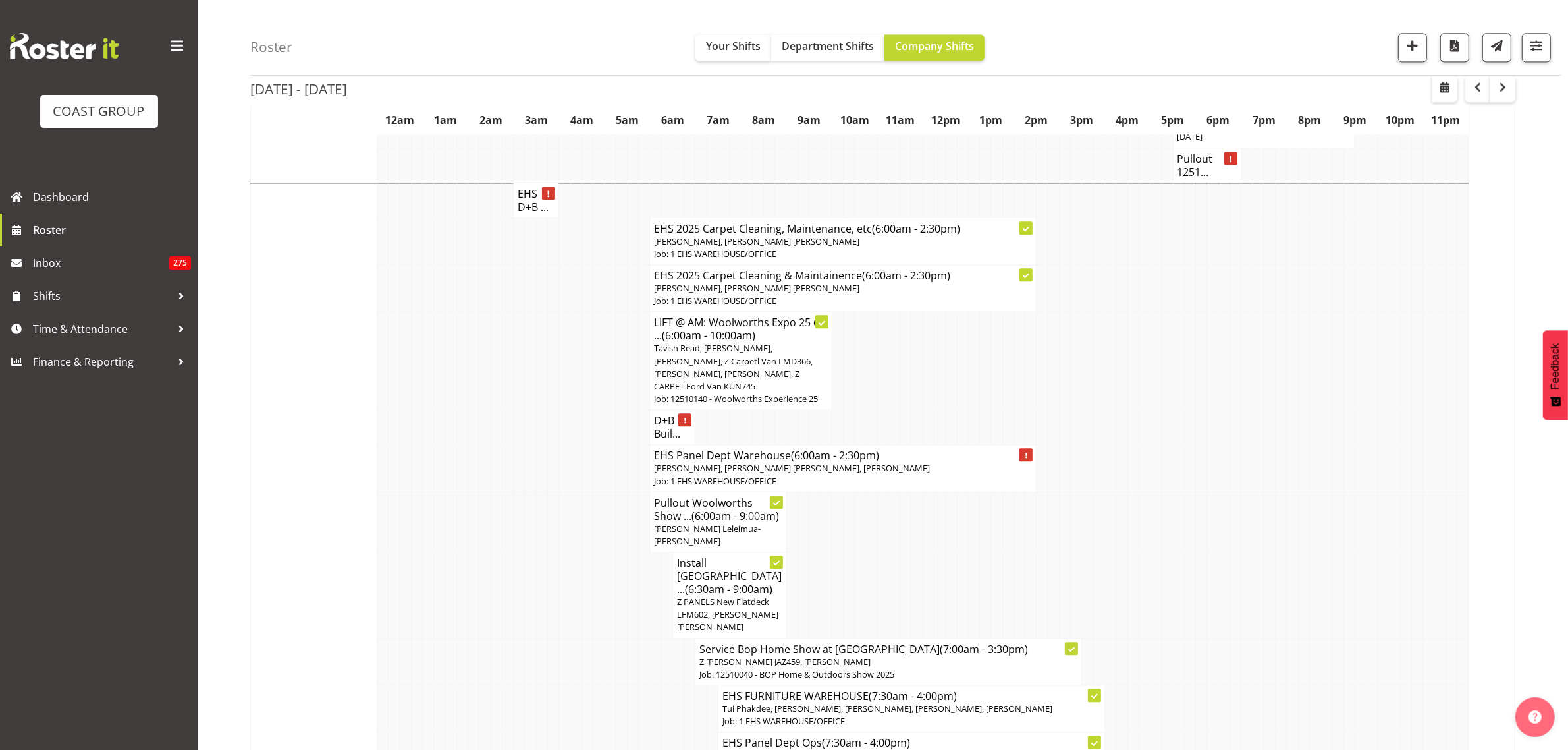
scroll to position [3623, 0]
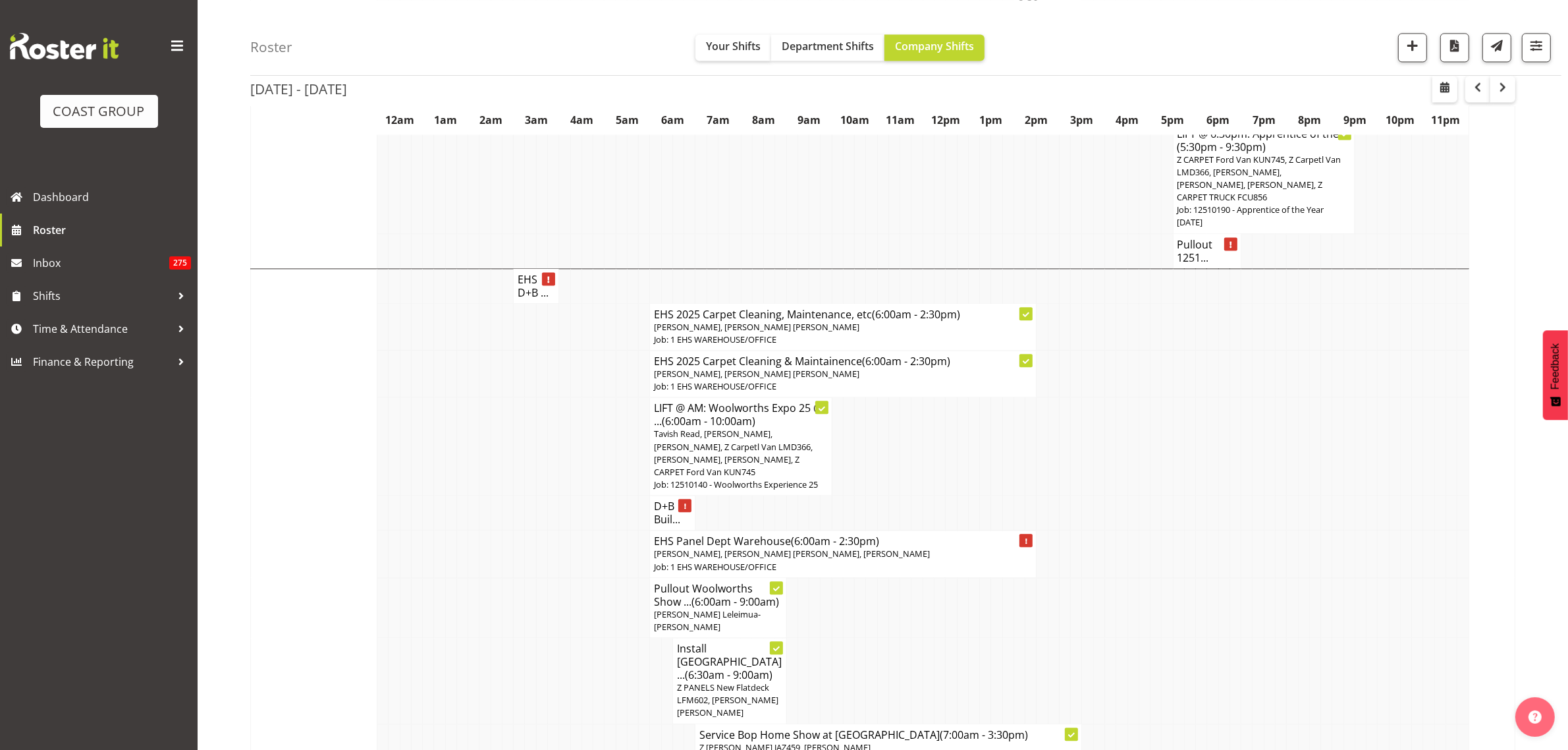
click at [838, 548] on span "[PERSON_NAME], [PERSON_NAME] [PERSON_NAME], [PERSON_NAME]" at bounding box center [792, 554] width 276 height 12
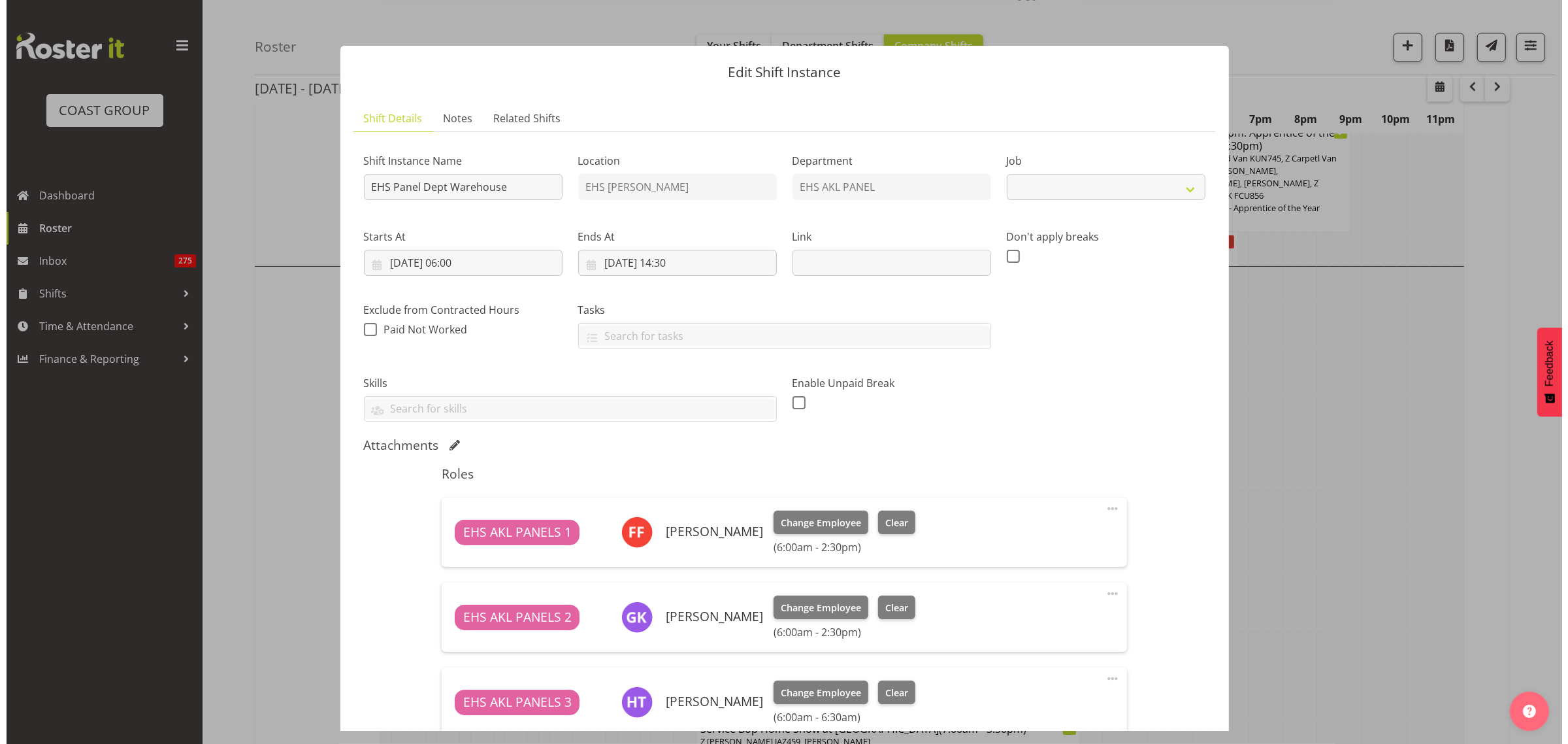
scroll to position [3582, 0]
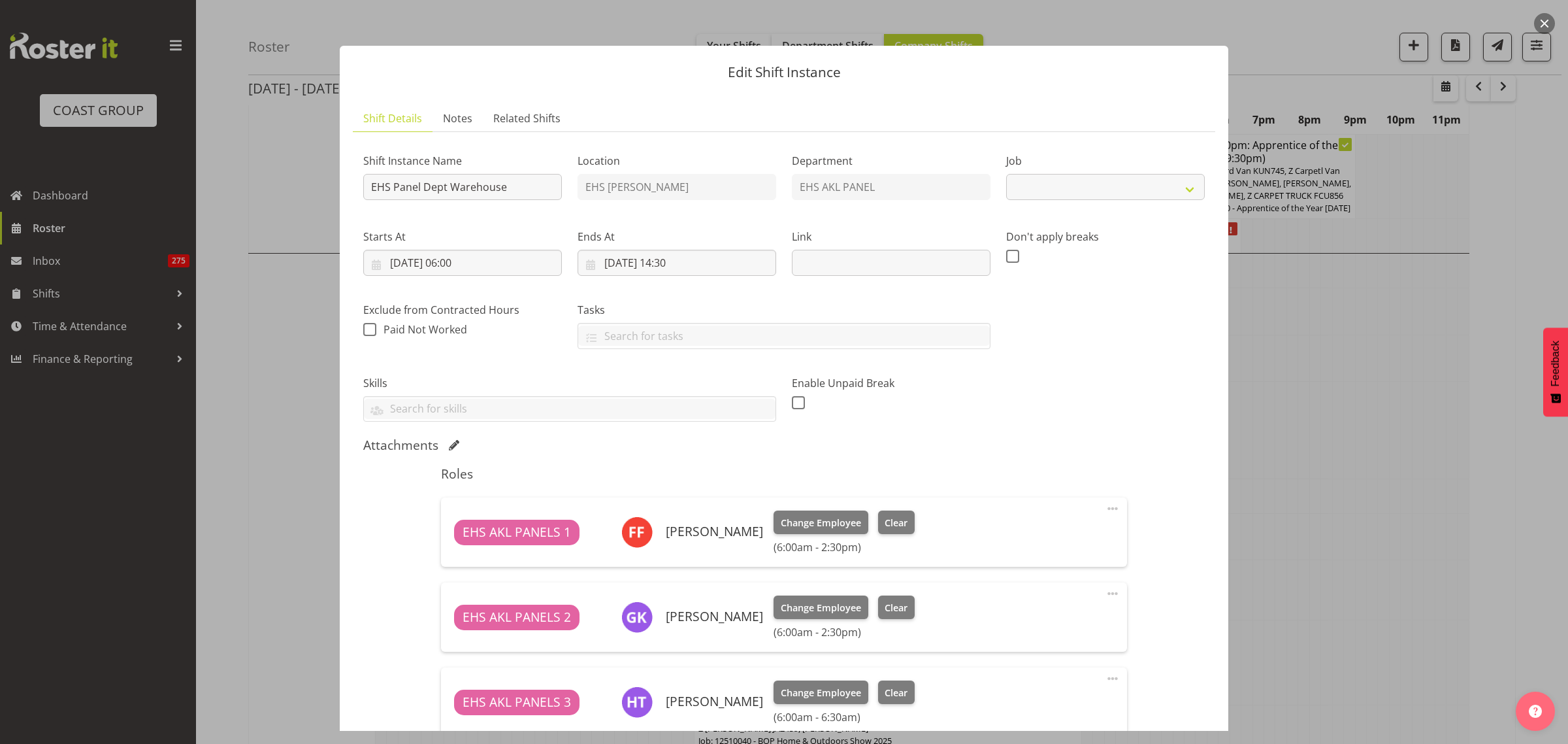
select select "69"
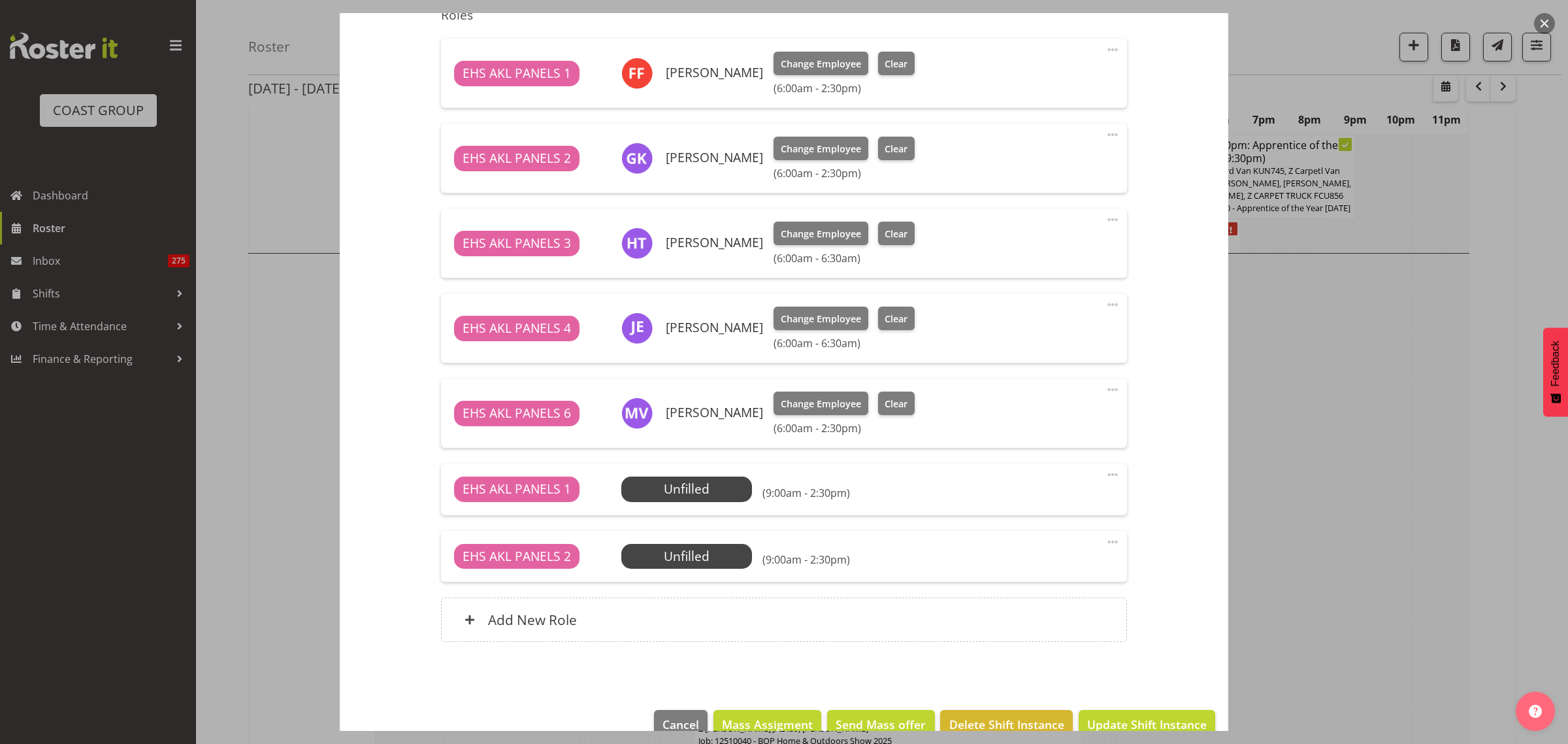
scroll to position [487, 0]
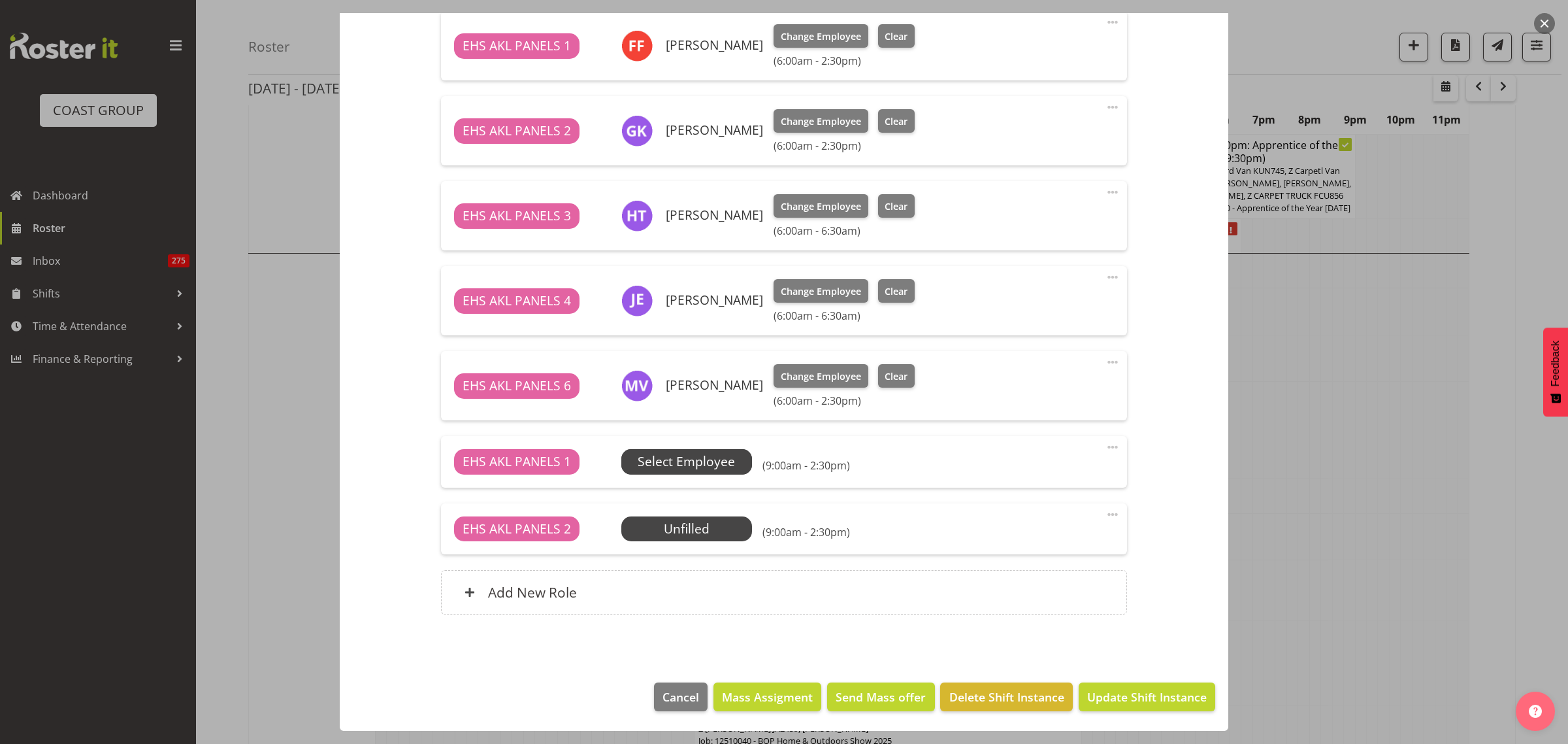
click at [710, 461] on span "Select Employee" at bounding box center [686, 461] width 97 height 19
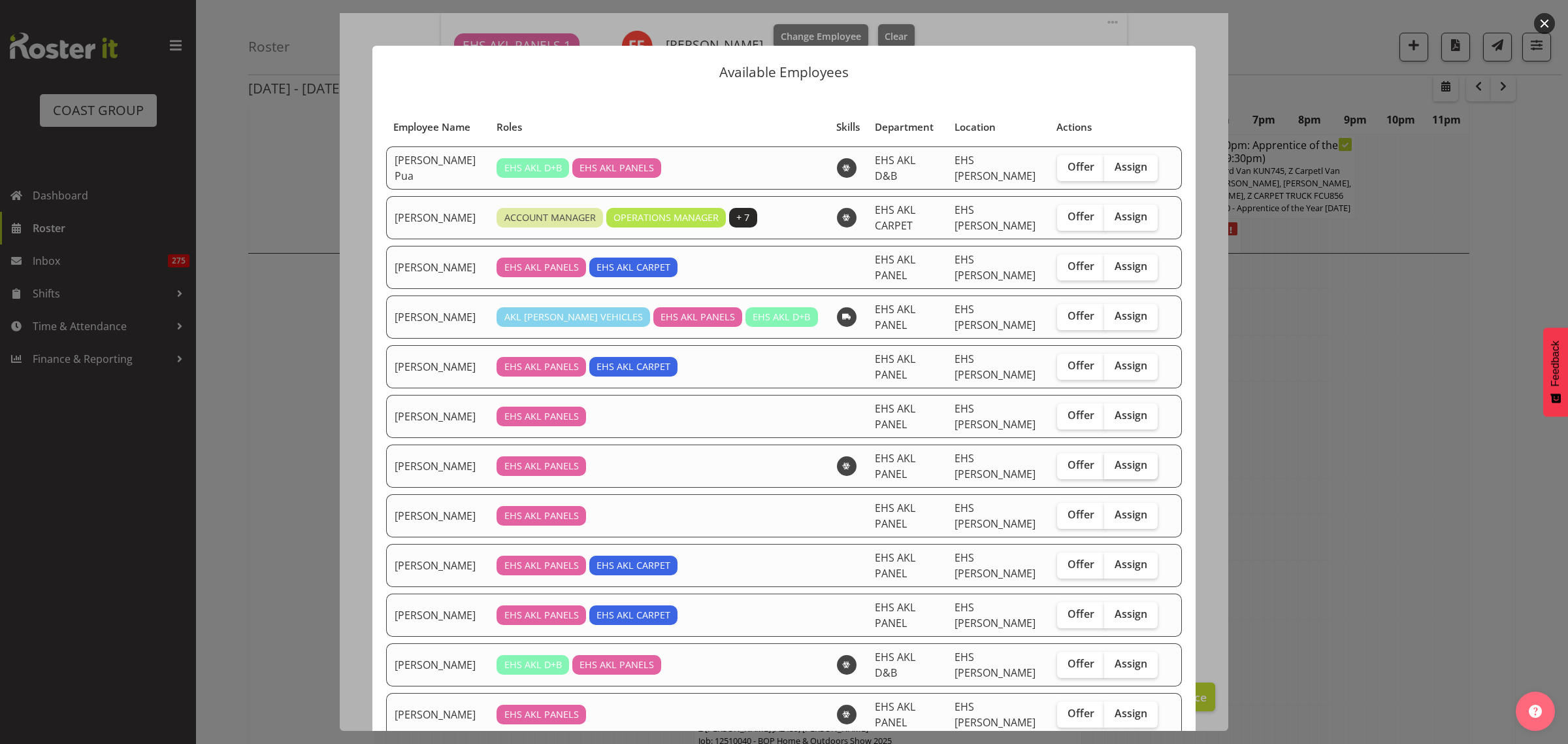
click at [1121, 458] on span "Assign" at bounding box center [1131, 465] width 33 height 13
click at [1113, 461] on input "Assign" at bounding box center [1108, 465] width 9 height 9
checkbox input "true"
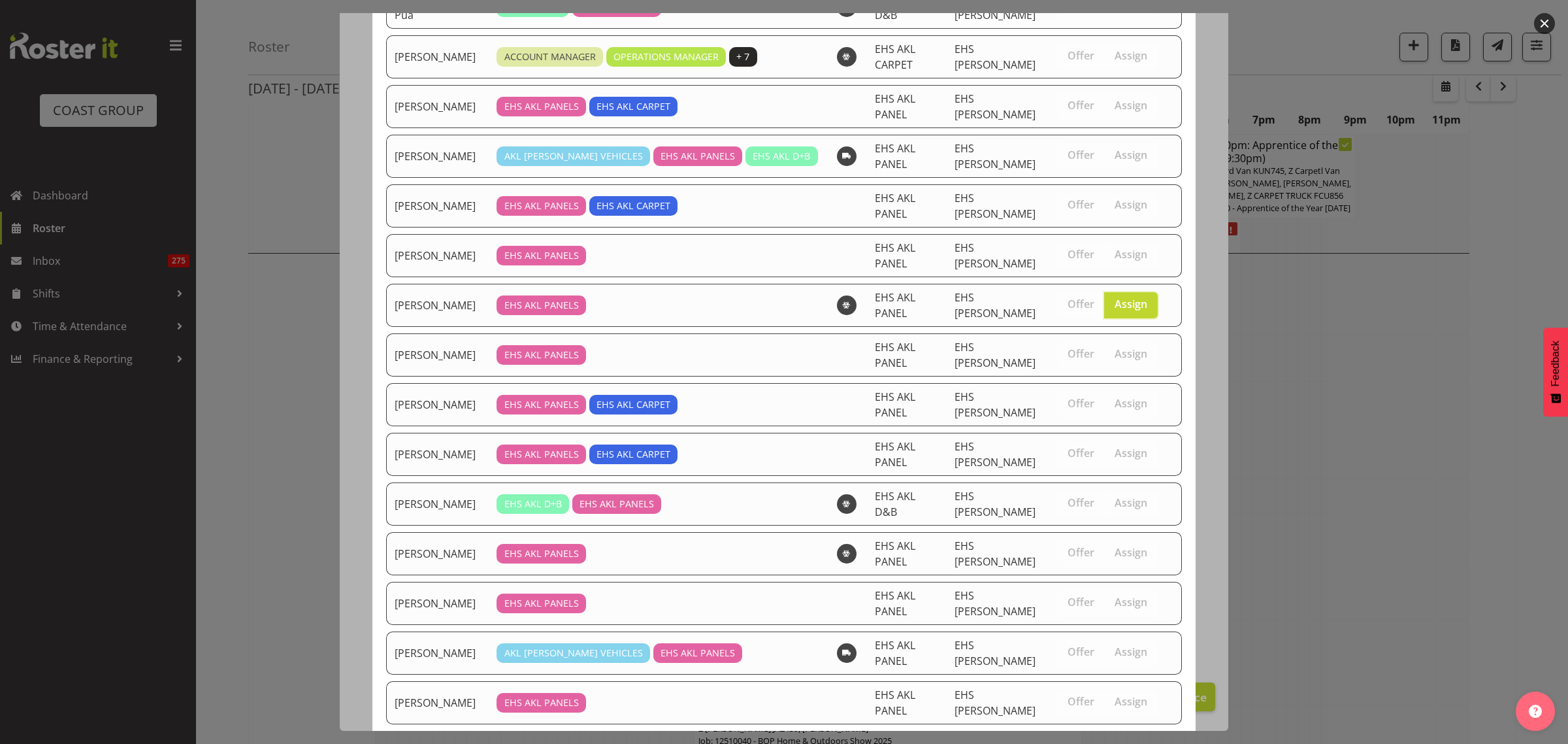
scroll to position [251, 0]
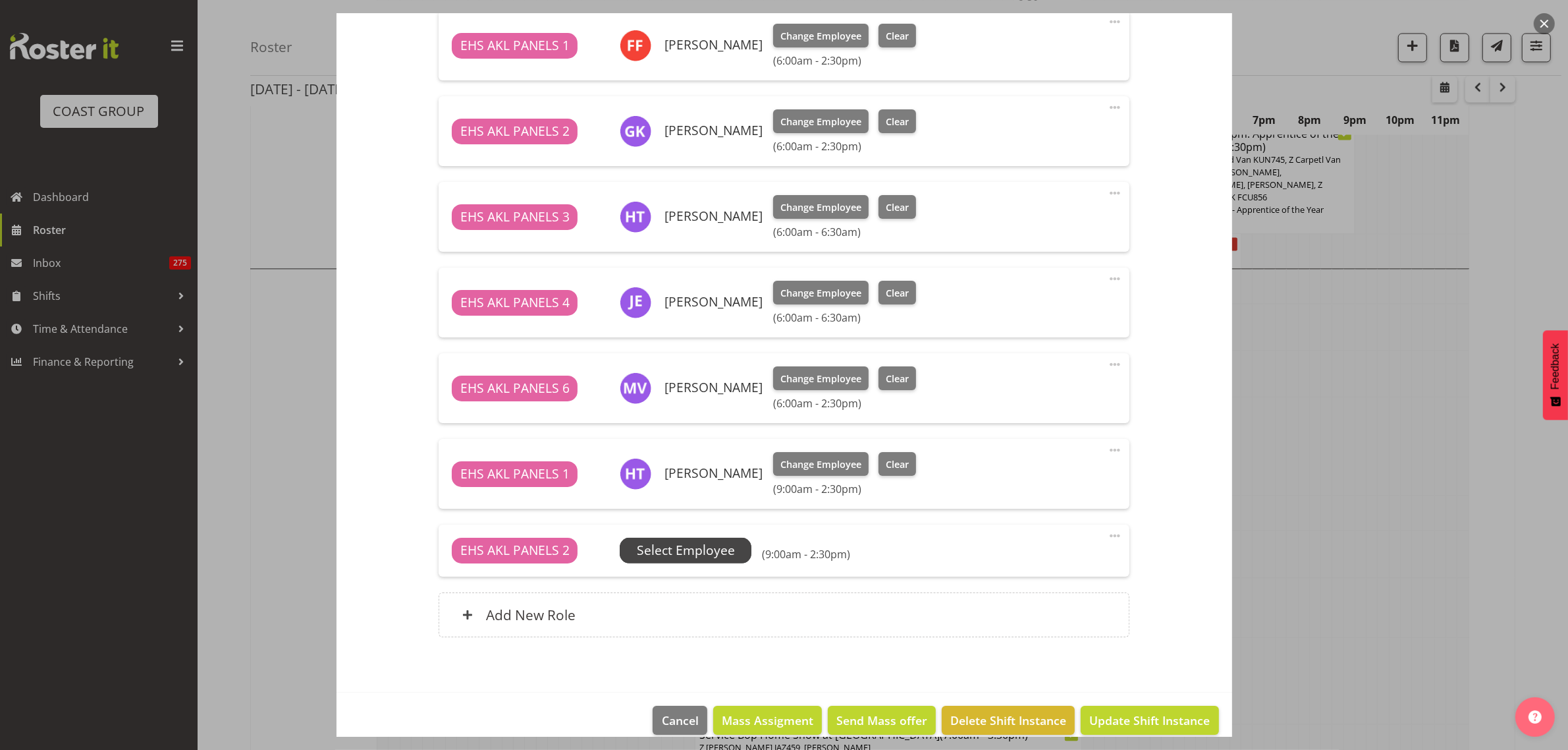
click at [724, 550] on span "Select Employee" at bounding box center [685, 550] width 98 height 19
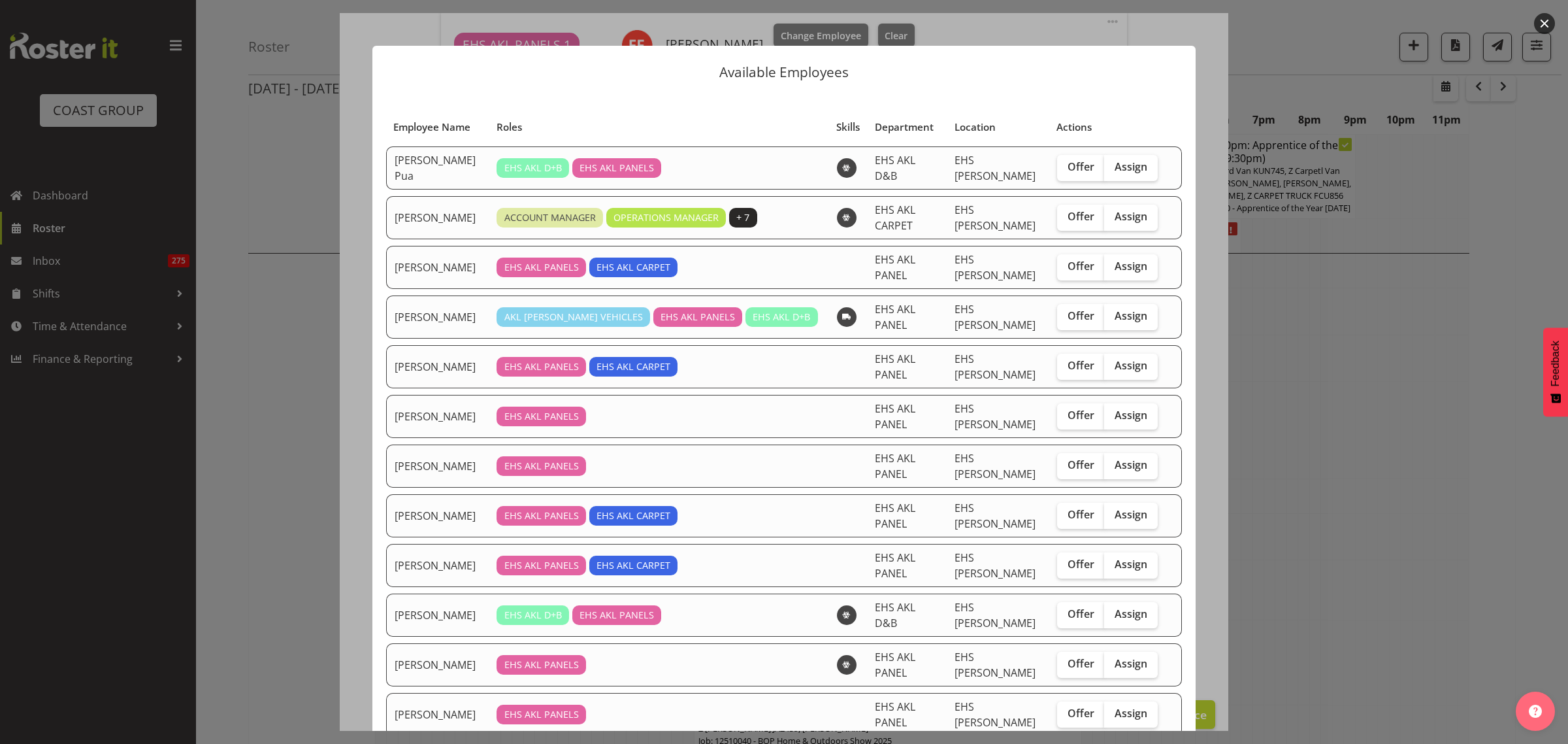
scroll to position [82, 0]
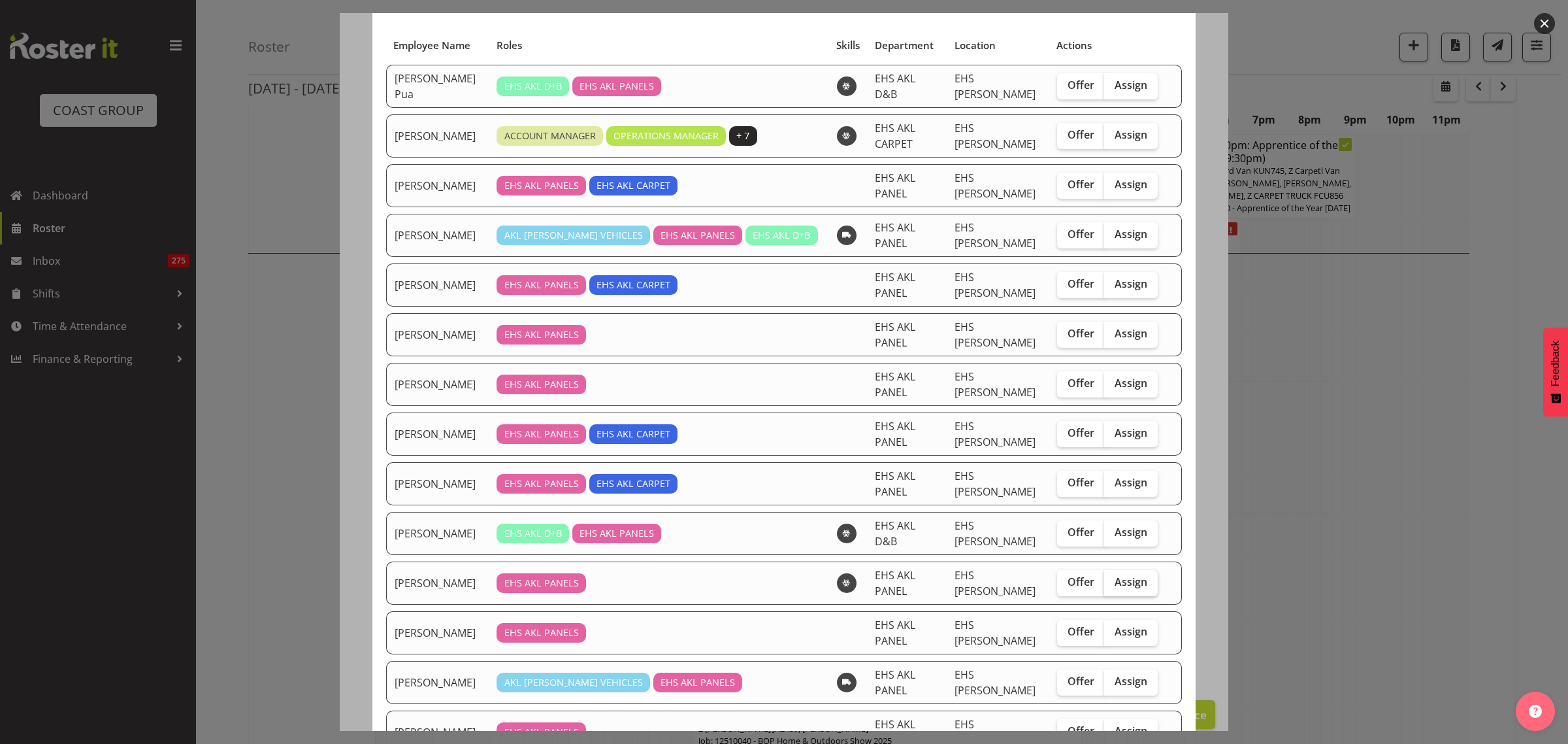
click at [1115, 575] on span "Assign" at bounding box center [1131, 582] width 33 height 13
click at [1113, 578] on input "Assign" at bounding box center [1108, 582] width 9 height 9
checkbox input "true"
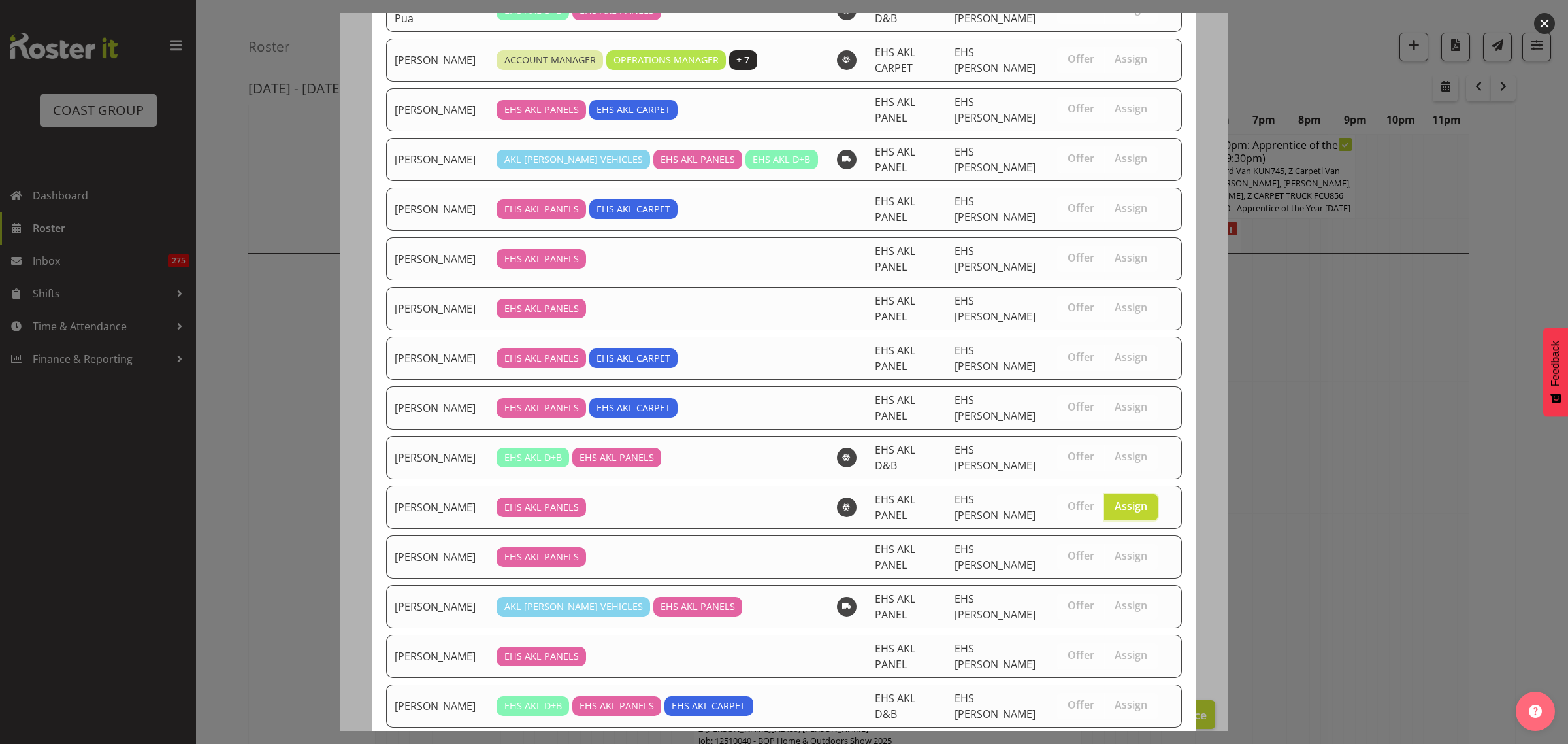
scroll to position [207, 0]
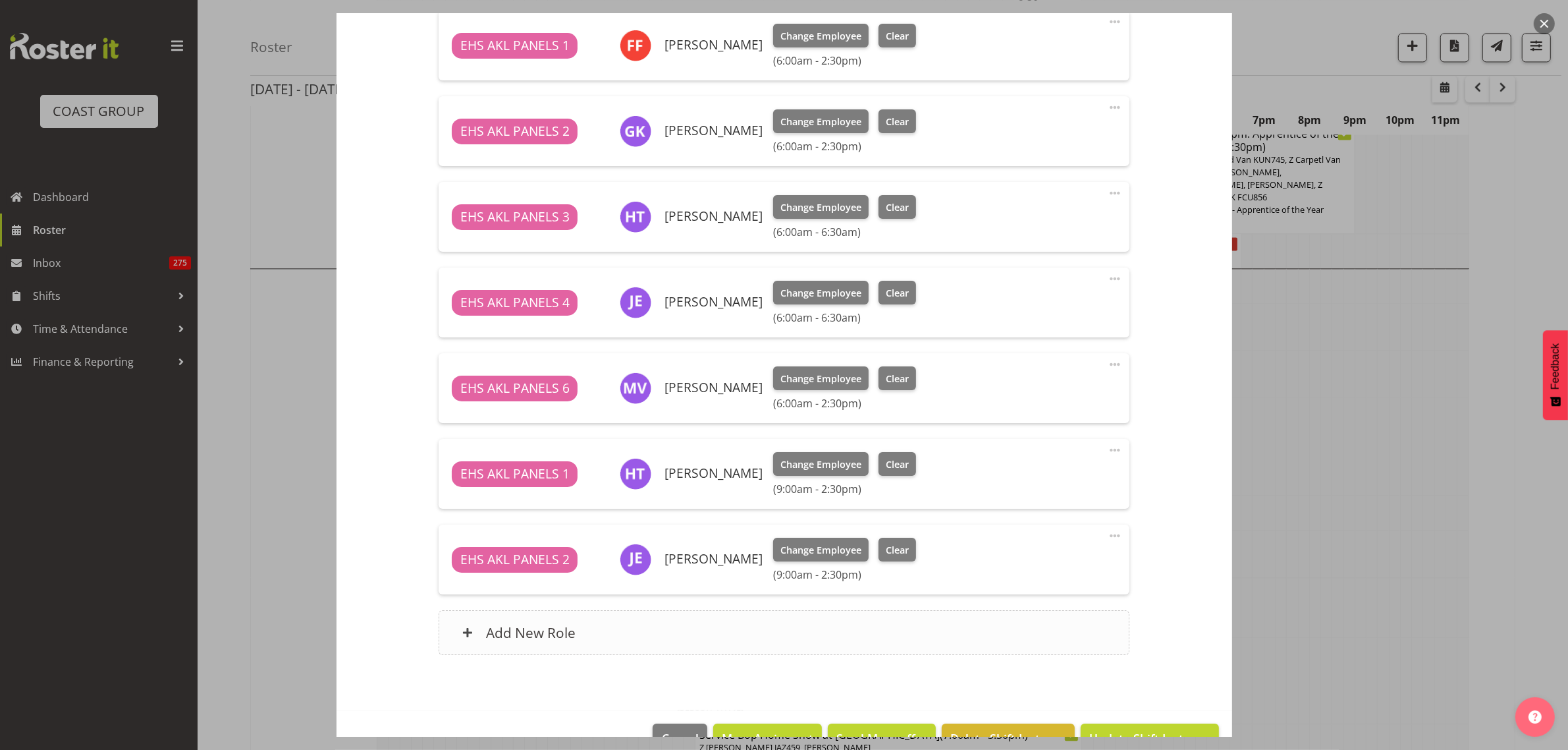
click at [765, 617] on div "Add New Role" at bounding box center [784, 632] width 691 height 45
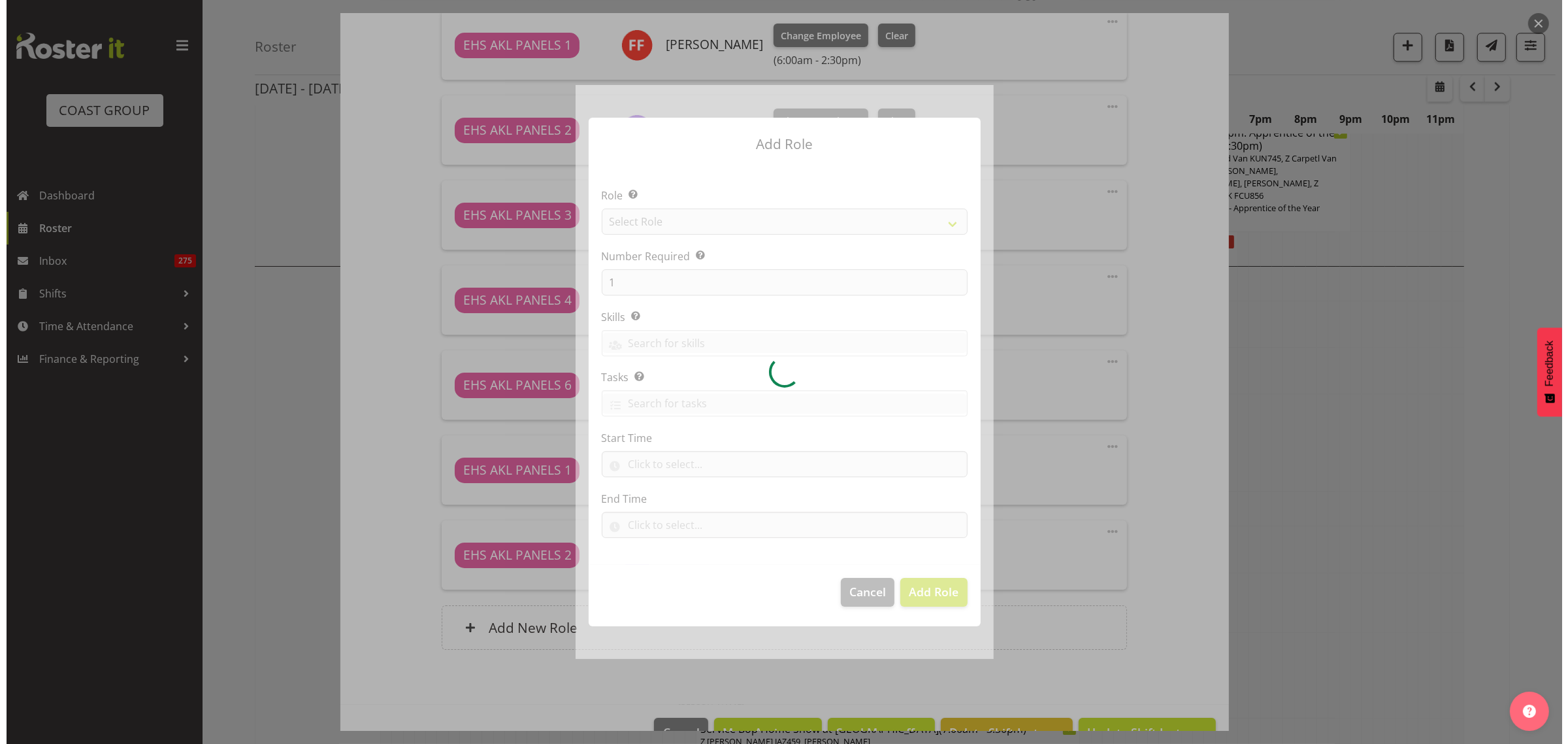
scroll to position [3582, 0]
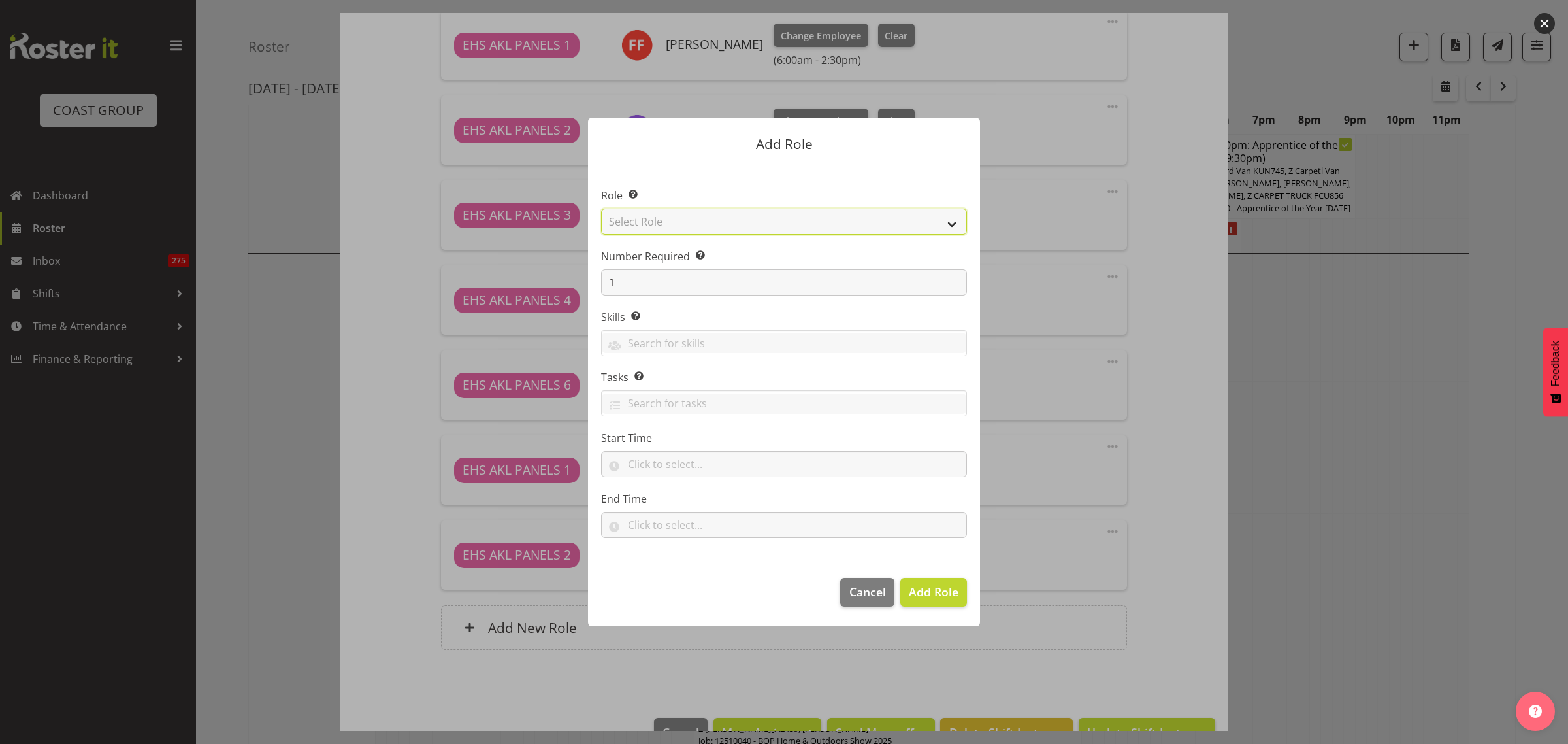
click at [952, 225] on select "Select Role ACCOUNT MANAGER ACCOUNT MANAGER DW ACCOUNTS AKL DIANNA VEHICLES AKL…" at bounding box center [784, 221] width 366 height 26
select select "188"
click at [601, 209] on select "Select Role ACCOUNT MANAGER ACCOUNT MANAGER DW ACCOUNTS AKL DIANNA VEHICLES AKL…" at bounding box center [784, 221] width 366 height 26
click at [648, 281] on input "1" at bounding box center [784, 282] width 366 height 26
type input "2"
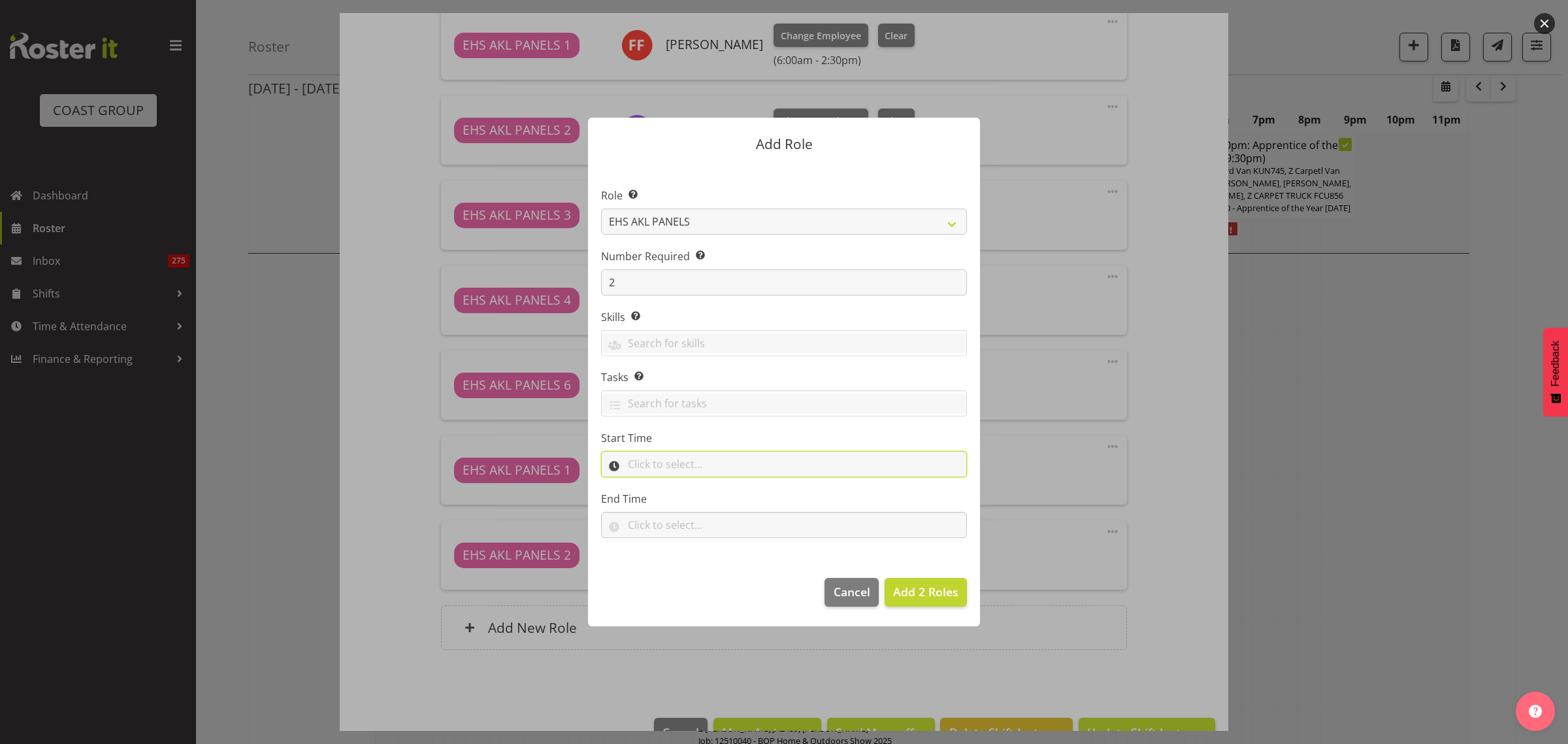
click at [709, 465] on input "text" at bounding box center [784, 463] width 366 height 26
click at [687, 495] on select "00 00 01 02 03 04 05 06 07 08 09 10 11 12 13 14 15 16 17 18 19 20 21 22 23" at bounding box center [690, 497] width 29 height 26
select select "12"
click at [675, 485] on select "00 00 01 02 03 04 05 06 07 08 09 10 11 12 13 14 15 16 17 18 19 20 21 22 23" at bounding box center [690, 497] width 29 height 26
click at [721, 501] on select "00 00 01 02 03 04 05 06 07 08 09 10 11 12 13 14 15 16 17 18 19 20 21 22 23 24 2…" at bounding box center [724, 497] width 29 height 26
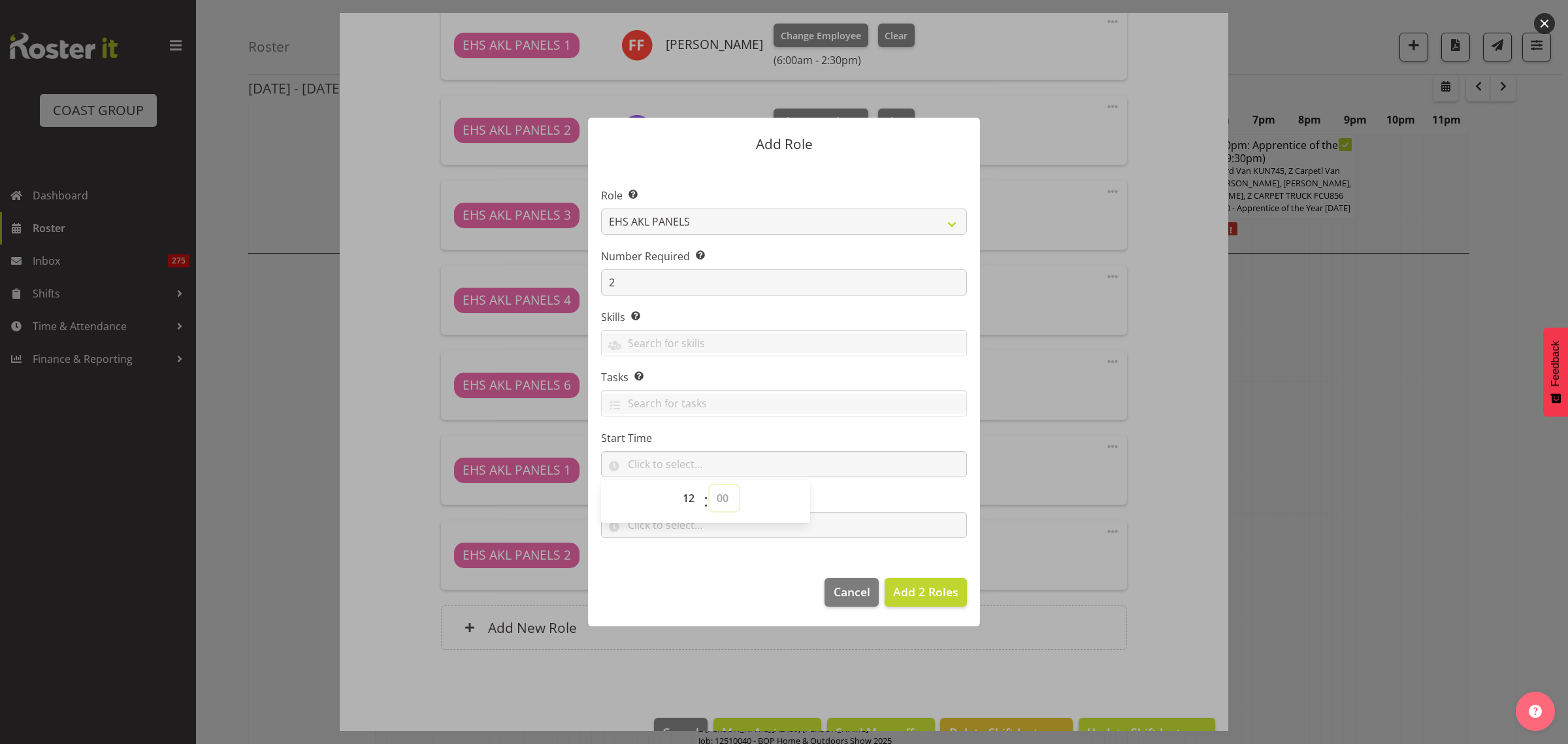
select select "0"
click at [709, 485] on select "00 00 01 02 03 04 05 06 07 08 09 10 11 12 13 14 15 16 17 18 19 20 21 22 23 24 2…" at bounding box center [724, 497] width 29 height 26
type input "12:00"
click at [861, 529] on input "text" at bounding box center [784, 525] width 366 height 26
click at [687, 559] on select "00 00 01 02 03 04 05 06 07 08 09 10 11 12 13 14 15 16 17 18 19 20 21 22 23" at bounding box center [690, 558] width 29 height 26
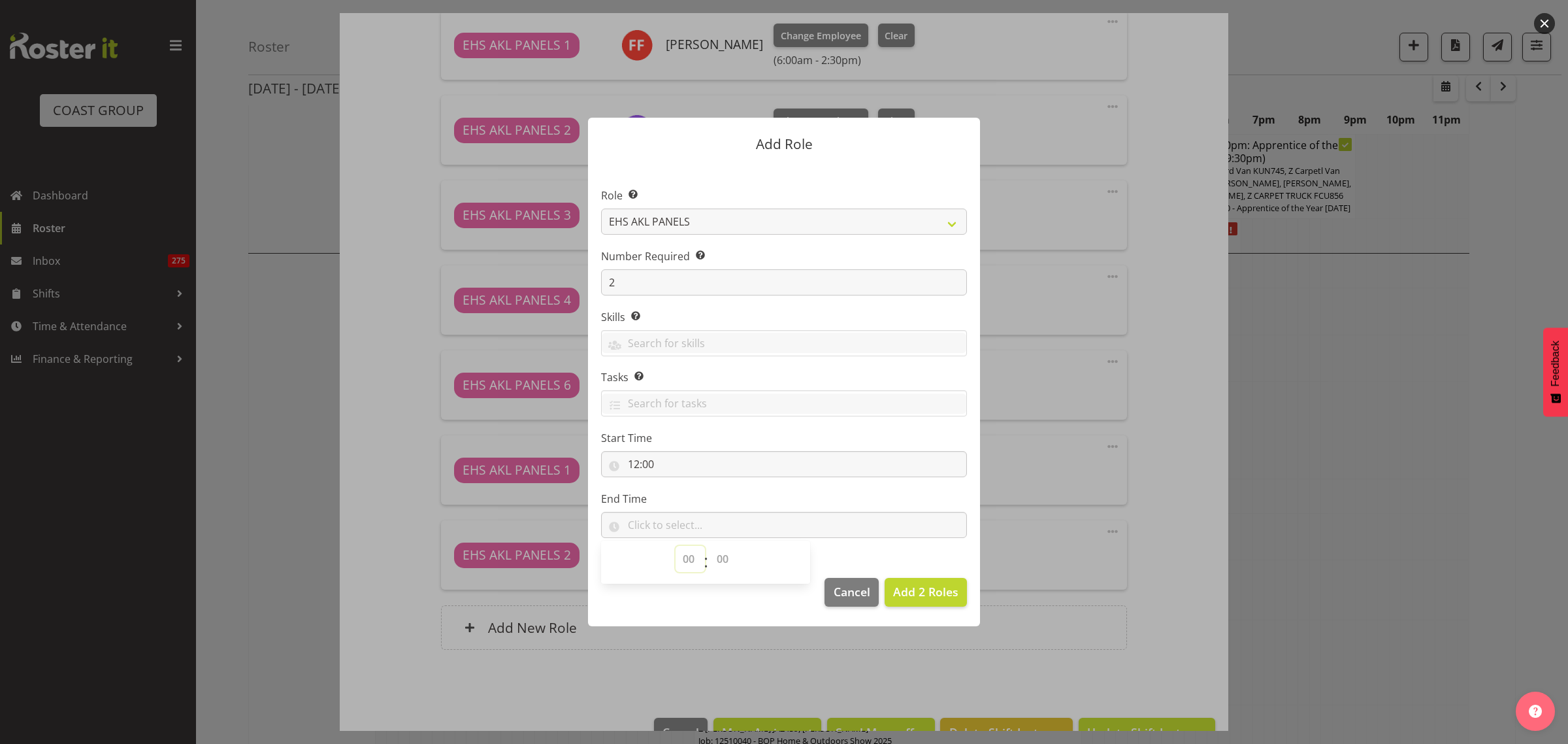
select select "15"
click at [675, 546] on select "00 00 01 02 03 04 05 06 07 08 09 10 11 12 13 14 15 16 17 18 19 20 21 22 23" at bounding box center [690, 558] width 29 height 26
click at [721, 555] on select "00 00 01 02 03 04 05 06 07 08 09 10 11 12 13 14 15 16 17 18 19 20 21 22 23 24 2…" at bounding box center [724, 558] width 29 height 26
select select "30"
click at [709, 546] on select "00 00 01 02 03 04 05 06 07 08 09 10 11 12 13 14 15 16 17 18 19 20 21 22 23 24 2…" at bounding box center [724, 558] width 29 height 26
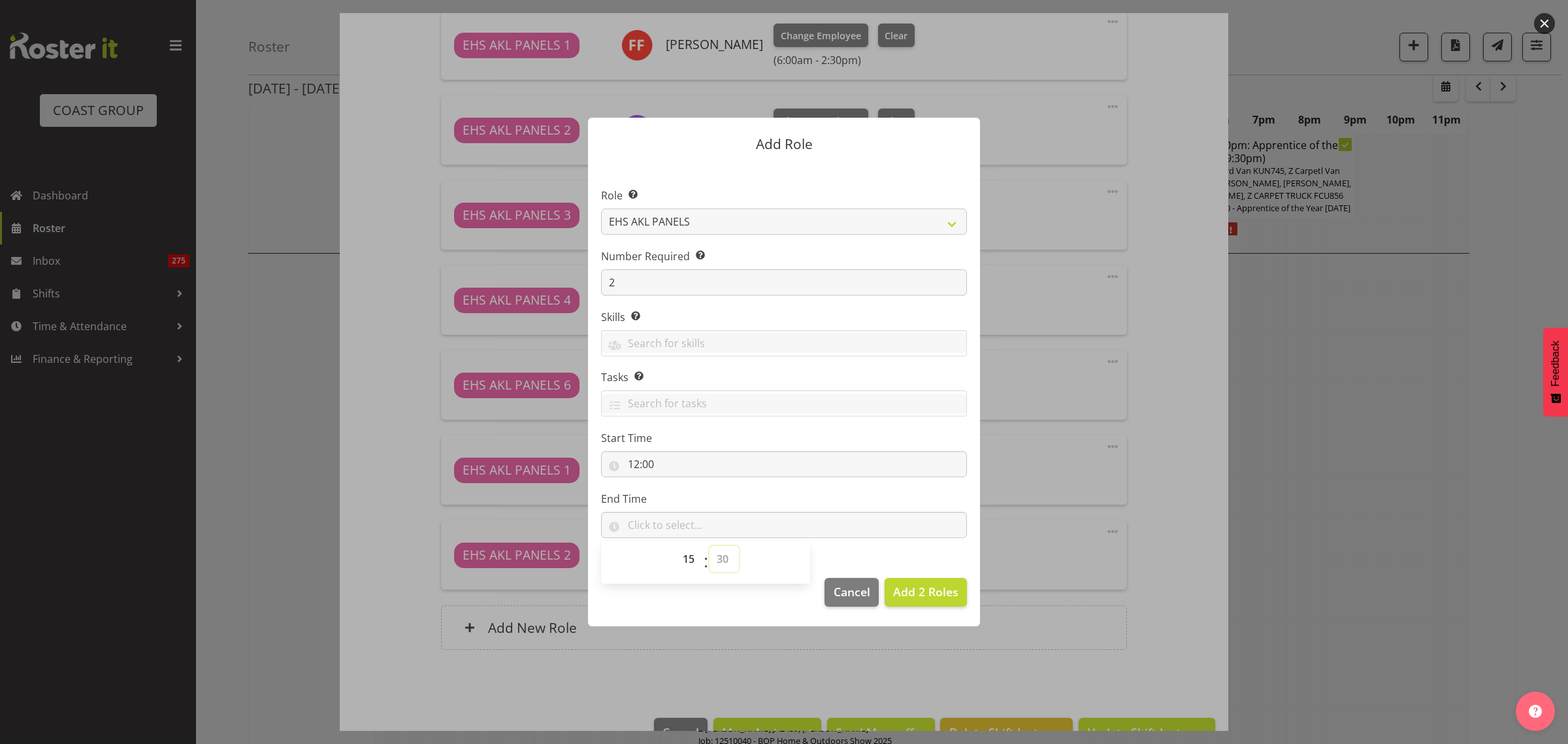
type input "15:30"
drag, startPoint x: 923, startPoint y: 593, endPoint x: 932, endPoint y: 594, distance: 9.1
click at [925, 593] on span "Add 2 Roles" at bounding box center [926, 592] width 65 height 16
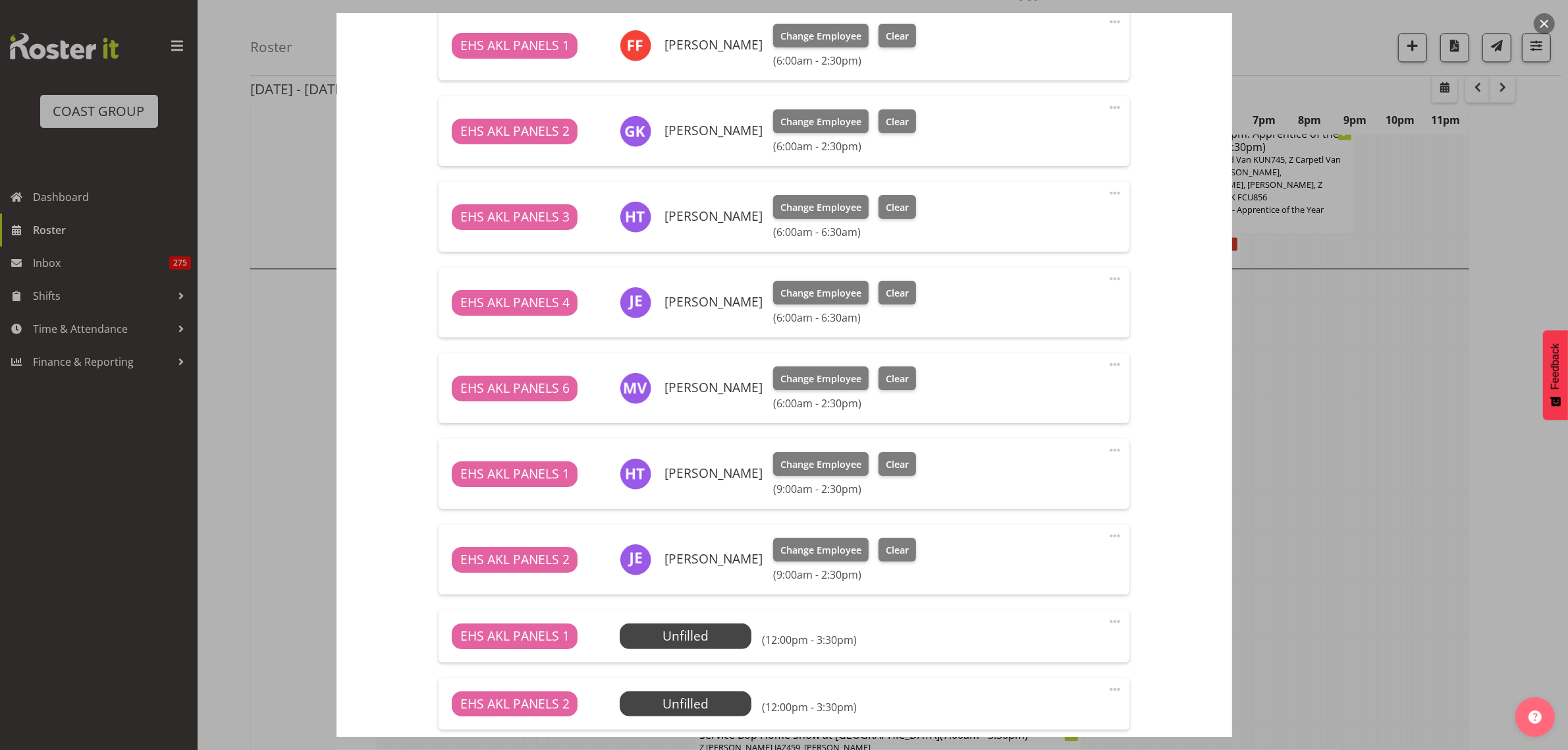
scroll to position [662, 0]
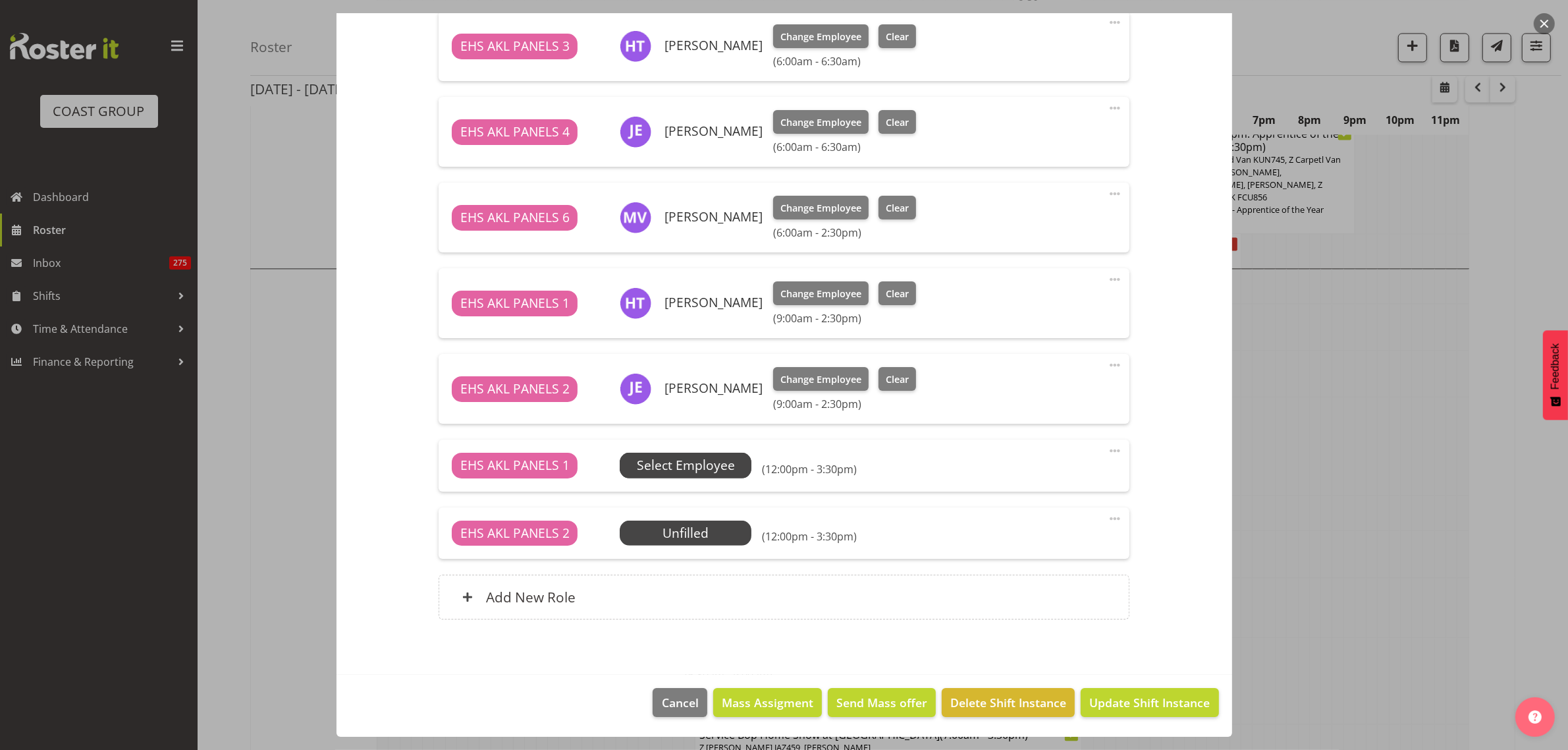
click at [722, 465] on span "Select Employee" at bounding box center [685, 465] width 98 height 19
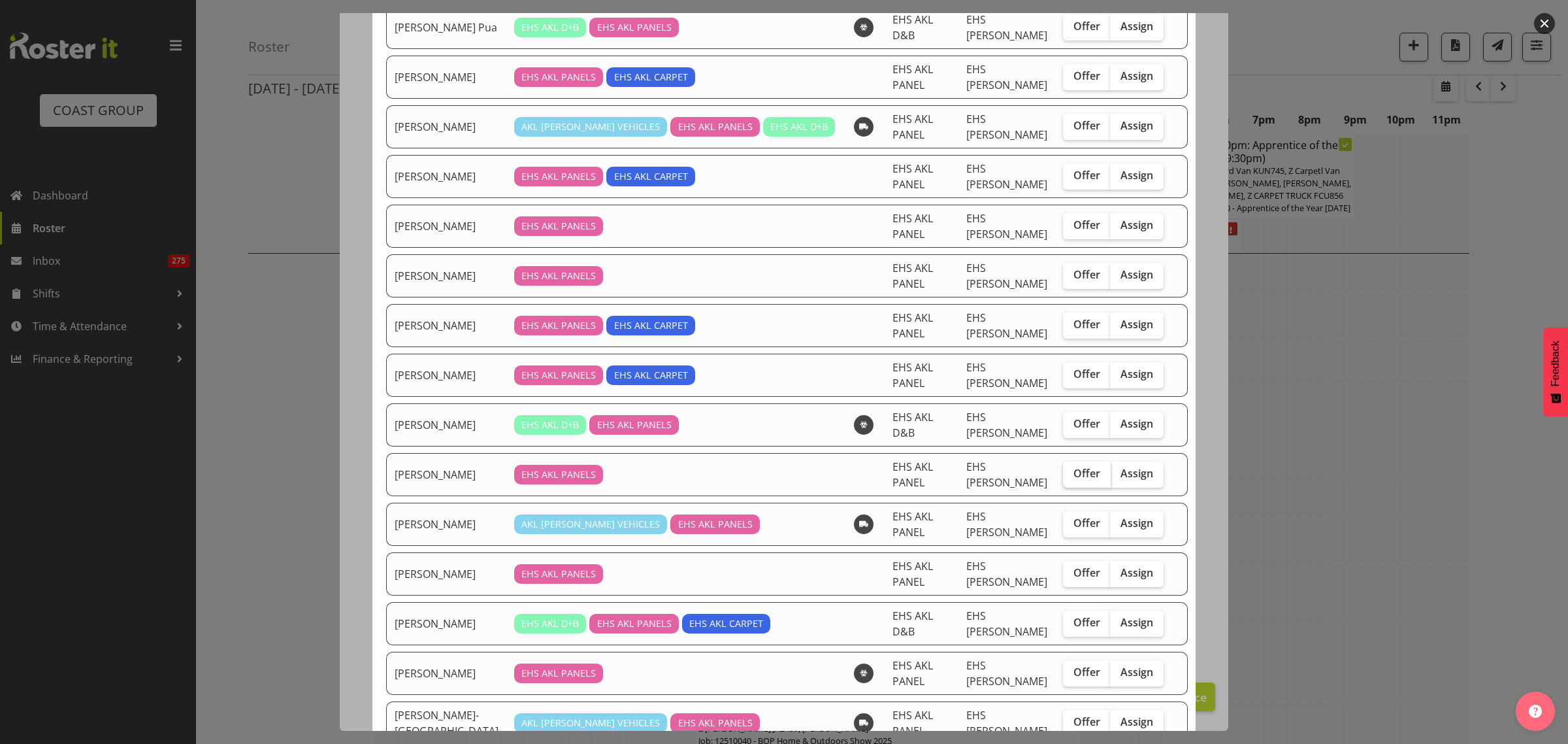
scroll to position [164, 0]
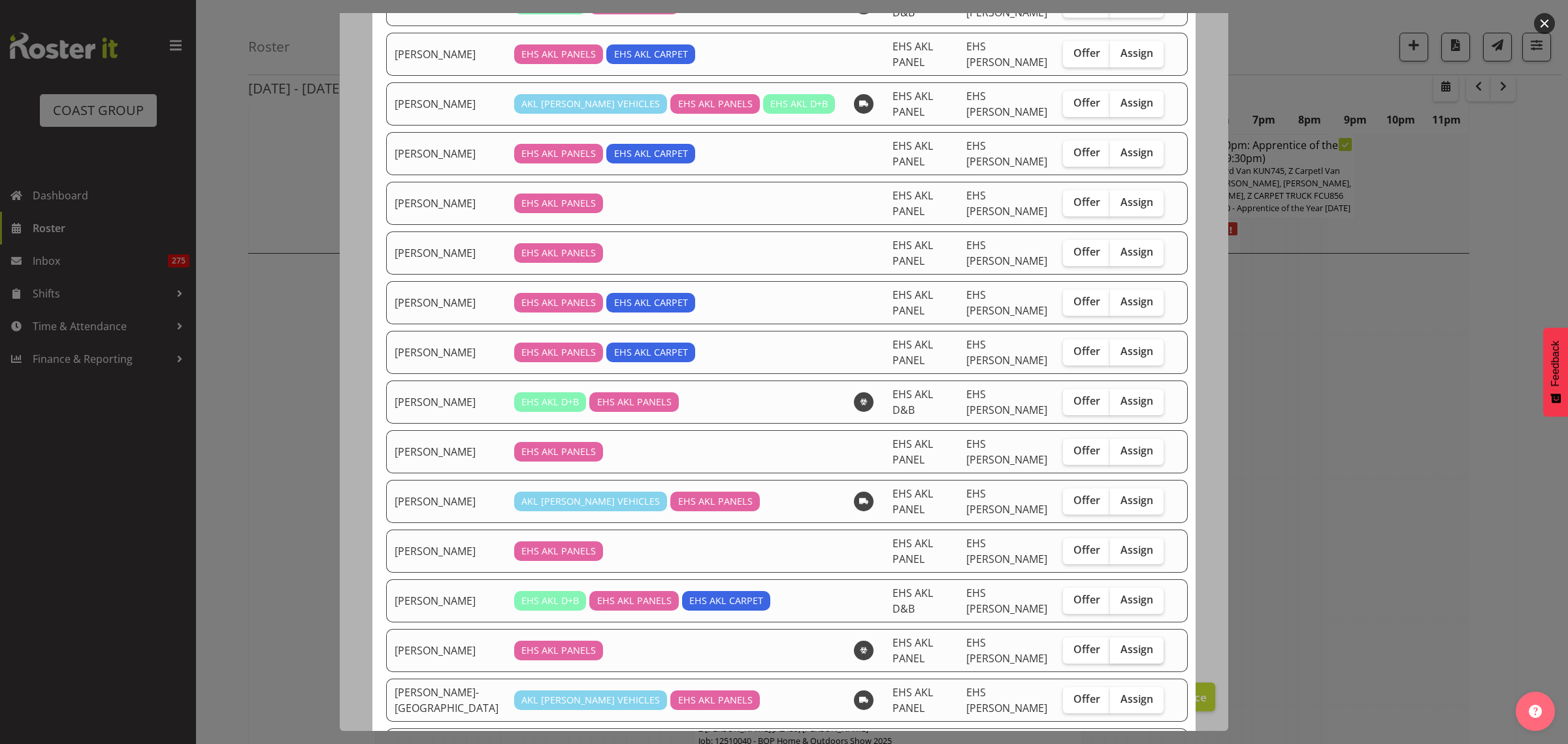
click at [1121, 642] on span "Assign" at bounding box center [1137, 649] width 33 height 13
click at [1110, 645] on input "Assign" at bounding box center [1114, 649] width 9 height 9
checkbox input "true"
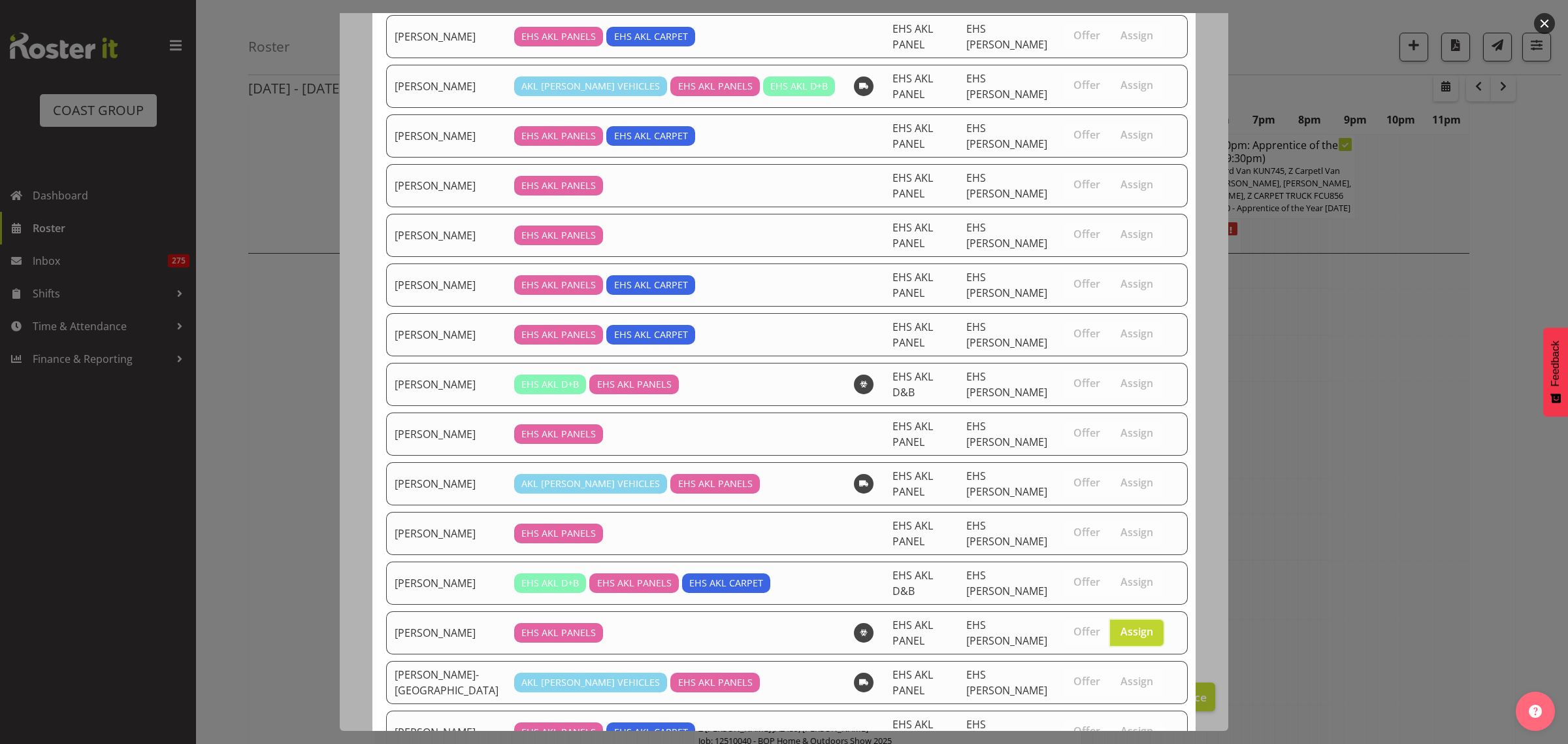
scroll to position [207, 0]
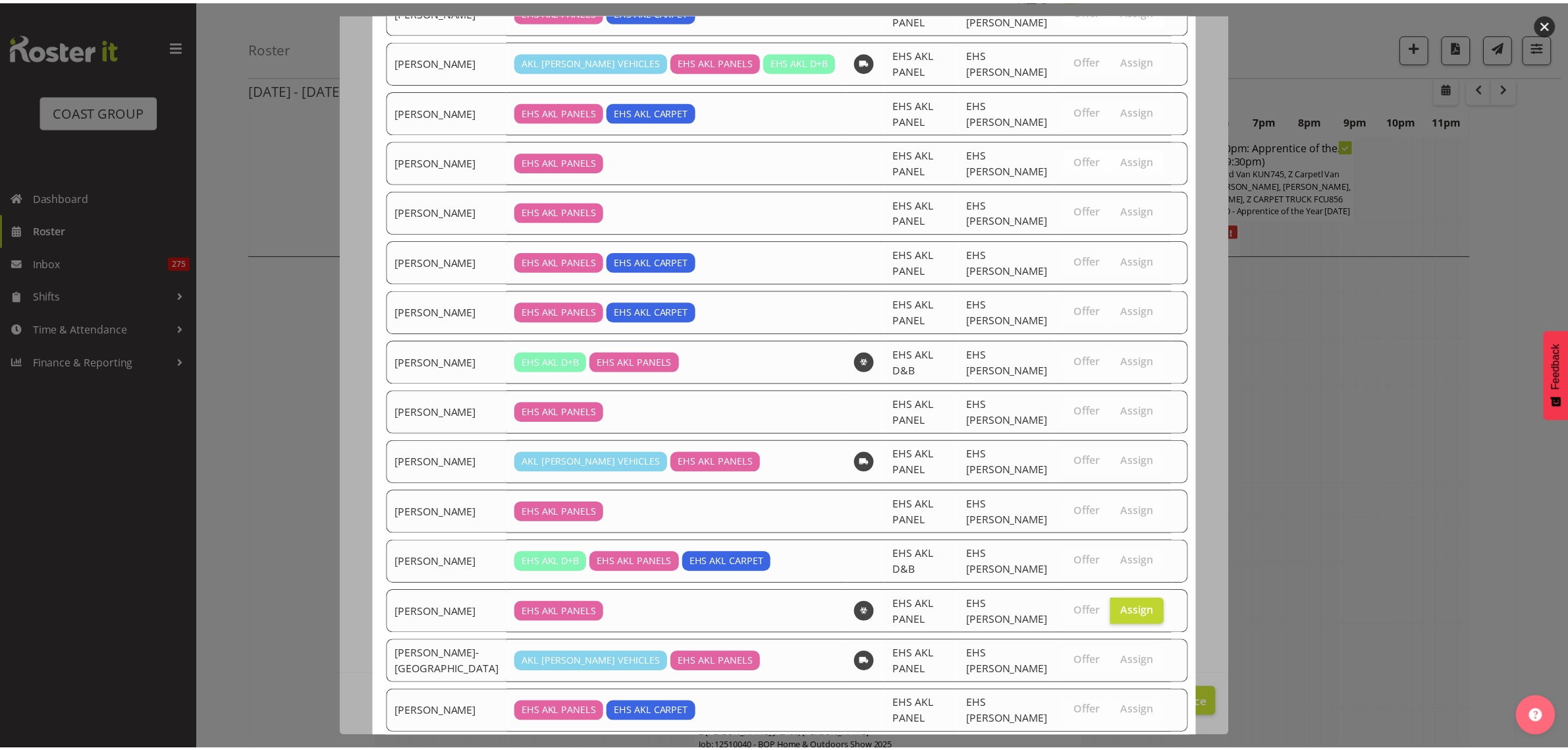
scroll to position [3623, 0]
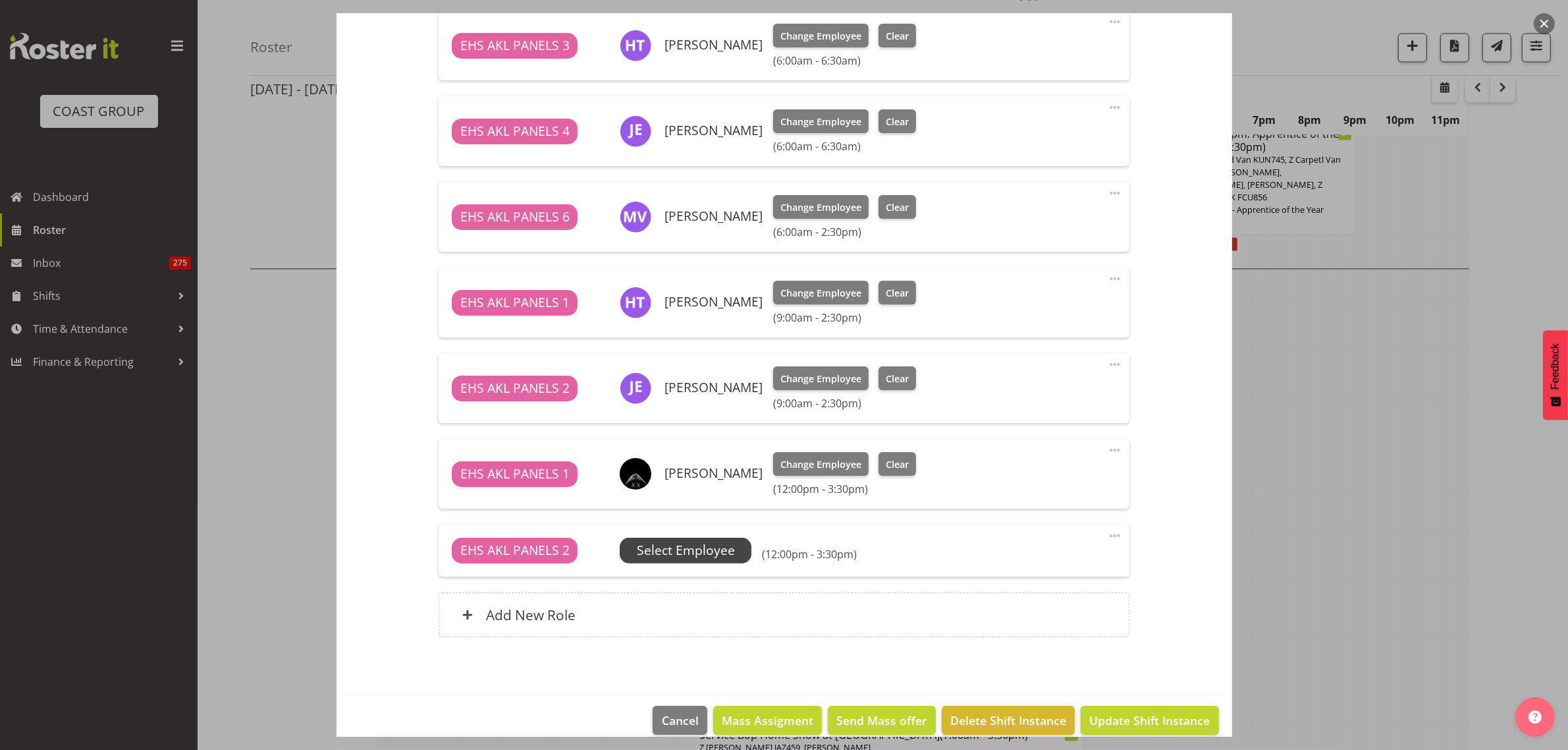
click at [698, 552] on span "Select Employee" at bounding box center [685, 550] width 98 height 19
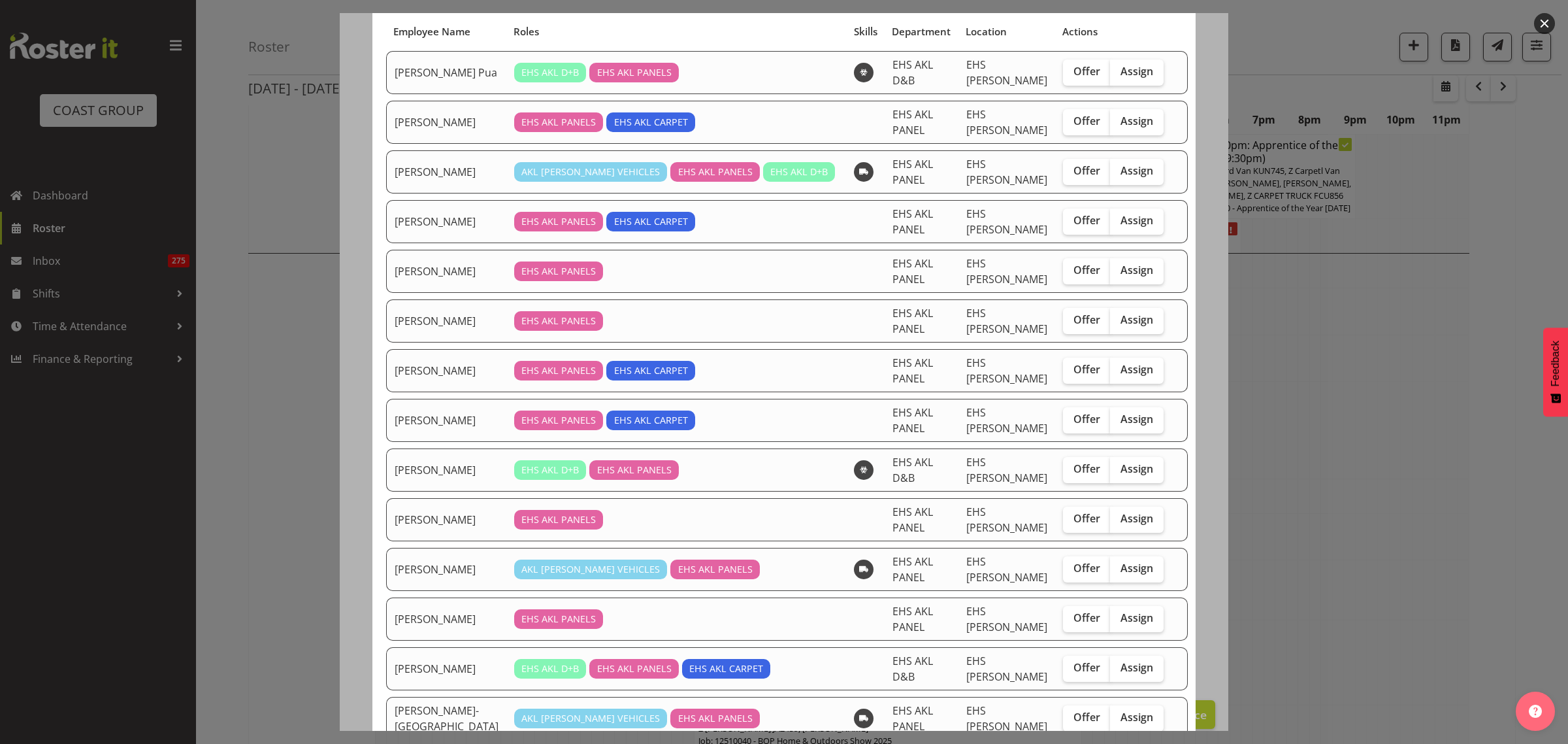
scroll to position [162, 0]
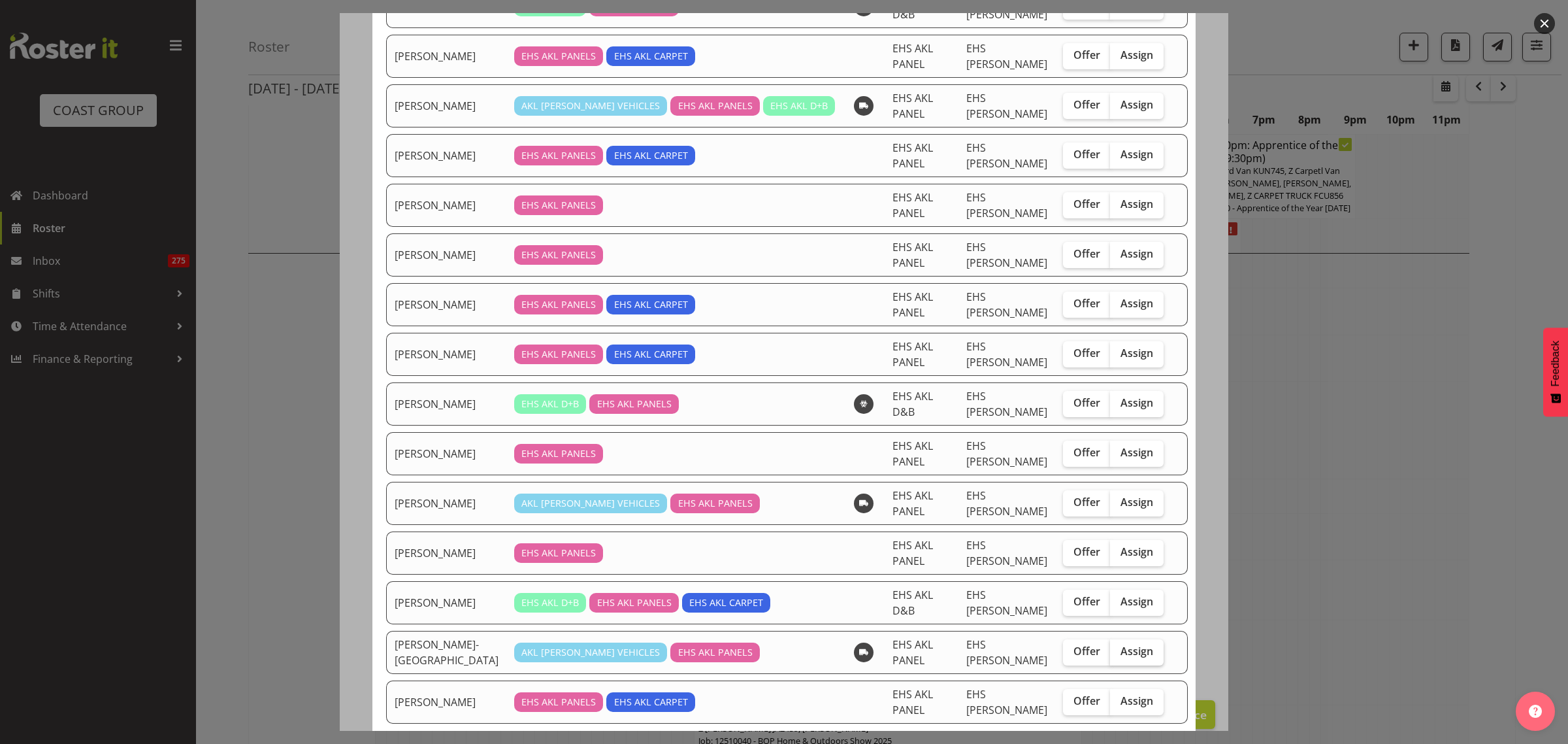
click at [1121, 644] on span "Assign" at bounding box center [1137, 651] width 33 height 13
click at [1119, 647] on input "Assign" at bounding box center [1114, 651] width 9 height 9
checkbox input "true"
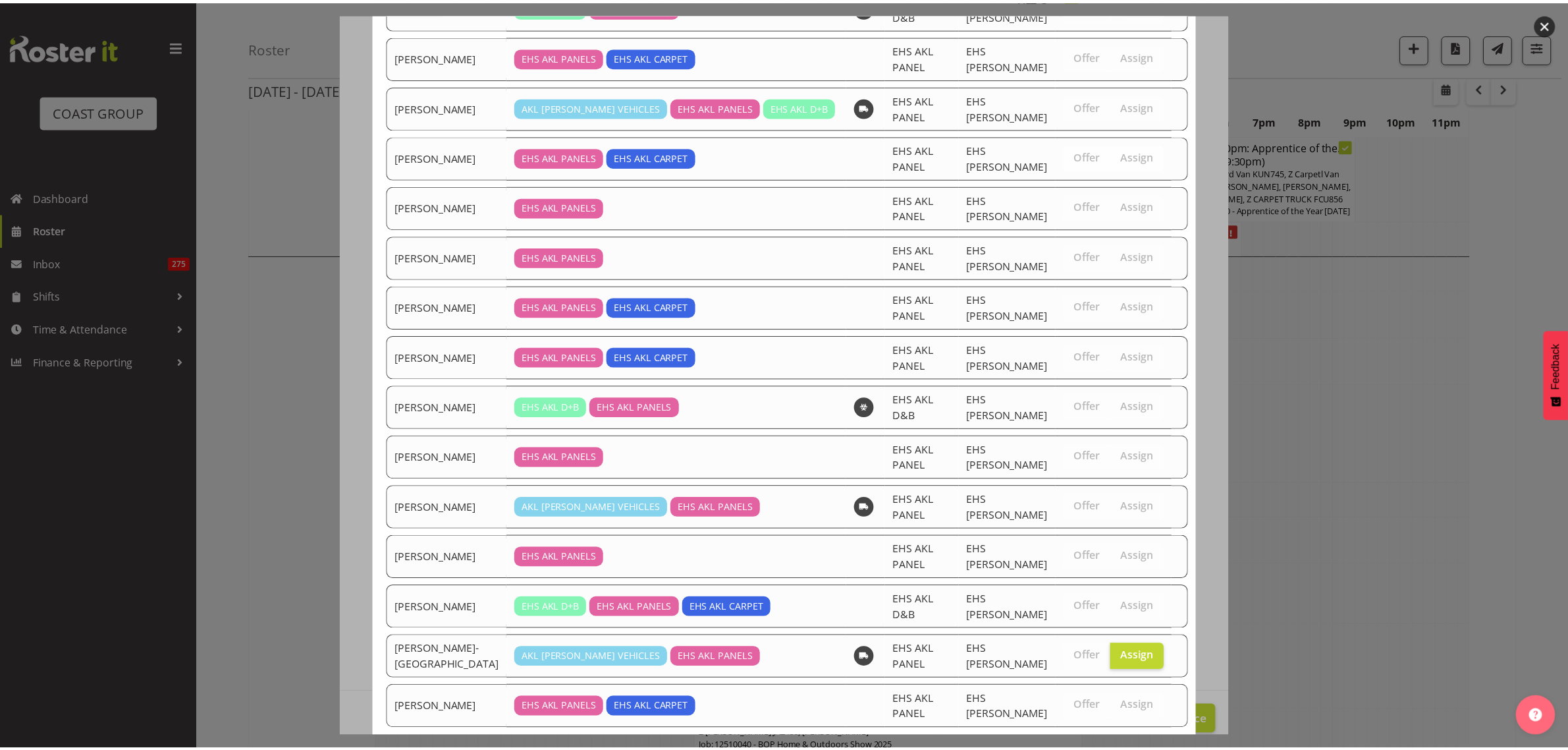
scroll to position [3623, 0]
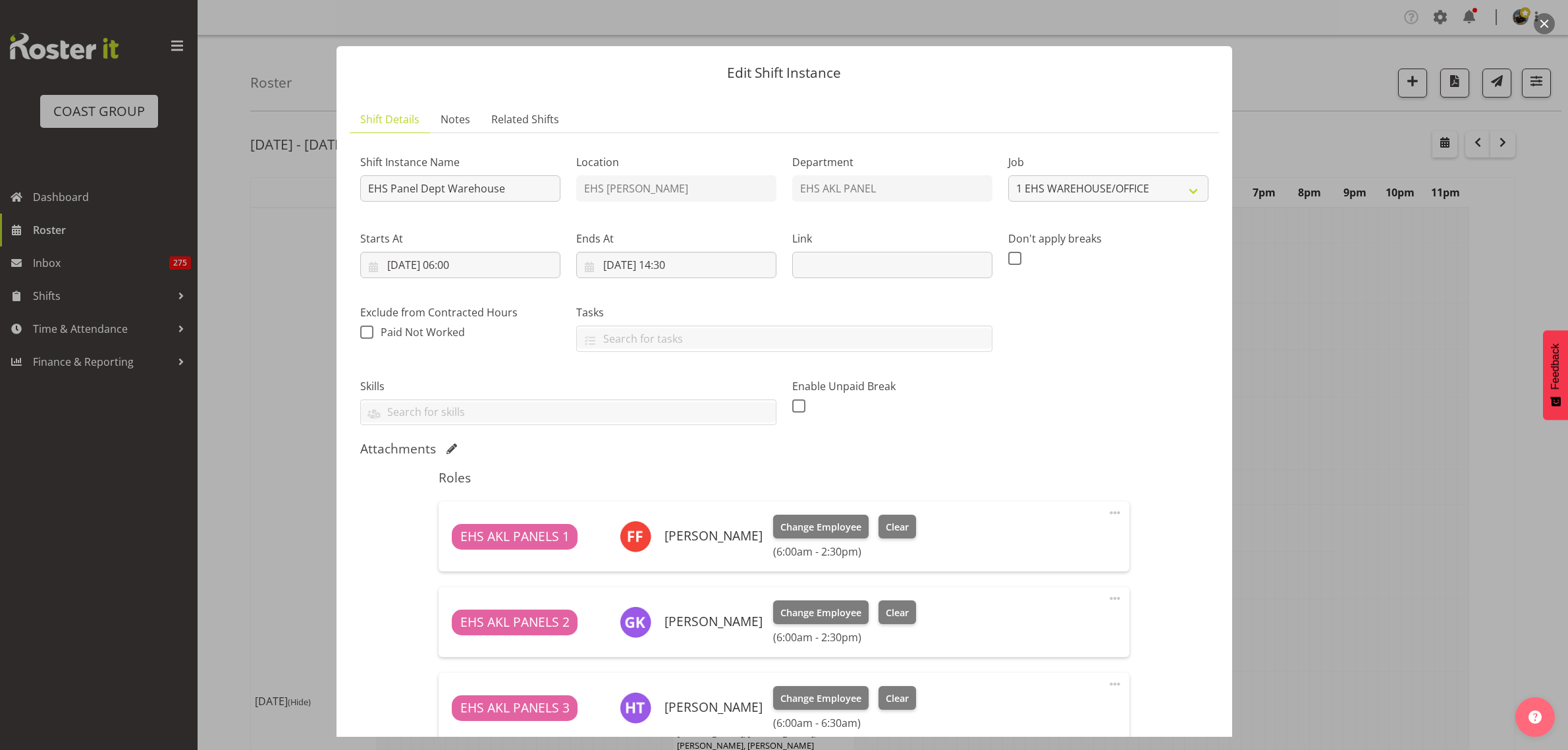
select select "69"
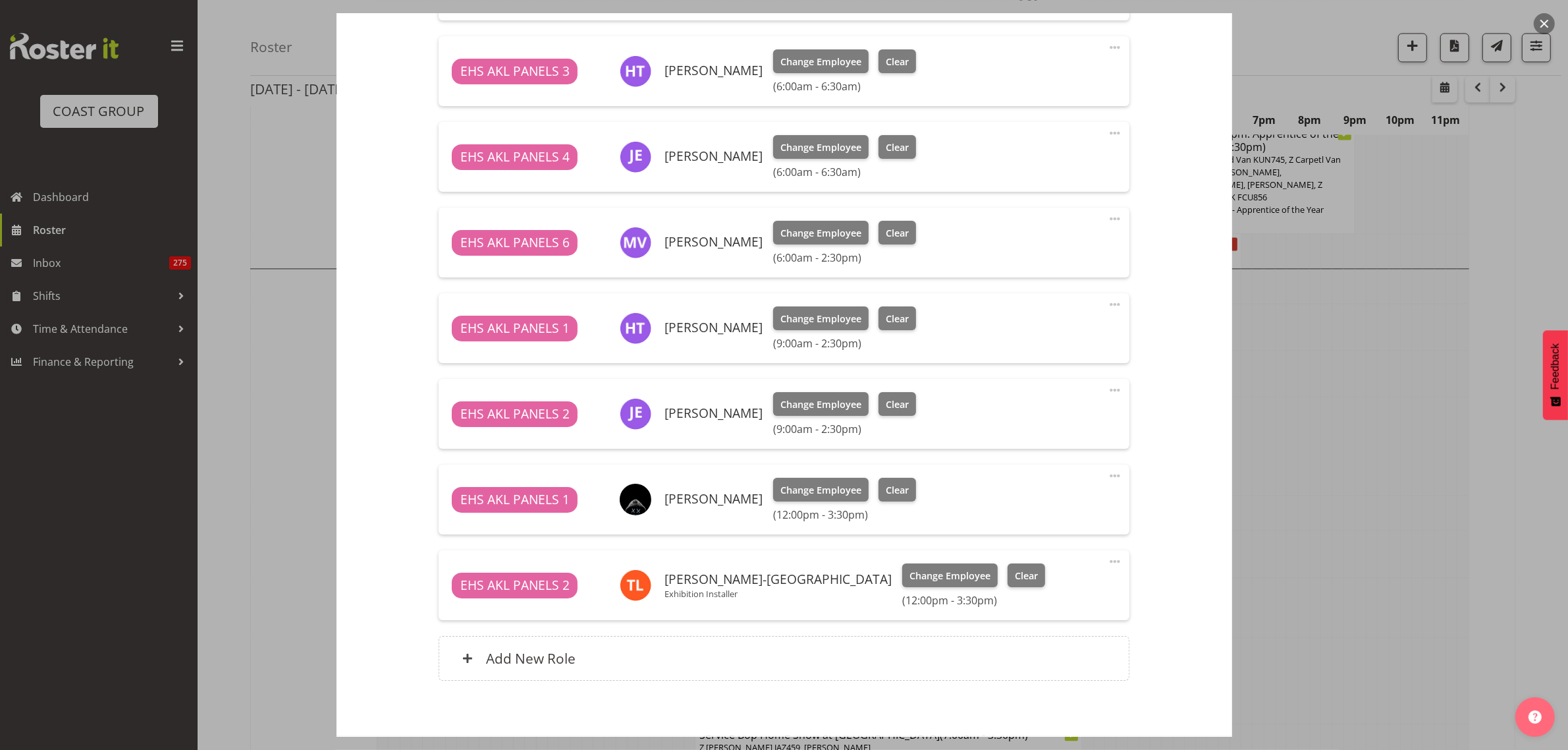
scroll to position [698, 0]
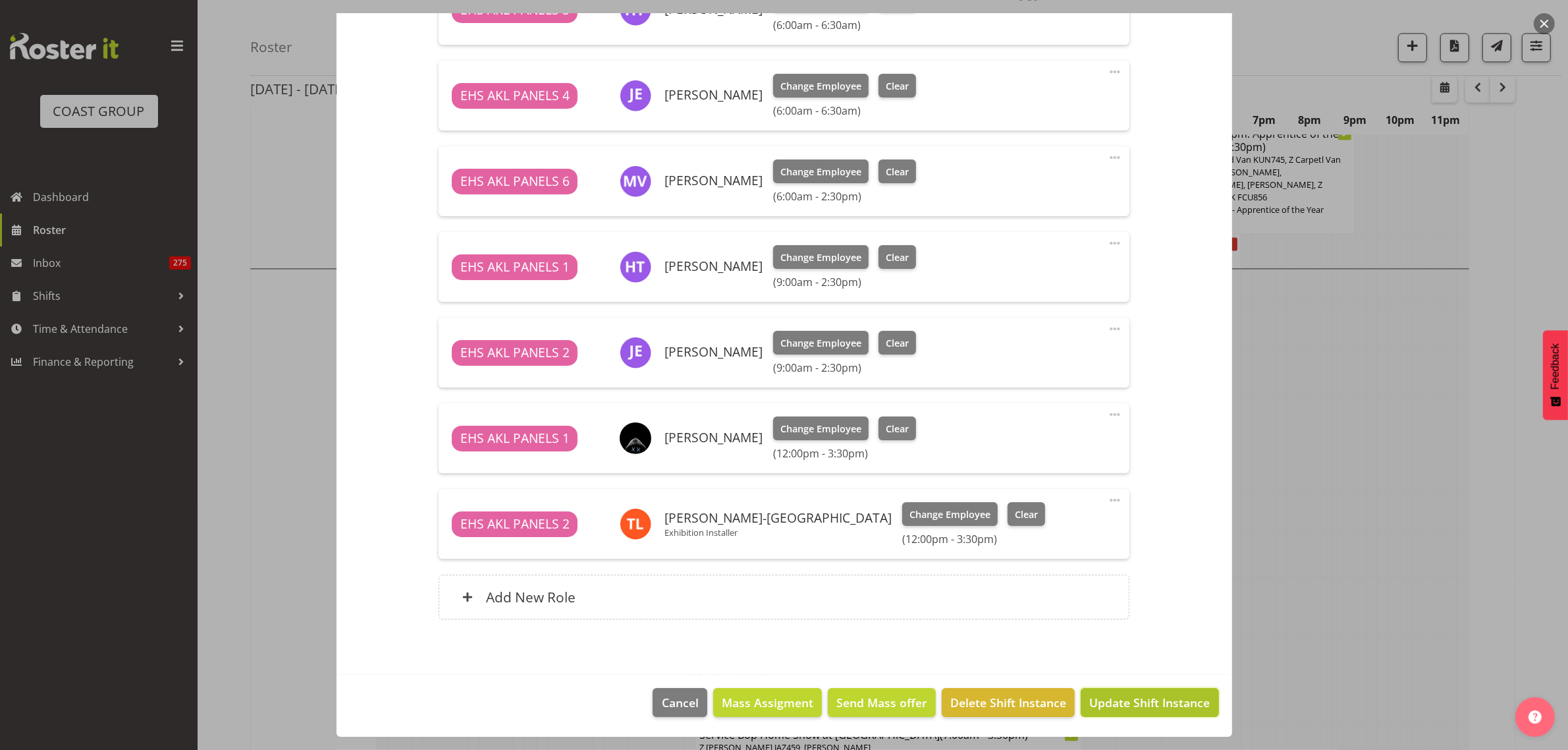
click at [1117, 706] on span "Update Shift Instance" at bounding box center [1150, 702] width 121 height 17
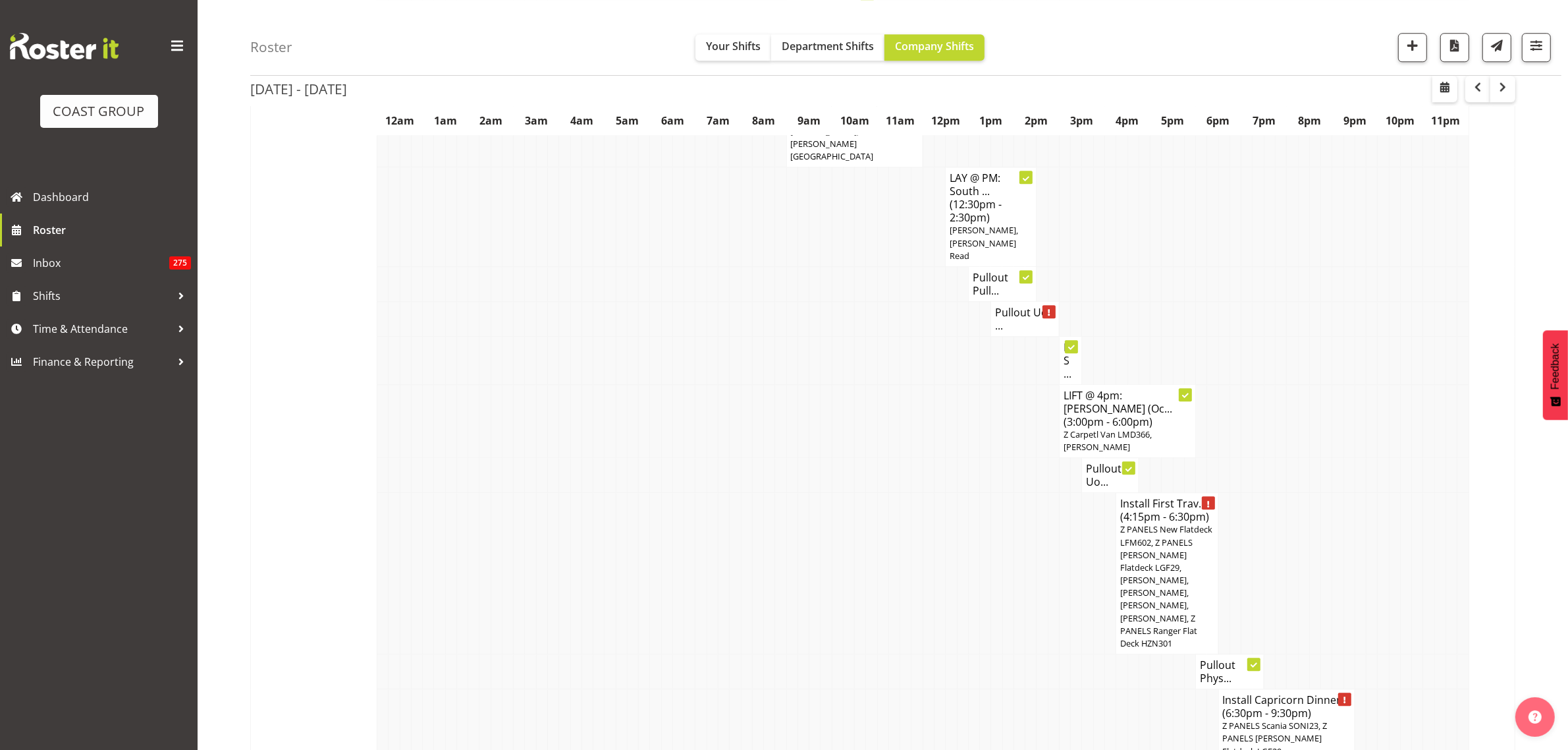
scroll to position [4611, 0]
